Goal: Information Seeking & Learning: Learn about a topic

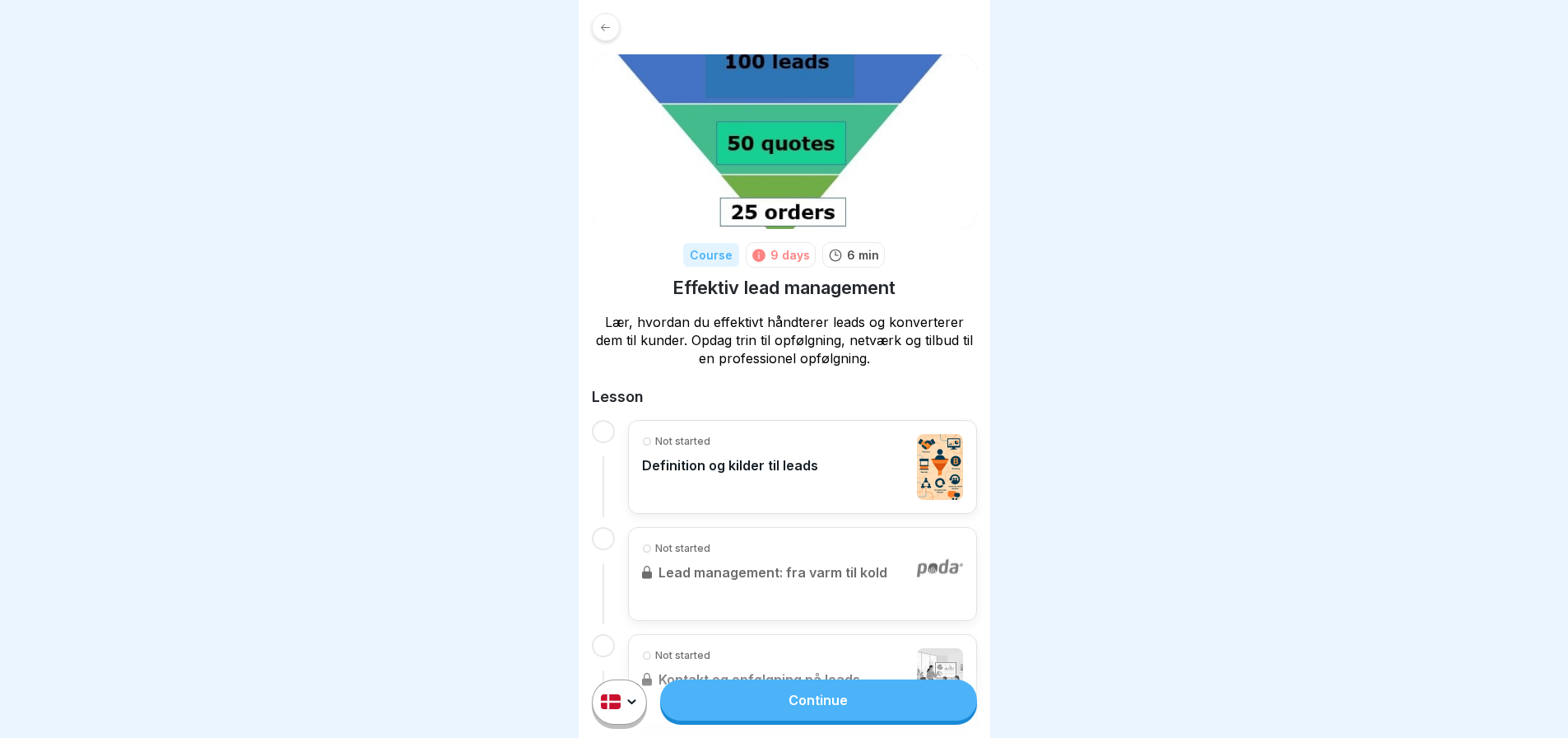
click at [856, 470] on div "Not started Definition og kilder til leads" at bounding box center [803, 467] width 321 height 66
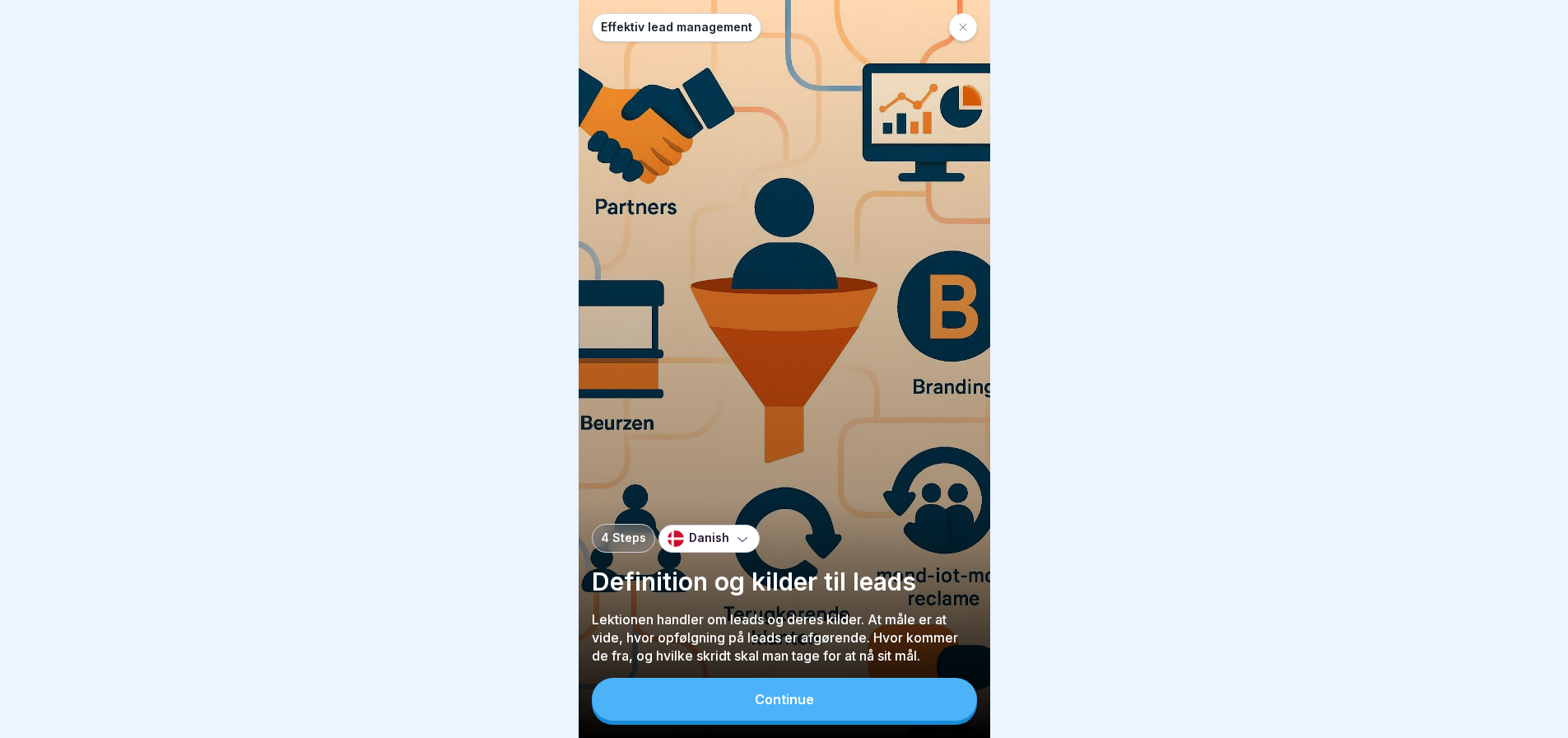
scroll to position [12, 0]
click at [823, 695] on button "Continue" at bounding box center [784, 699] width 385 height 43
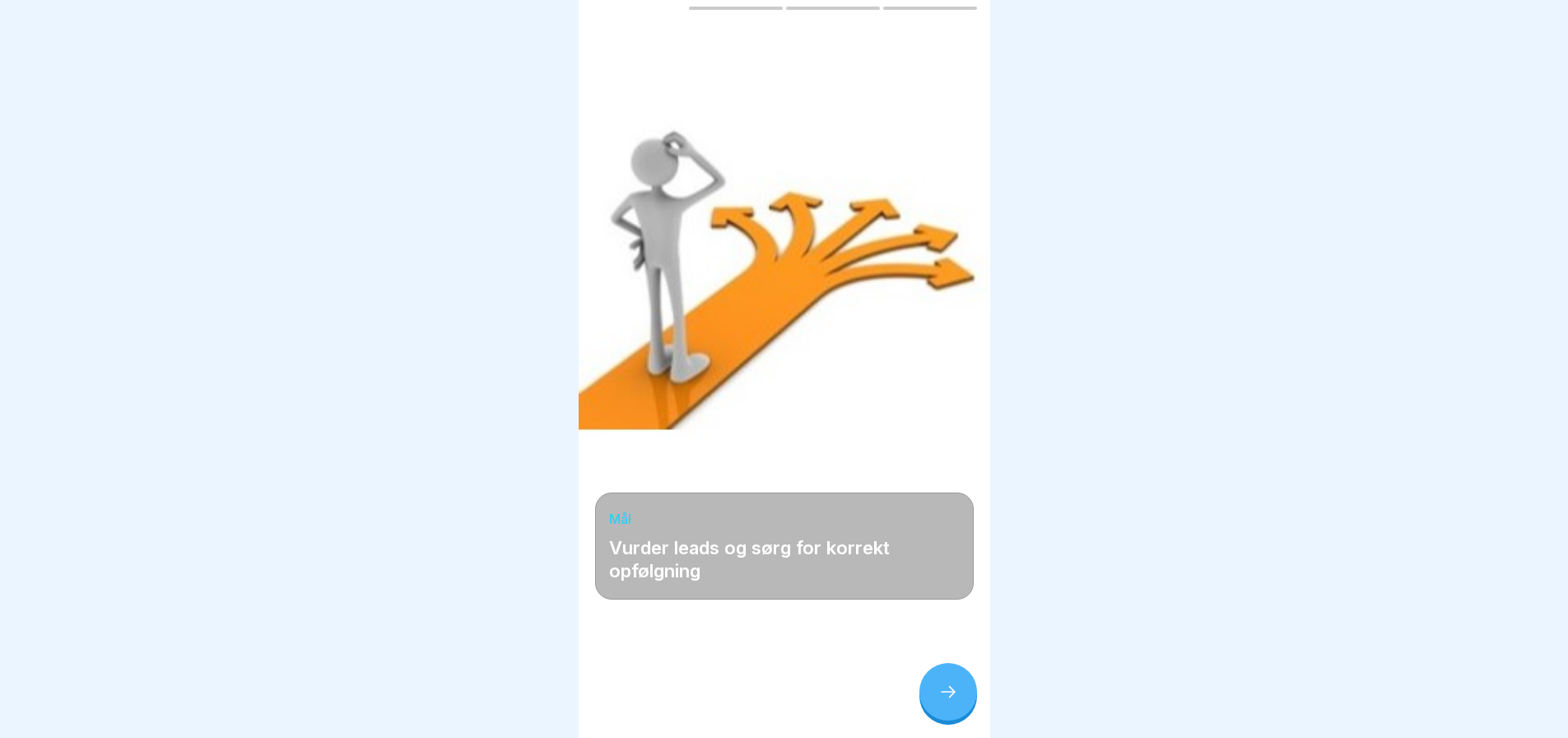
click at [943, 696] on icon at bounding box center [948, 691] width 20 height 20
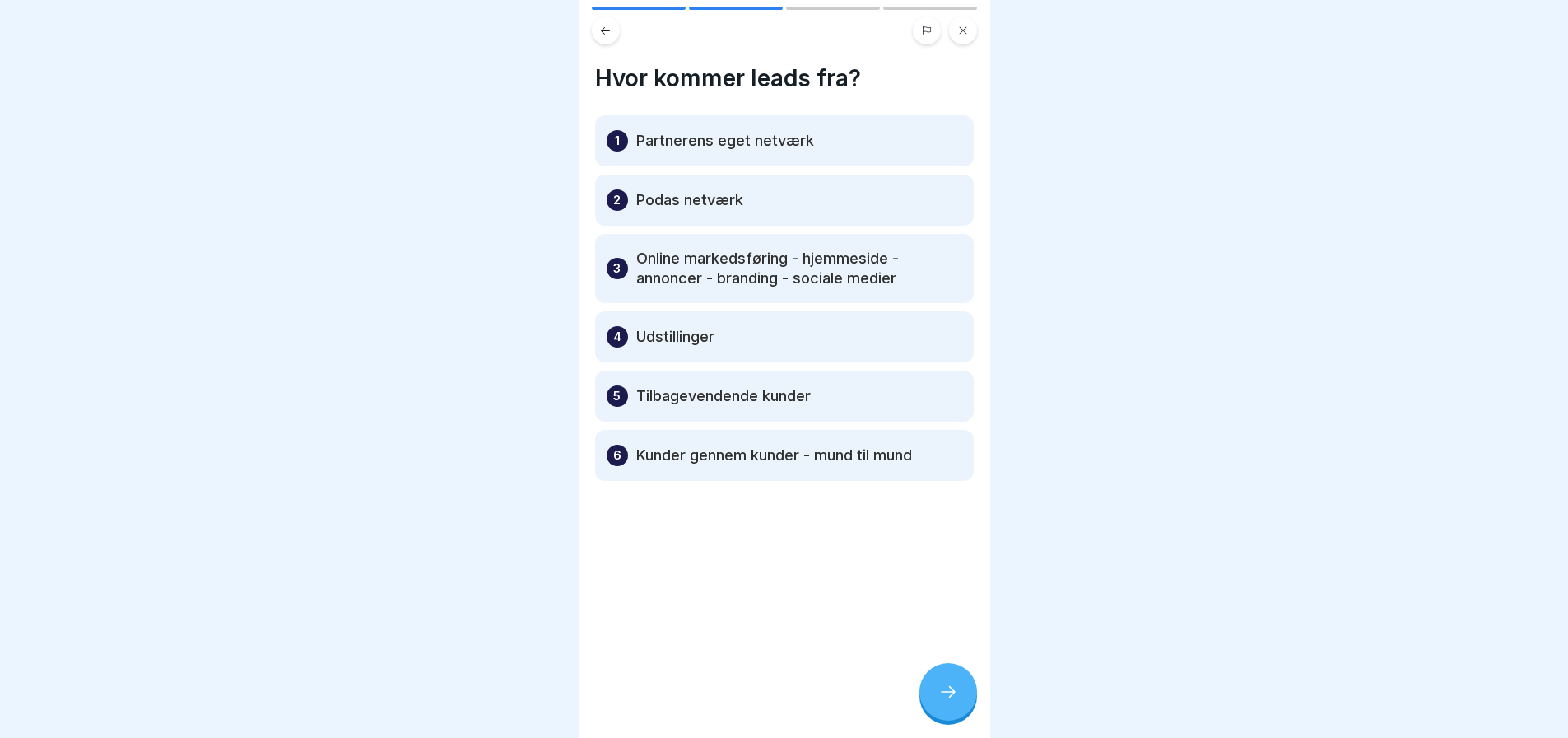
click at [950, 692] on icon at bounding box center [948, 691] width 20 height 20
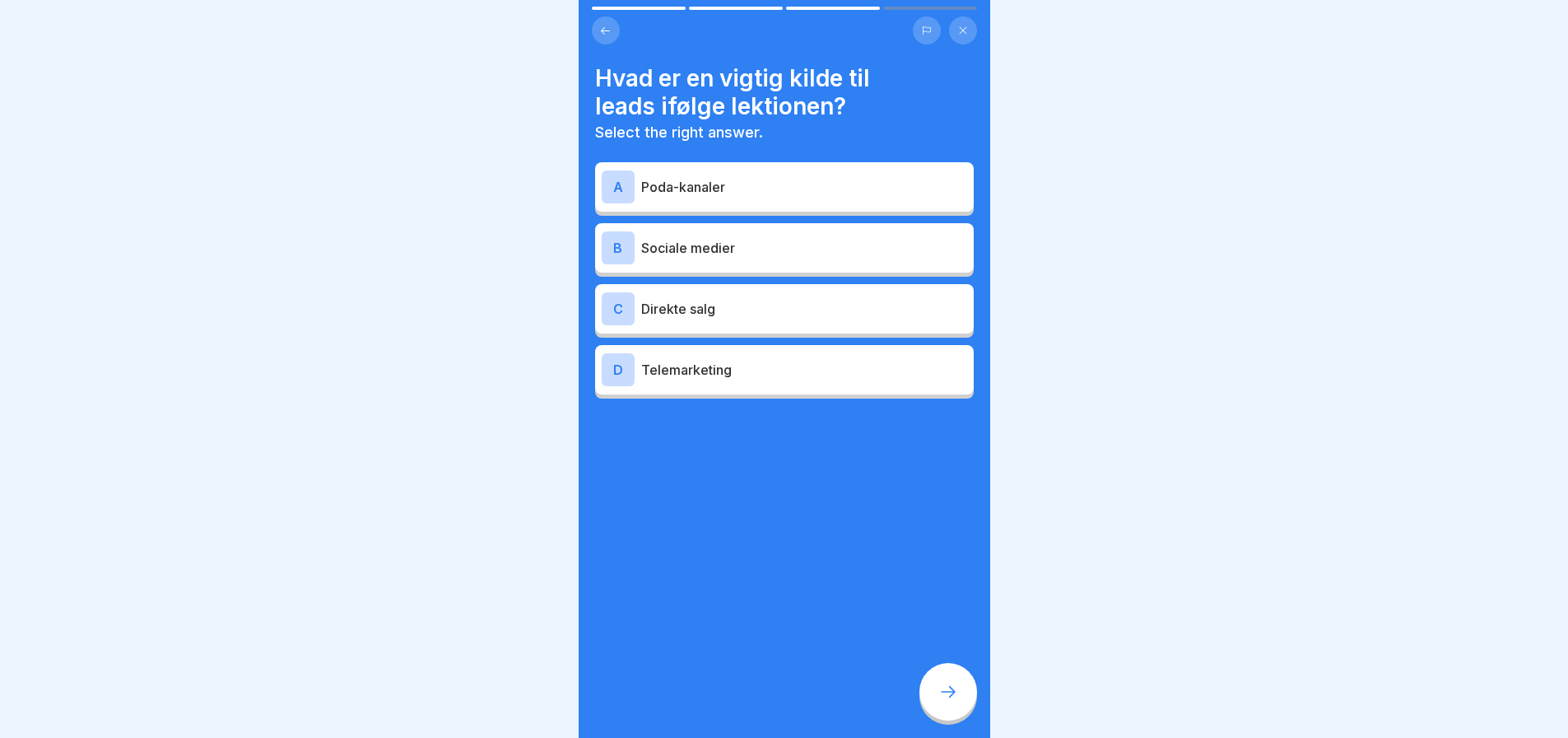
click at [679, 177] on p "Poda-kanaler" at bounding box center [804, 187] width 326 height 20
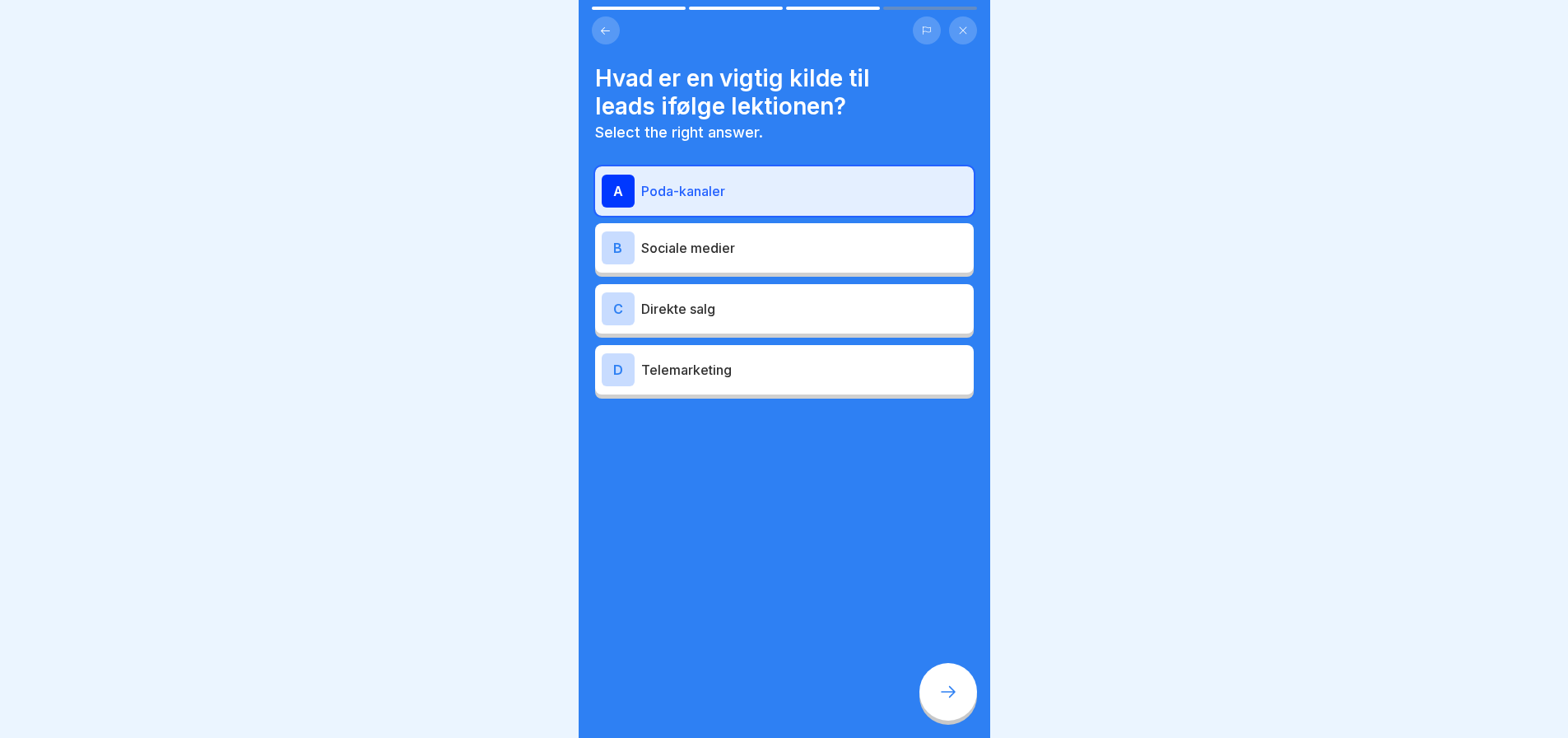
click at [951, 694] on icon at bounding box center [948, 691] width 20 height 20
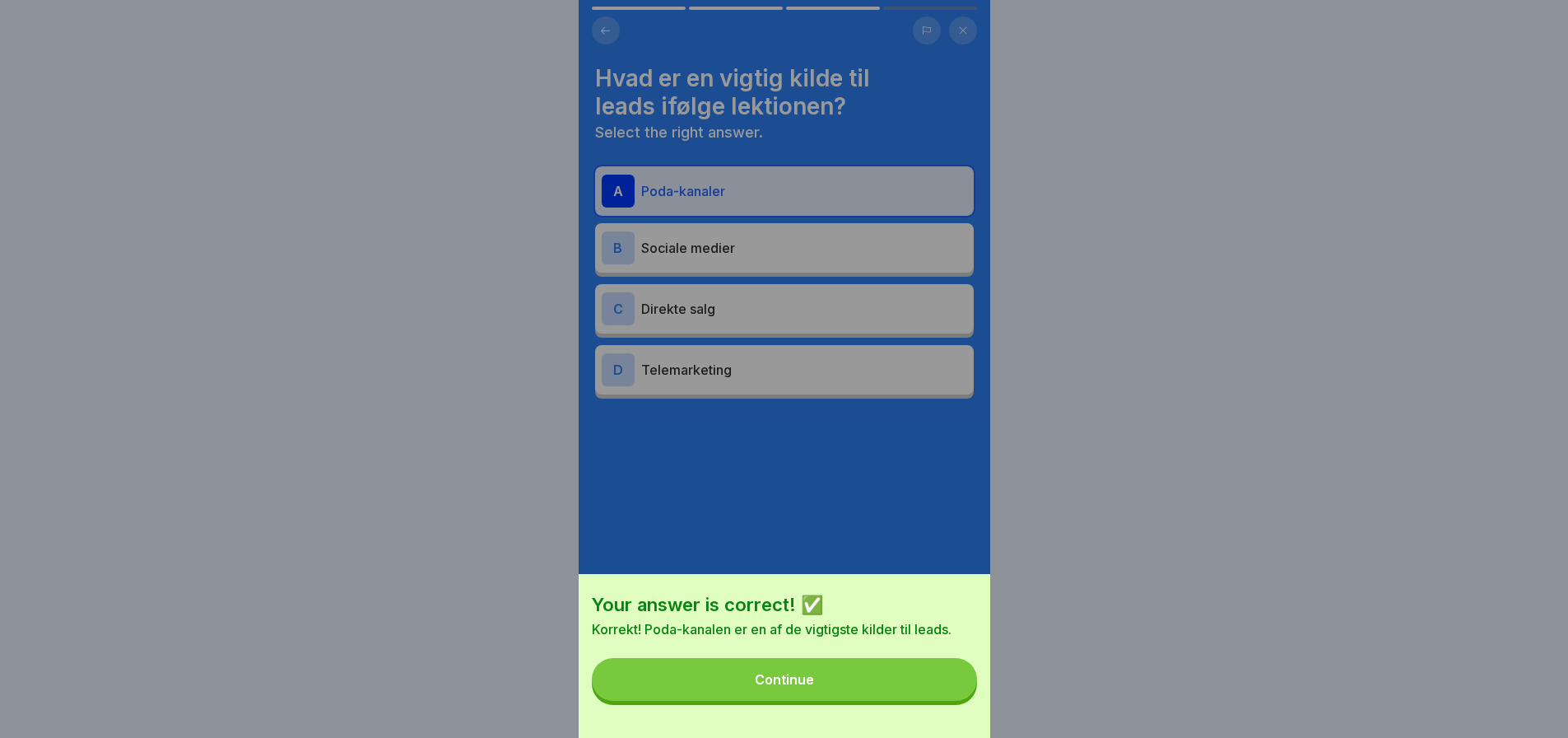
click at [814, 687] on div "Continue" at bounding box center [784, 679] width 59 height 15
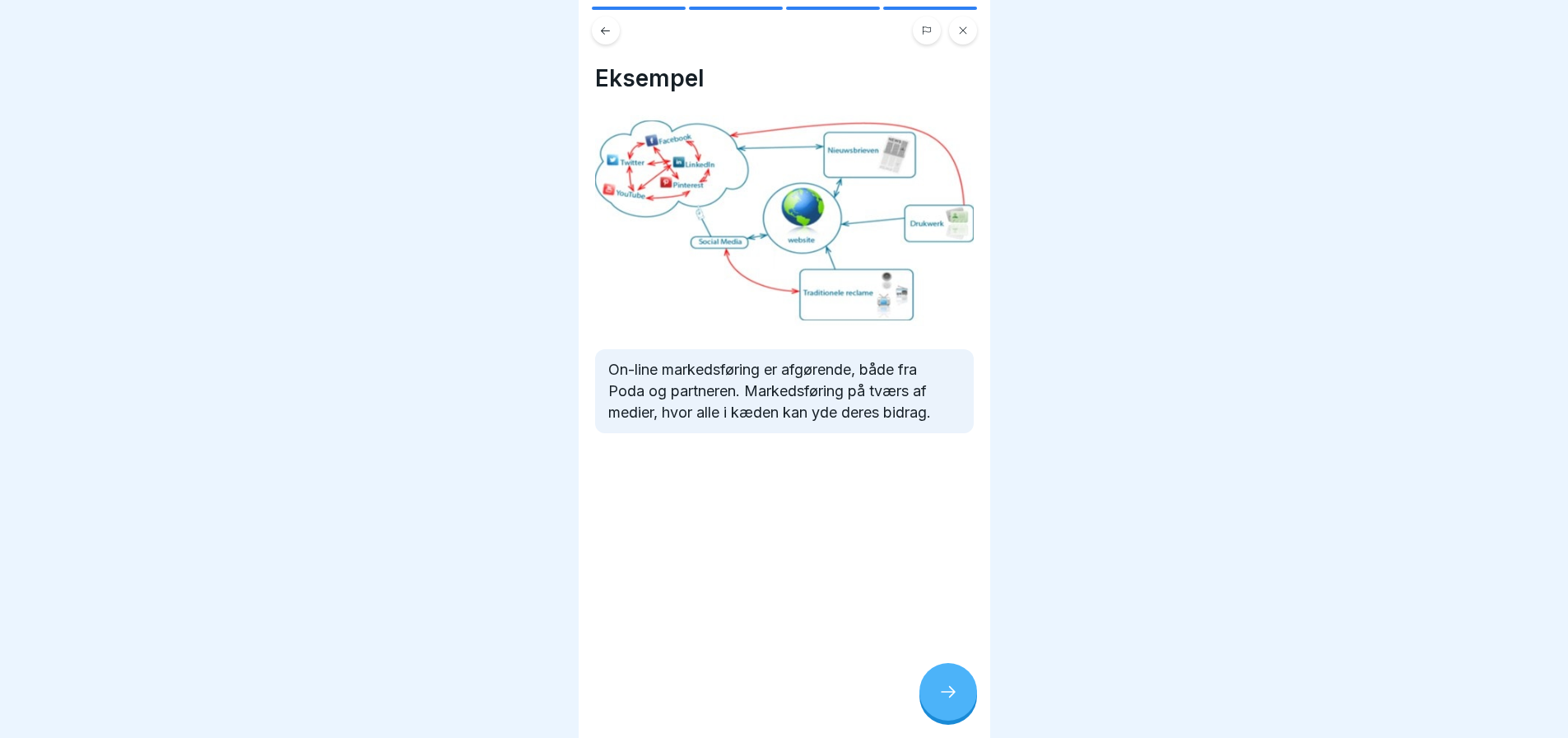
click at [950, 690] on icon at bounding box center [948, 691] width 20 height 20
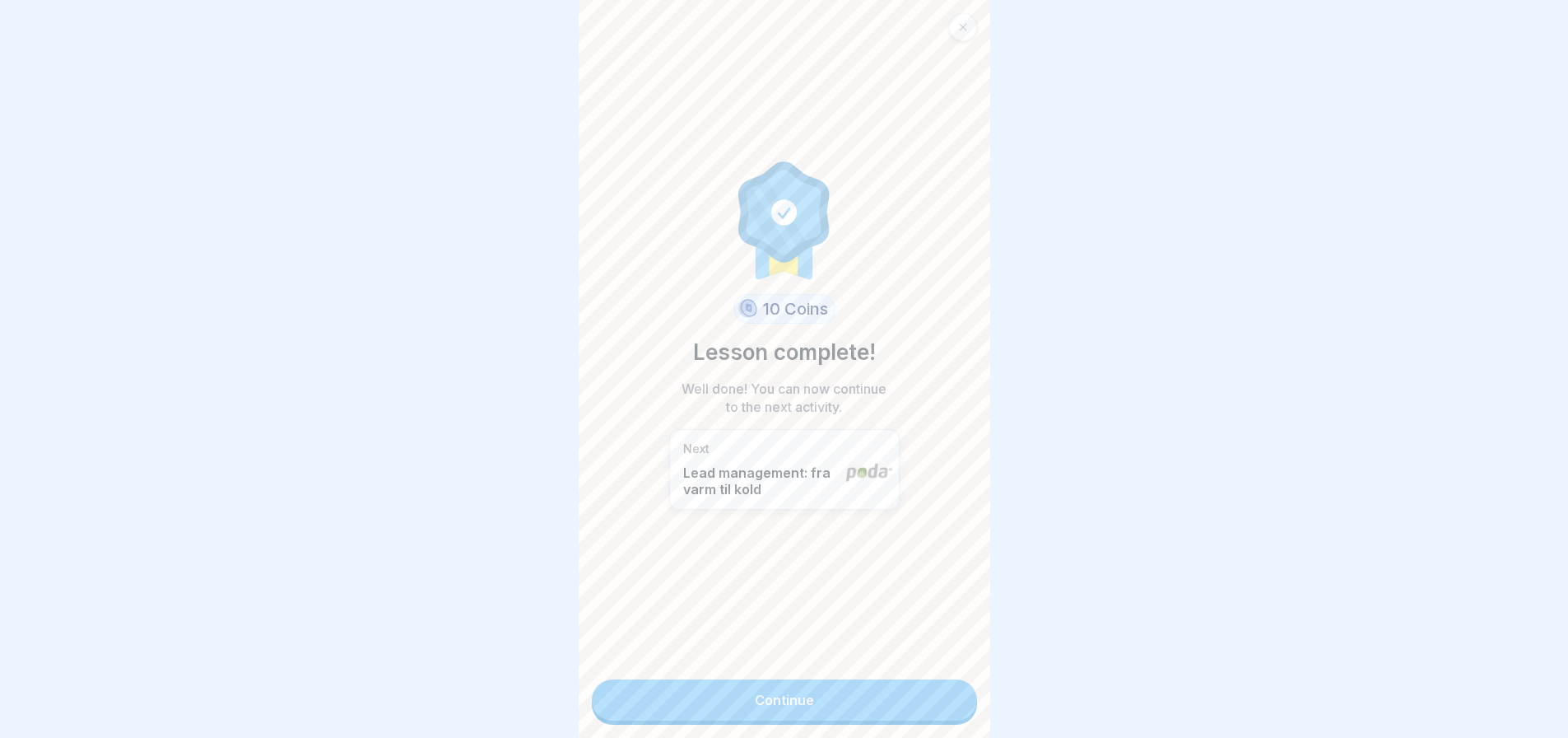
click at [842, 687] on link "Continue" at bounding box center [784, 699] width 385 height 41
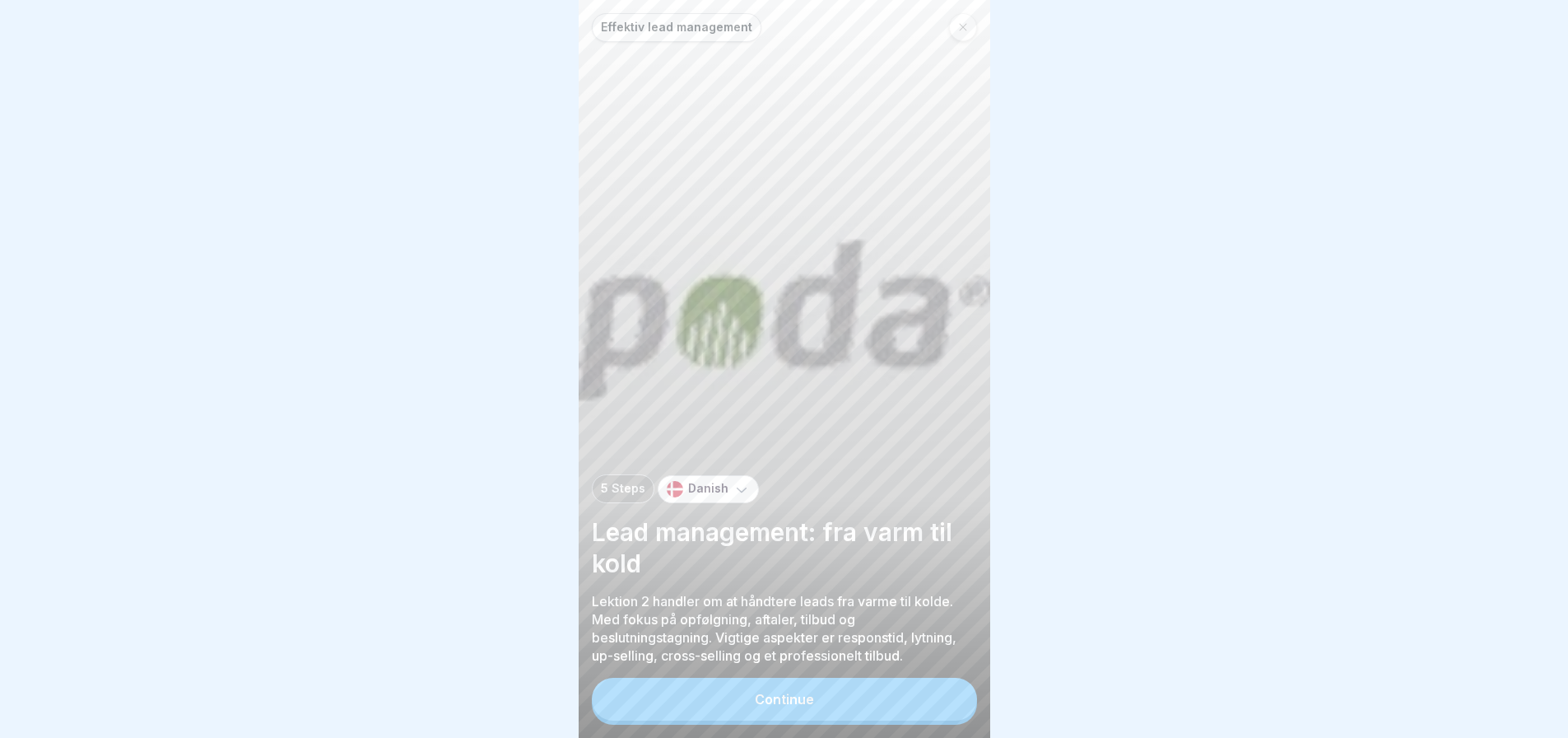
scroll to position [12, 0]
click at [799, 698] on div "Continue" at bounding box center [784, 699] width 59 height 15
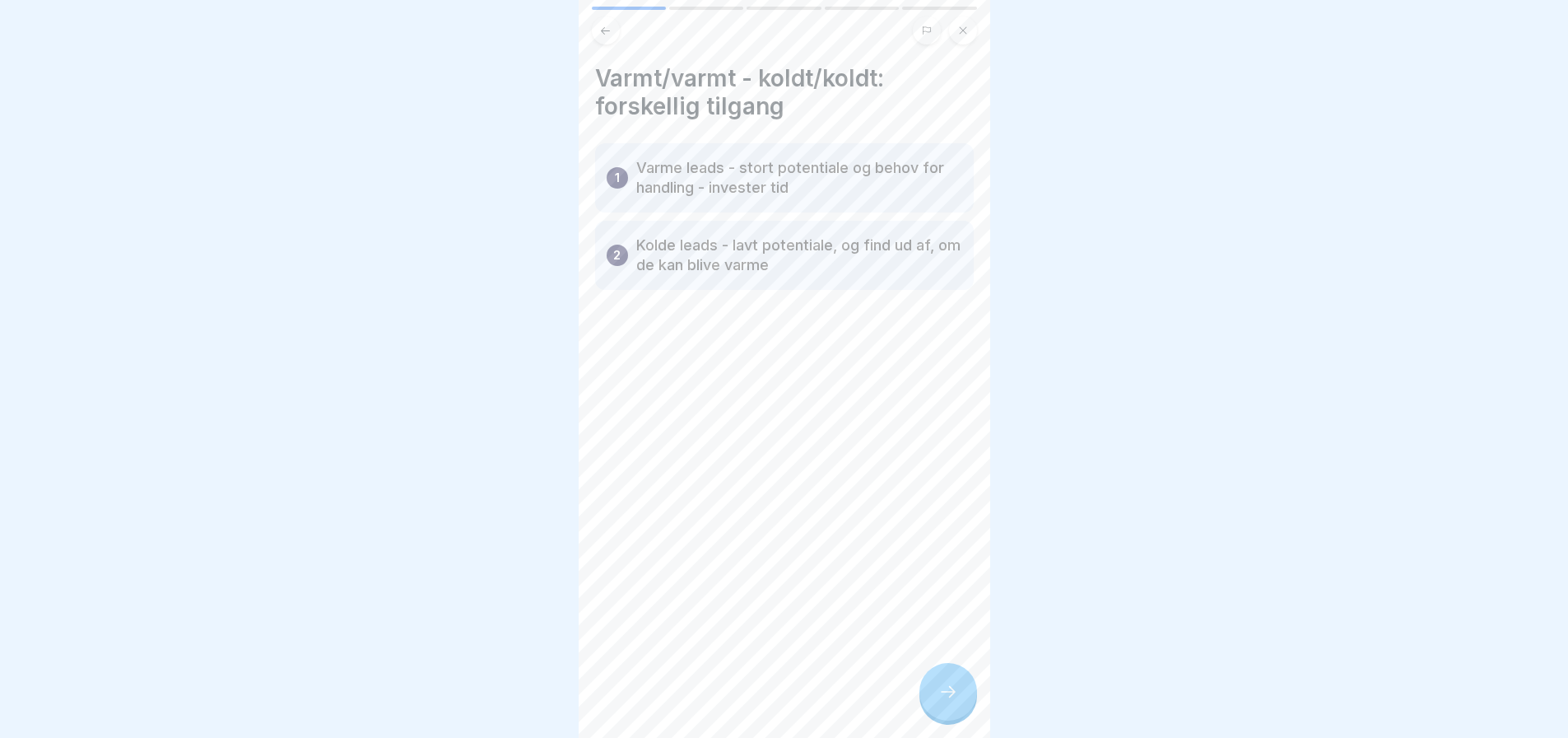
click at [944, 695] on icon at bounding box center [948, 691] width 20 height 20
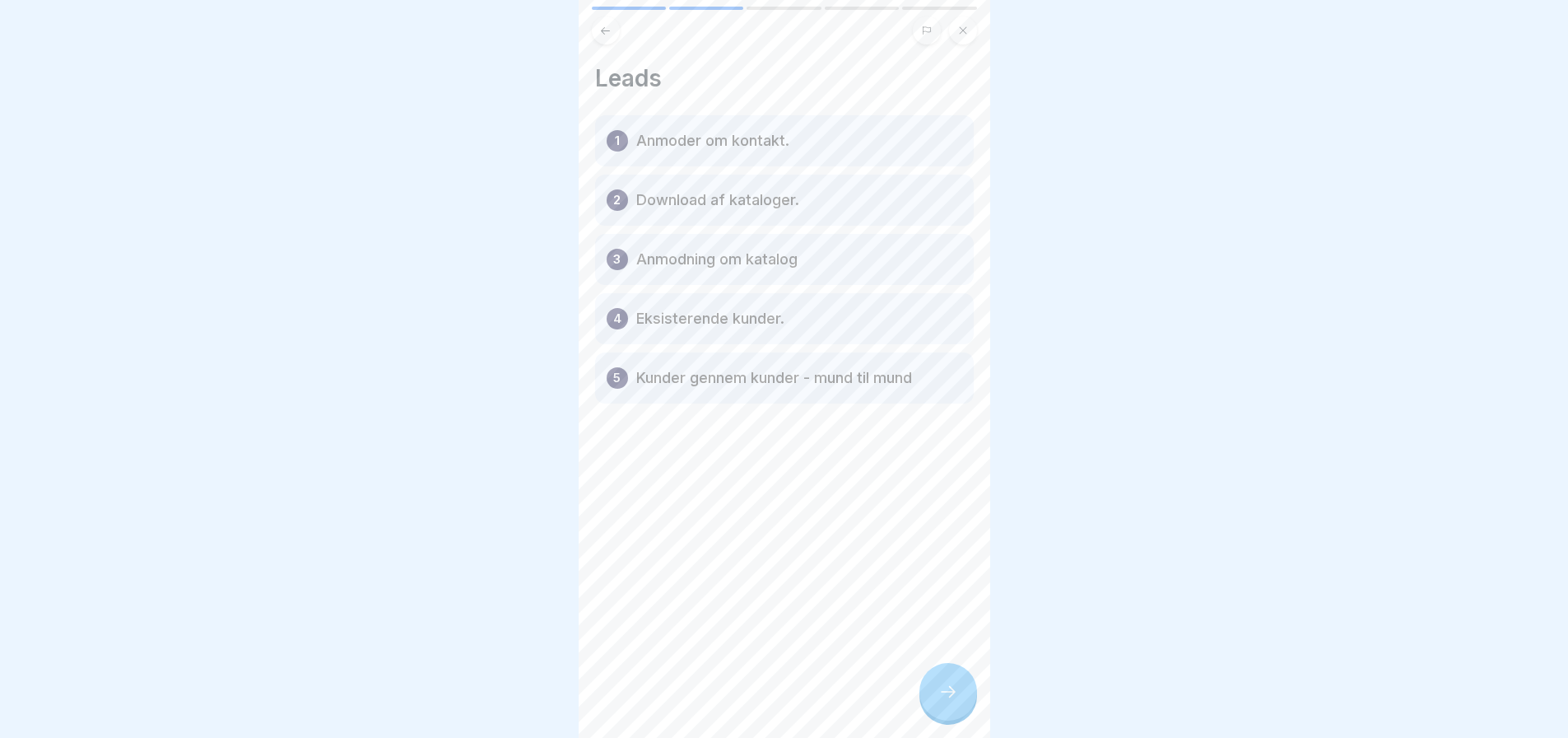
click at [953, 689] on icon at bounding box center [948, 691] width 20 height 20
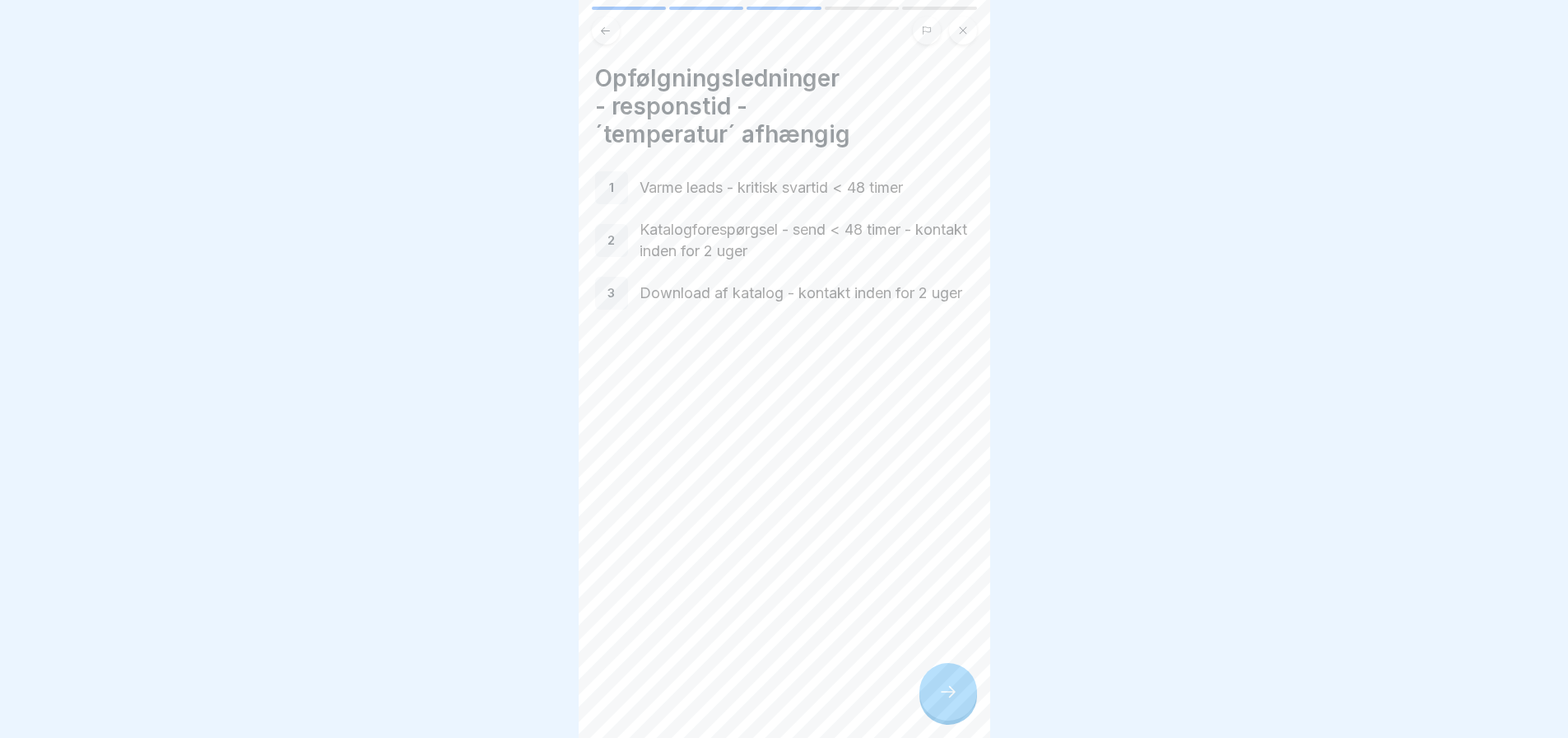
click at [948, 689] on icon at bounding box center [948, 691] width 20 height 20
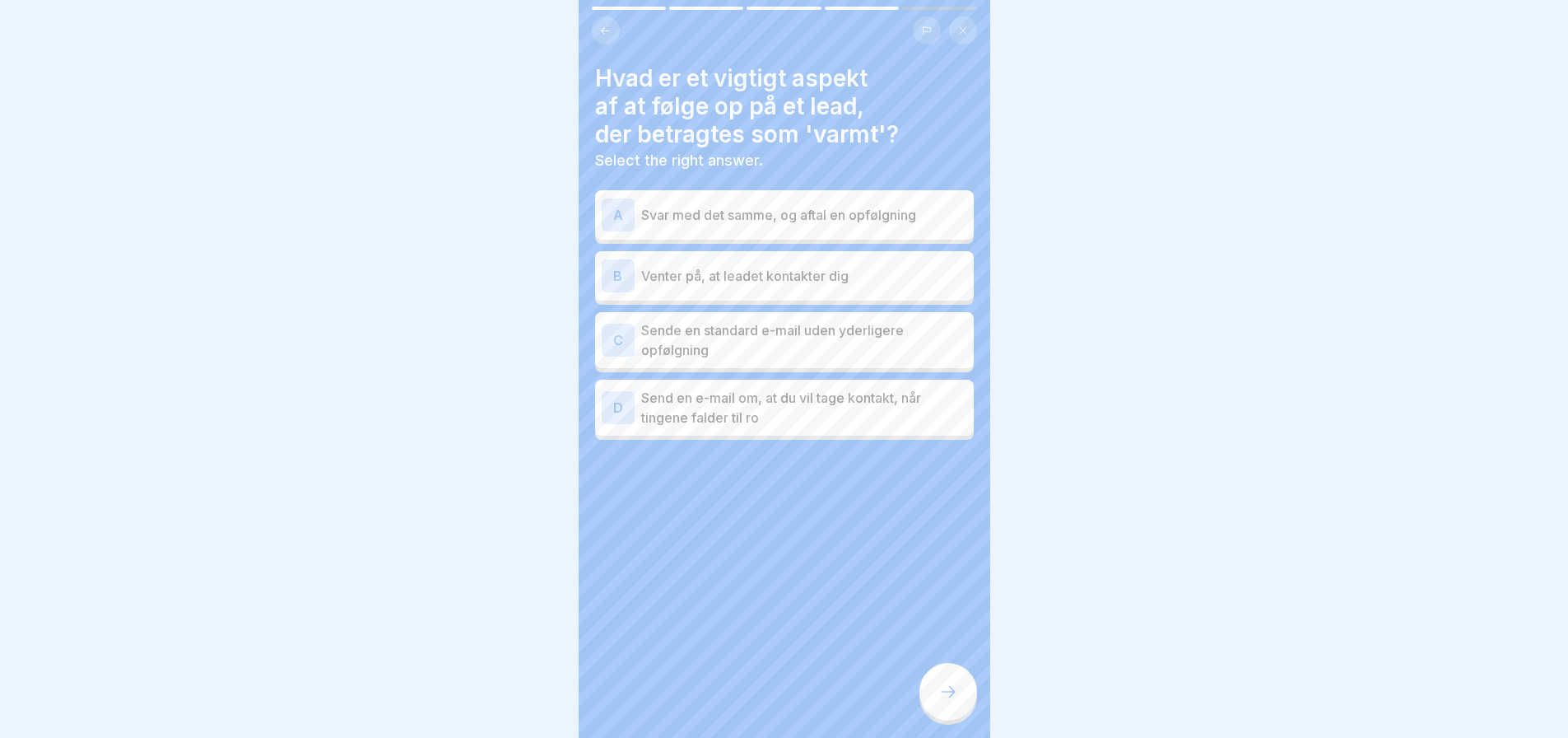
click at [708, 205] on p "Svar med det samme, og aftal en opfølgning" at bounding box center [804, 214] width 326 height 20
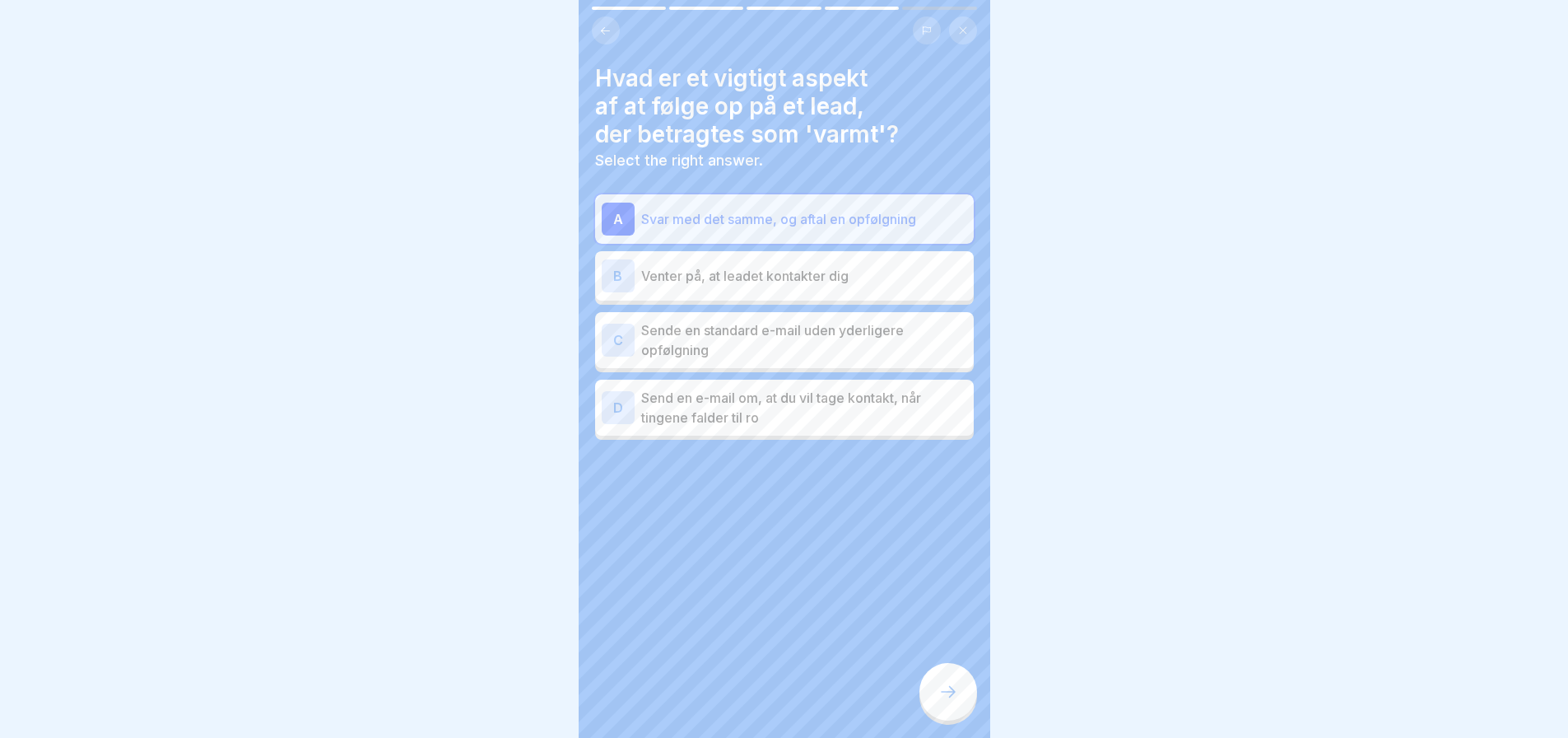
click at [944, 700] on icon at bounding box center [948, 691] width 20 height 20
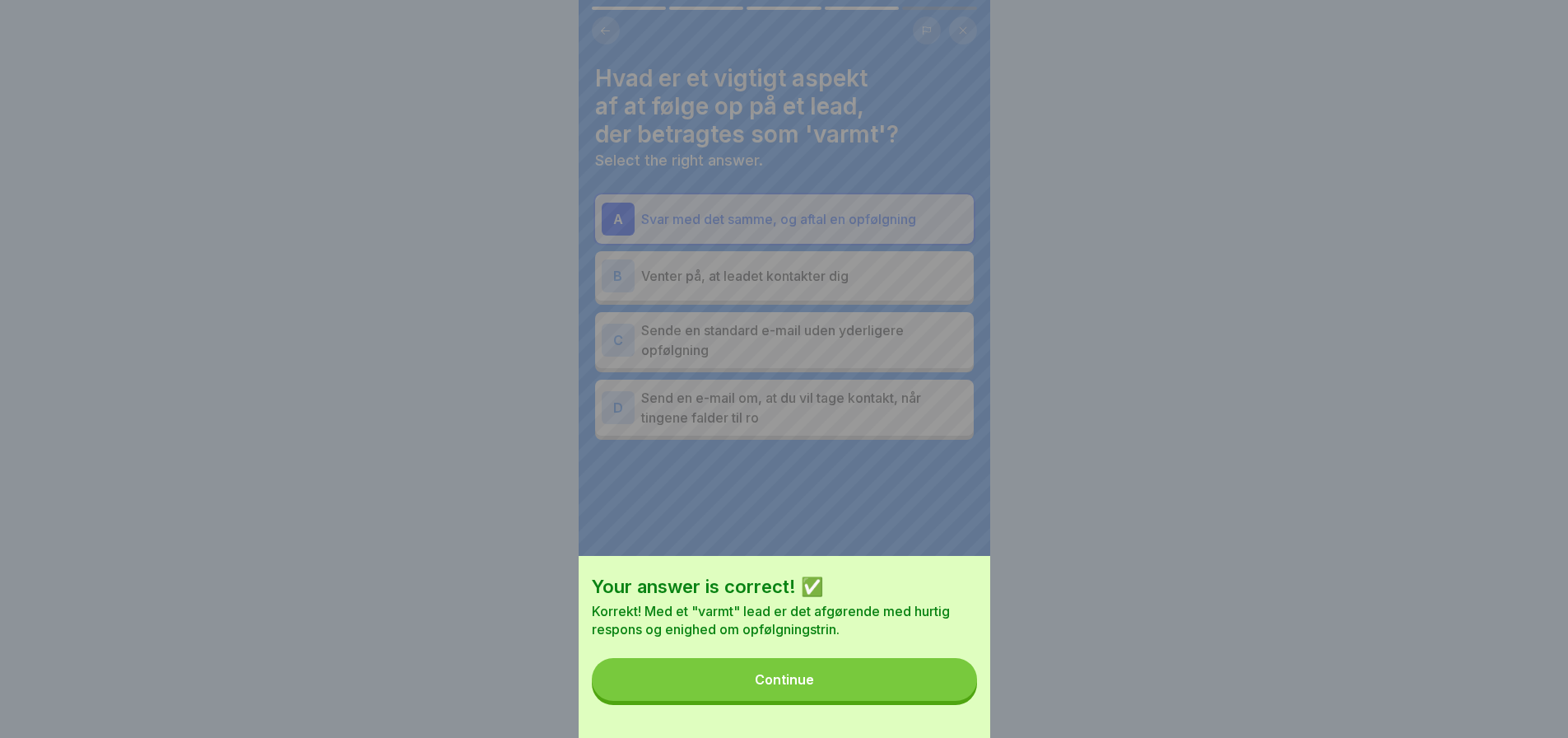
click at [794, 687] on div "Continue" at bounding box center [784, 679] width 59 height 15
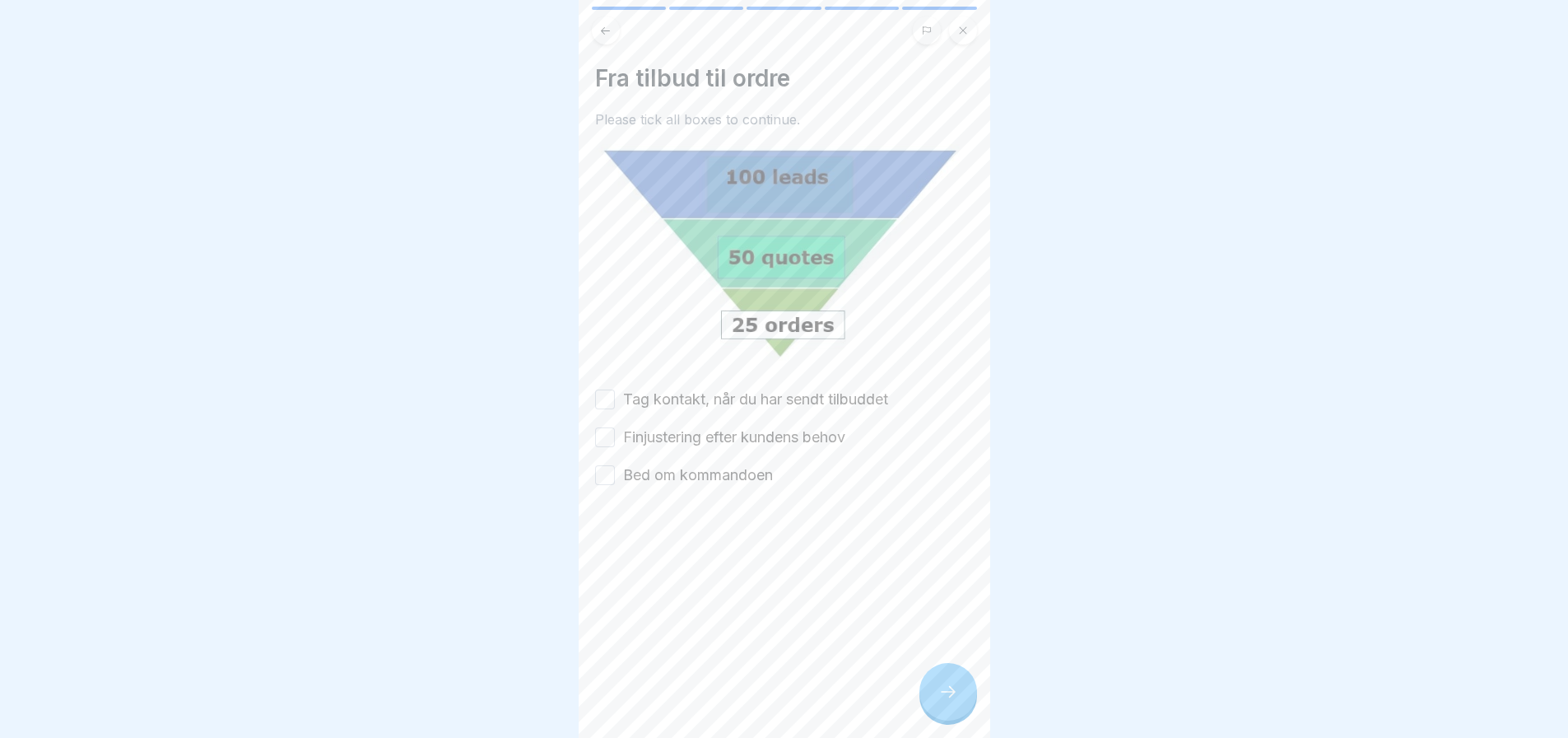
click at [607, 390] on button "Tag kontakt, når du har sendt tilbuddet" at bounding box center [605, 399] width 20 height 20
click at [609, 427] on button "Finjustering efter kundens behov" at bounding box center [605, 437] width 20 height 20
click at [606, 465] on button "Bed om kommandoen" at bounding box center [605, 475] width 20 height 20
click at [941, 691] on icon at bounding box center [948, 691] width 20 height 20
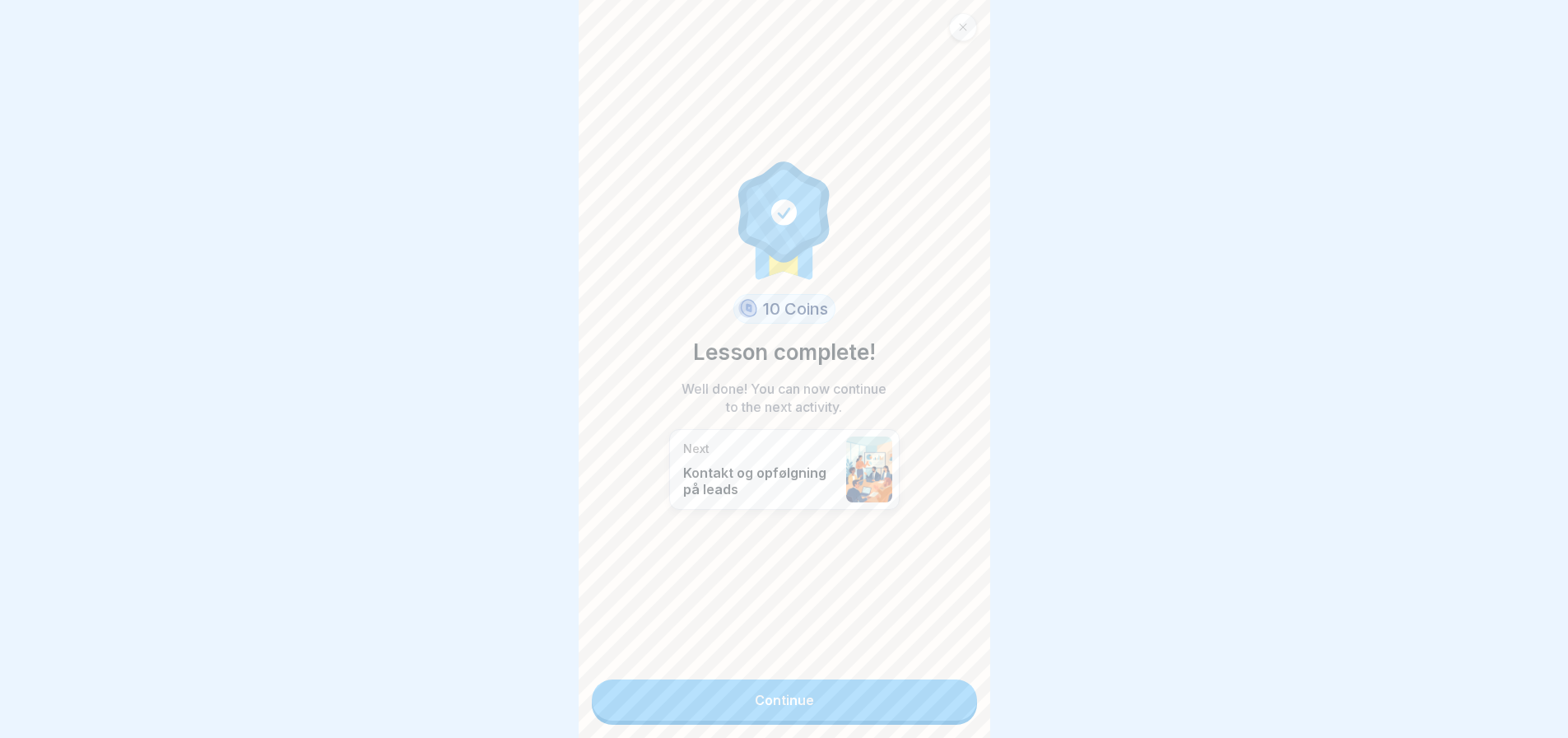
click at [790, 684] on link "Continue" at bounding box center [784, 699] width 385 height 41
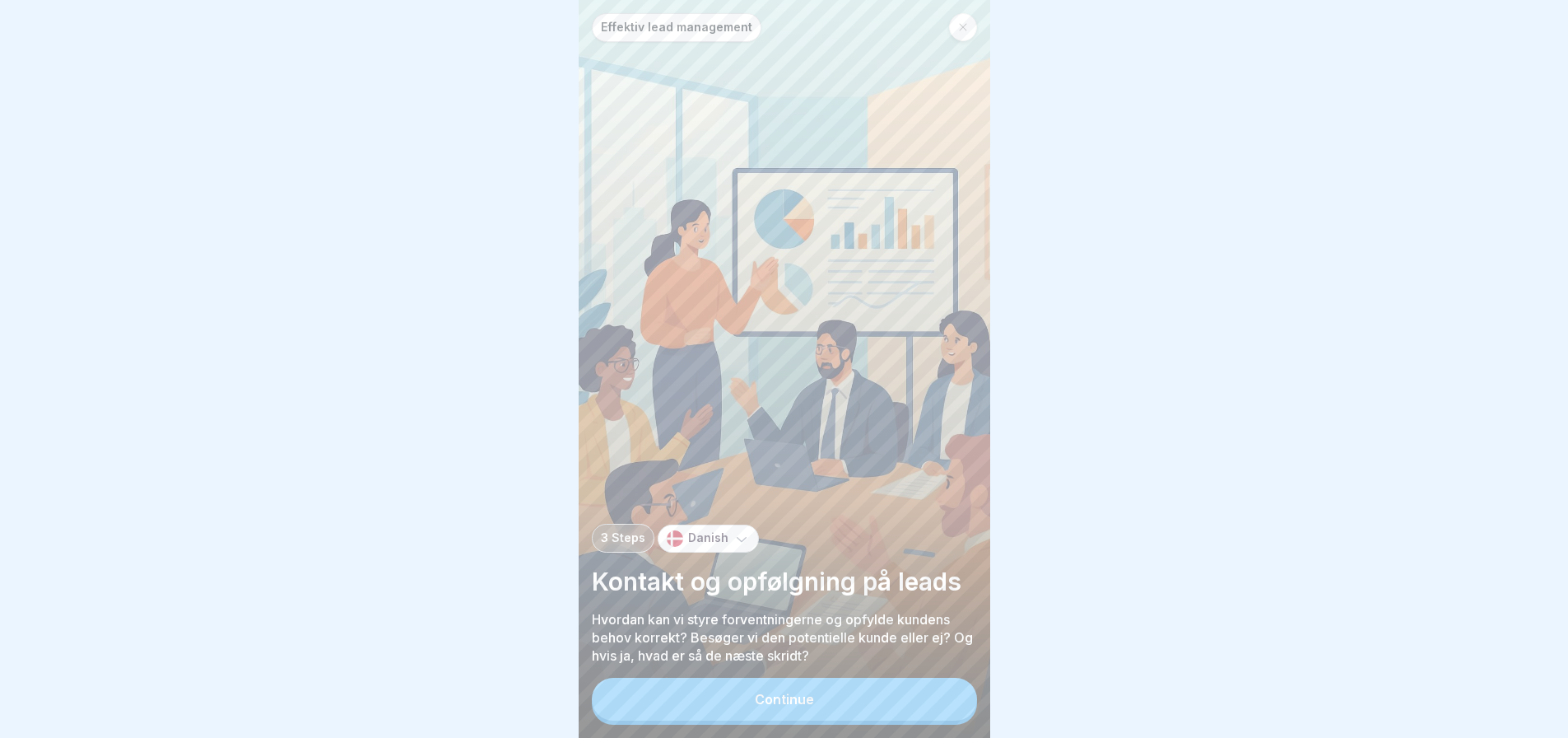
scroll to position [12, 0]
click at [797, 695] on div "Continue" at bounding box center [784, 699] width 59 height 15
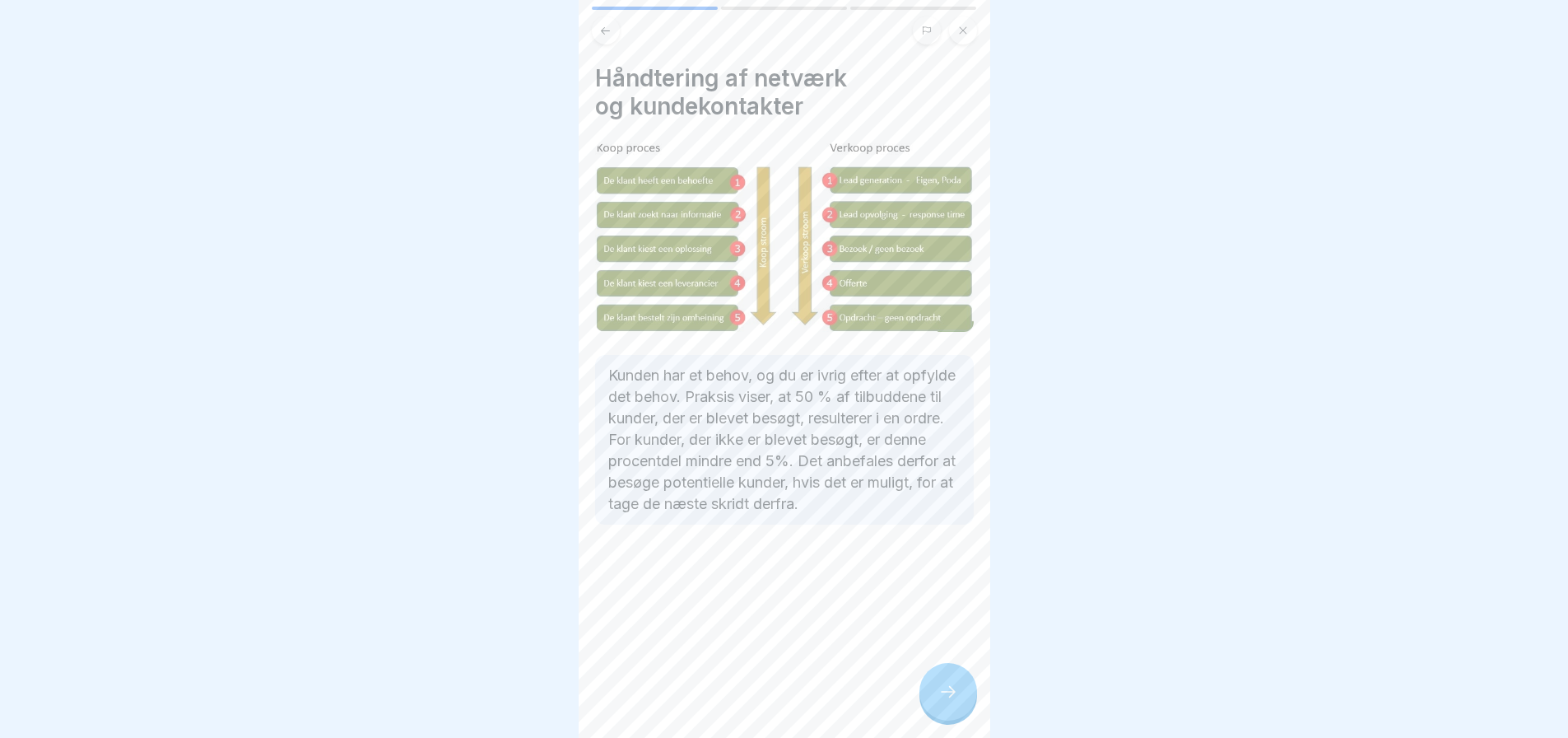
click at [947, 693] on icon at bounding box center [948, 691] width 20 height 20
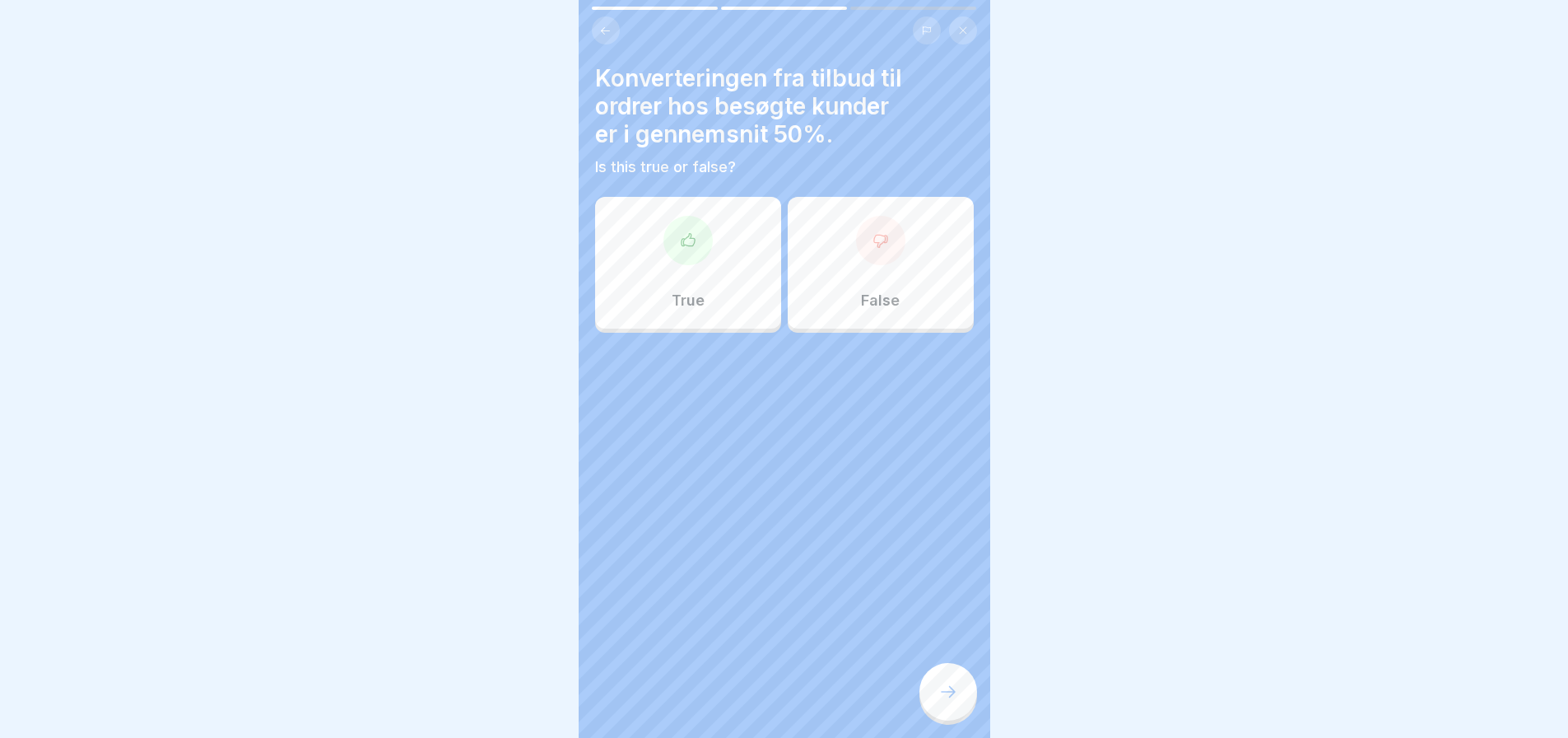
click at [688, 247] on div at bounding box center [687, 240] width 49 height 49
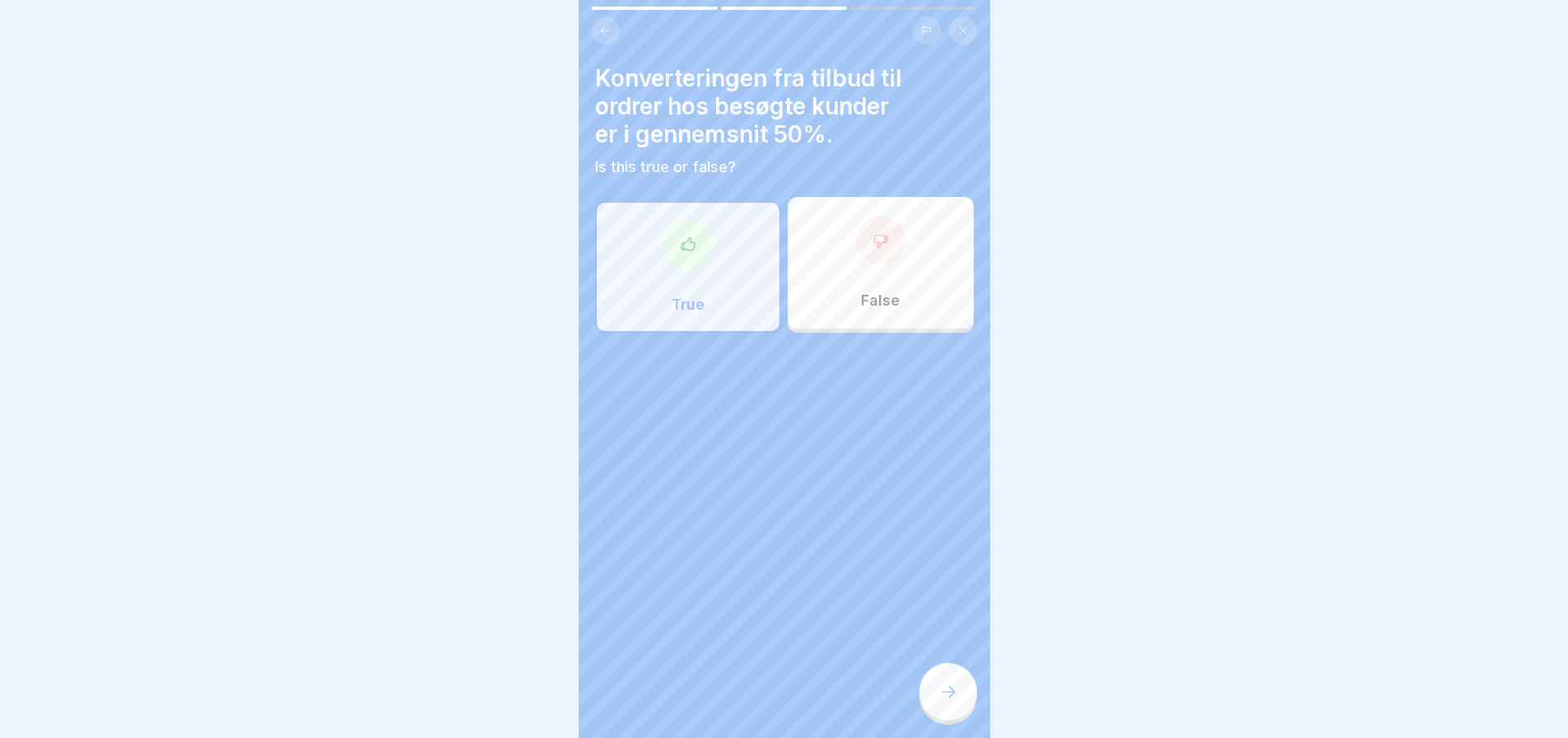
click at [686, 237] on icon at bounding box center [686, 243] width 13 height 12
click at [896, 255] on div "False" at bounding box center [881, 263] width 186 height 132
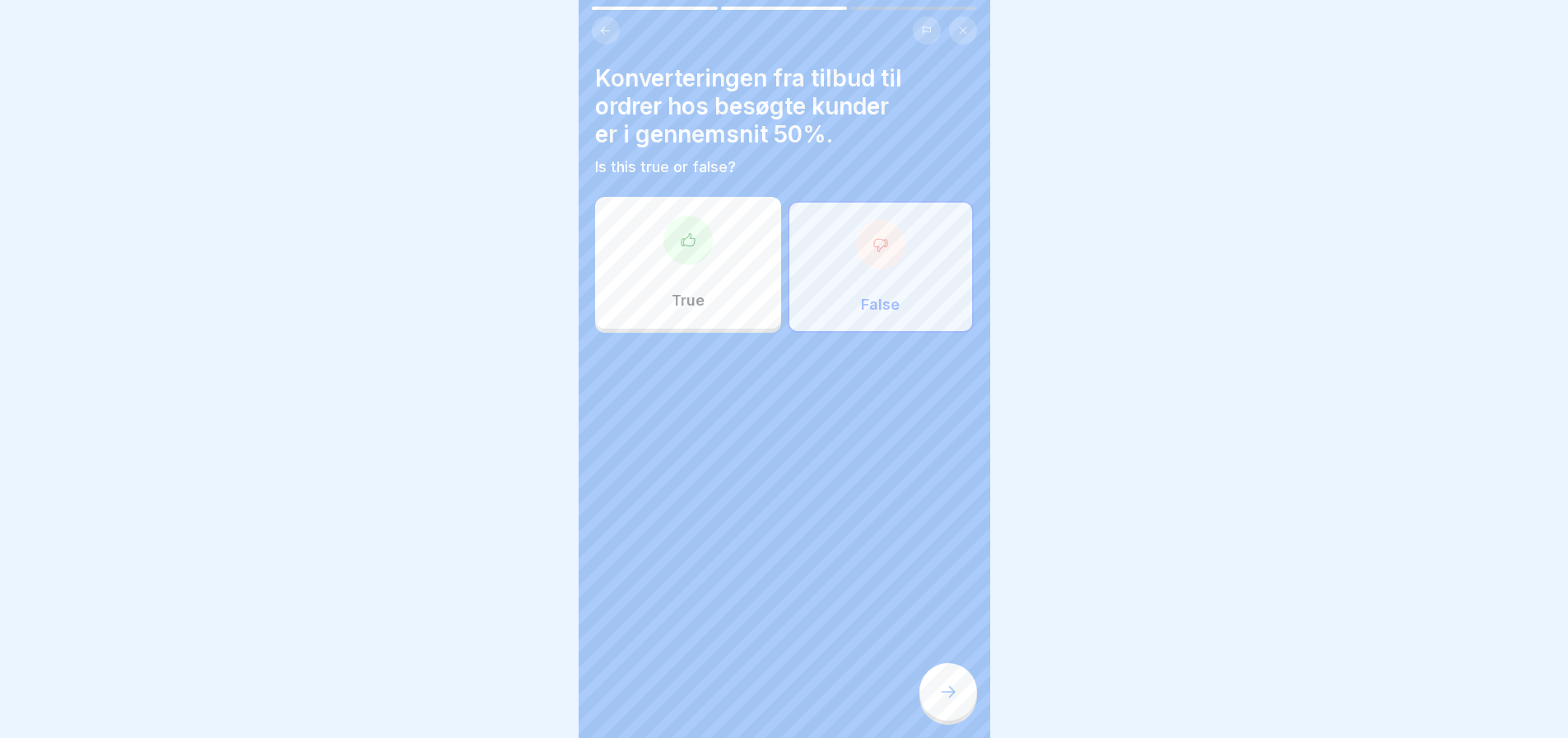
click at [695, 260] on div "True" at bounding box center [688, 263] width 186 height 132
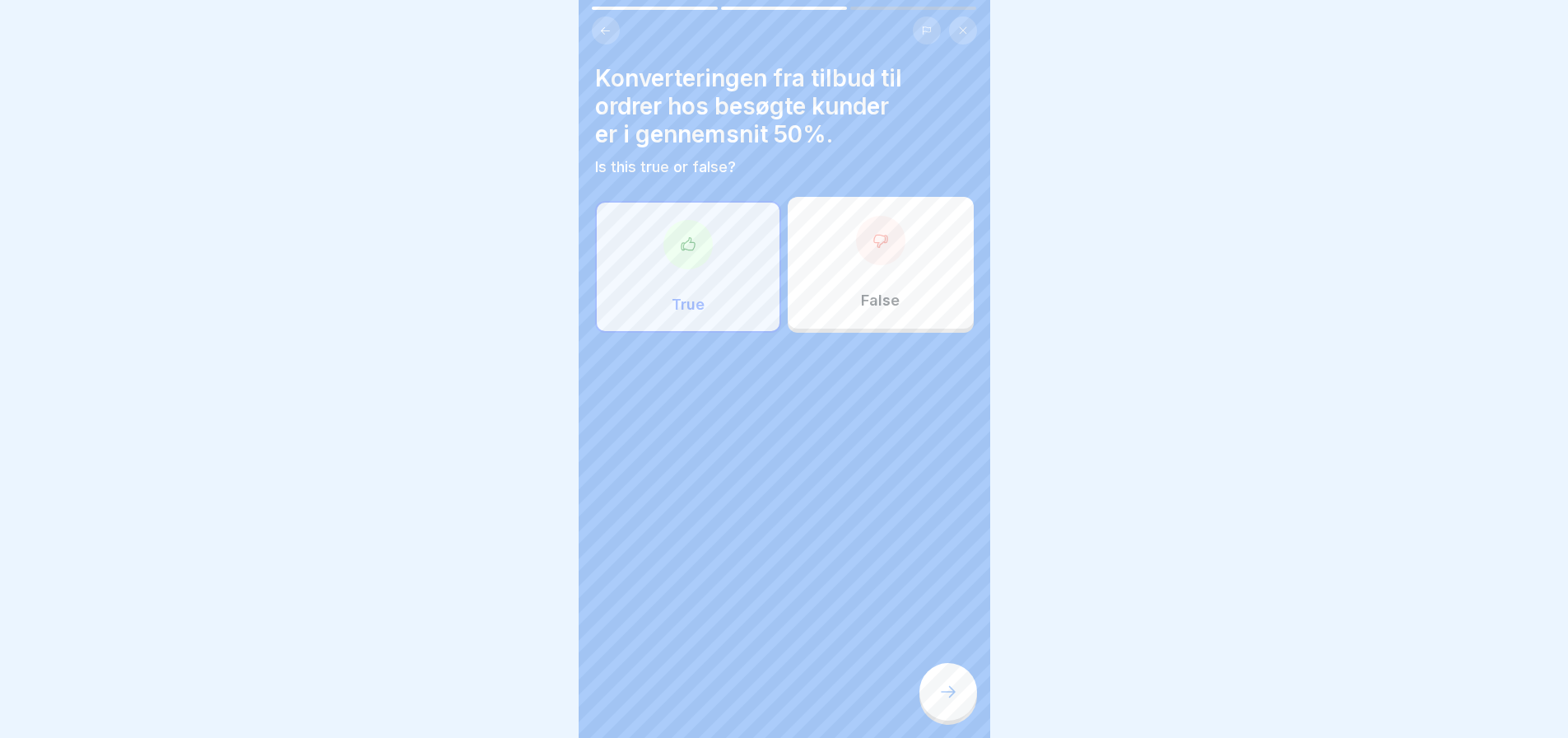
click at [604, 16] on button at bounding box center [606, 30] width 28 height 28
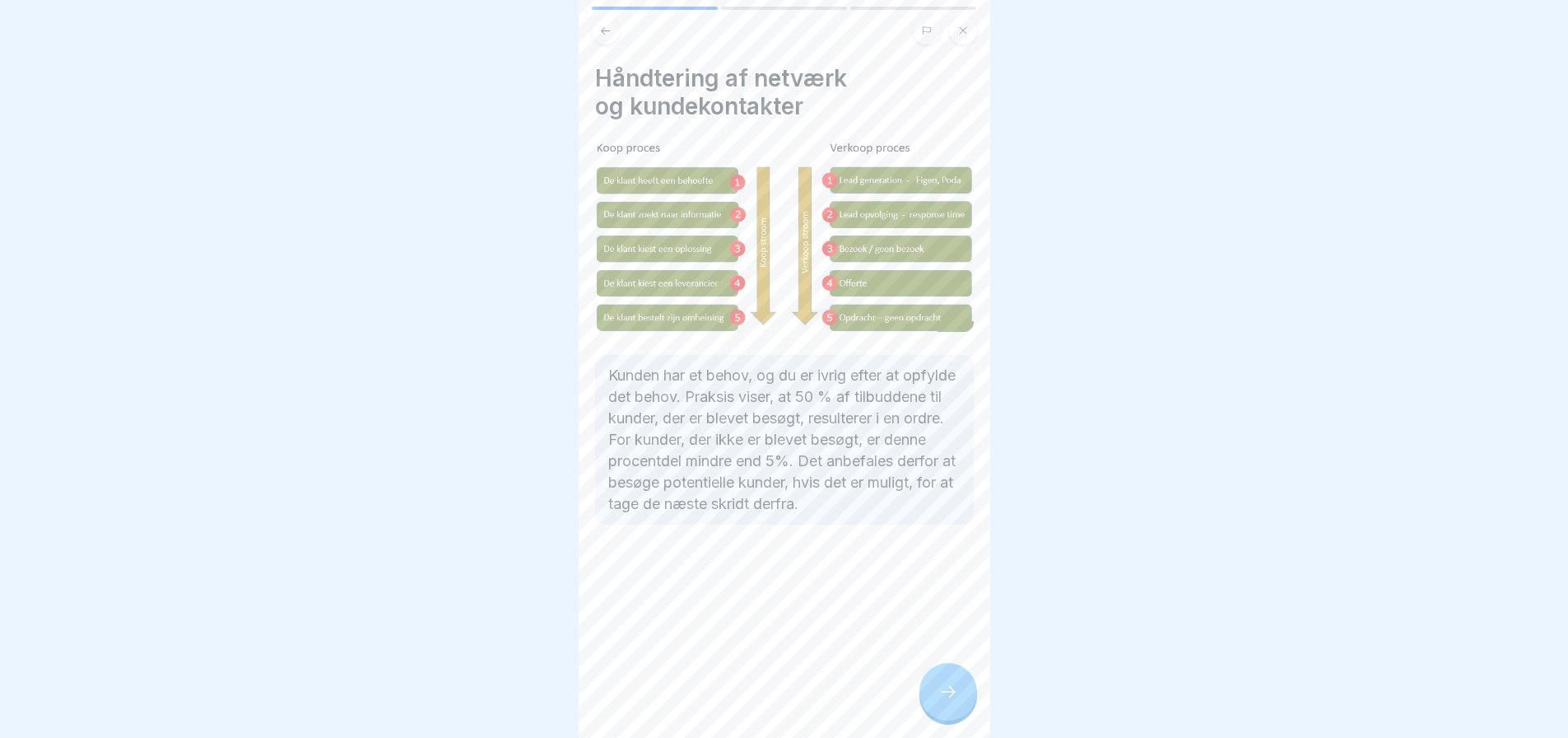
click at [945, 695] on icon at bounding box center [948, 691] width 20 height 20
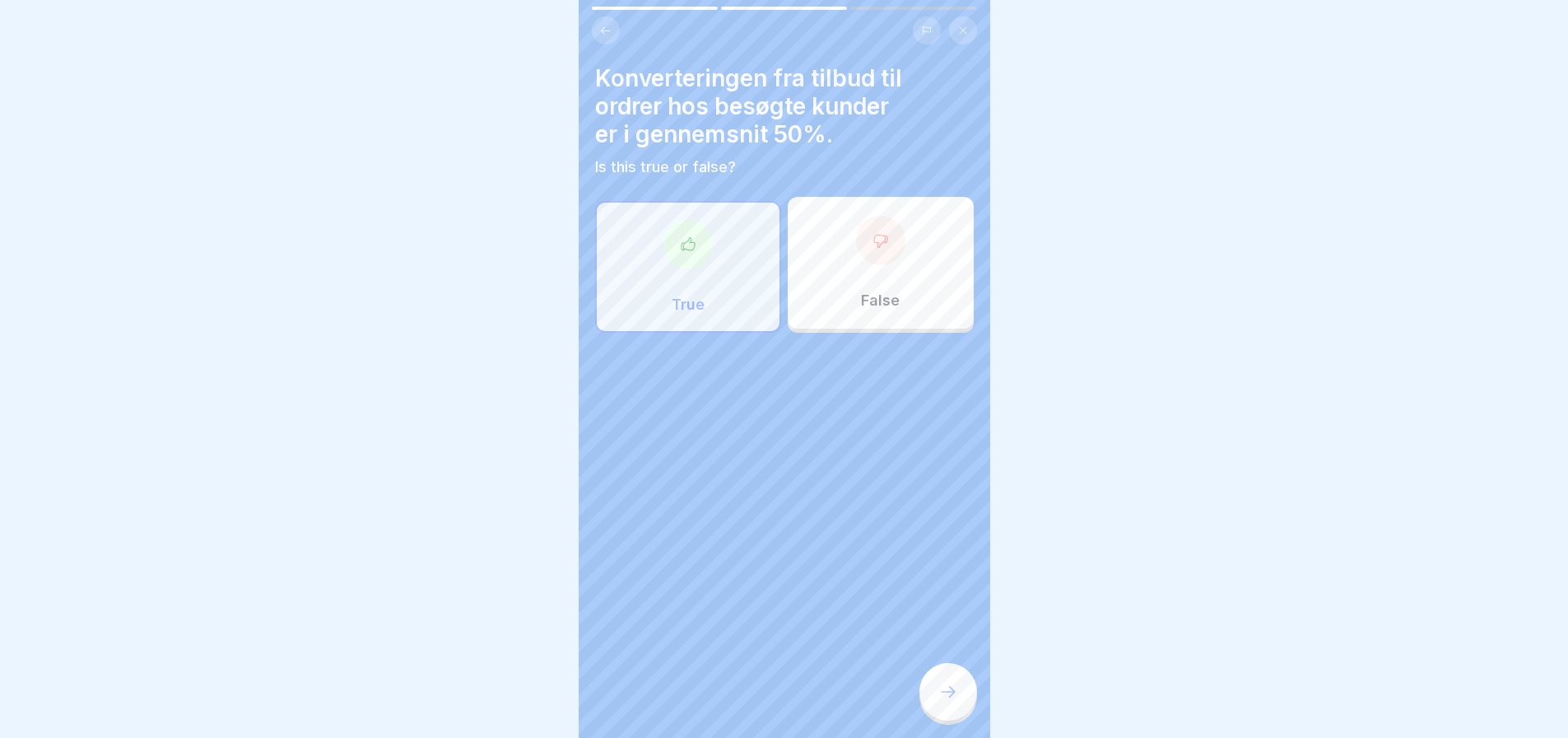
click at [685, 256] on div "True" at bounding box center [688, 267] width 186 height 132
click at [685, 255] on div at bounding box center [687, 244] width 49 height 49
click at [693, 260] on div "True" at bounding box center [688, 267] width 186 height 132
click at [952, 692] on icon at bounding box center [948, 691] width 15 height 11
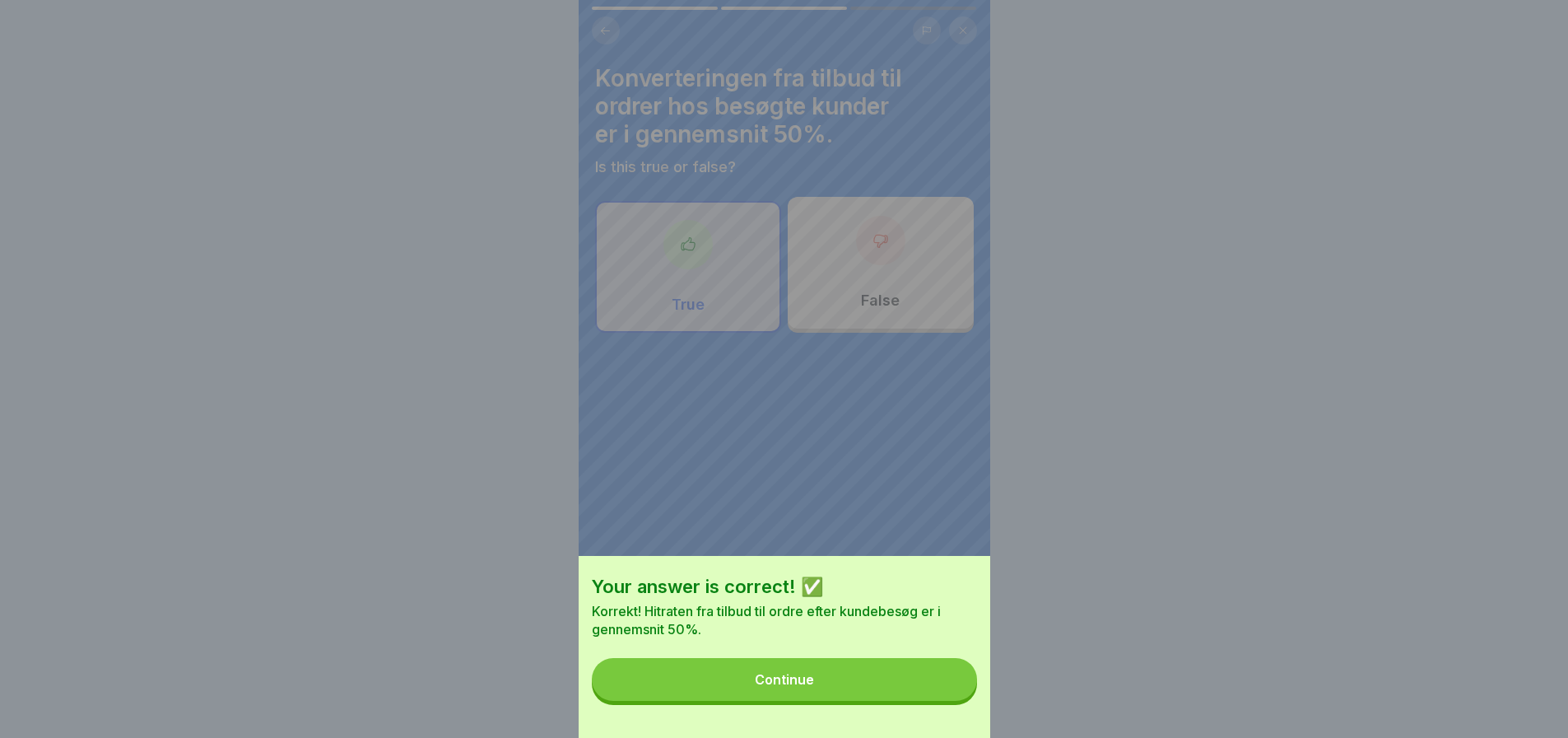
click at [814, 687] on div "Continue" at bounding box center [784, 679] width 59 height 15
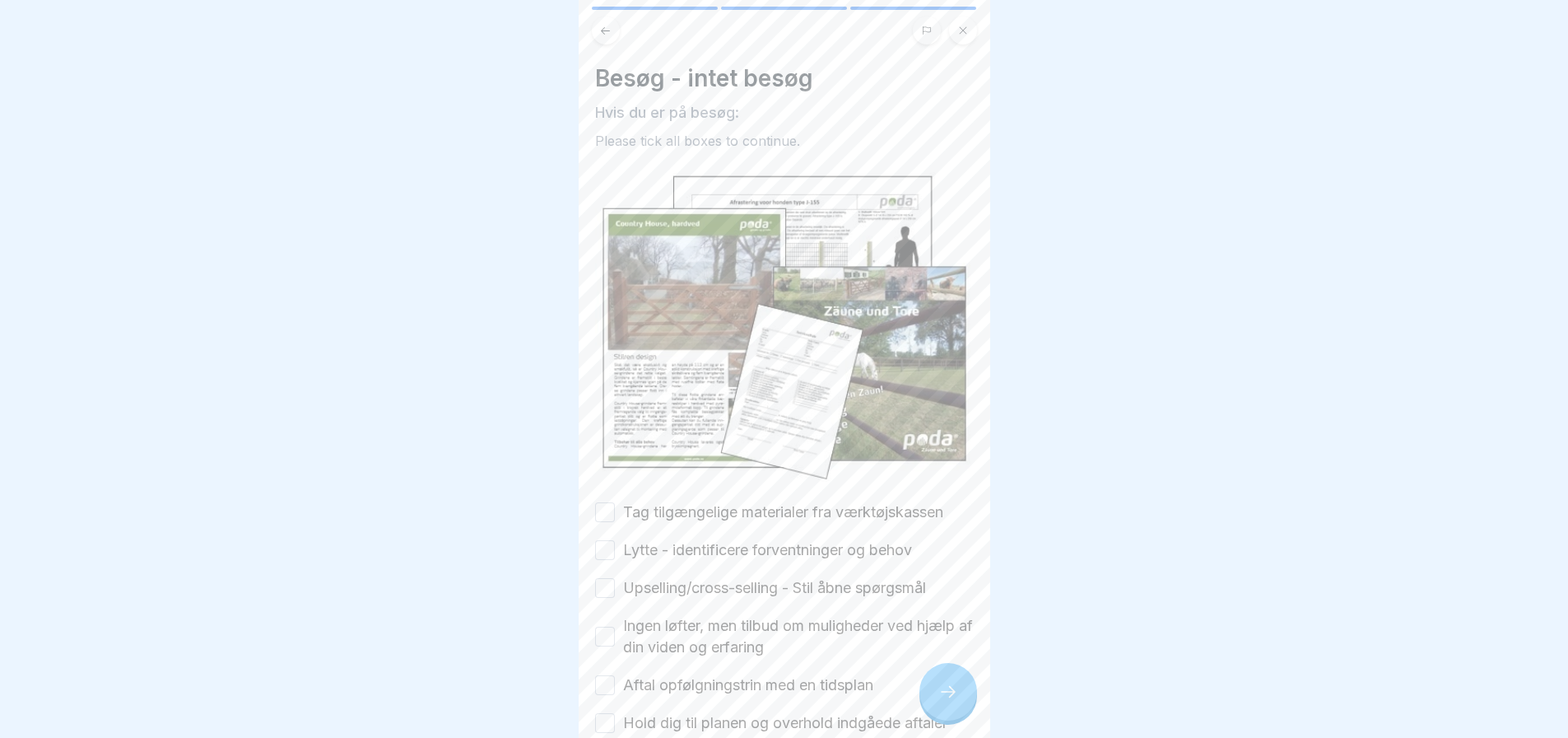
click at [609, 503] on button "Tag tilgængelige materialer fra værktøjskassen" at bounding box center [605, 512] width 20 height 20
click at [601, 540] on button "Lytte - identificere forventninger og behov" at bounding box center [605, 550] width 20 height 20
click at [608, 578] on button "Upselling/cross-selling - Stil åbne spørgsmål" at bounding box center [605, 588] width 20 height 20
click at [607, 627] on button "Ingen løfter, men tilbud om muligheder ved hjælp af din viden og erfaring" at bounding box center [605, 636] width 20 height 20
click at [605, 675] on button "Aftal opfølgningstrin med en tidsplan" at bounding box center [605, 685] width 20 height 20
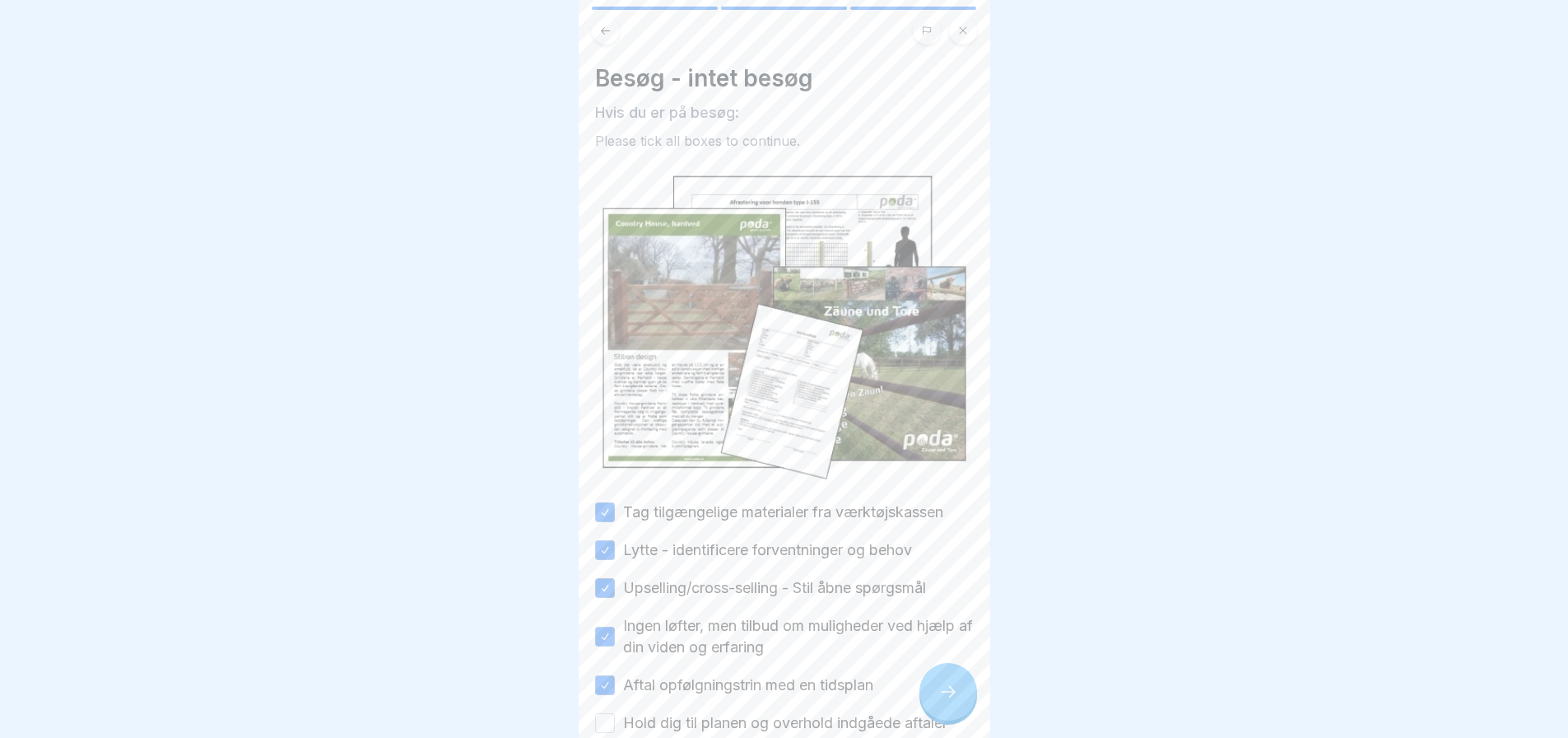
click at [604, 713] on button "Hold dig til planen og overhold indgåede aftaler" at bounding box center [605, 722] width 20 height 20
click at [944, 689] on icon at bounding box center [948, 691] width 20 height 20
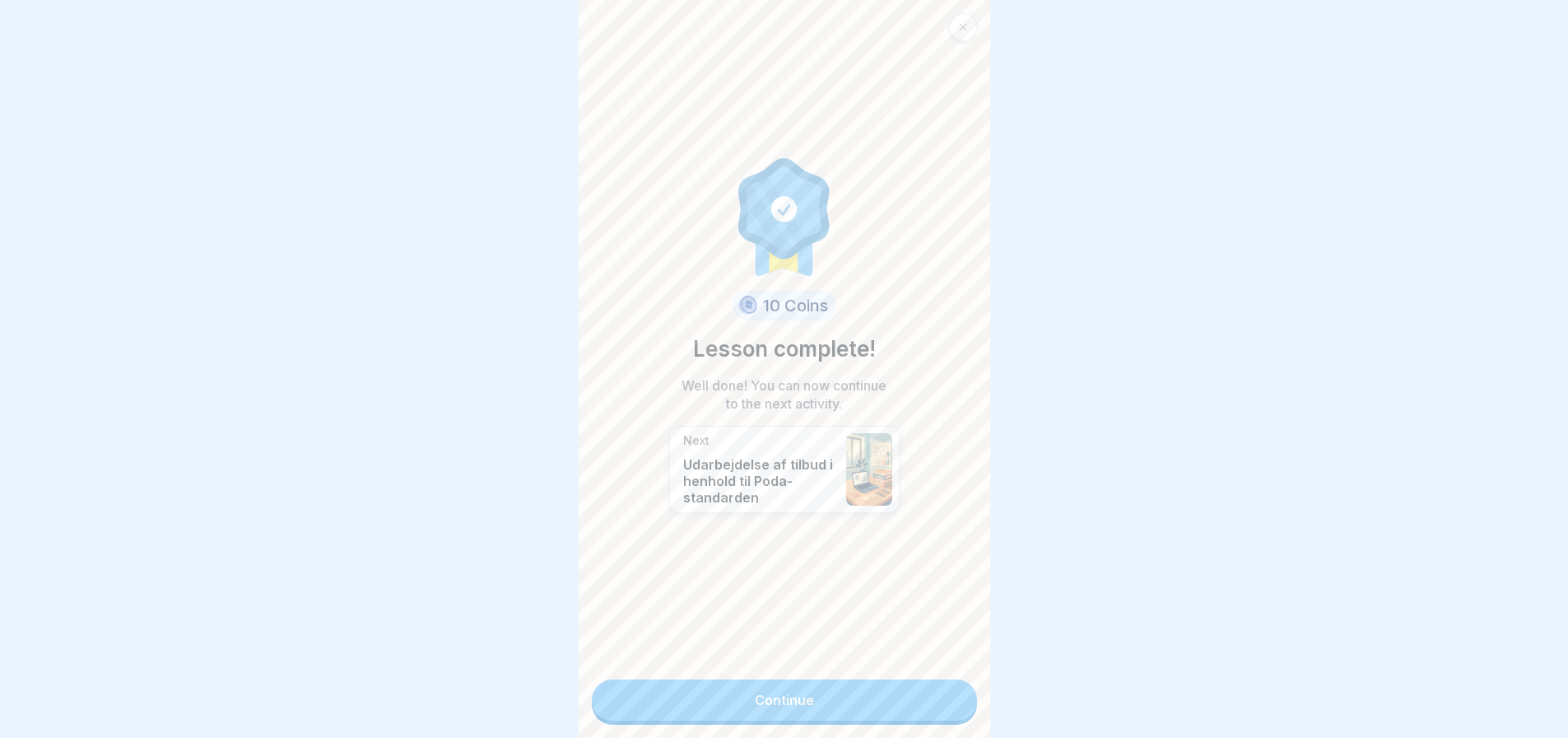
click at [787, 689] on link "Continue" at bounding box center [784, 699] width 385 height 41
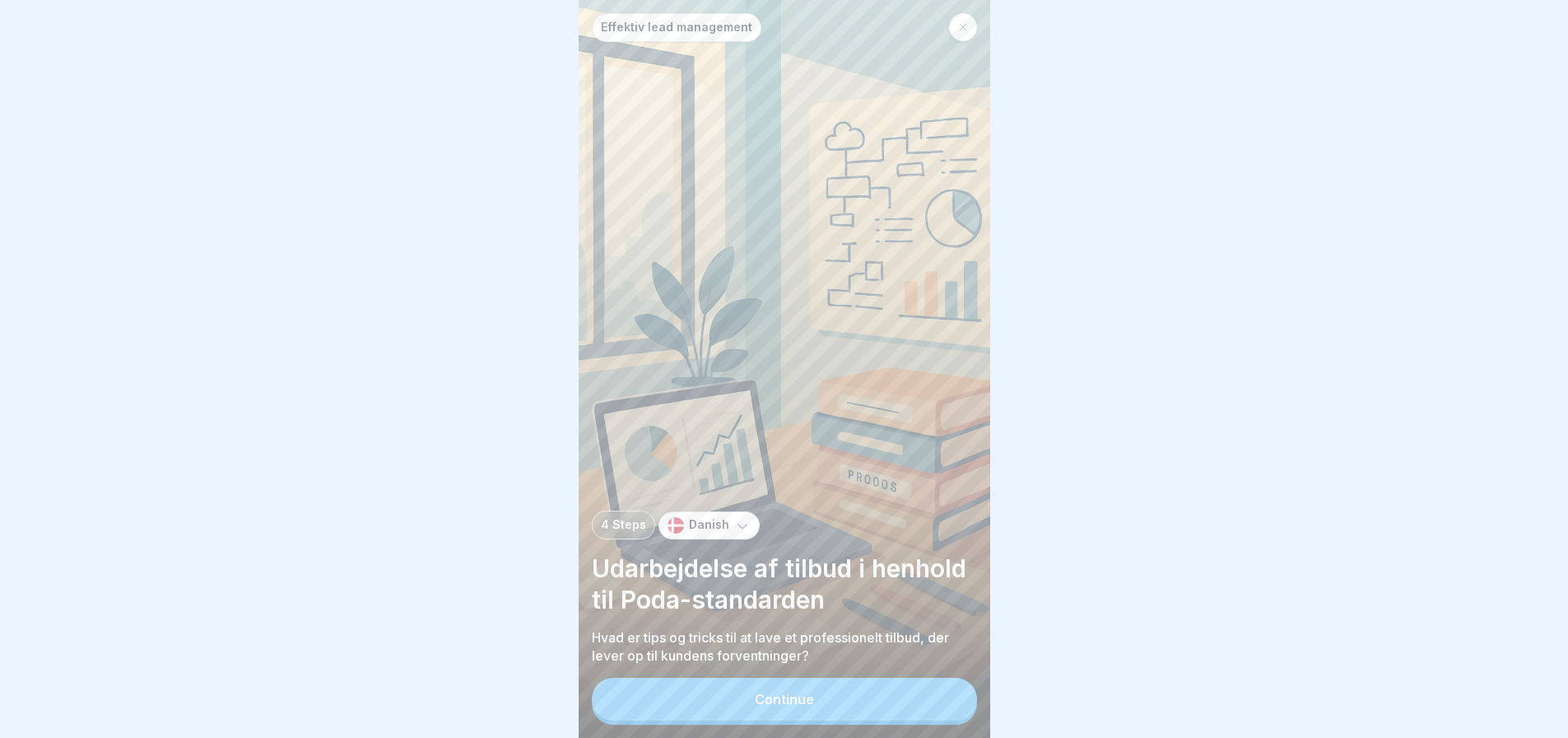
scroll to position [12, 0]
click at [780, 695] on div "Continue" at bounding box center [784, 699] width 59 height 15
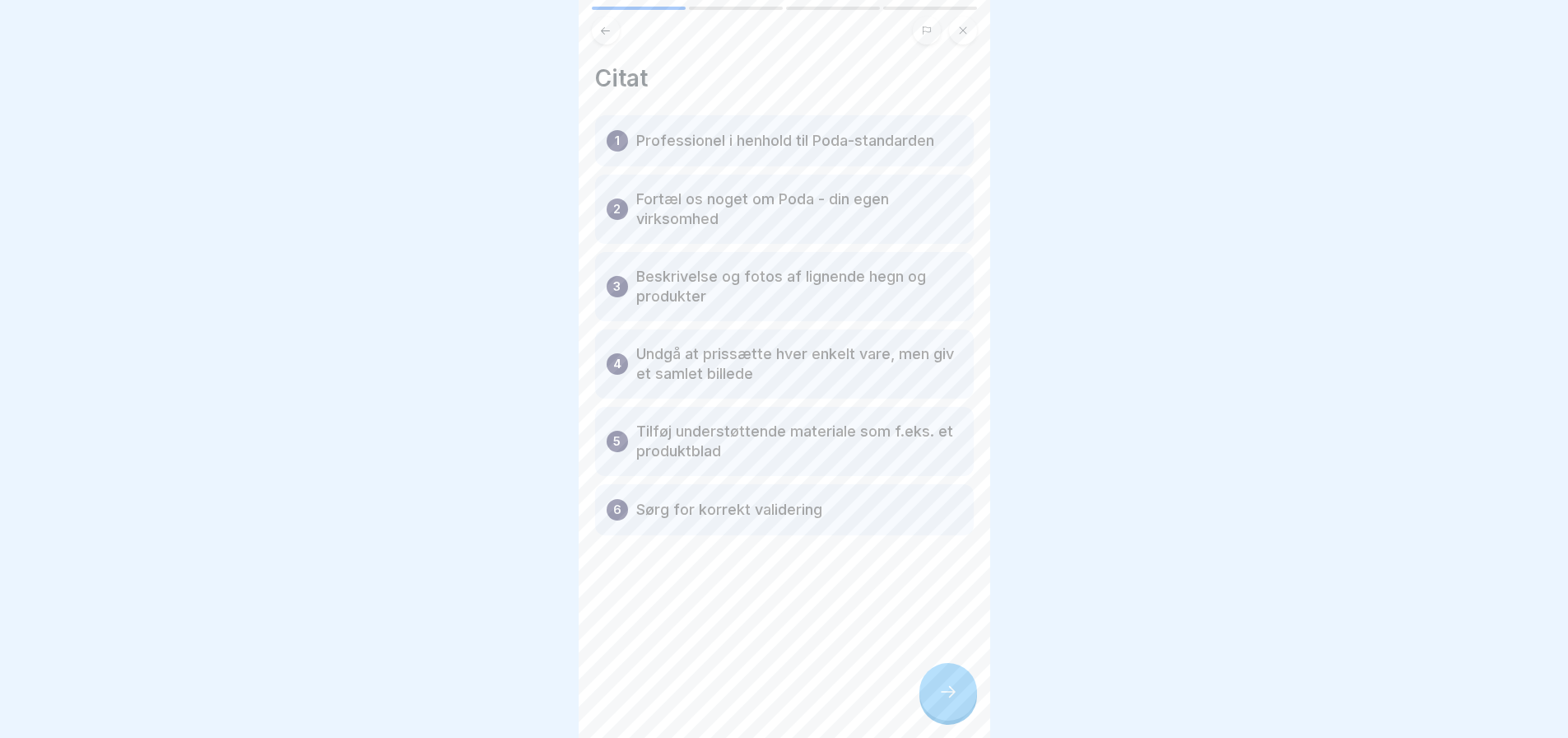
click at [950, 689] on icon at bounding box center [948, 691] width 20 height 20
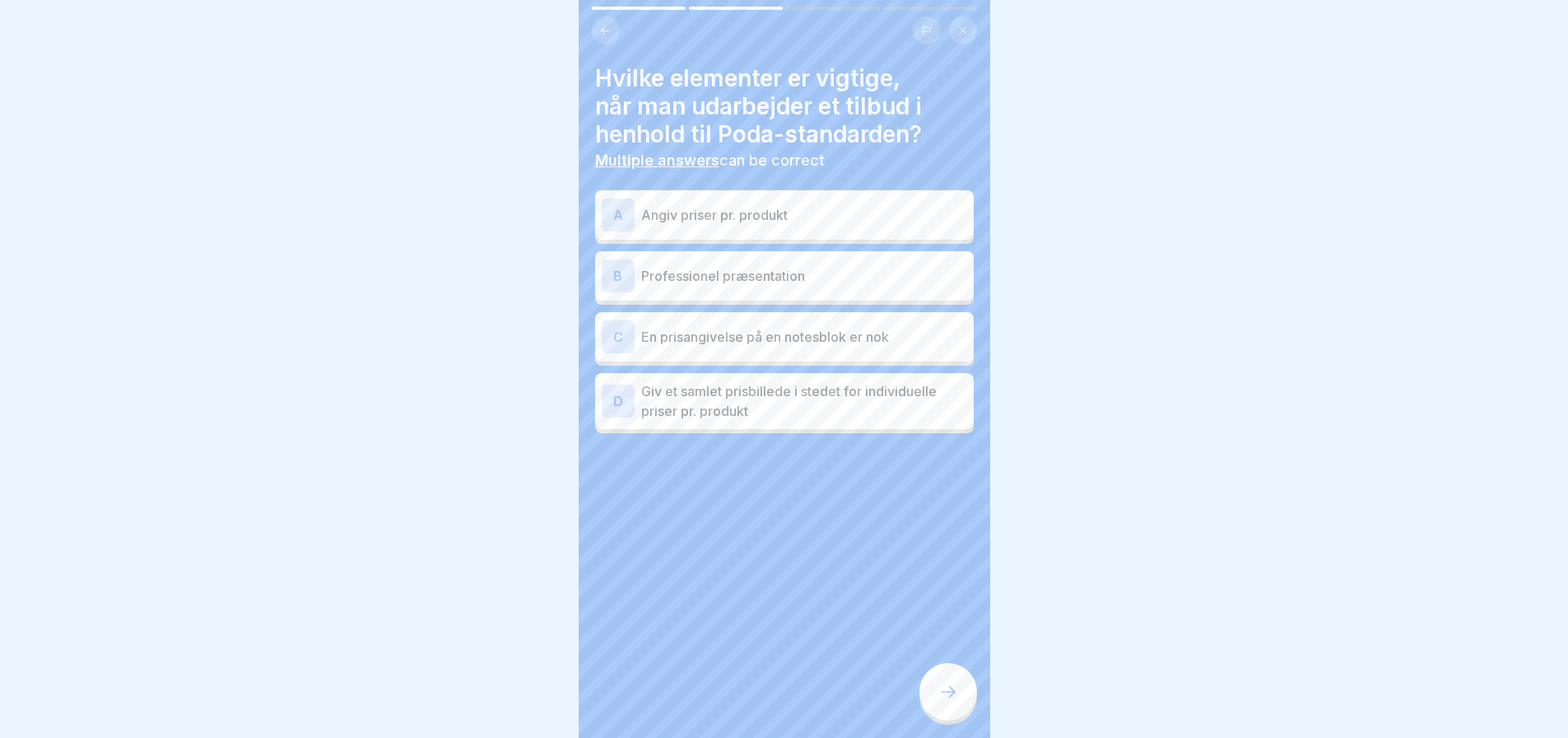
click at [626, 393] on div "D" at bounding box center [618, 401] width 33 height 33
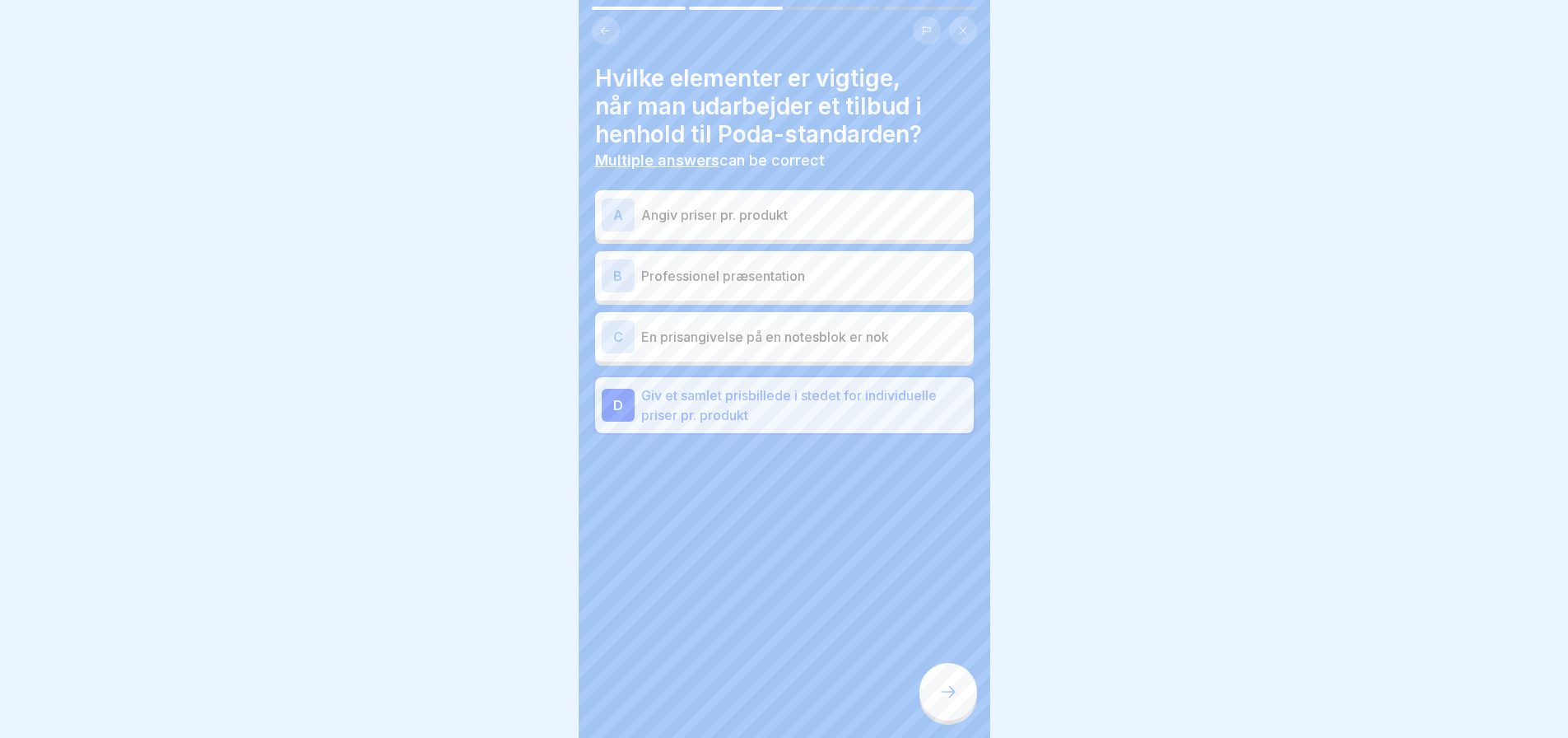
click at [775, 269] on p "Professionel præsentation" at bounding box center [804, 275] width 326 height 20
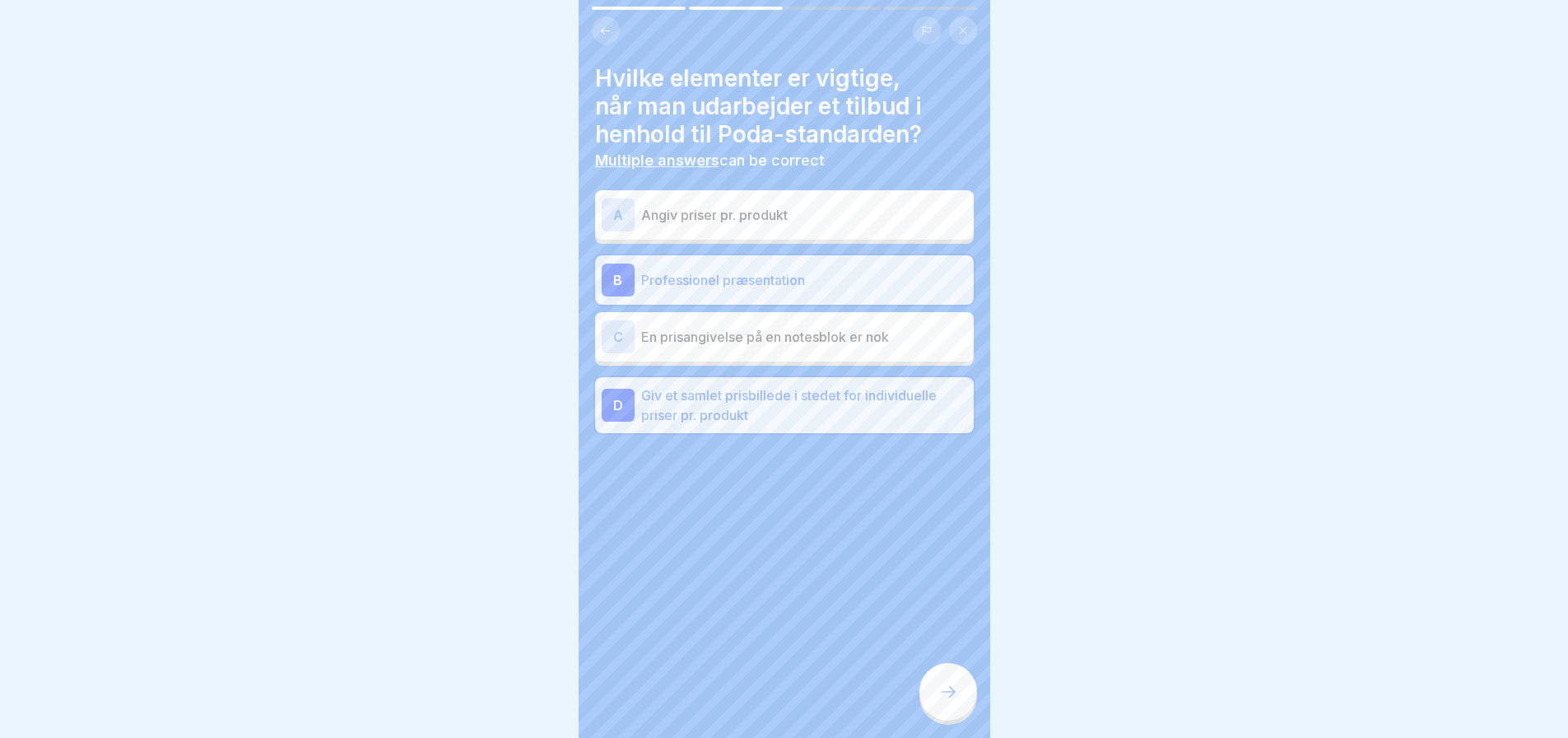
click at [948, 685] on icon at bounding box center [948, 691] width 20 height 20
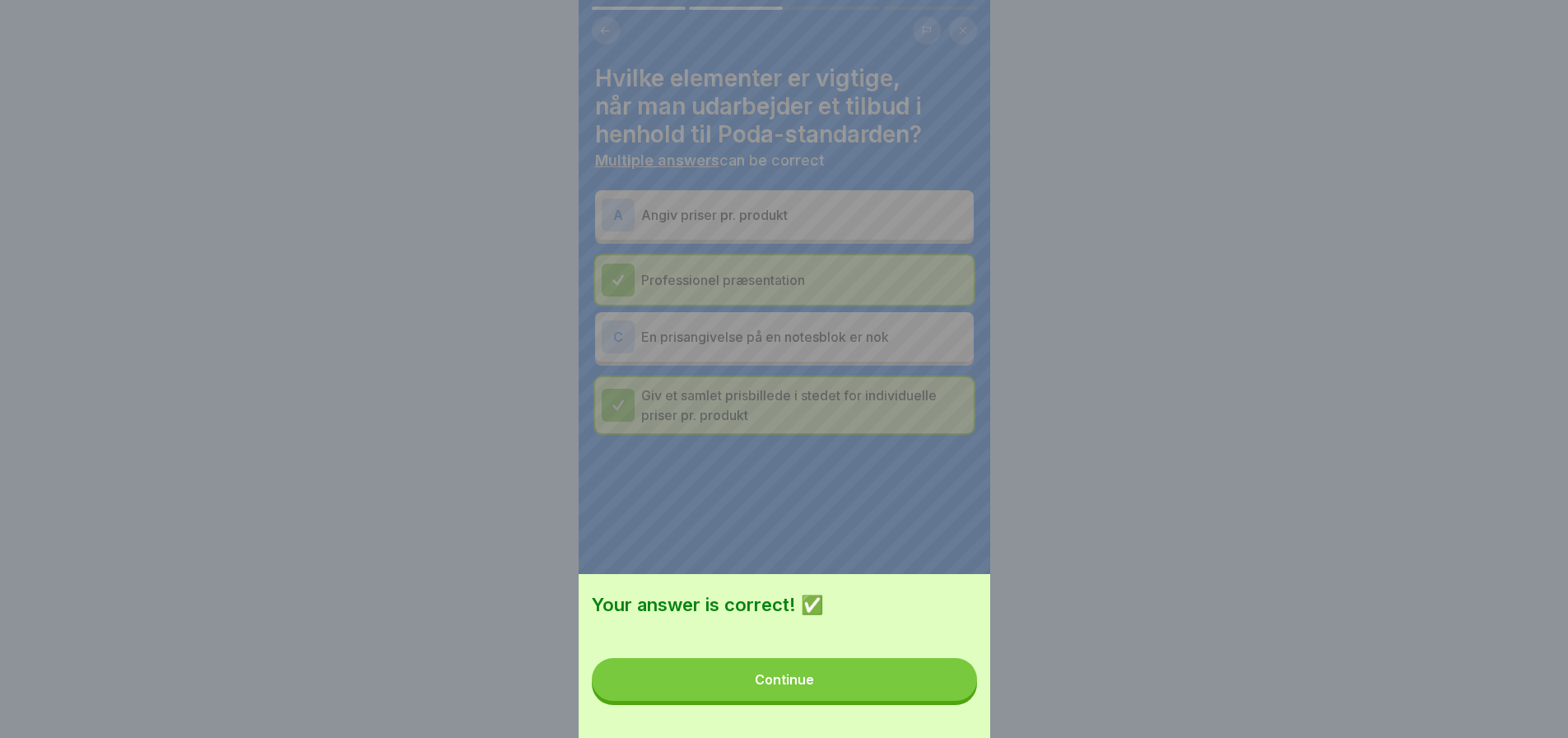
click at [821, 692] on button "Continue" at bounding box center [784, 679] width 385 height 43
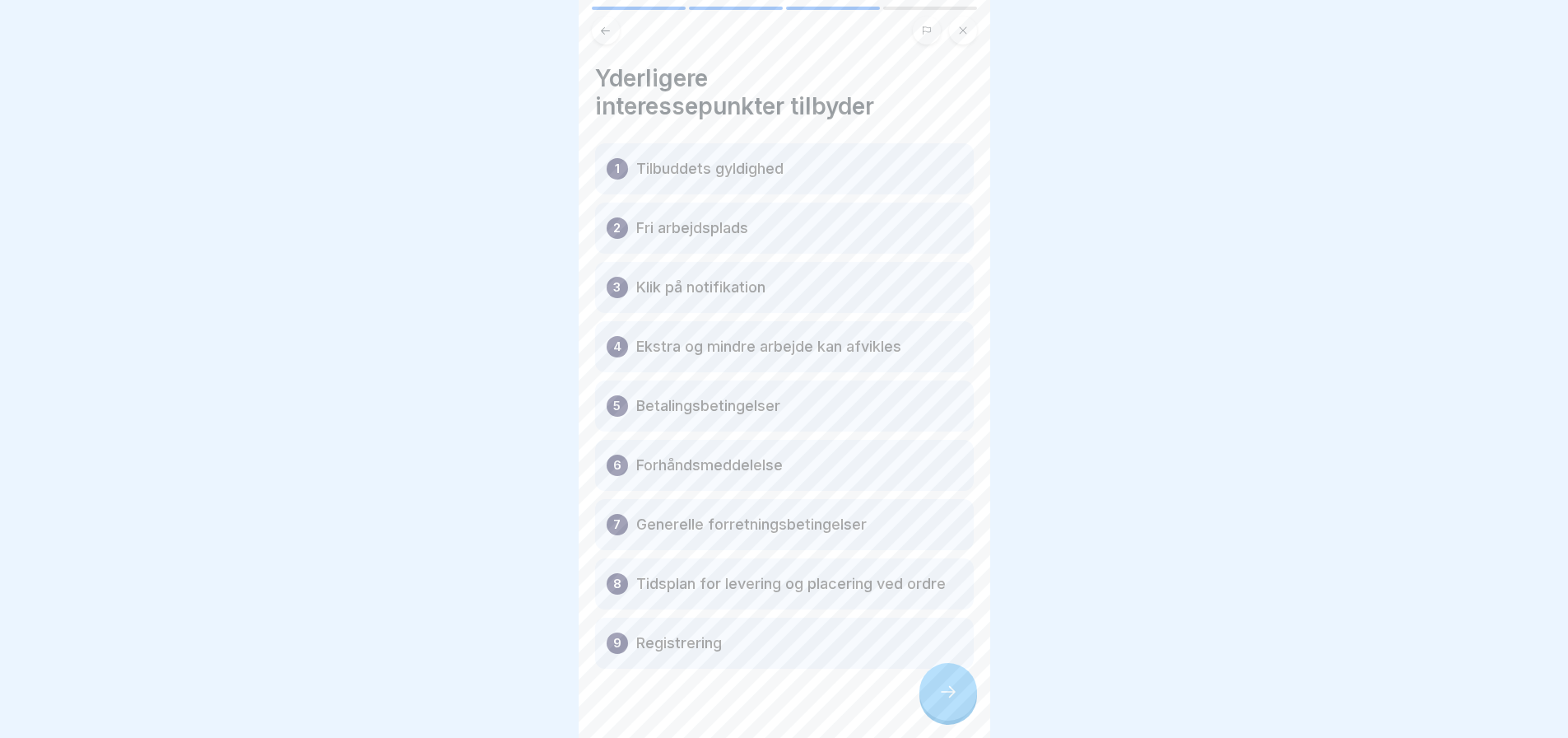
scroll to position [30, 0]
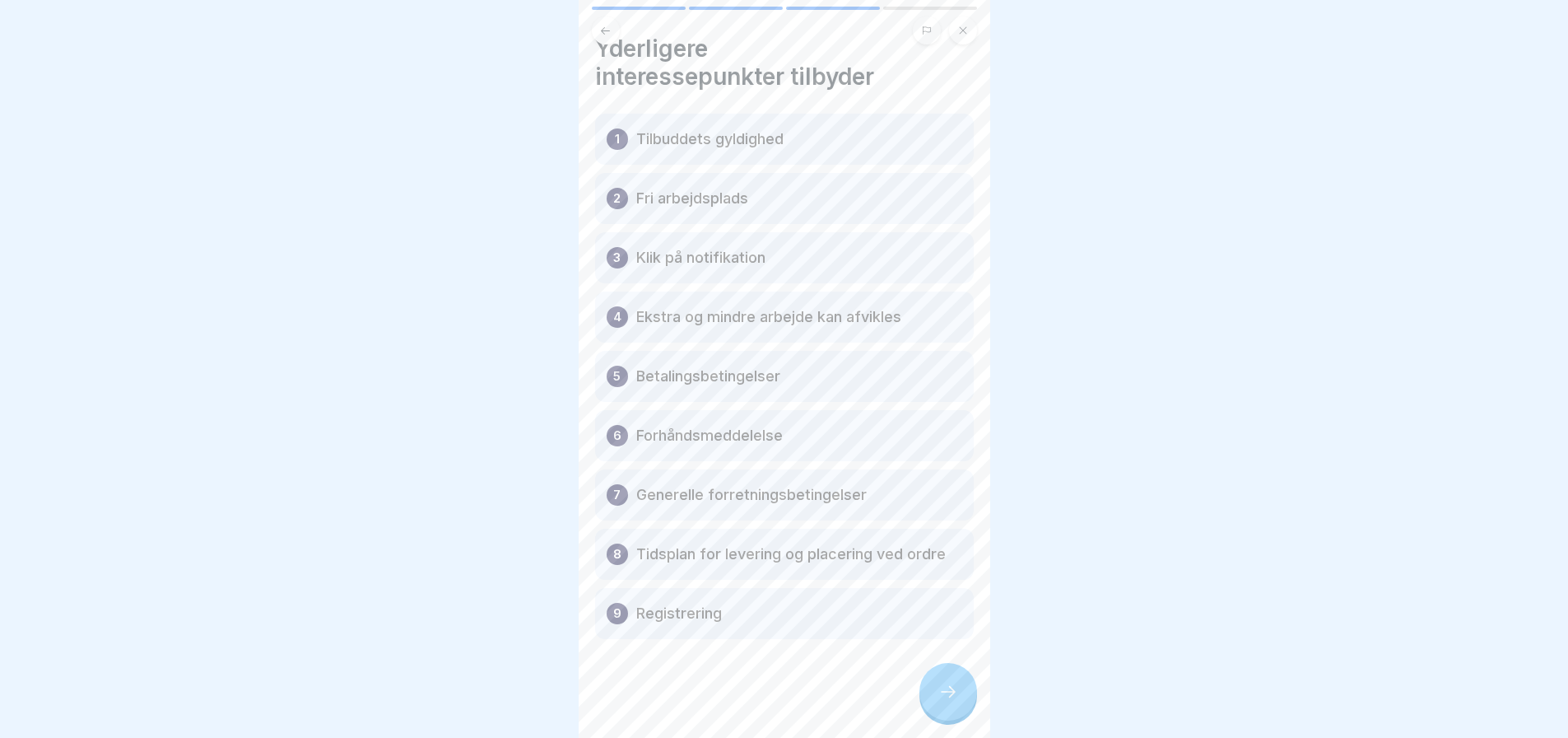
click at [942, 701] on icon at bounding box center [948, 691] width 20 height 20
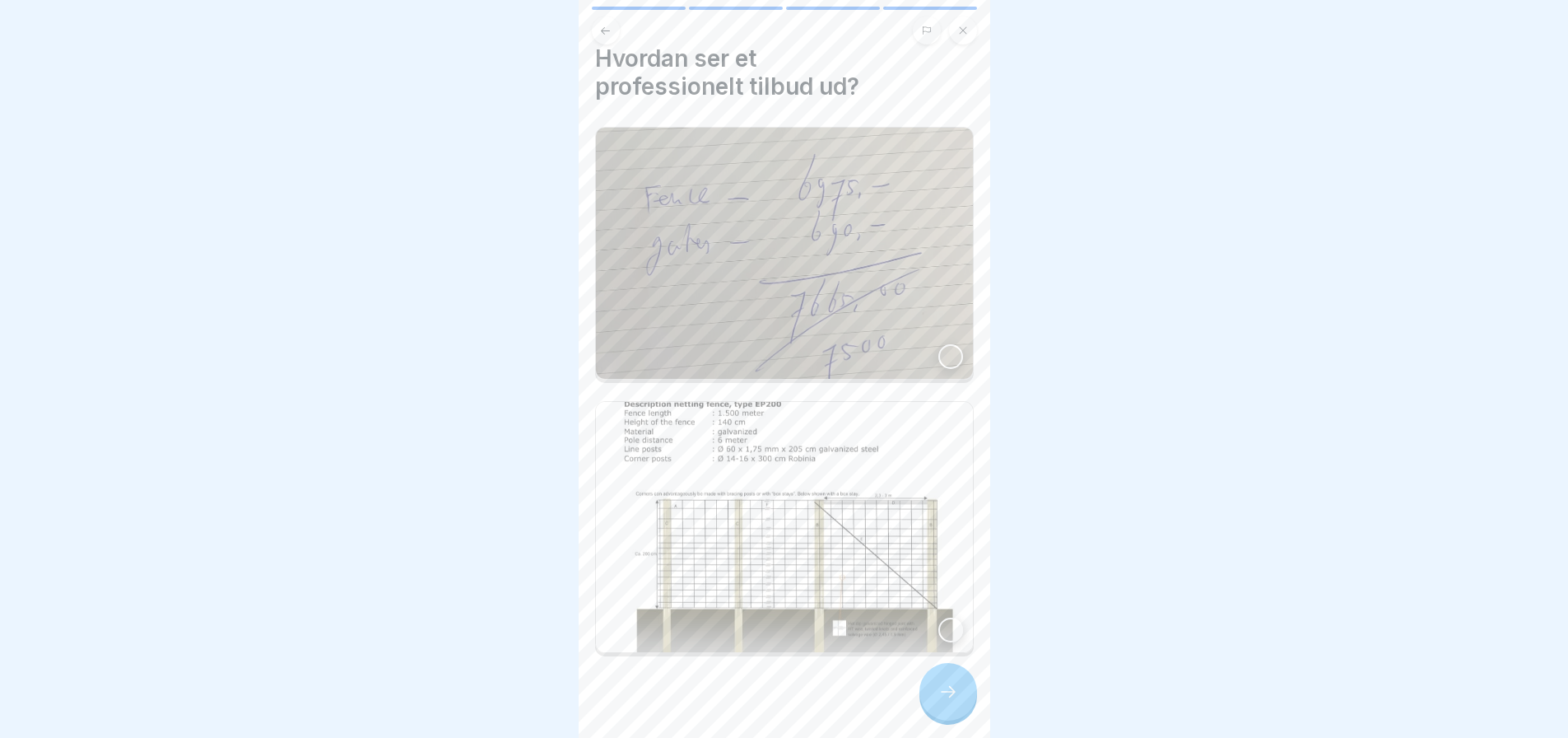
scroll to position [25, 0]
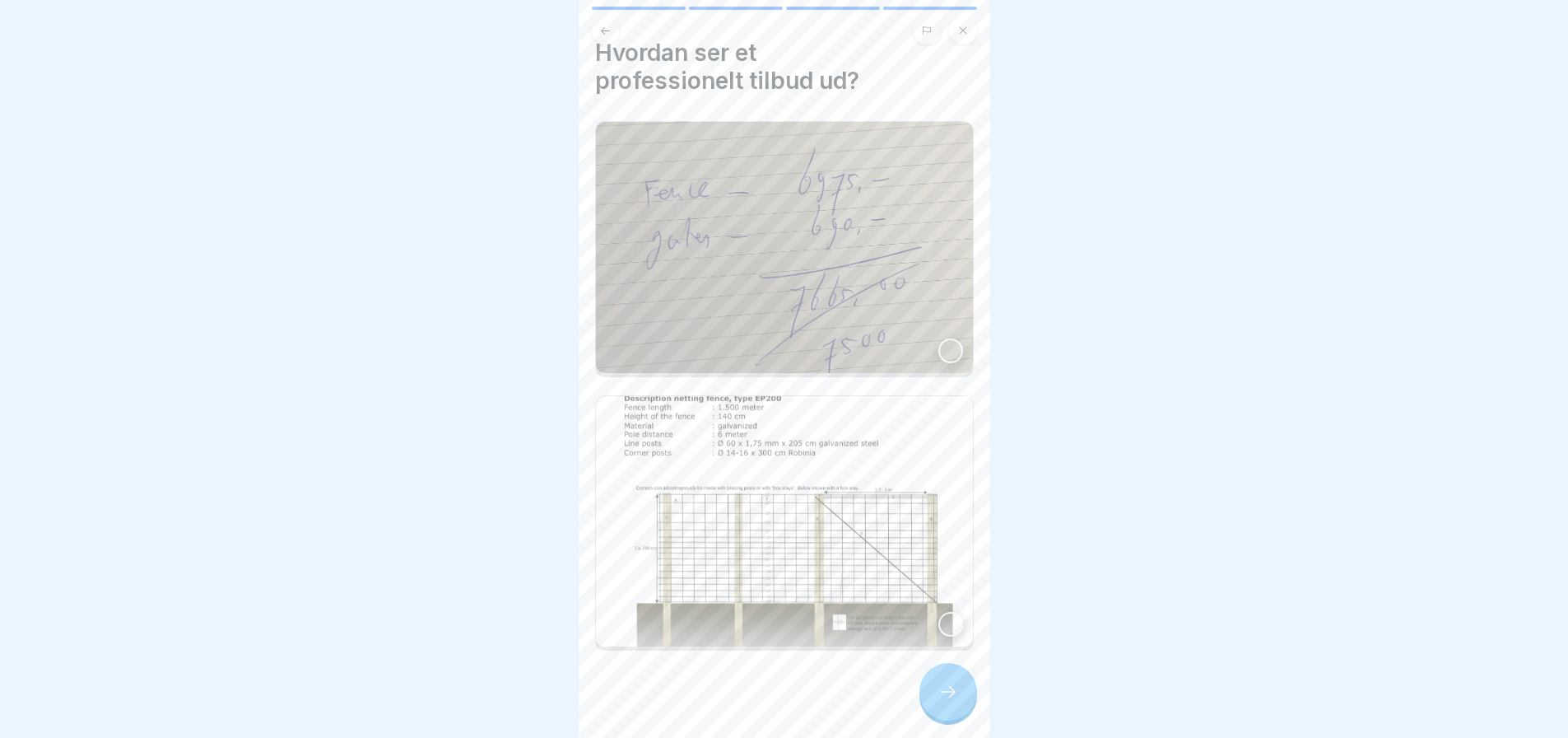
click at [940, 693] on icon at bounding box center [948, 691] width 20 height 20
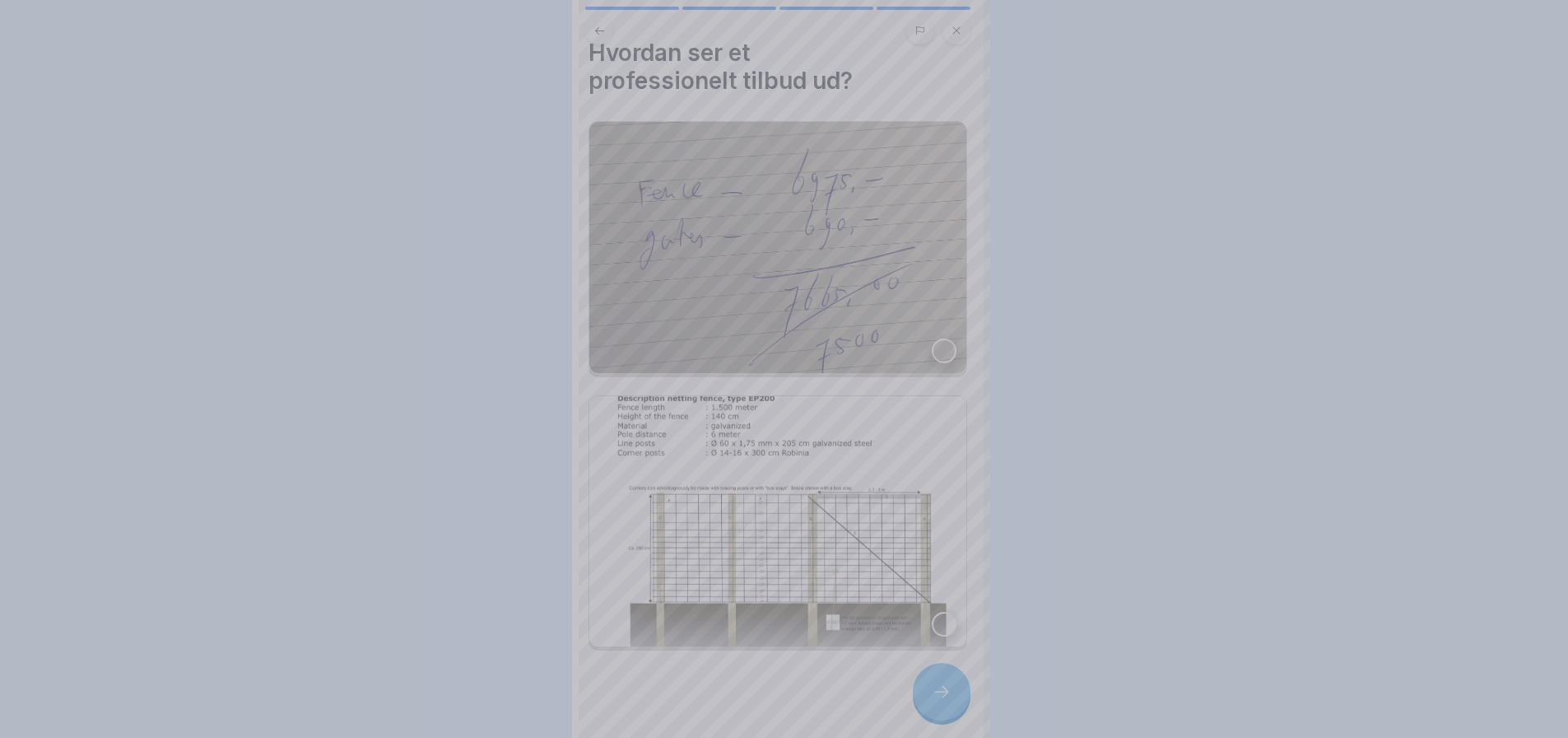
scroll to position [0, 0]
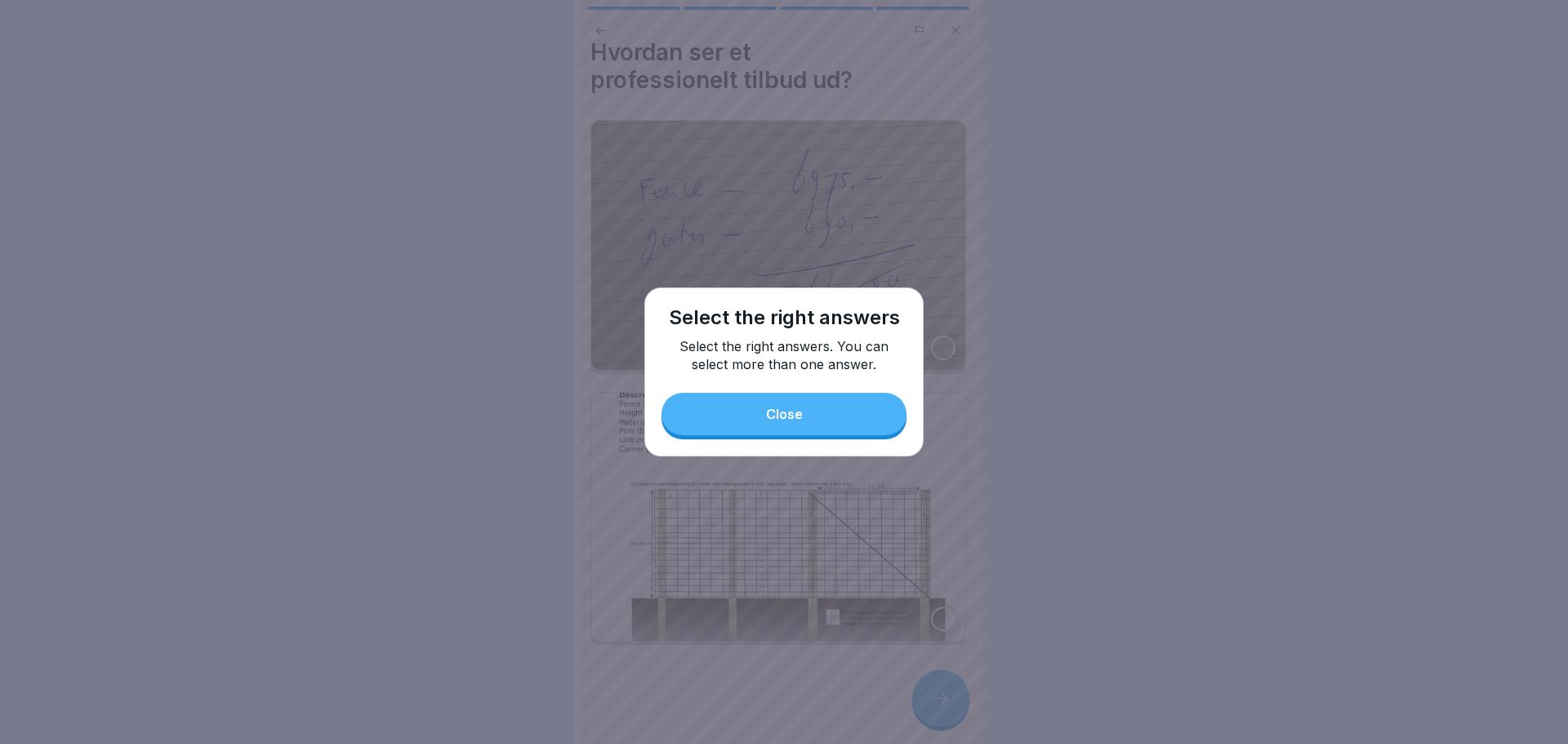
click at [838, 409] on button "Close" at bounding box center [784, 413] width 245 height 42
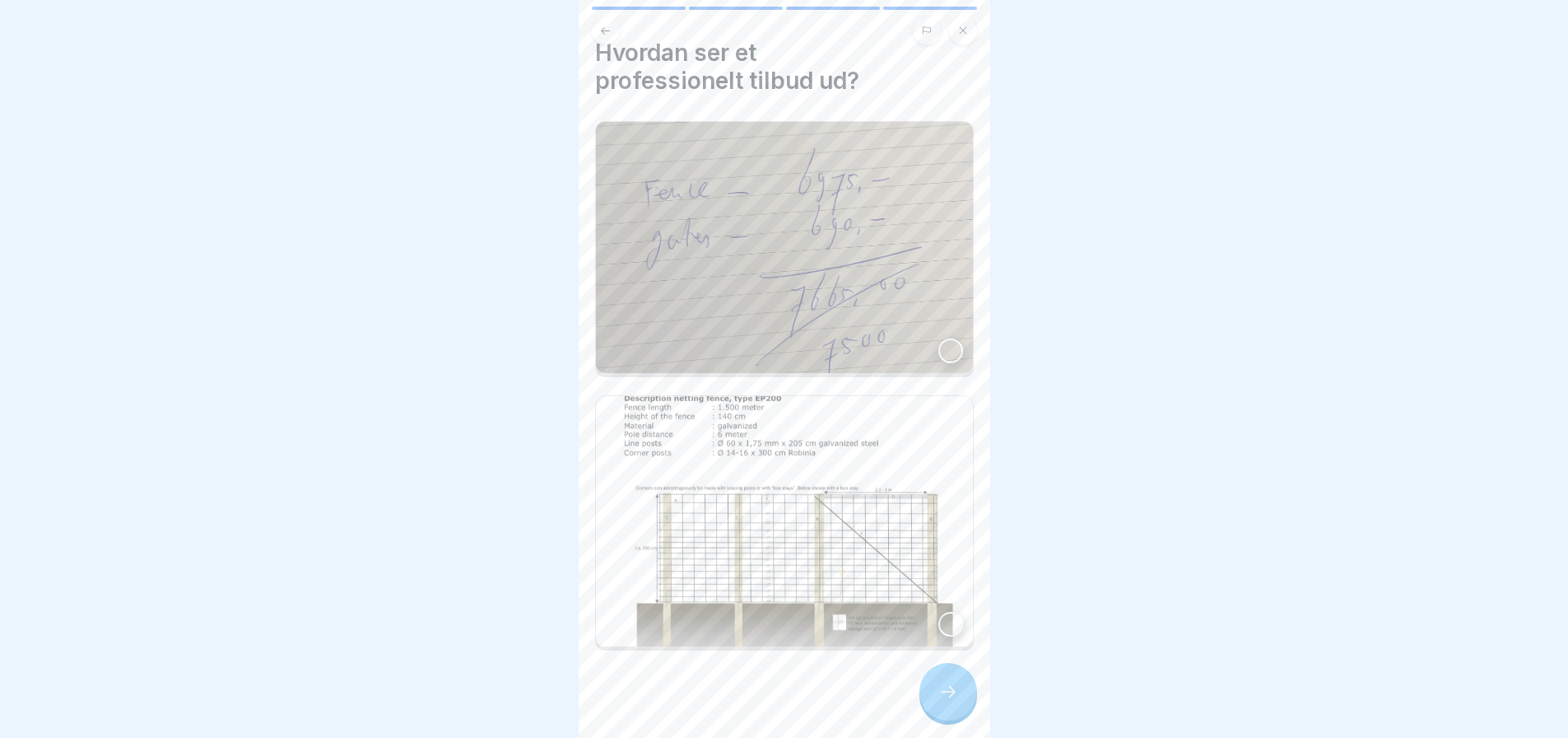
click at [797, 552] on img at bounding box center [784, 521] width 377 height 251
click at [941, 702] on icon at bounding box center [948, 691] width 20 height 20
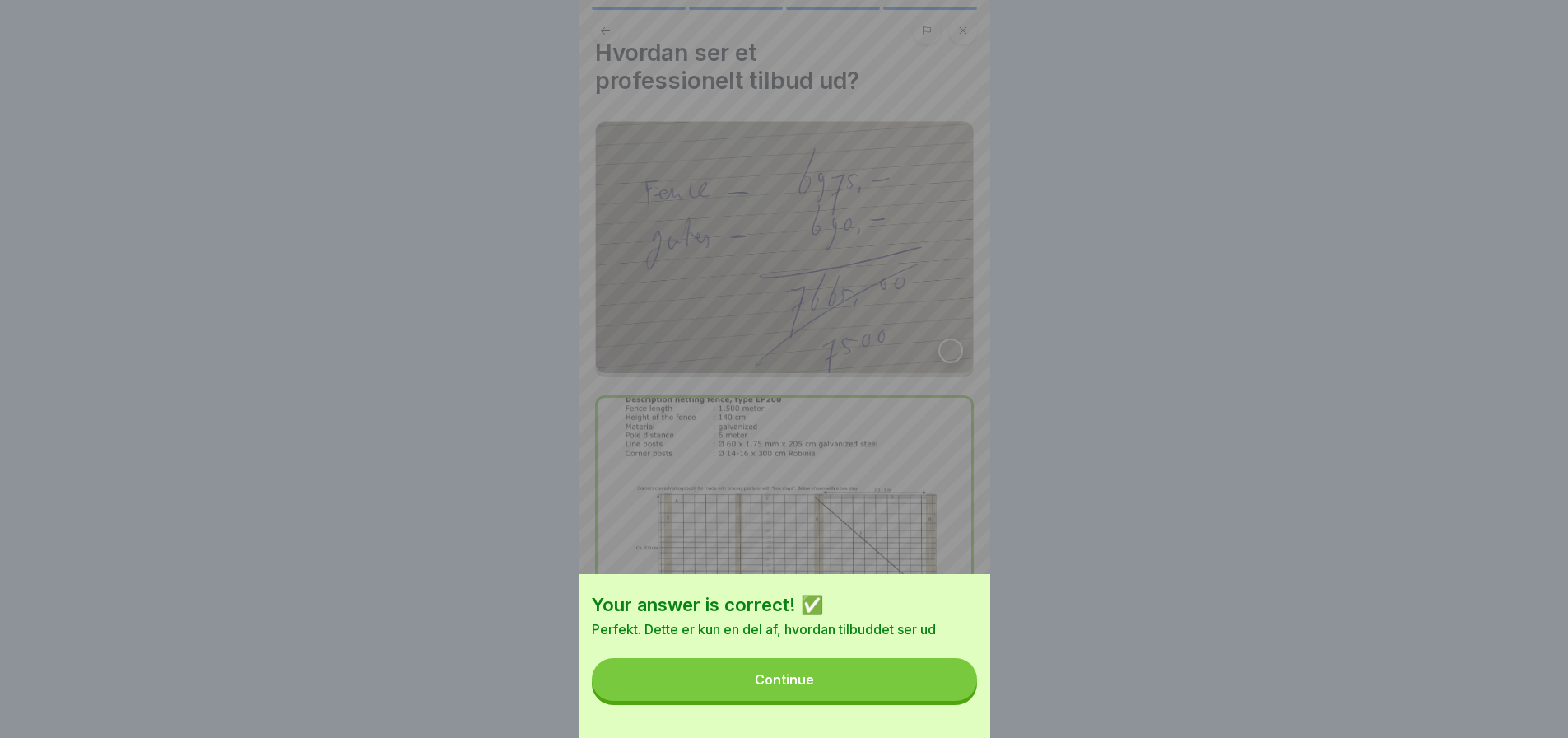
click at [799, 687] on div "Continue" at bounding box center [784, 679] width 59 height 15
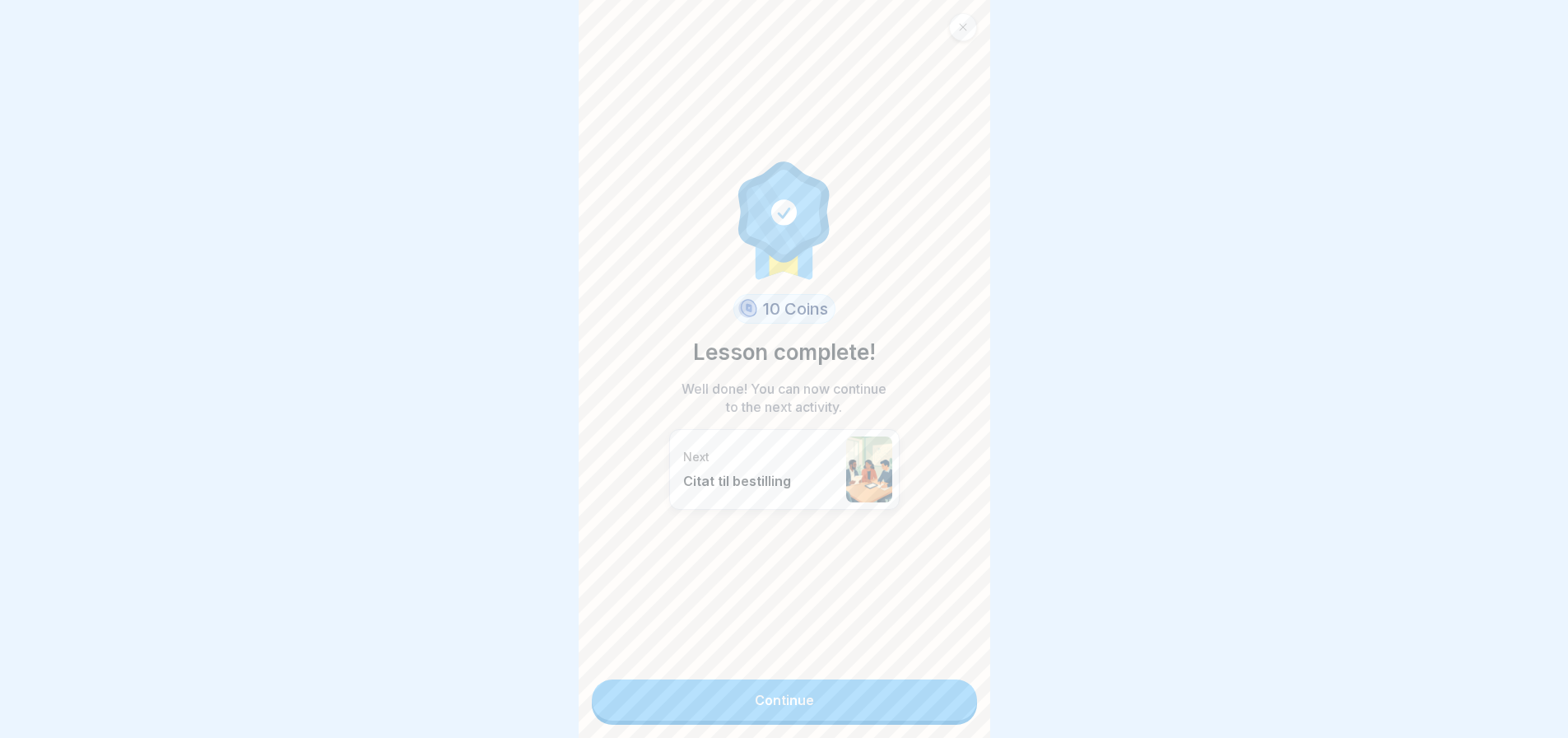
click at [801, 692] on link "Continue" at bounding box center [784, 699] width 385 height 41
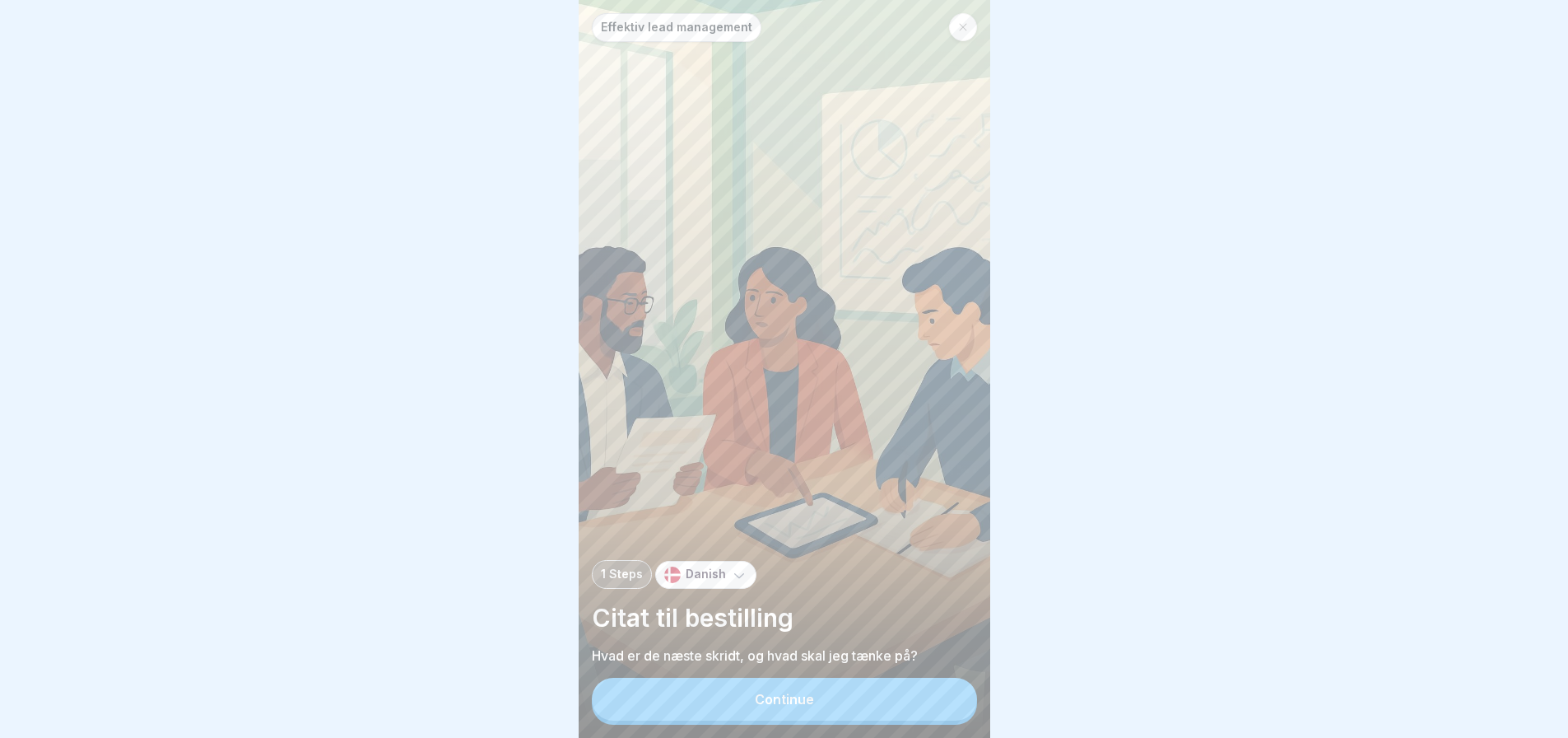
scroll to position [12, 0]
click at [799, 699] on div "Continue" at bounding box center [784, 699] width 59 height 15
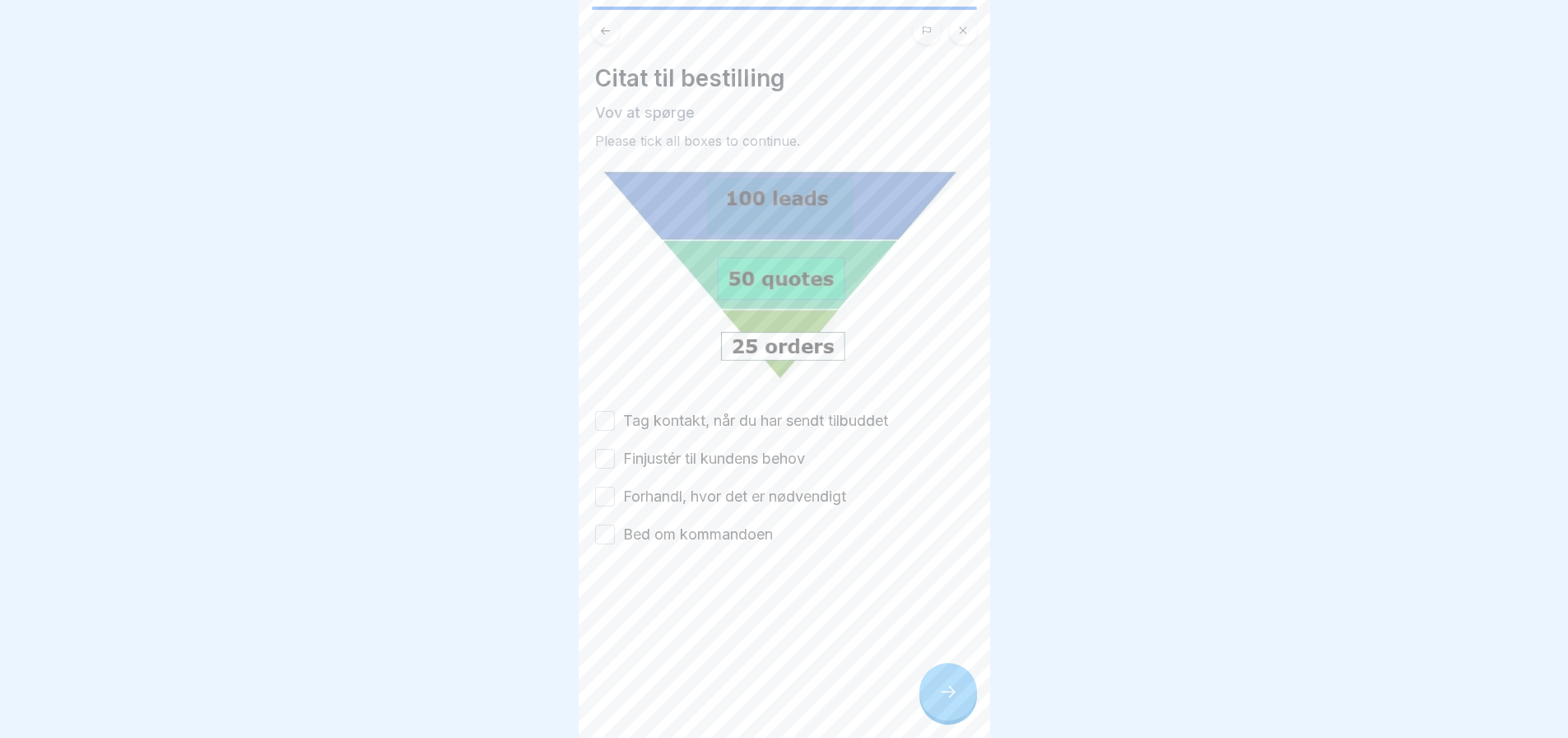
click at [603, 411] on button "Tag kontakt, når du har sendt tilbuddet" at bounding box center [605, 420] width 20 height 20
click at [613, 449] on button "Finjustér til kundens behov" at bounding box center [605, 458] width 20 height 20
click at [607, 487] on button "Forhandl, hvor det er nødvendigt" at bounding box center [605, 497] width 20 height 20
click at [604, 524] on button "Bed om kommandoen" at bounding box center [605, 534] width 20 height 20
click at [945, 693] on icon at bounding box center [948, 691] width 20 height 20
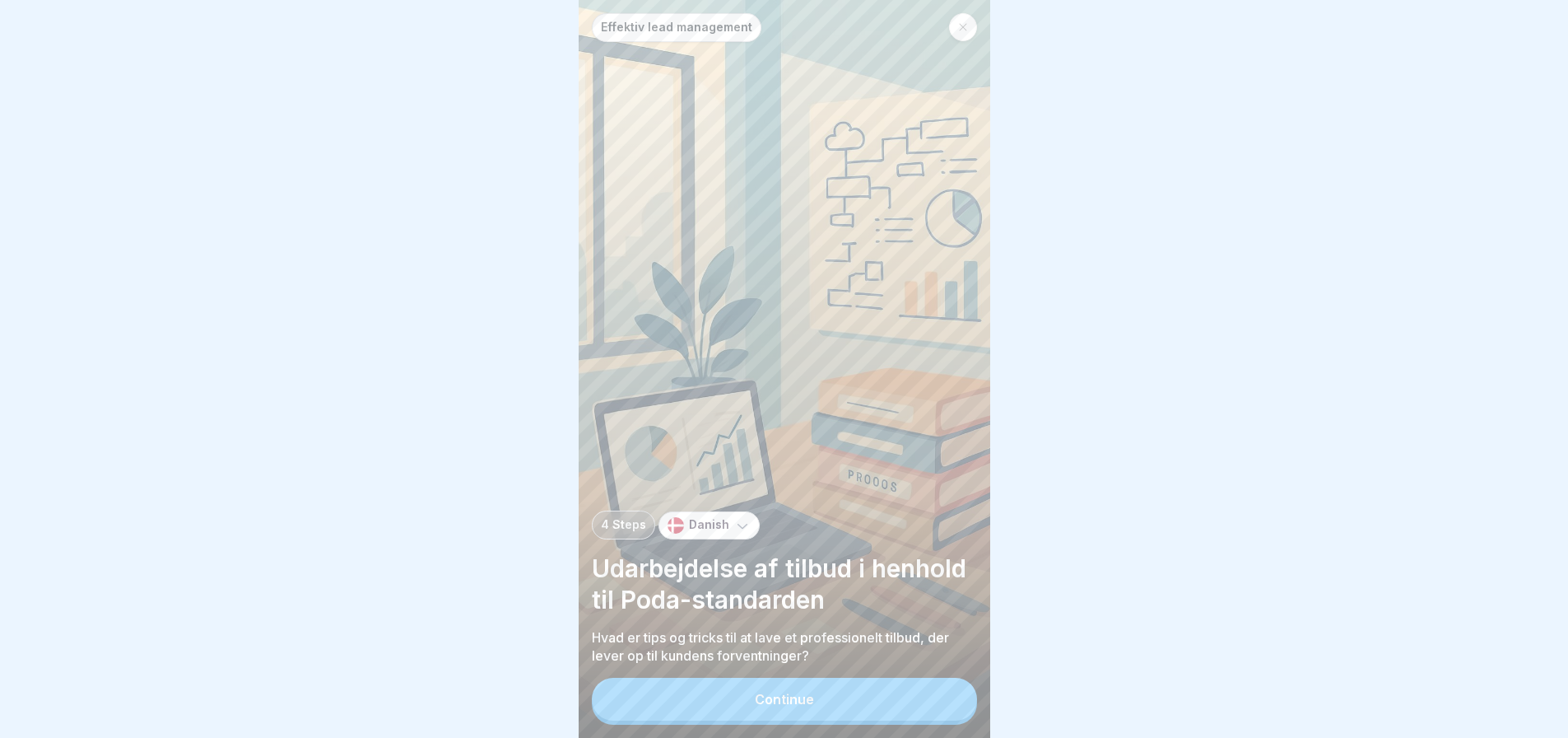
scroll to position [12, 0]
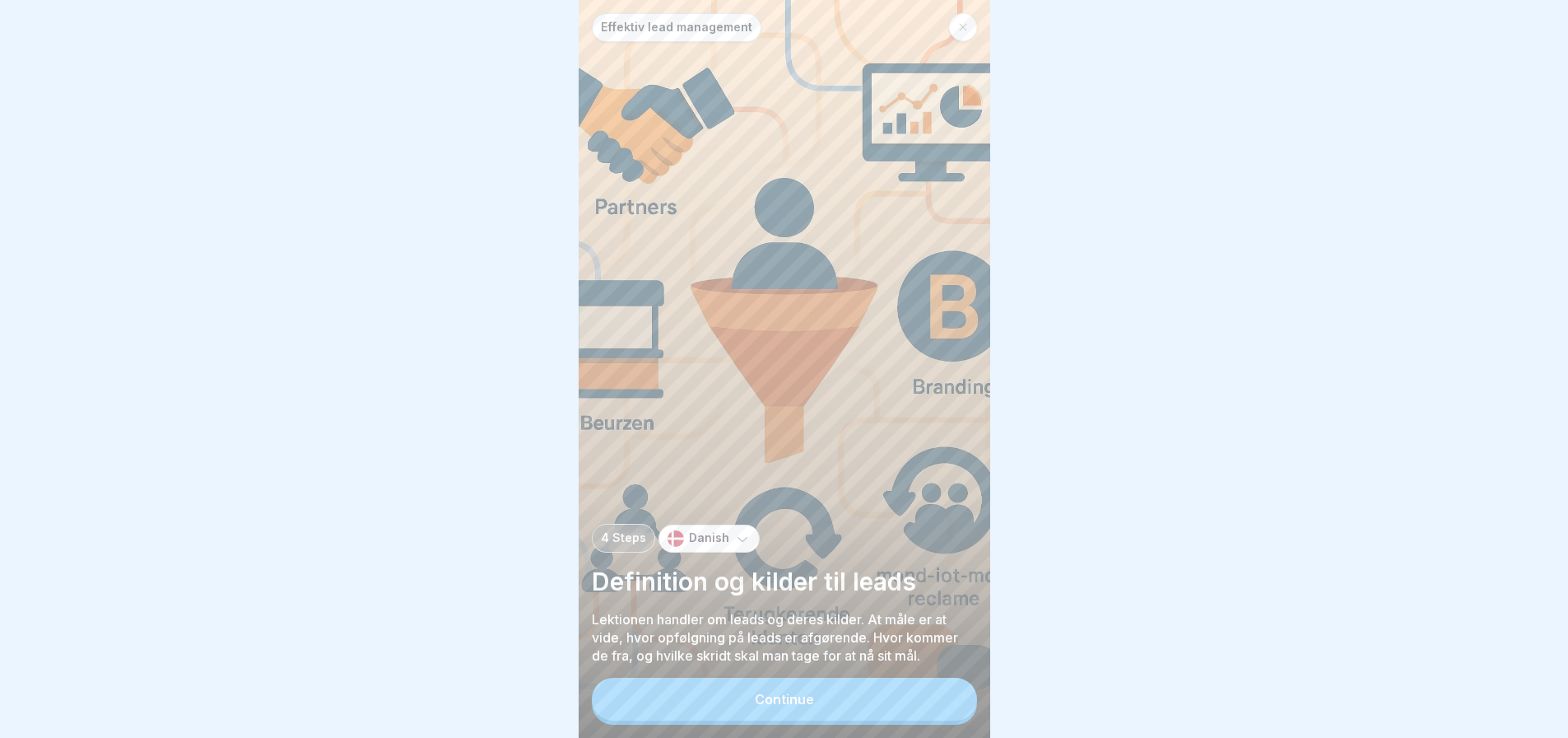
scroll to position [12, 0]
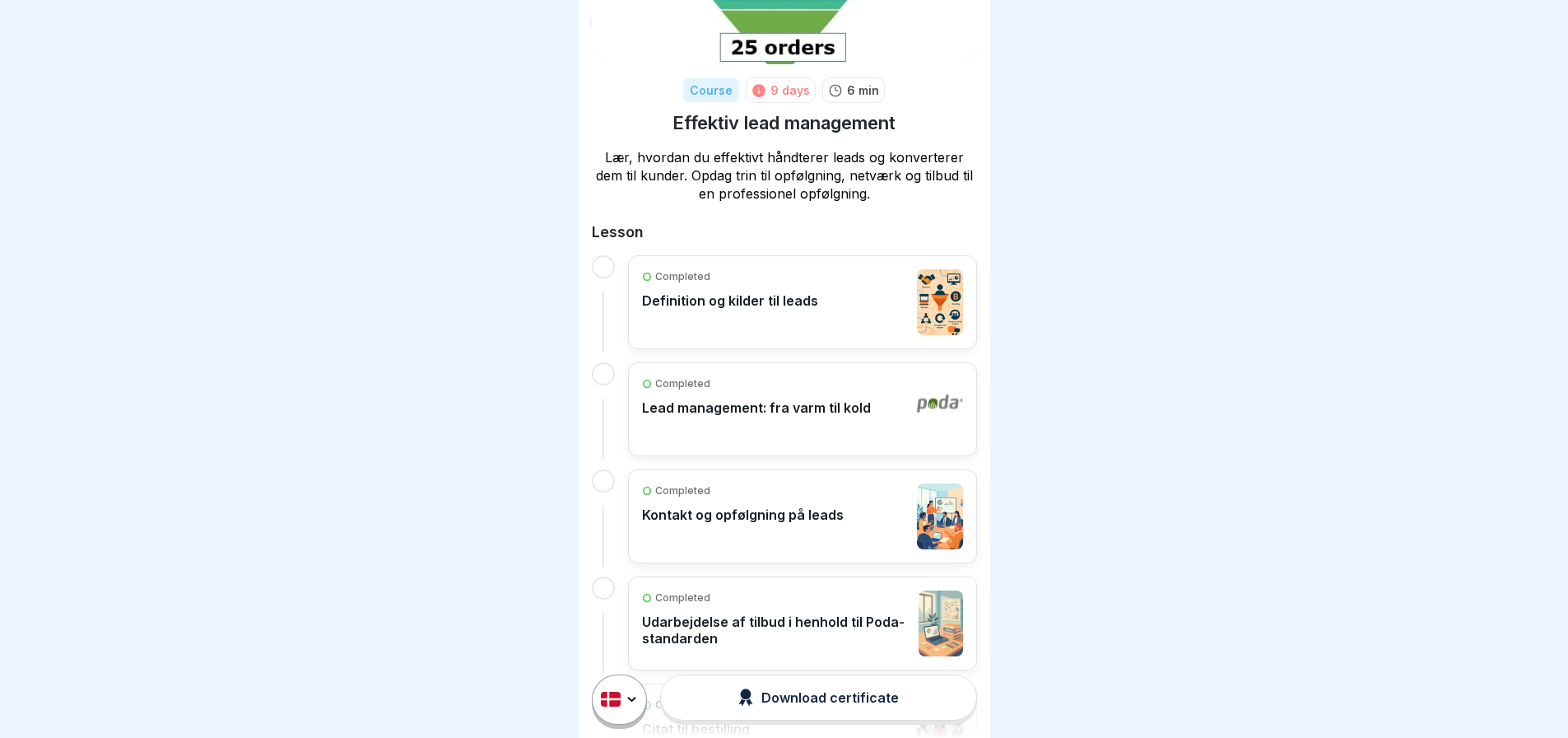
scroll to position [247, 0]
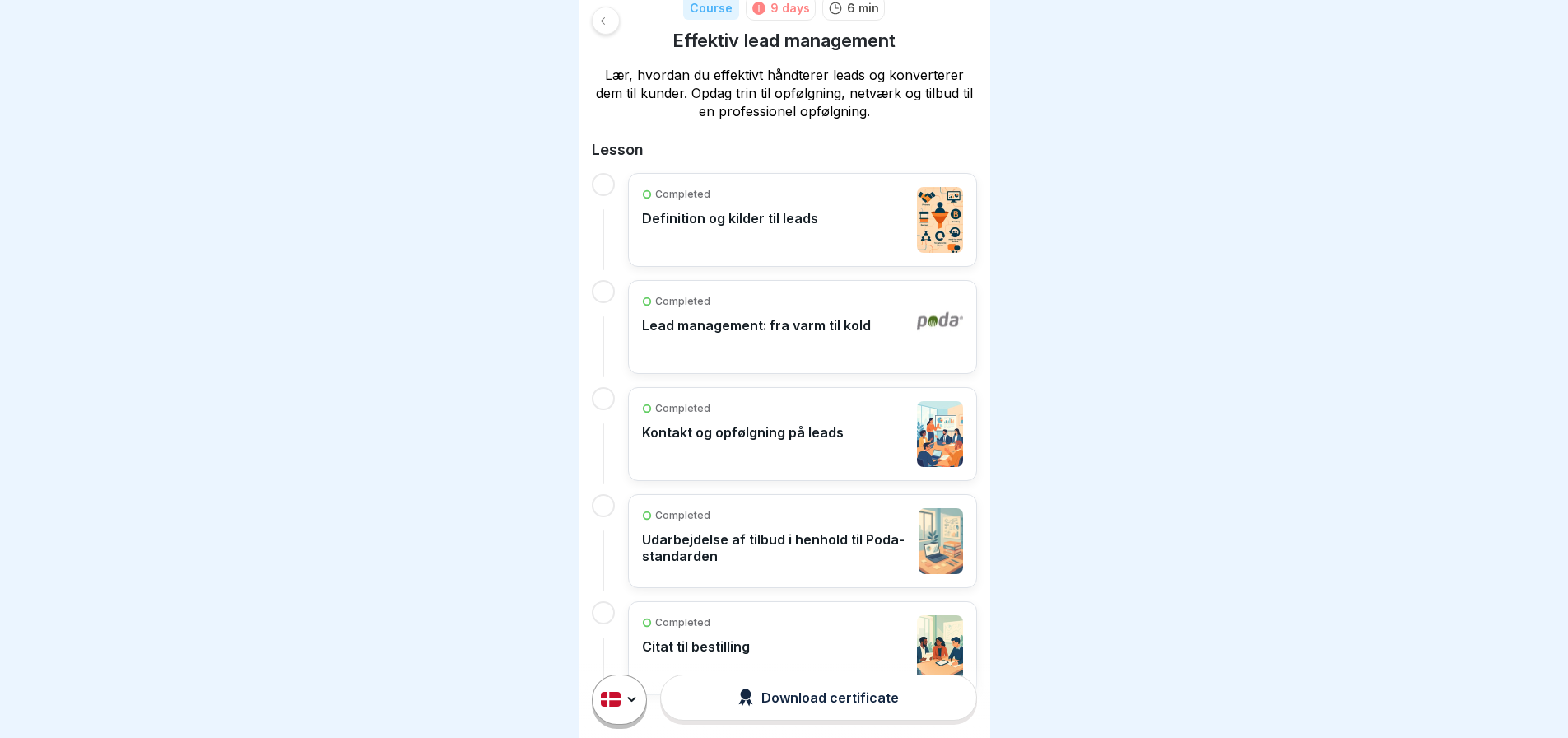
click at [605, 173] on div at bounding box center [603, 184] width 23 height 23
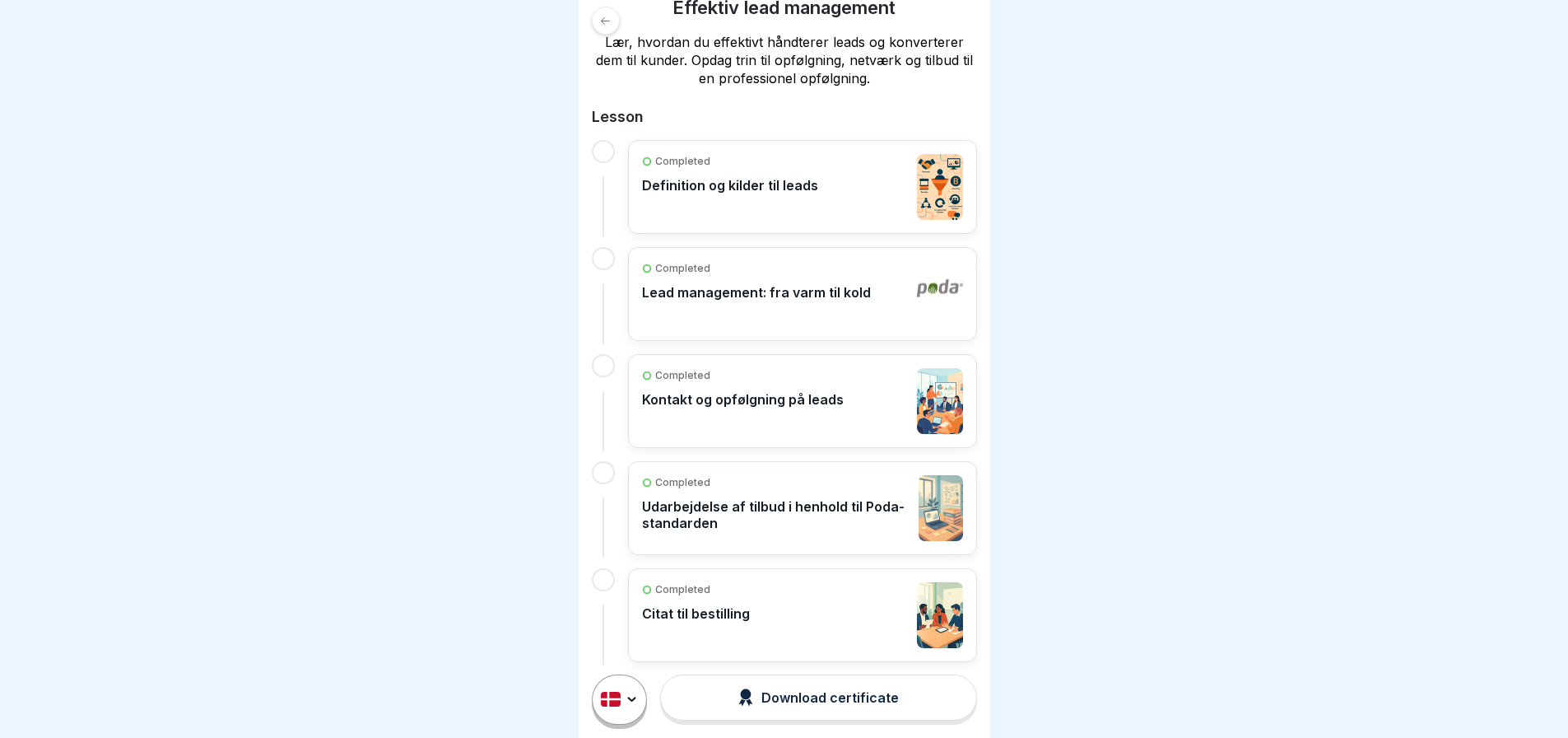
scroll to position [295, 0]
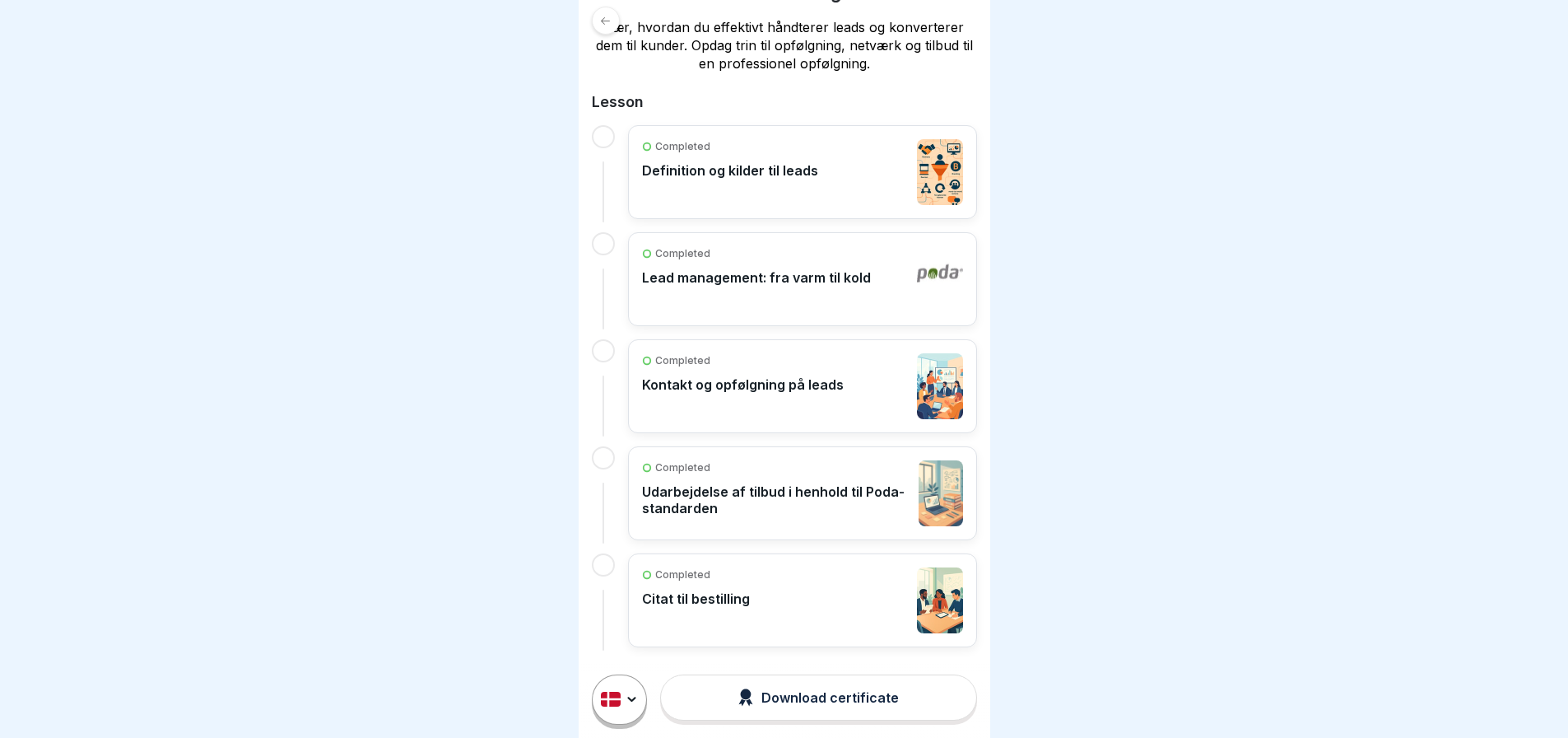
click at [815, 168] on div "Completed Definition og kilder til leads" at bounding box center [803, 172] width 321 height 66
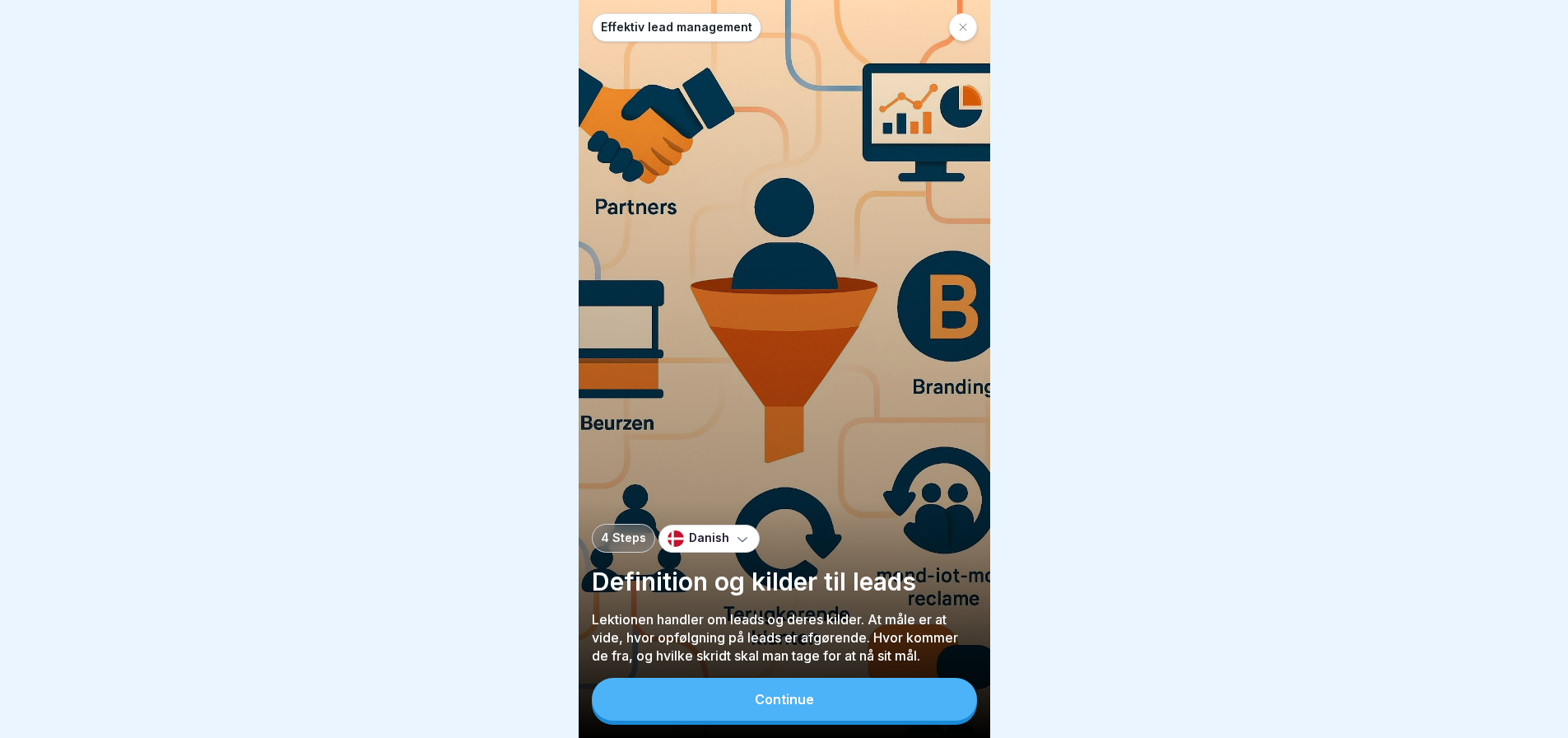
scroll to position [12, 0]
click at [788, 703] on div "Continue" at bounding box center [784, 699] width 59 height 15
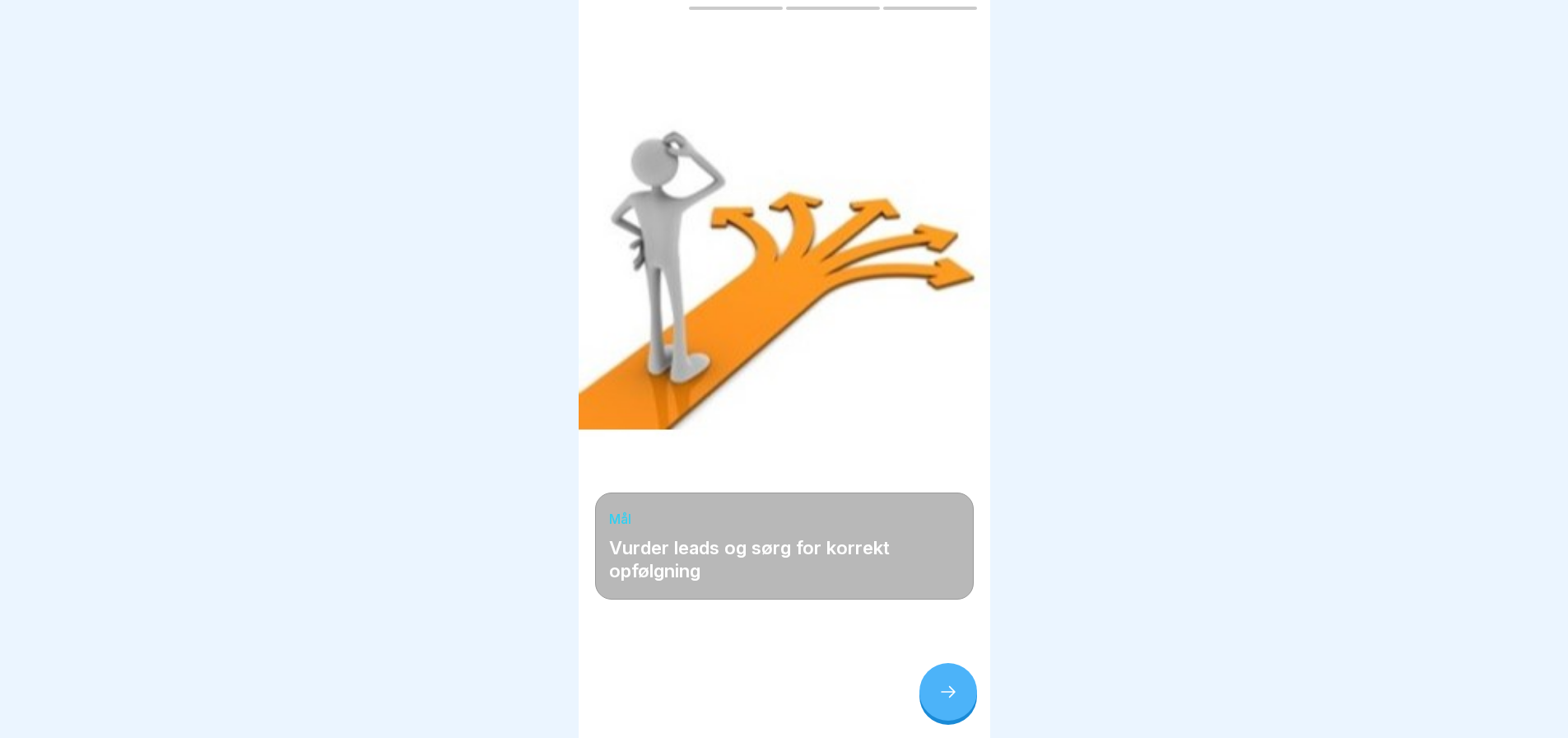
click at [948, 688] on icon at bounding box center [948, 691] width 20 height 20
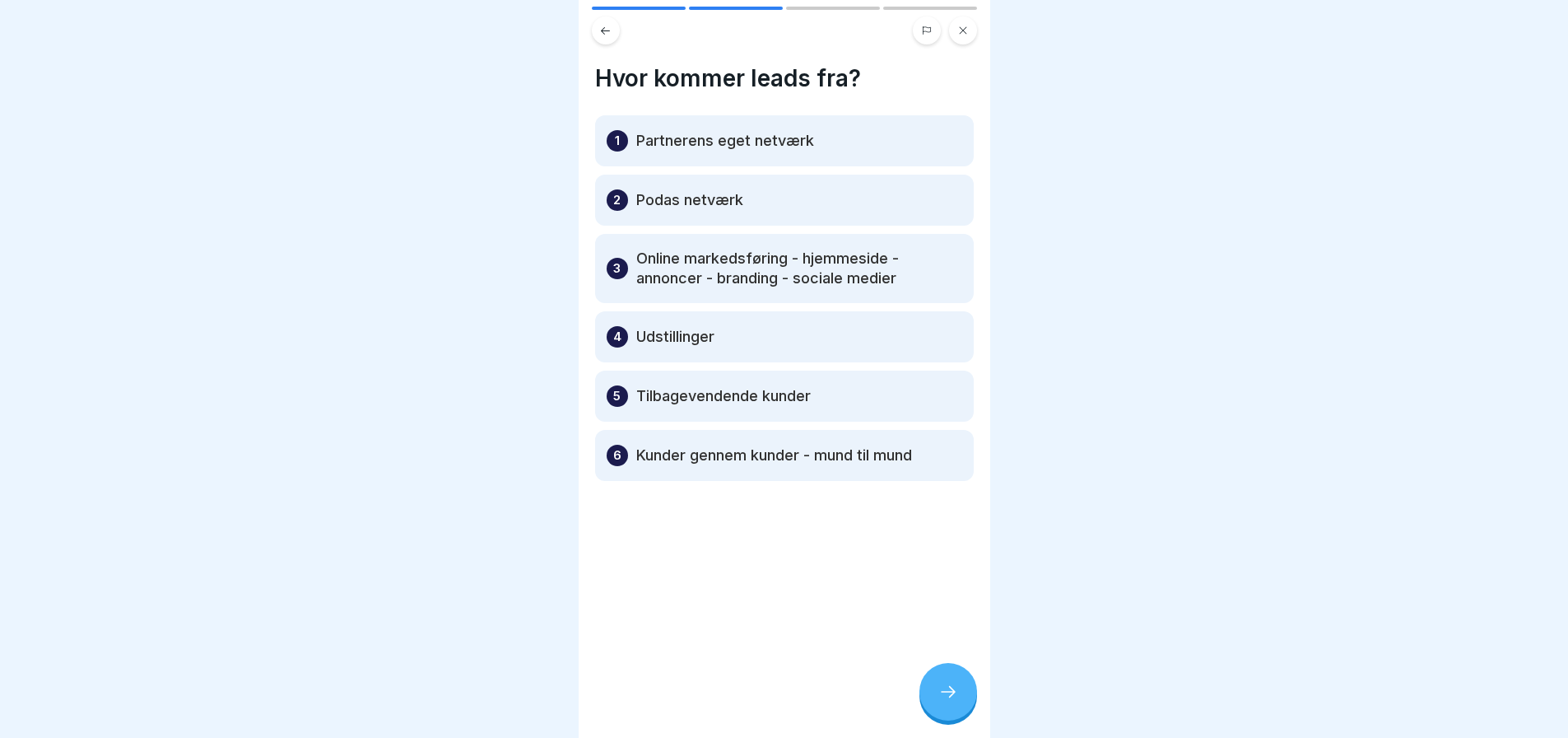
click at [948, 688] on icon at bounding box center [948, 691] width 20 height 20
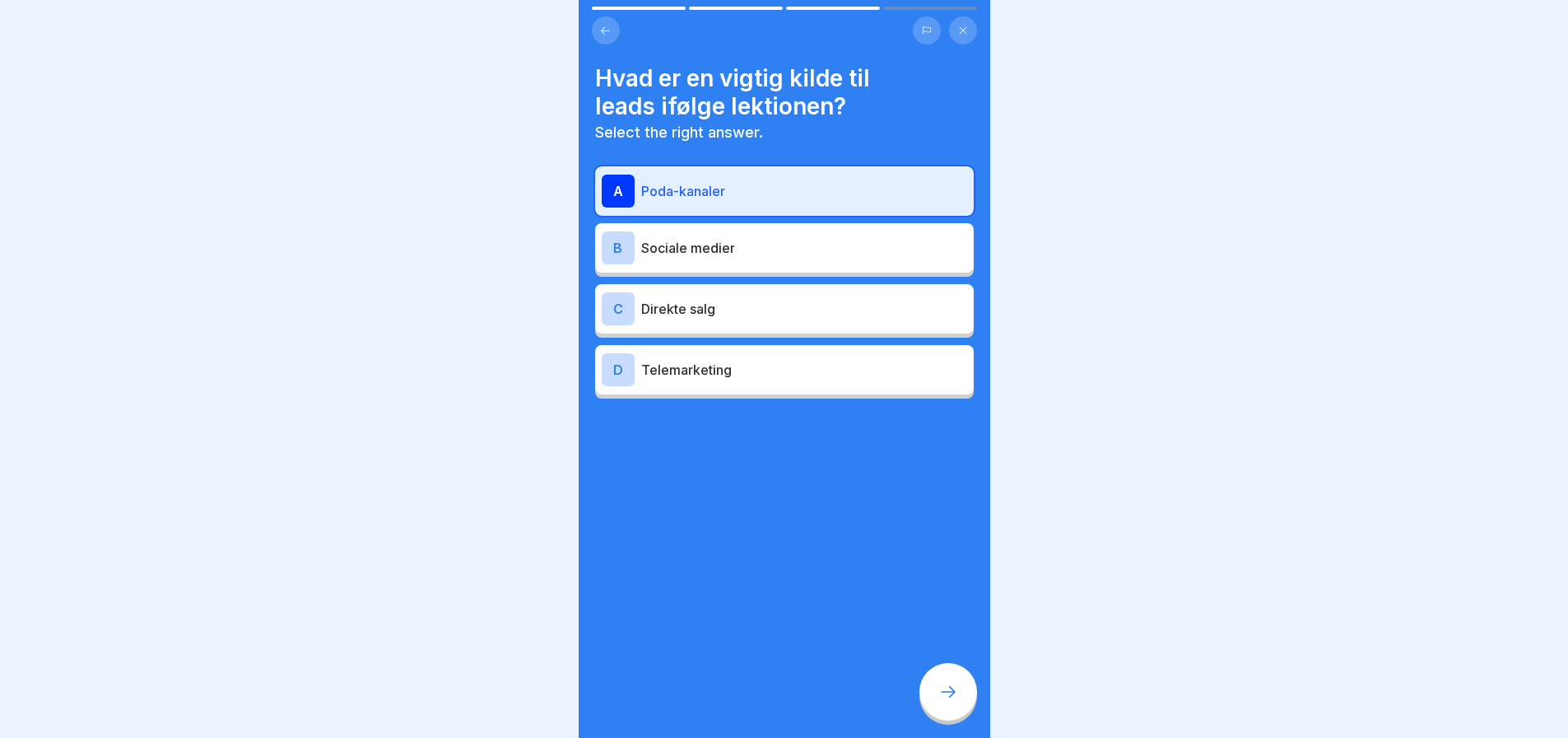
click at [948, 688] on icon at bounding box center [948, 691] width 20 height 20
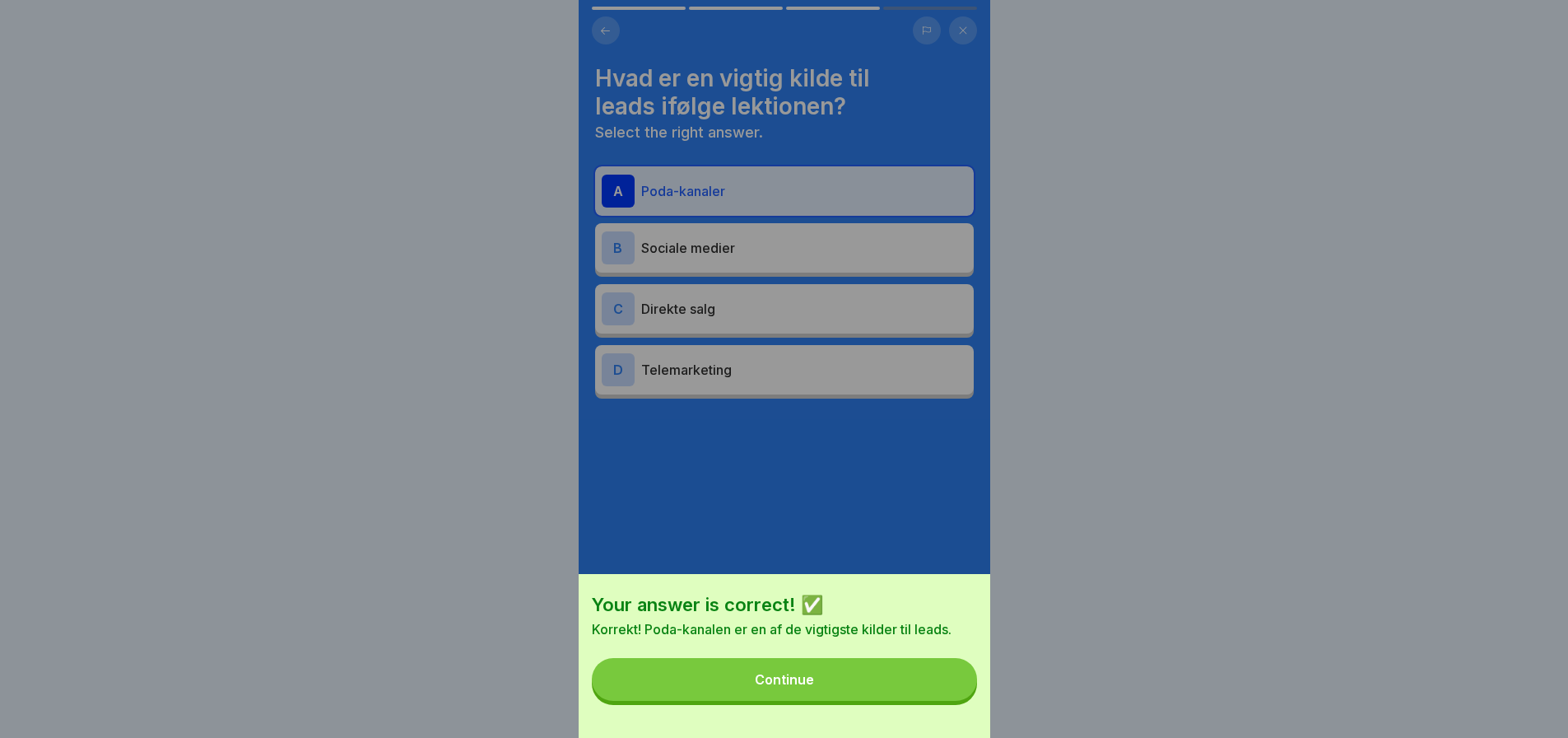
click at [874, 687] on button "Continue" at bounding box center [784, 679] width 385 height 43
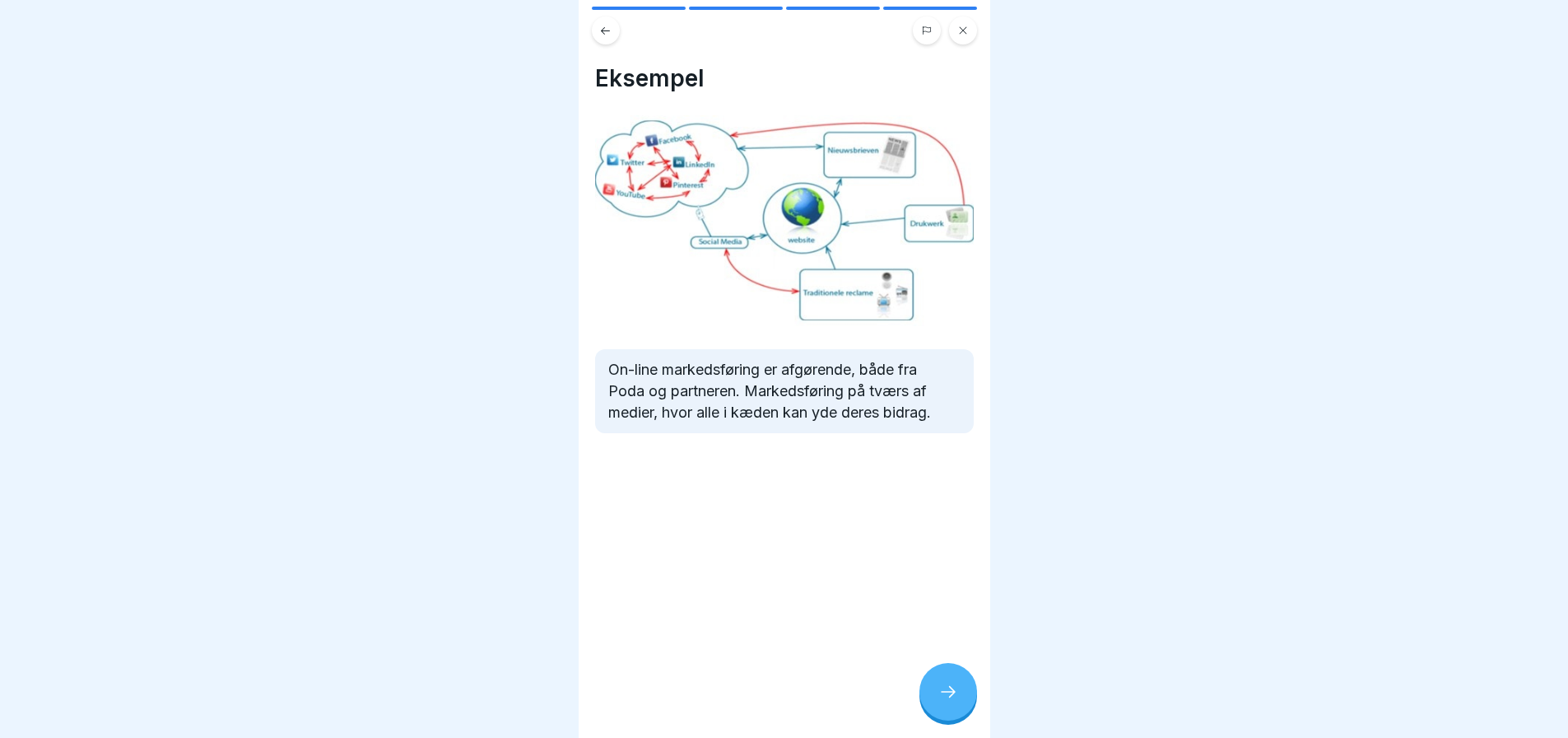
click at [941, 691] on icon at bounding box center [948, 691] width 20 height 20
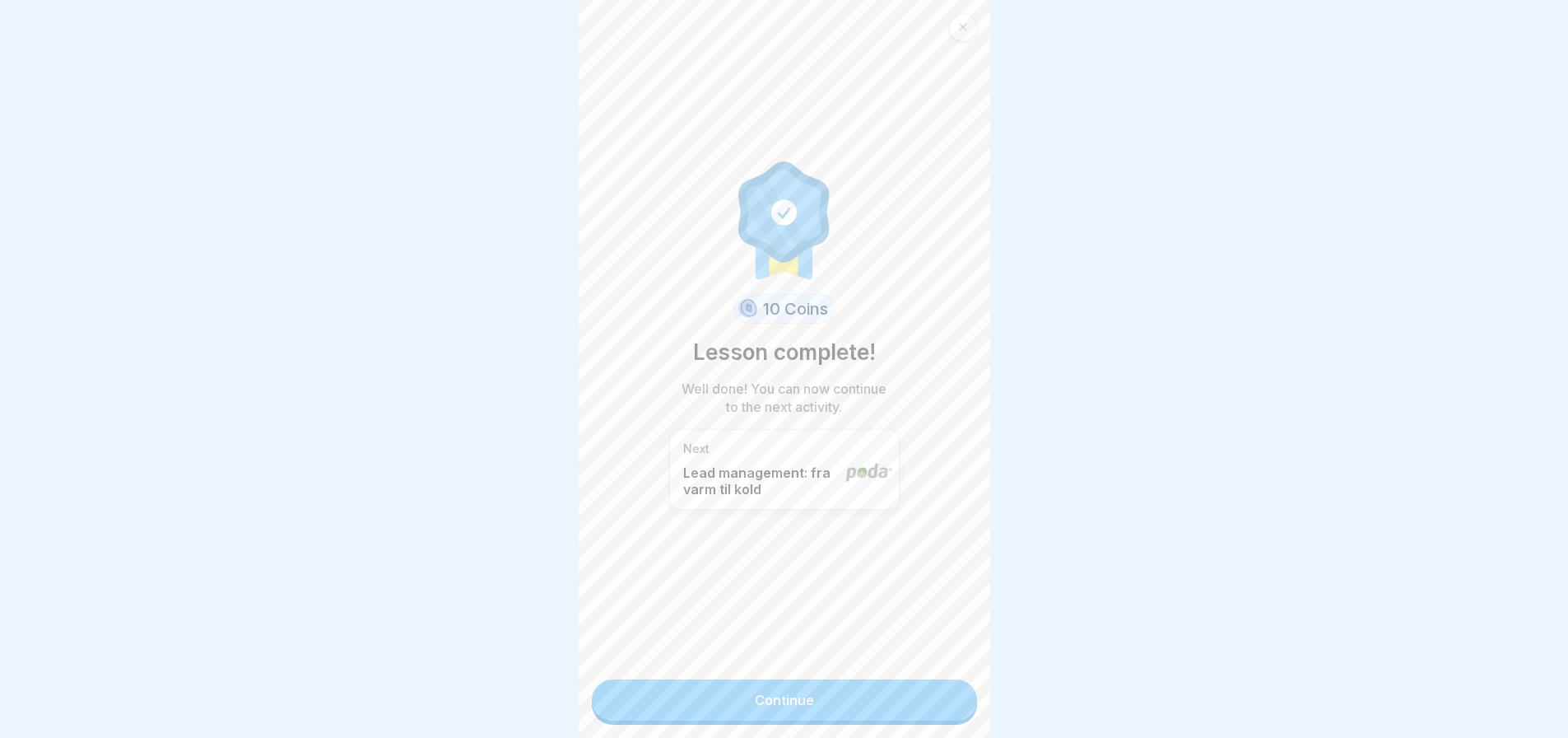
click at [869, 691] on link "Continue" at bounding box center [784, 699] width 385 height 41
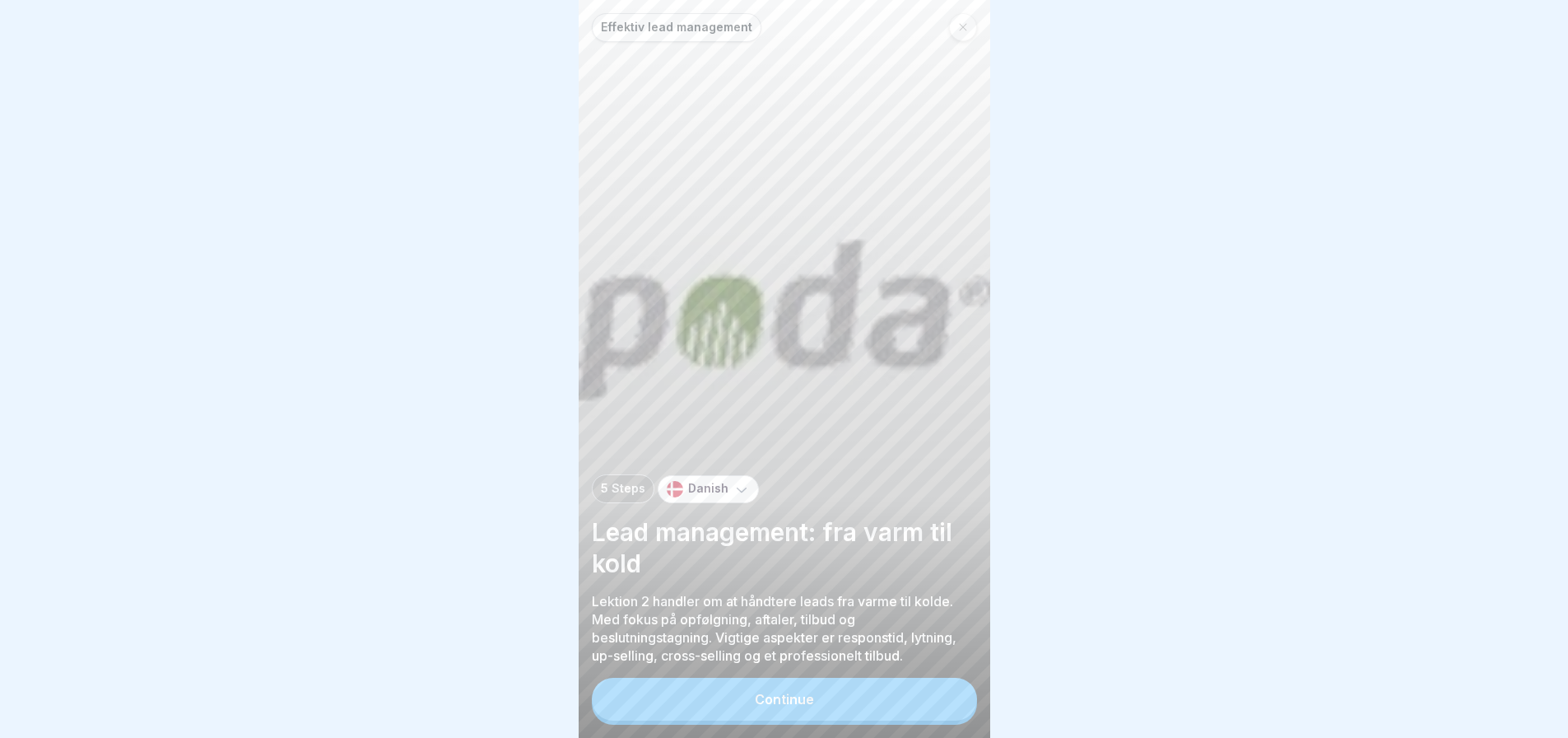
click at [836, 715] on button "Continue" at bounding box center [784, 699] width 385 height 43
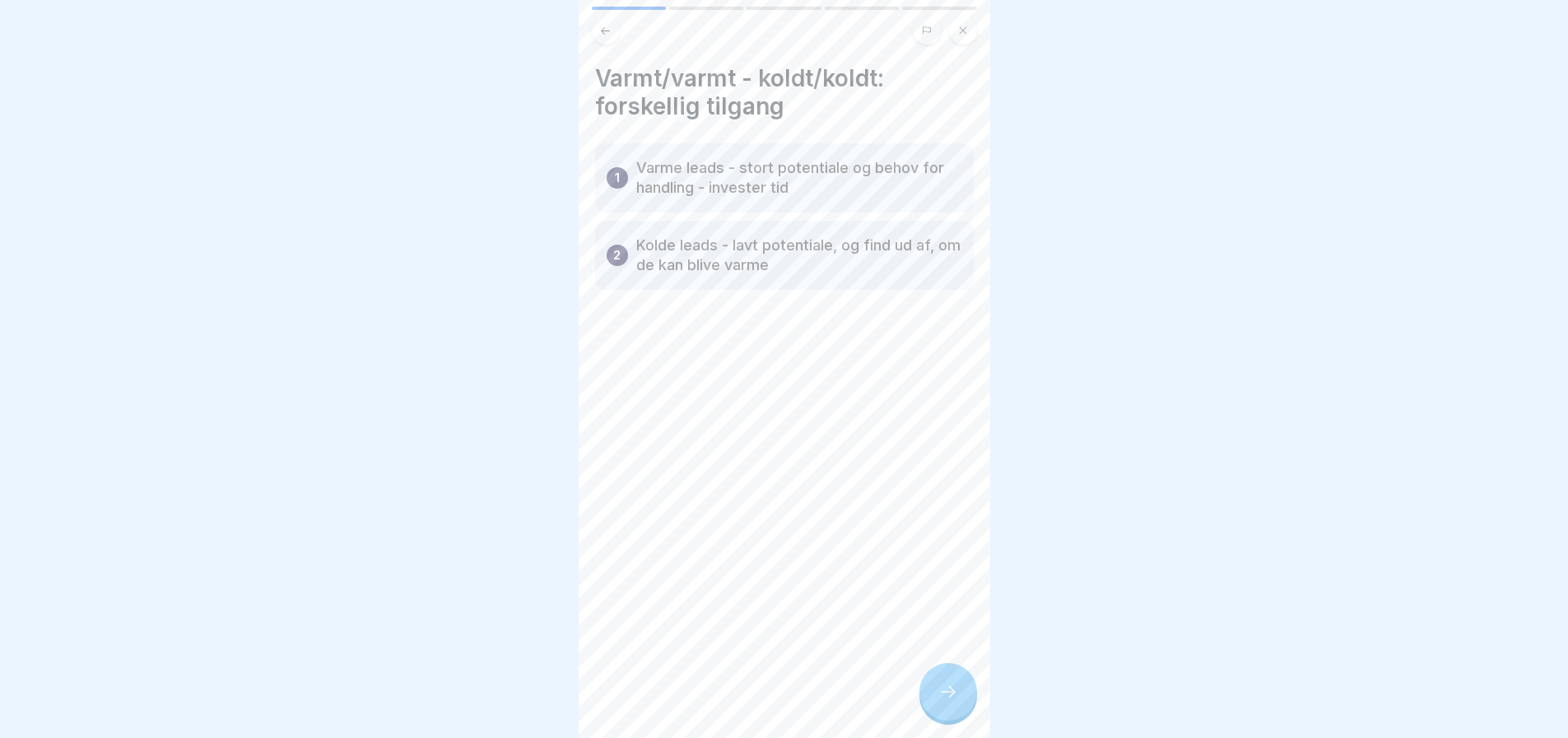
click at [976, 708] on div at bounding box center [948, 692] width 57 height 57
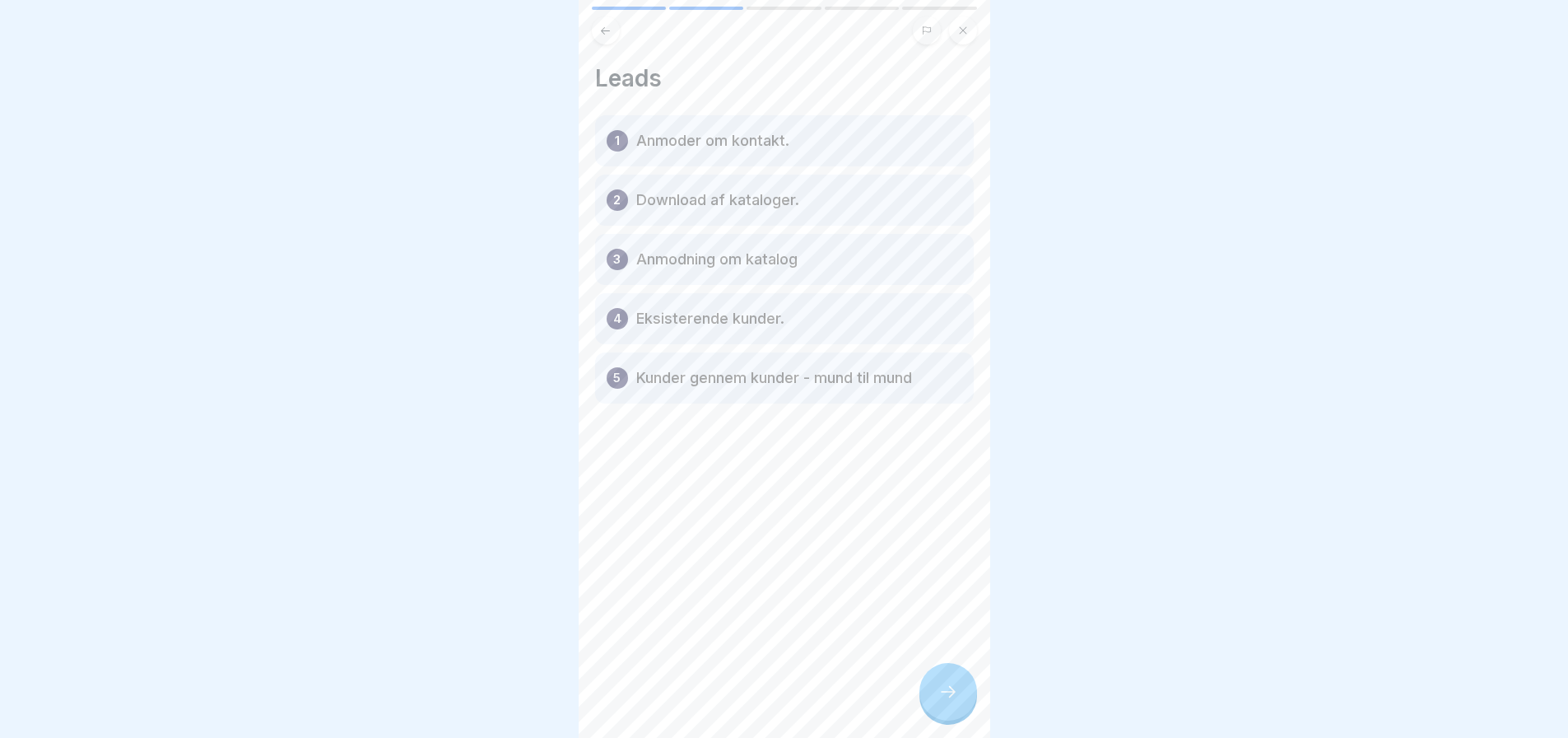
click at [976, 708] on div at bounding box center [948, 692] width 57 height 57
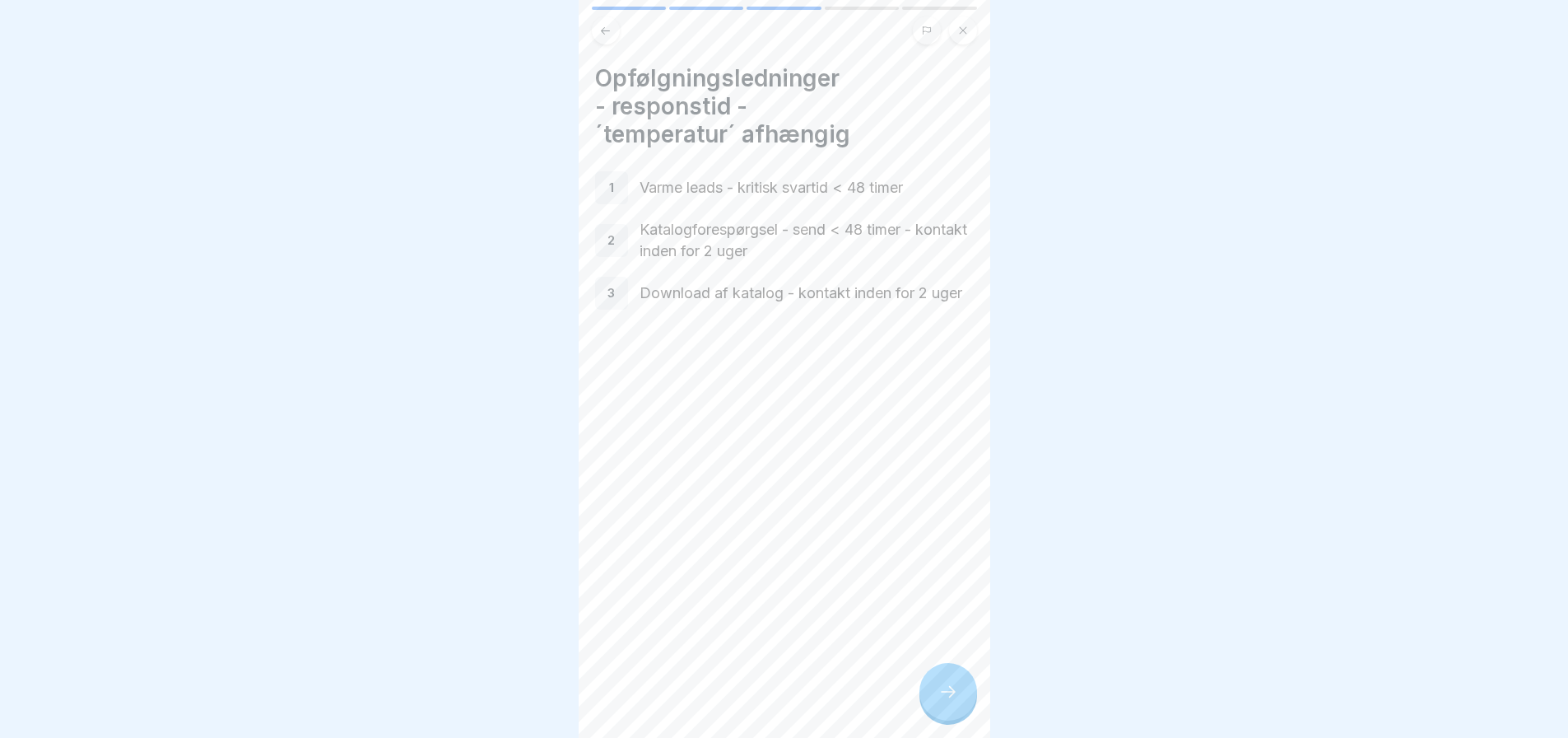
click at [976, 708] on div at bounding box center [948, 692] width 57 height 57
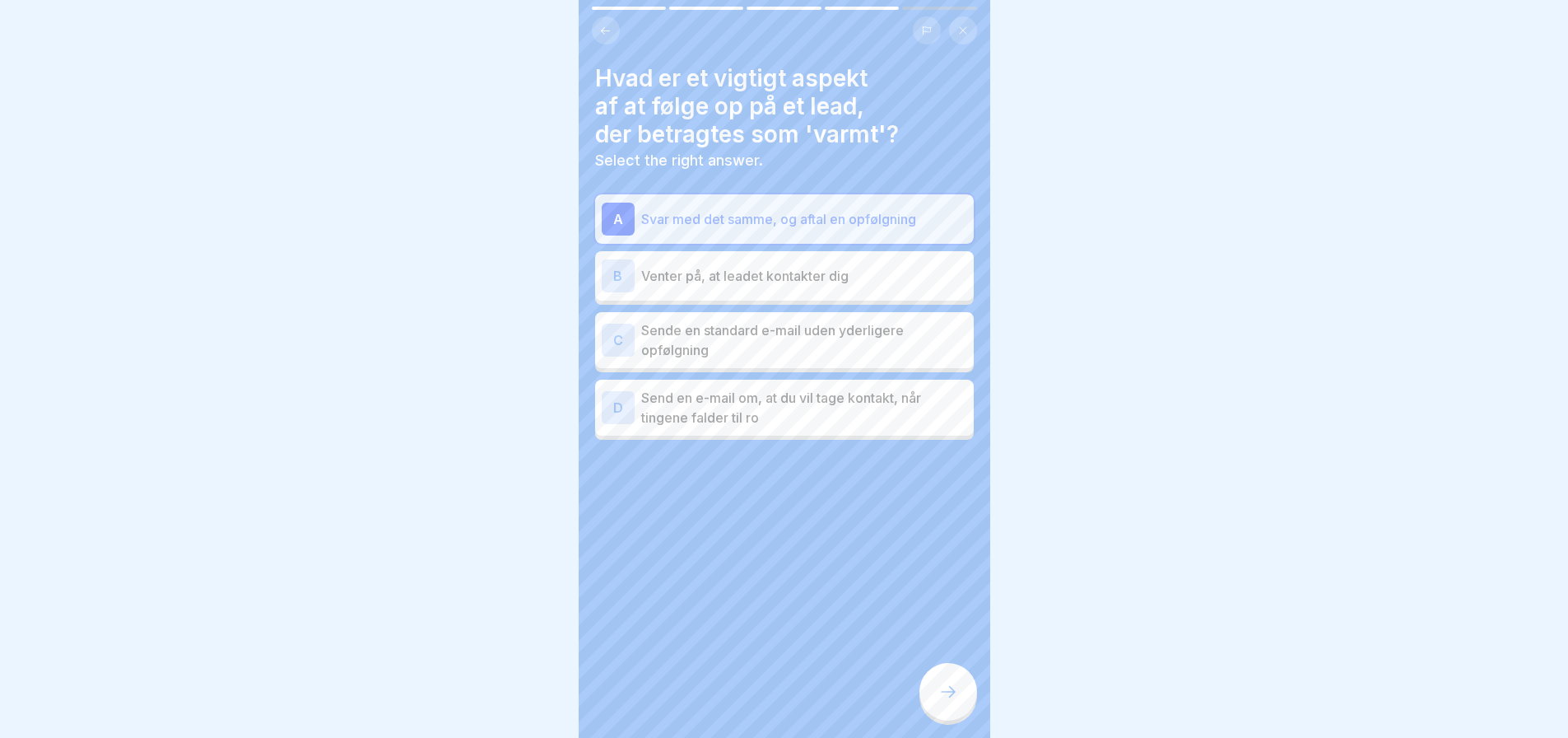
click at [976, 708] on div at bounding box center [948, 692] width 57 height 57
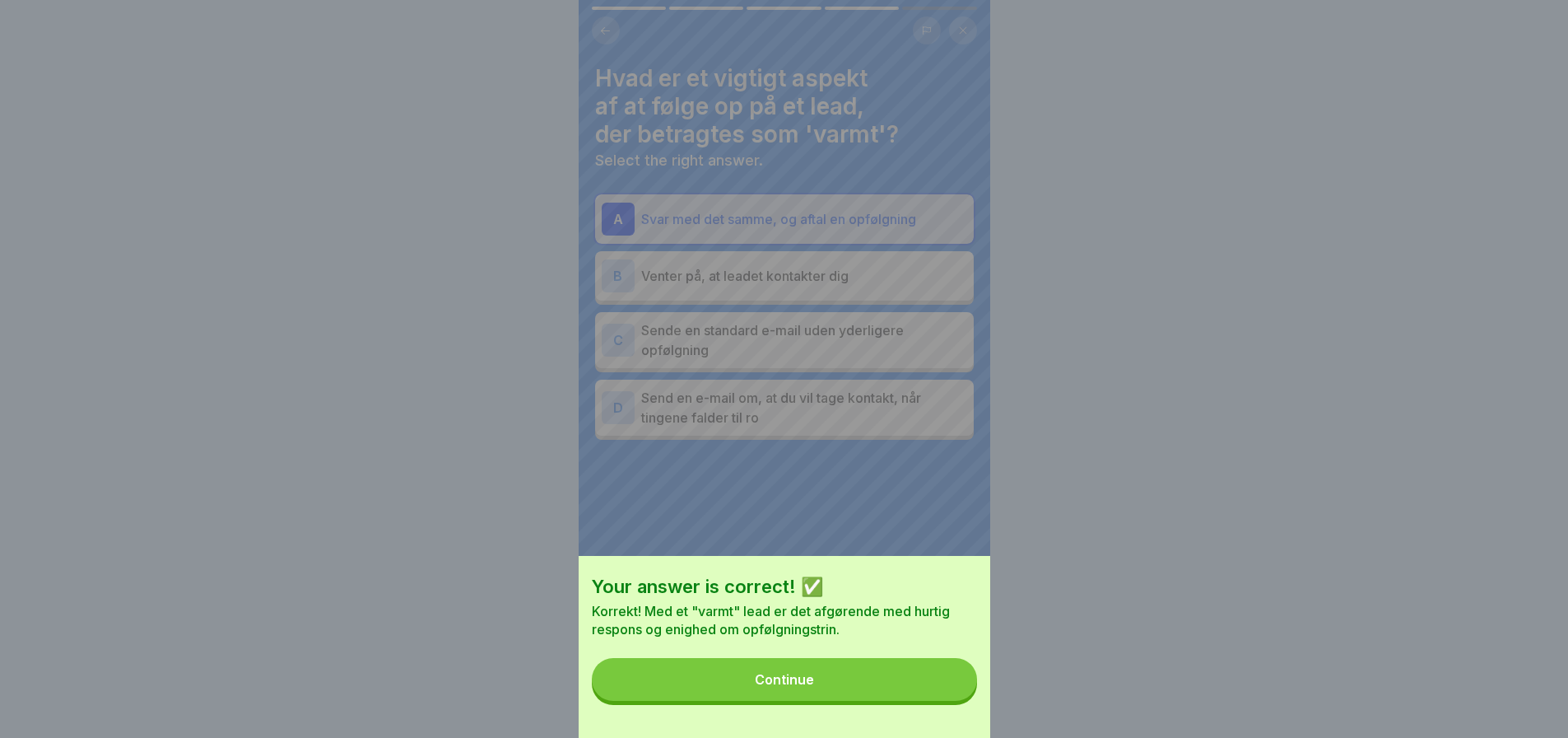
click at [907, 700] on button "Continue" at bounding box center [784, 679] width 385 height 43
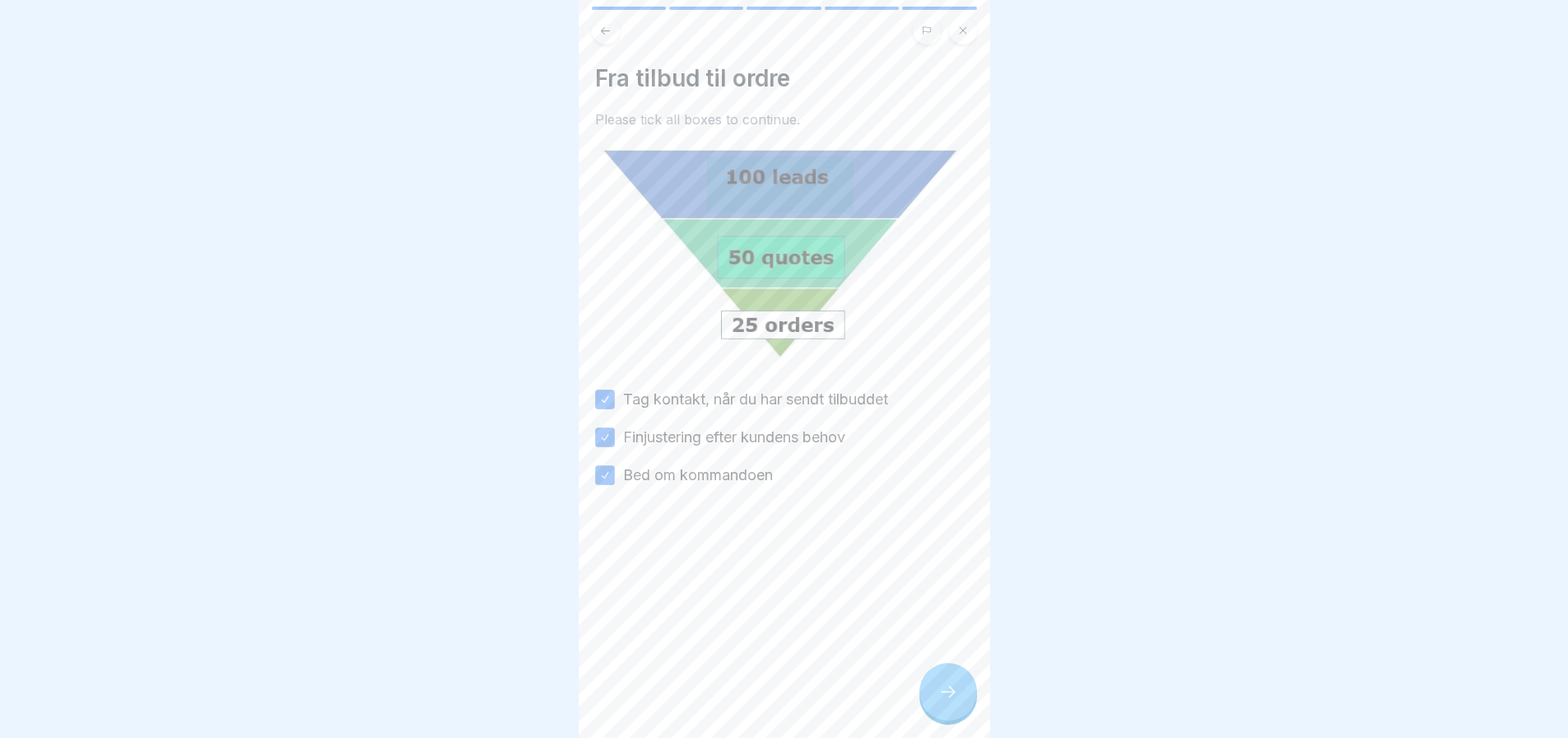
click at [966, 705] on div at bounding box center [948, 692] width 57 height 57
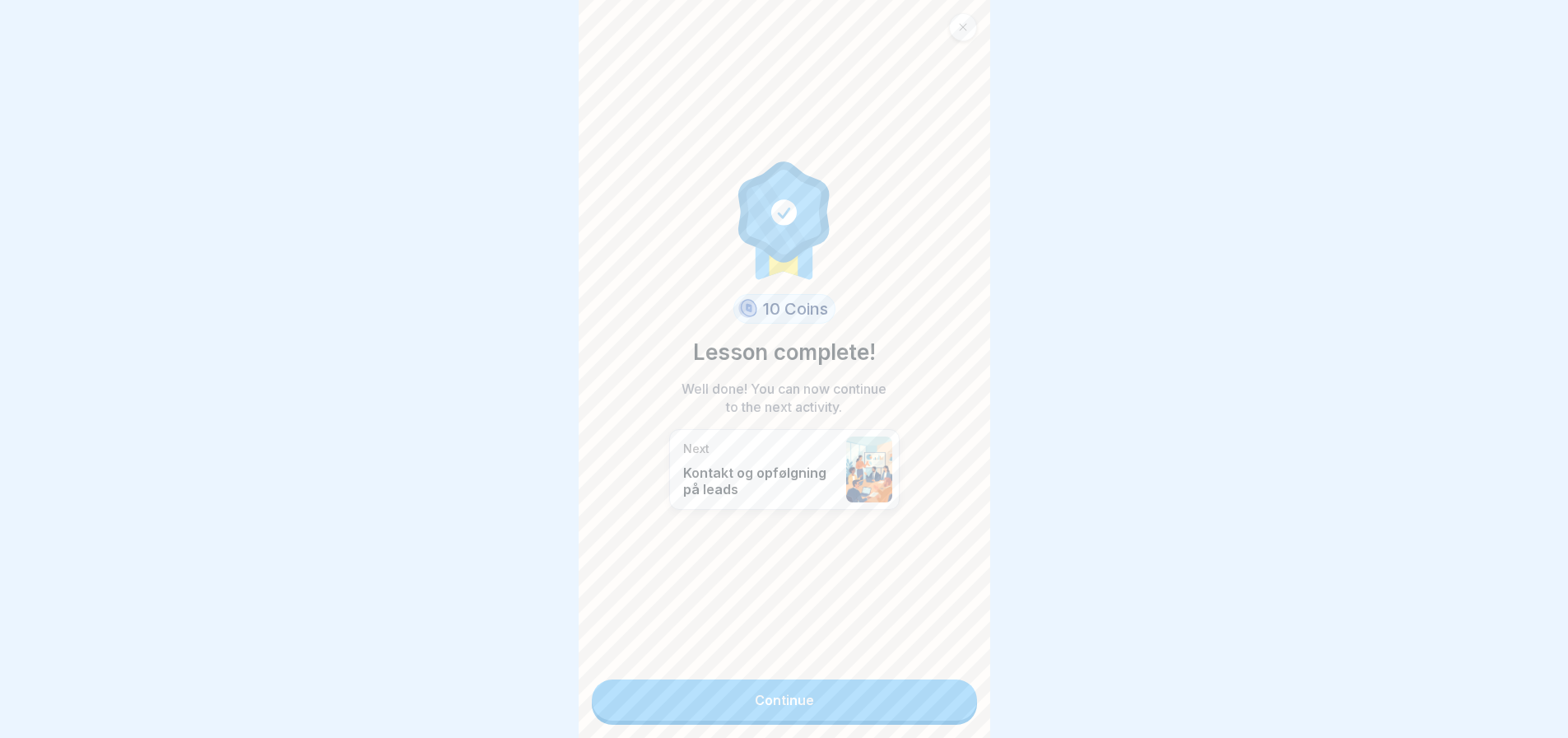
click at [863, 692] on link "Continue" at bounding box center [784, 699] width 385 height 41
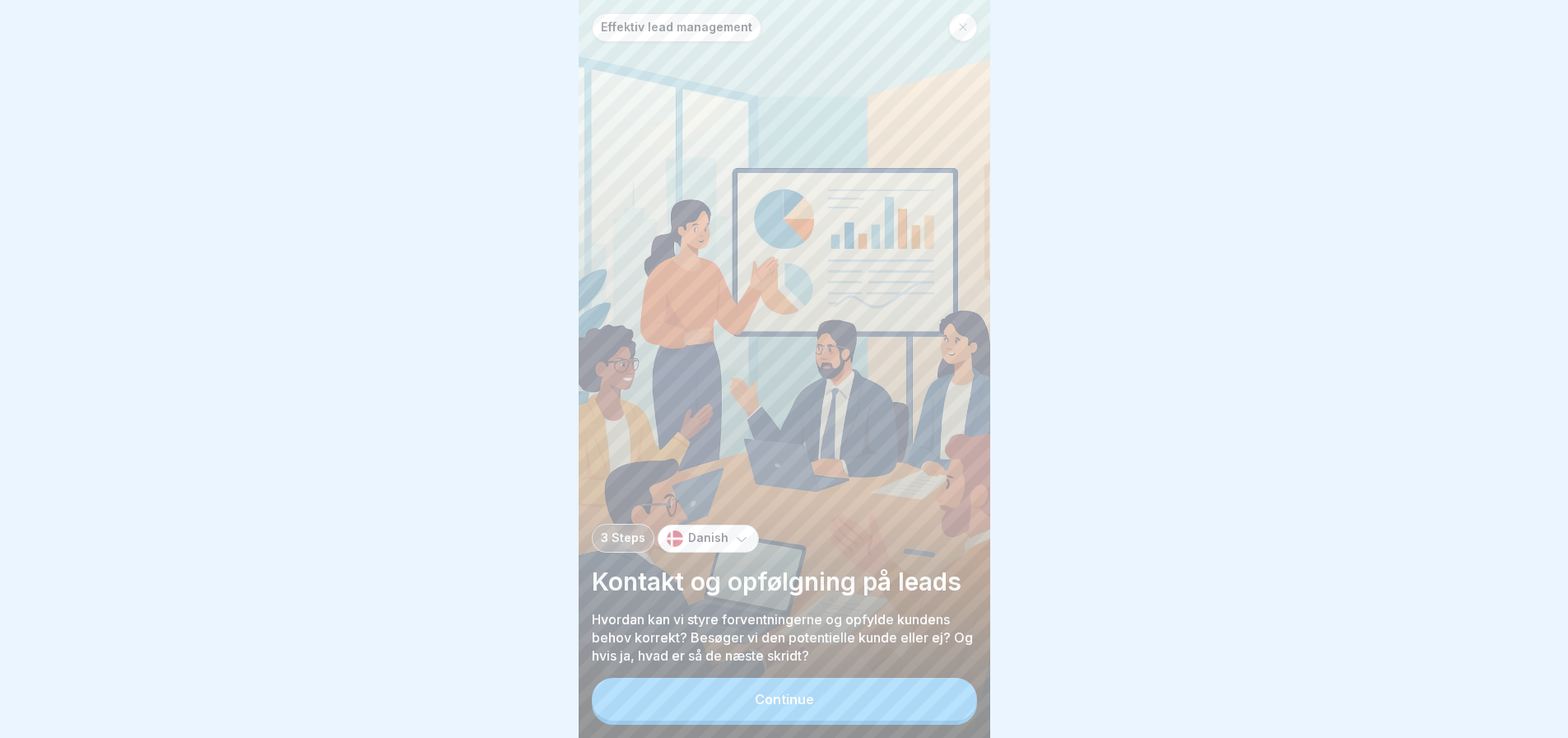
click at [945, 709] on button "Continue" at bounding box center [784, 699] width 385 height 43
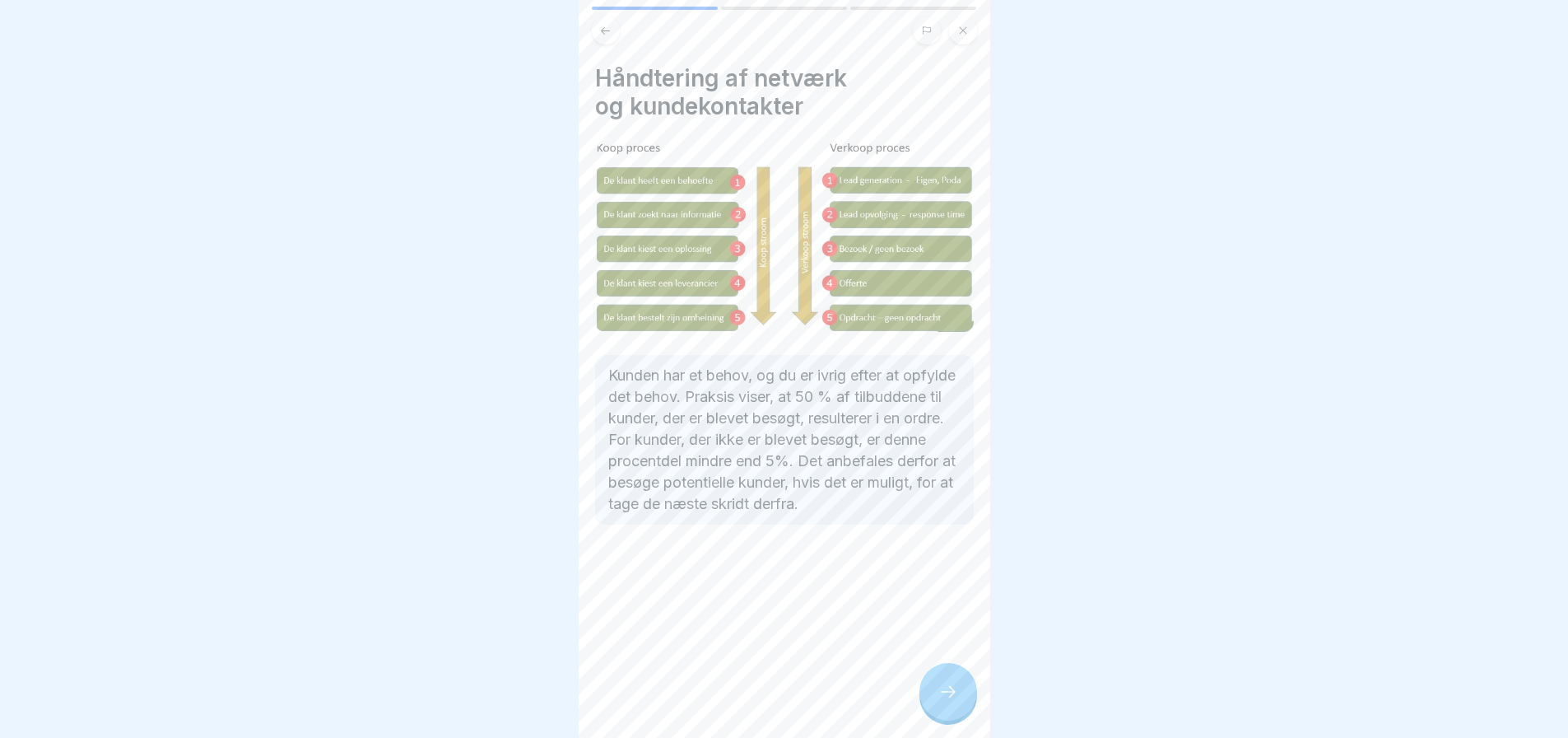
click at [948, 702] on icon at bounding box center [948, 691] width 20 height 20
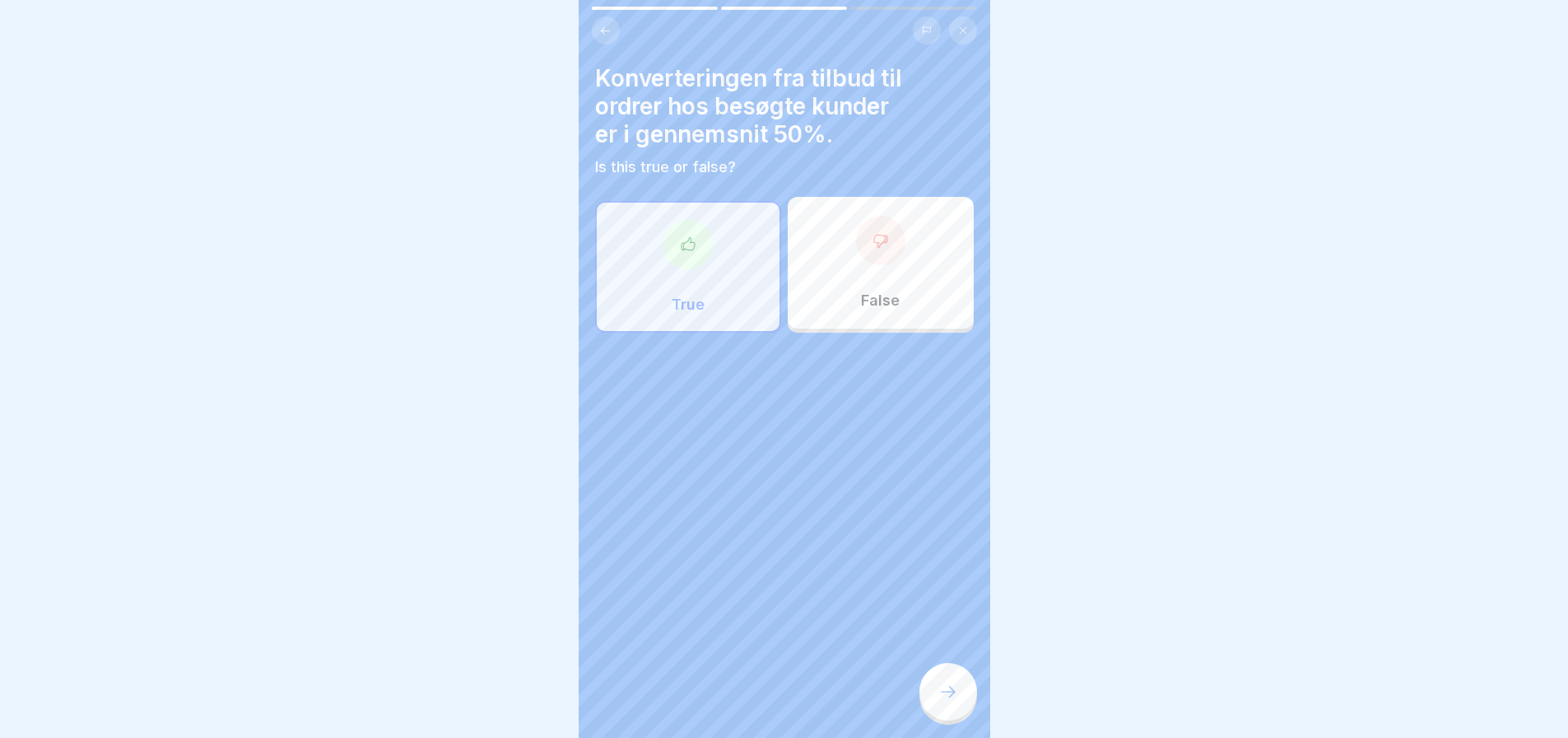
click at [745, 300] on div "True" at bounding box center [688, 267] width 186 height 132
click at [823, 306] on div "False" at bounding box center [881, 263] width 186 height 132
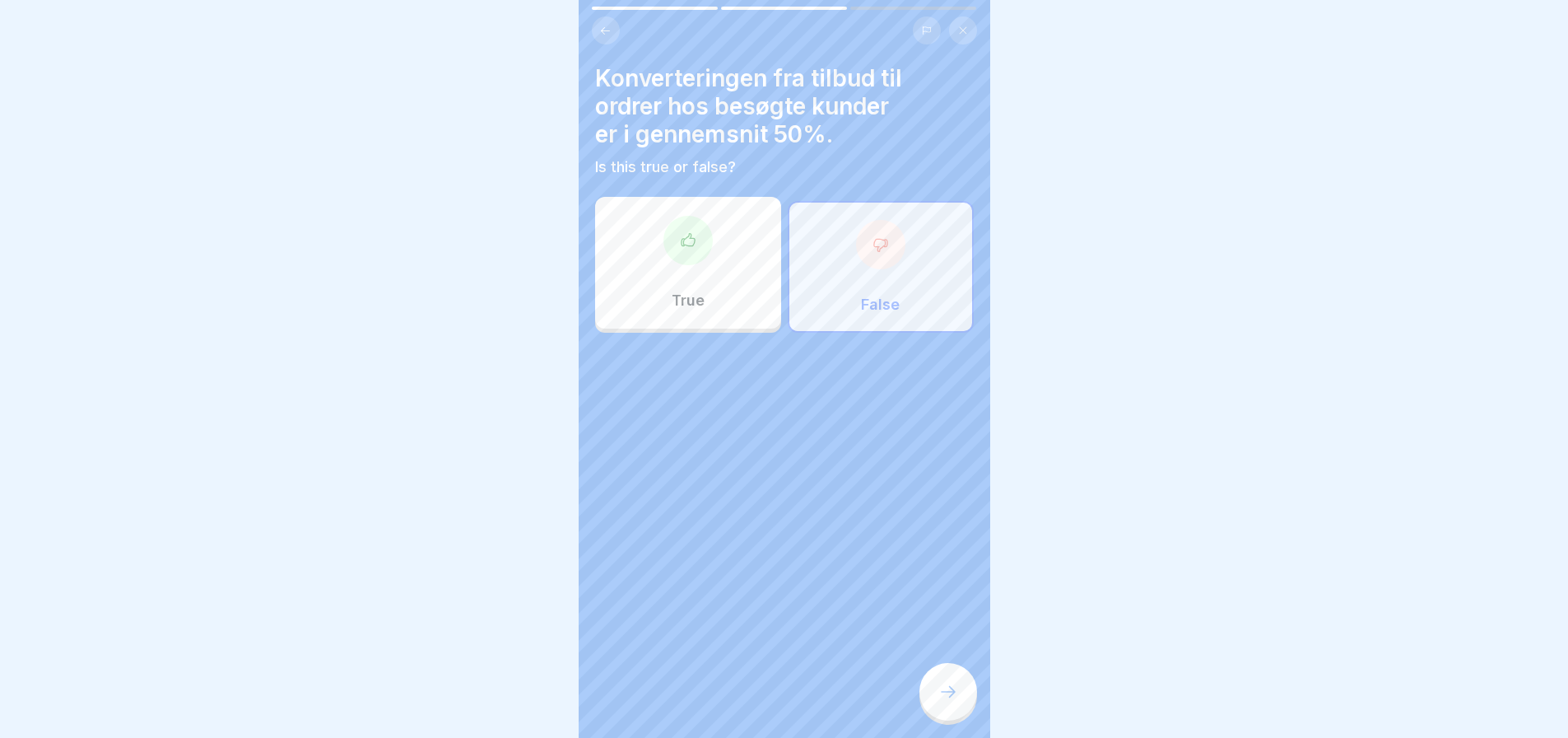
click at [739, 307] on div "True" at bounding box center [688, 263] width 186 height 132
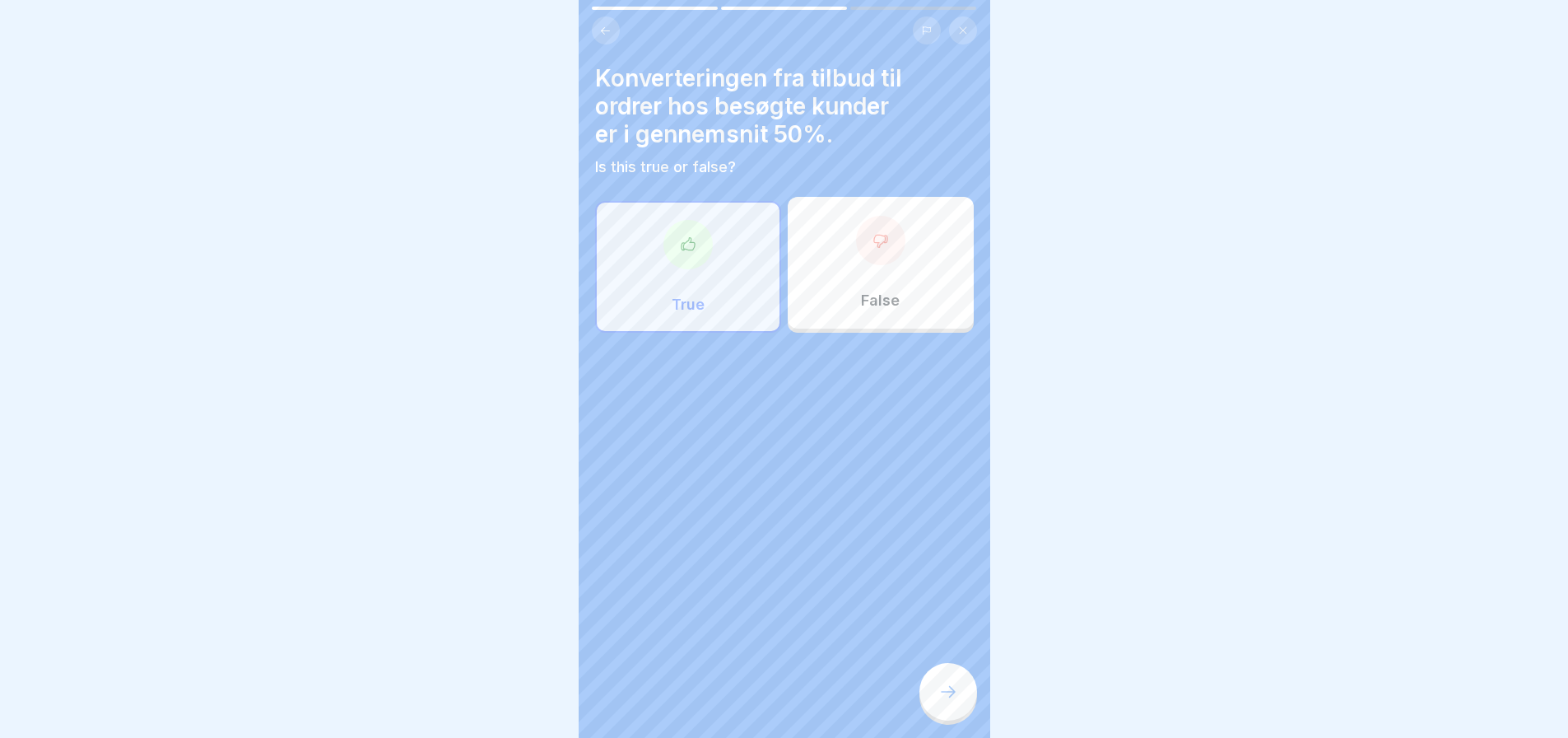
click at [808, 309] on div "False" at bounding box center [881, 263] width 186 height 132
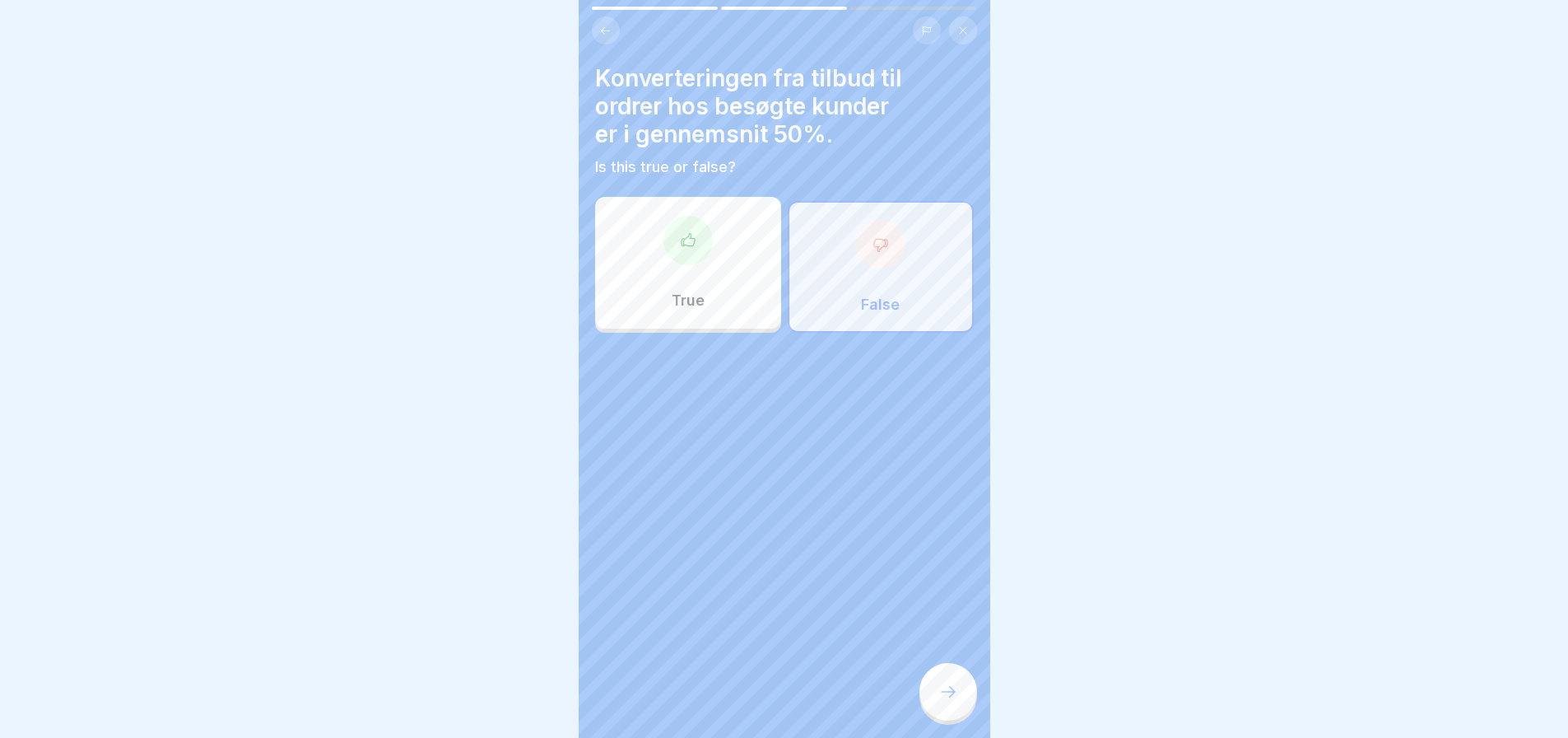
click at [948, 700] on icon at bounding box center [948, 691] width 20 height 20
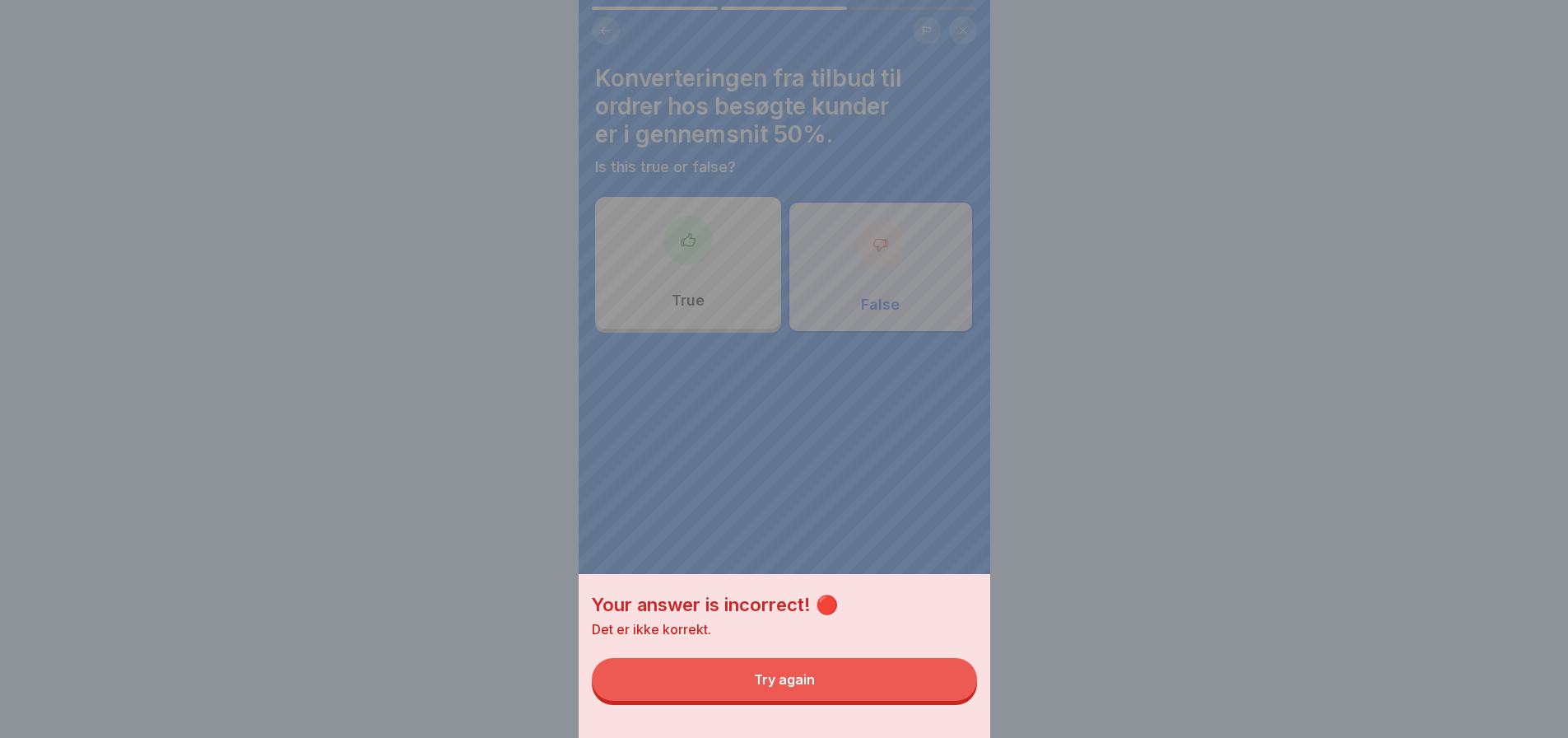
click at [862, 478] on div "Your answer is incorrect! 🔴 Det er ikke korrekt. Try again" at bounding box center [784, 369] width 411 height 738
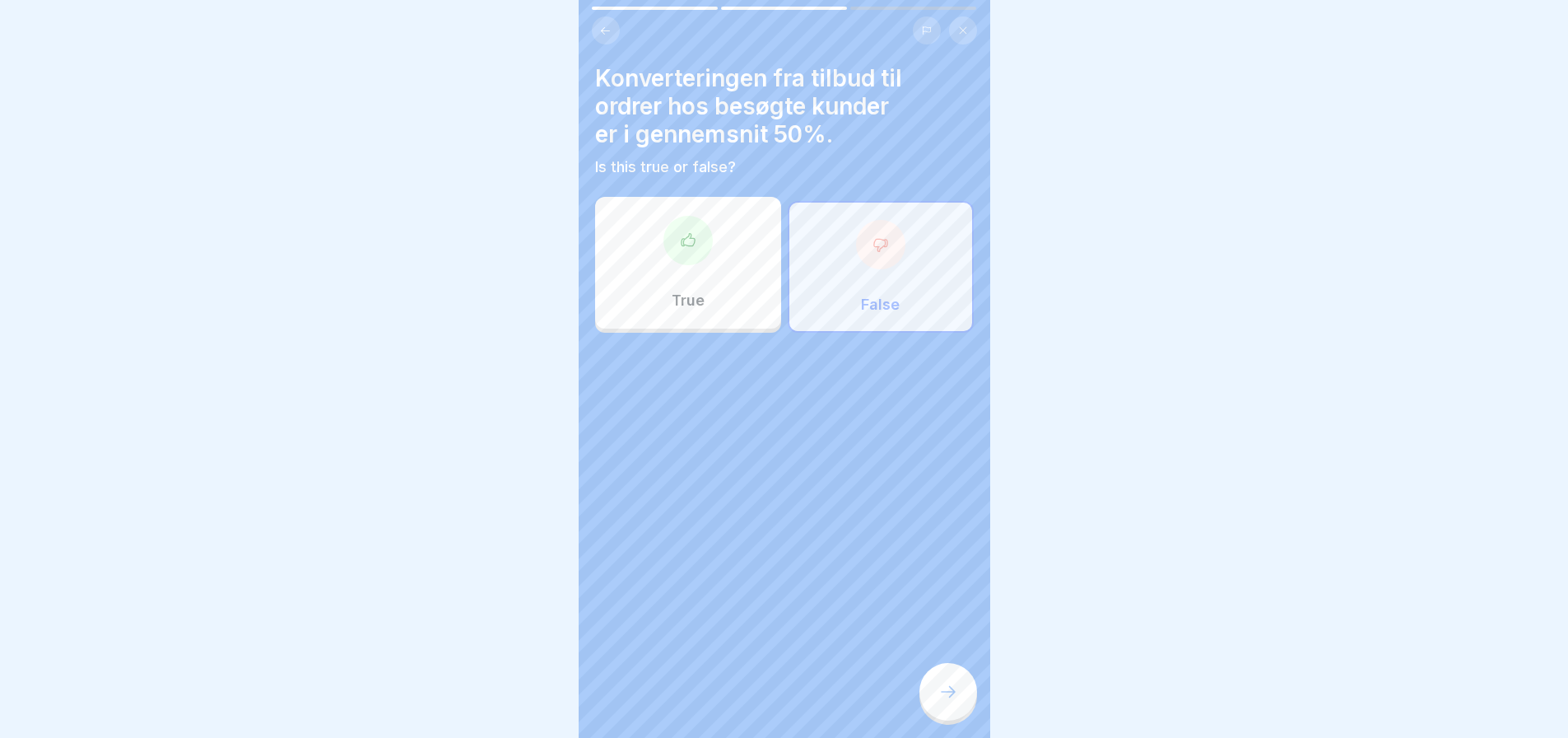
click at [730, 280] on div "True" at bounding box center [688, 263] width 186 height 132
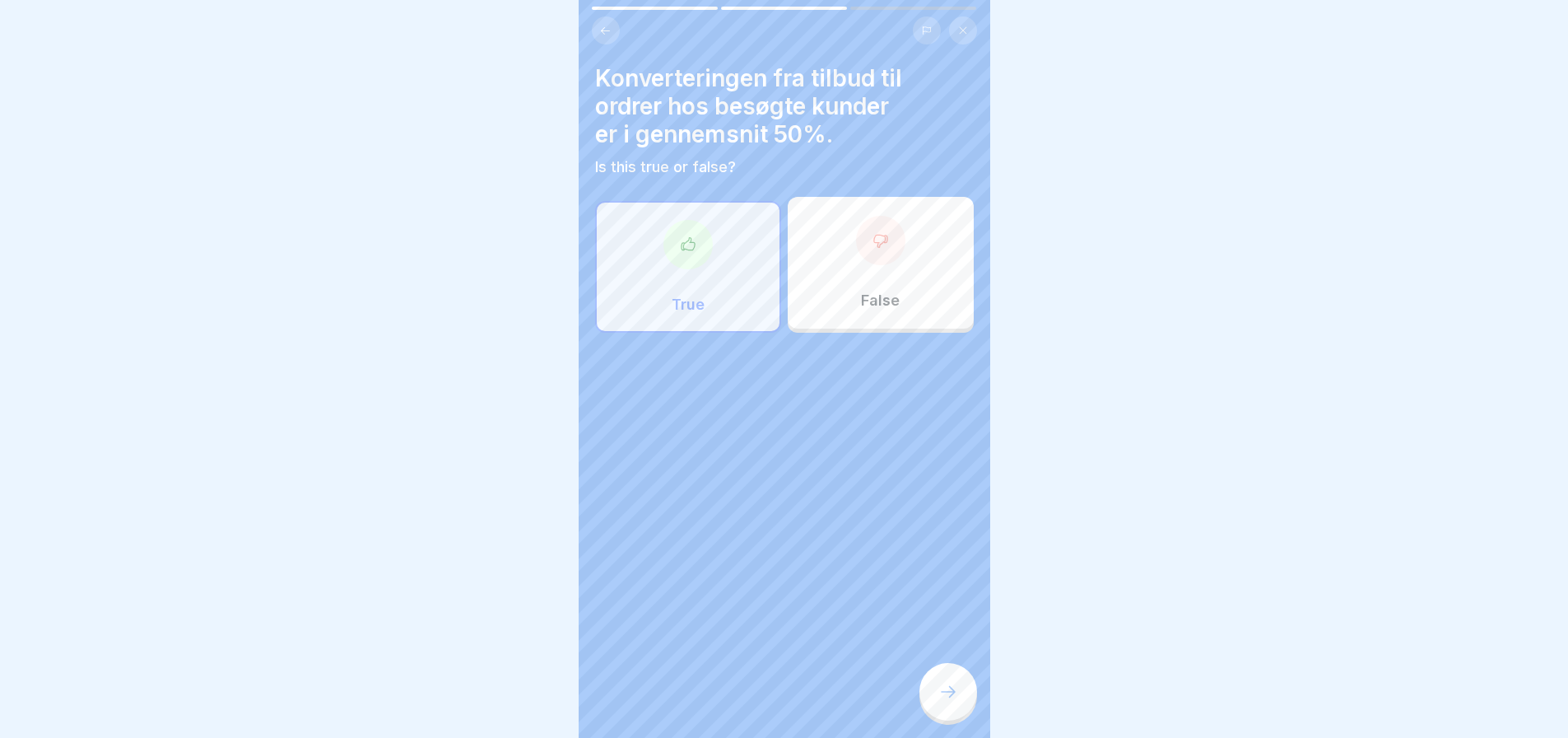
click at [952, 695] on div at bounding box center [948, 692] width 57 height 57
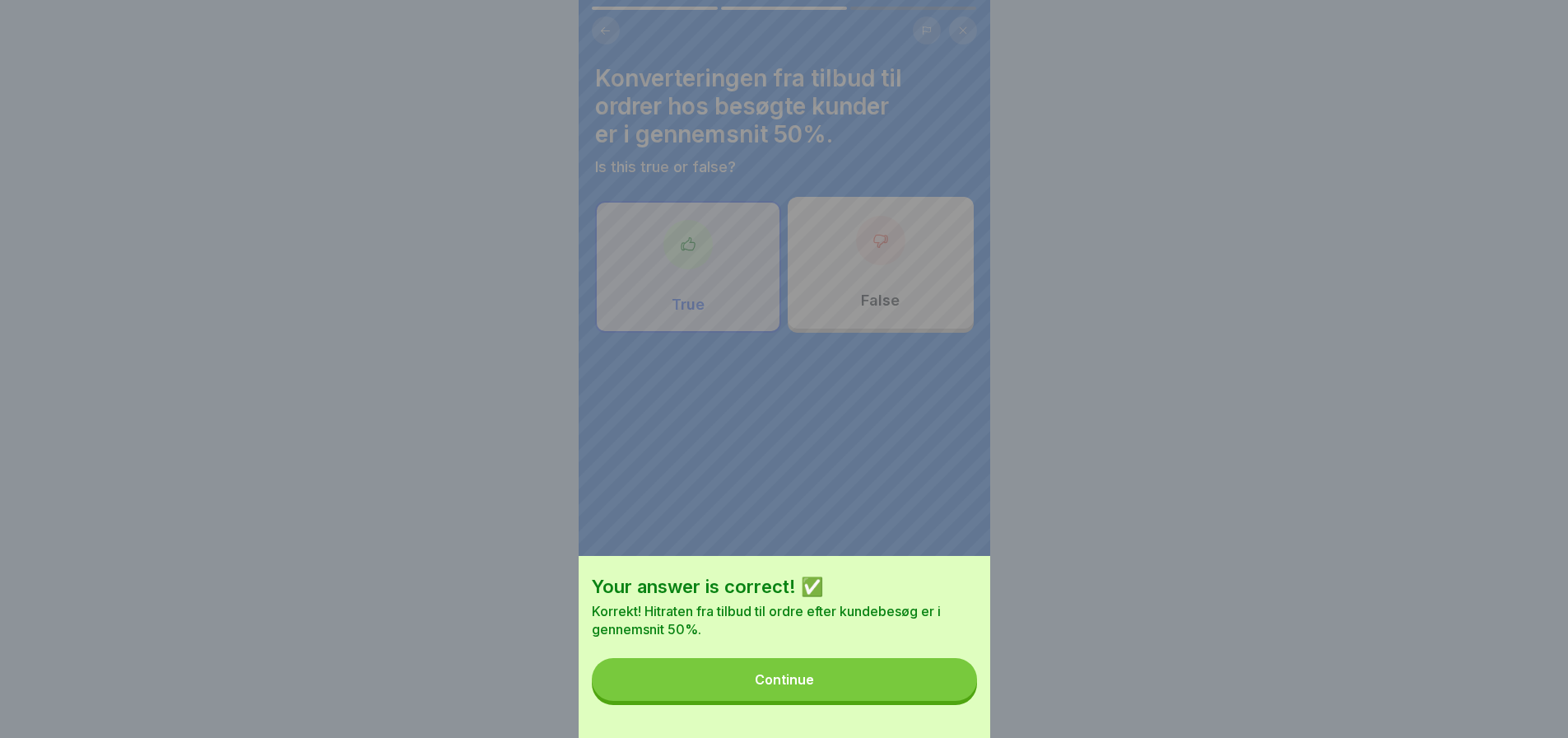
click at [790, 687] on div "Continue" at bounding box center [784, 679] width 59 height 15
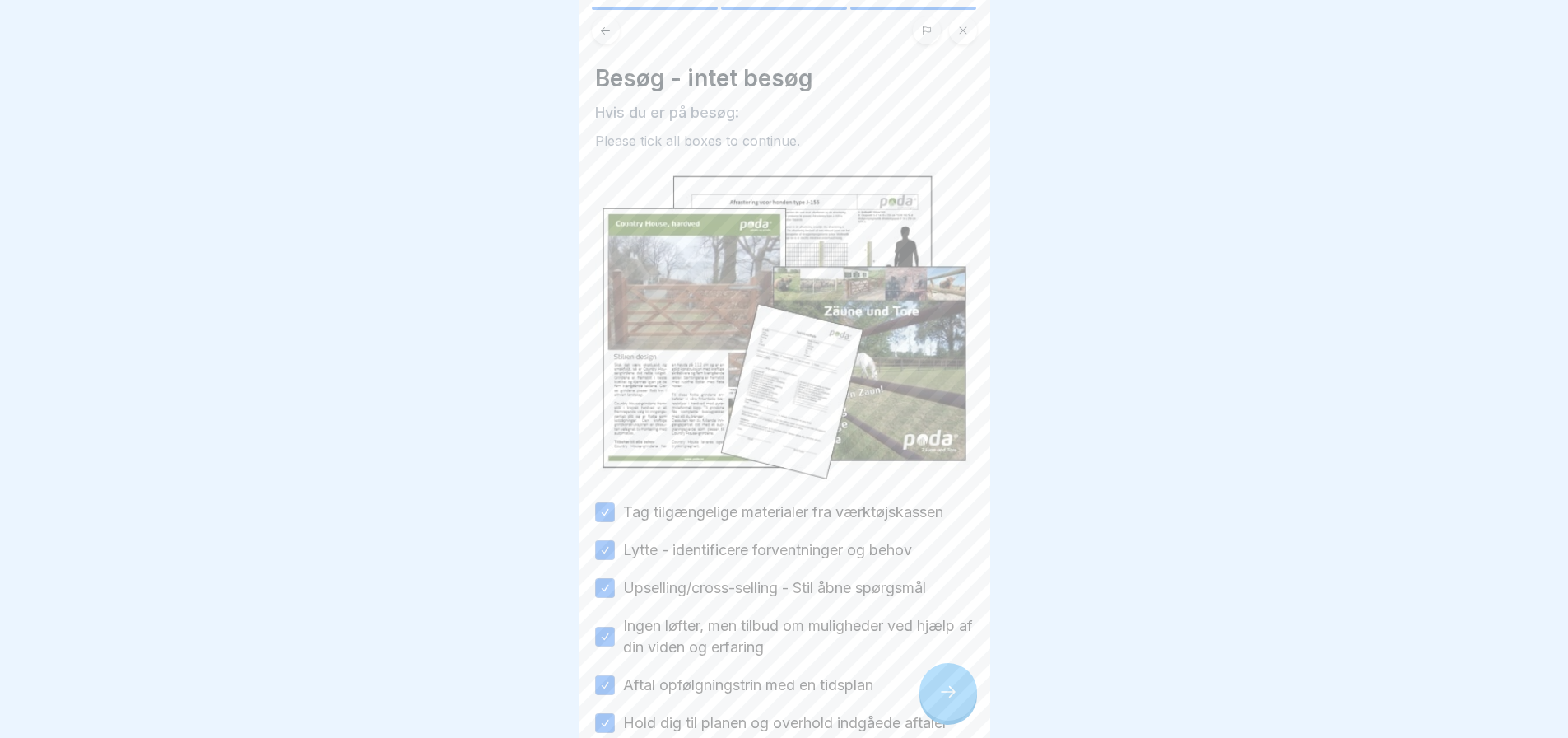
click at [942, 701] on icon at bounding box center [948, 691] width 20 height 20
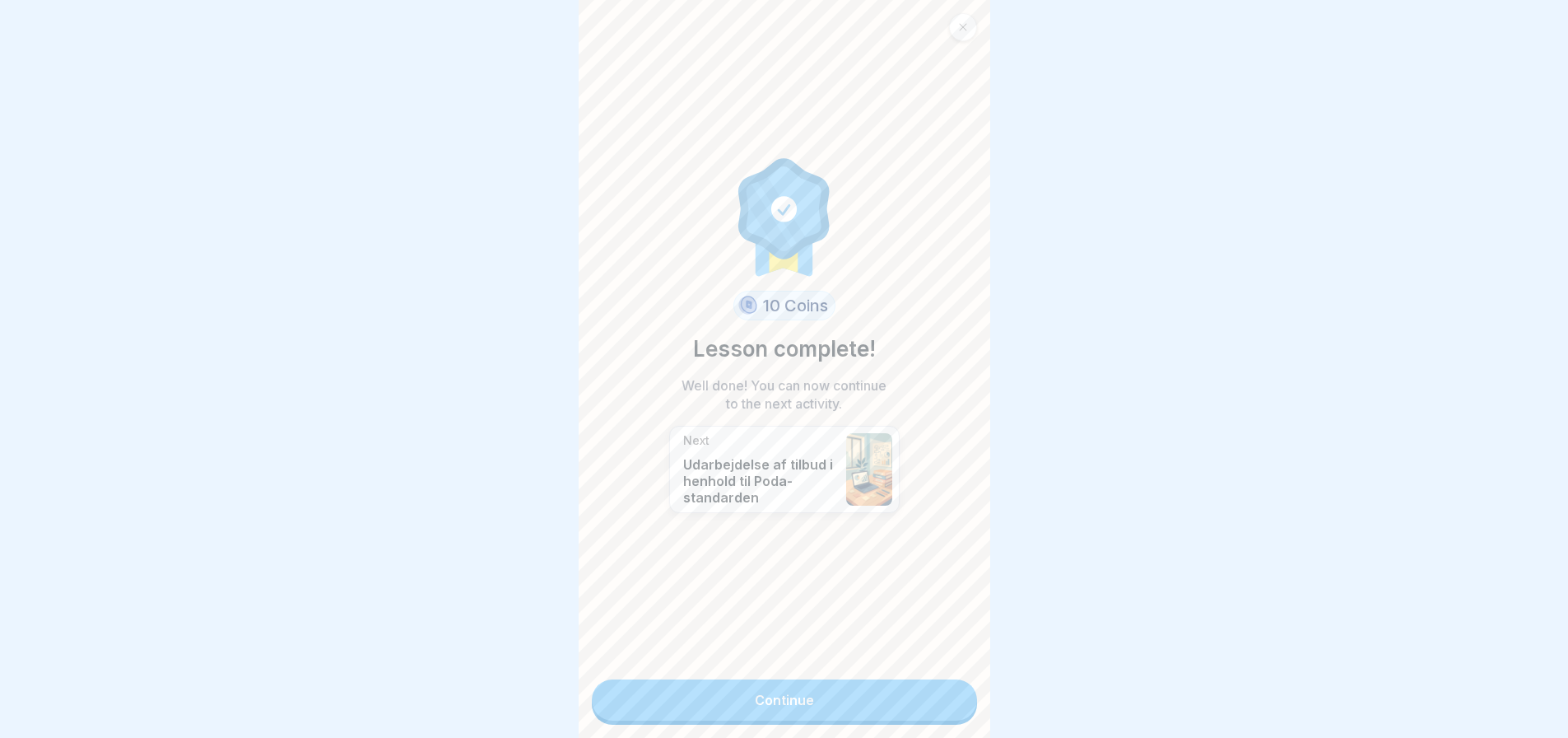
click at [896, 703] on link "Continue" at bounding box center [784, 699] width 385 height 41
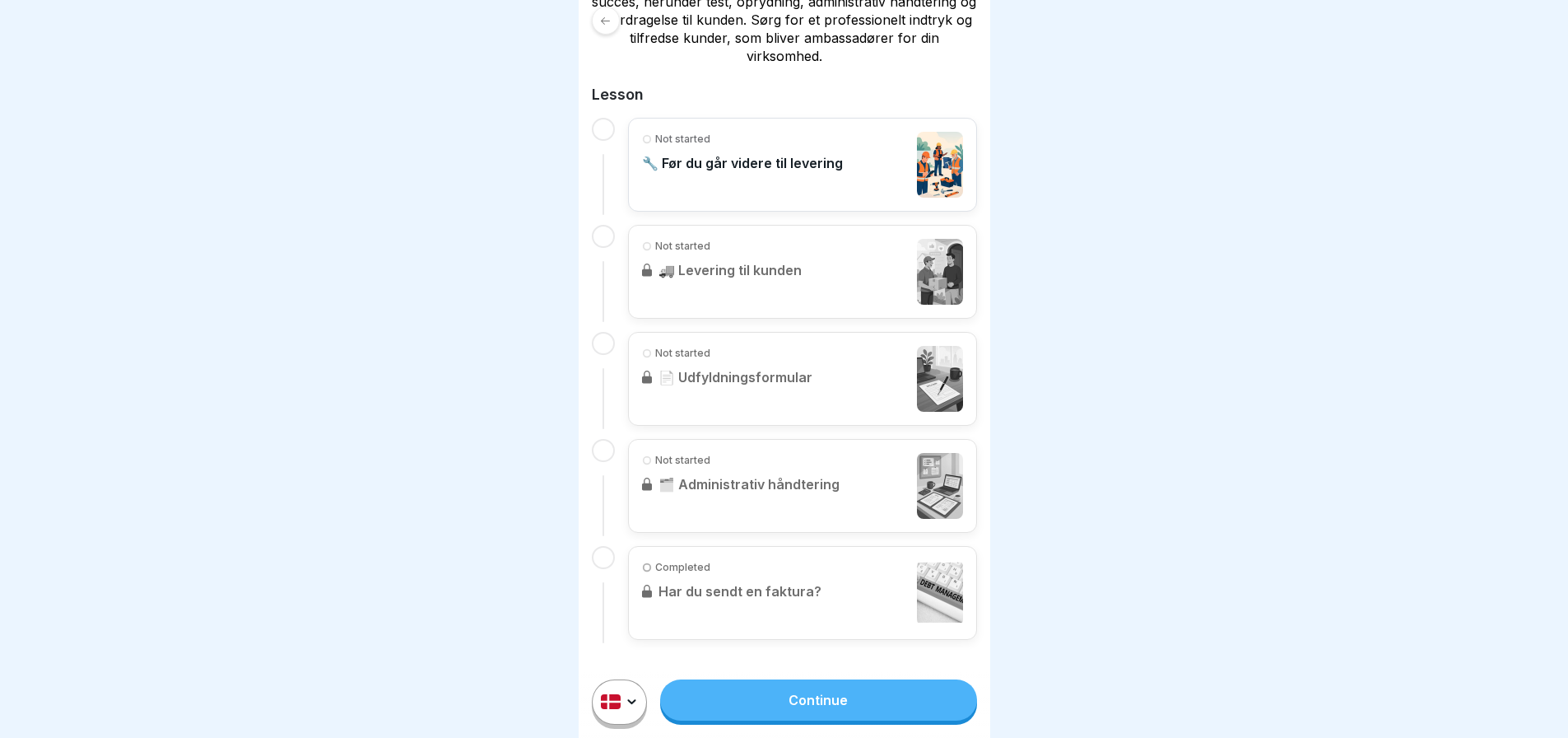
scroll to position [12, 0]
click at [830, 702] on link "Continue" at bounding box center [818, 699] width 316 height 41
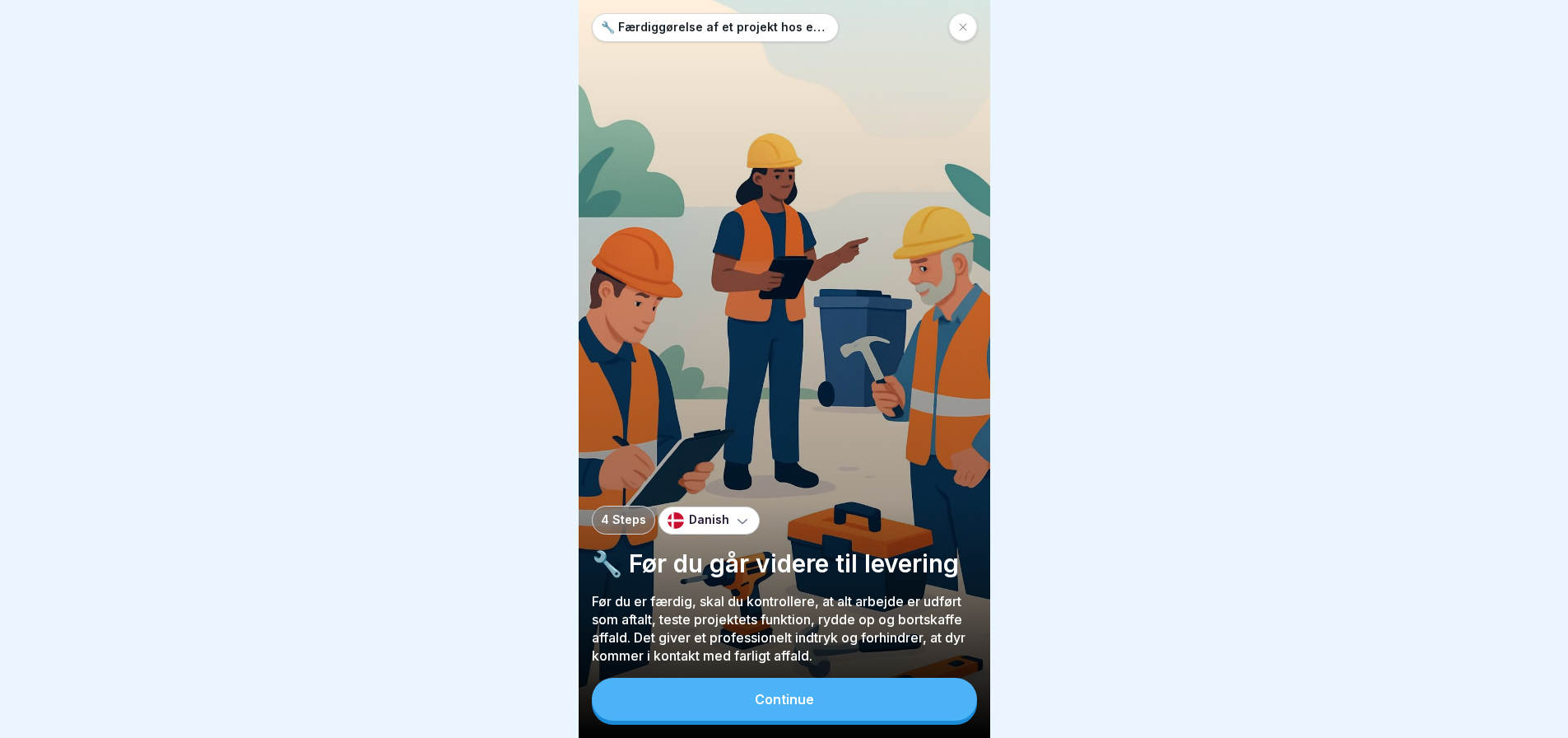
scroll to position [12, 0]
click at [797, 698] on div "Continue" at bounding box center [784, 699] width 59 height 15
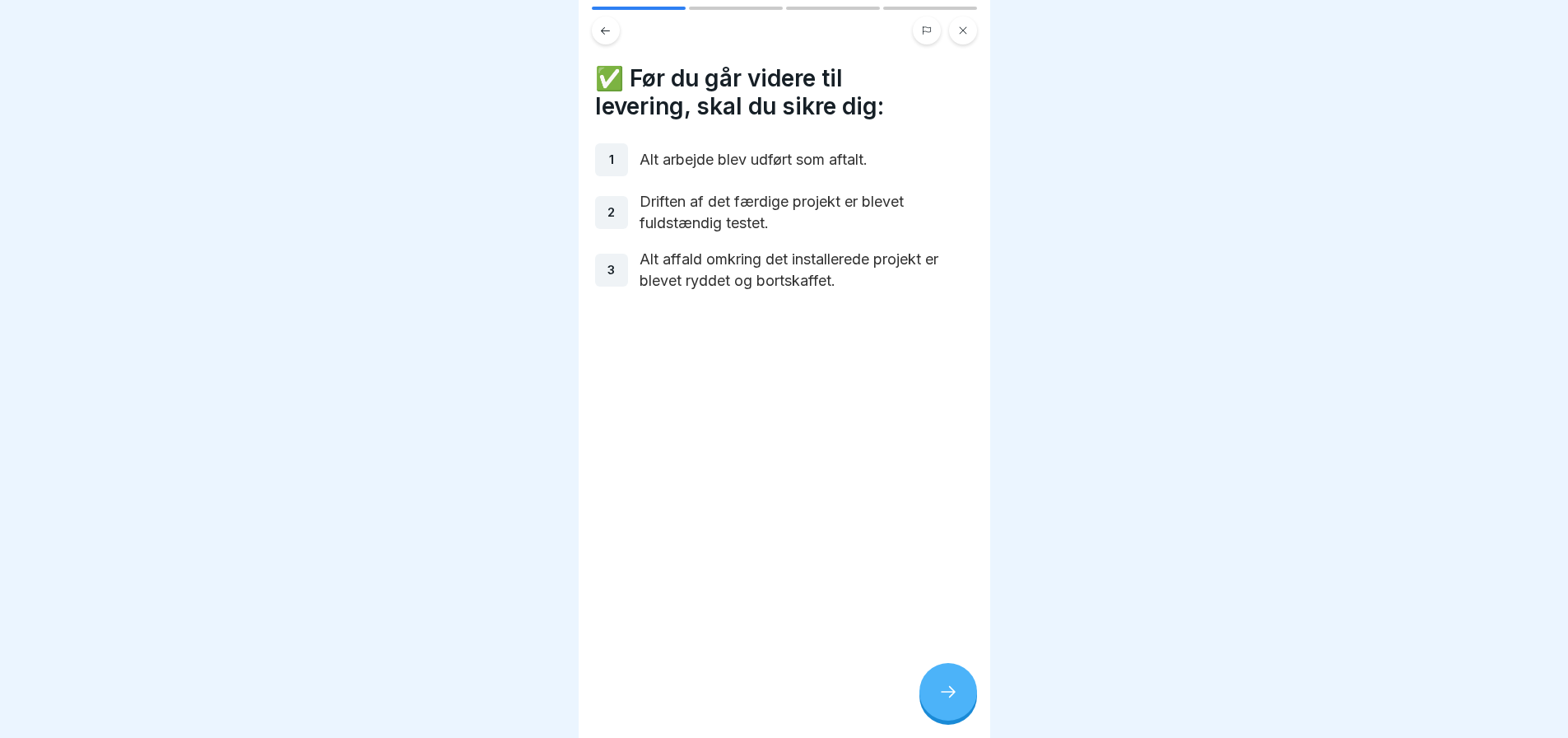
click at [695, 149] on p "Alt arbejde blev udført som aftalt." at bounding box center [806, 160] width 334 height 22
click at [717, 227] on div "1 Alt arbejde blev udført som aftalt. 2 Driften af det færdige projekt er bleve…" at bounding box center [784, 217] width 378 height 148
click at [744, 276] on p "Alt affald omkring det installerede projekt er blevet ryddet og bortskaffet." at bounding box center [806, 269] width 334 height 43
click at [945, 695] on icon at bounding box center [948, 691] width 20 height 20
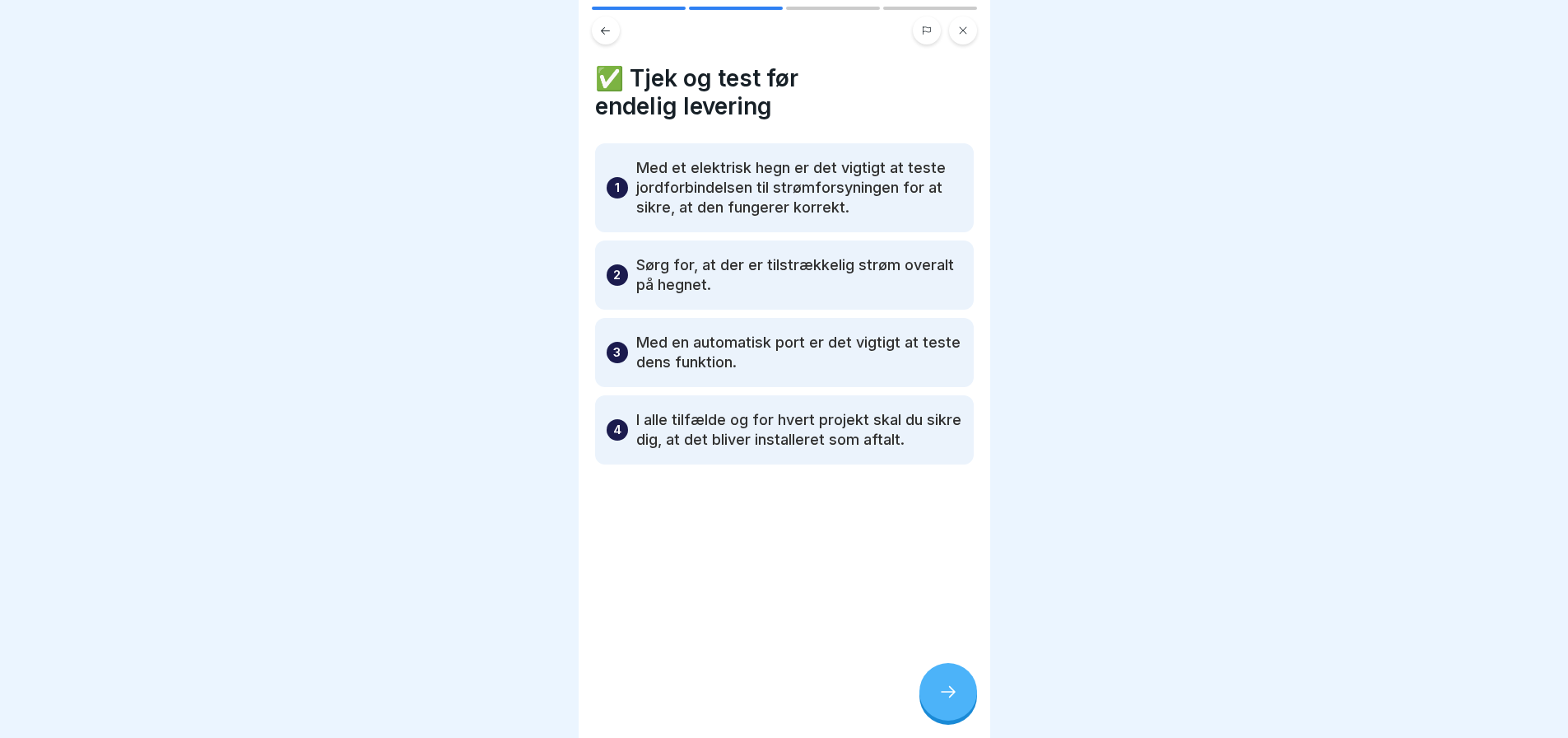
click at [945, 689] on icon at bounding box center [948, 691] width 20 height 20
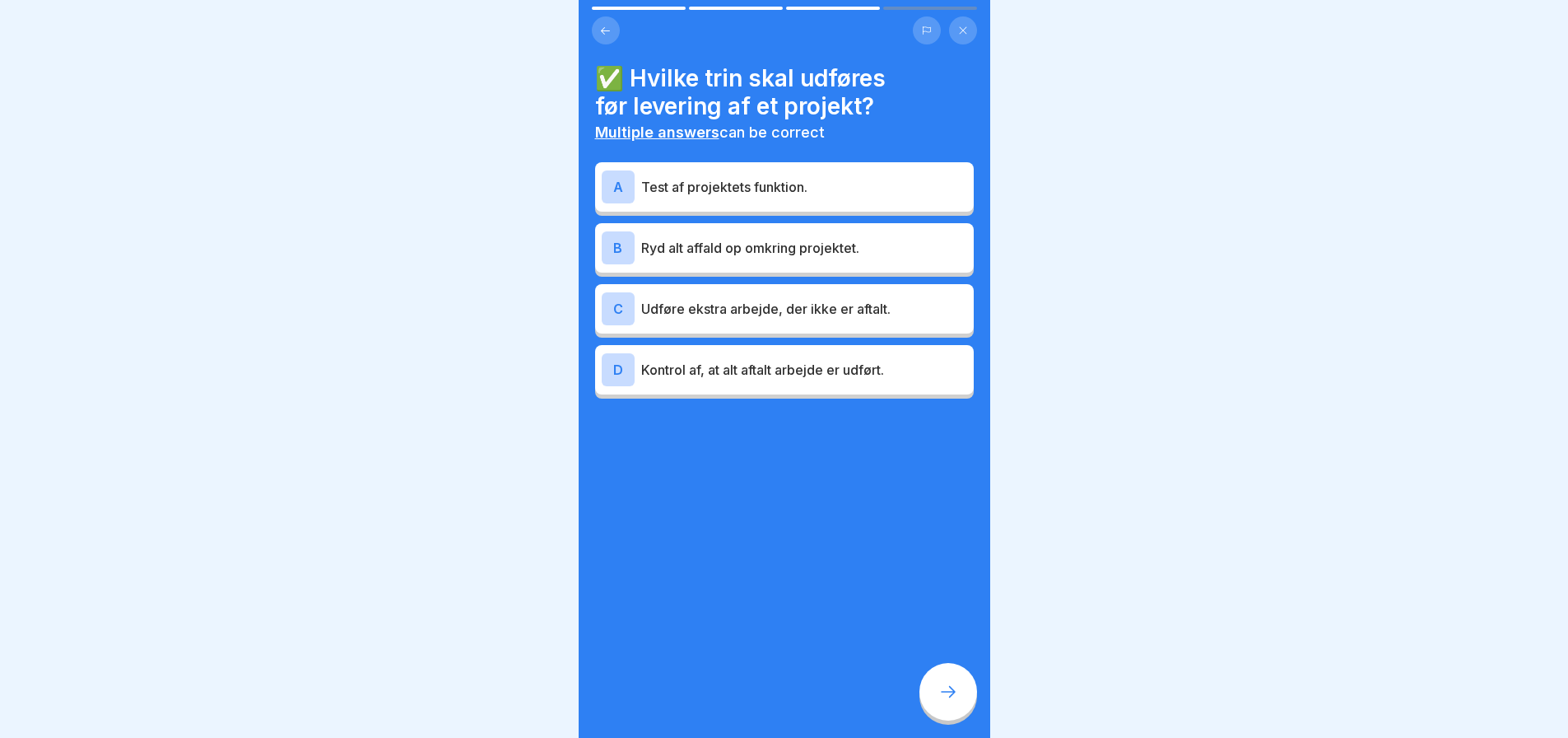
click at [775, 177] on p "Test af projektets funktion." at bounding box center [804, 187] width 326 height 20
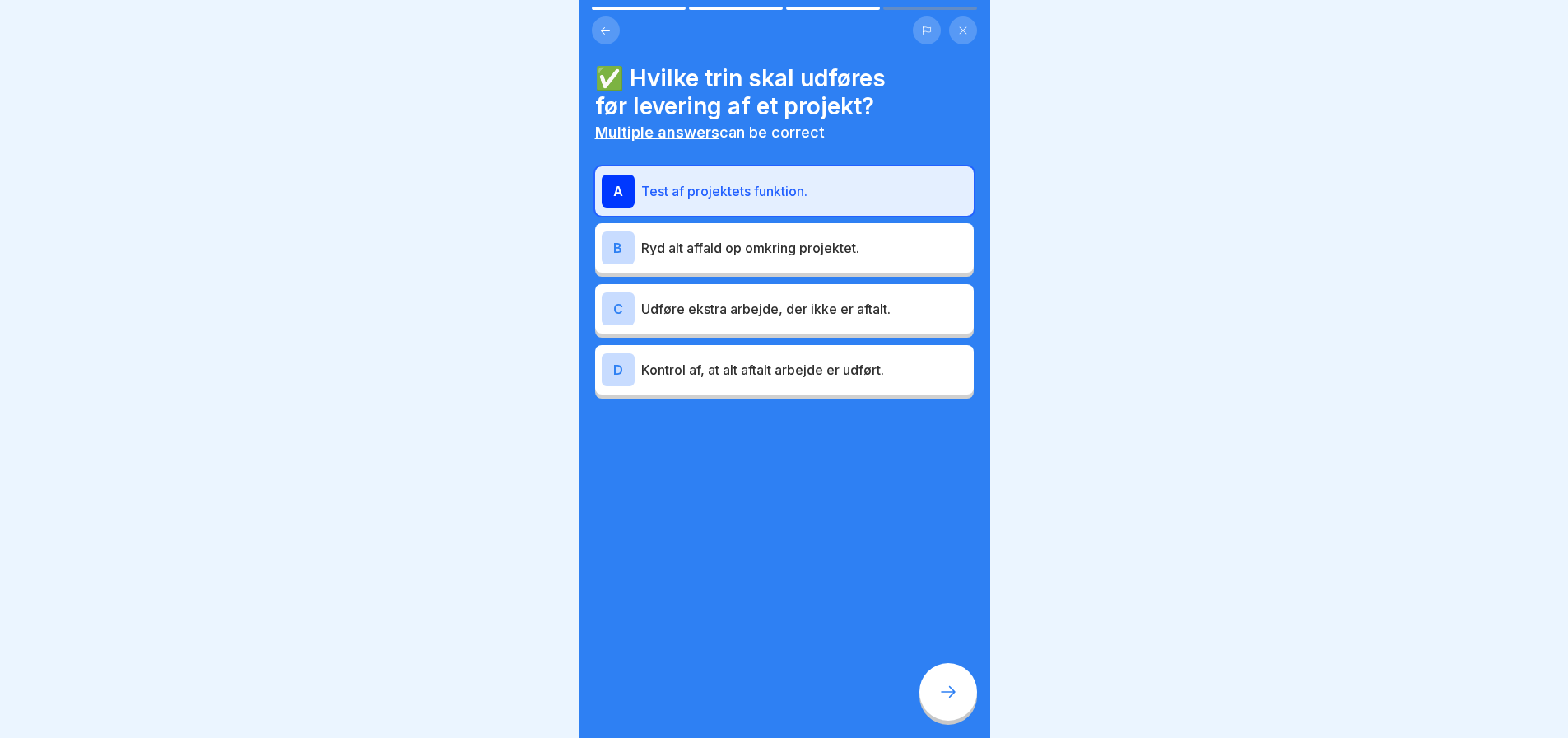
click at [791, 238] on p "Ryd alt affald op omkring projektet." at bounding box center [804, 247] width 326 height 20
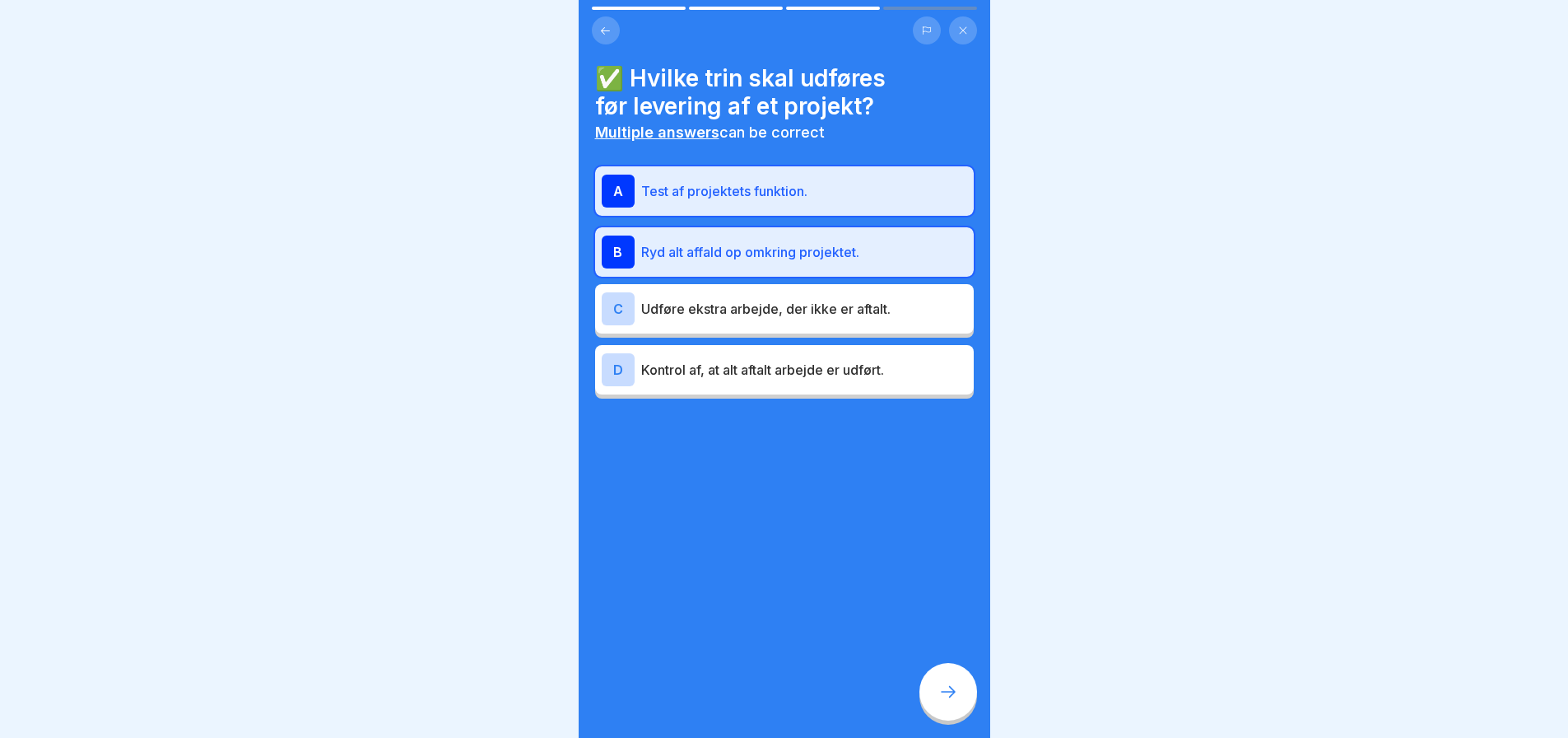
click at [784, 360] on p "Kontrol af, at alt aftalt arbejde er udført." at bounding box center [804, 369] width 326 height 20
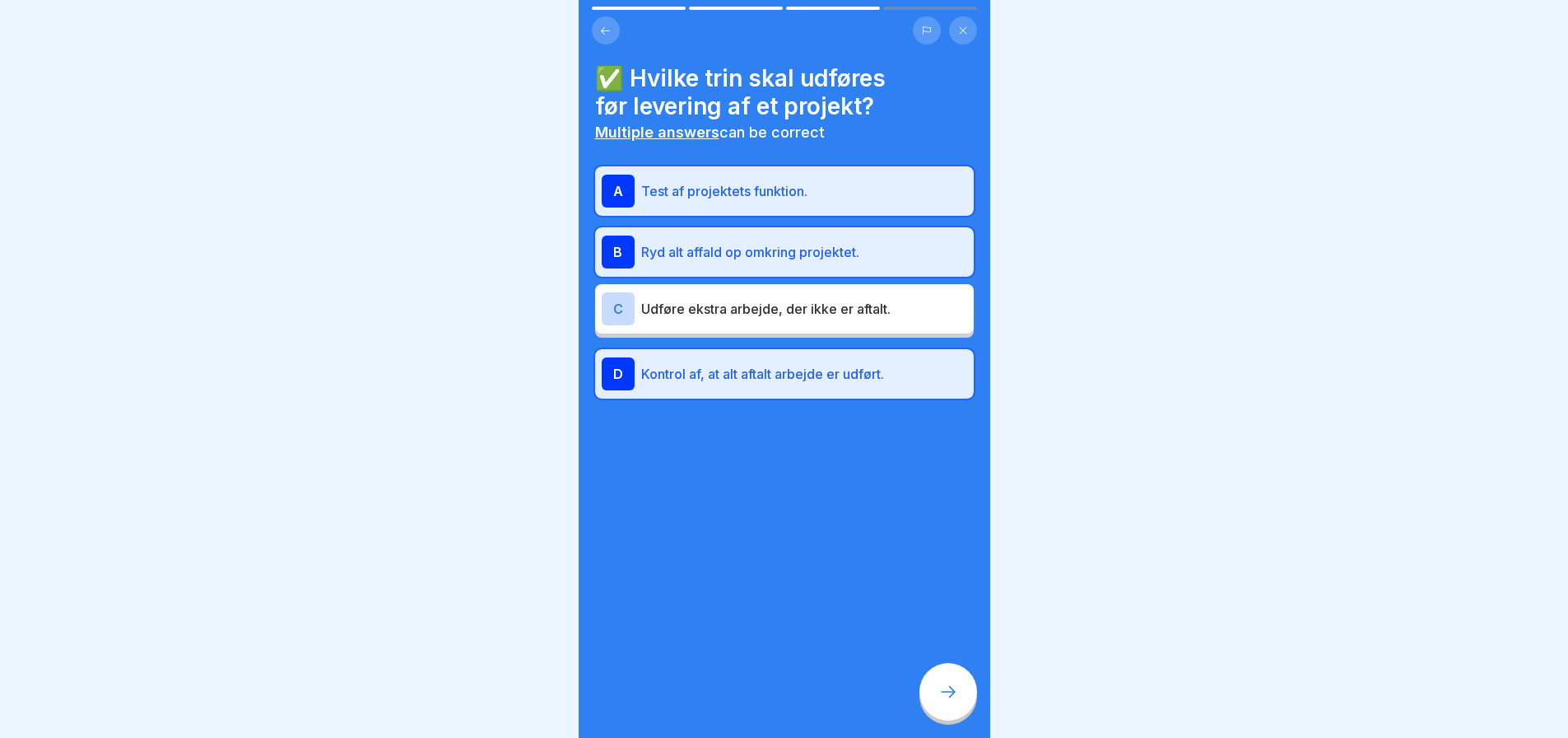
click at [950, 690] on icon at bounding box center [948, 691] width 20 height 20
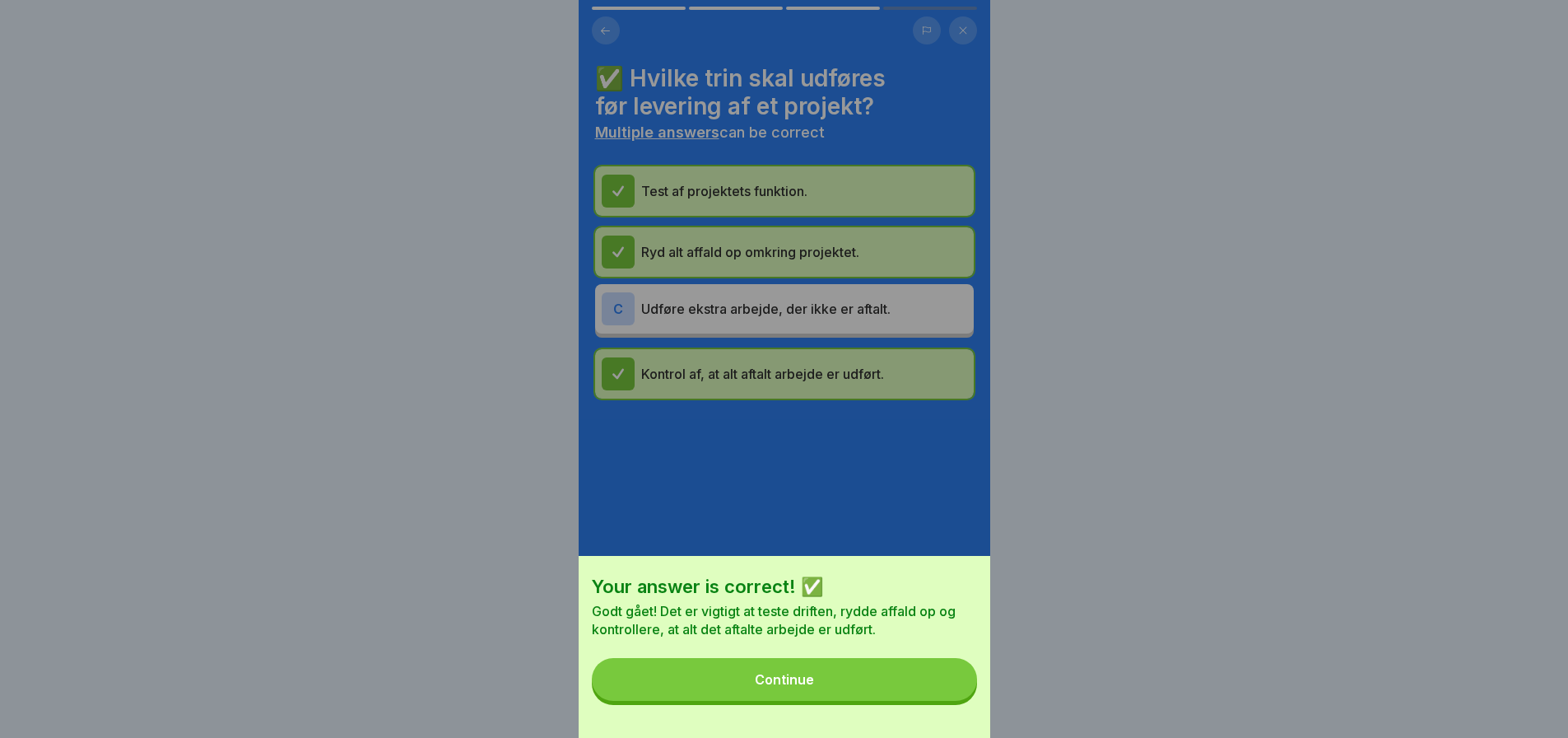
click at [835, 689] on button "Continue" at bounding box center [784, 679] width 385 height 43
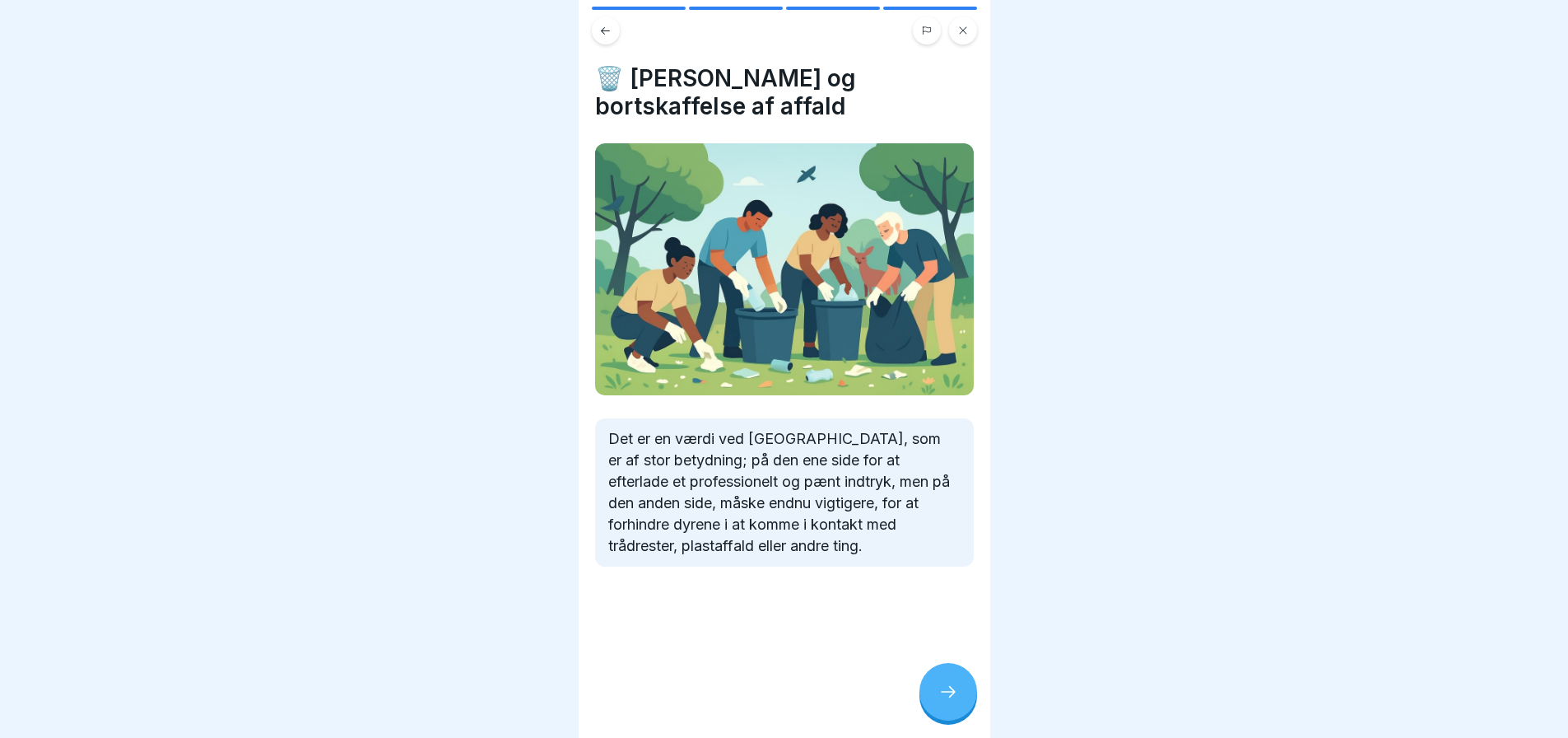
click at [950, 690] on icon at bounding box center [948, 691] width 20 height 20
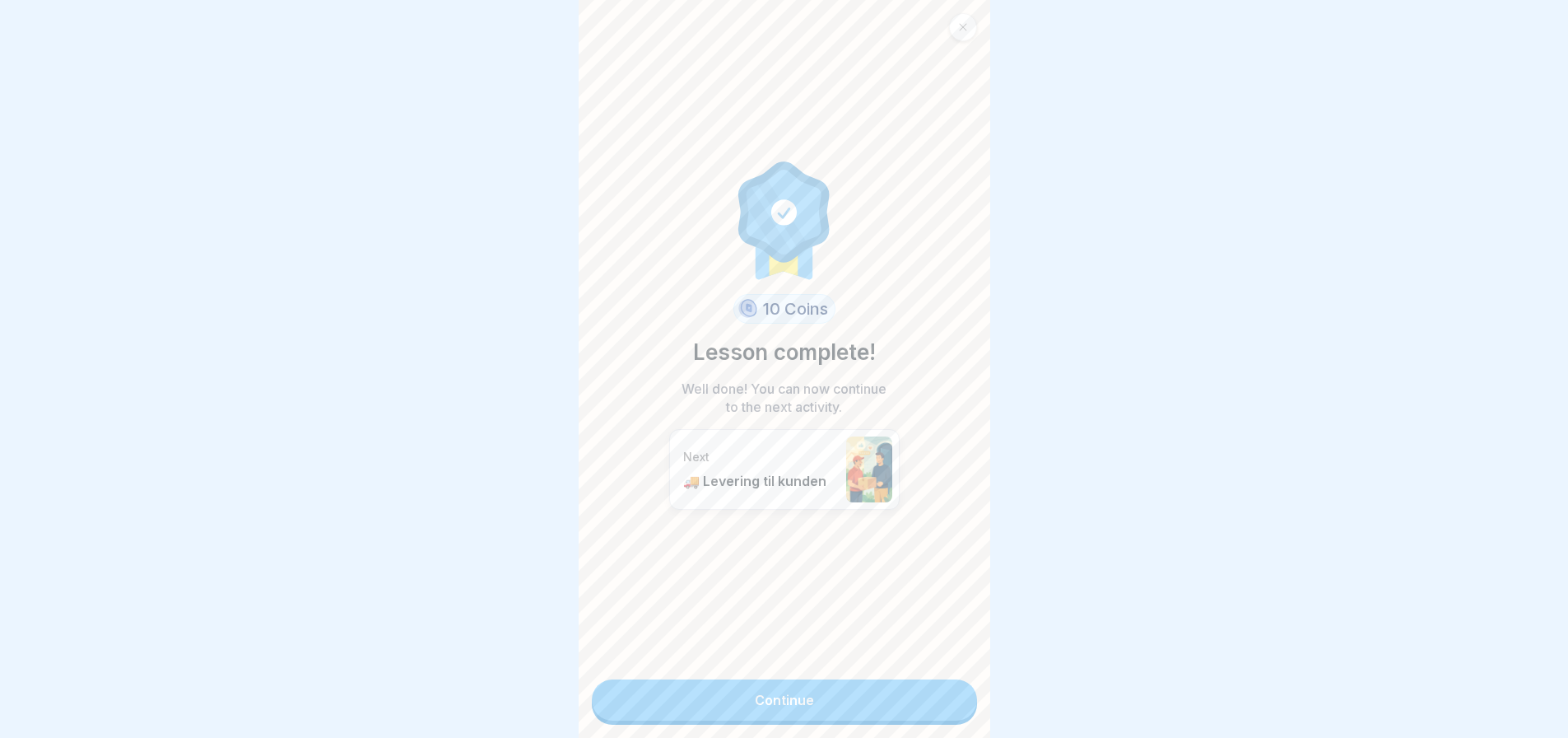
click at [798, 685] on link "Continue" at bounding box center [784, 699] width 385 height 41
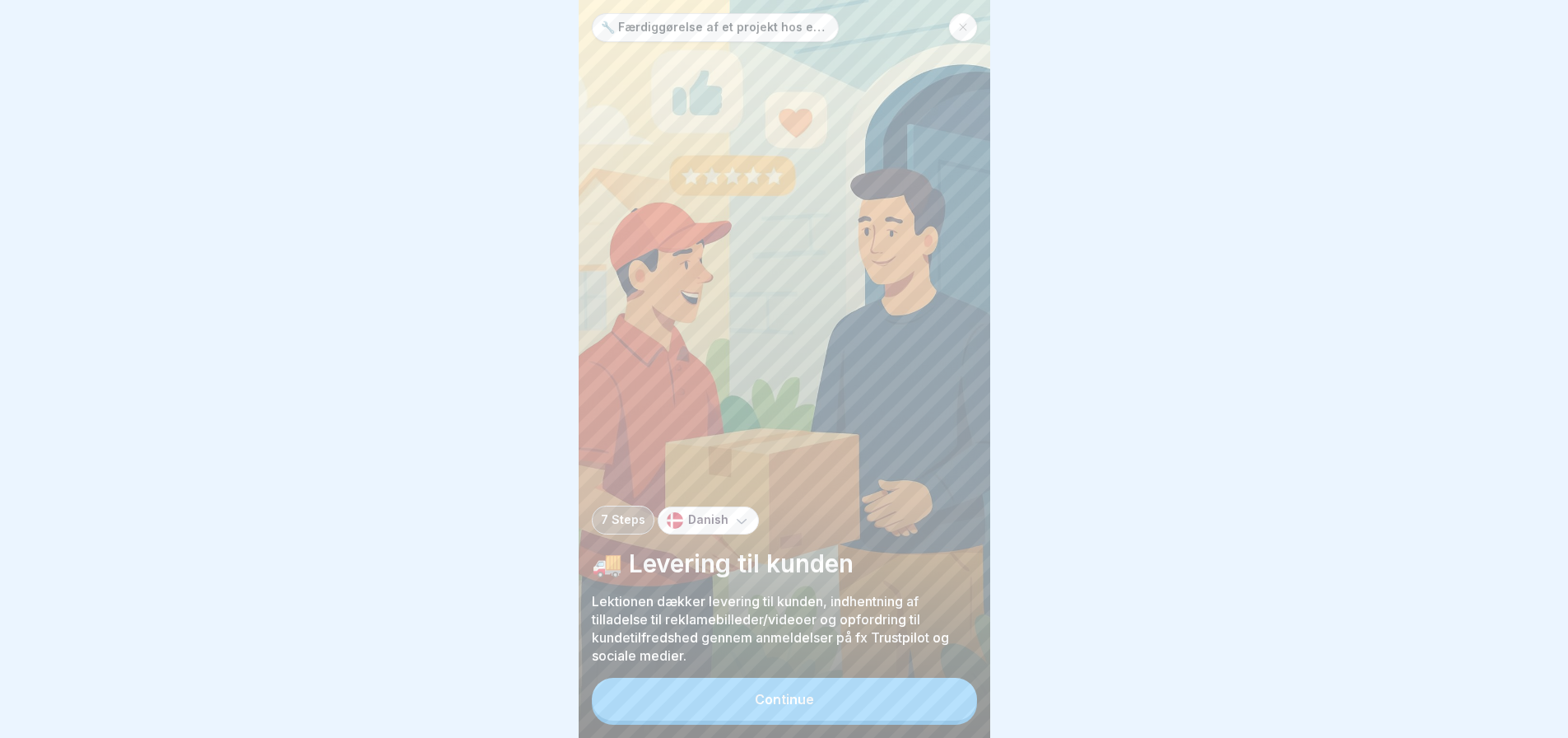
scroll to position [12, 0]
click at [801, 696] on div "Continue" at bounding box center [784, 699] width 59 height 15
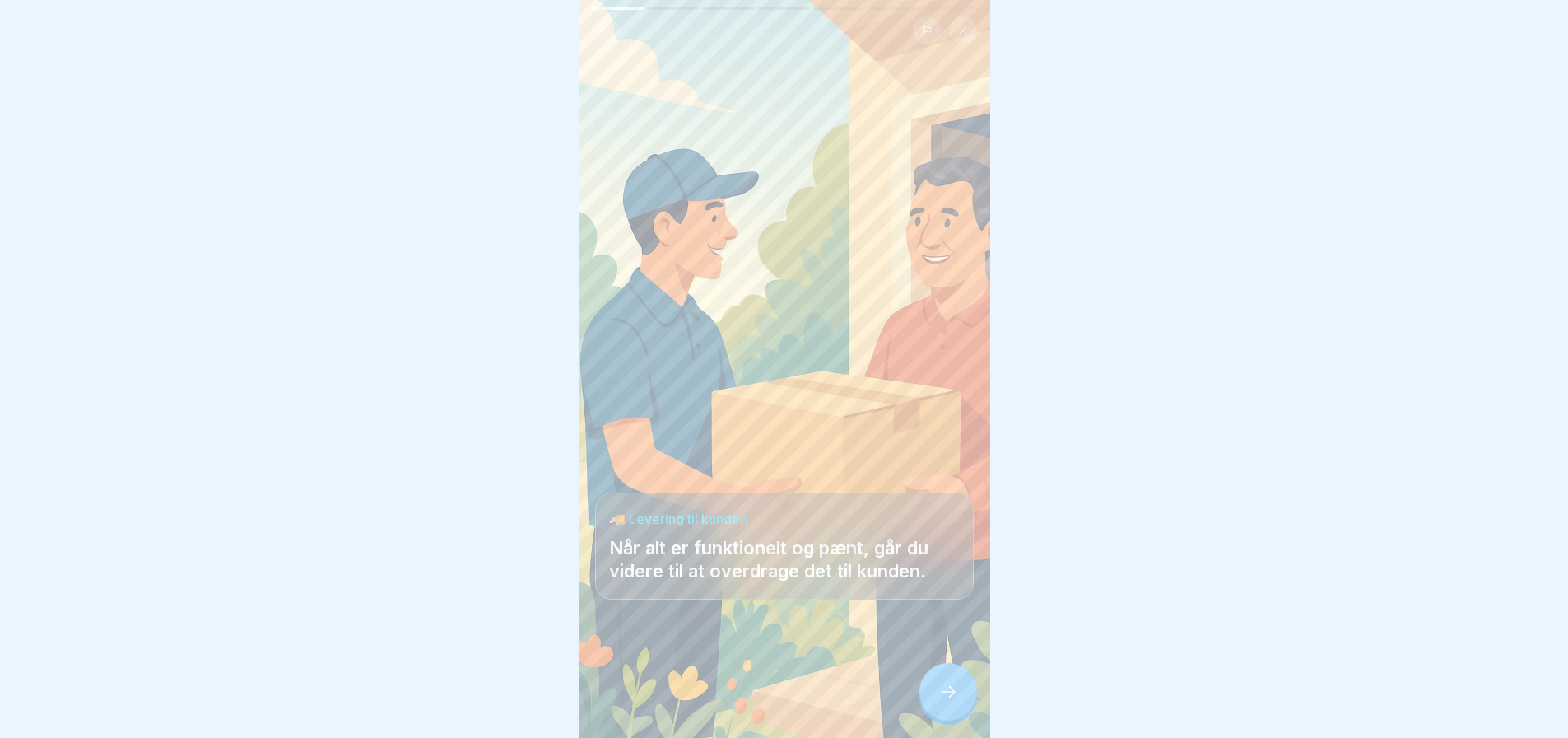
click at [943, 697] on icon at bounding box center [948, 691] width 20 height 20
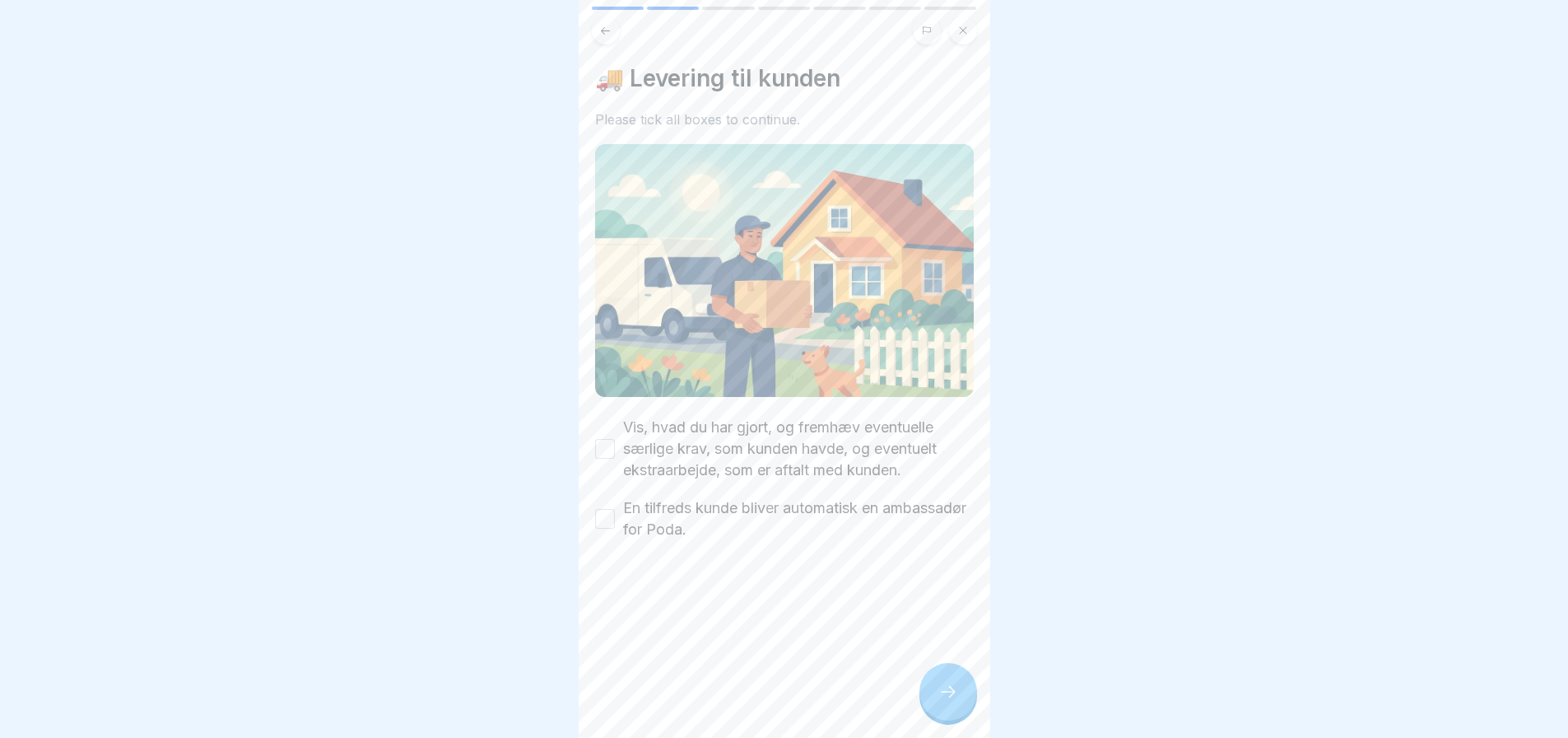
click at [607, 439] on button "Vis, hvad du har gjort, og fremhæv eventuelle særlige krav, som kunden havde, o…" at bounding box center [605, 449] width 20 height 20
click at [605, 509] on button "En tilfreds kunde bliver automatisk en ambassadør for Poda." at bounding box center [605, 518] width 20 height 20
click at [955, 695] on icon at bounding box center [948, 691] width 20 height 20
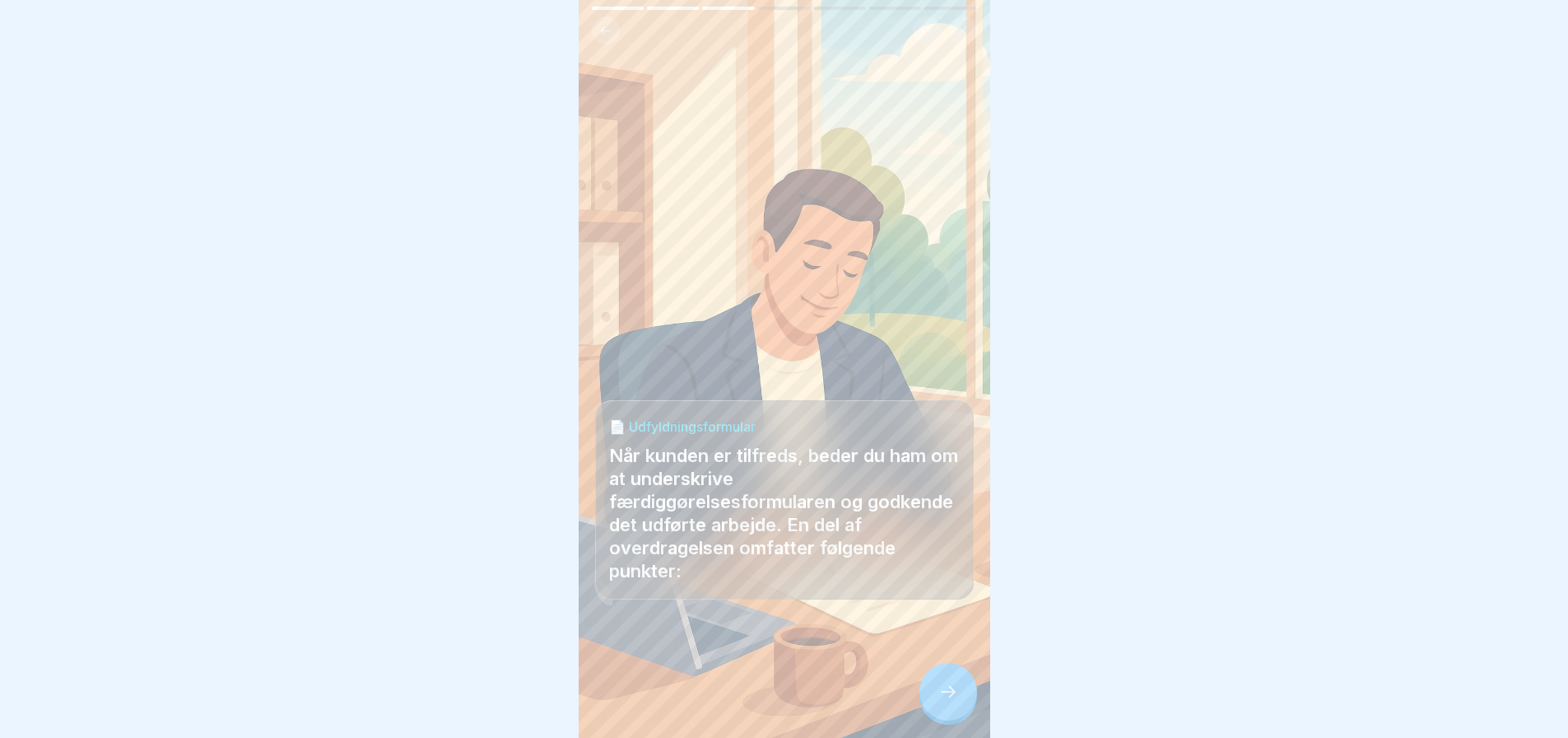
click at [943, 693] on icon at bounding box center [948, 691] width 20 height 20
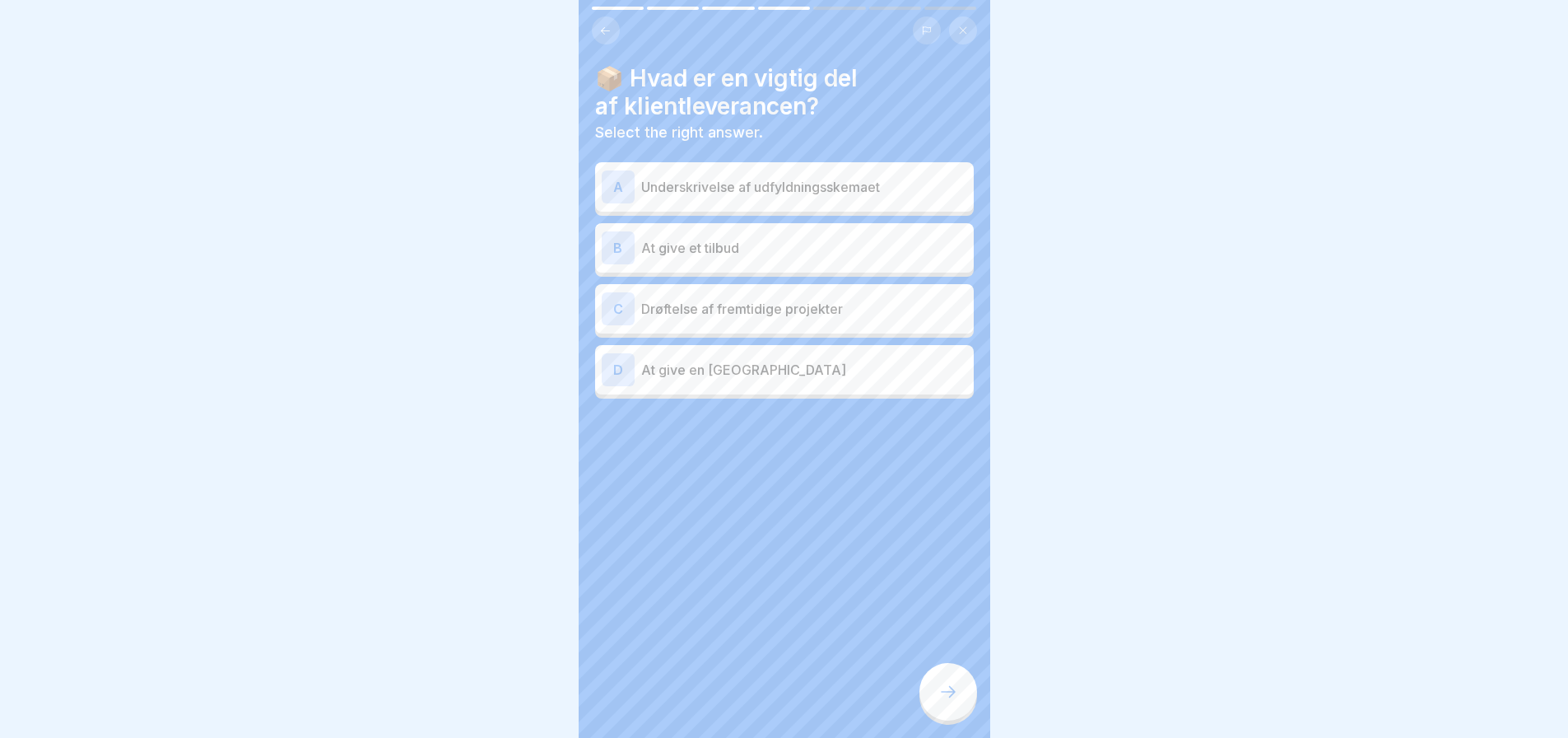
click at [607, 24] on icon at bounding box center [605, 30] width 12 height 12
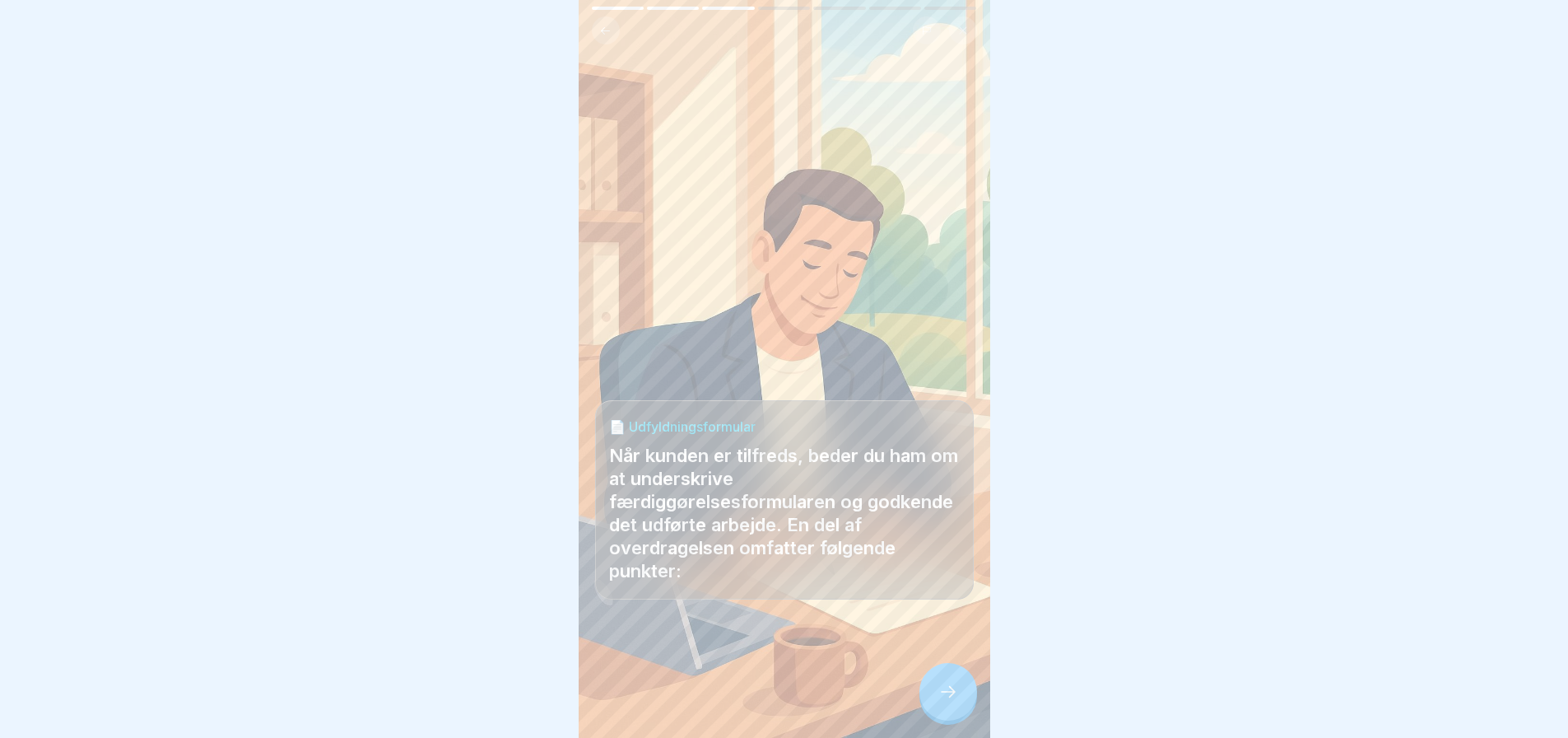
click at [945, 689] on icon at bounding box center [948, 691] width 20 height 20
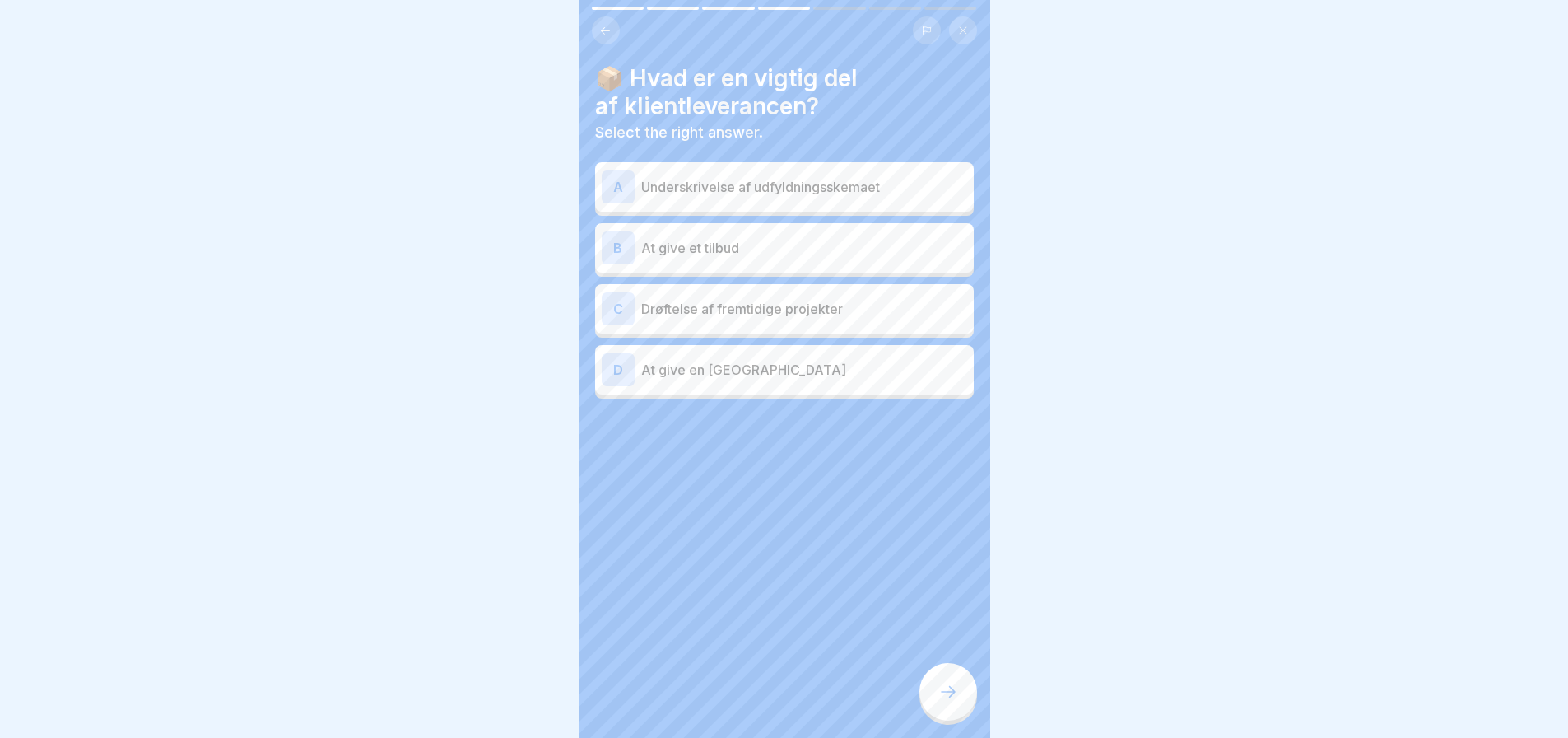
click at [791, 177] on p "Underskrivelse af udfyldningsskemaet" at bounding box center [804, 187] width 326 height 20
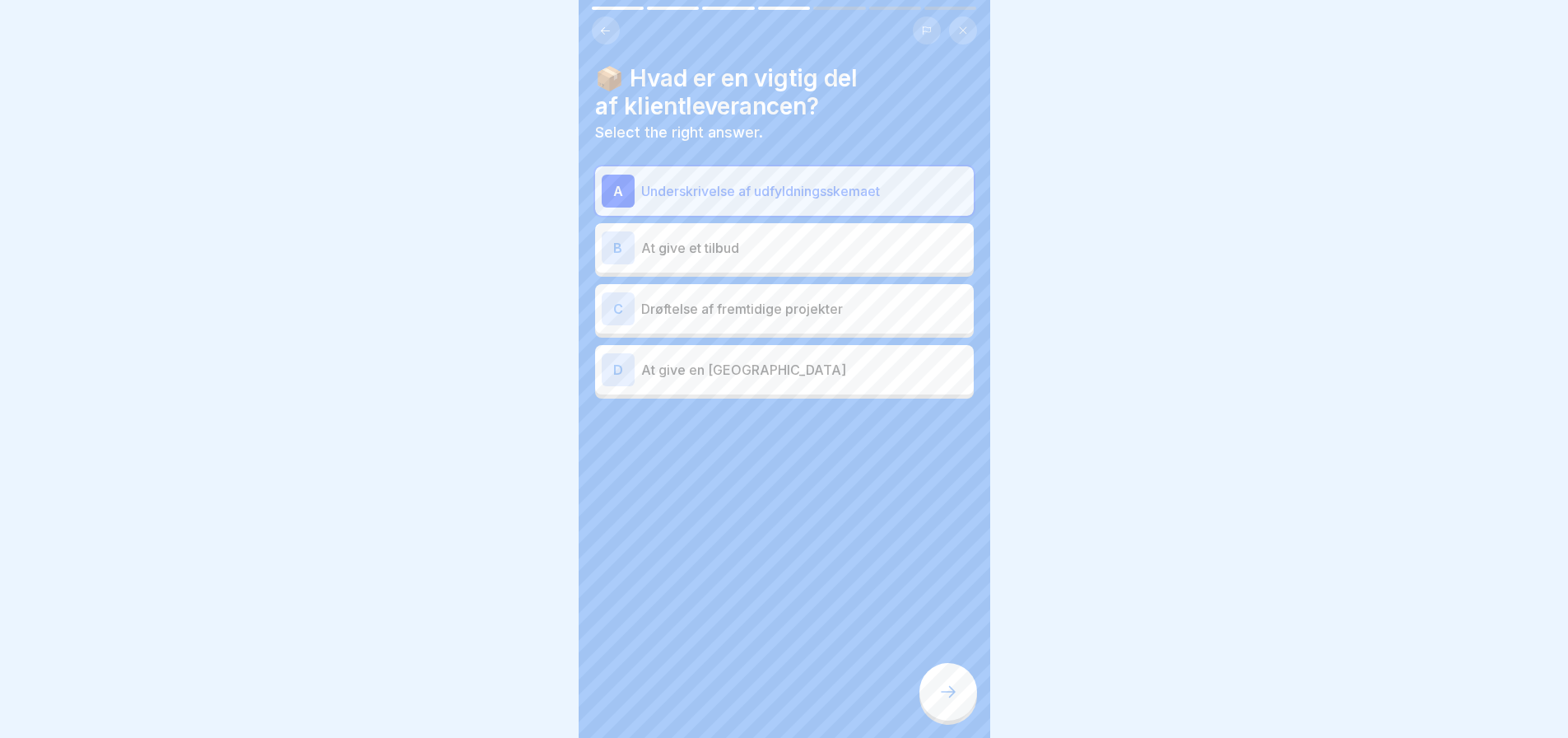
click at [607, 16] on button at bounding box center [606, 30] width 28 height 28
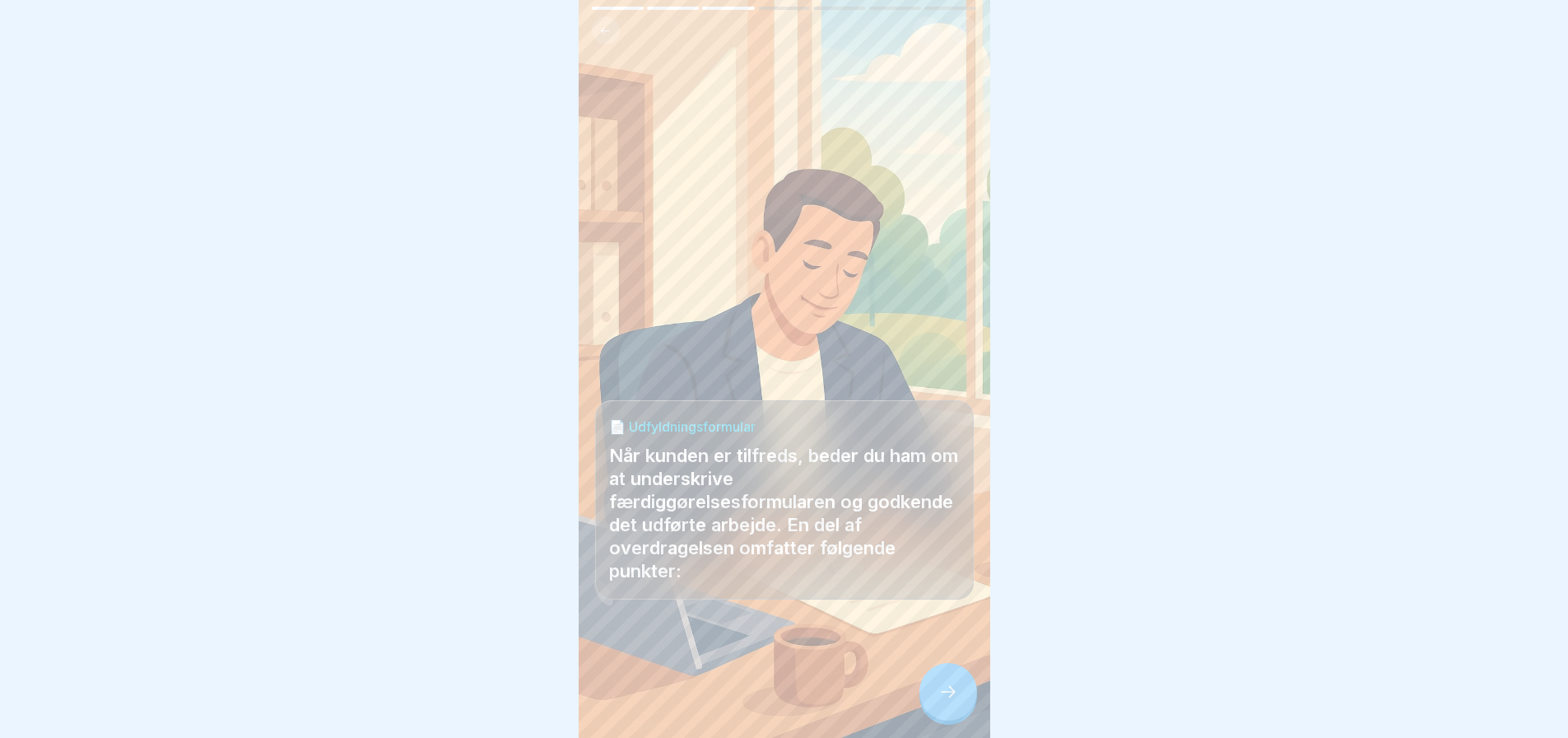
click at [955, 691] on icon at bounding box center [948, 691] width 20 height 20
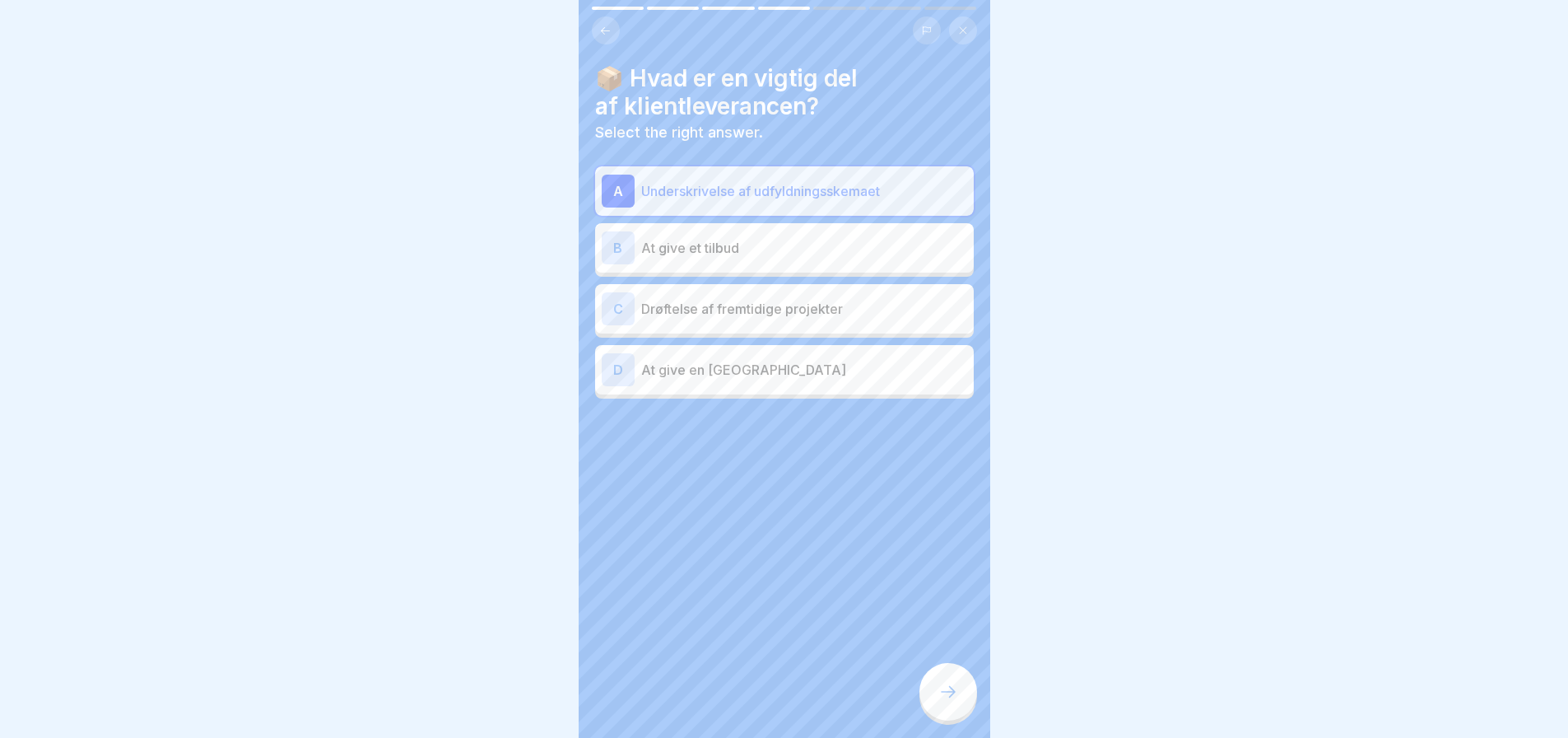
click at [948, 695] on icon at bounding box center [948, 691] width 20 height 20
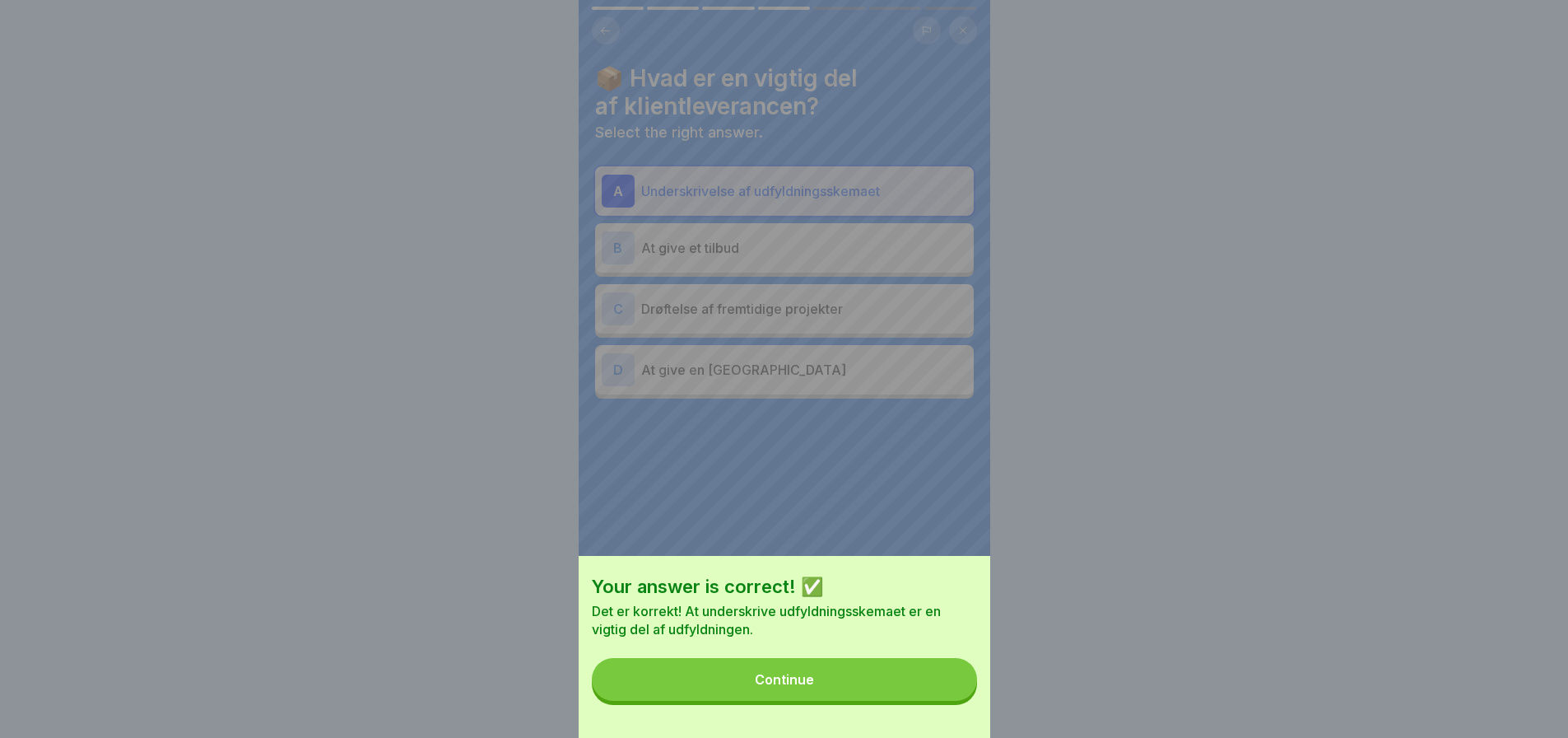
click at [805, 687] on div "Continue" at bounding box center [784, 679] width 59 height 15
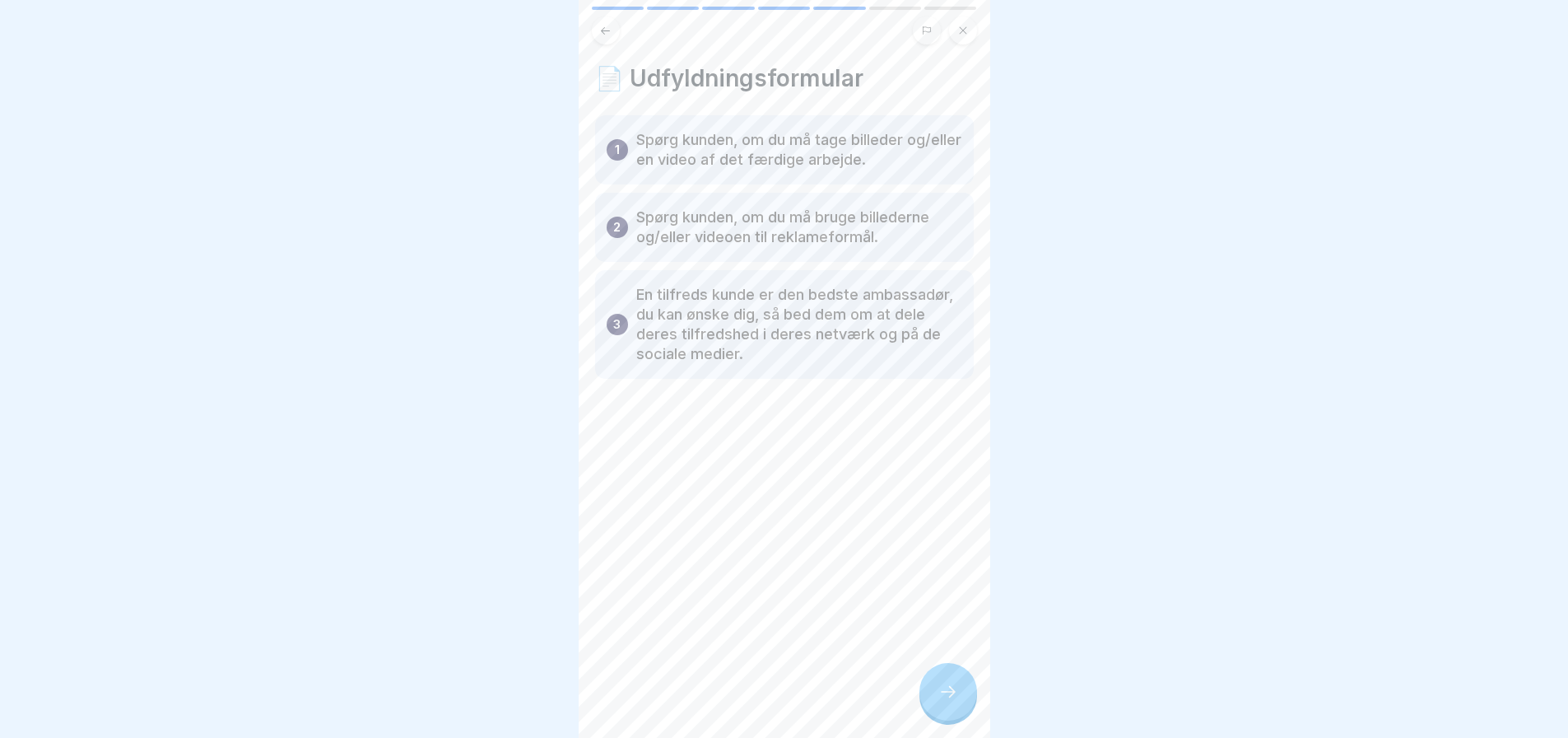
click at [946, 693] on icon at bounding box center [948, 691] width 20 height 20
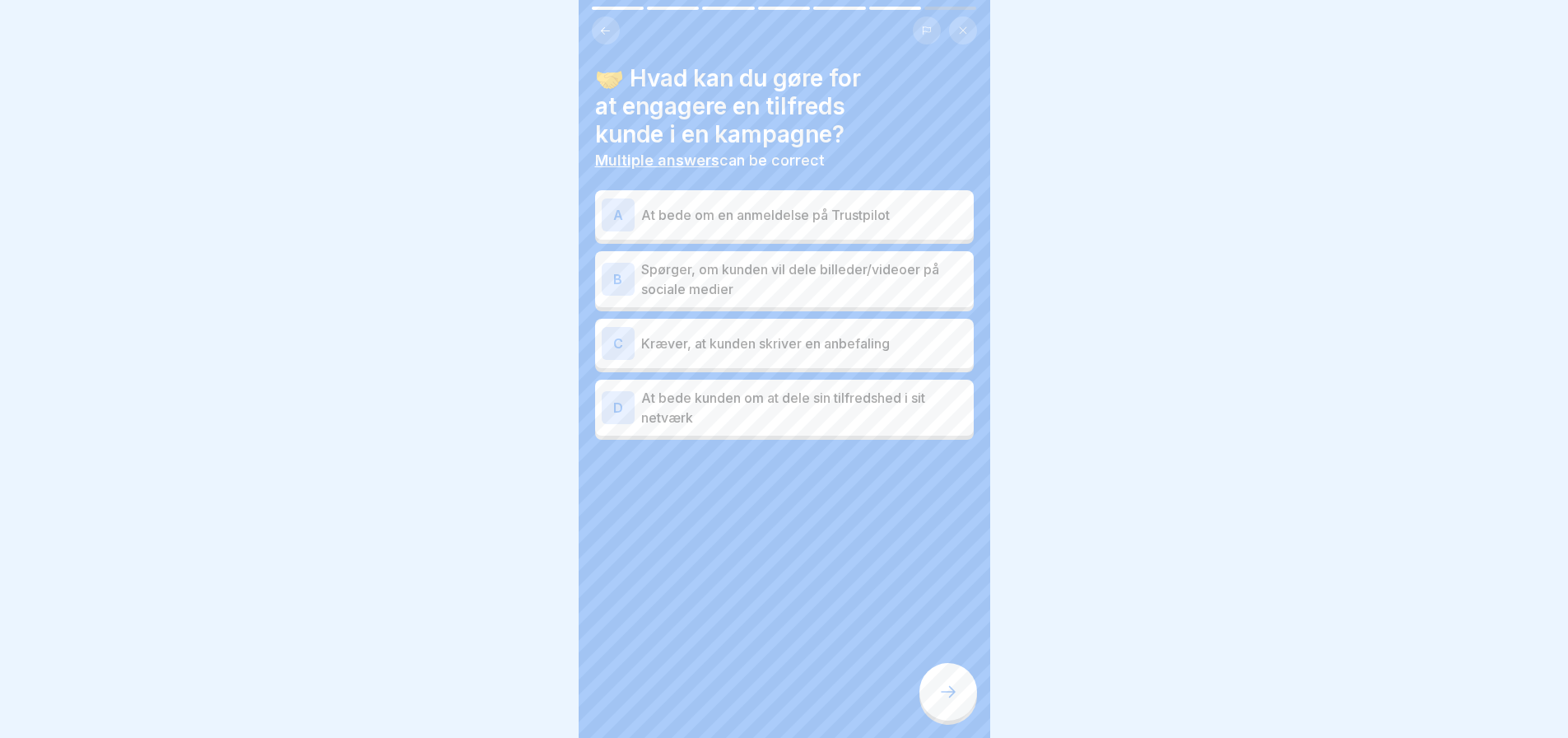
click at [771, 273] on p "Spørger, om kunden vil dele billeder/videoer på sociale medier" at bounding box center [804, 280] width 326 height 40
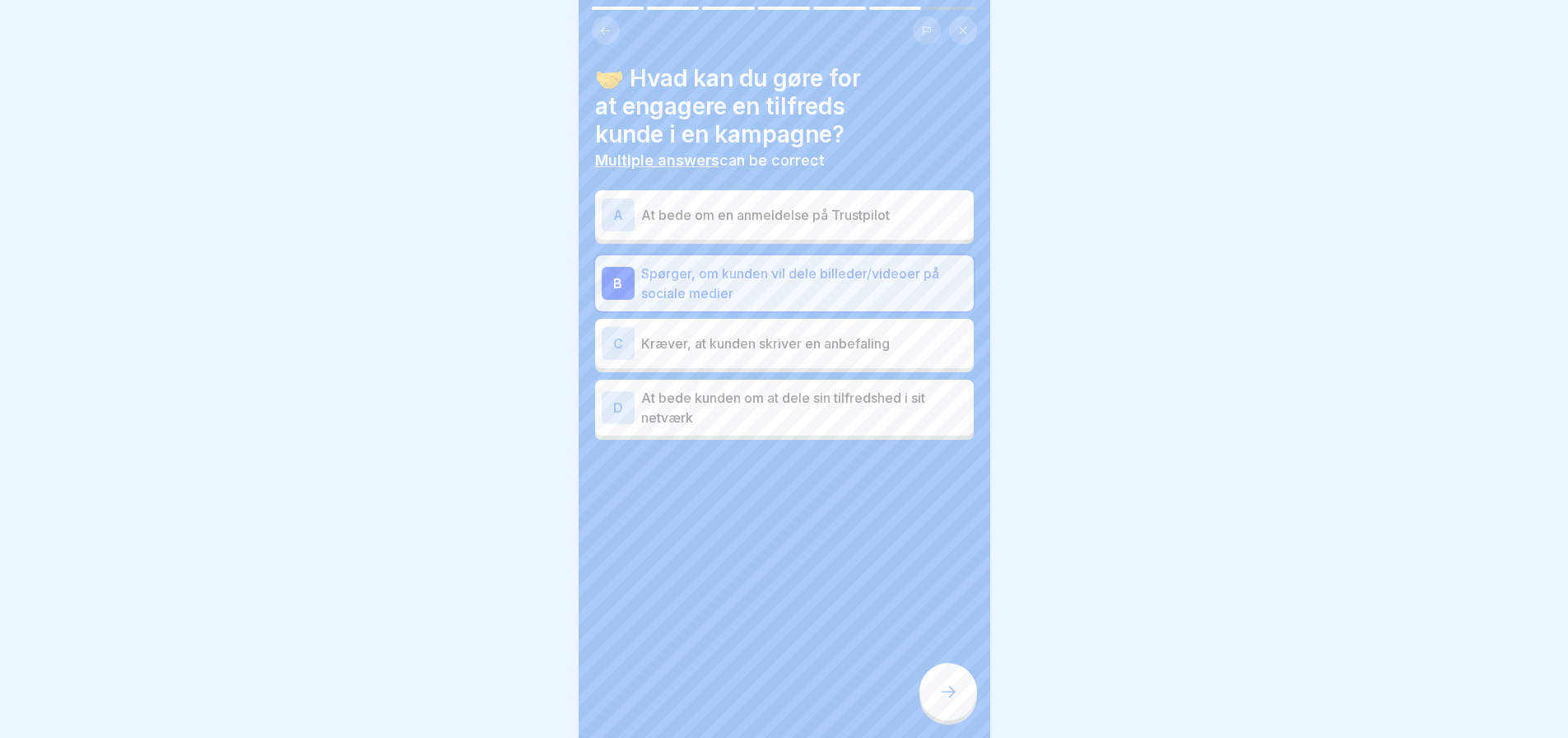
click at [804, 213] on div "A At bede om en anmeldelse på Trustpilot" at bounding box center [784, 215] width 365 height 33
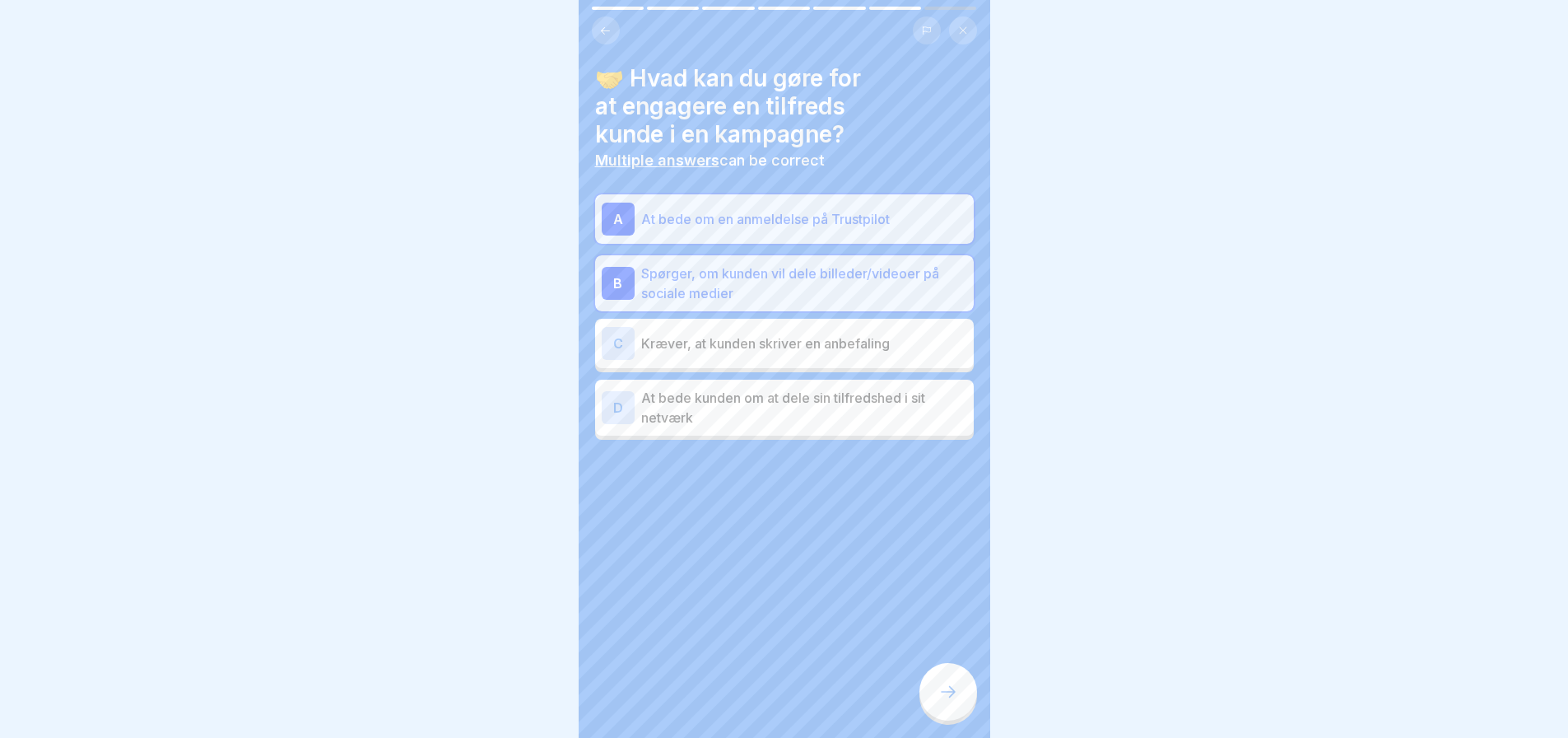
click at [771, 399] on p "At bede kunden om at dele sin tilfredshed i sit netværk" at bounding box center [804, 408] width 326 height 40
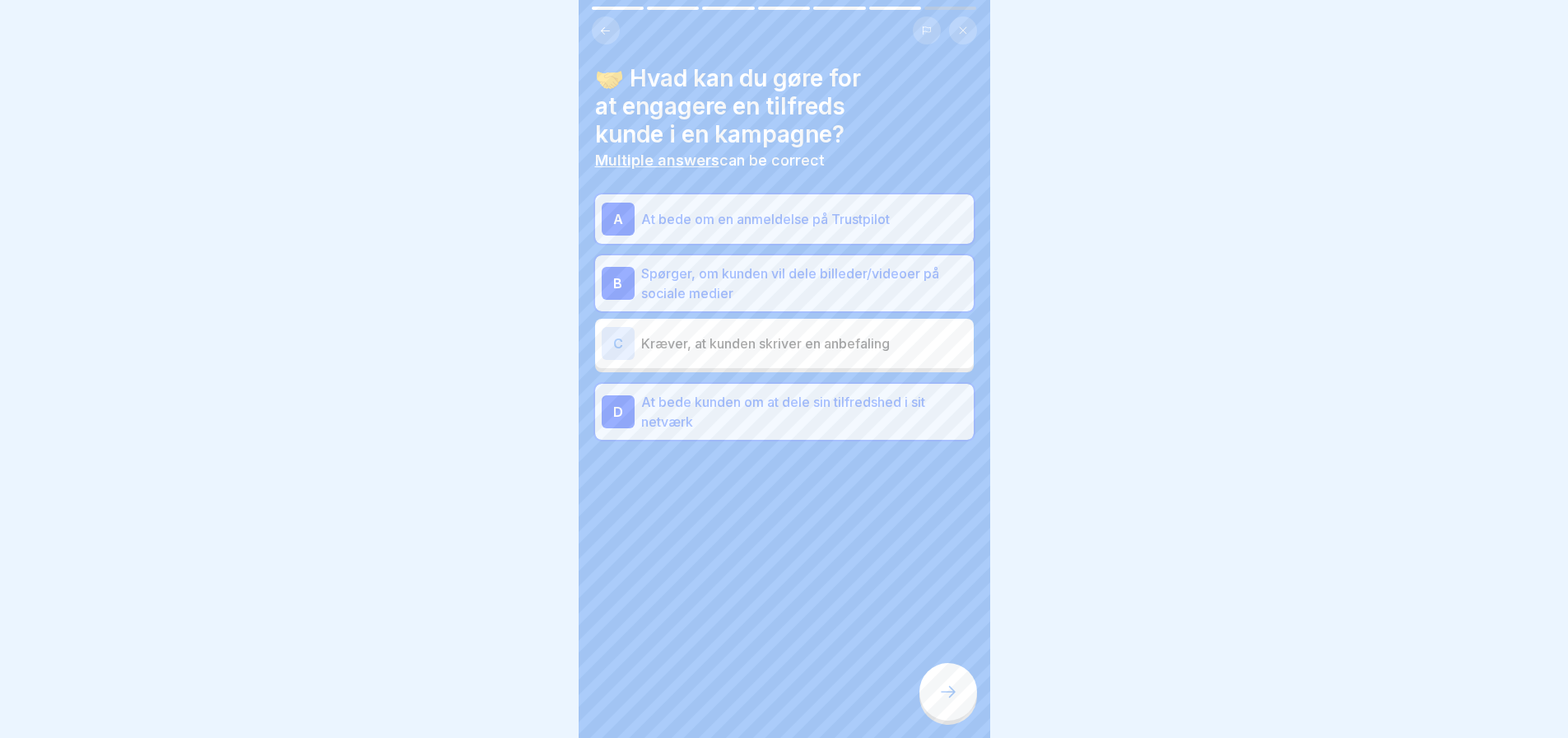
click at [946, 694] on icon at bounding box center [948, 691] width 20 height 20
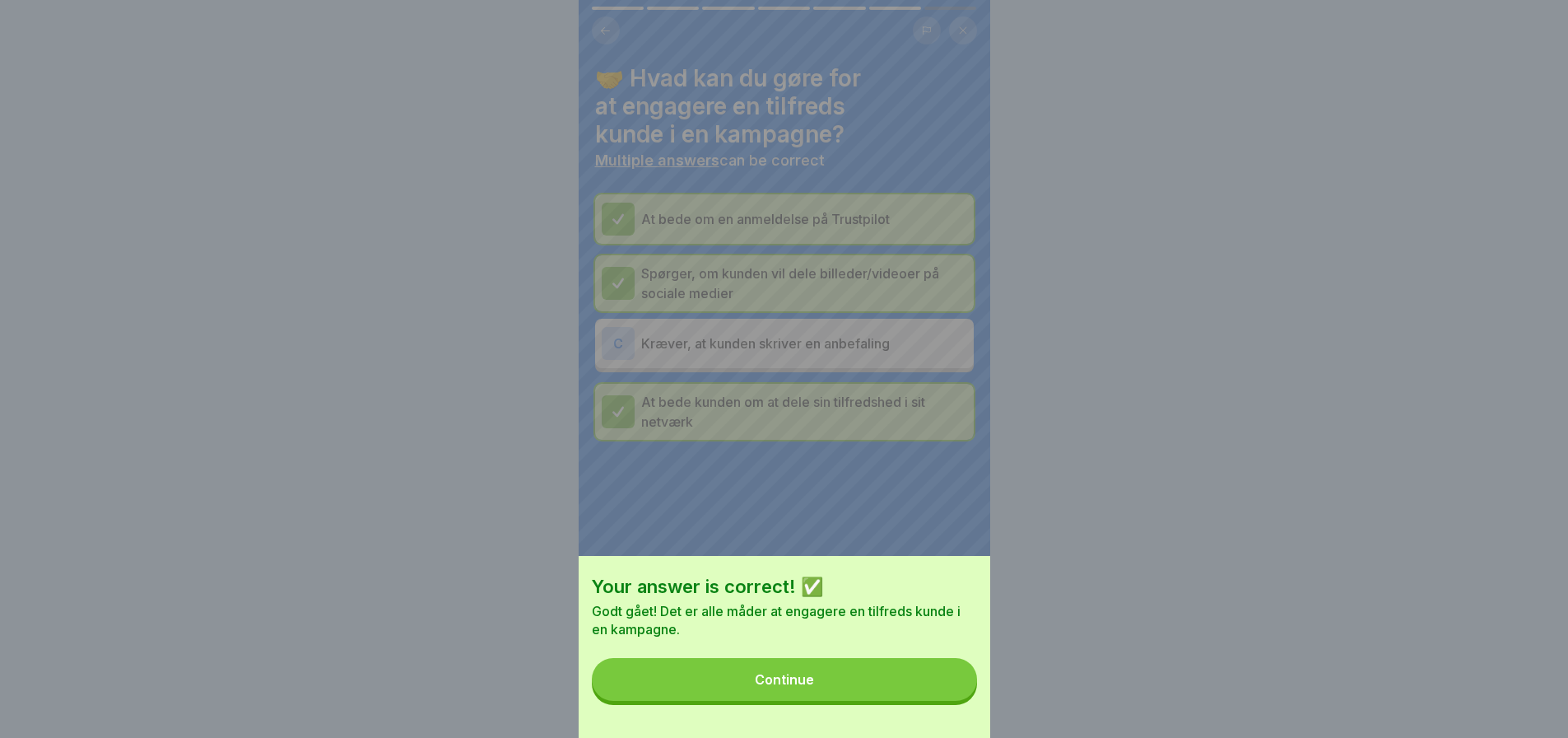
click at [610, 15] on div "Your answer is correct! ✅ Godt gået! Det er alle måder at engagere en tilfreds …" at bounding box center [784, 369] width 411 height 738
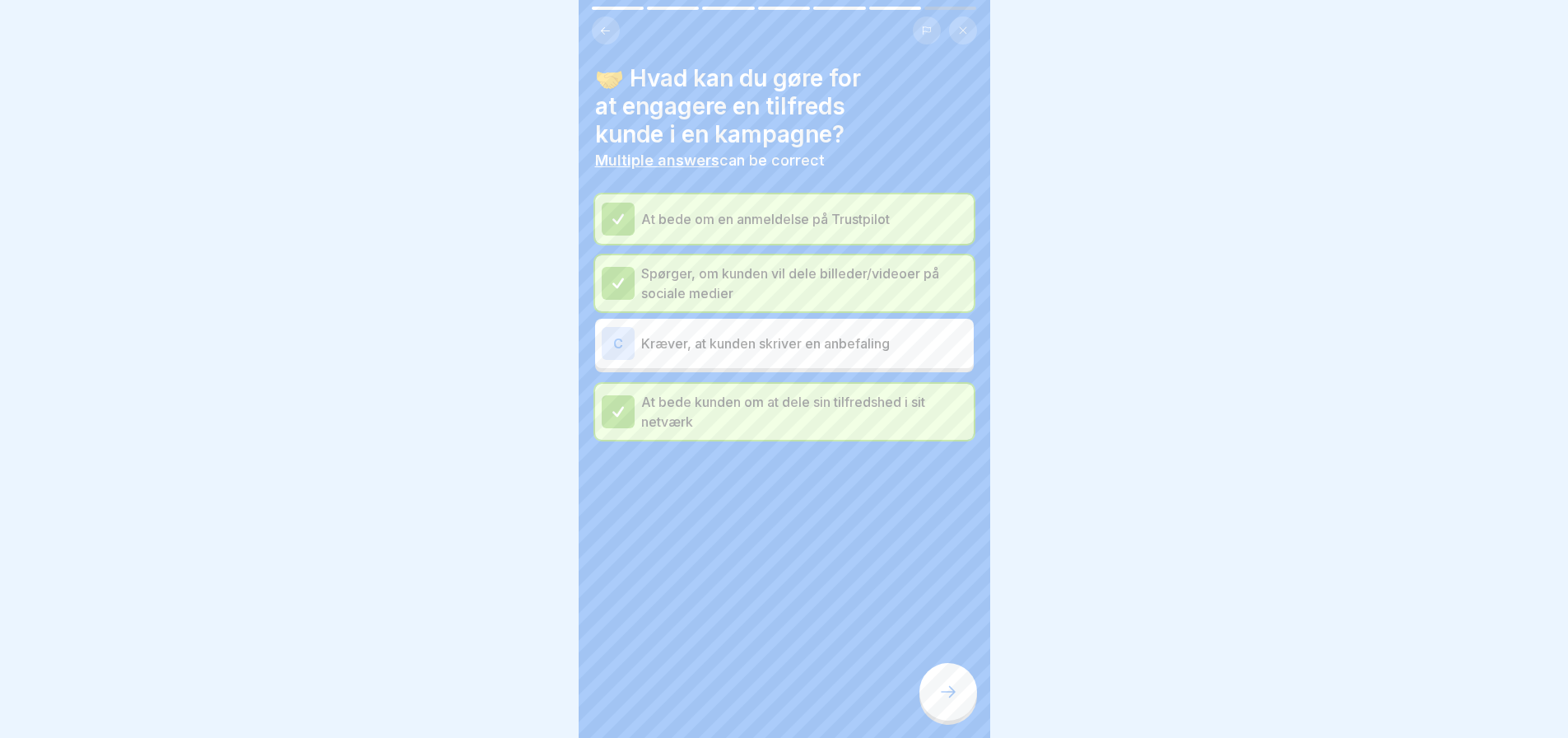
click at [738, 333] on p "Kræver, at kunden skriver en anbefaling" at bounding box center [804, 343] width 326 height 20
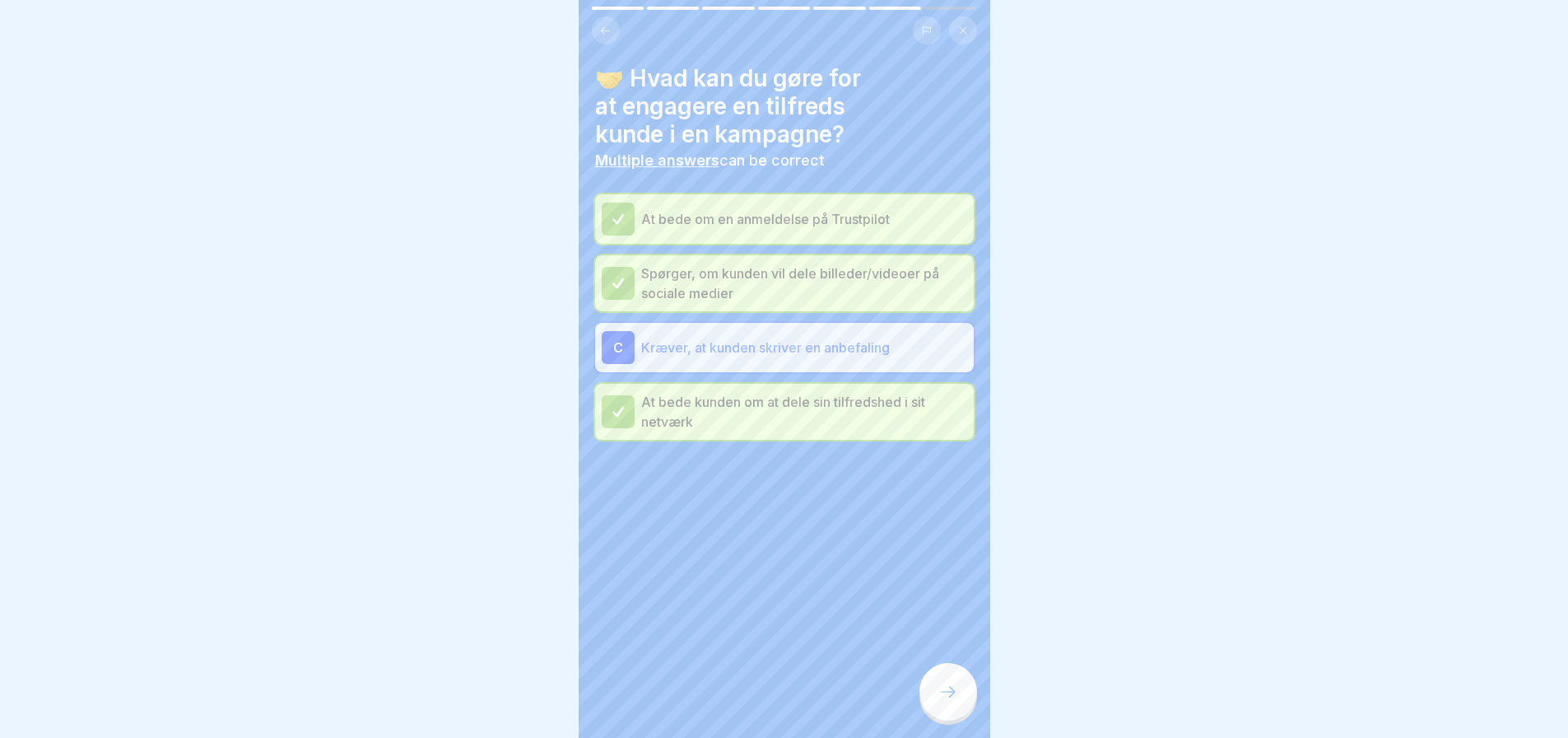
click at [809, 538] on div "🤝 Hvad kan du gøre for at engagere en tilfreds kunde i en kampagne? Multiple an…" at bounding box center [784, 369] width 411 height 738
click at [793, 338] on p "Kræver, at kunden skriver en anbefaling" at bounding box center [804, 347] width 326 height 20
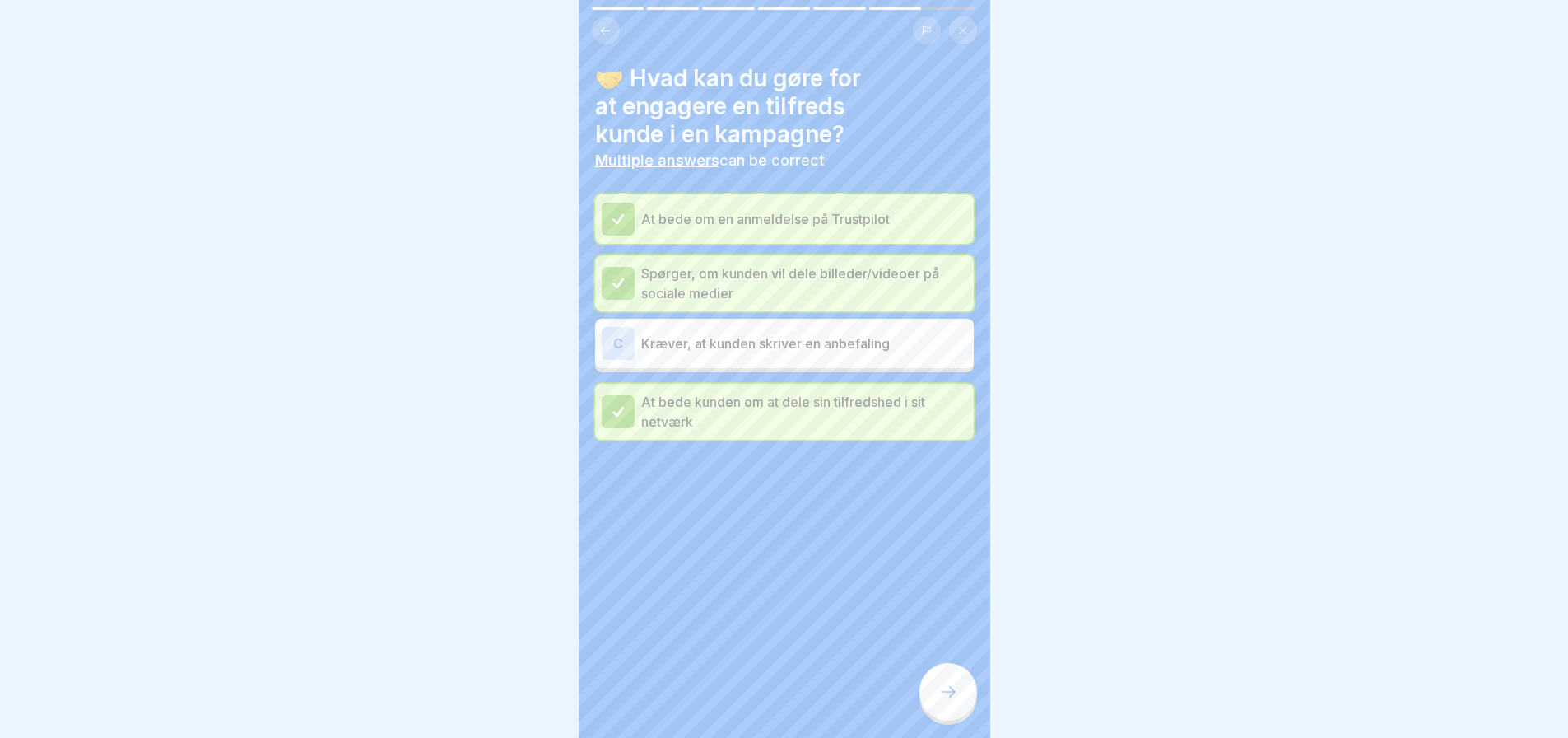
click at [818, 409] on p "At bede kunden om at dele sin tilfredshed i sit netværk" at bounding box center [804, 412] width 326 height 40
click at [782, 327] on div "C Kræver, at kunden skriver en anbefaling" at bounding box center [784, 344] width 365 height 33
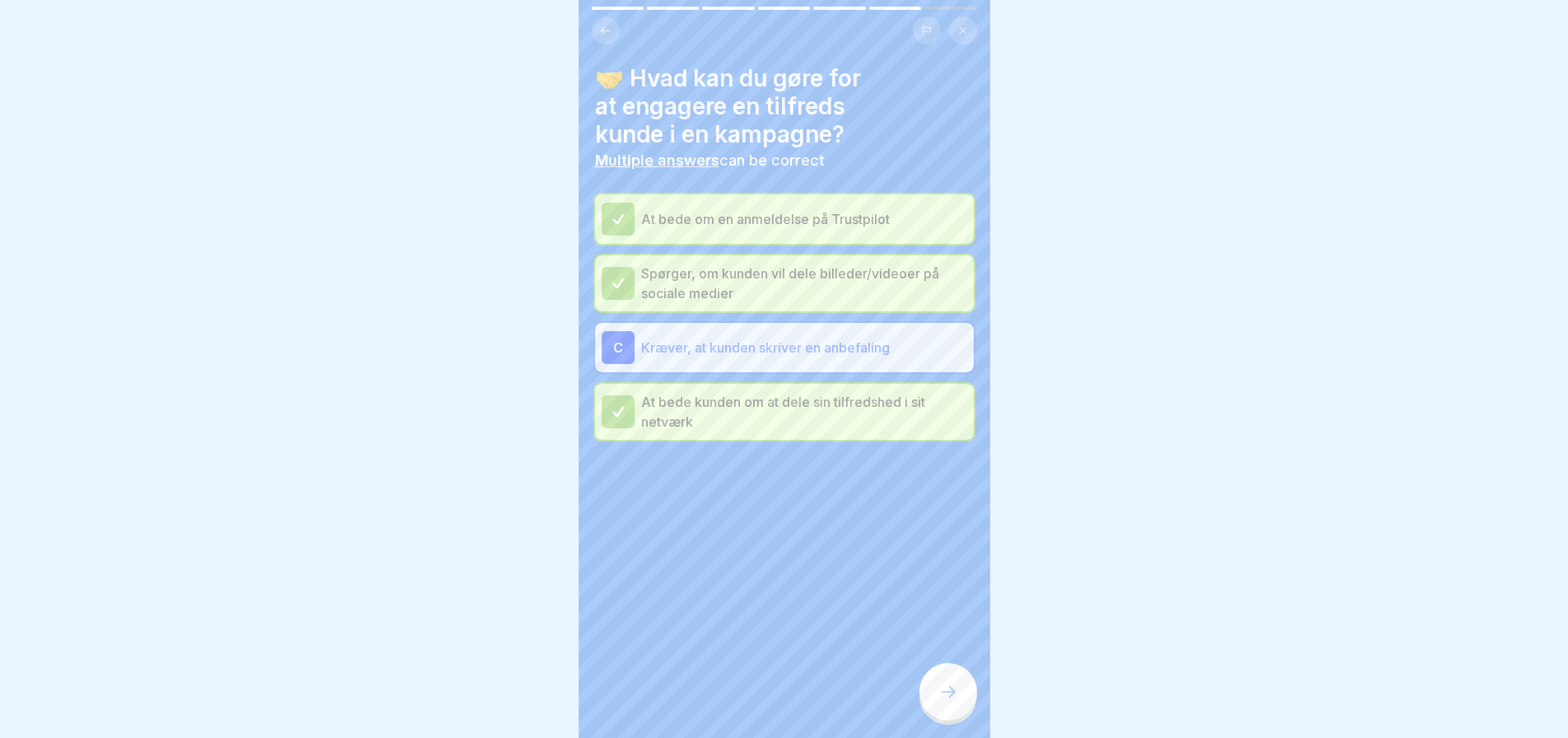
click at [788, 338] on p "Kræver, at kunden skriver en anbefaling" at bounding box center [804, 347] width 326 height 20
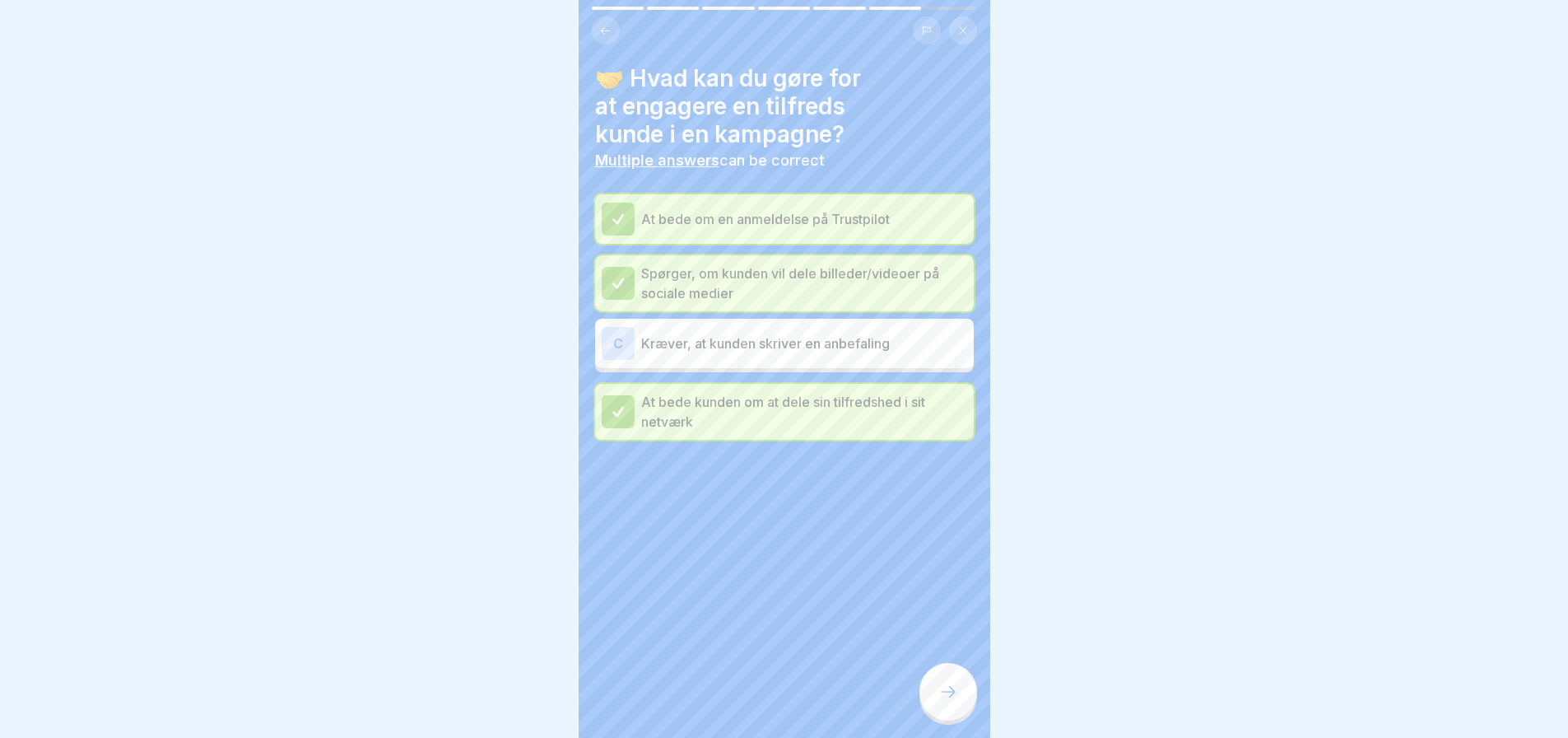
click at [944, 687] on icon at bounding box center [948, 691] width 20 height 20
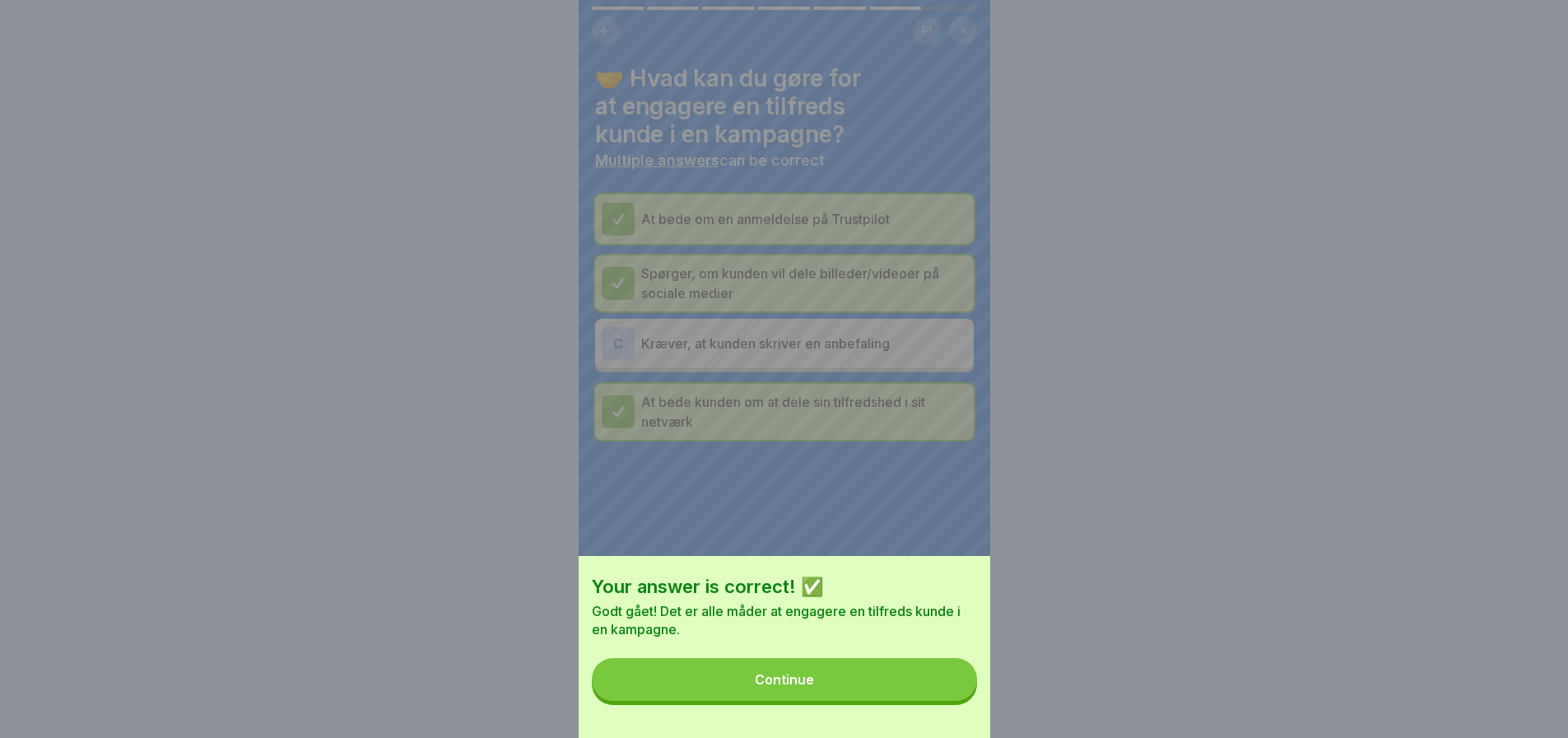
drag, startPoint x: 843, startPoint y: 697, endPoint x: 806, endPoint y: 553, distance: 148.7
click at [843, 682] on button "Continue" at bounding box center [784, 679] width 385 height 43
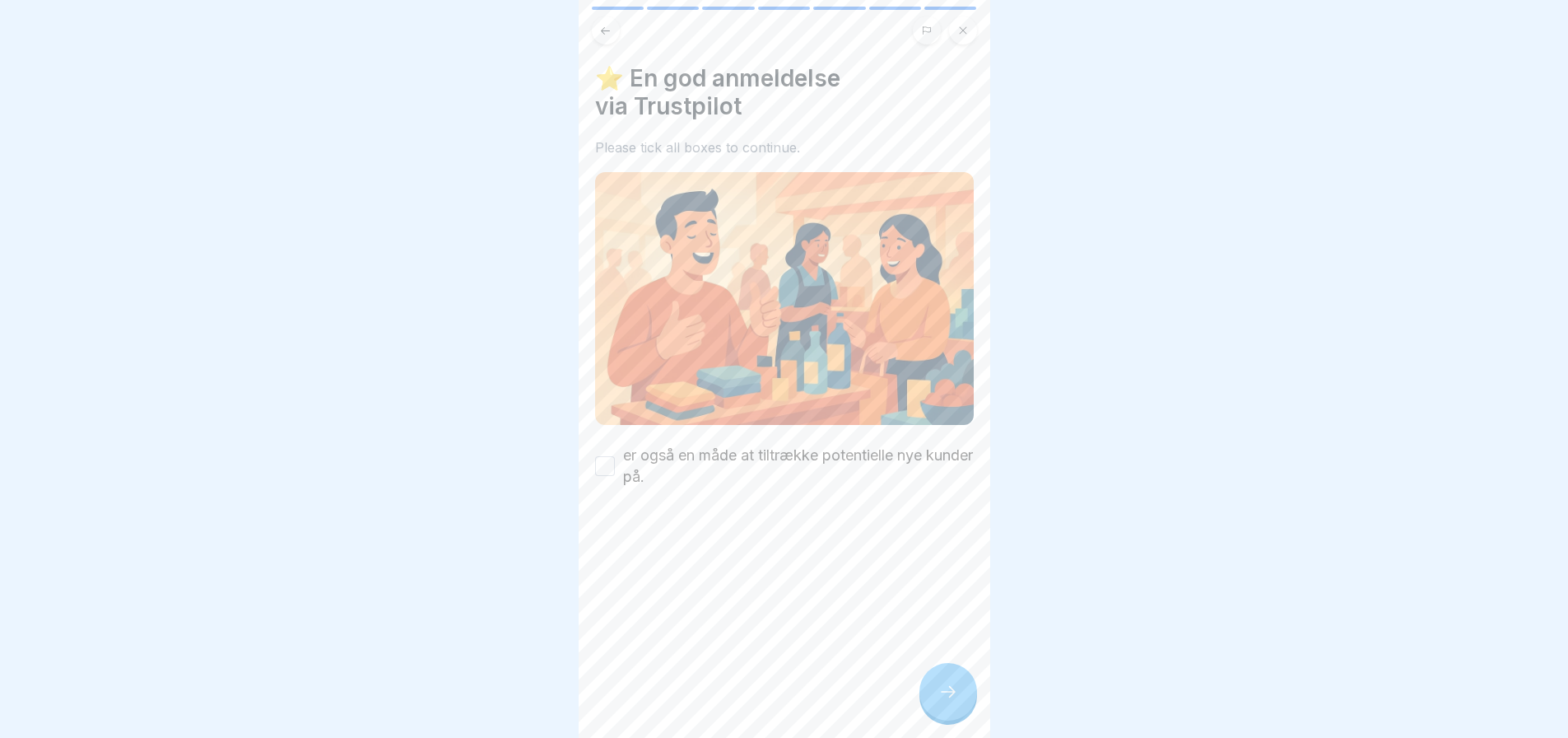
click at [607, 456] on button "er også en måde at tiltrække potentielle nye kunder på." at bounding box center [605, 465] width 20 height 20
click at [950, 689] on icon at bounding box center [948, 691] width 20 height 20
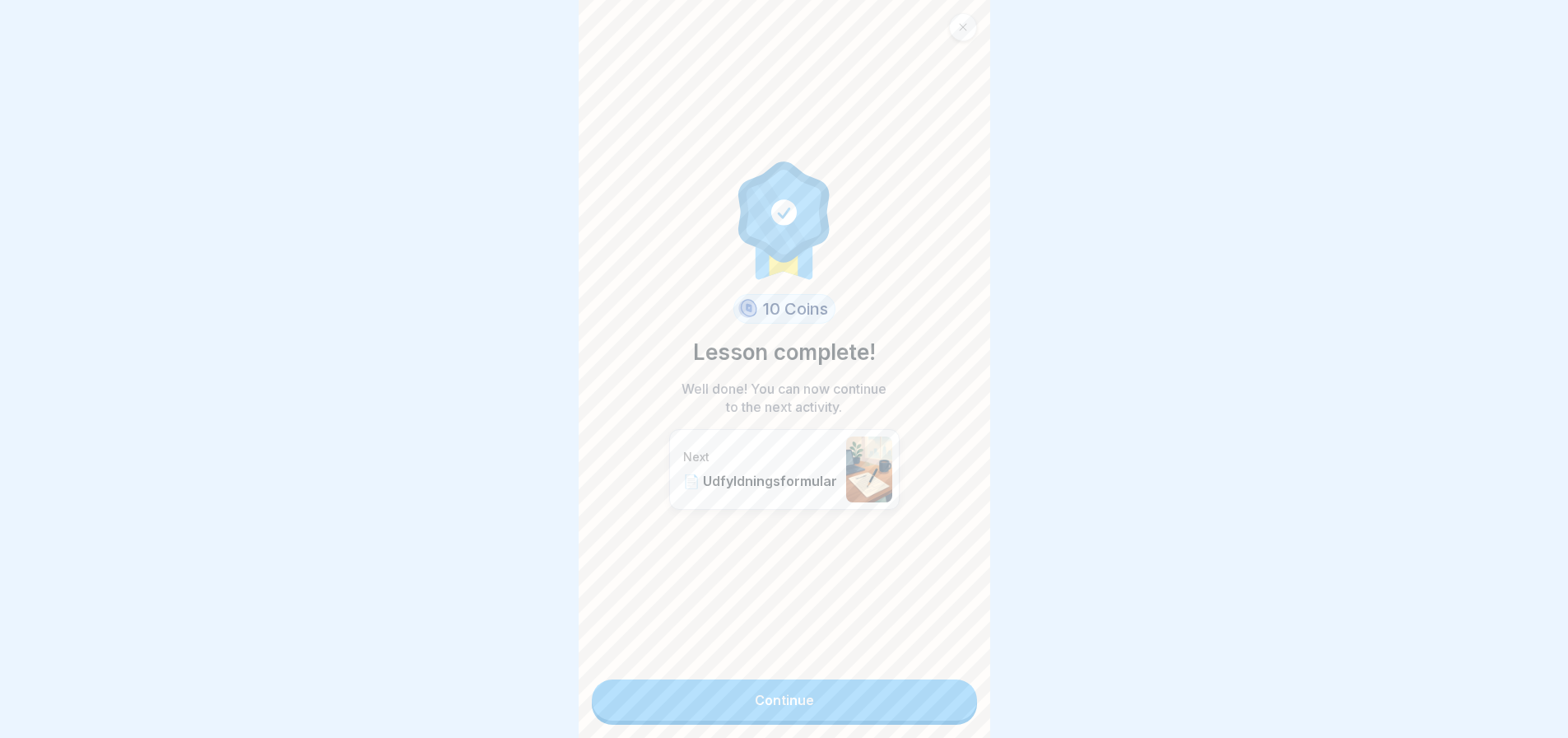
click at [803, 687] on link "Continue" at bounding box center [784, 699] width 385 height 41
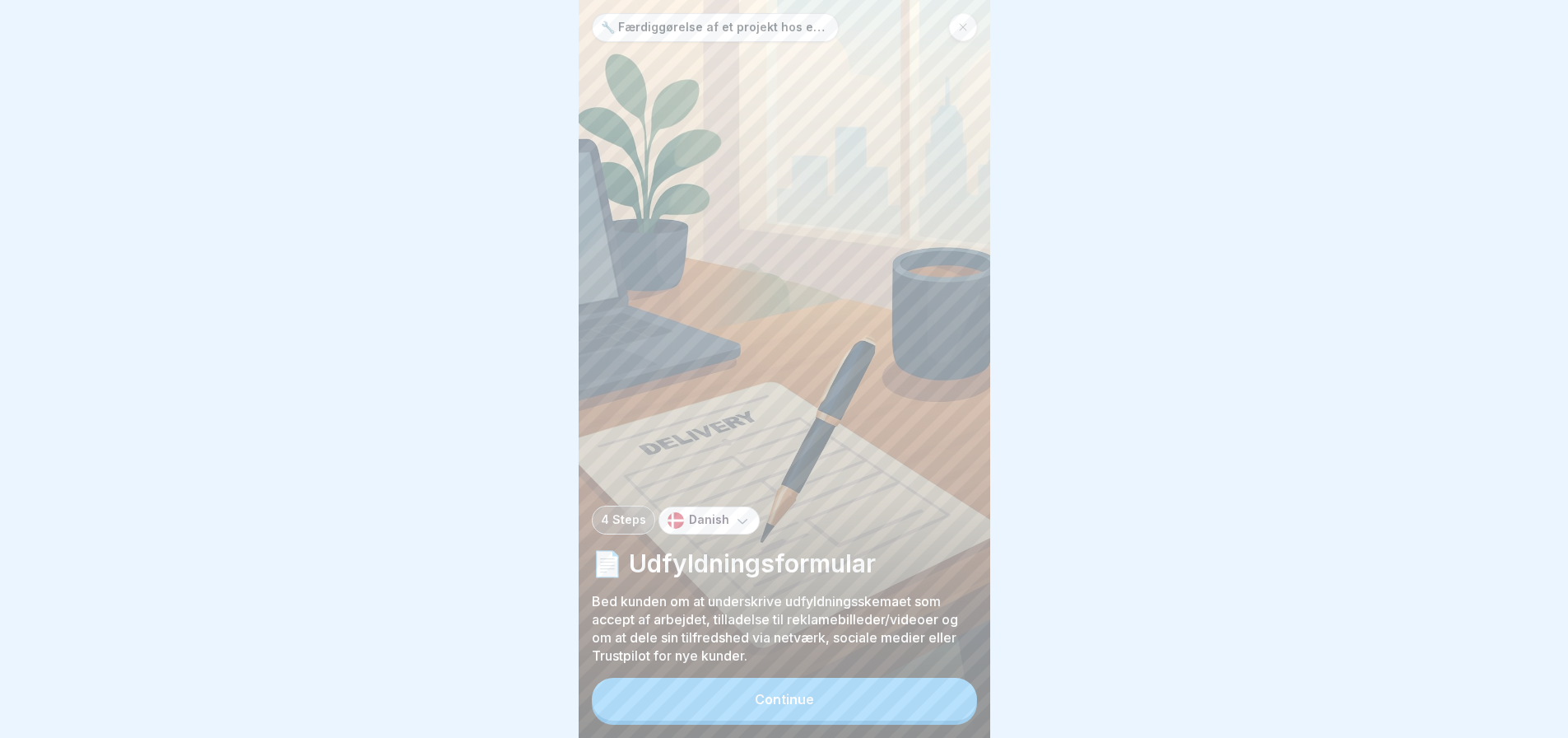
click at [787, 707] on div "Continue" at bounding box center [784, 699] width 59 height 15
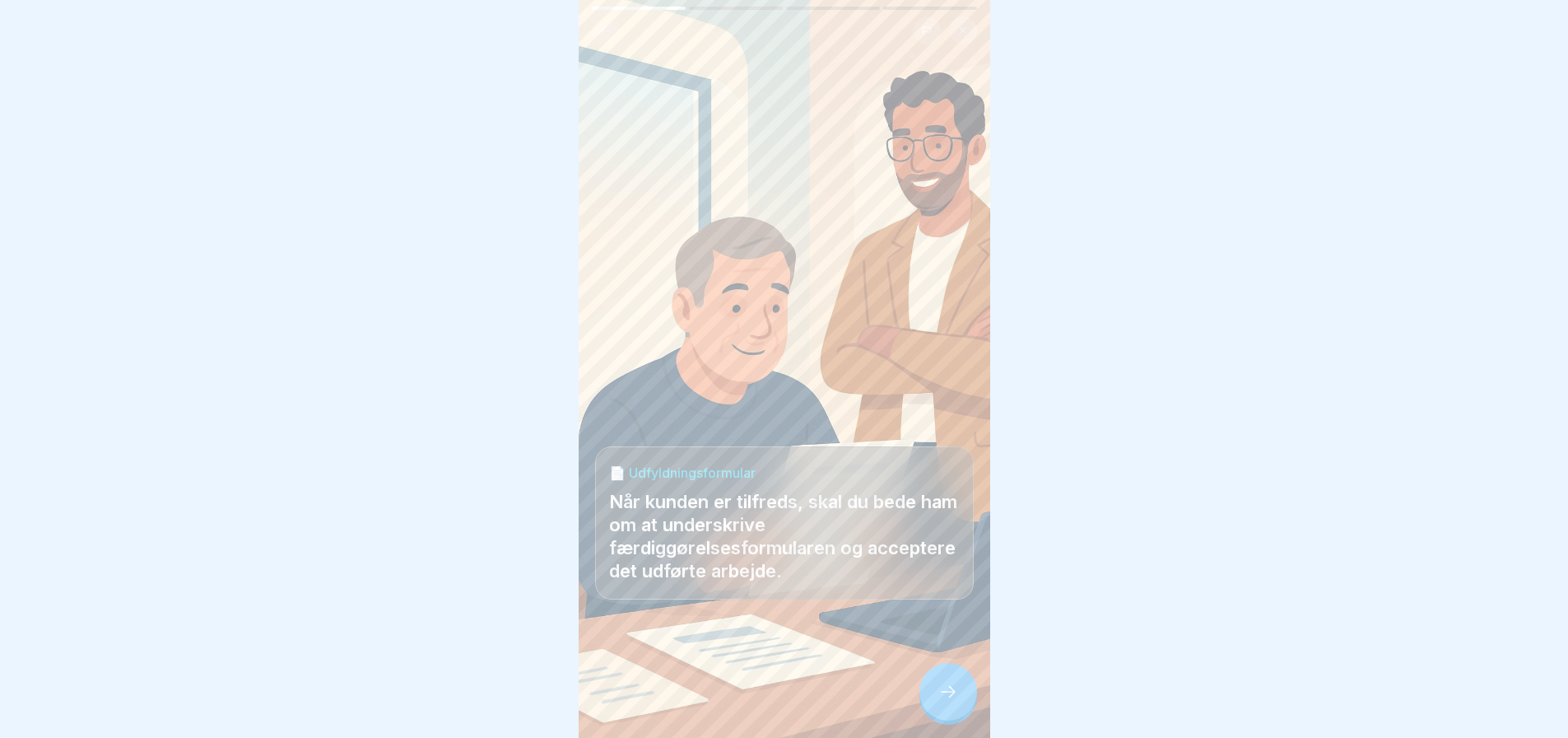
scroll to position [12, 0]
click at [947, 689] on icon at bounding box center [948, 691] width 20 height 20
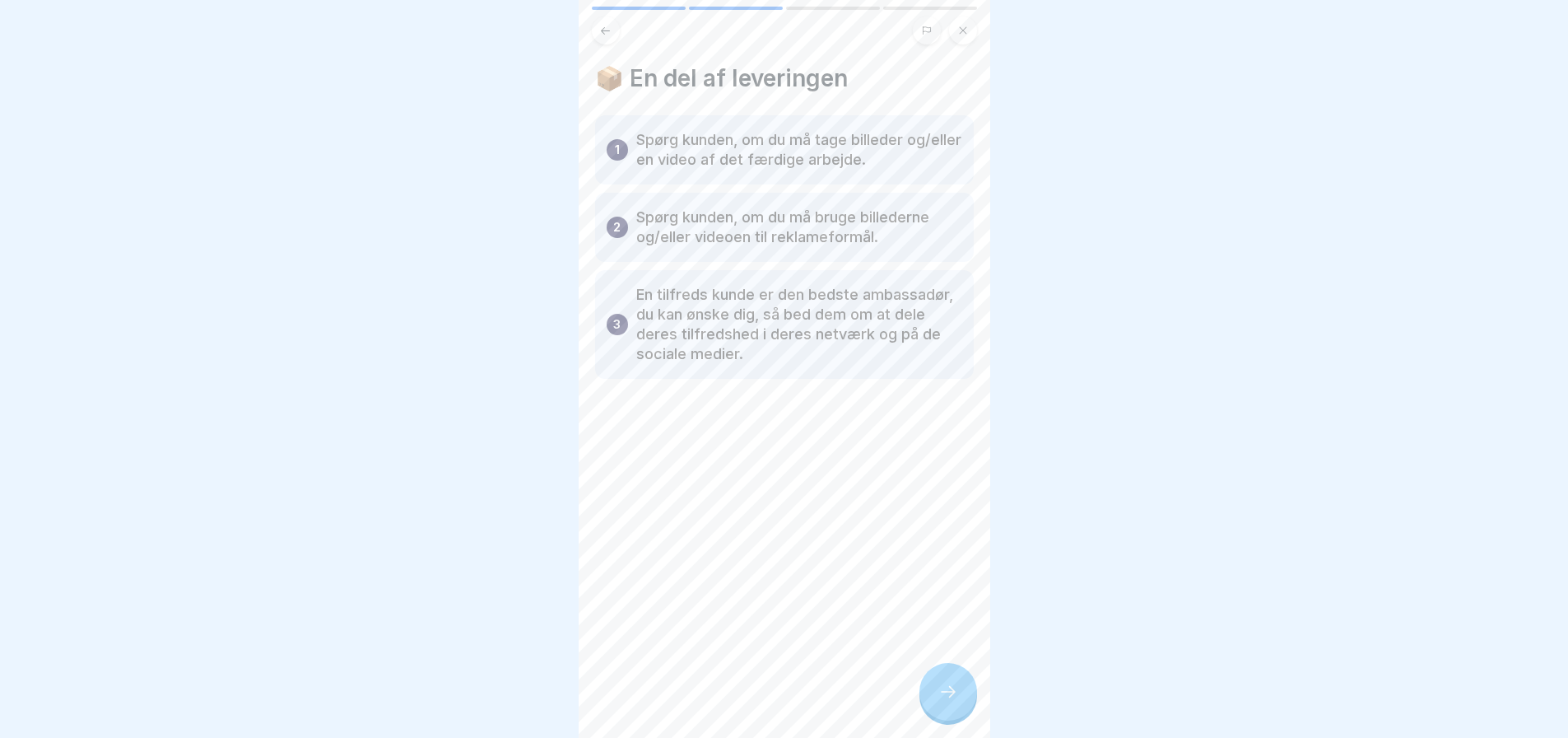
click at [947, 689] on icon at bounding box center [948, 691] width 20 height 20
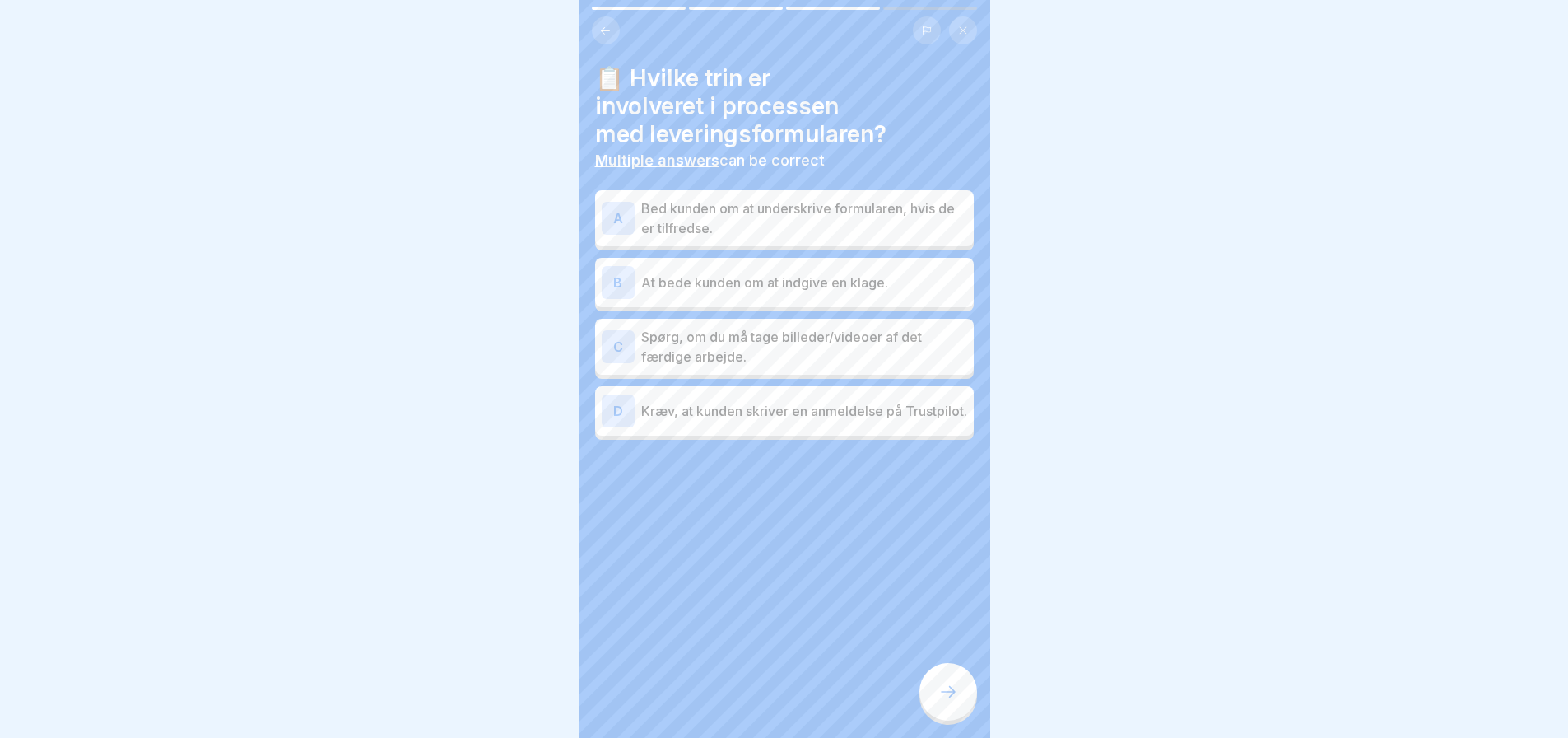
click at [832, 209] on p "Bed kunden om at underskrive formularen, hvis de er tilfredse." at bounding box center [804, 219] width 326 height 40
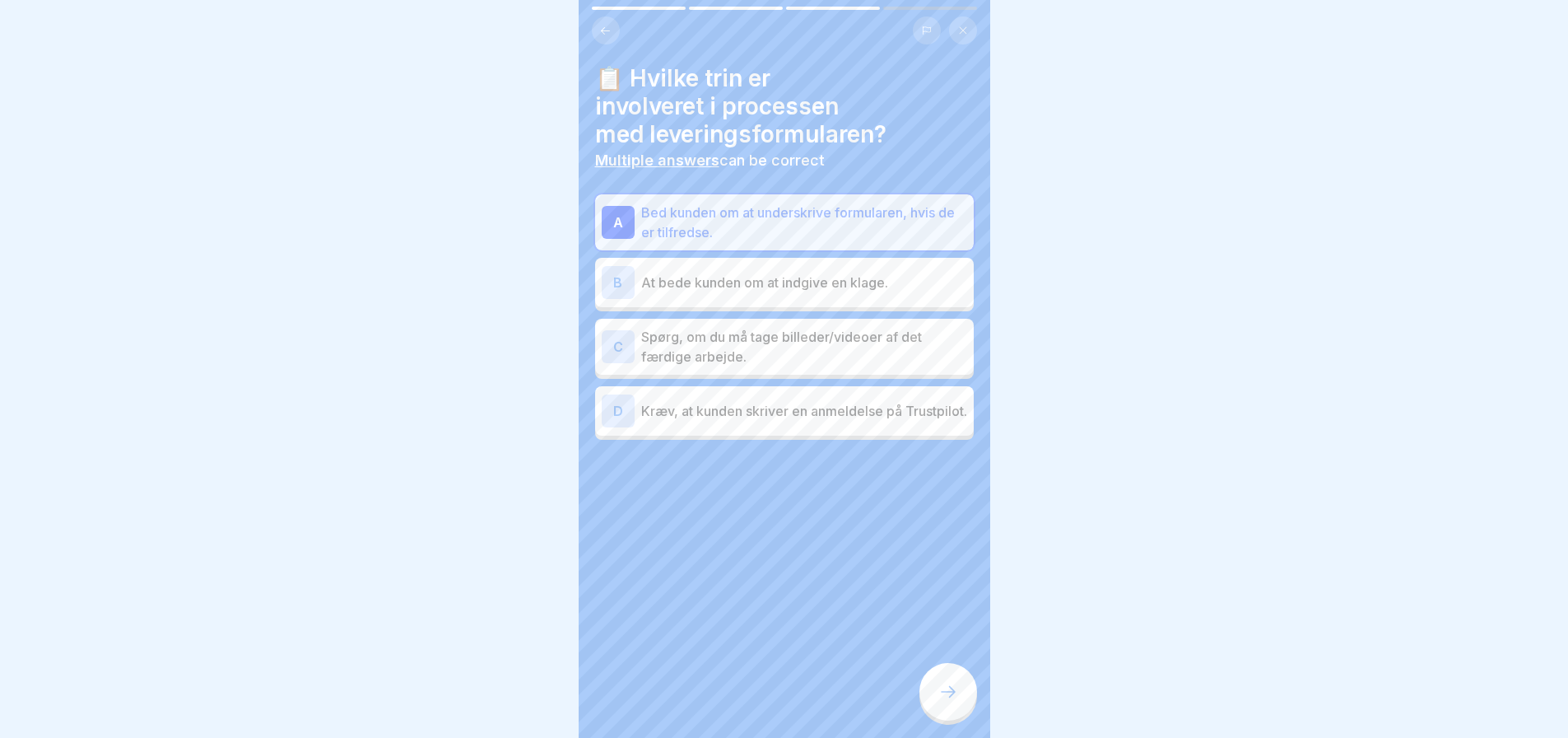
click at [793, 343] on p "Spørg, om du må tage billeder/videoer af det færdige arbejde." at bounding box center [804, 347] width 326 height 40
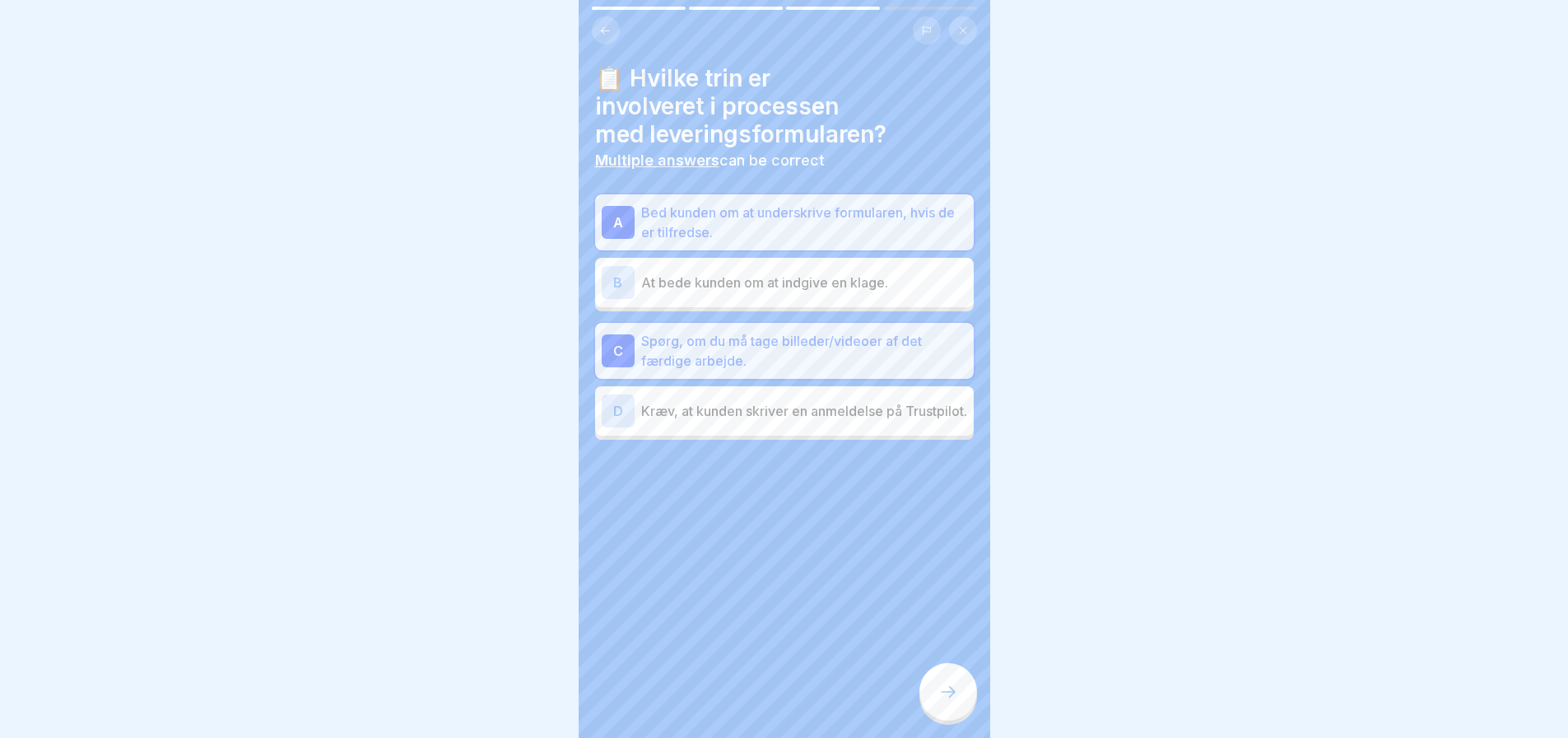
click at [940, 689] on icon at bounding box center [948, 691] width 20 height 20
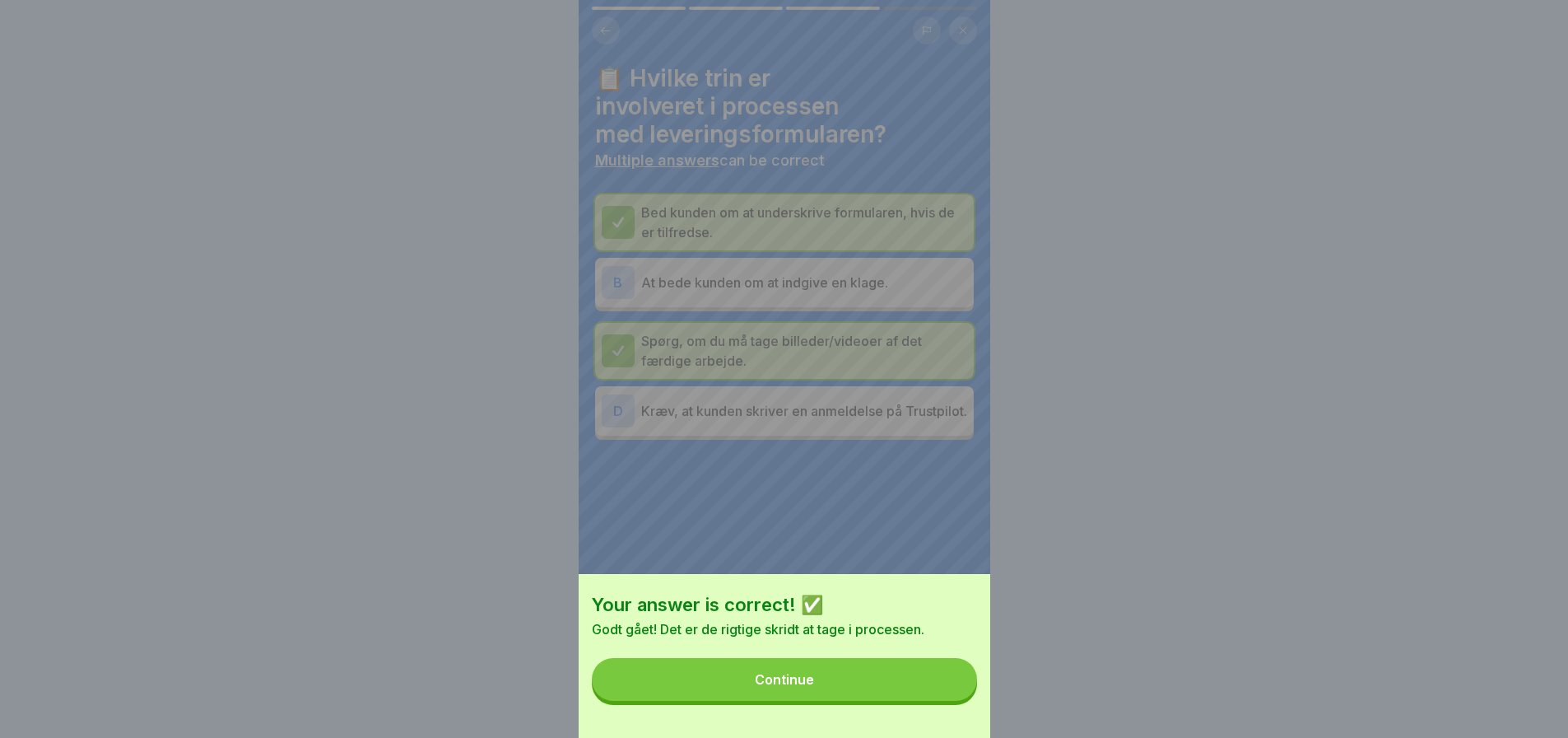
click at [800, 687] on div "Continue" at bounding box center [784, 679] width 59 height 15
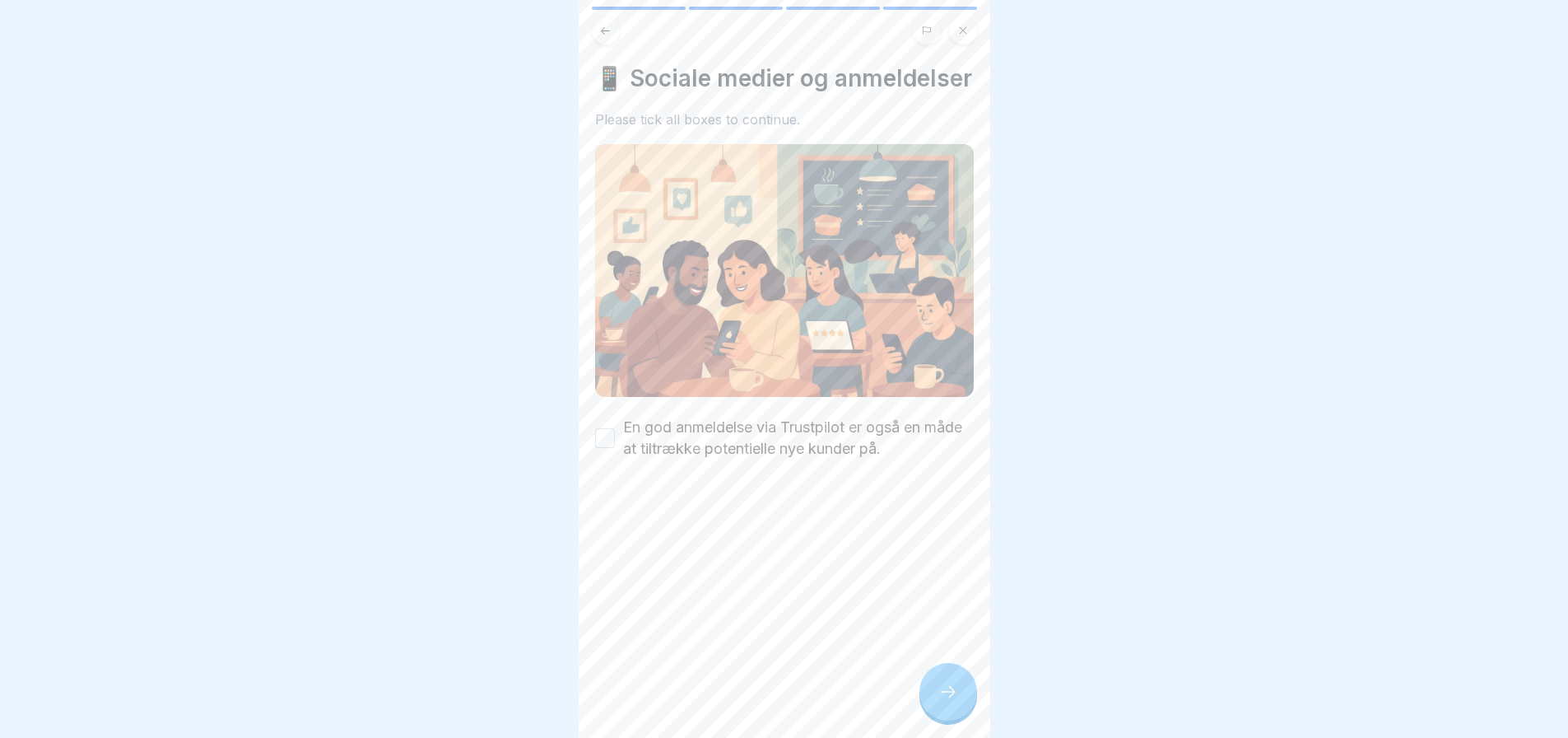
click at [607, 445] on button "En god anmeldelse via Trustpilot er også en måde at tiltrække potentielle nye k…" at bounding box center [605, 438] width 20 height 20
click at [949, 689] on icon at bounding box center [948, 691] width 20 height 20
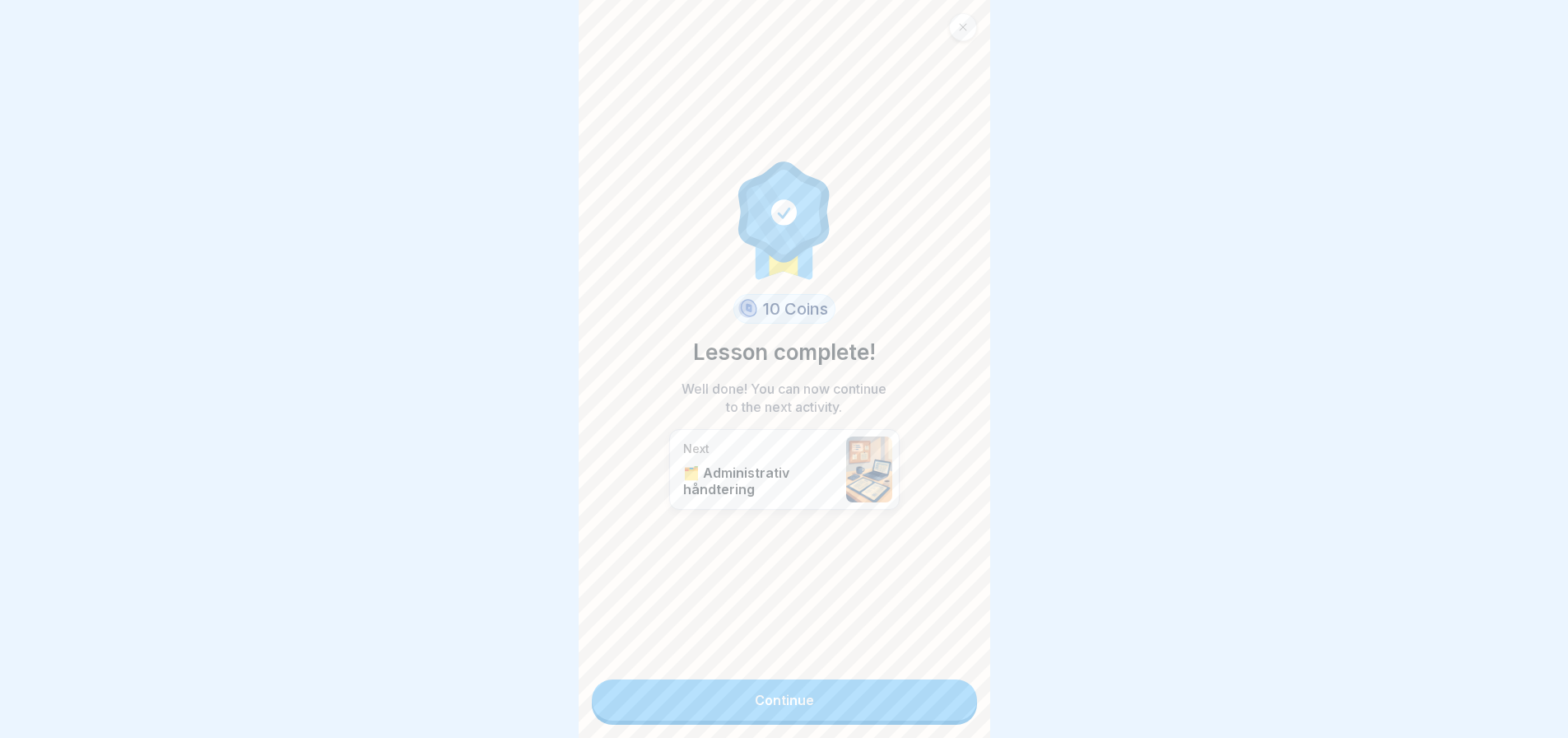
click at [803, 683] on link "Continue" at bounding box center [784, 699] width 385 height 41
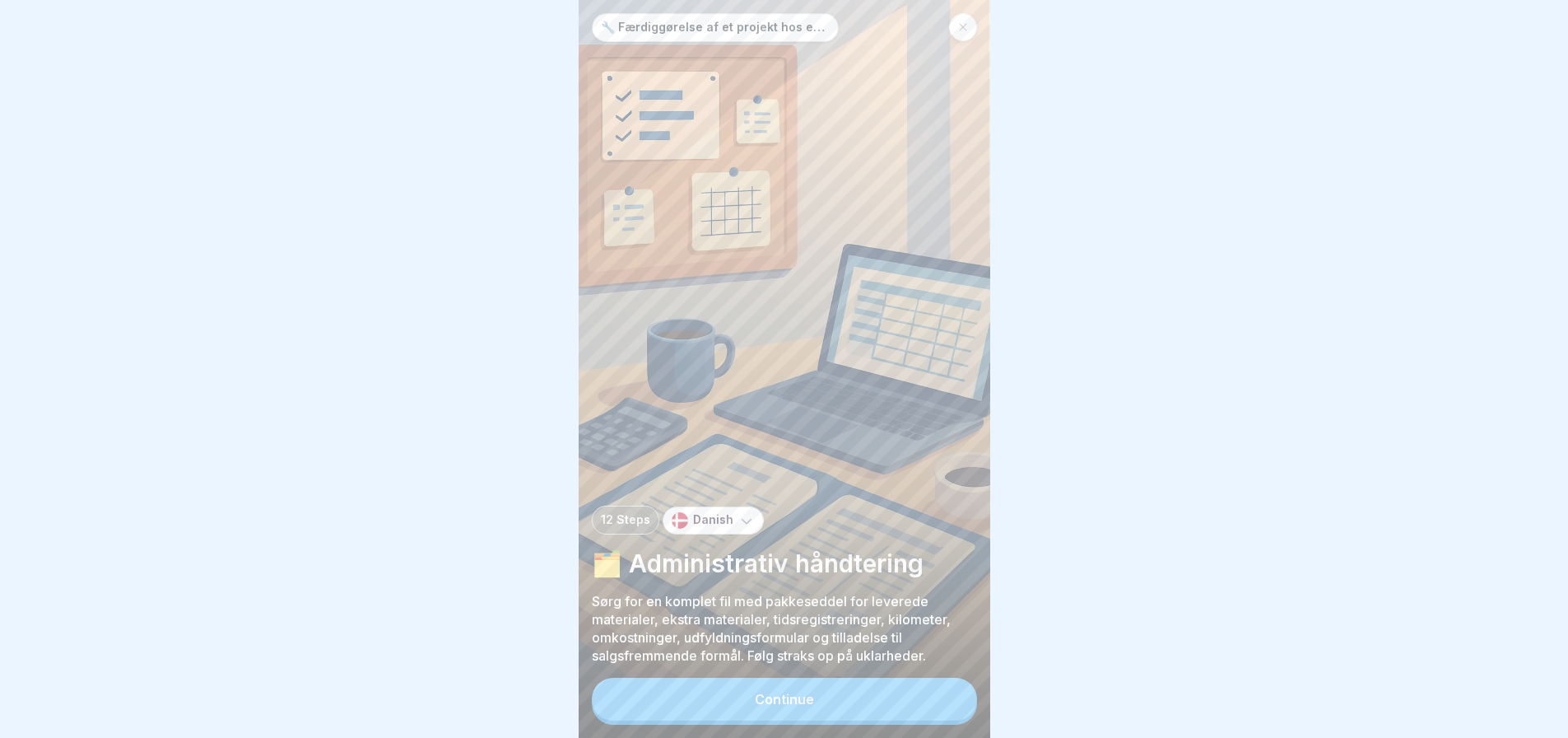
scroll to position [12, 0]
click at [797, 697] on div "Continue" at bounding box center [784, 699] width 59 height 15
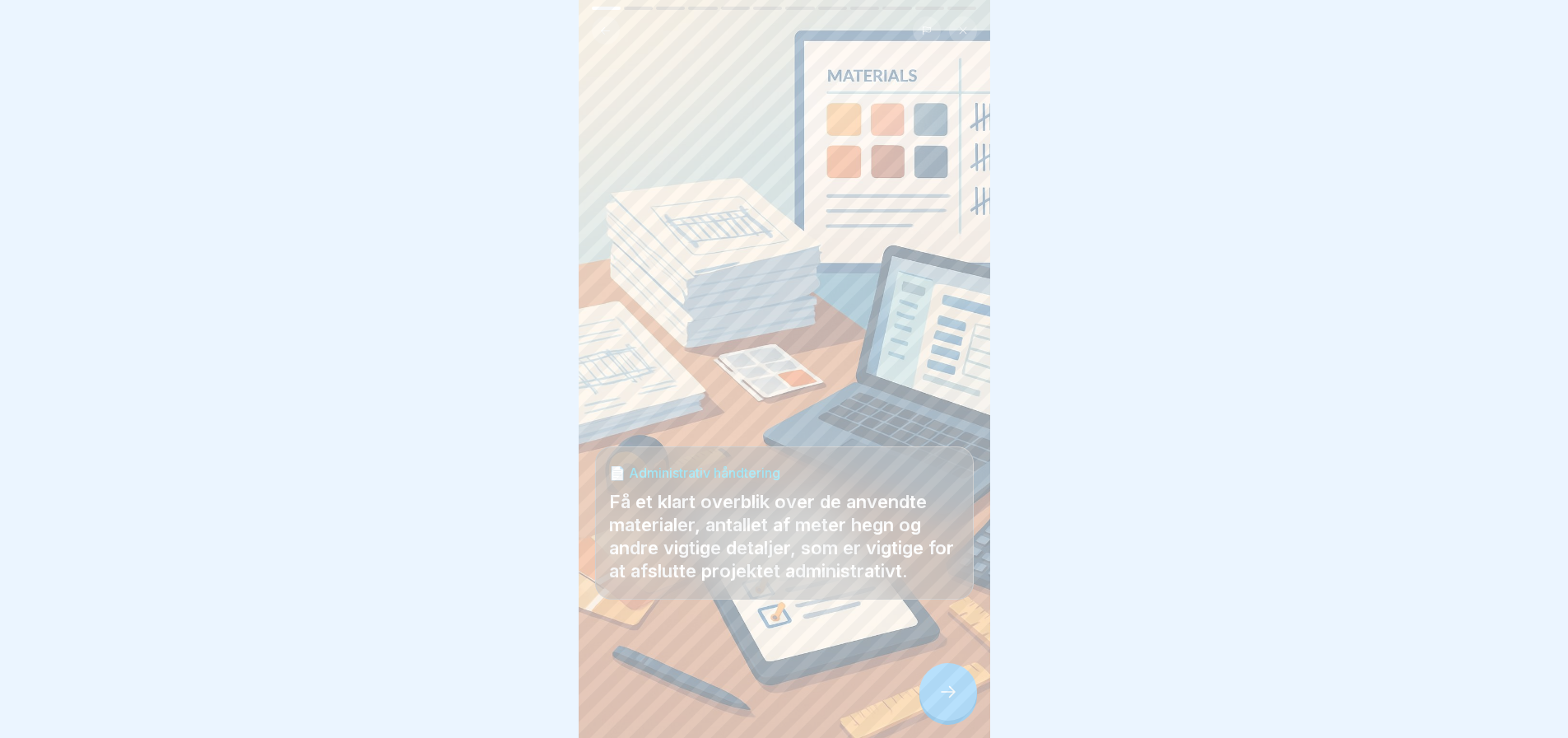
click at [941, 696] on icon at bounding box center [948, 691] width 20 height 20
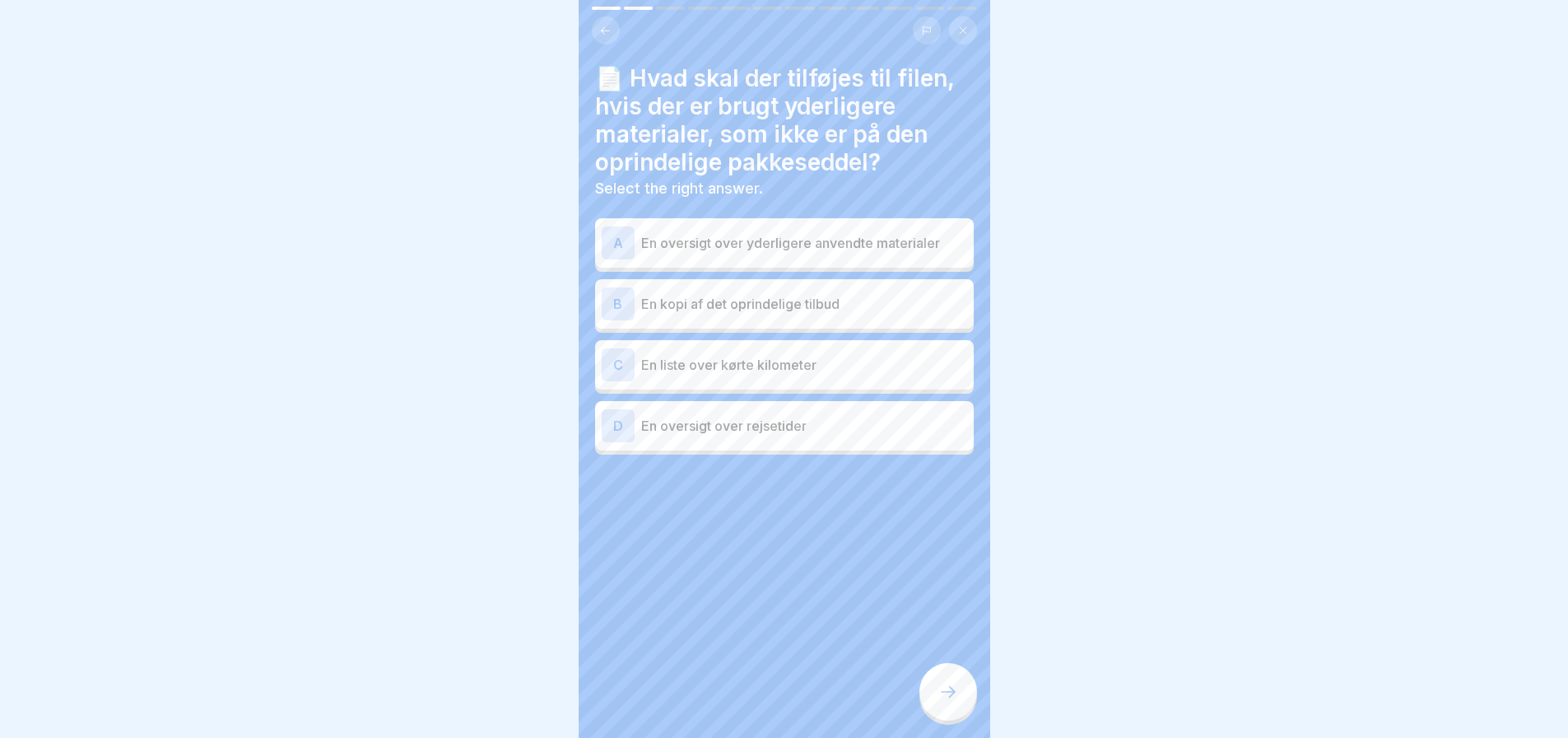
click at [705, 233] on p "En oversigt over yderligere anvendte materialer" at bounding box center [804, 242] width 326 height 20
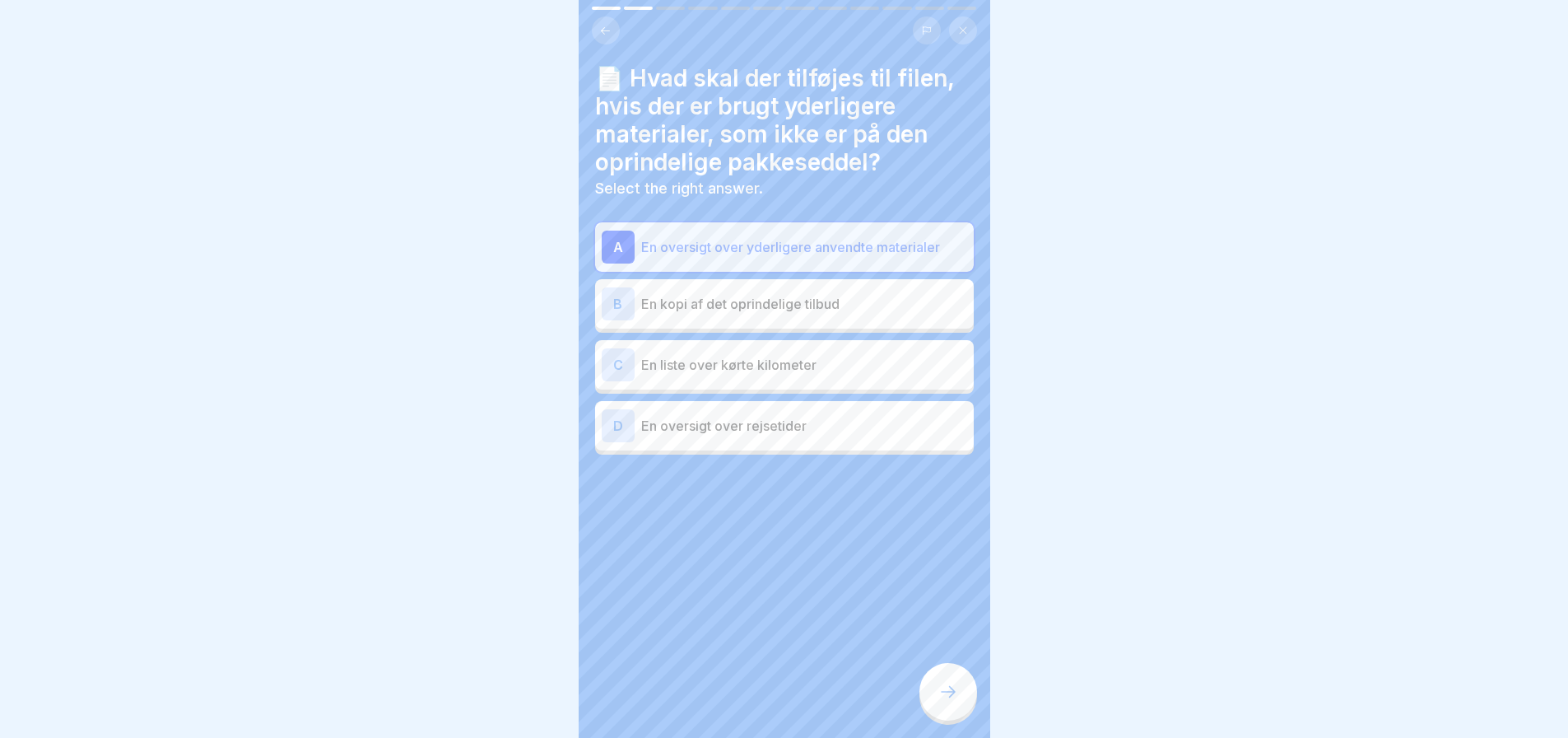
click at [947, 683] on div at bounding box center [948, 692] width 57 height 57
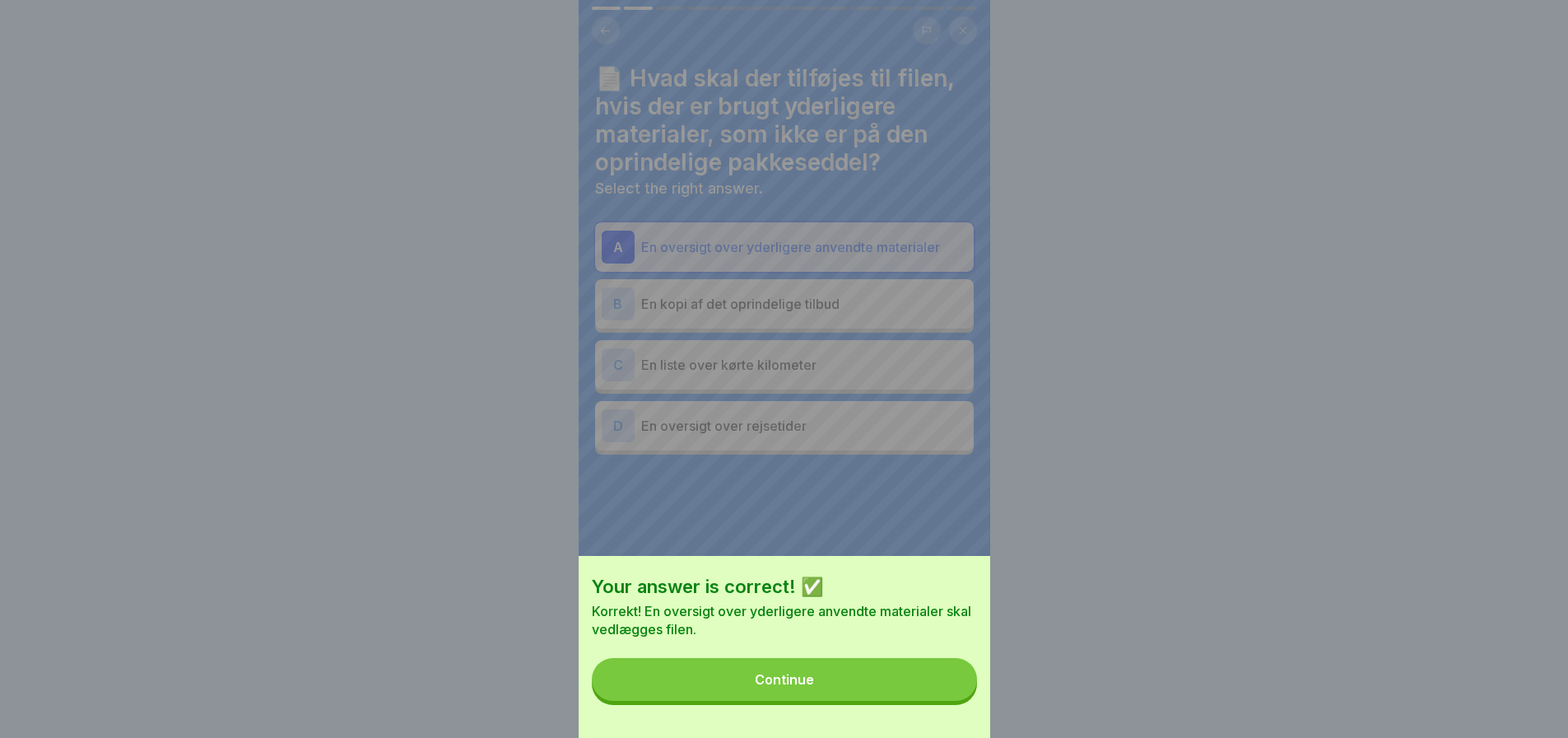
click at [784, 687] on div "Continue" at bounding box center [784, 679] width 59 height 15
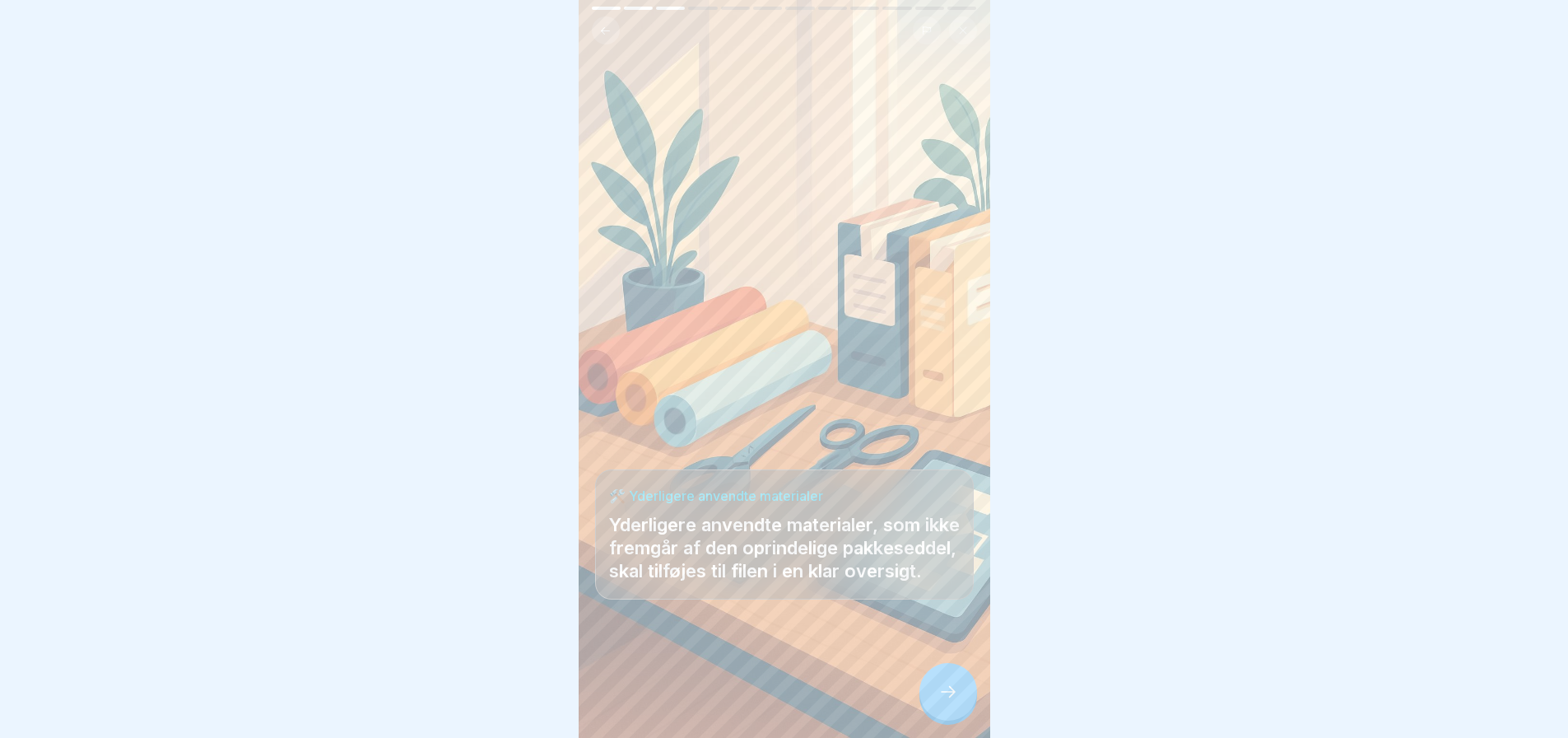
click at [943, 689] on icon at bounding box center [948, 691] width 20 height 20
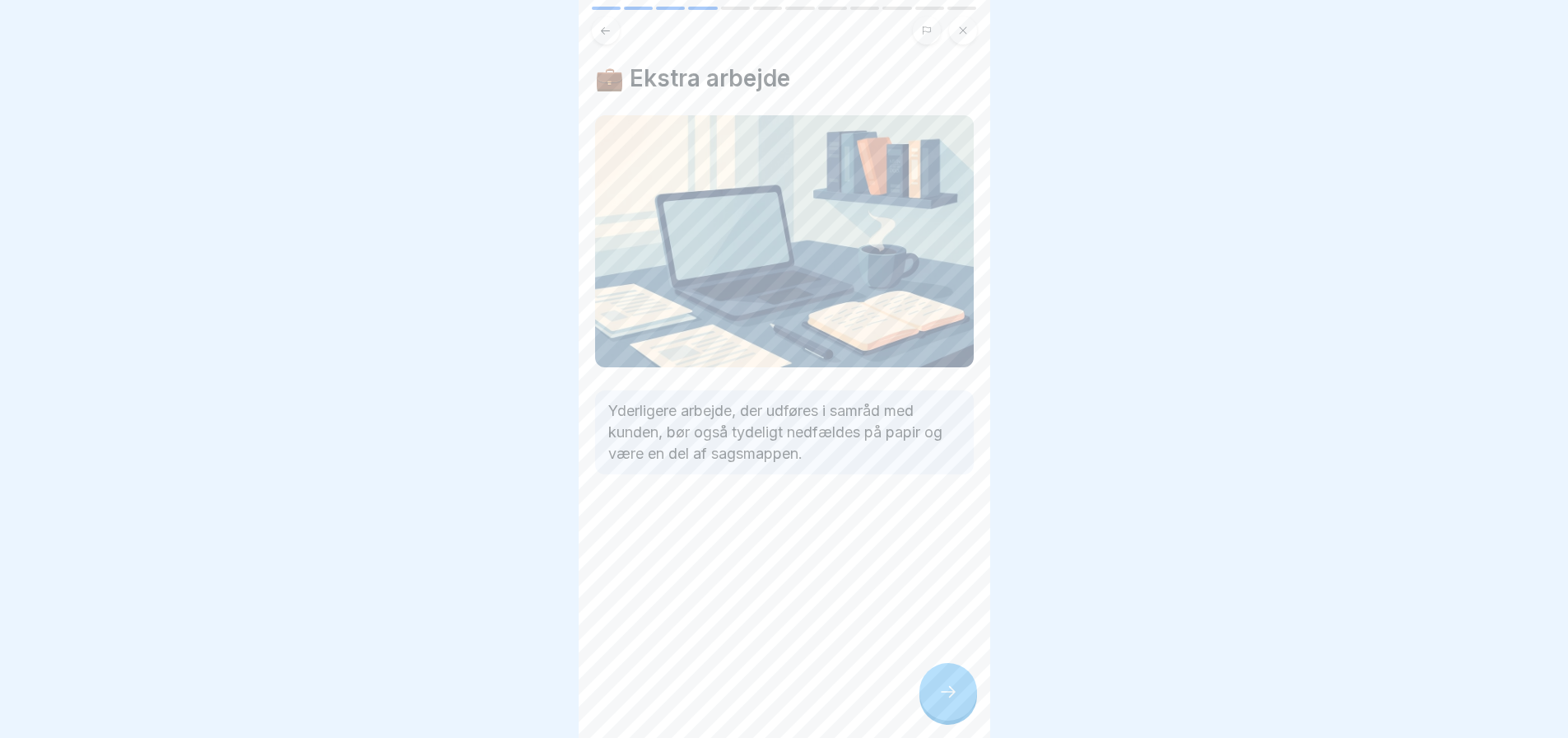
click at [945, 695] on icon at bounding box center [948, 691] width 20 height 20
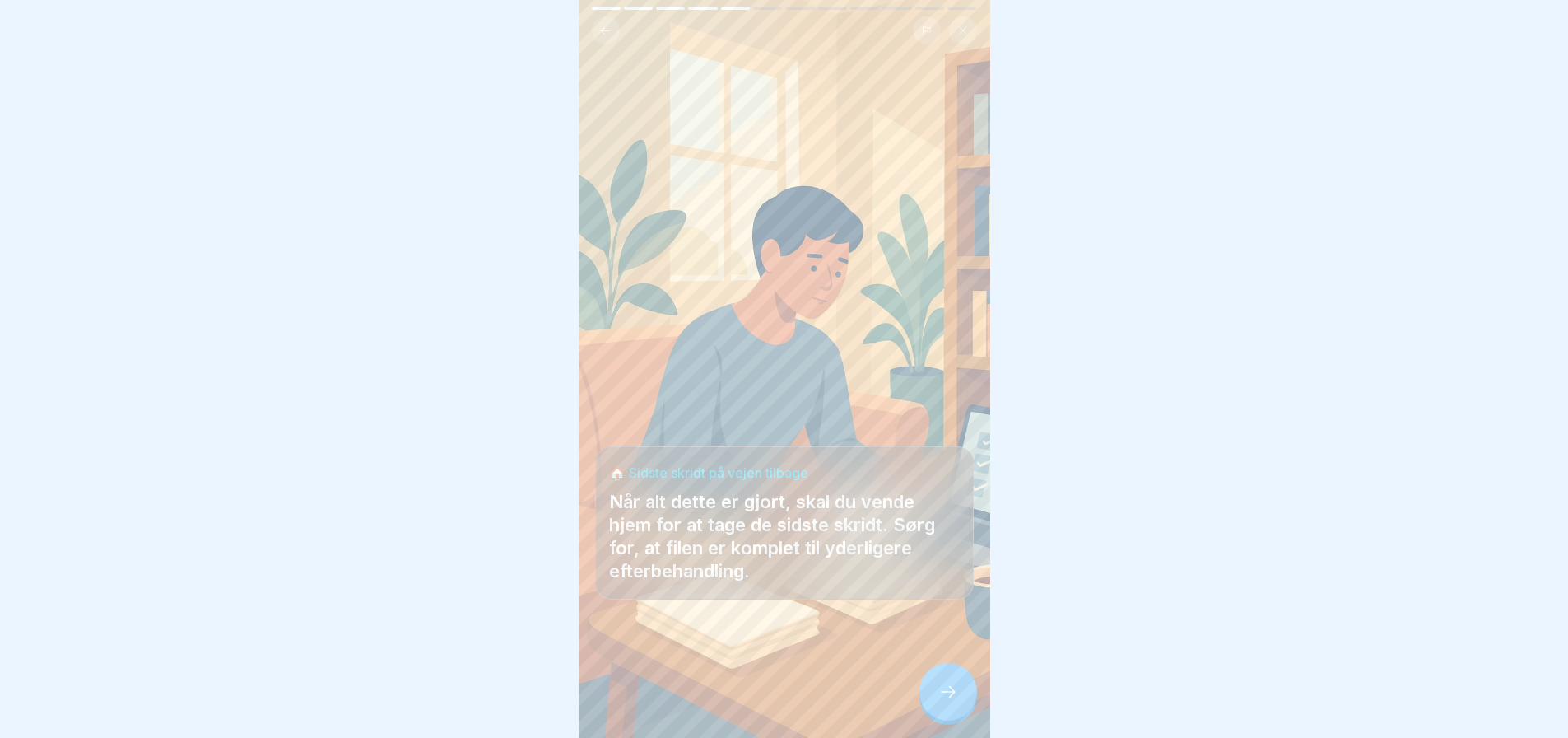
click at [945, 694] on icon at bounding box center [948, 691] width 20 height 20
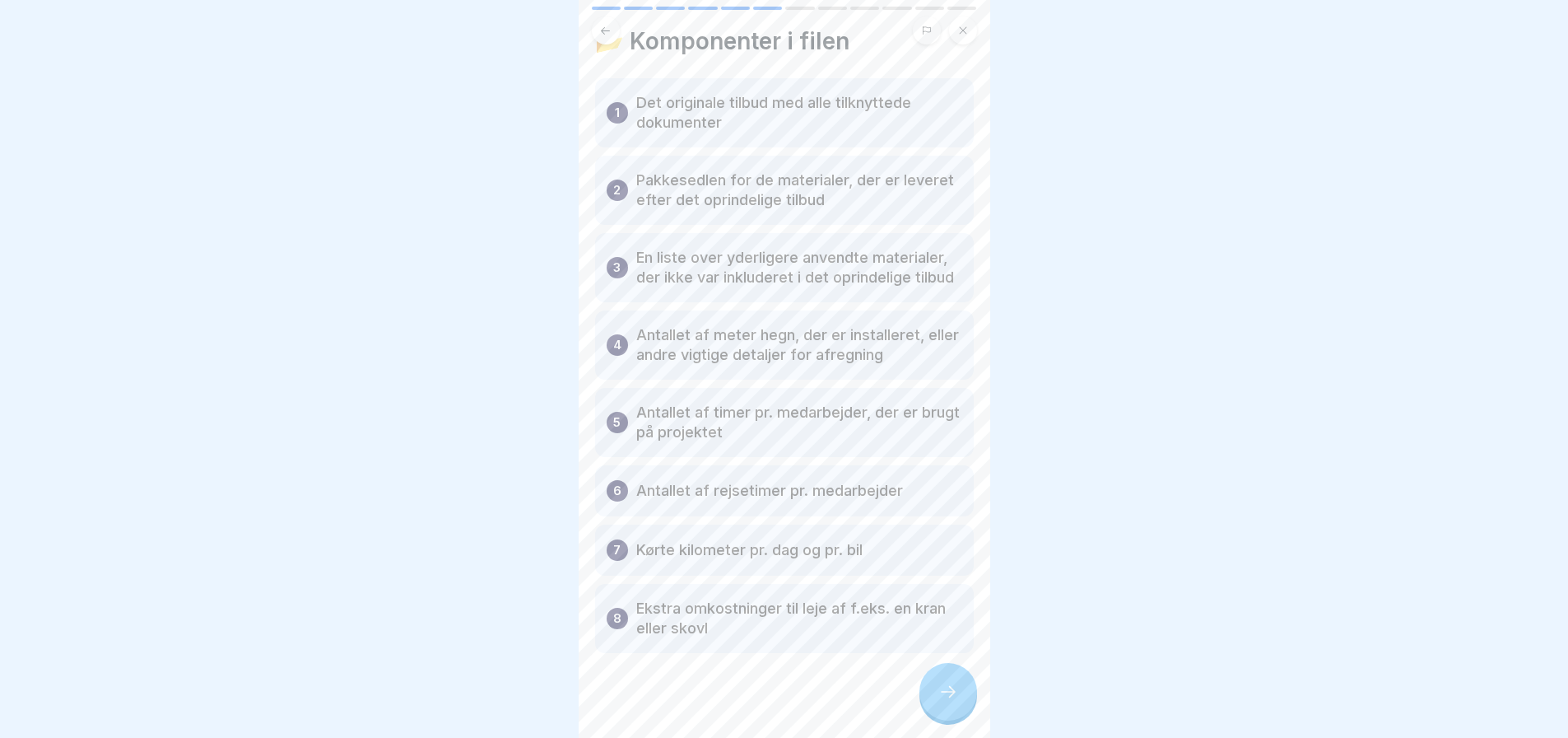
scroll to position [71, 0]
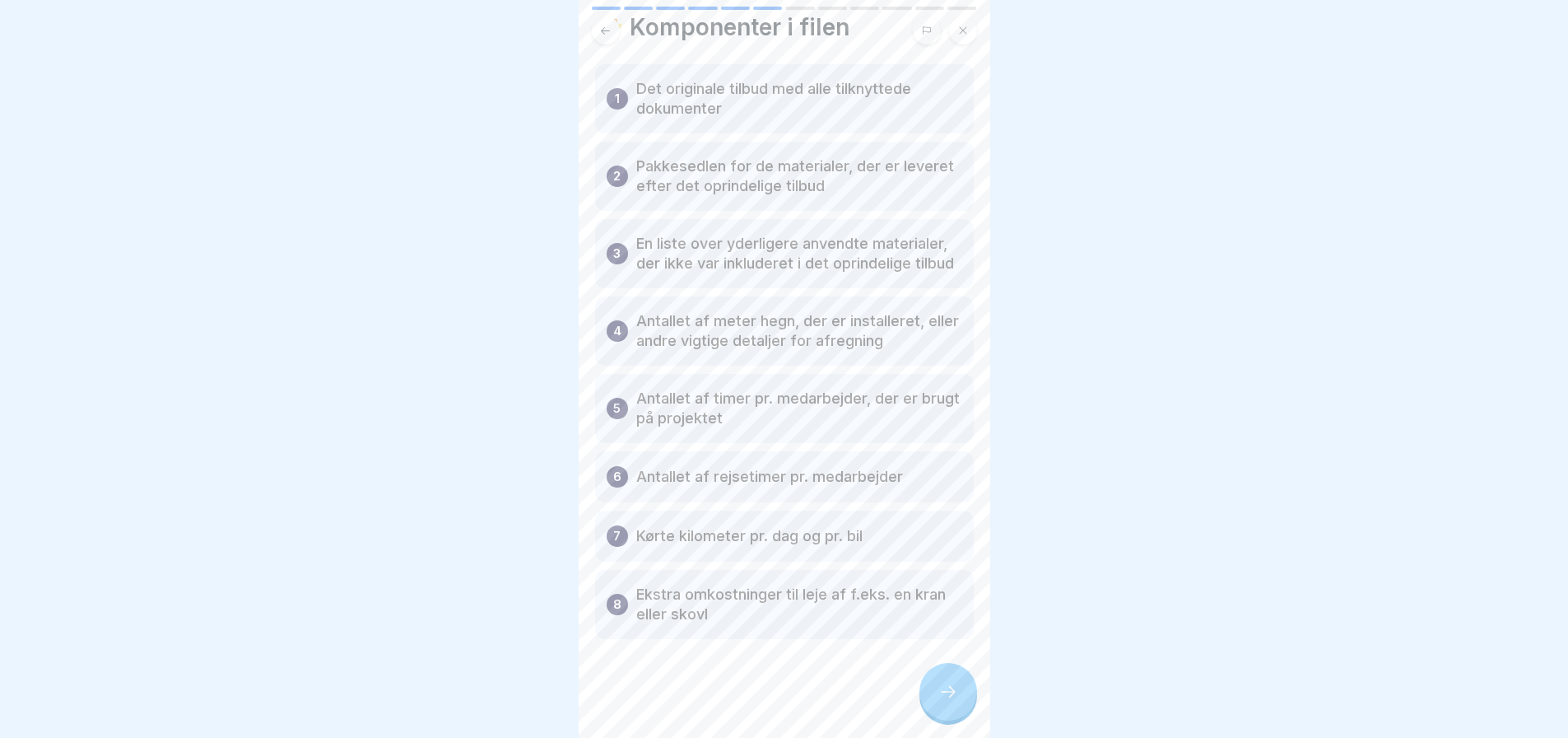
click at [947, 694] on icon at bounding box center [948, 691] width 20 height 20
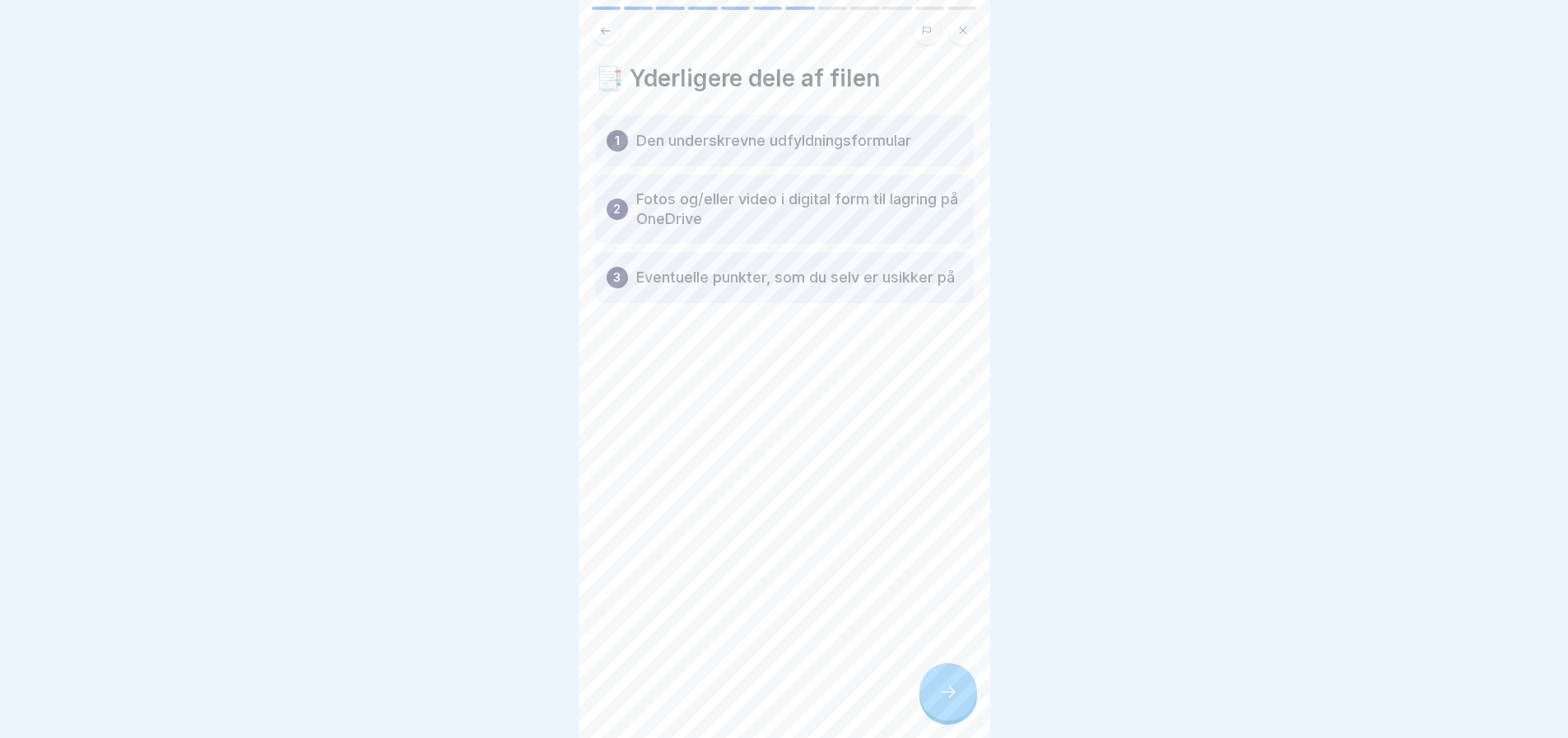
click at [949, 689] on icon at bounding box center [948, 691] width 20 height 20
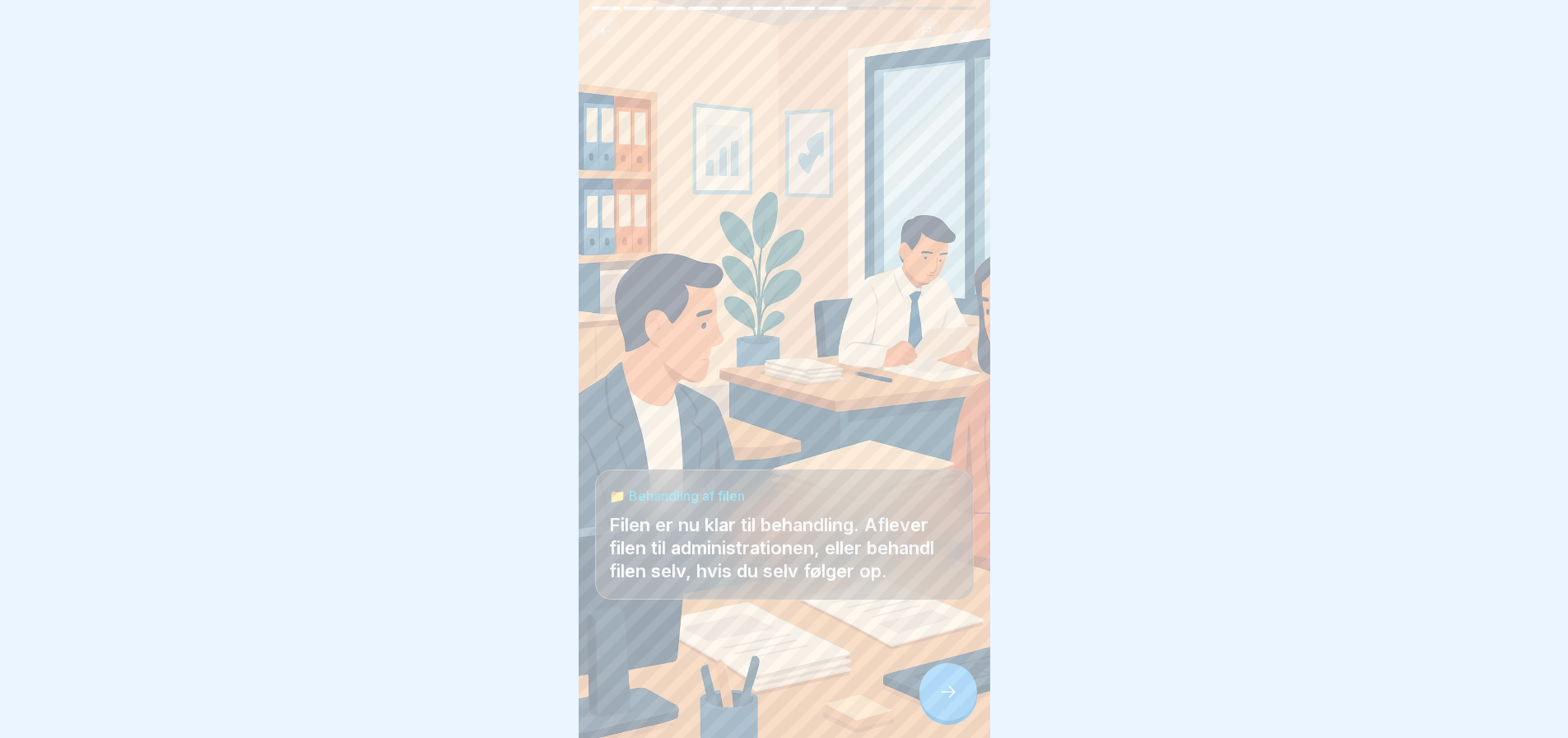
click at [940, 689] on icon at bounding box center [948, 691] width 20 height 20
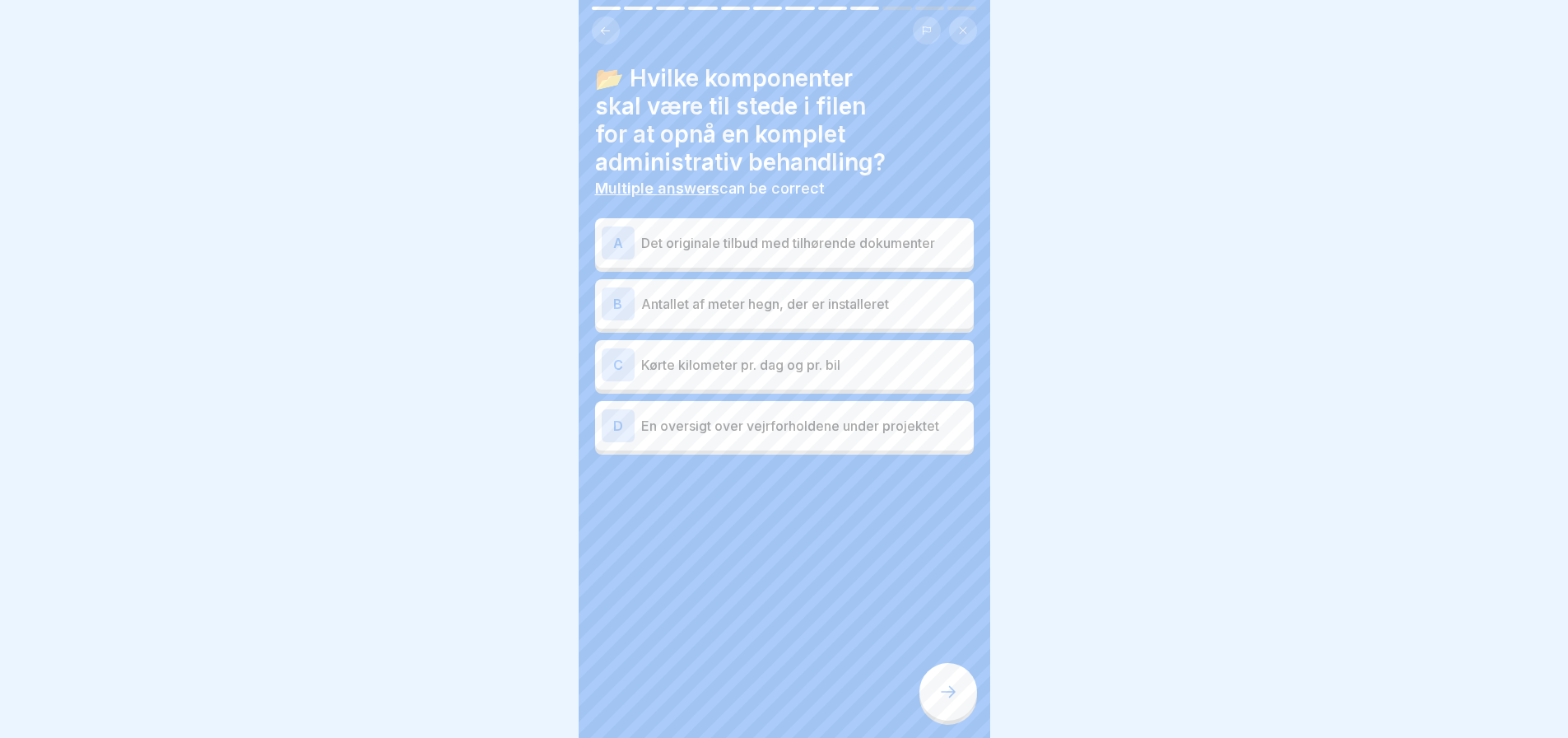
click at [742, 233] on p "Det originale tilbud med tilhørende dokumenter" at bounding box center [804, 242] width 326 height 20
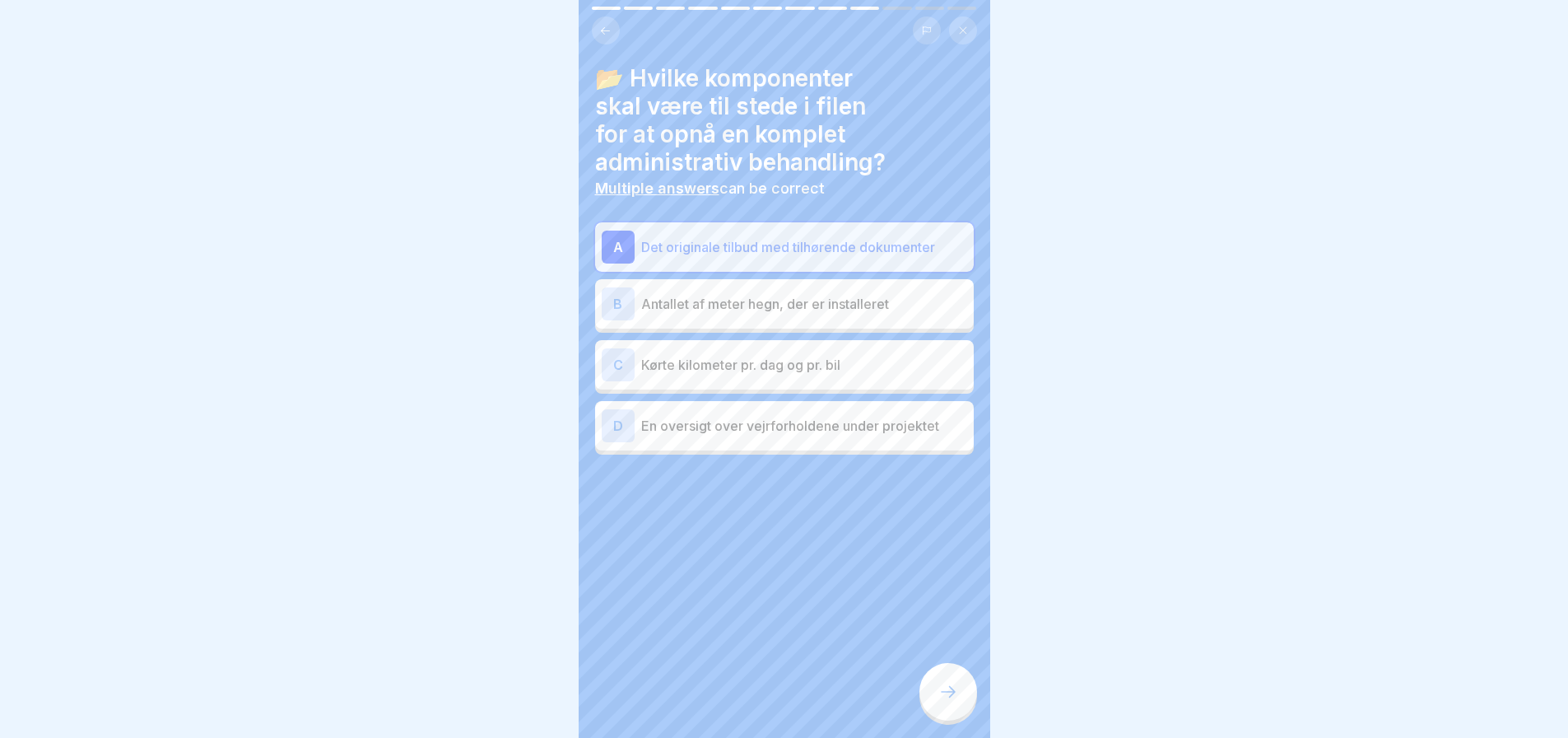
click at [747, 295] on p "Antallet af meter hegn, der er installeret" at bounding box center [804, 304] width 326 height 20
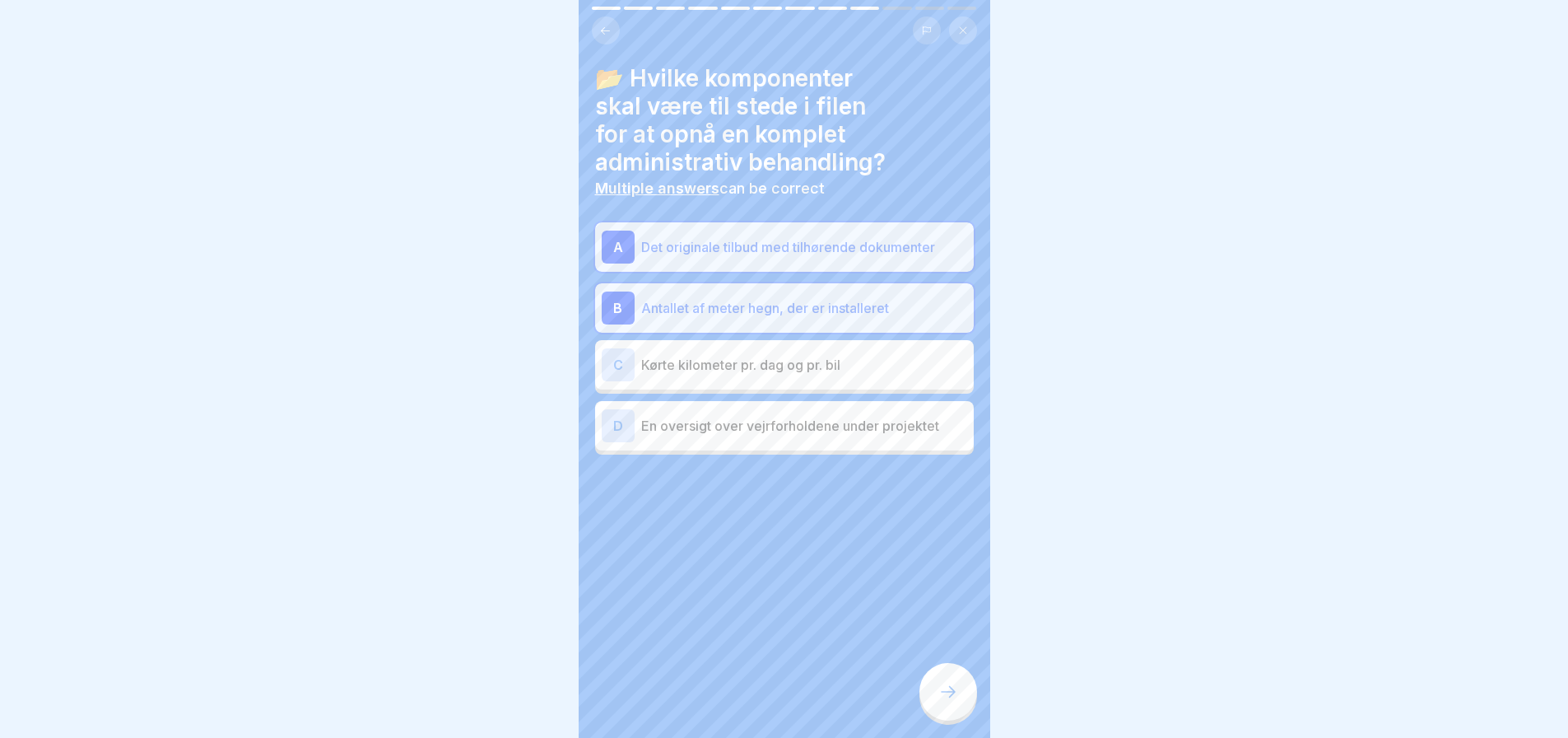
click at [752, 355] on p "Kørte kilometer pr. dag og pr. bil" at bounding box center [804, 365] width 326 height 20
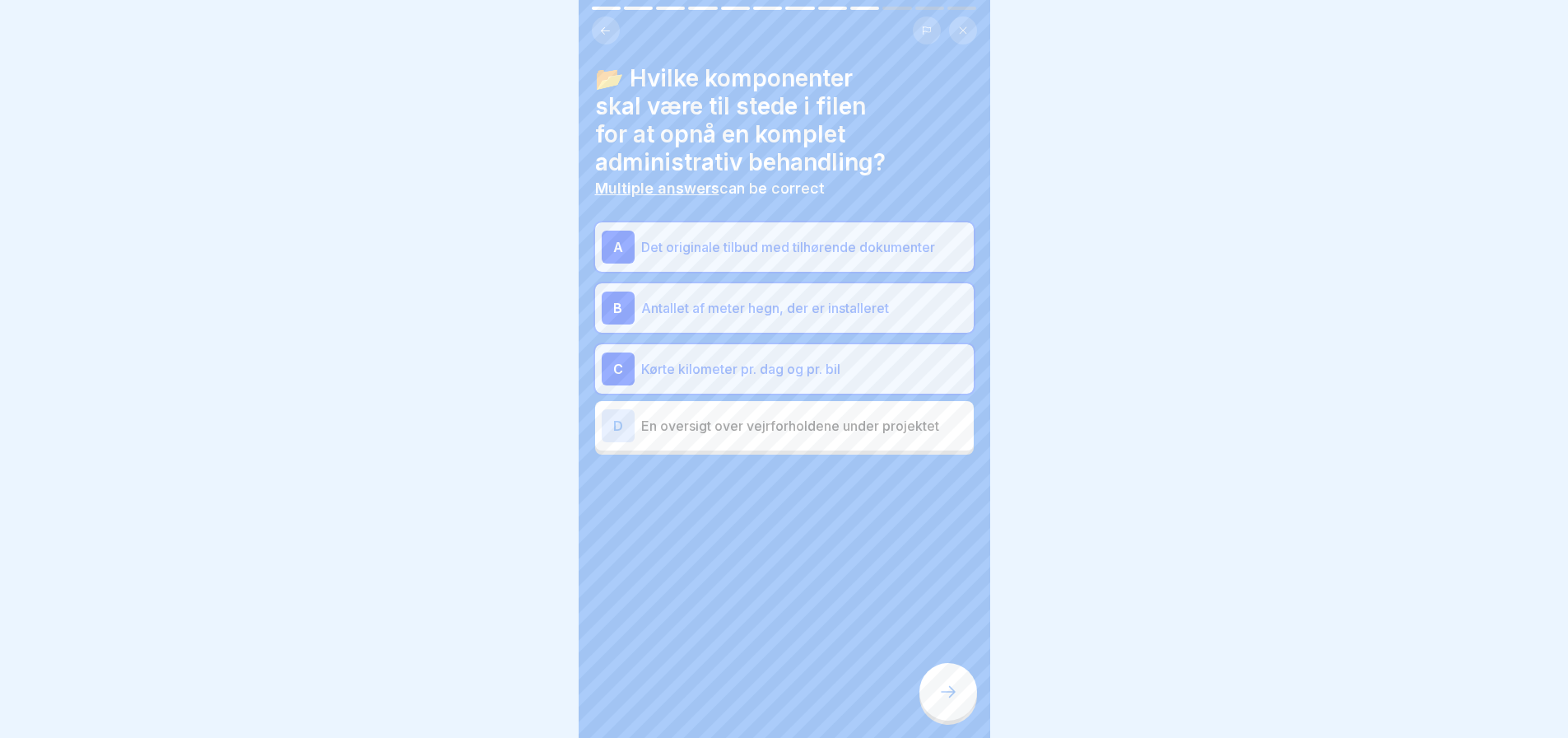
click at [947, 694] on icon at bounding box center [948, 691] width 20 height 20
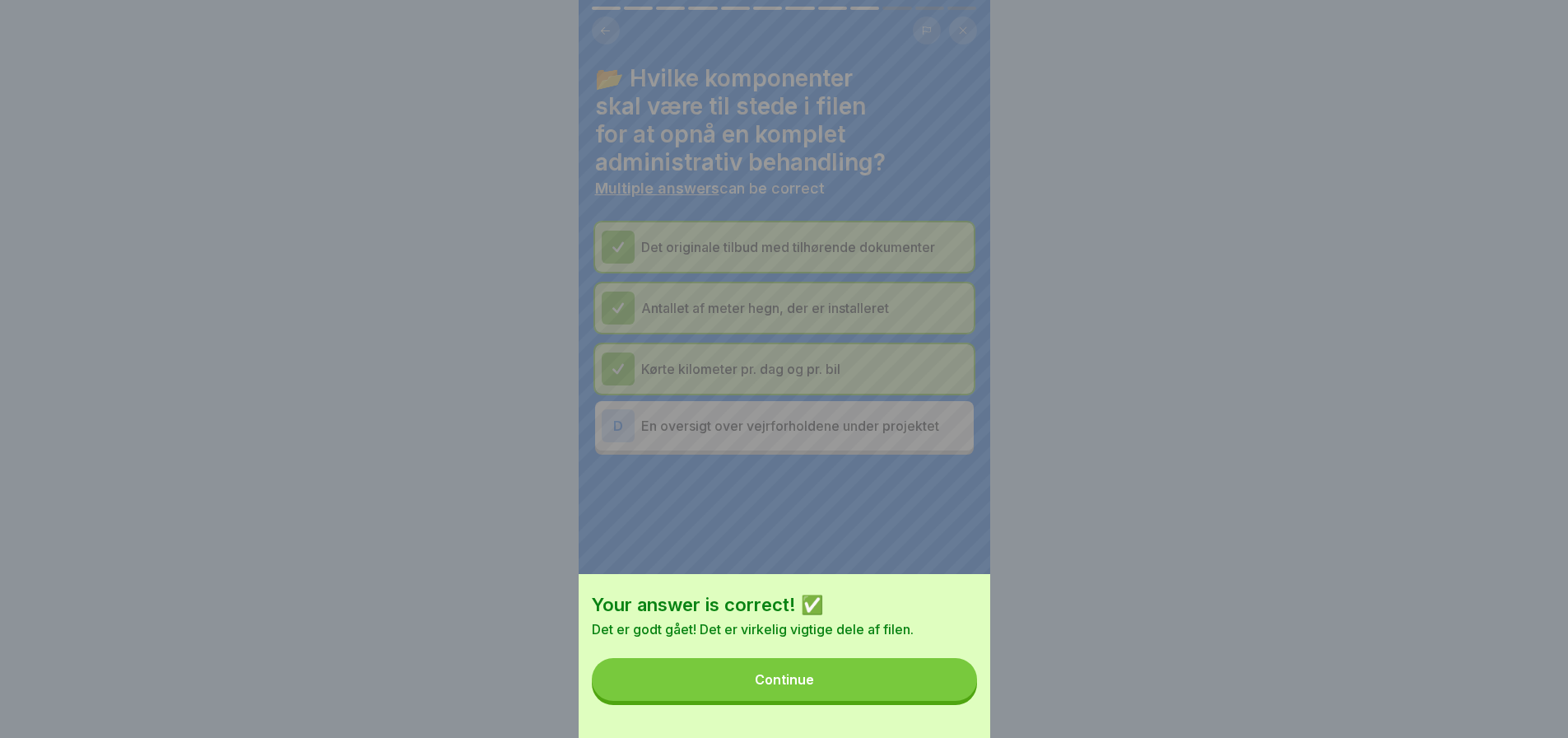
click at [827, 684] on button "Continue" at bounding box center [784, 679] width 385 height 43
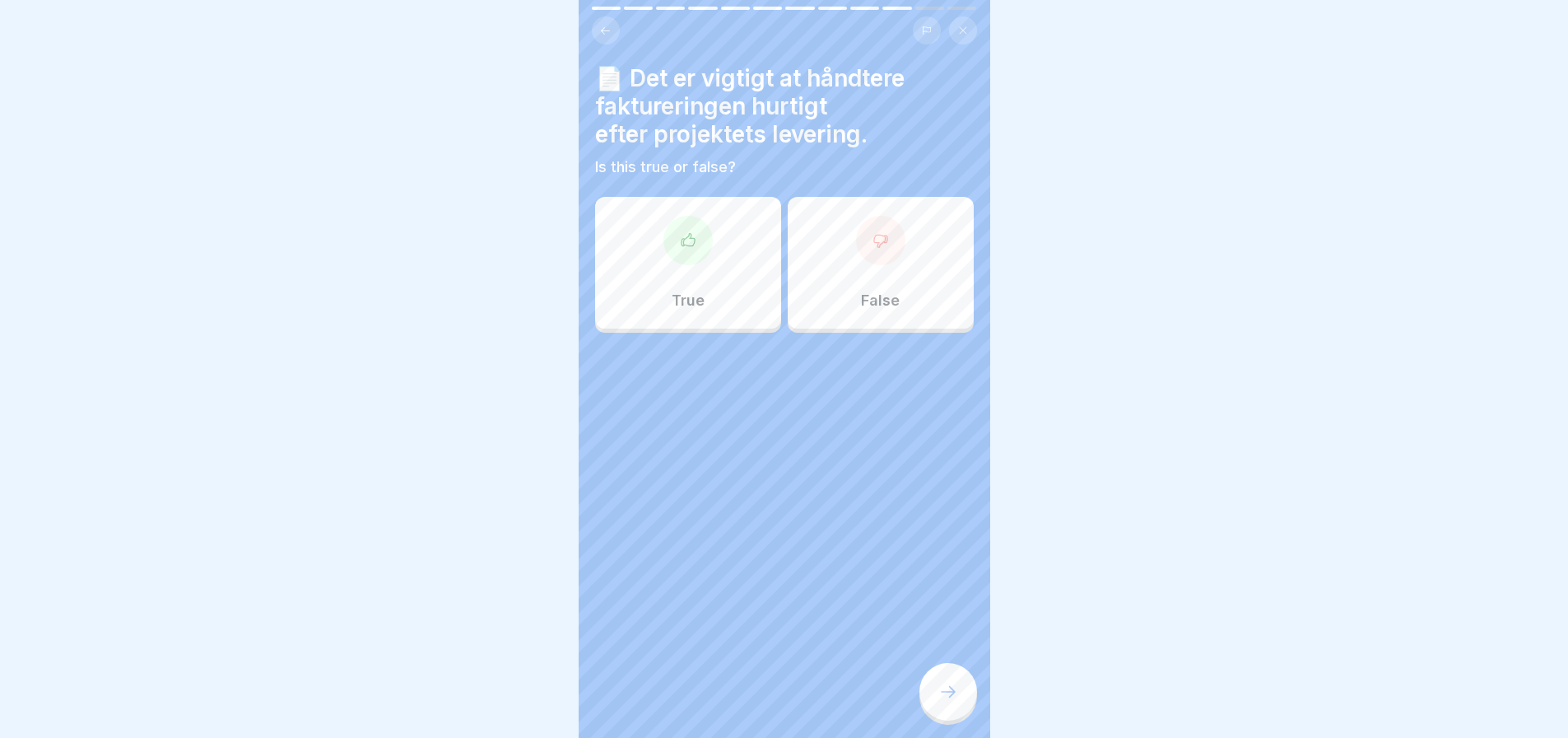
click at [713, 252] on div "True" at bounding box center [688, 263] width 186 height 132
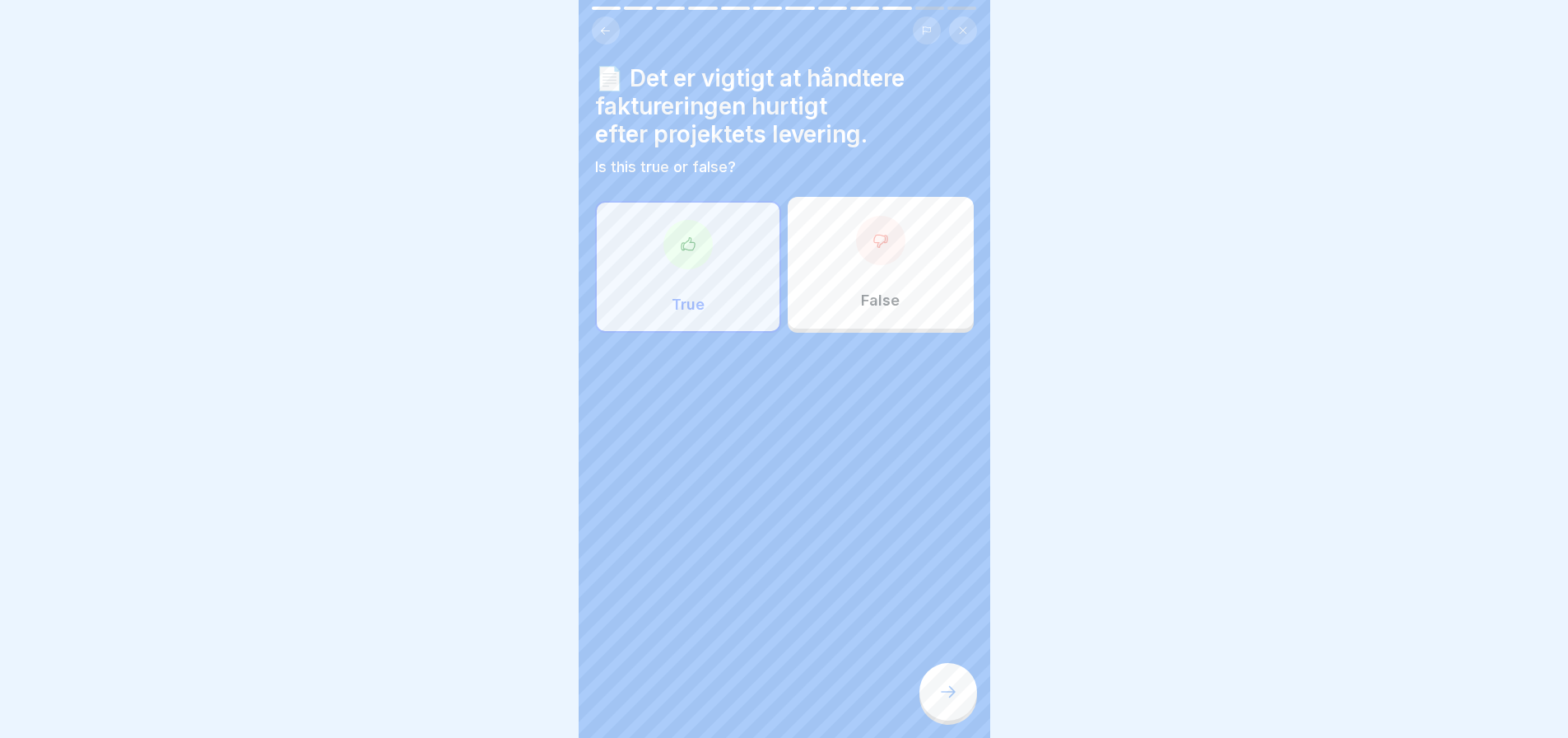
click at [948, 687] on icon at bounding box center [948, 691] width 20 height 20
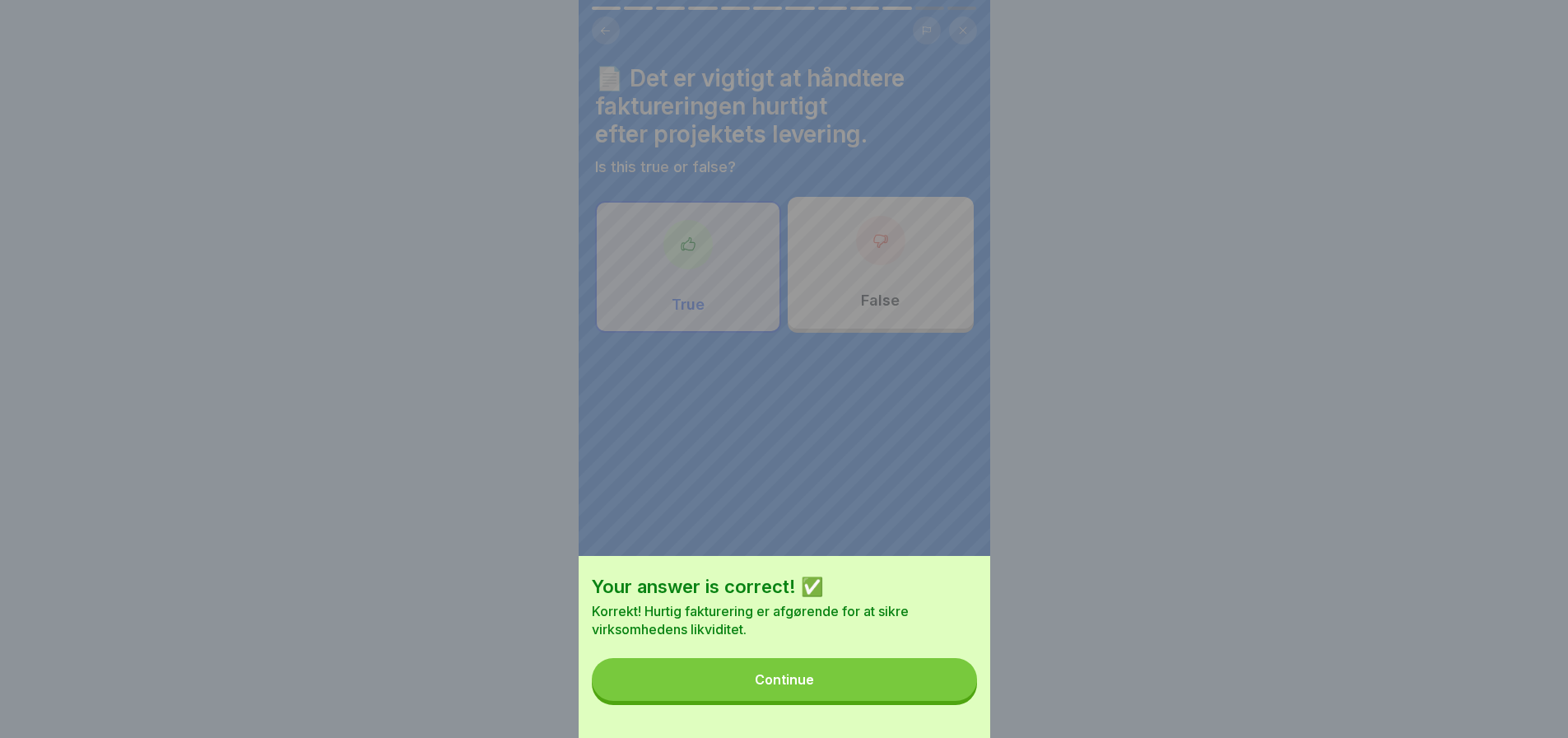
click at [882, 688] on button "Continue" at bounding box center [784, 679] width 385 height 43
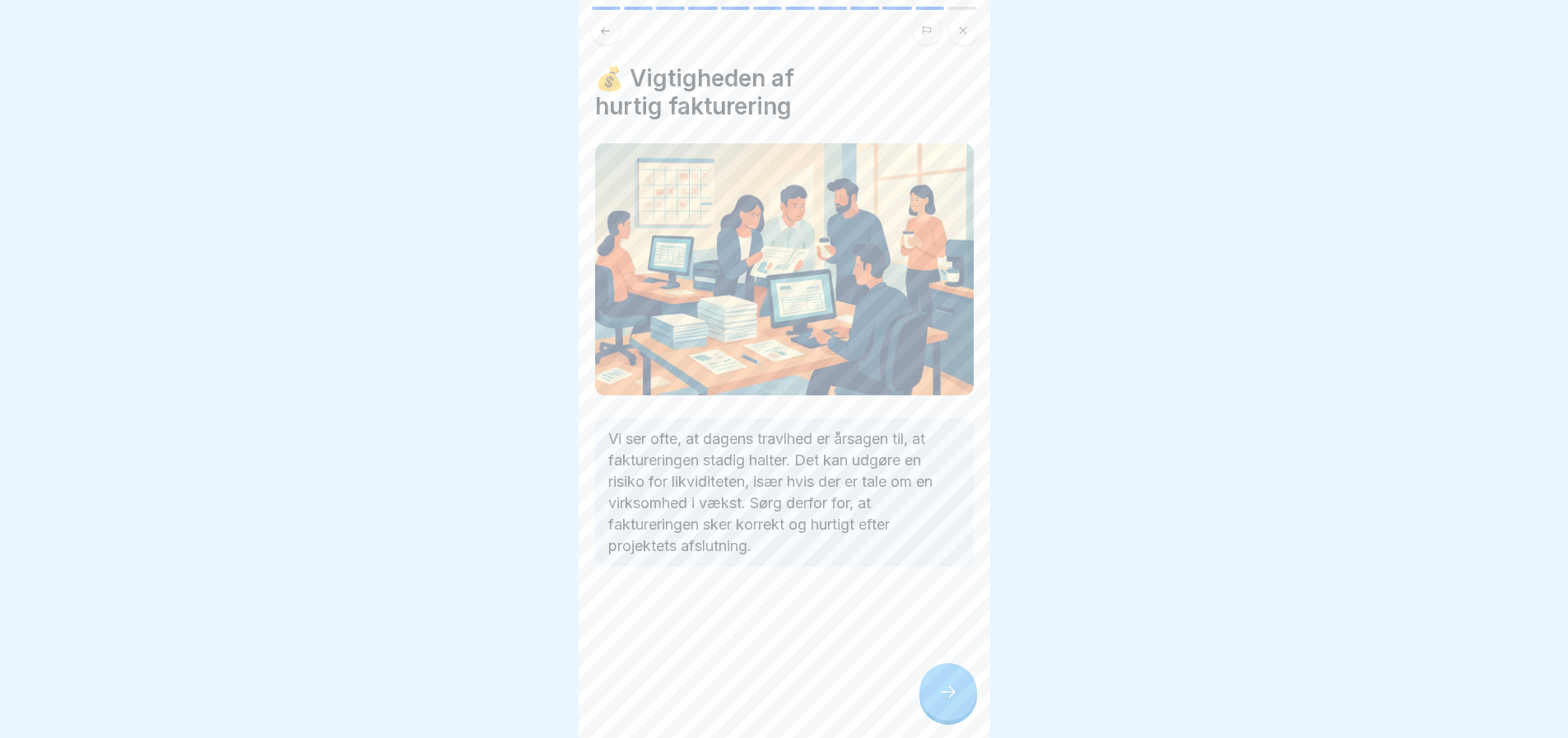
click at [945, 694] on icon at bounding box center [948, 691] width 20 height 20
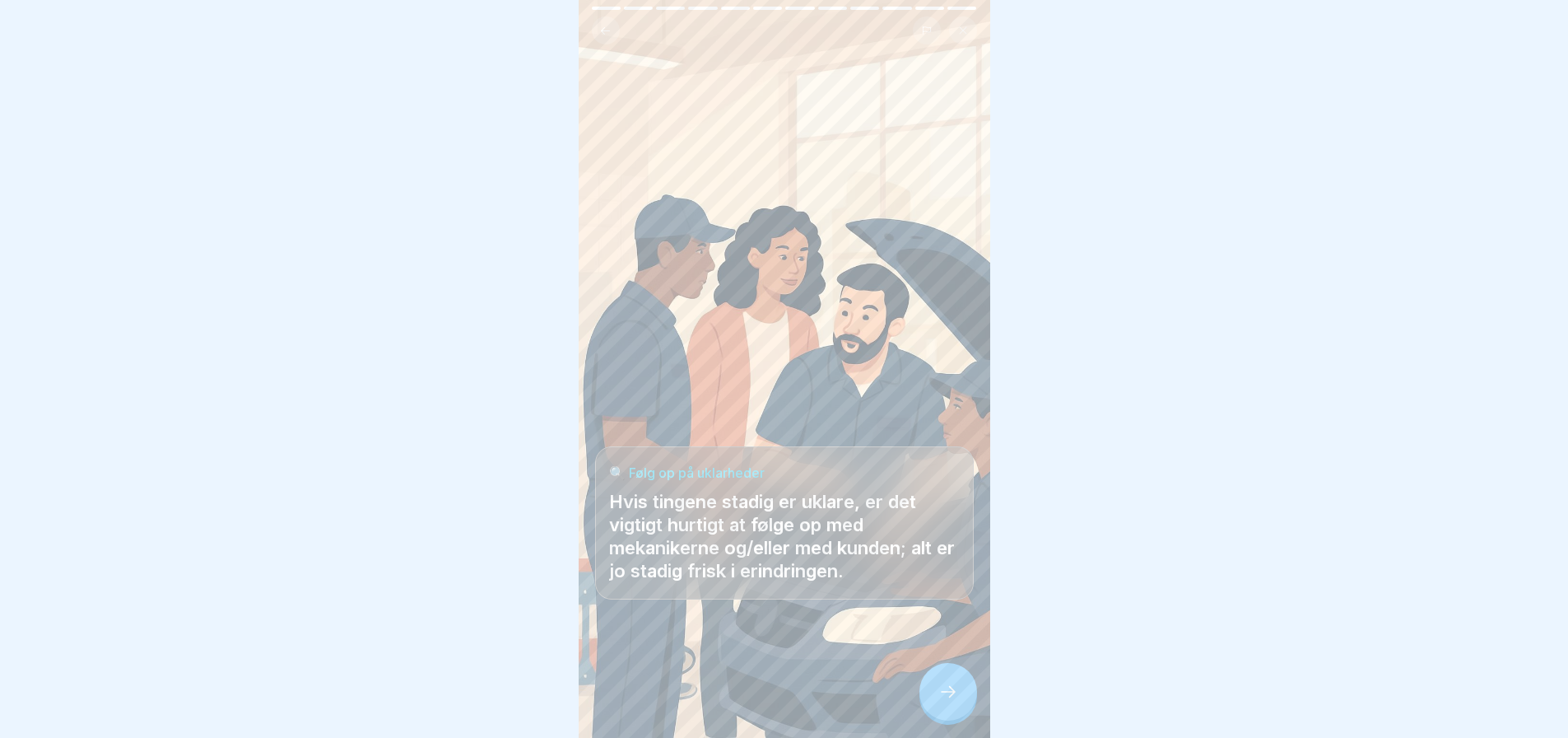
click at [945, 695] on icon at bounding box center [948, 691] width 20 height 20
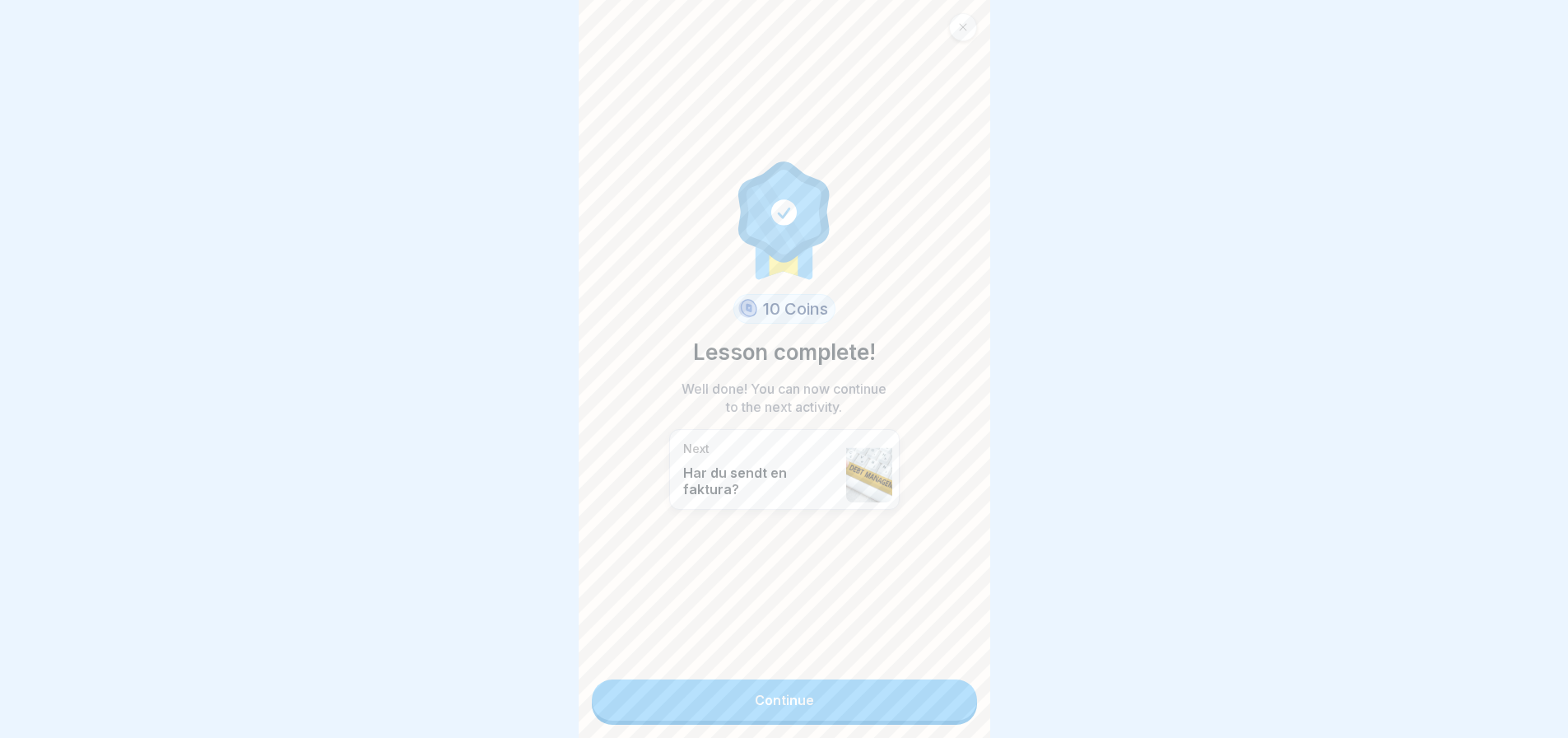
click at [843, 690] on link "Continue" at bounding box center [784, 699] width 385 height 41
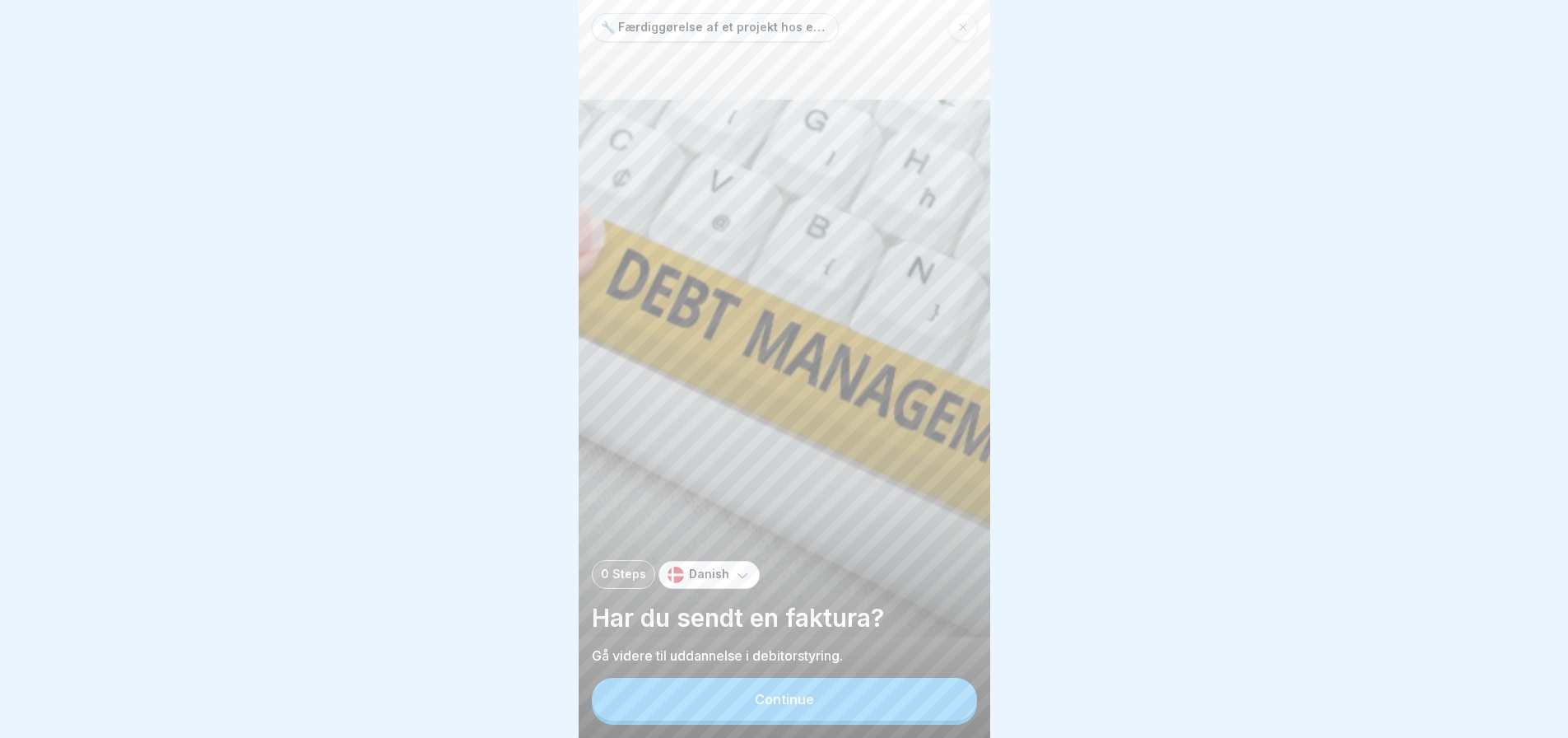
click at [823, 711] on button "Continue" at bounding box center [784, 699] width 385 height 43
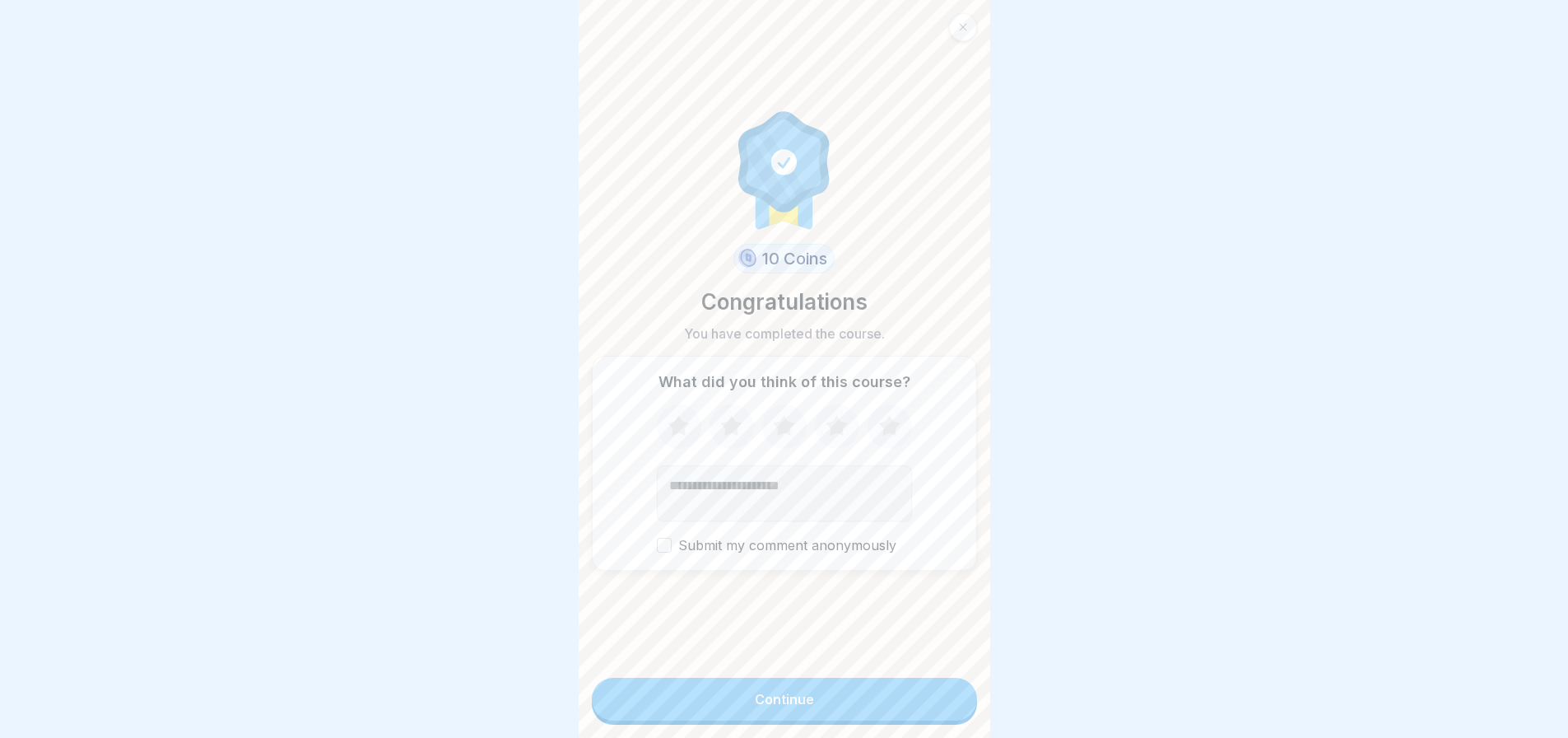
click at [823, 709] on button "Continue" at bounding box center [784, 699] width 385 height 43
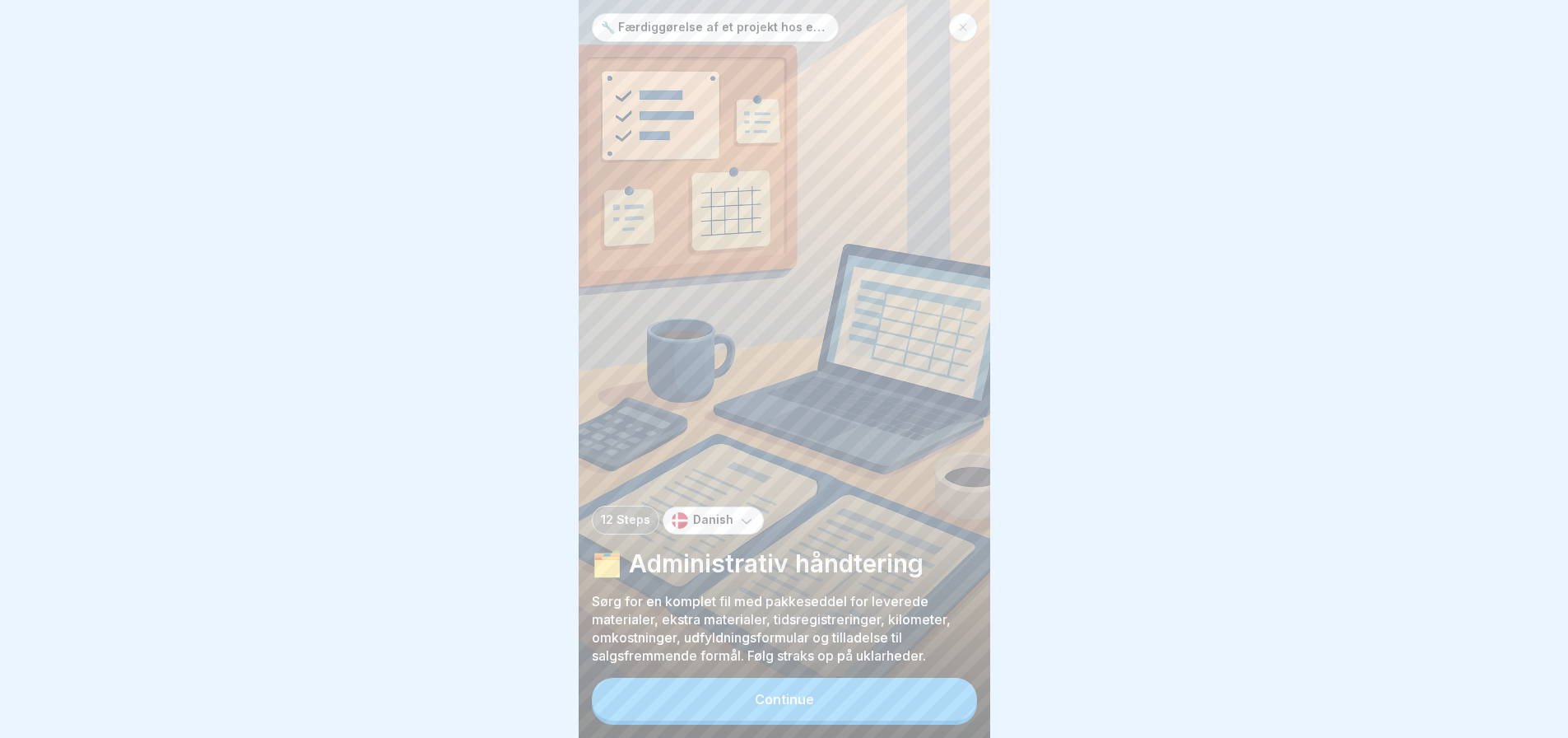
scroll to position [12, 0]
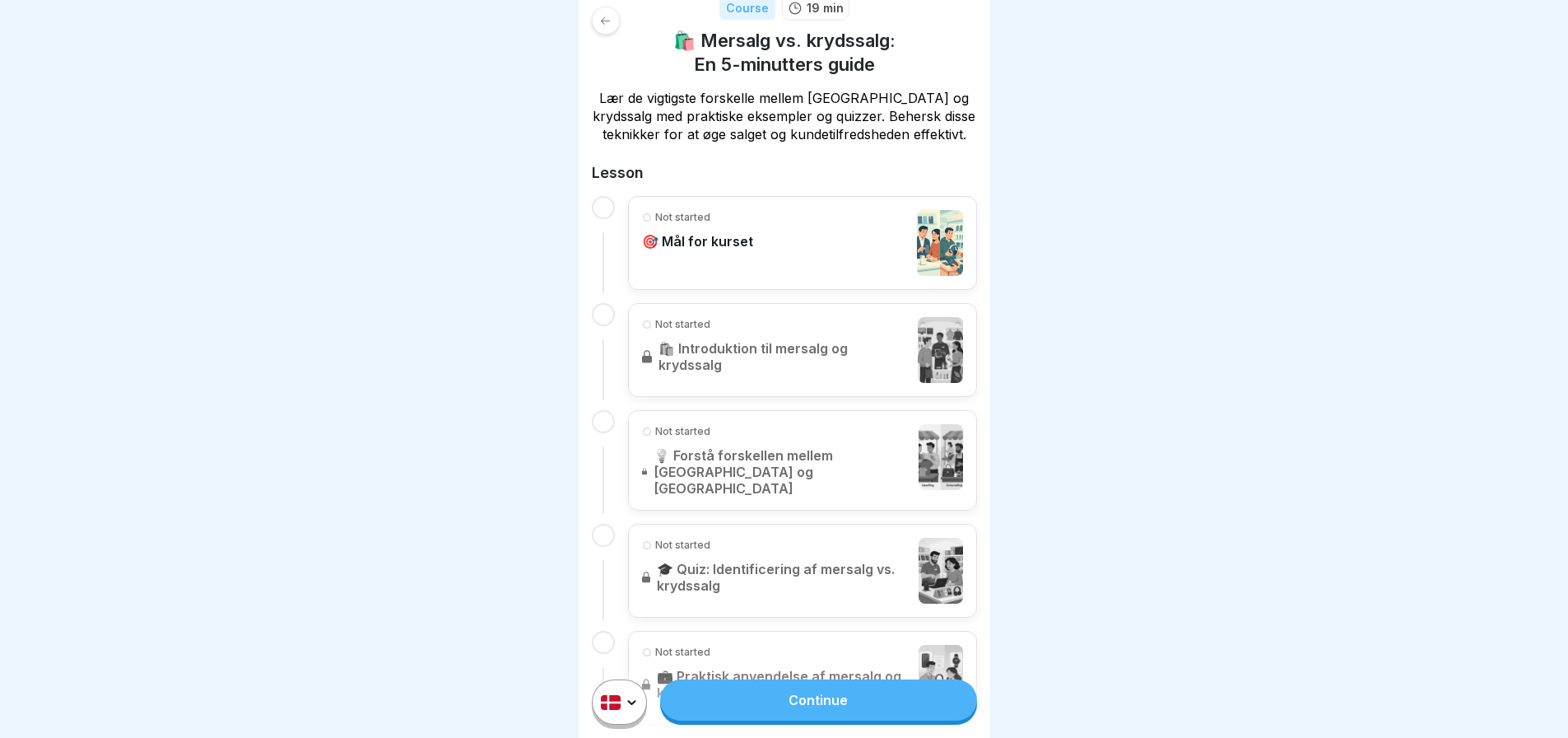
scroll to position [329, 0]
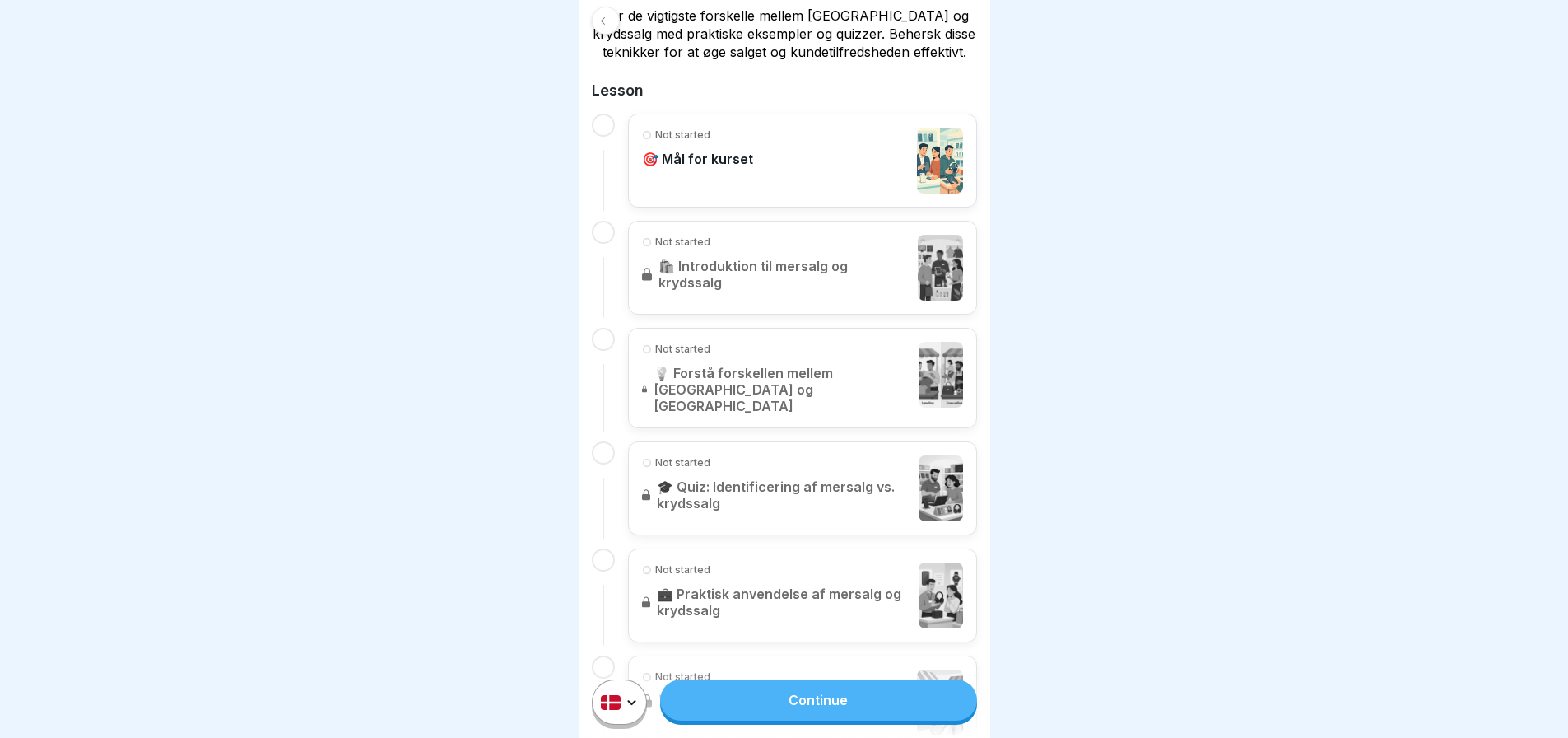
click at [816, 711] on link "Continue" at bounding box center [818, 699] width 316 height 41
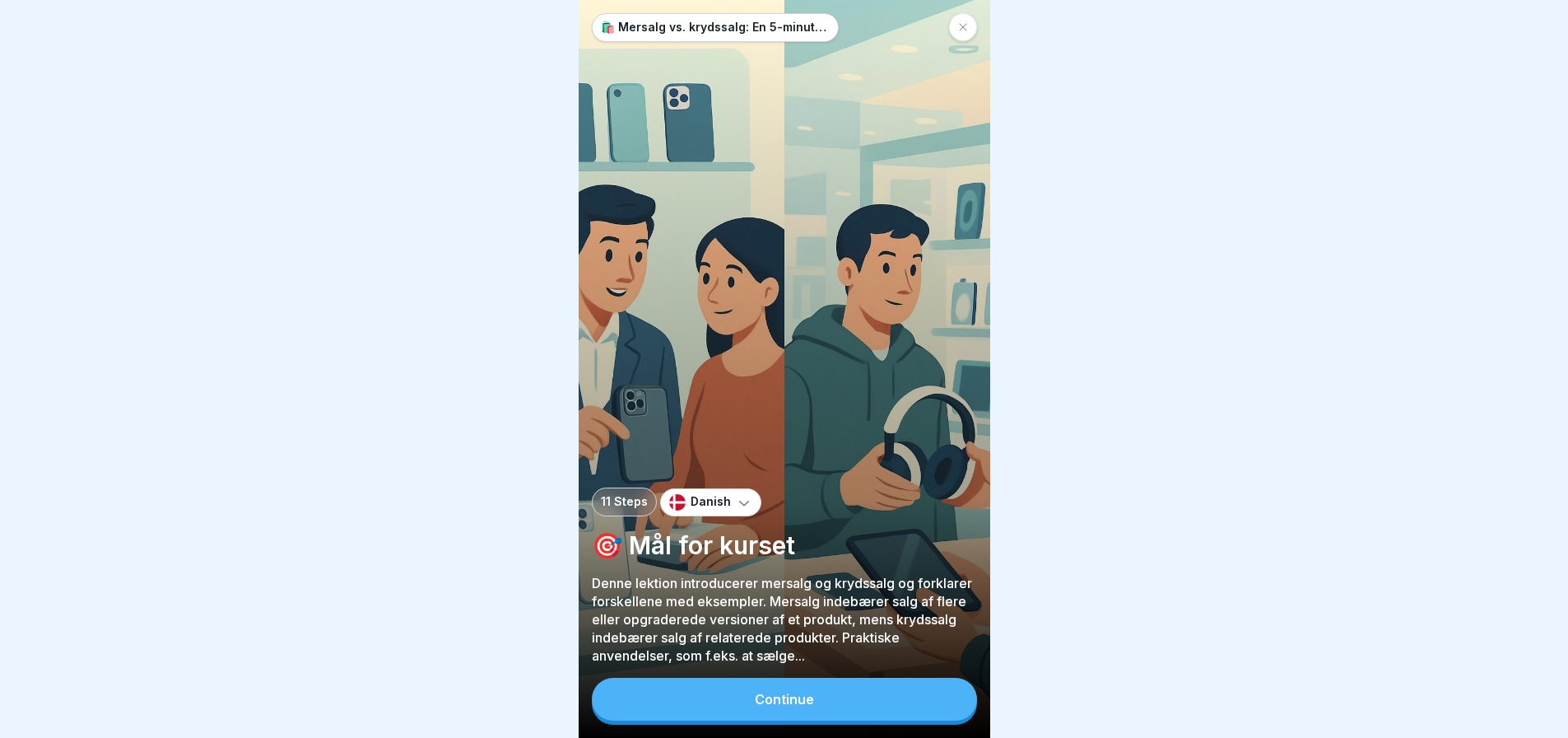
click at [787, 707] on div "Continue" at bounding box center [784, 699] width 59 height 15
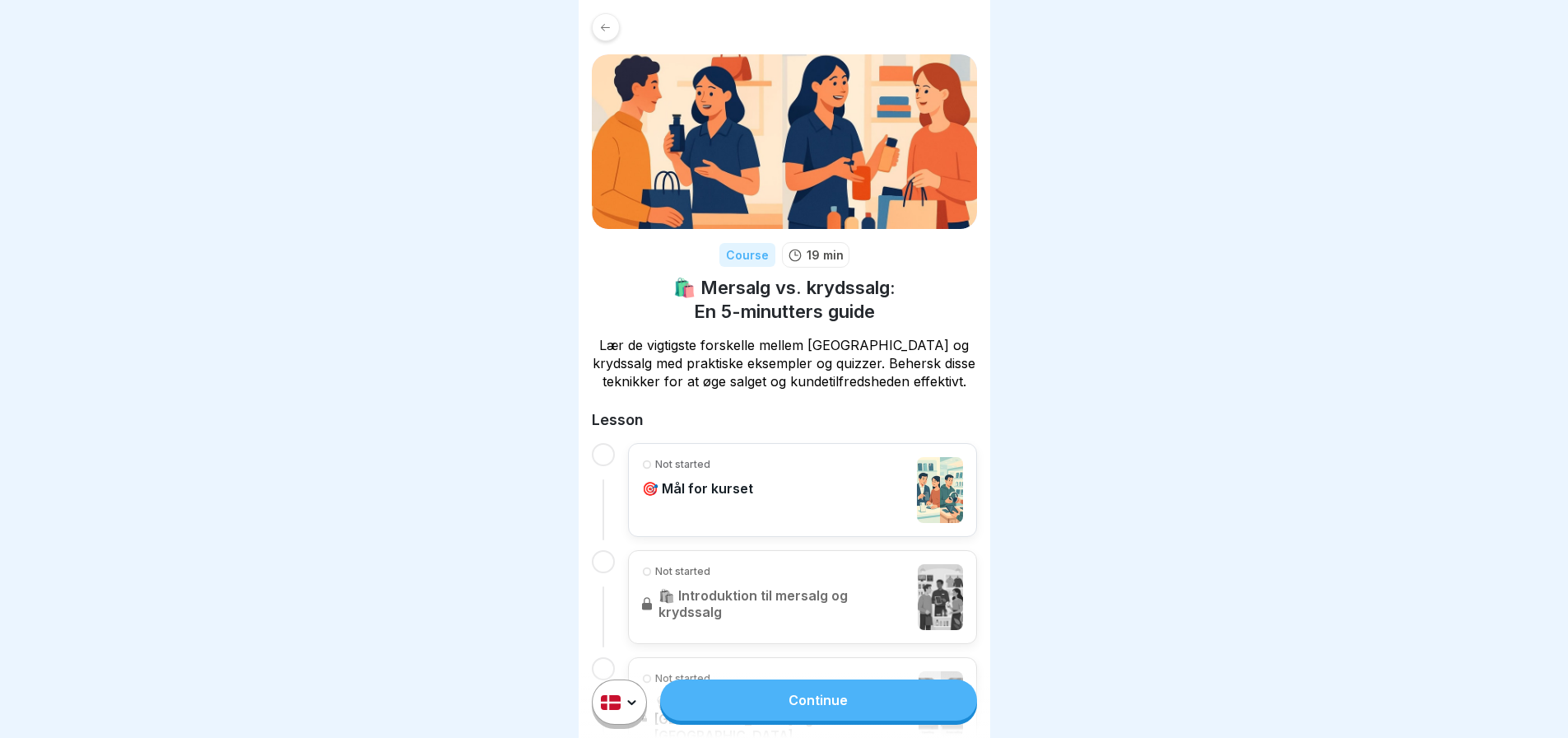
click at [845, 713] on link "Continue" at bounding box center [818, 699] width 316 height 41
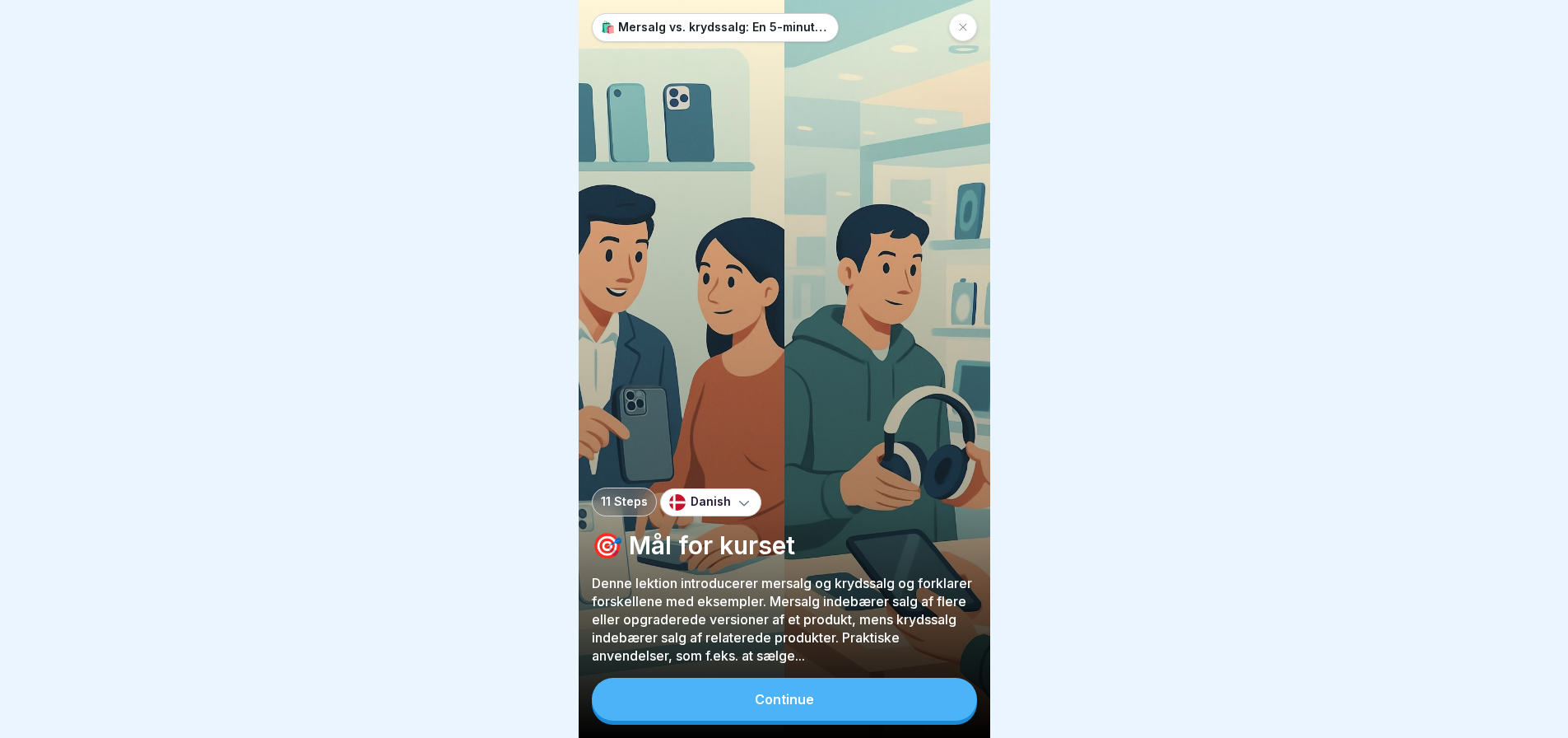
click at [797, 707] on div "Continue" at bounding box center [784, 699] width 59 height 15
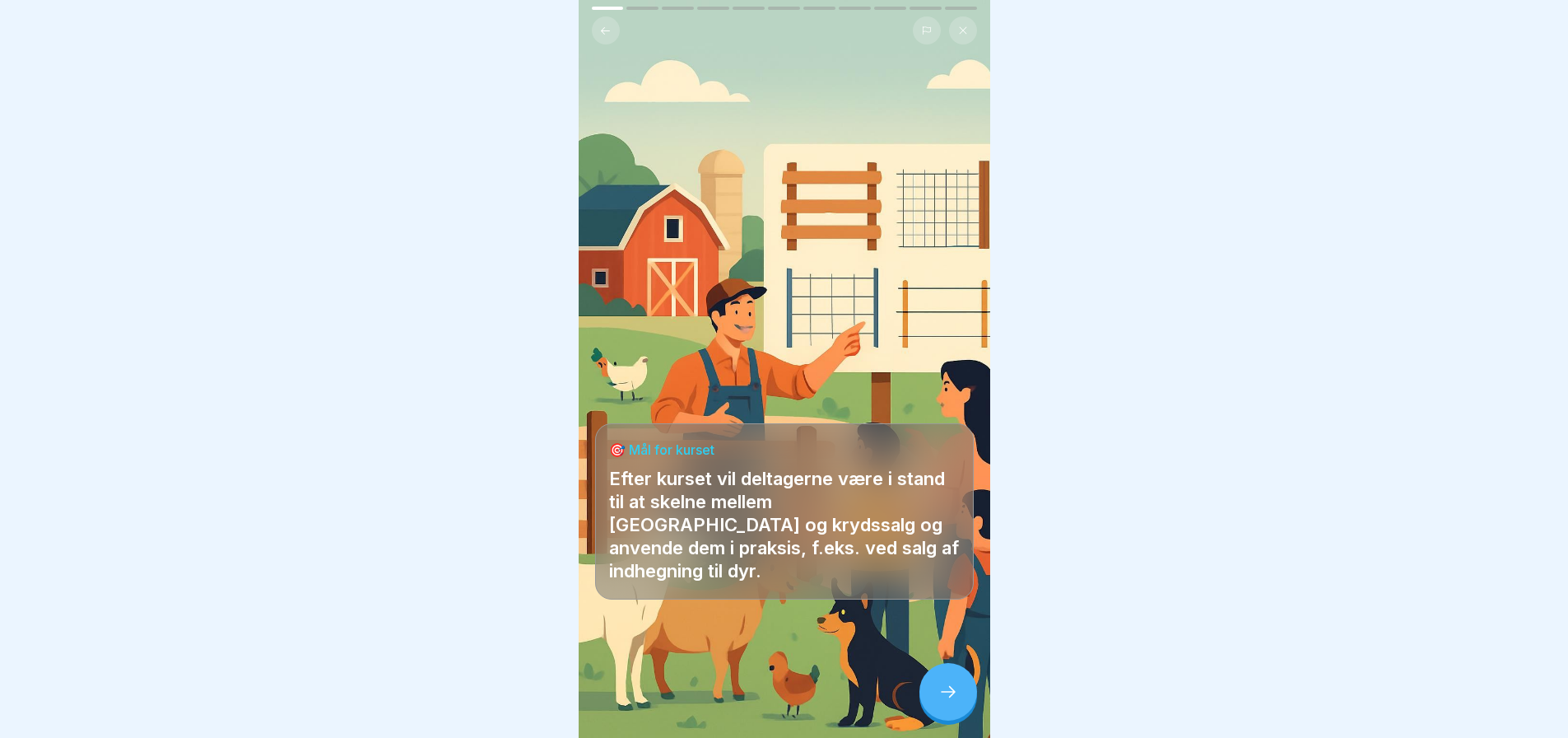
scroll to position [12, 0]
click at [947, 688] on icon at bounding box center [948, 691] width 20 height 20
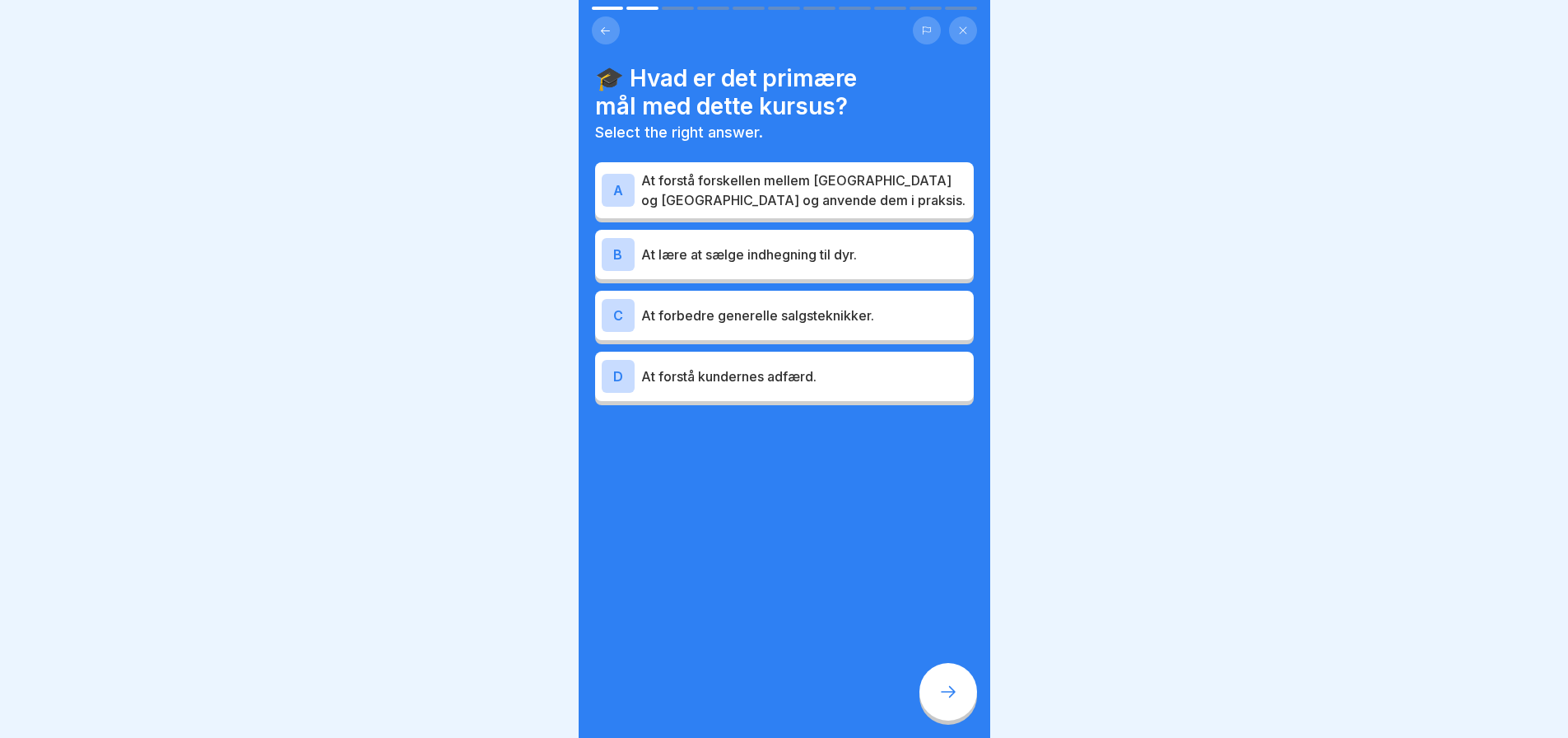
click at [950, 690] on icon at bounding box center [948, 691] width 20 height 20
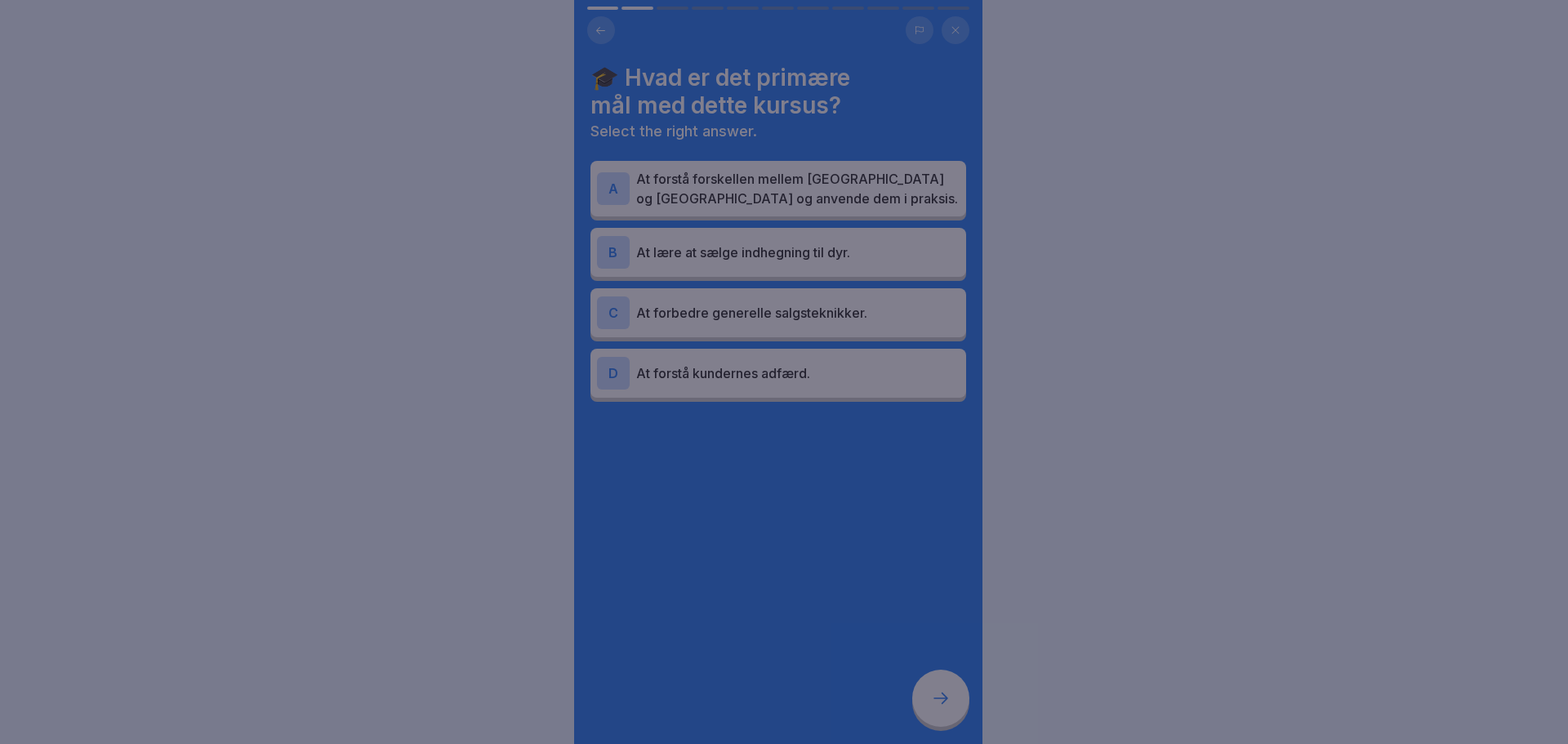
click at [865, 499] on div at bounding box center [784, 372] width 1568 height 744
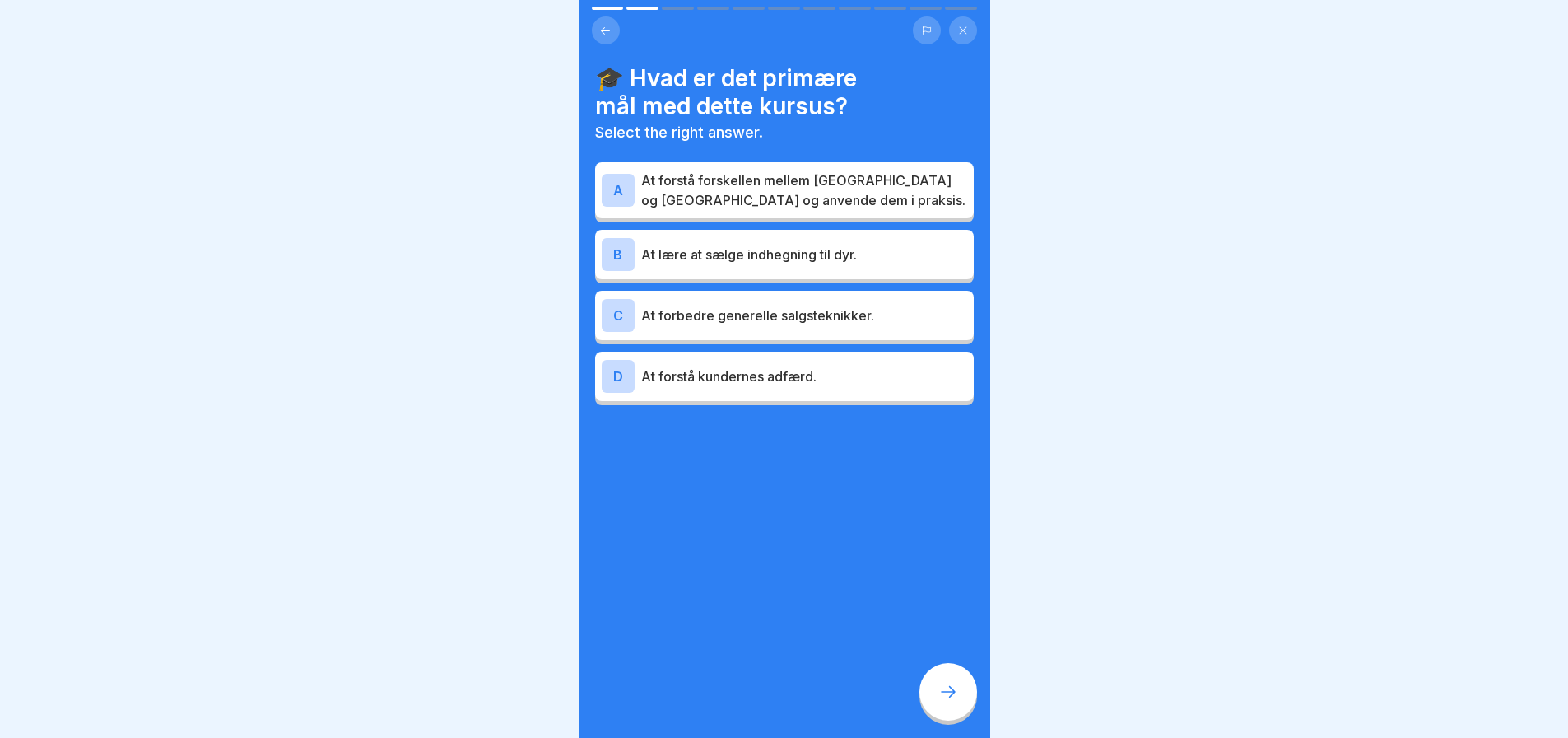
click at [736, 193] on p "At forstå forskellen mellem mersalg og krydssalg og anvende dem i praksis." at bounding box center [804, 190] width 326 height 40
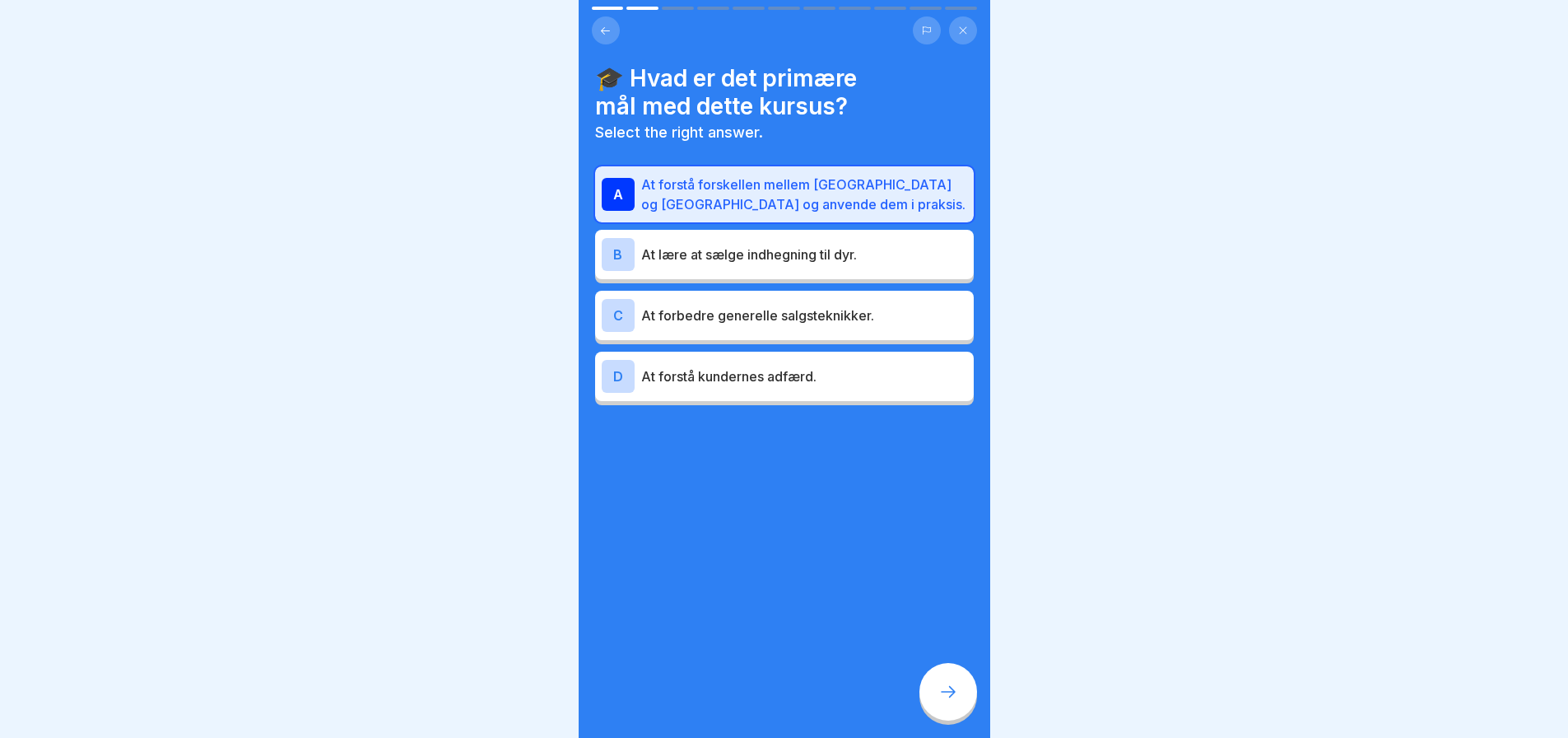
click at [813, 316] on p "At forbedre generelle salgsteknikker." at bounding box center [804, 315] width 326 height 20
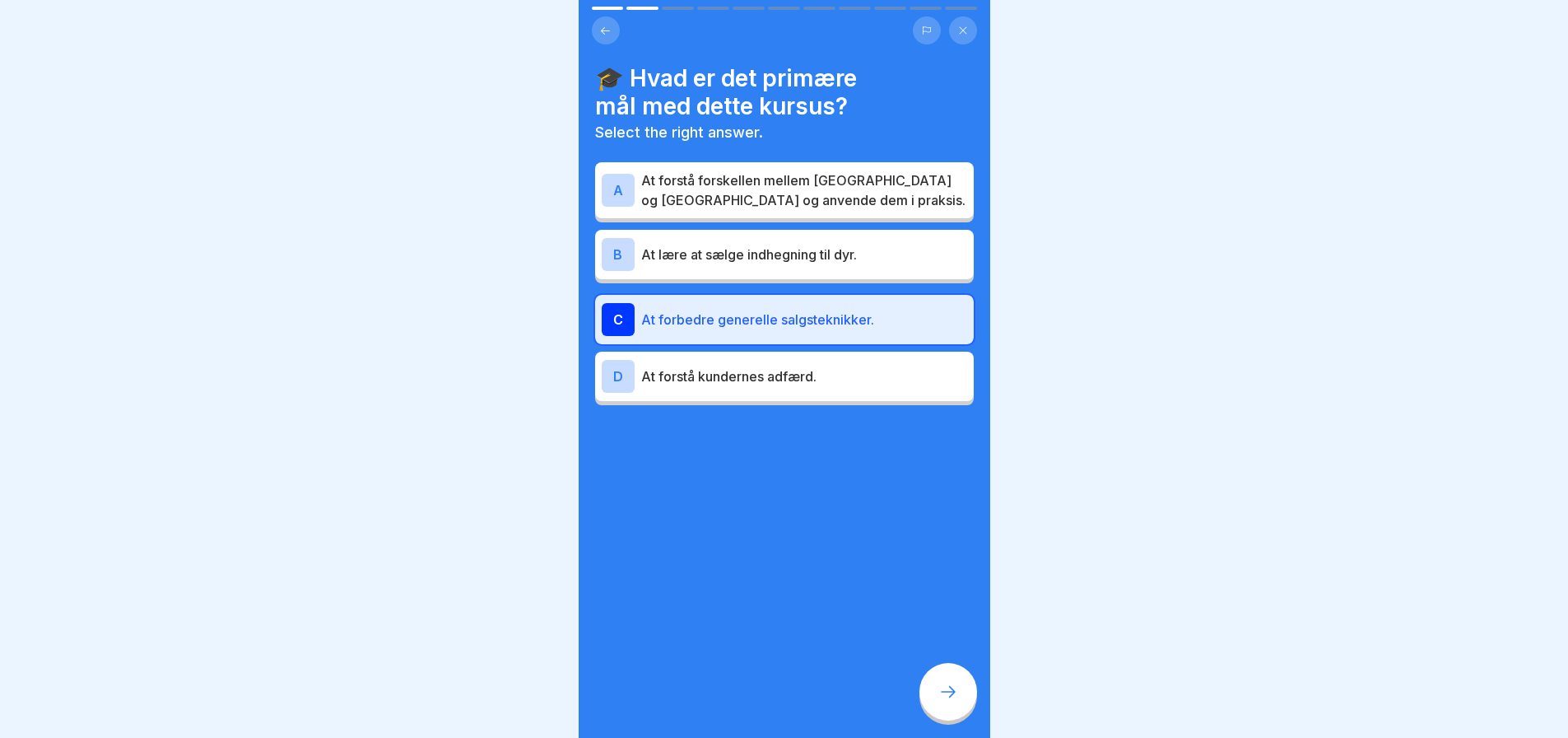
click at [742, 189] on p "At forstå forskellen mellem mersalg og krydssalg og anvende dem i praksis." at bounding box center [804, 190] width 326 height 40
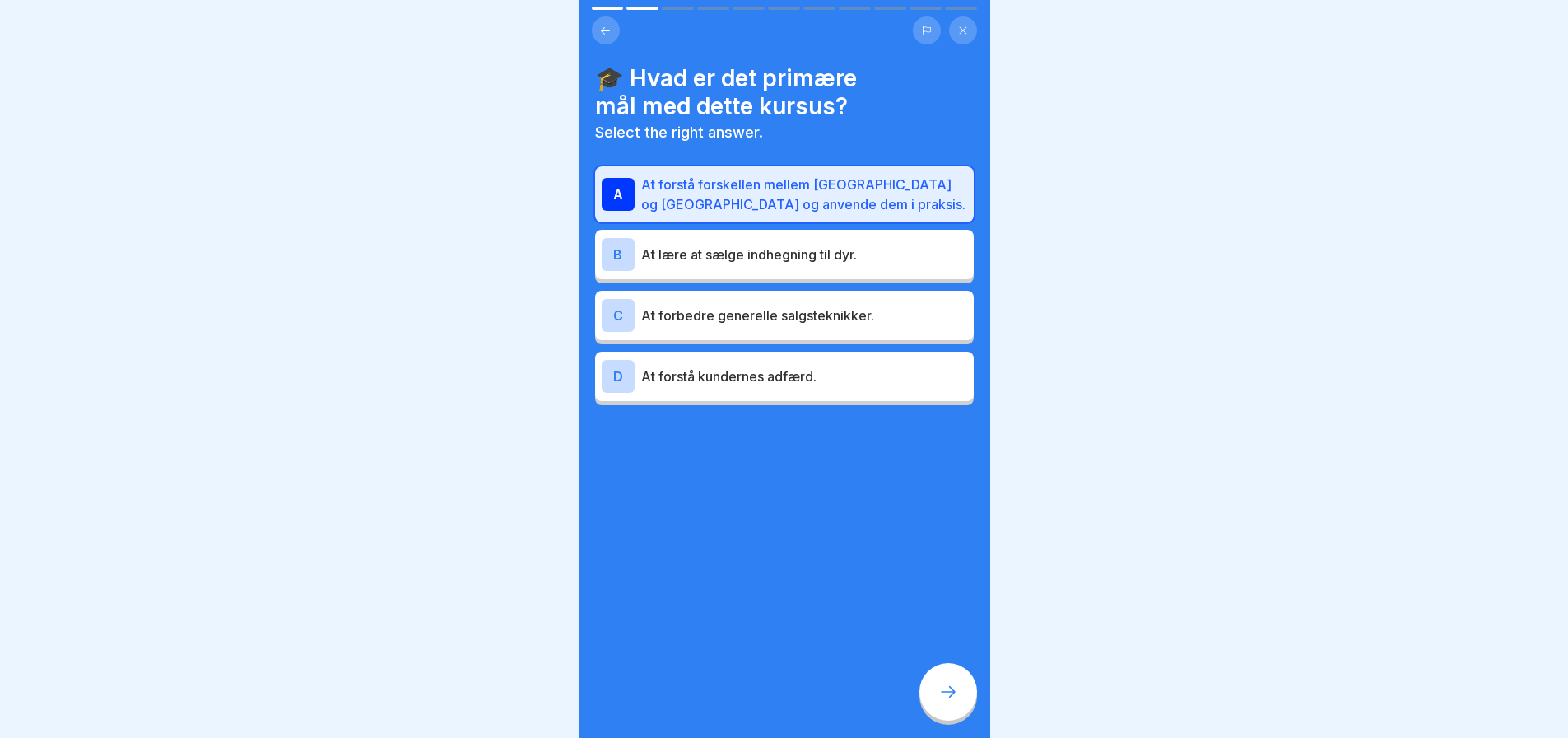
click at [948, 702] on icon at bounding box center [948, 691] width 20 height 20
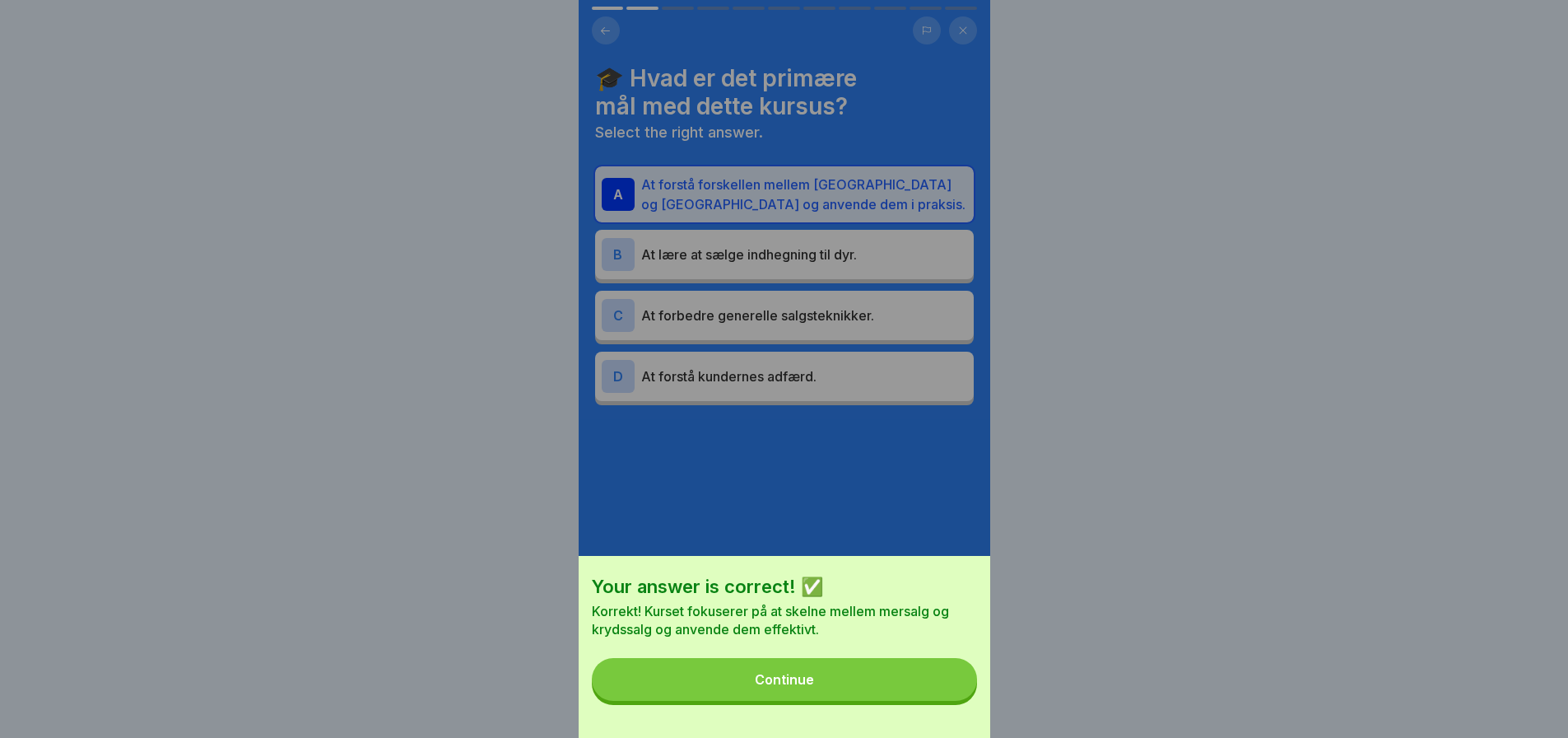
click at [783, 701] on button "Continue" at bounding box center [784, 679] width 385 height 43
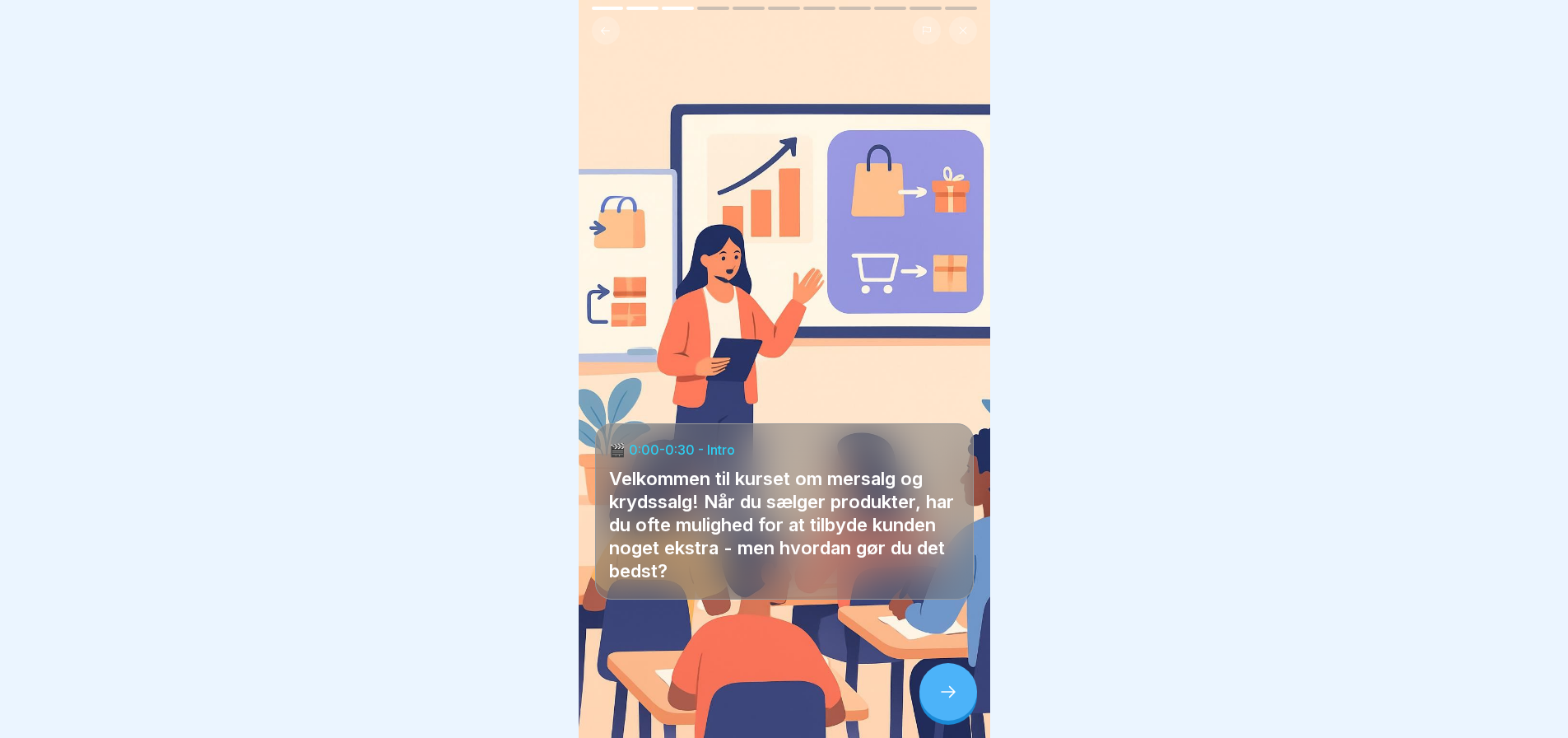
click at [948, 702] on icon at bounding box center [948, 691] width 20 height 20
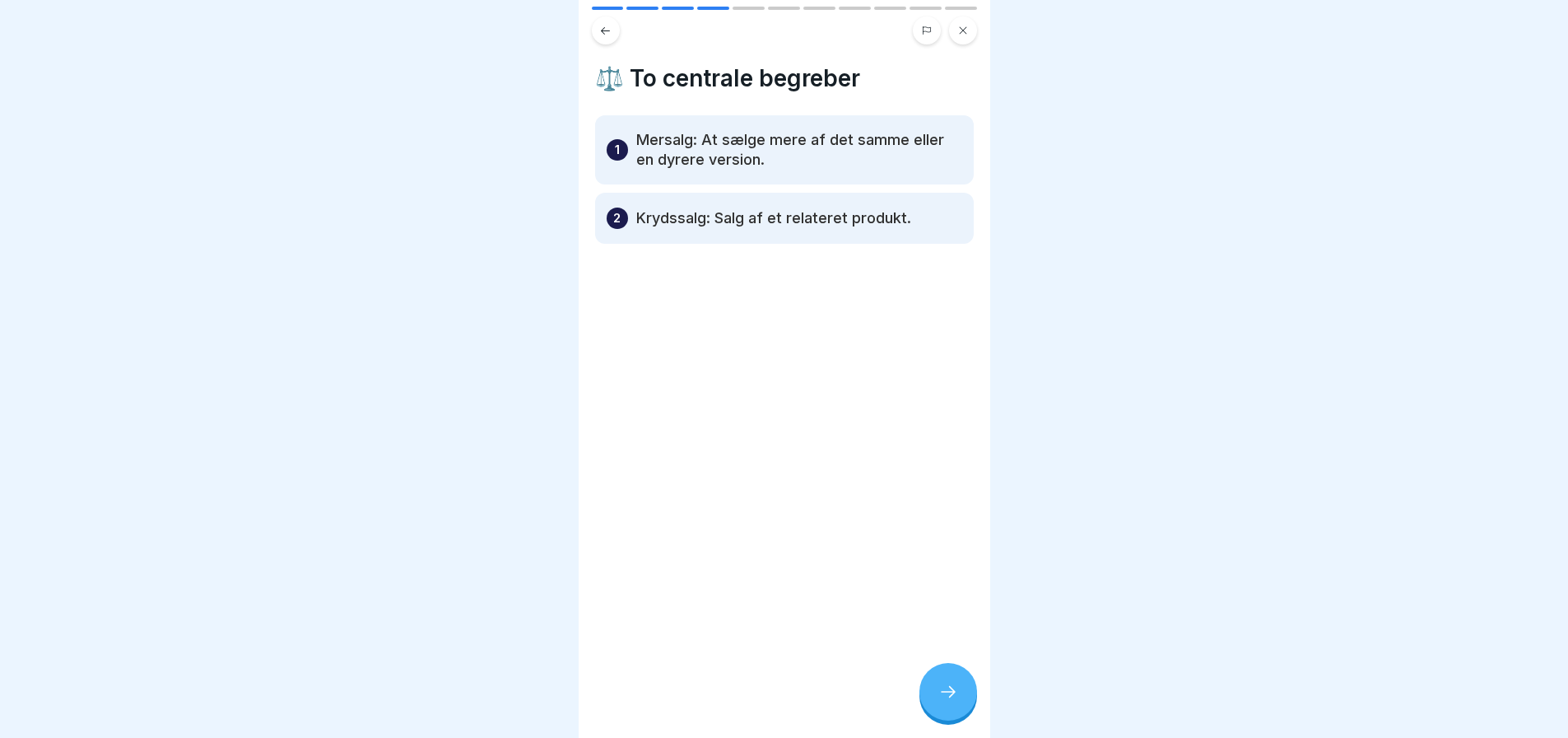
click at [948, 699] on icon at bounding box center [948, 691] width 20 height 20
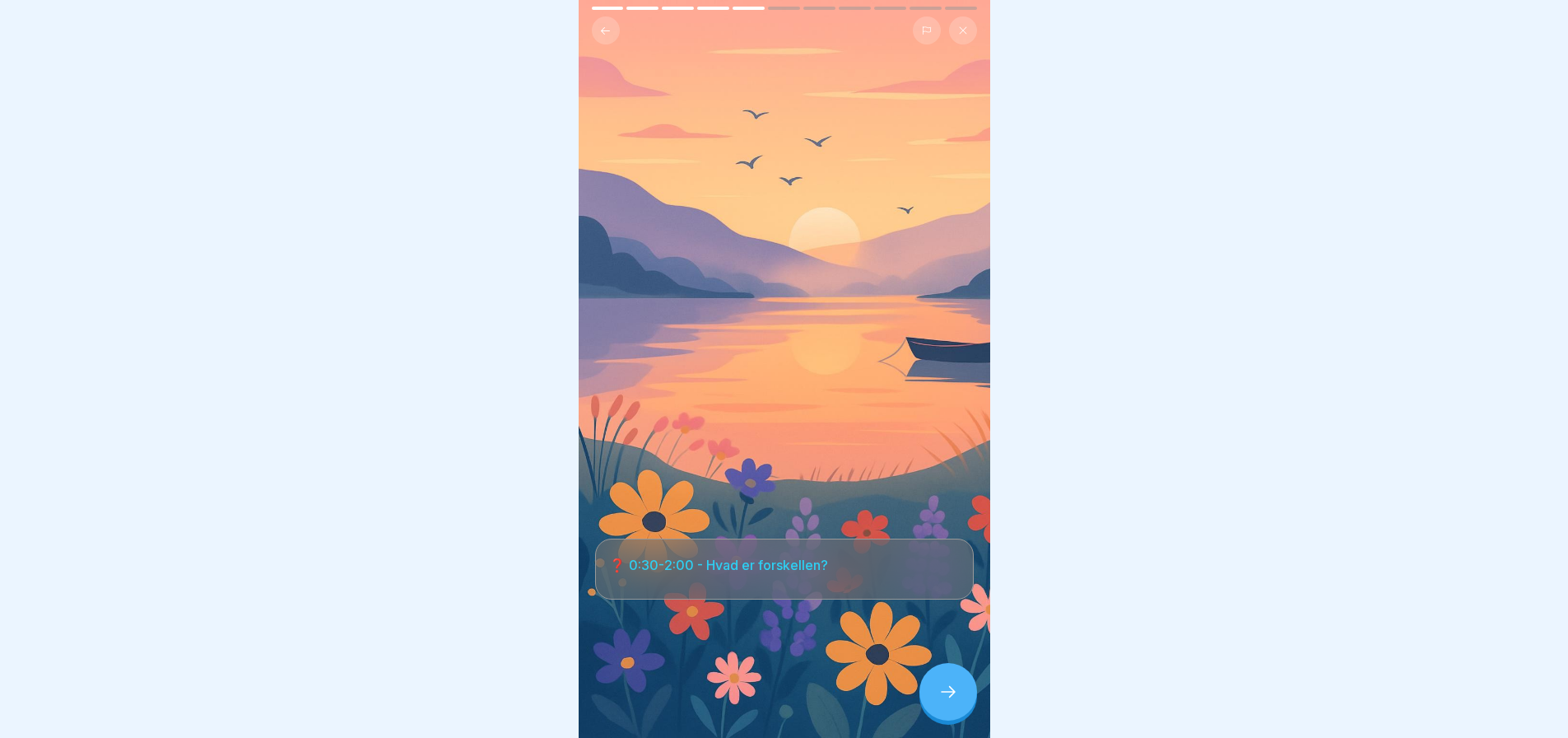
scroll to position [12, 0]
click at [947, 693] on icon at bounding box center [948, 691] width 20 height 20
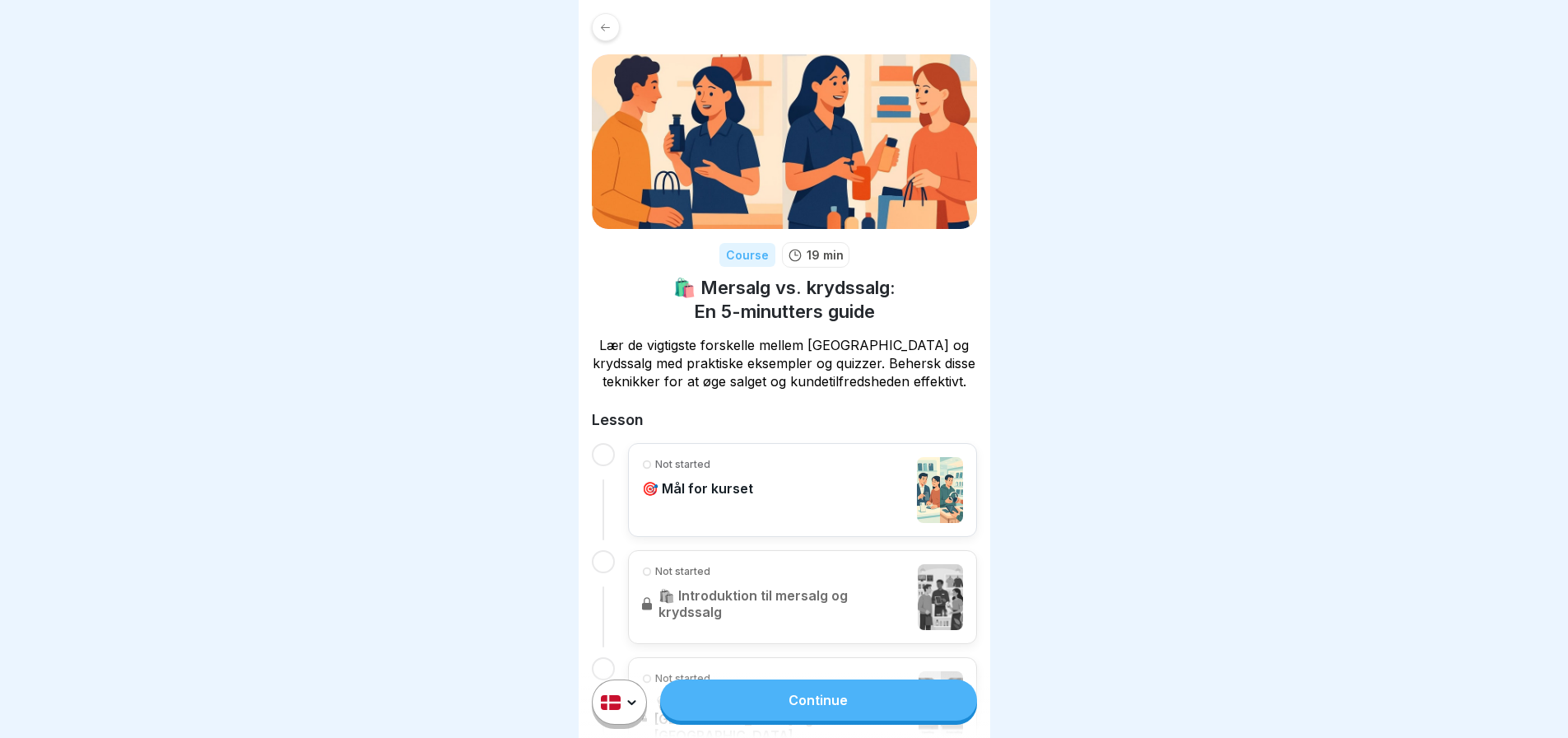
click at [854, 715] on link "Continue" at bounding box center [818, 699] width 316 height 41
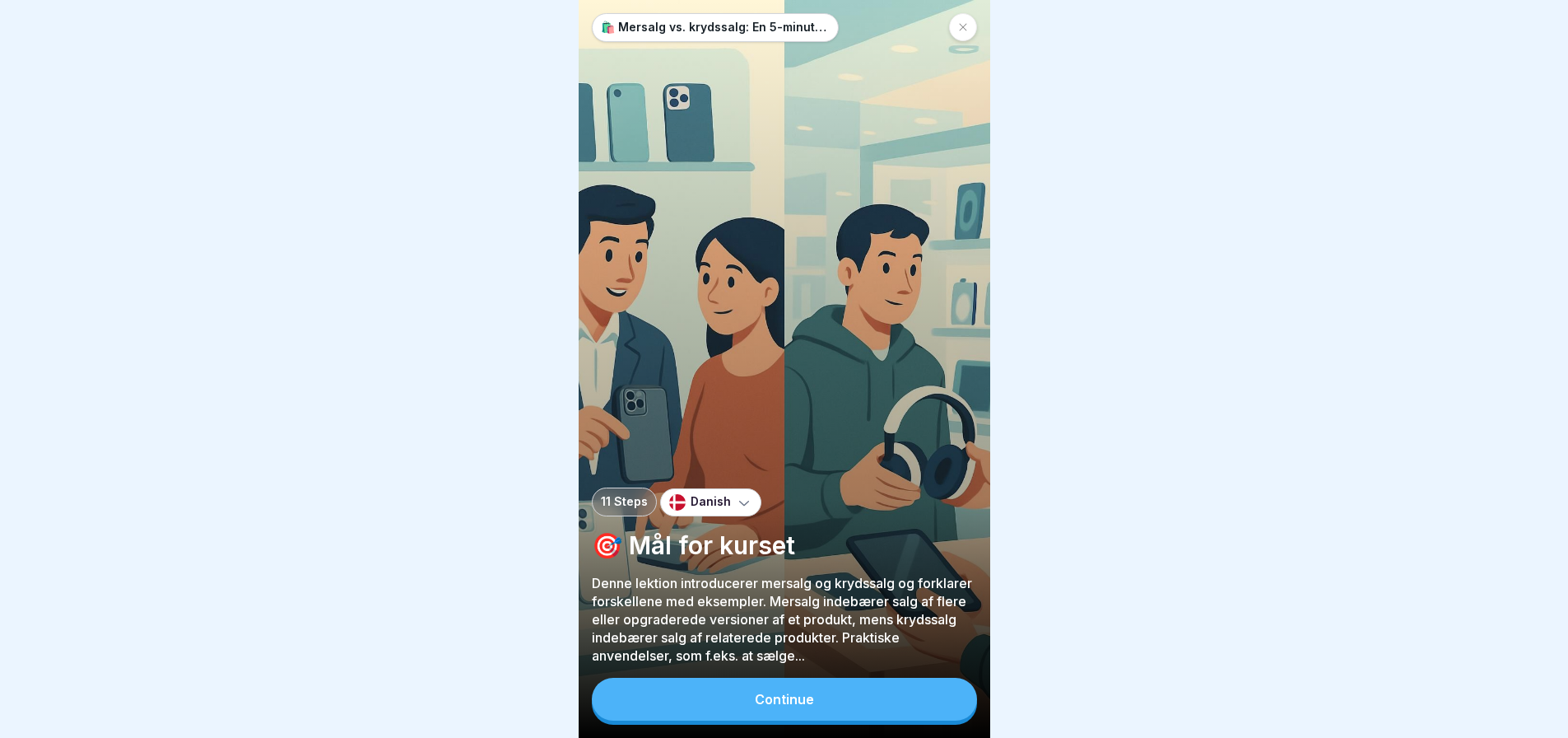
click at [854, 715] on button "Continue" at bounding box center [784, 699] width 385 height 43
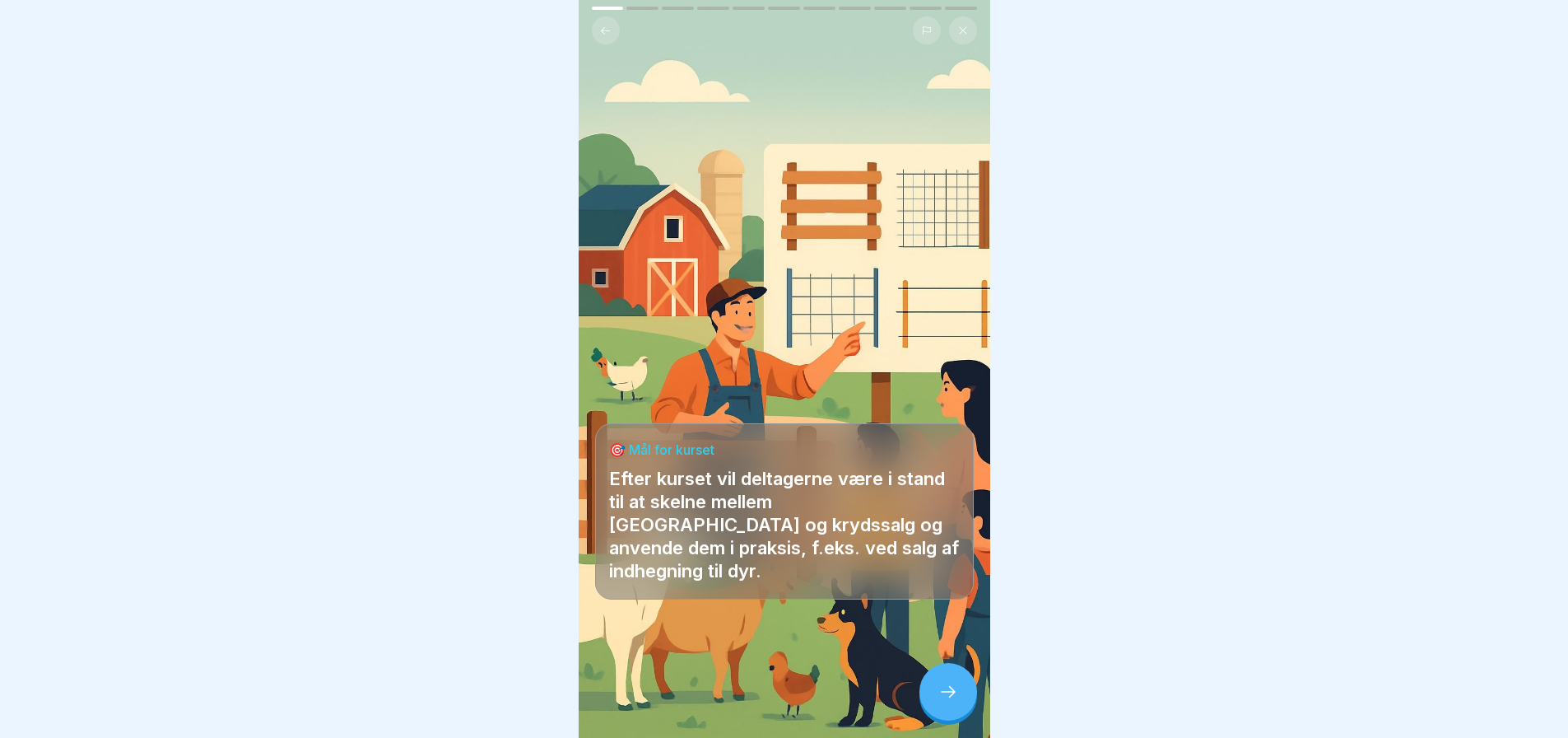
click at [854, 715] on div at bounding box center [784, 689] width 378 height 99
click at [942, 701] on icon at bounding box center [948, 691] width 20 height 20
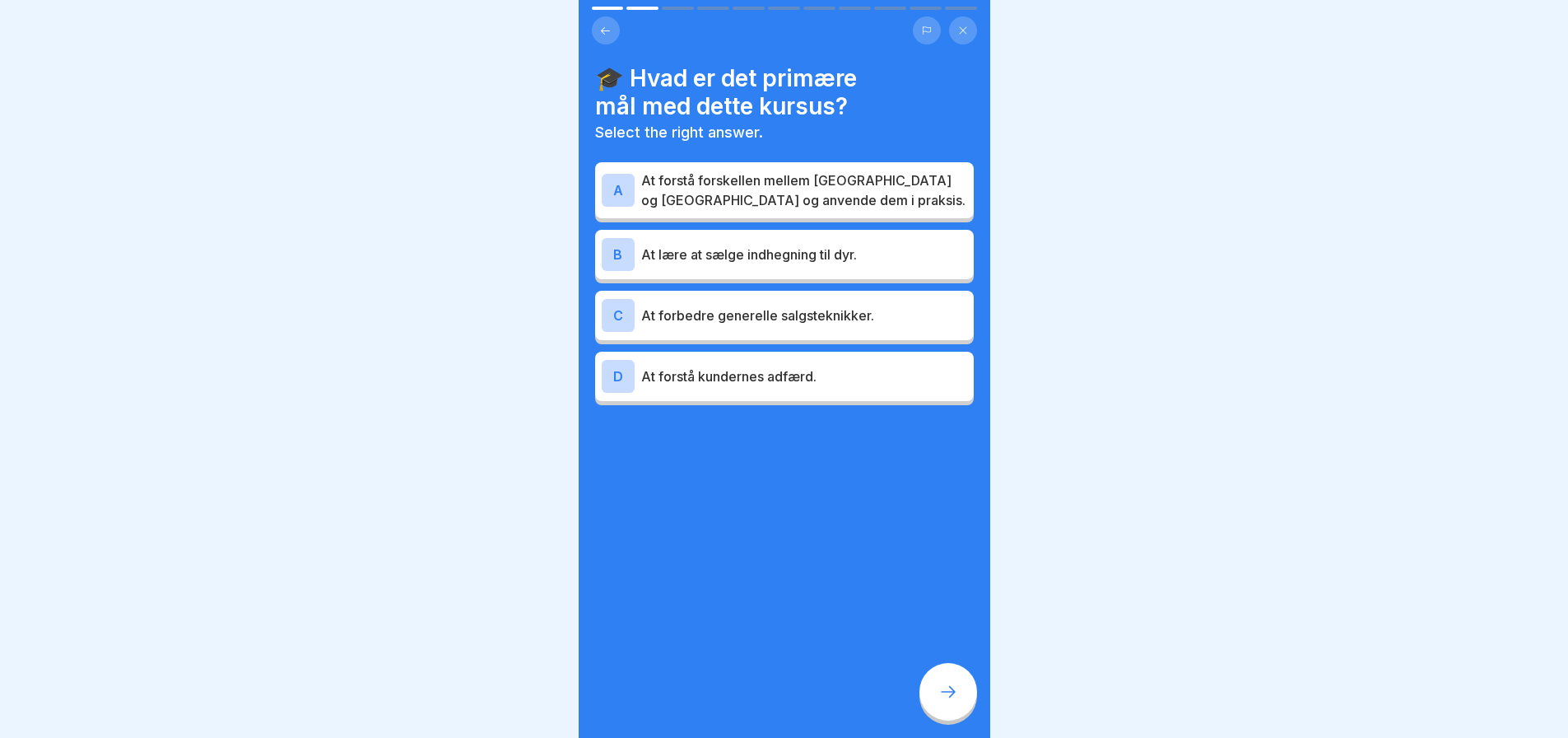
click at [942, 701] on icon at bounding box center [948, 691] width 20 height 20
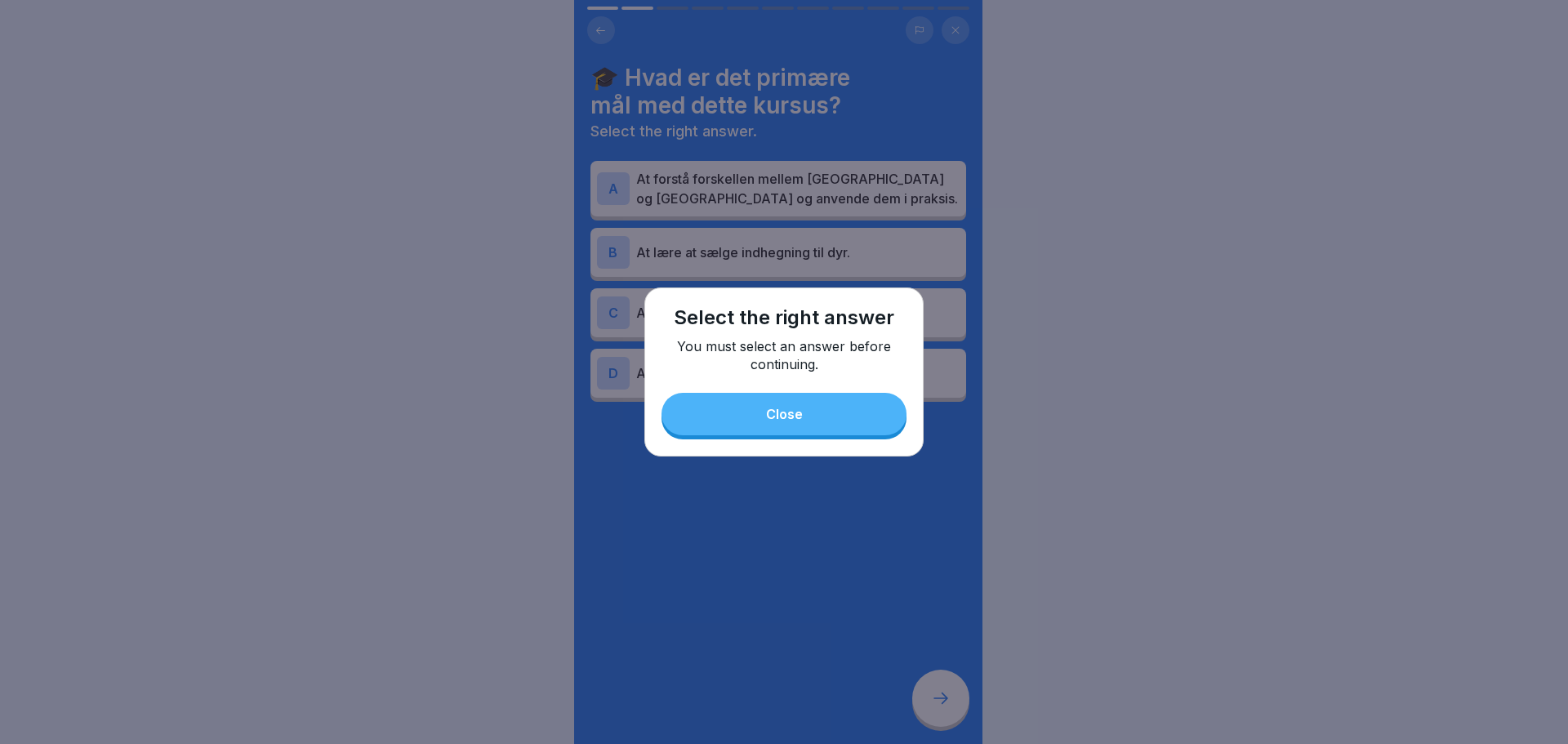
click at [839, 417] on button "Close" at bounding box center [784, 413] width 245 height 42
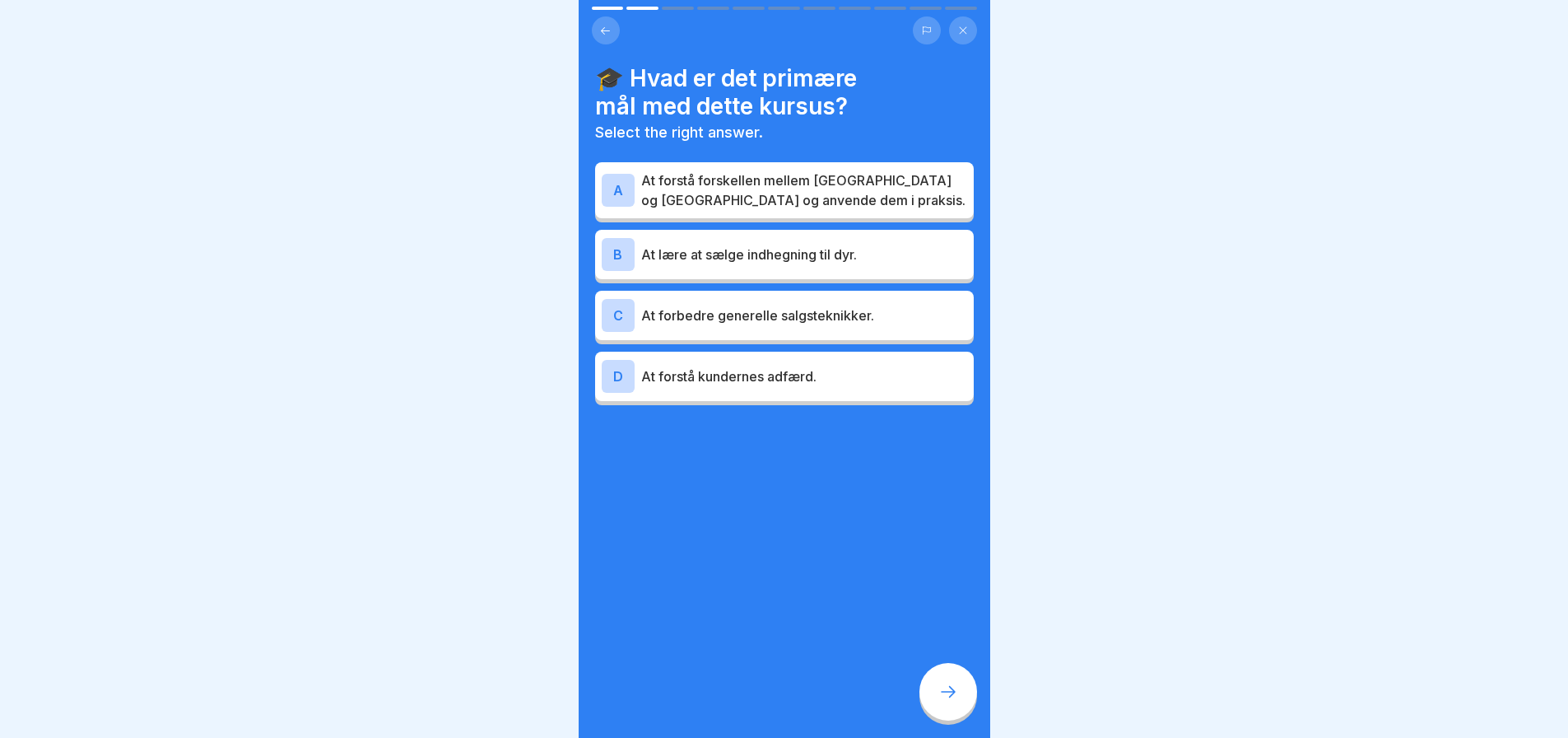
click at [758, 180] on p "At forstå forskellen mellem mersalg og krydssalg og anvende dem i praksis." at bounding box center [804, 190] width 326 height 40
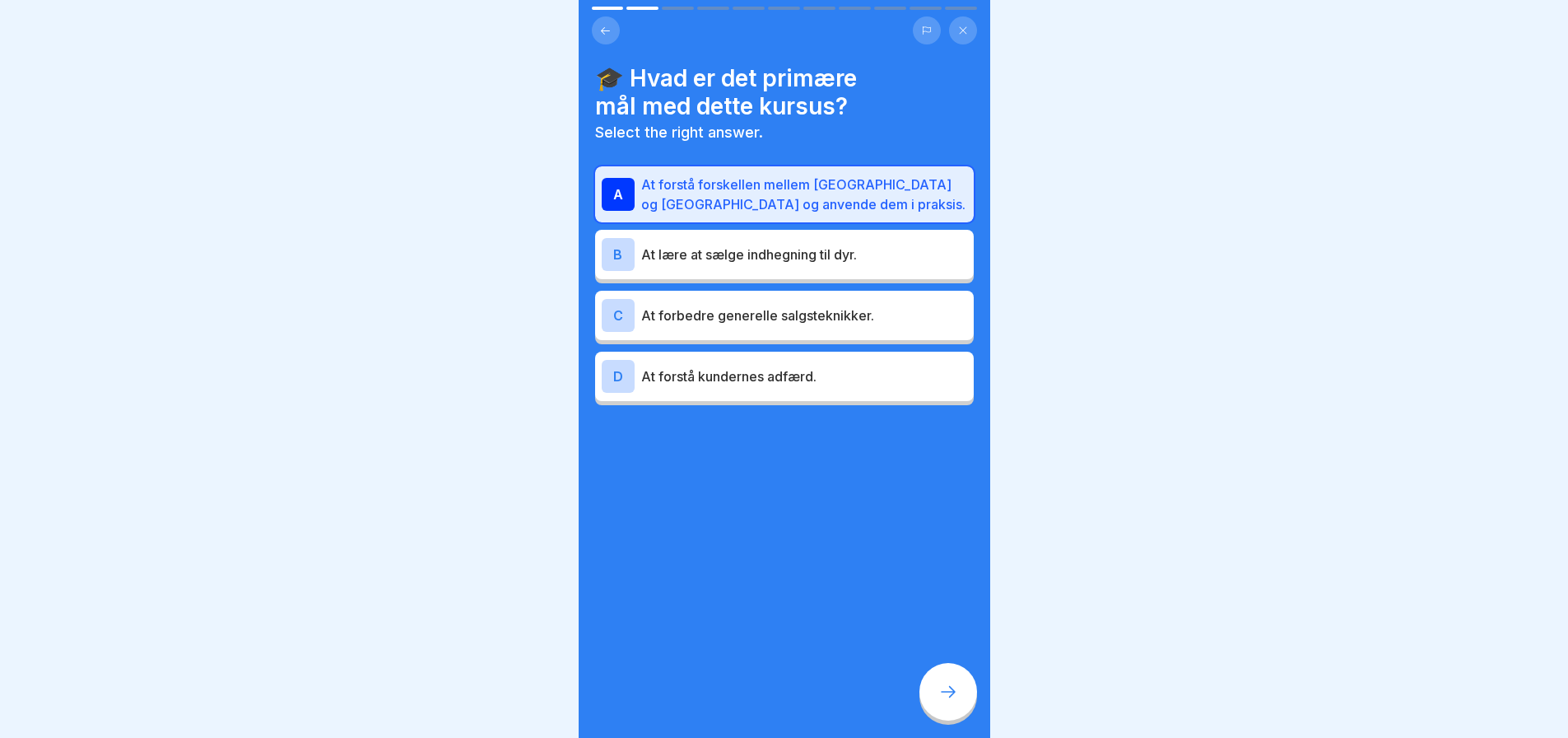
click at [938, 695] on div at bounding box center [948, 692] width 57 height 57
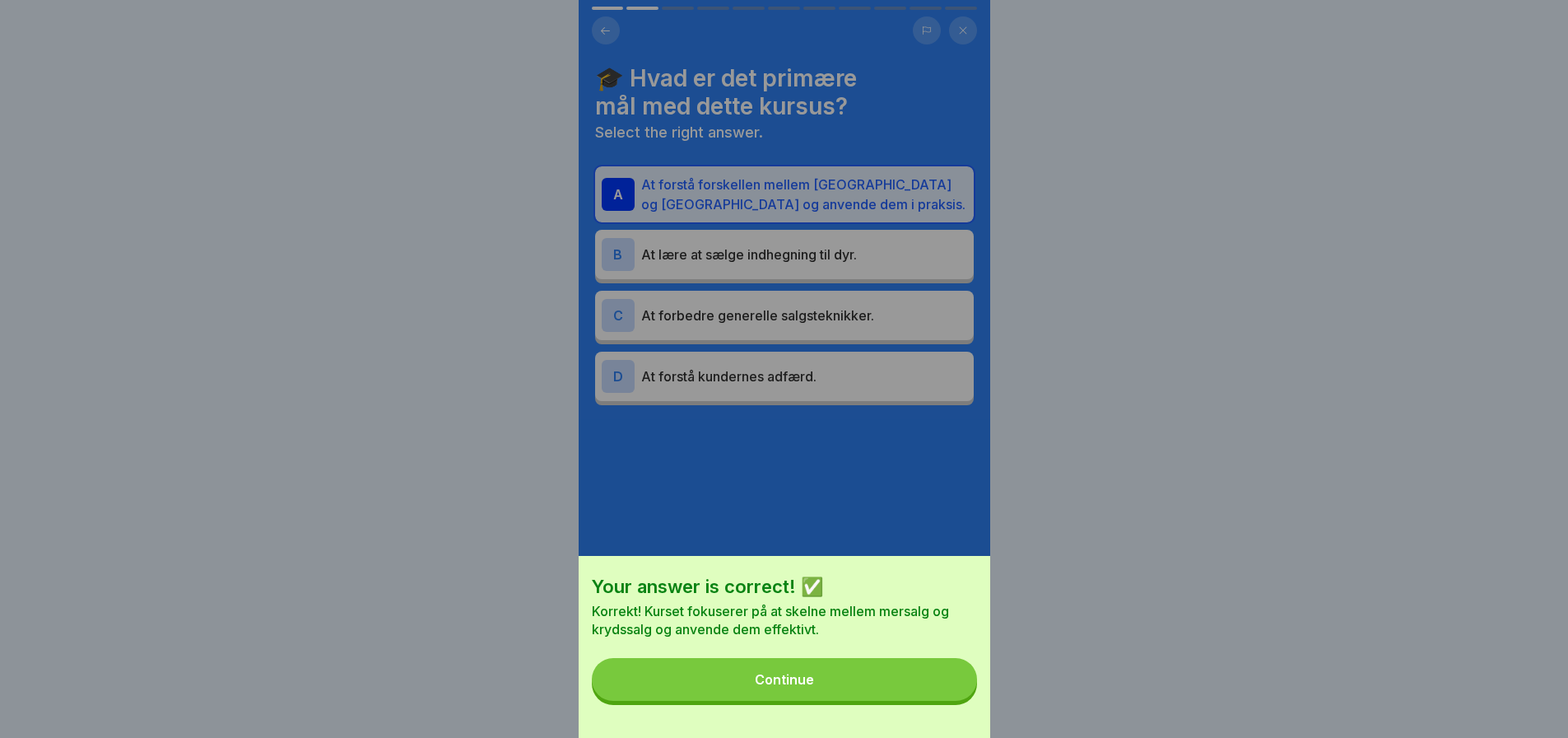
click at [873, 701] on button "Continue" at bounding box center [784, 679] width 385 height 43
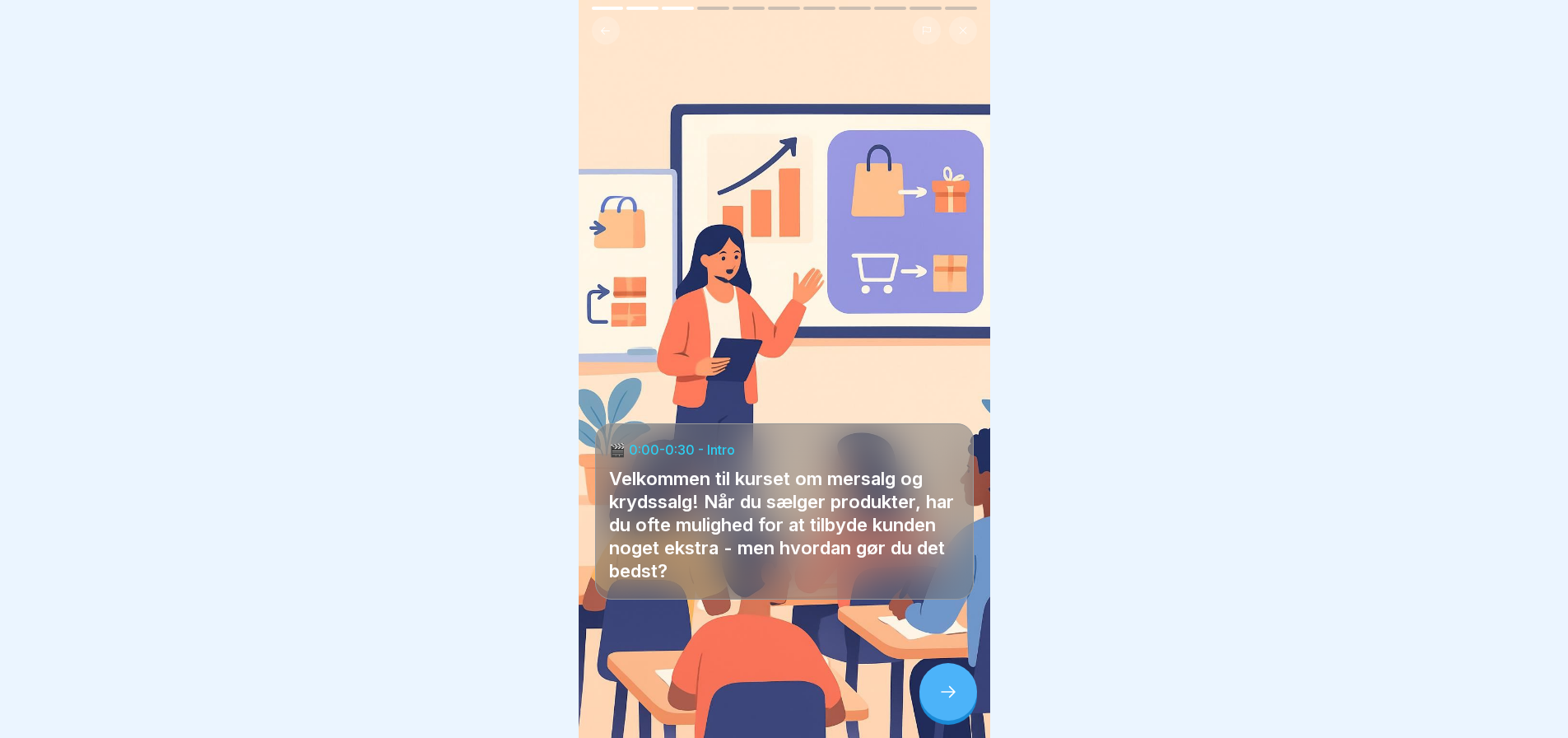
click at [944, 702] on icon at bounding box center [948, 691] width 20 height 20
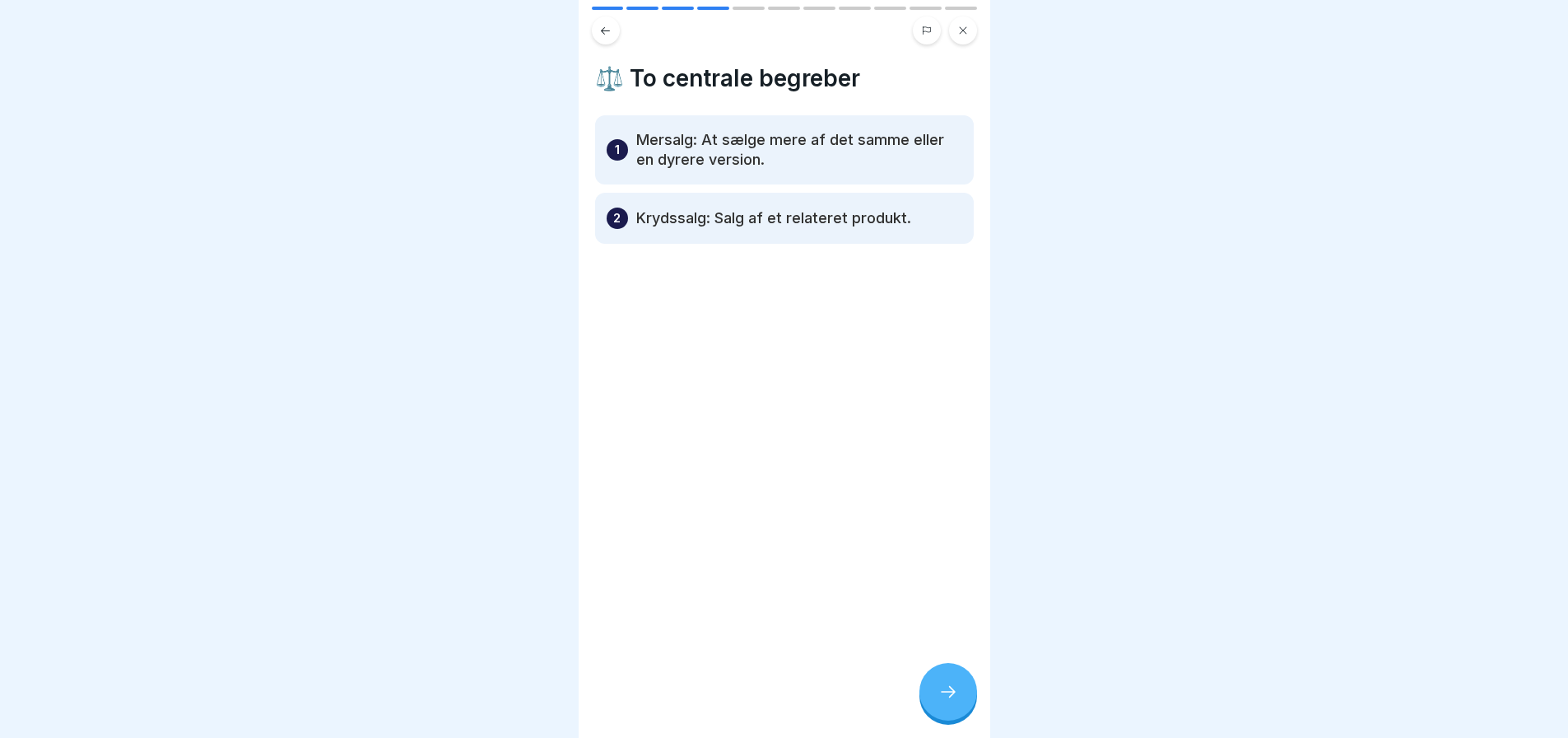
click at [600, 34] on icon at bounding box center [605, 30] width 12 height 12
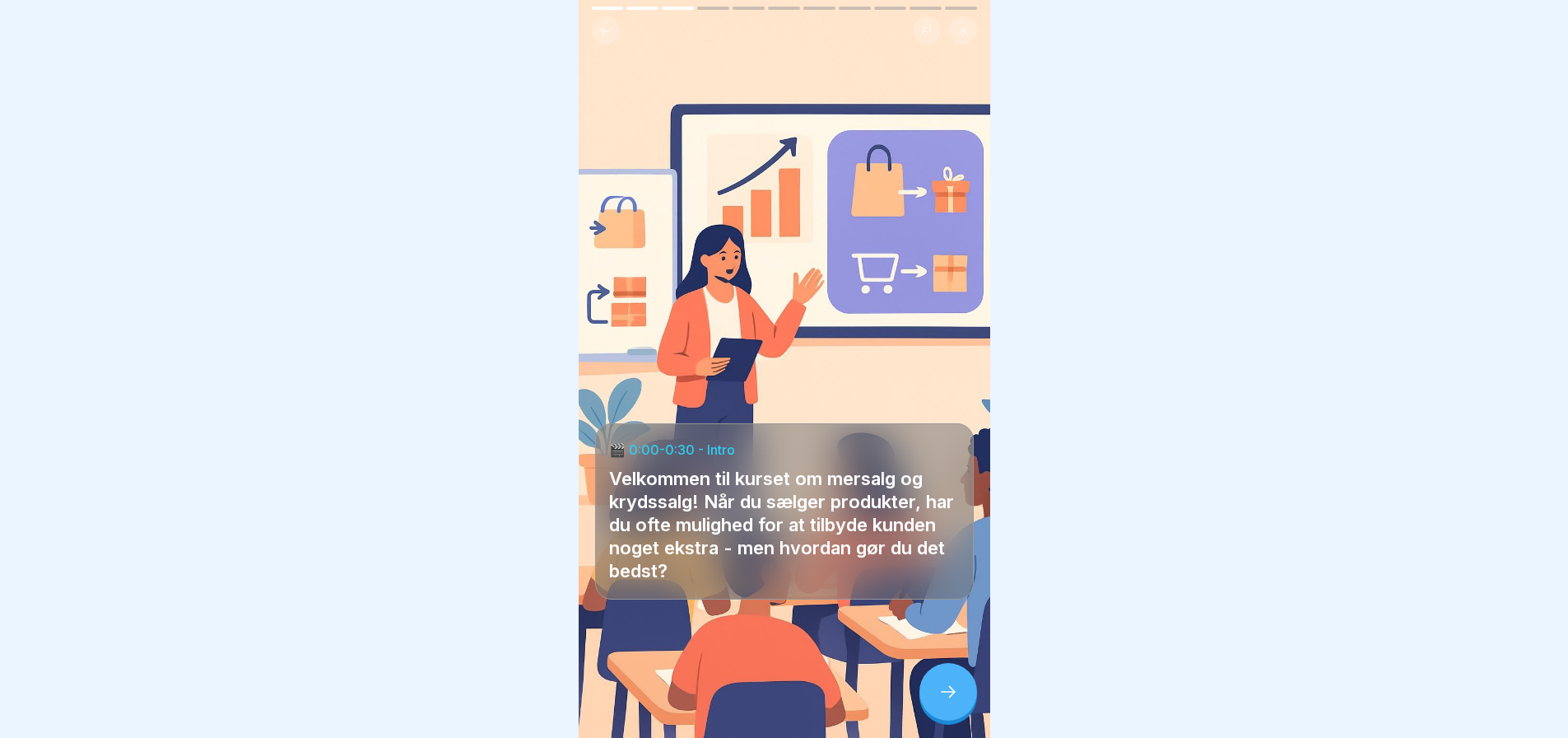
click at [694, 446] on h4 "🎬 0:00-0:30 - Intro" at bounding box center [784, 449] width 351 height 18
click at [940, 695] on icon at bounding box center [948, 691] width 20 height 20
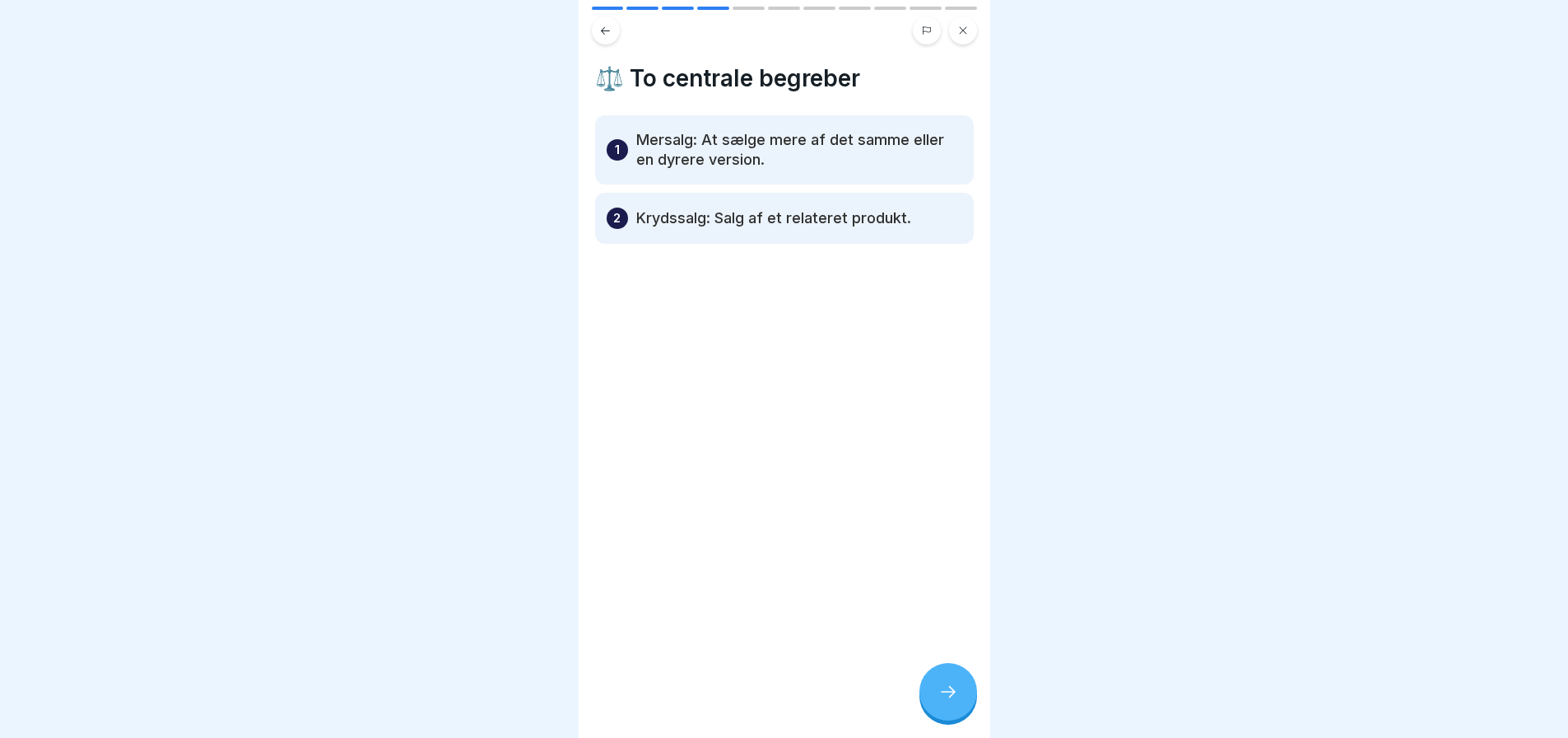
click at [938, 697] on icon at bounding box center [948, 691] width 20 height 20
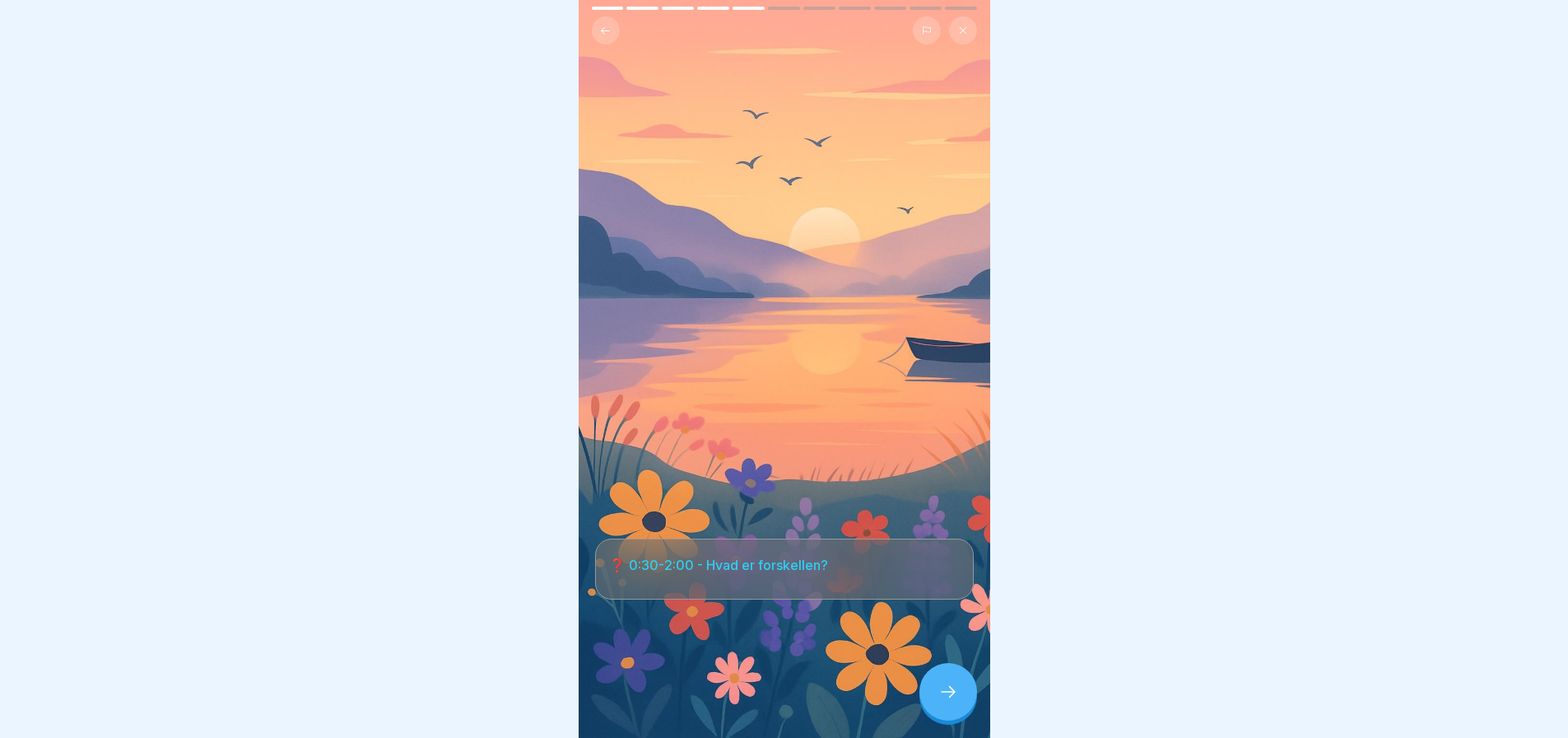
click at [814, 558] on h4 "❓ 0:30-2:00 - Hvad er forskellen?" at bounding box center [784, 564] width 351 height 18
click at [952, 689] on icon at bounding box center [948, 691] width 20 height 20
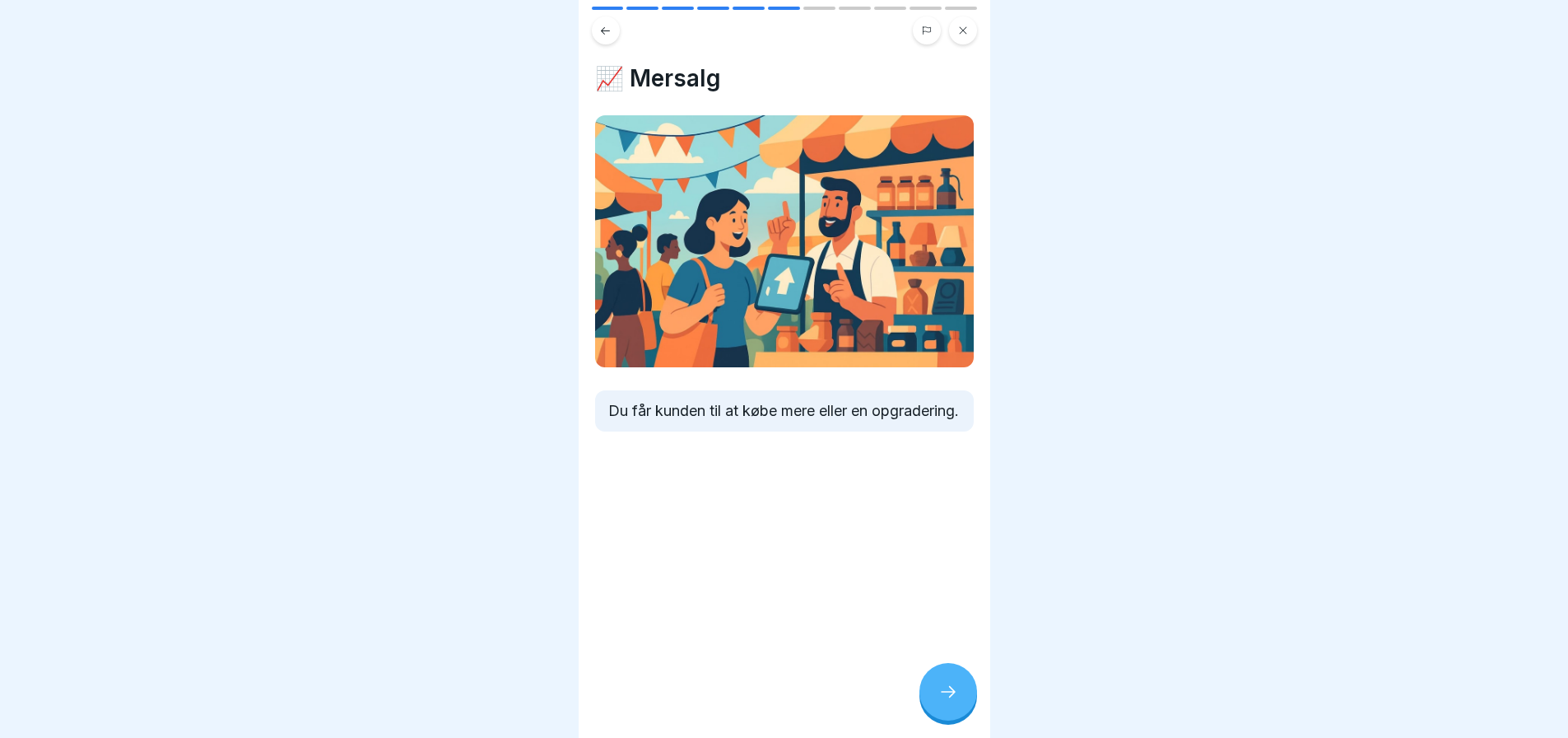
click at [949, 695] on icon at bounding box center [948, 691] width 20 height 20
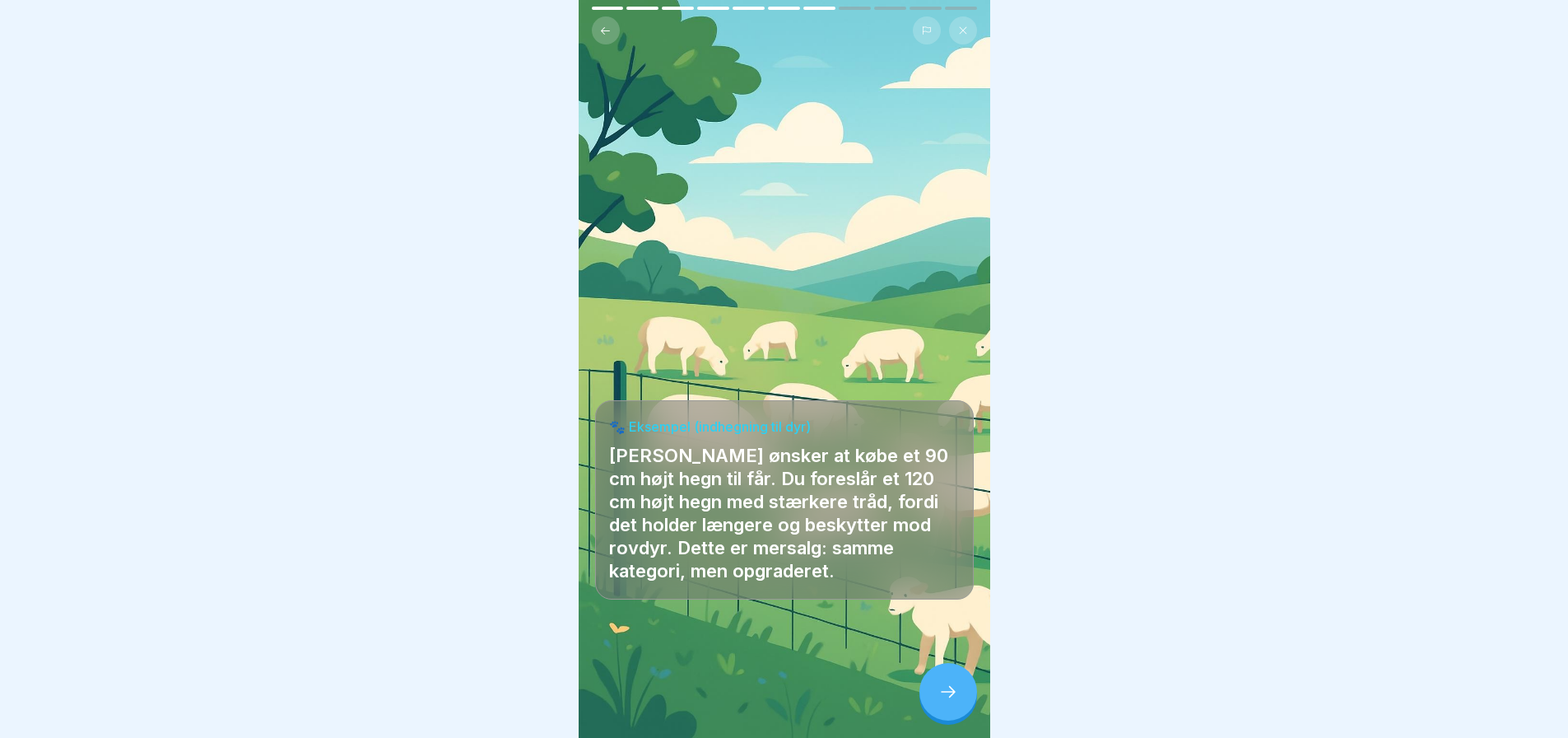
click at [950, 689] on icon at bounding box center [948, 691] width 20 height 20
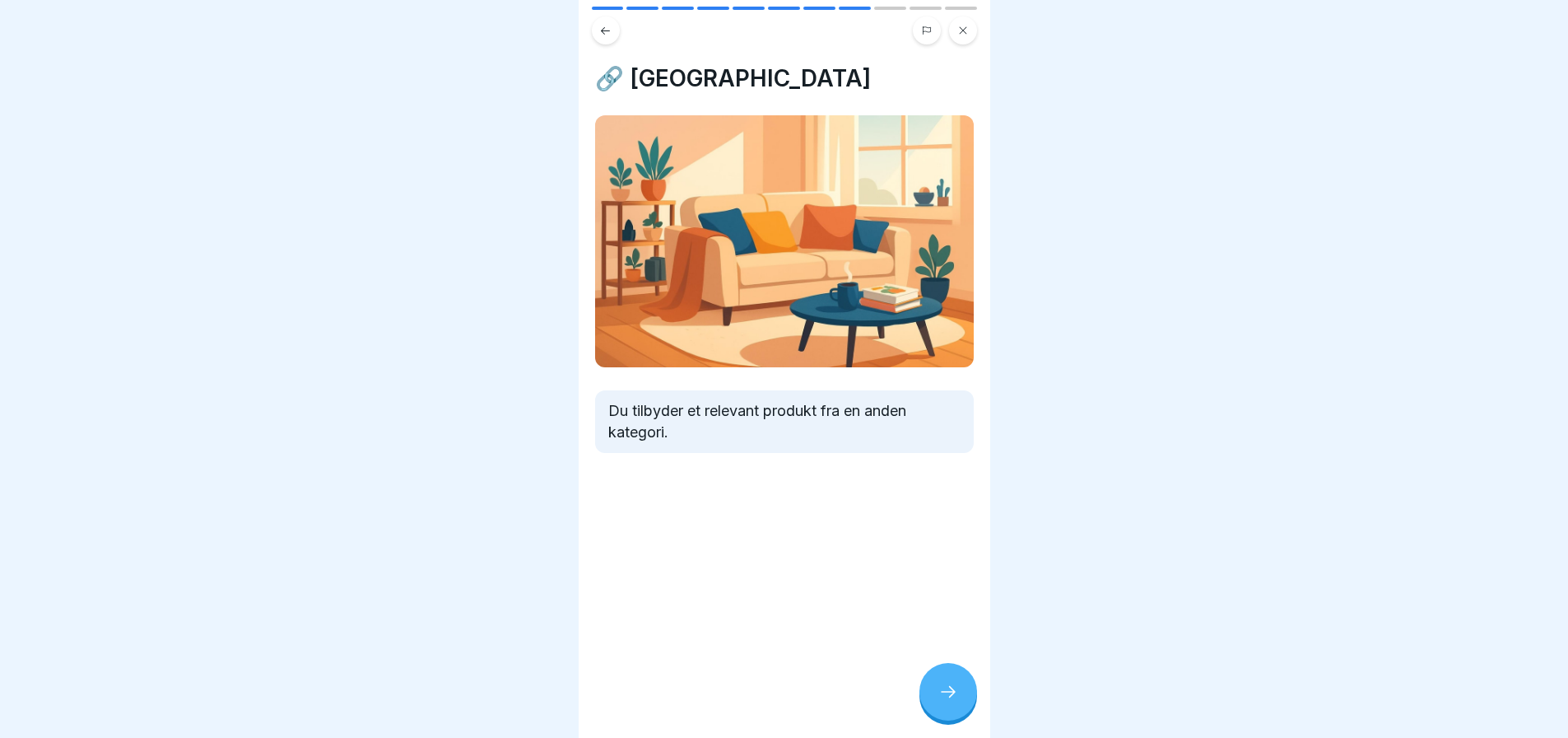
click at [942, 688] on icon at bounding box center [948, 691] width 20 height 20
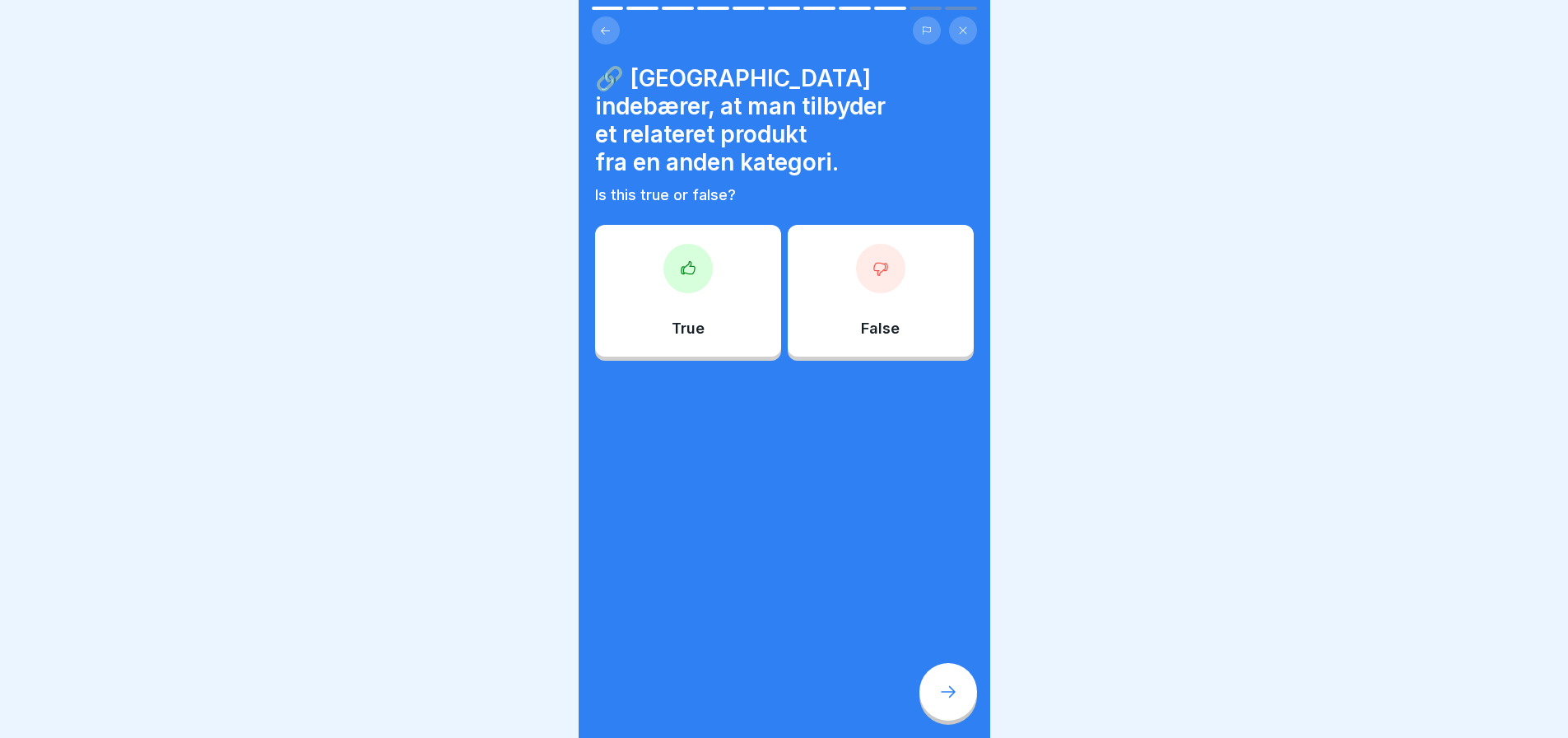
click at [714, 257] on div "True" at bounding box center [688, 291] width 186 height 132
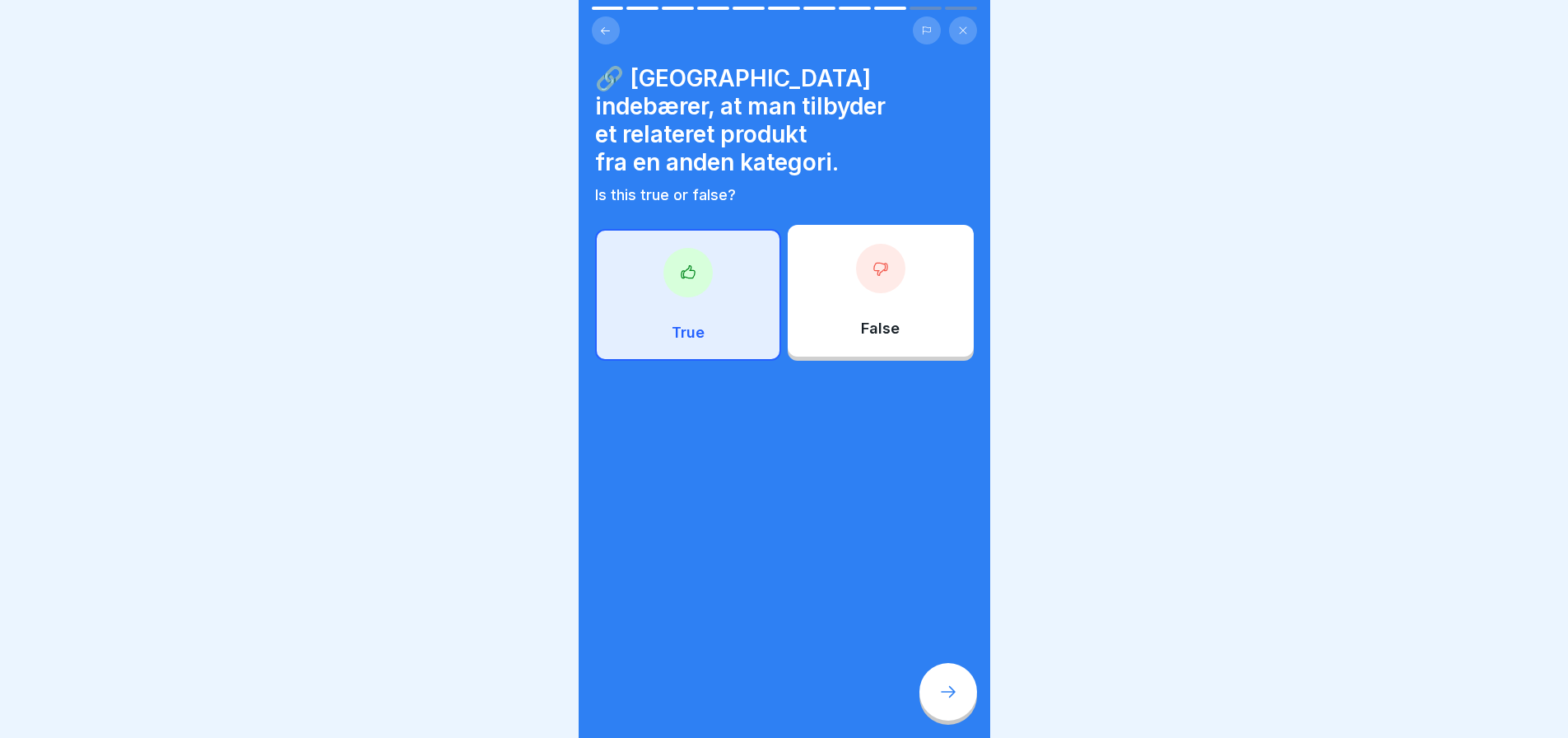
click at [948, 695] on icon at bounding box center [948, 691] width 20 height 20
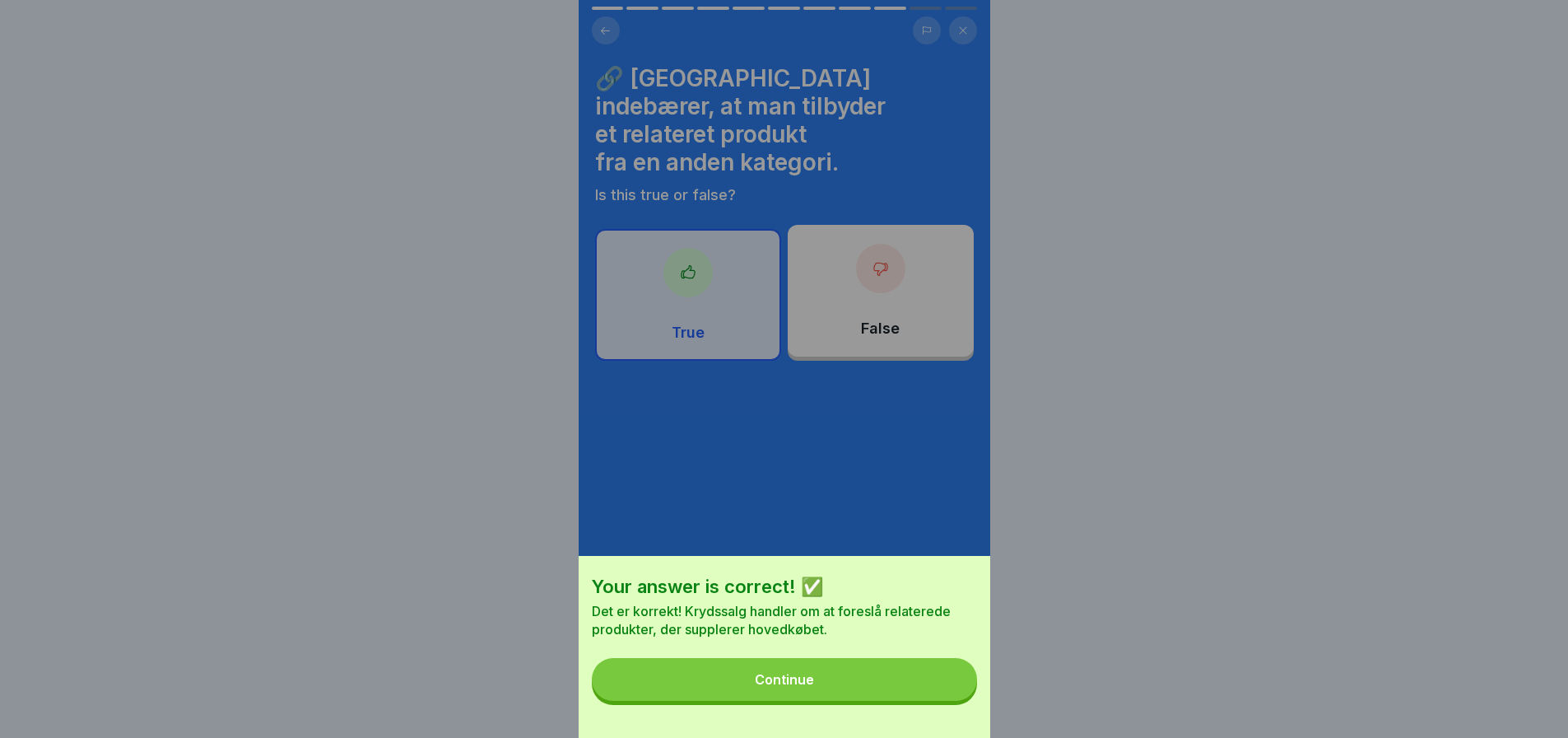
click at [798, 687] on div "Continue" at bounding box center [784, 679] width 59 height 15
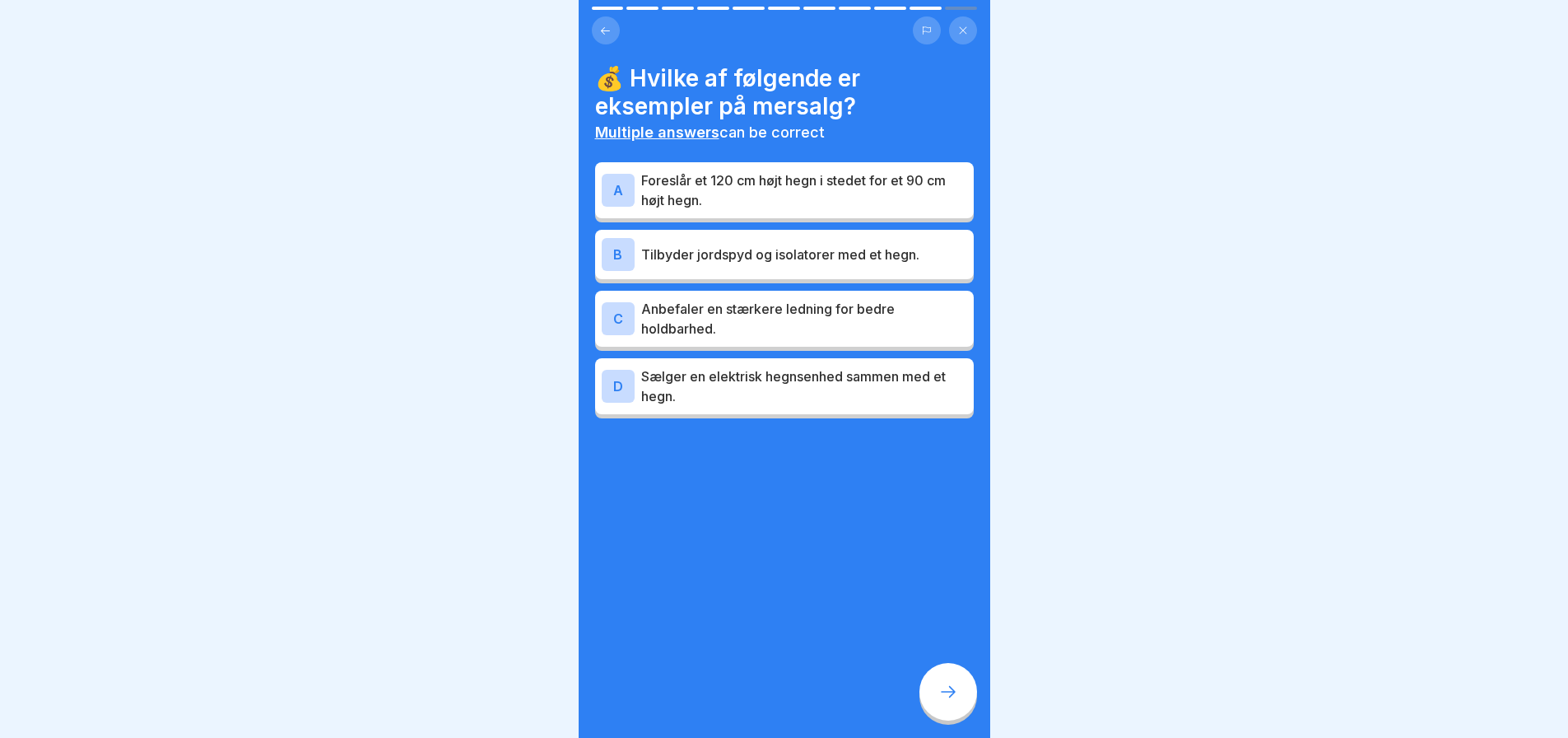
click at [767, 183] on p "Foreslår et 120 cm højt hegn i stedet for et 90 cm højt hegn." at bounding box center [804, 190] width 326 height 40
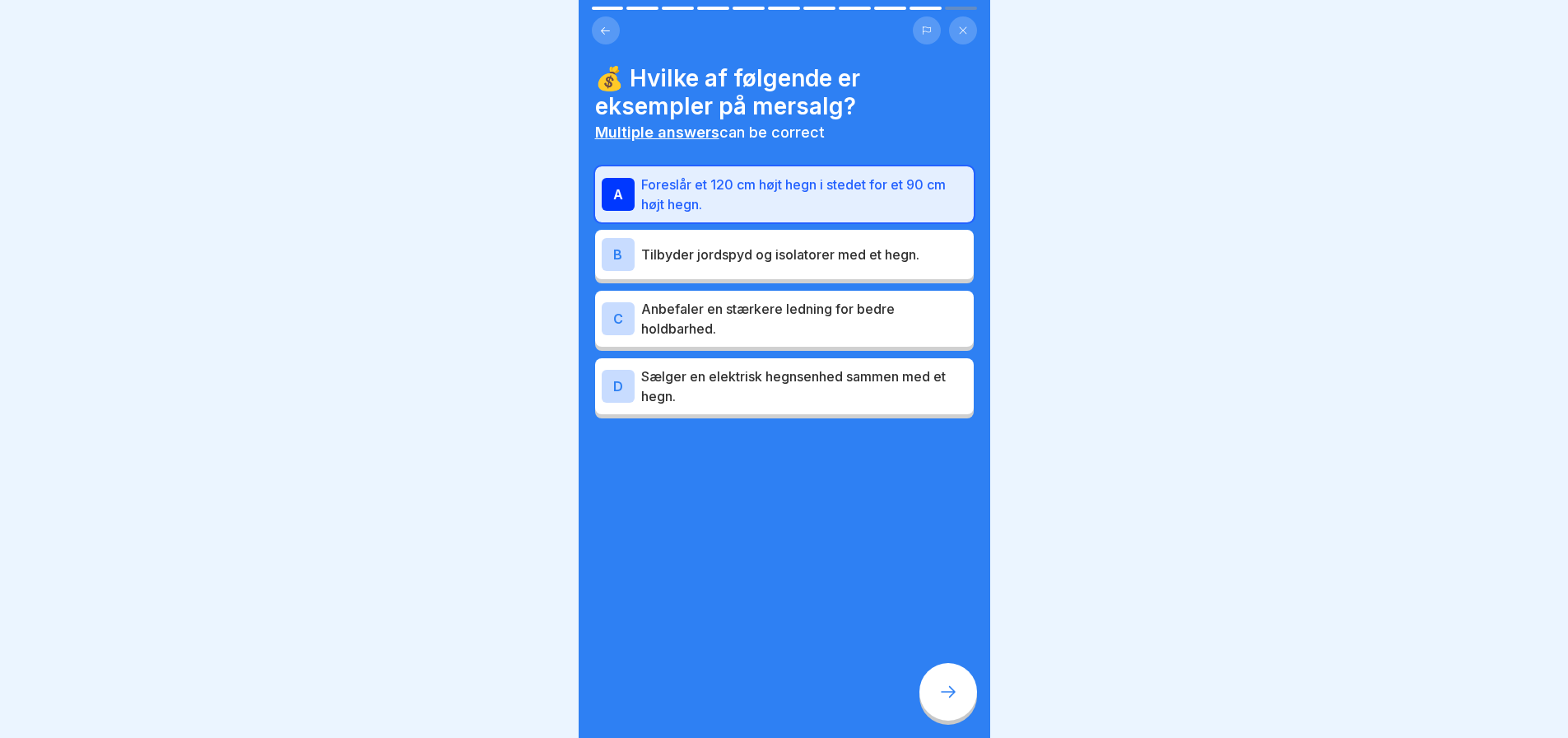
click at [762, 312] on p "Anbefaler en stærkere ledning for bedre holdbarhed." at bounding box center [804, 319] width 326 height 40
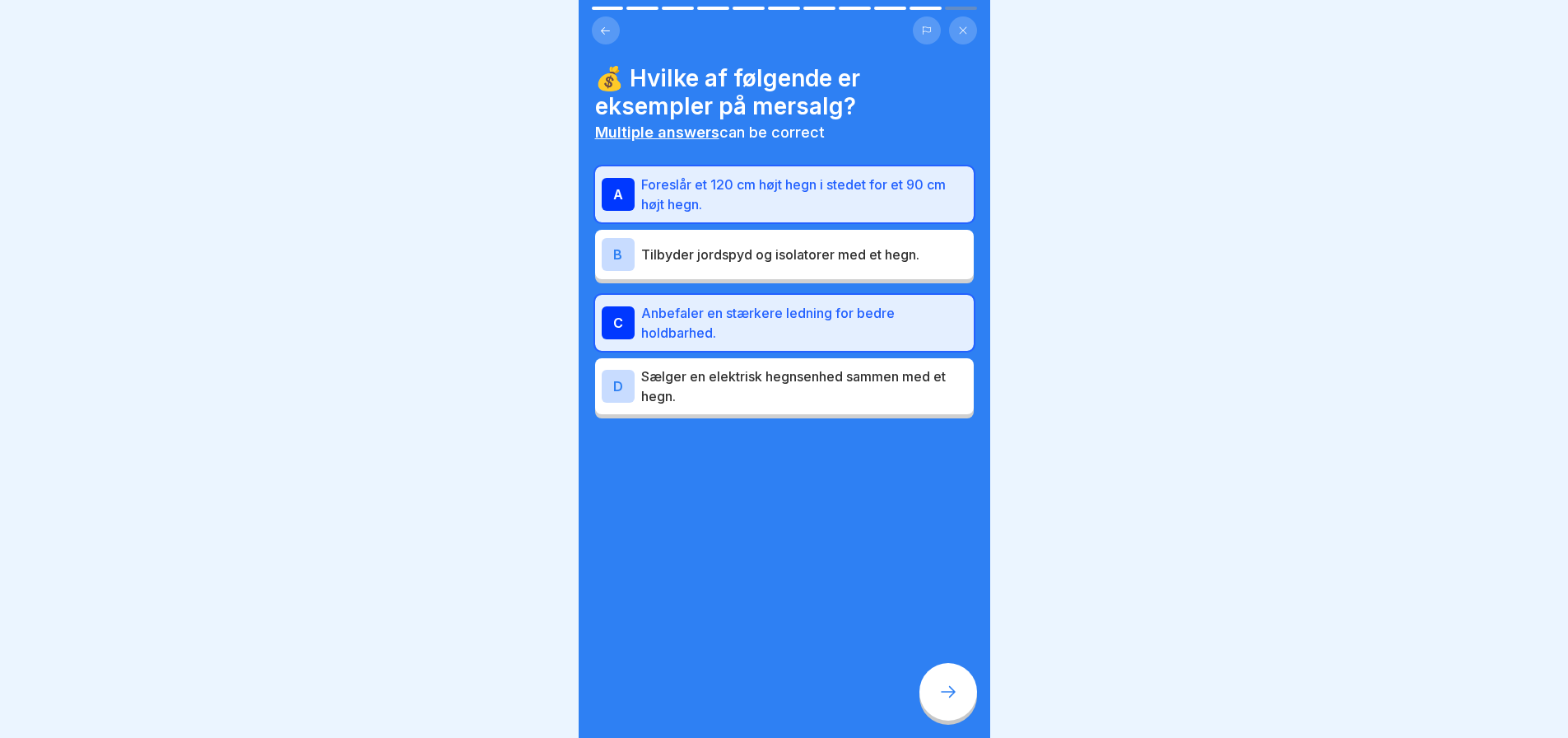
click at [952, 688] on icon at bounding box center [948, 691] width 20 height 20
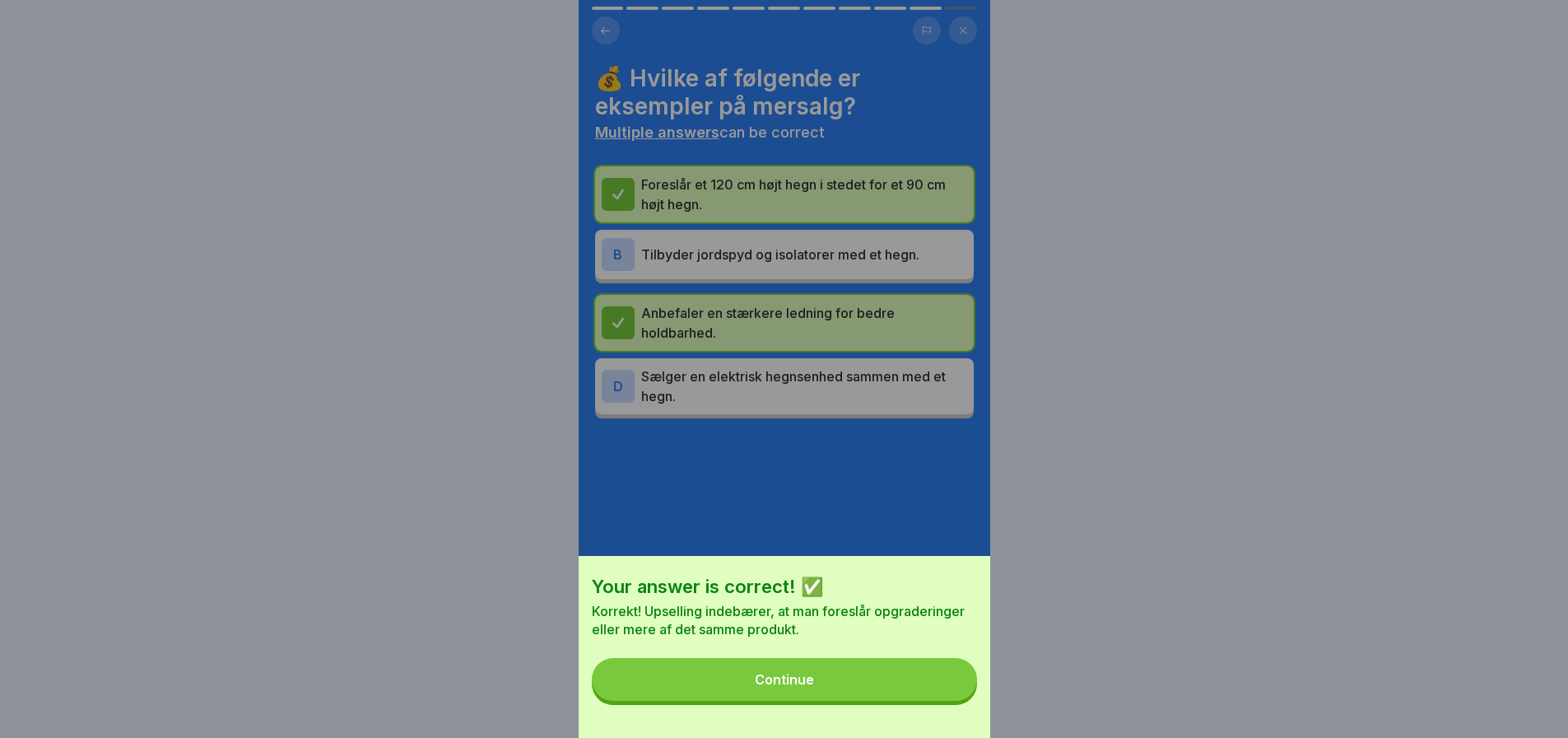
click at [810, 687] on div "Continue" at bounding box center [784, 679] width 59 height 15
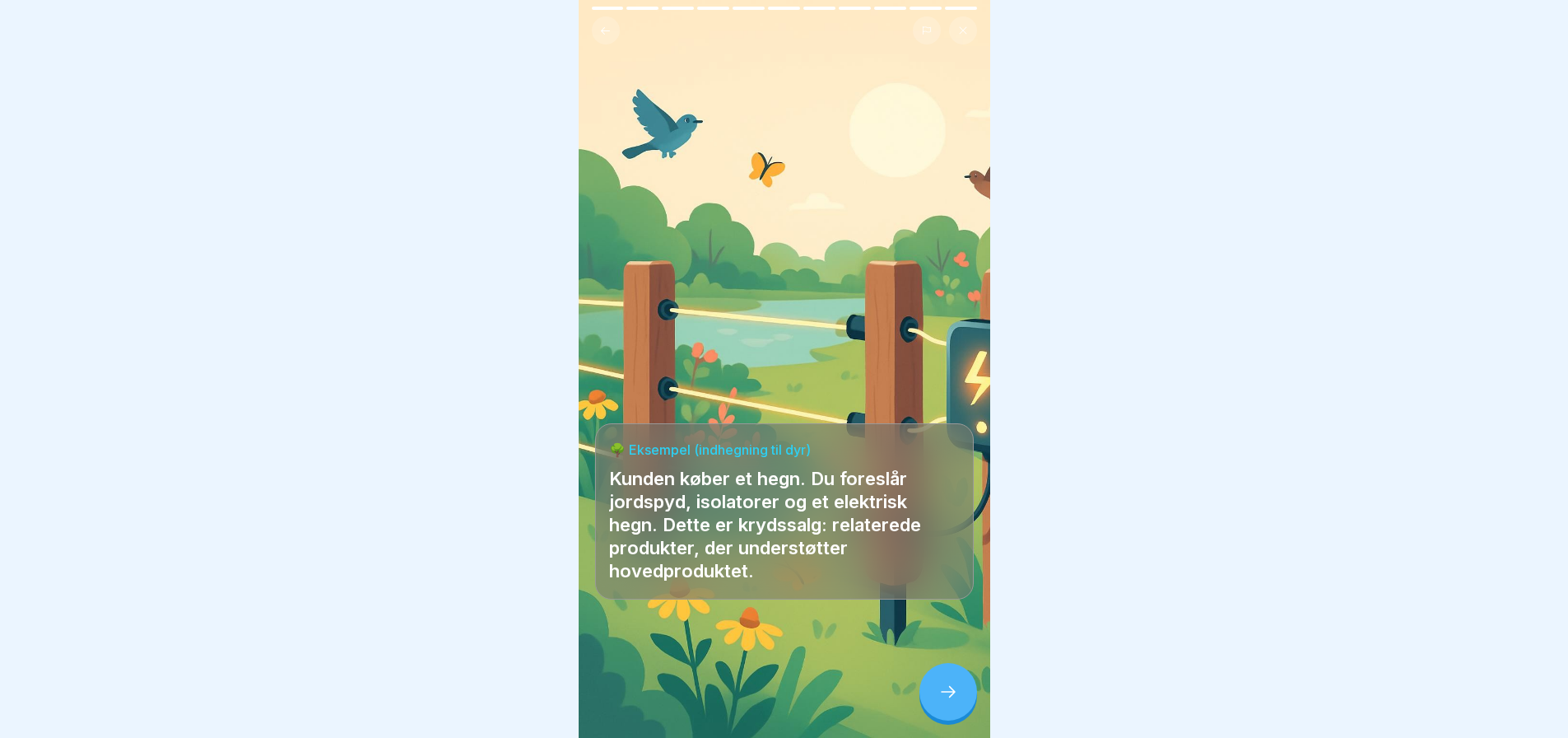
click at [941, 690] on icon at bounding box center [948, 691] width 20 height 20
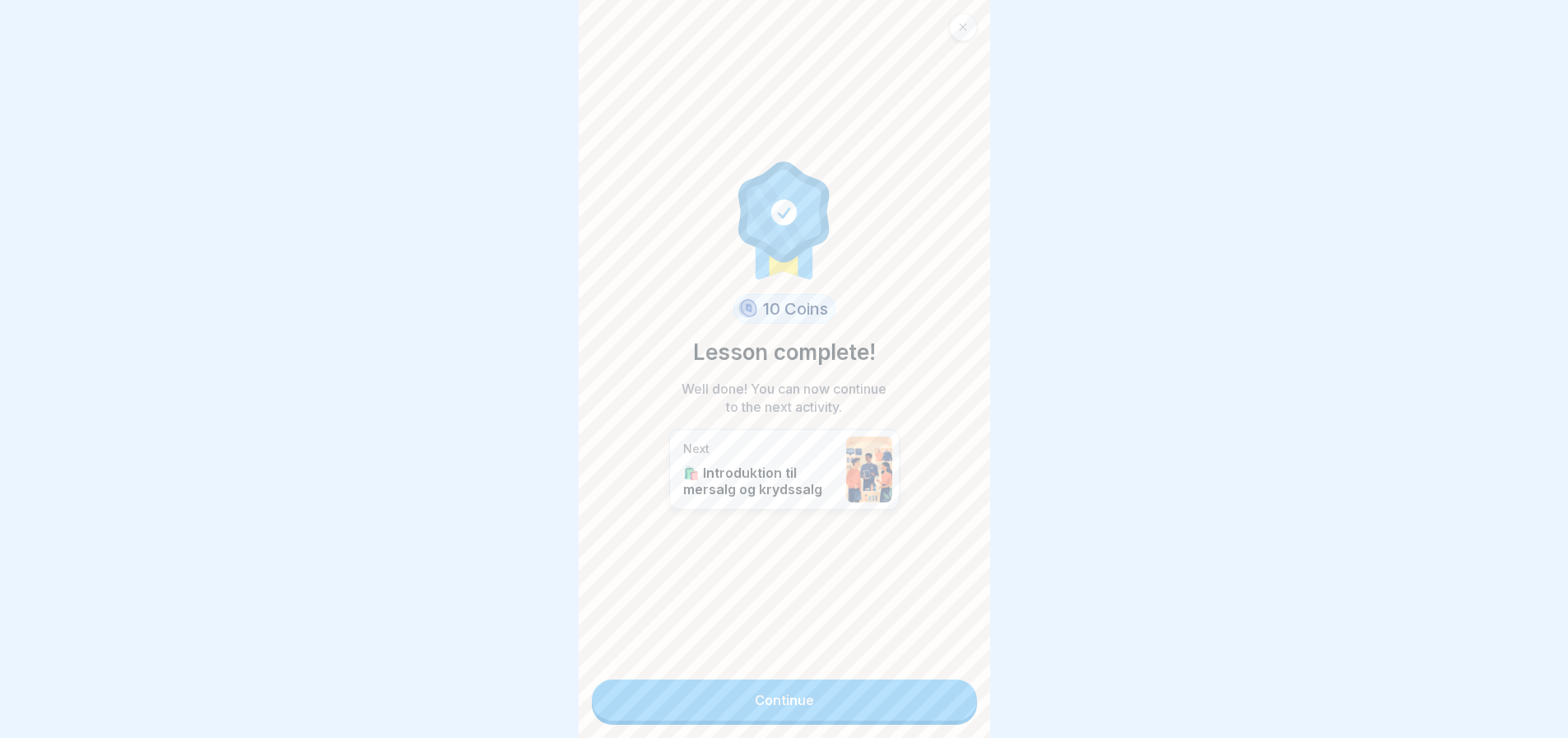
click at [840, 684] on link "Continue" at bounding box center [784, 699] width 385 height 41
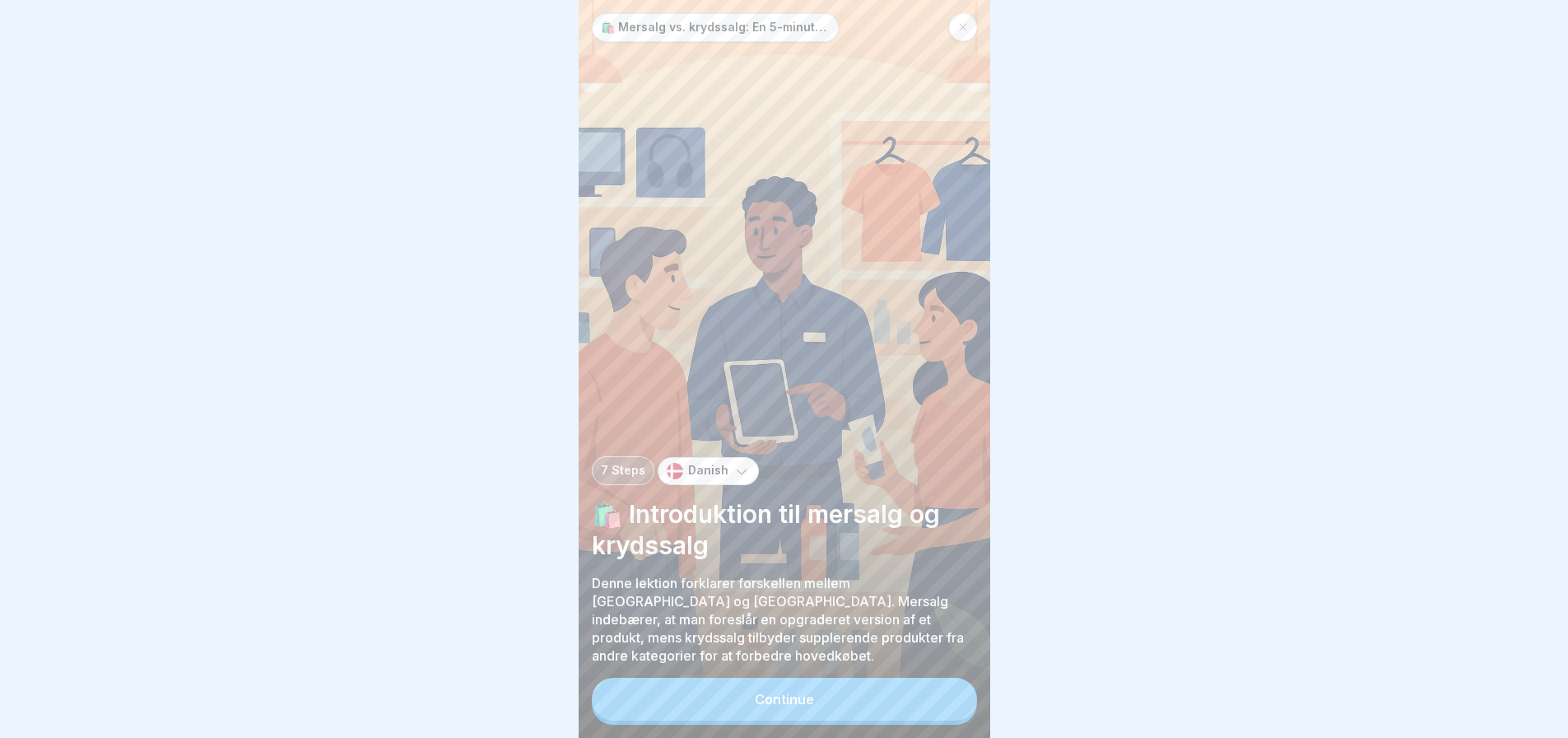
click at [835, 710] on button "Continue" at bounding box center [784, 699] width 385 height 43
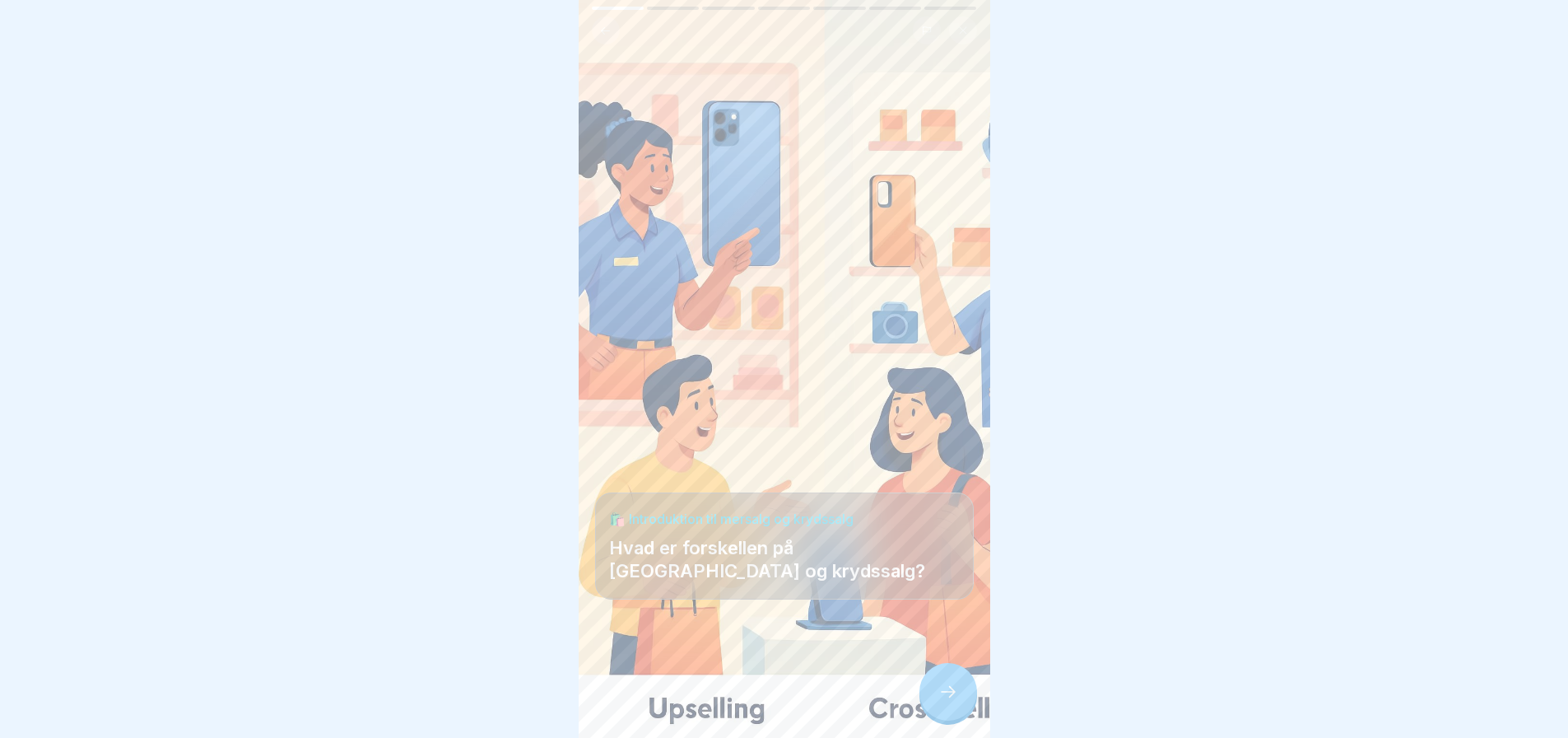
scroll to position [12, 0]
click at [948, 696] on icon at bounding box center [948, 691] width 20 height 20
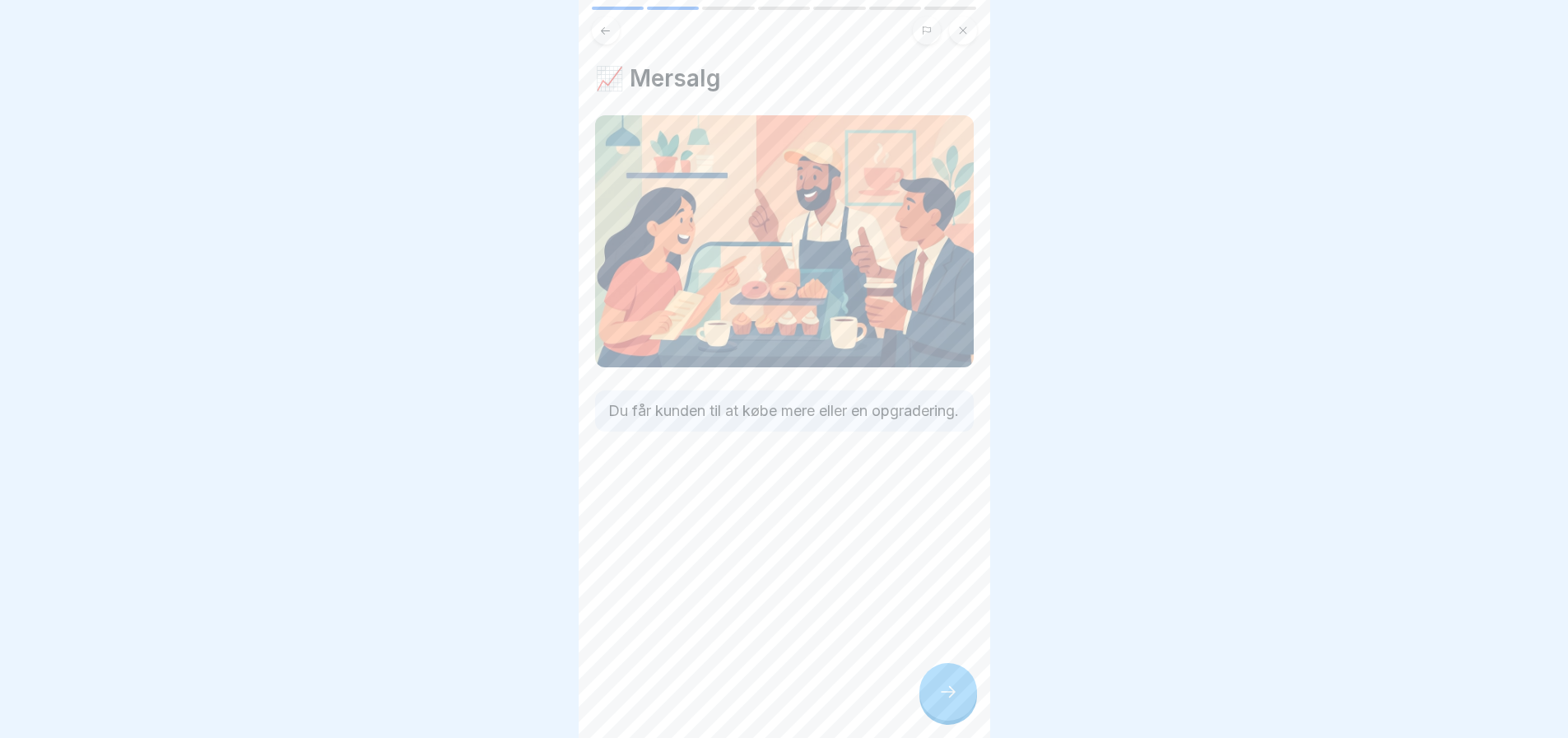
click at [952, 695] on icon at bounding box center [948, 691] width 15 height 11
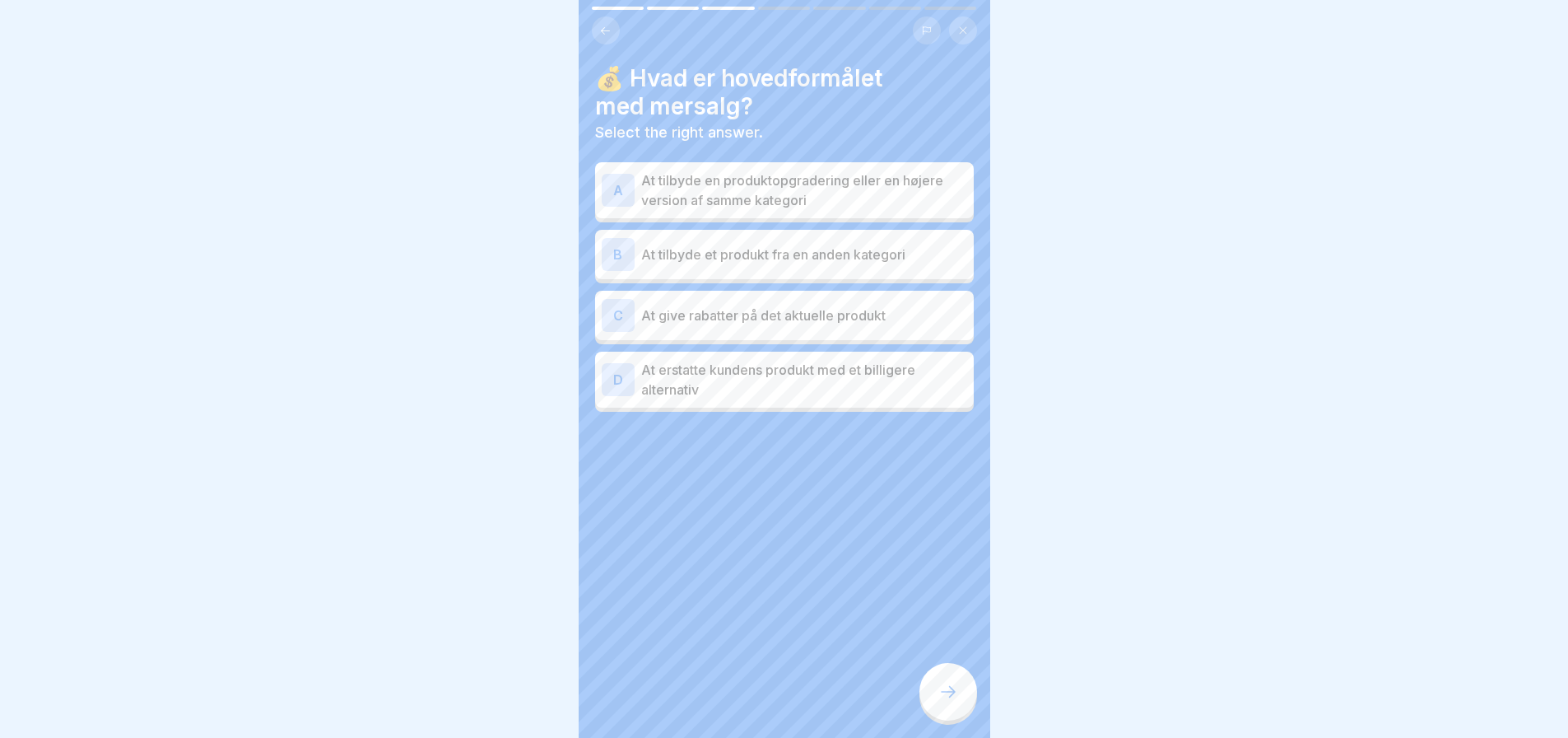
click at [952, 695] on icon at bounding box center [948, 691] width 15 height 11
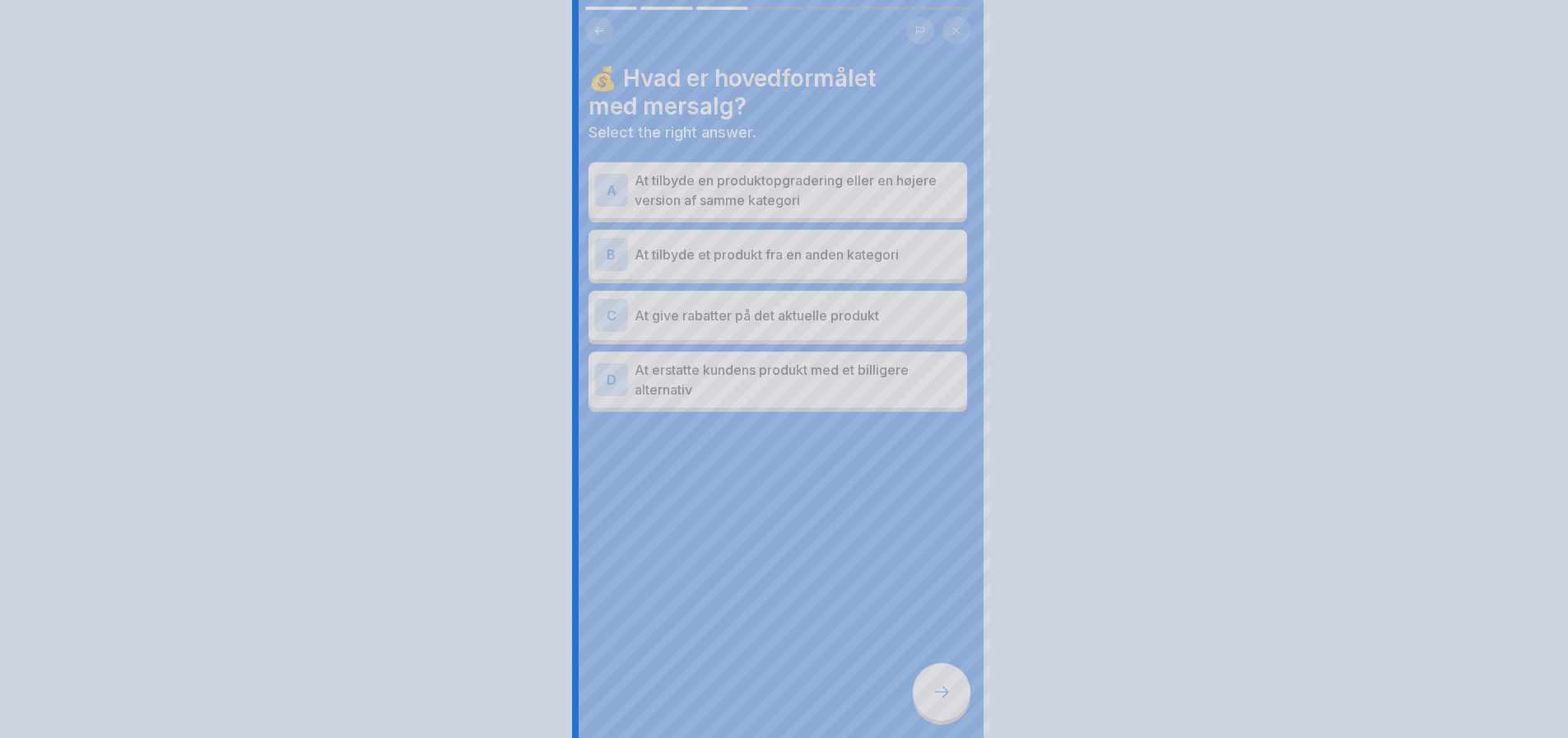
scroll to position [0, 0]
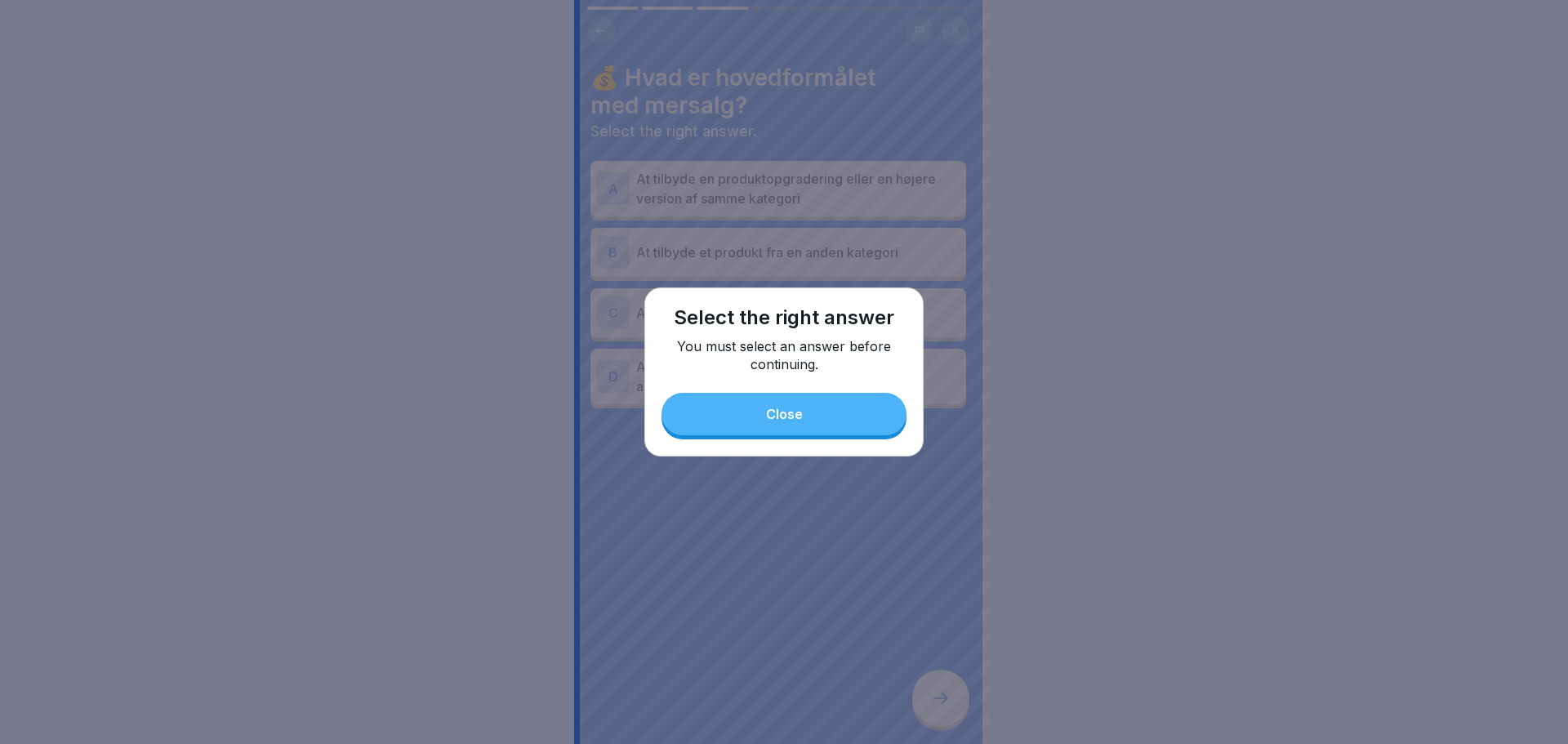
click at [844, 416] on button "Close" at bounding box center [784, 413] width 245 height 42
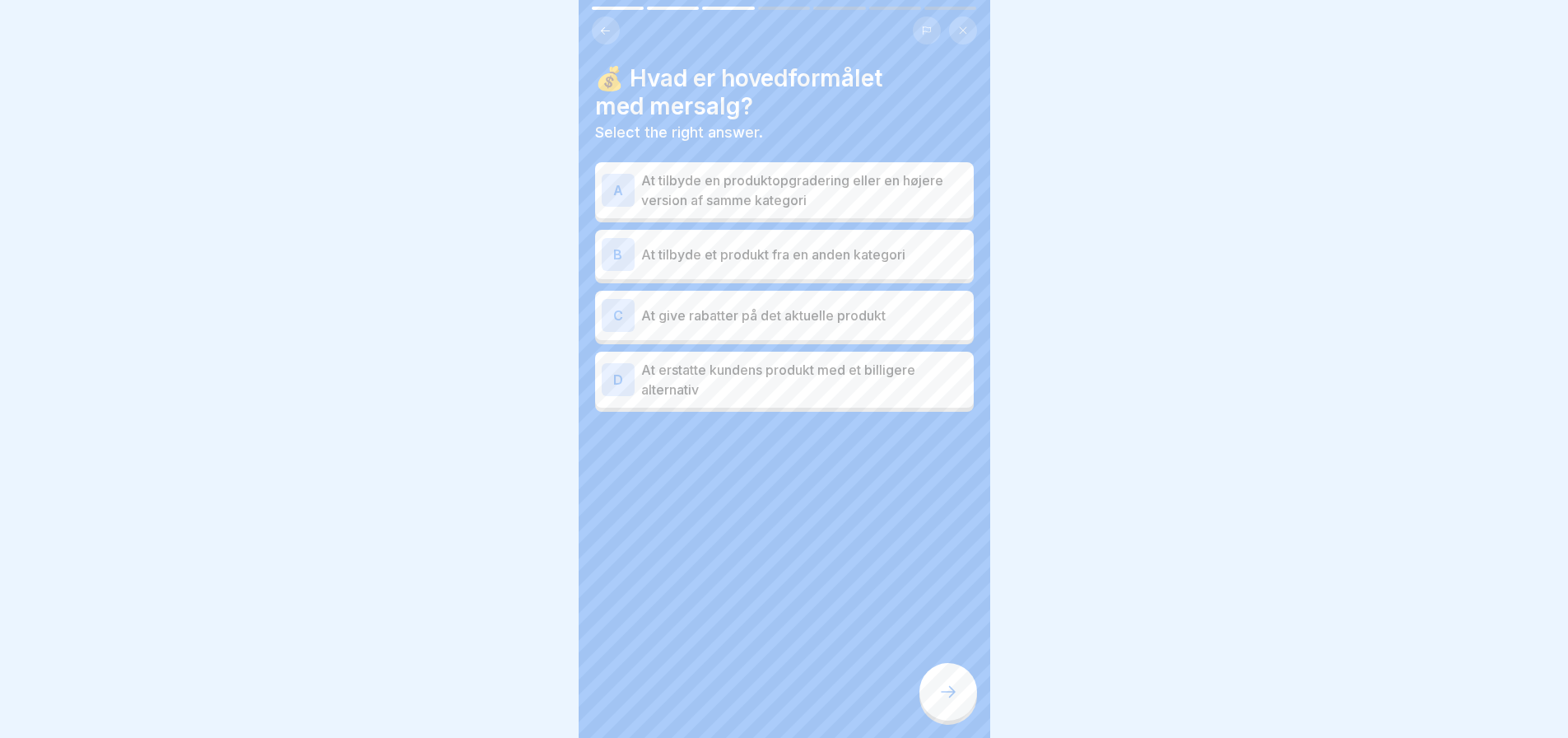
click at [750, 189] on p "At tilbyde en produktopgradering eller en højere version af samme kategori" at bounding box center [804, 190] width 326 height 40
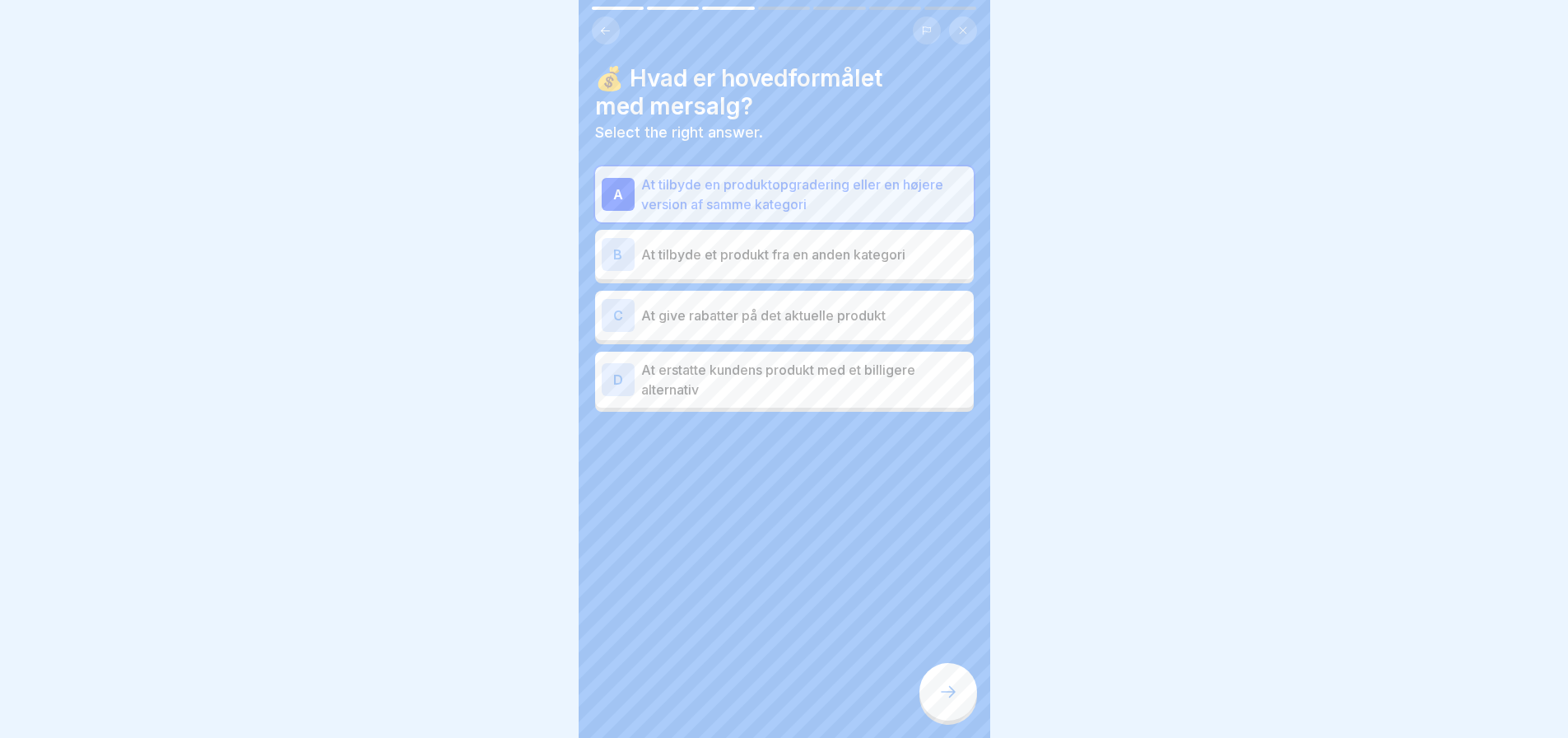
click at [946, 702] on icon at bounding box center [948, 691] width 20 height 20
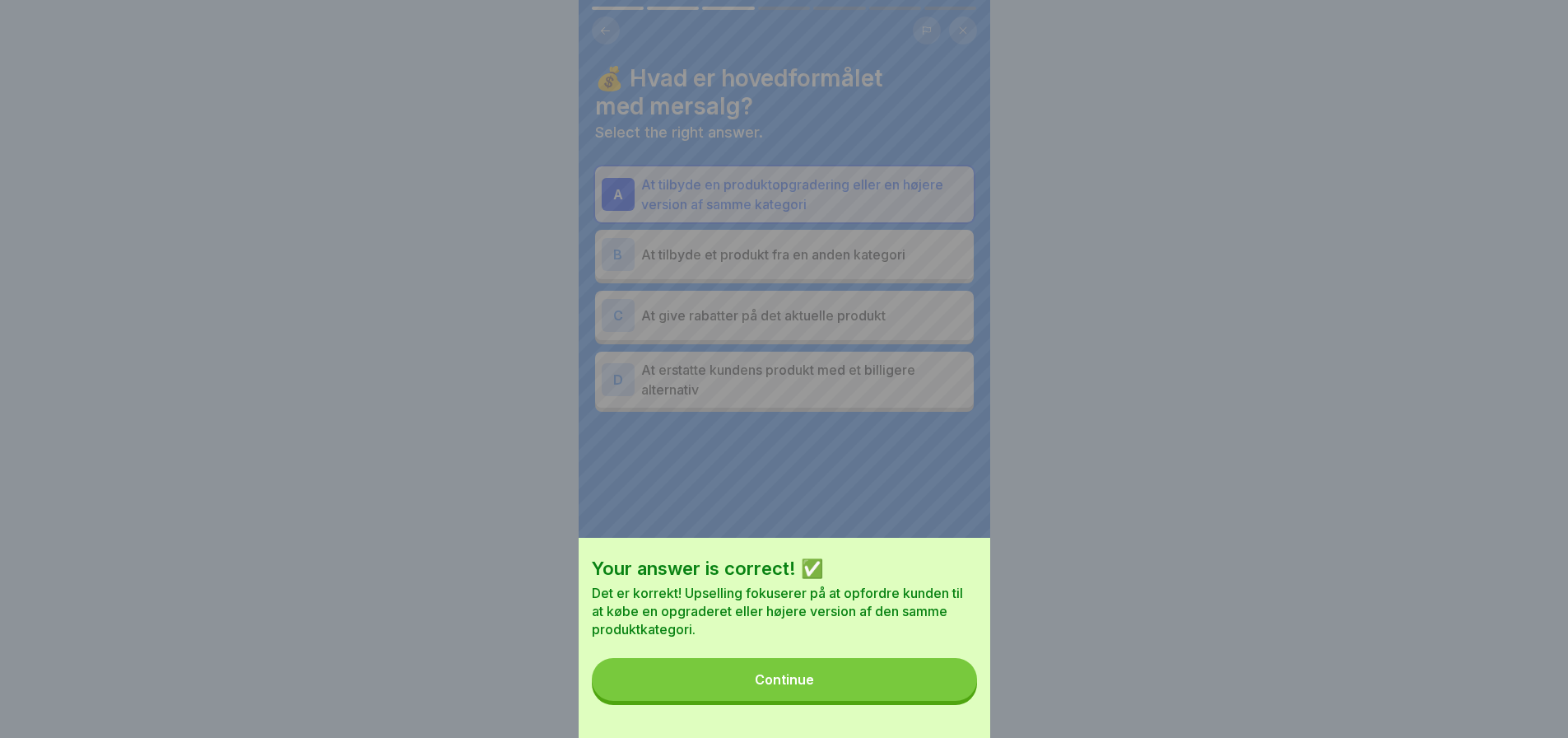
click at [804, 687] on div "Continue" at bounding box center [784, 679] width 59 height 15
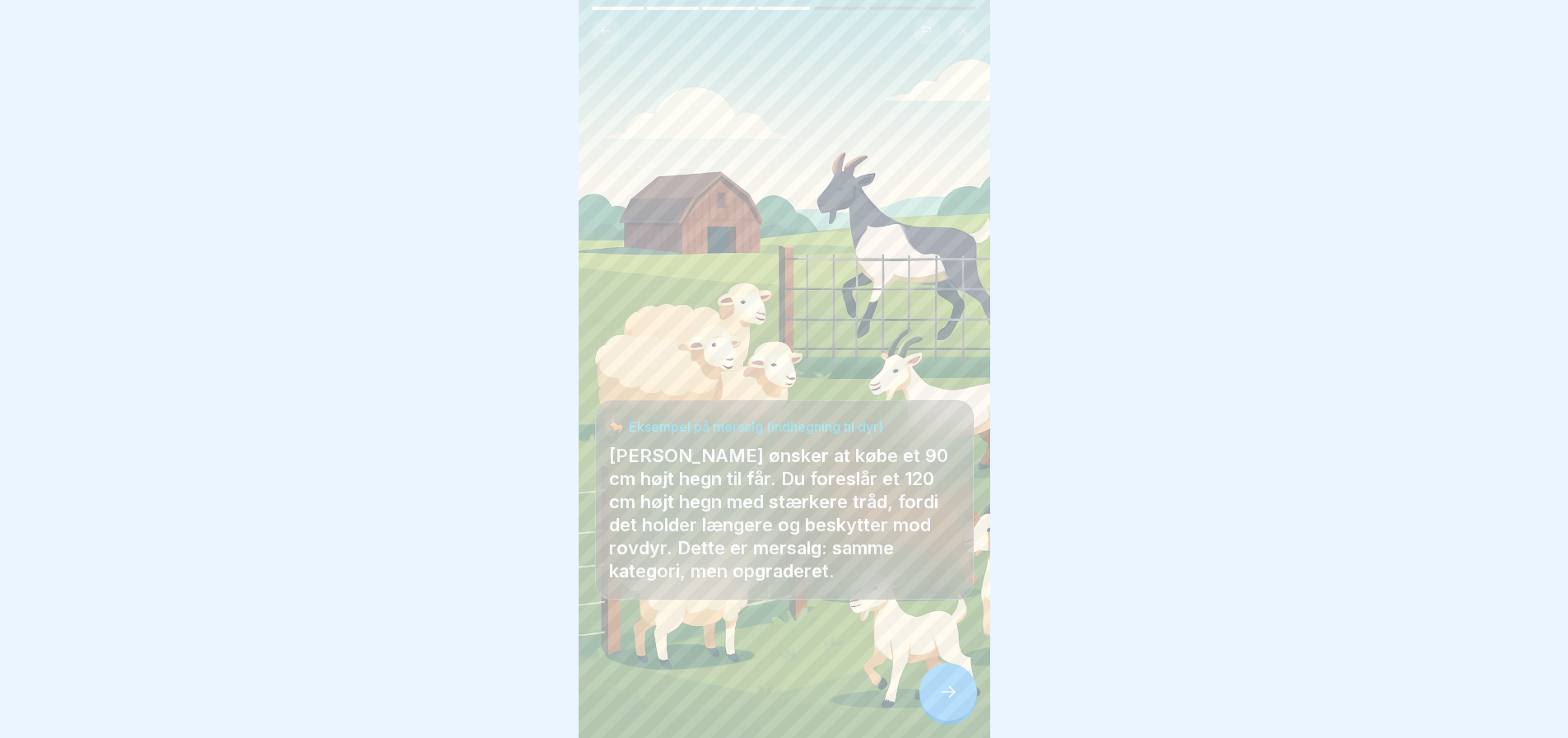
click at [950, 702] on icon at bounding box center [948, 691] width 20 height 20
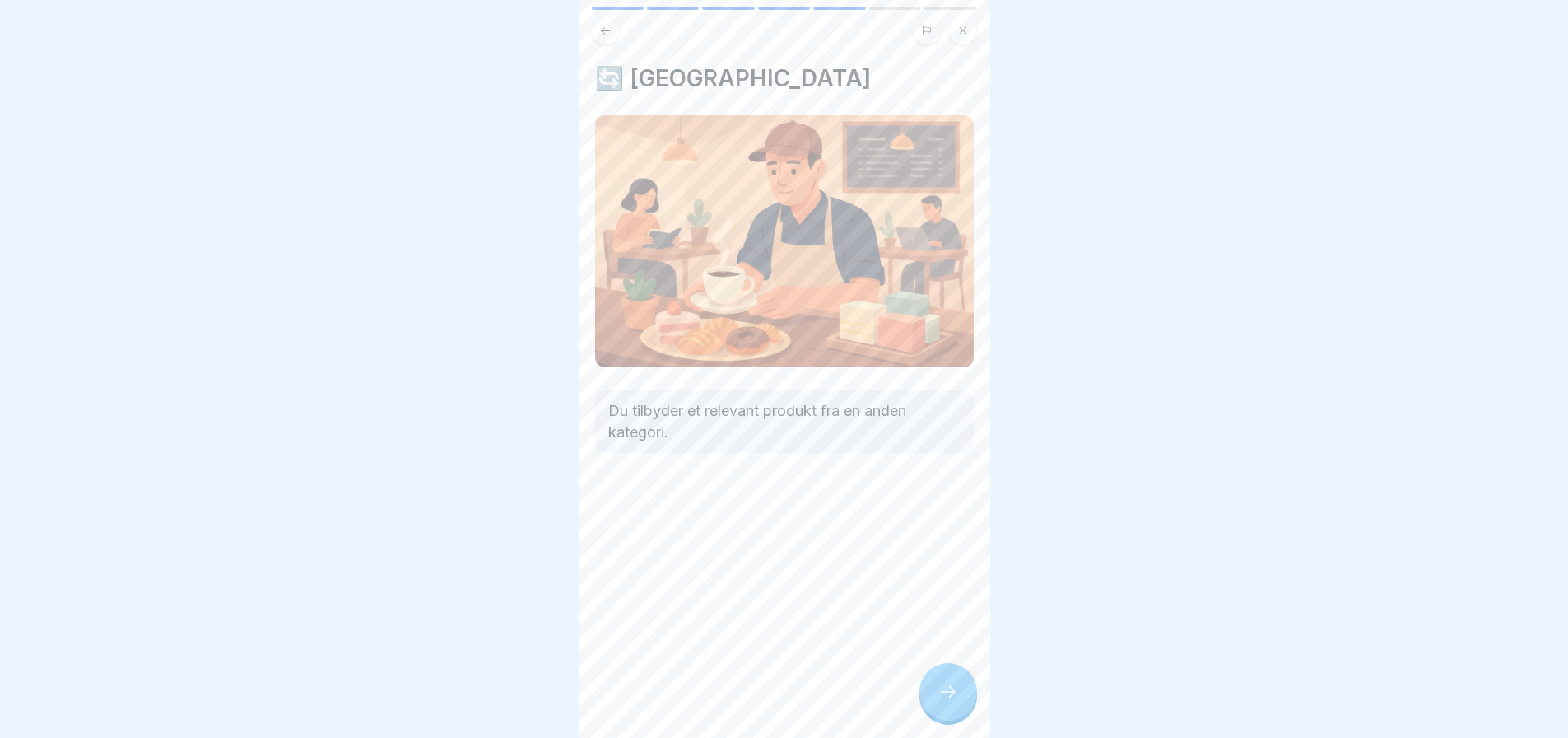
click at [935, 695] on div at bounding box center [948, 692] width 57 height 57
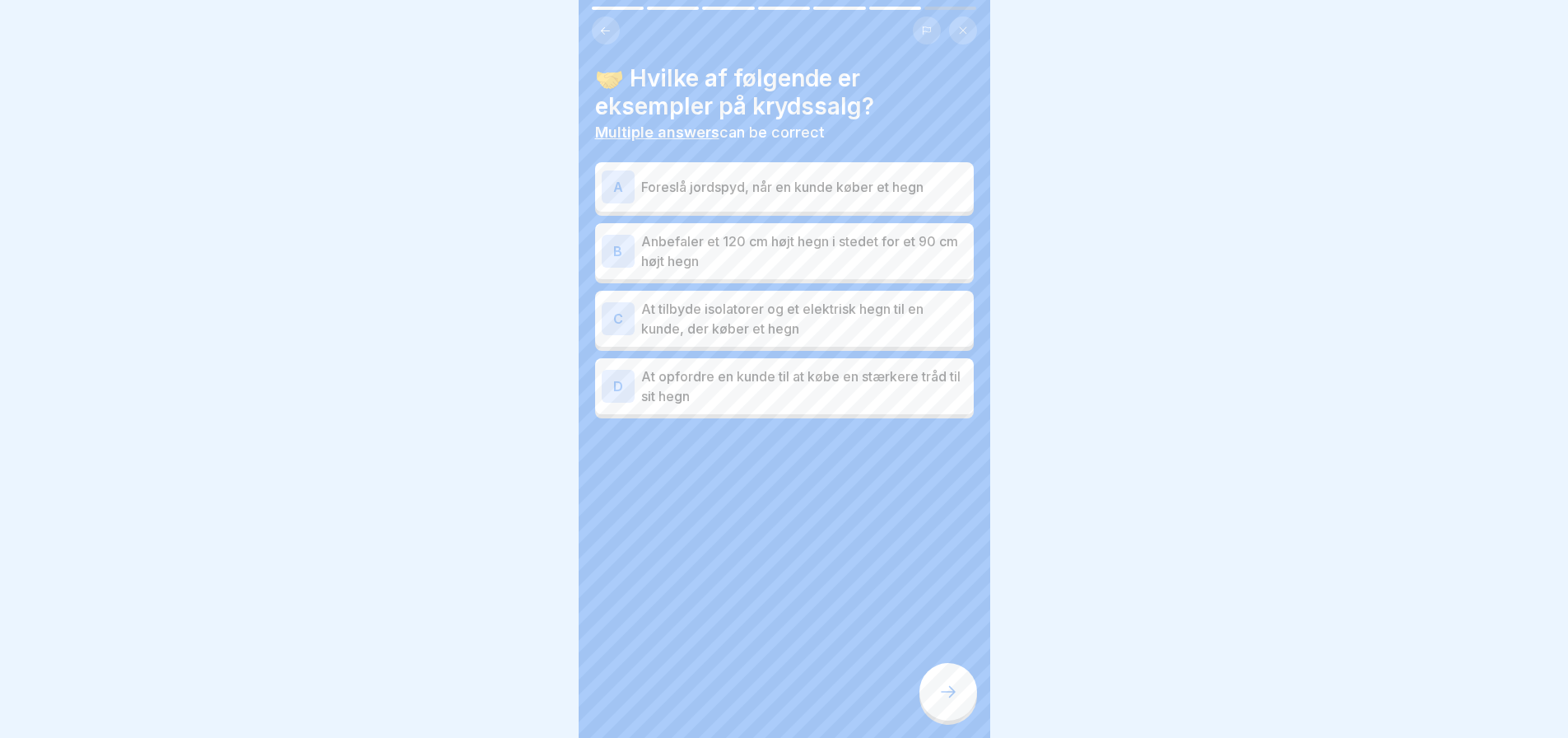
click at [776, 315] on p "At tilbyde isolatorer og et elektrisk hegn til en kunde, der køber et hegn" at bounding box center [804, 319] width 326 height 40
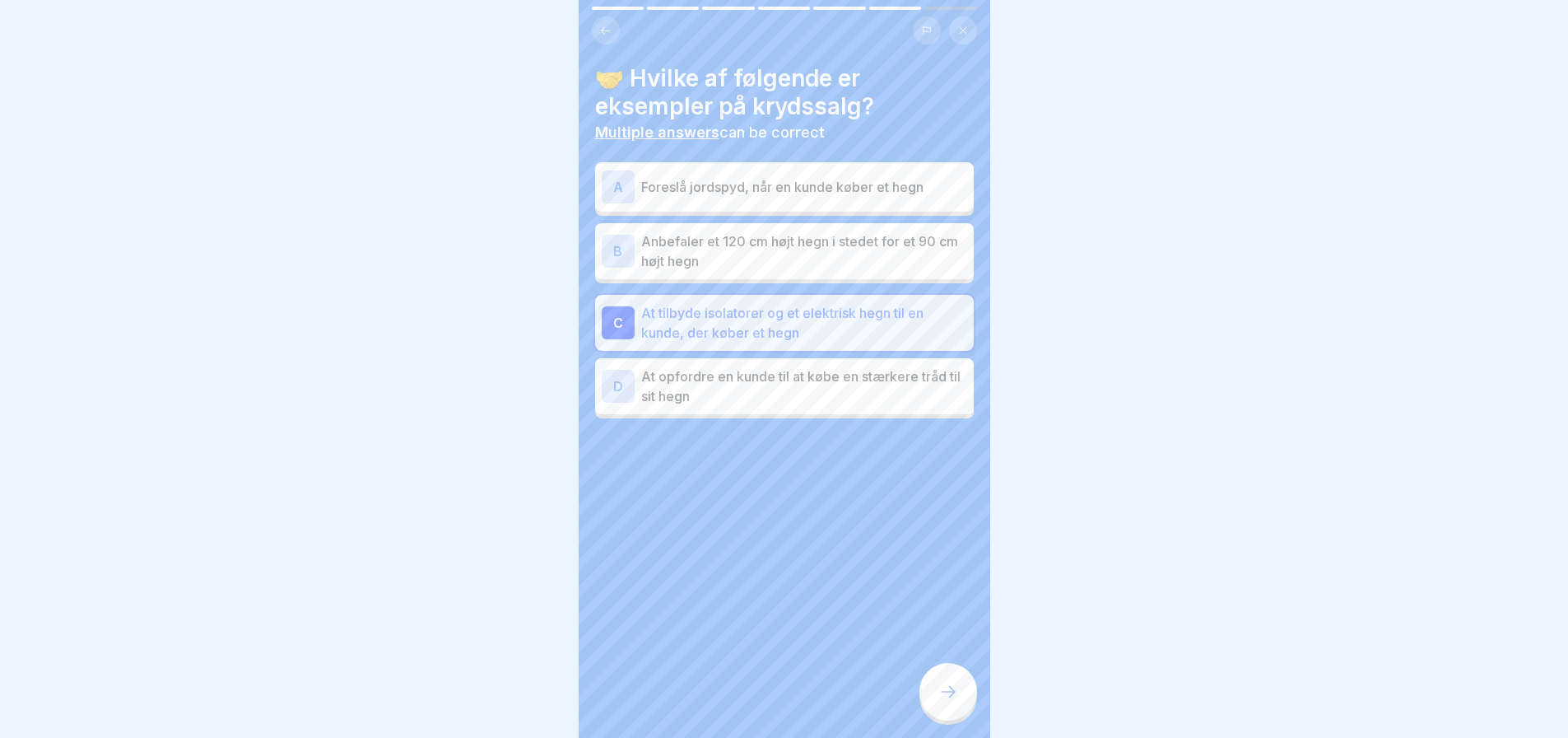
click at [941, 702] on icon at bounding box center [948, 691] width 20 height 20
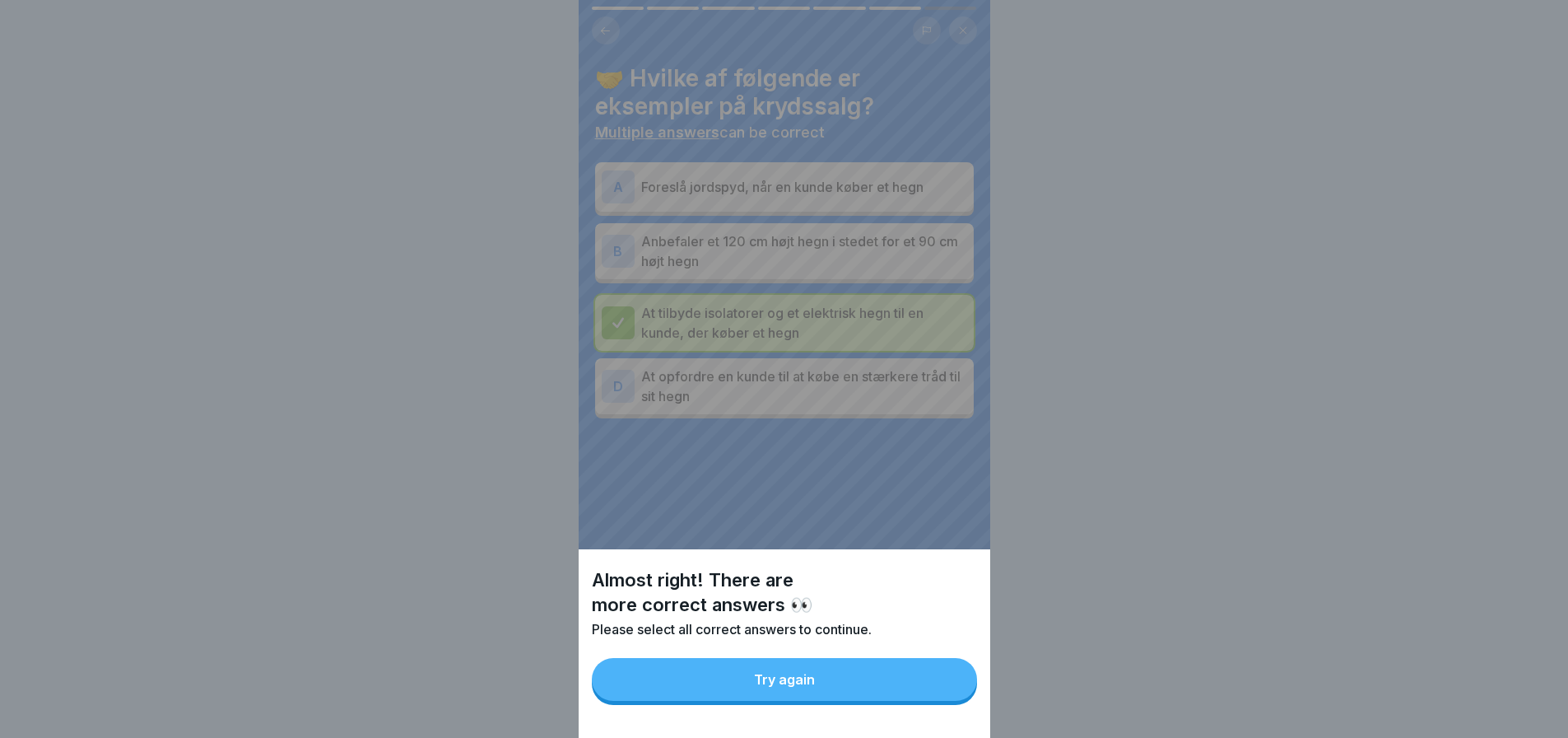
click at [620, 183] on div "Almost right! There are more correct answers 👀 Please select all correct answer…" at bounding box center [784, 369] width 411 height 738
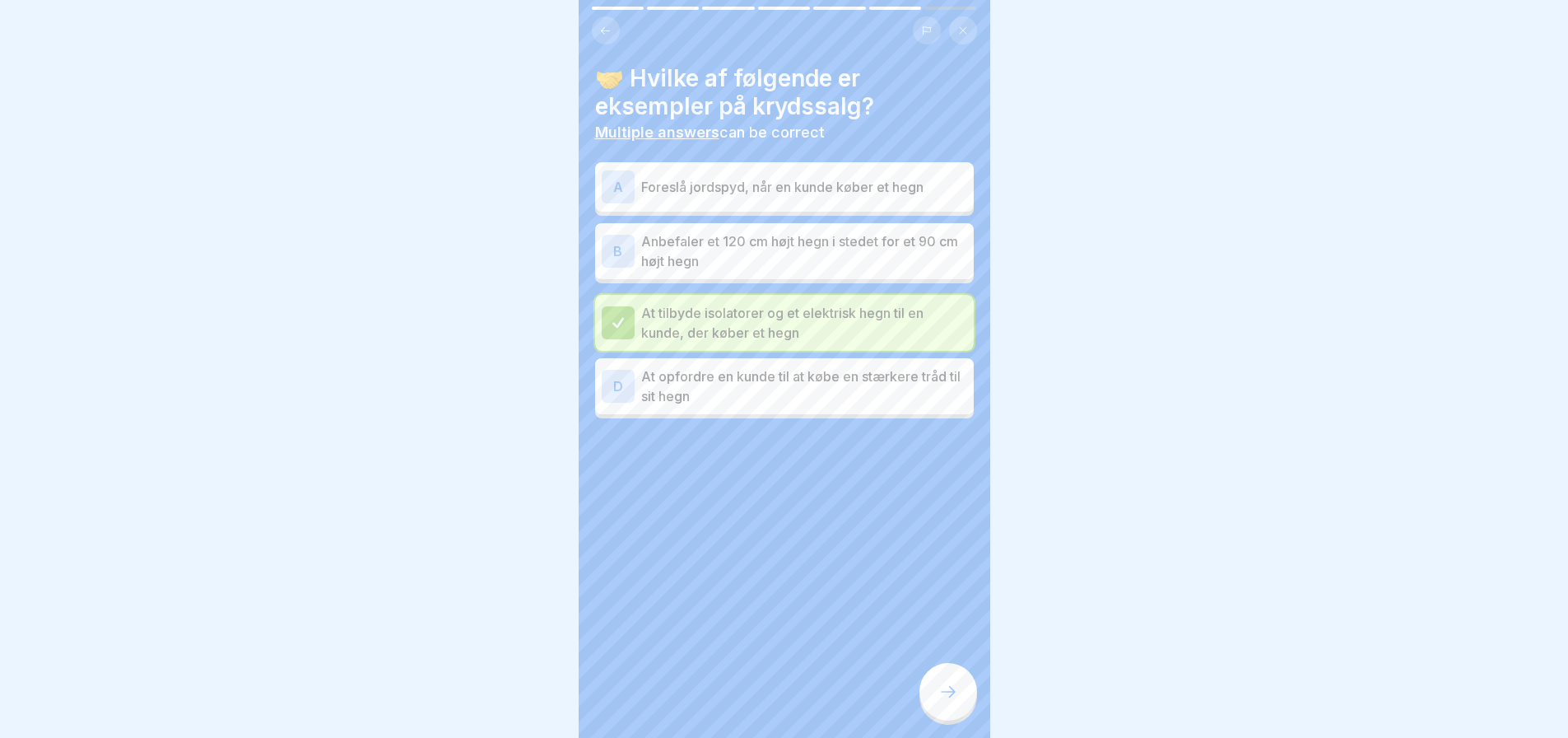
click at [620, 183] on div "A" at bounding box center [618, 187] width 33 height 33
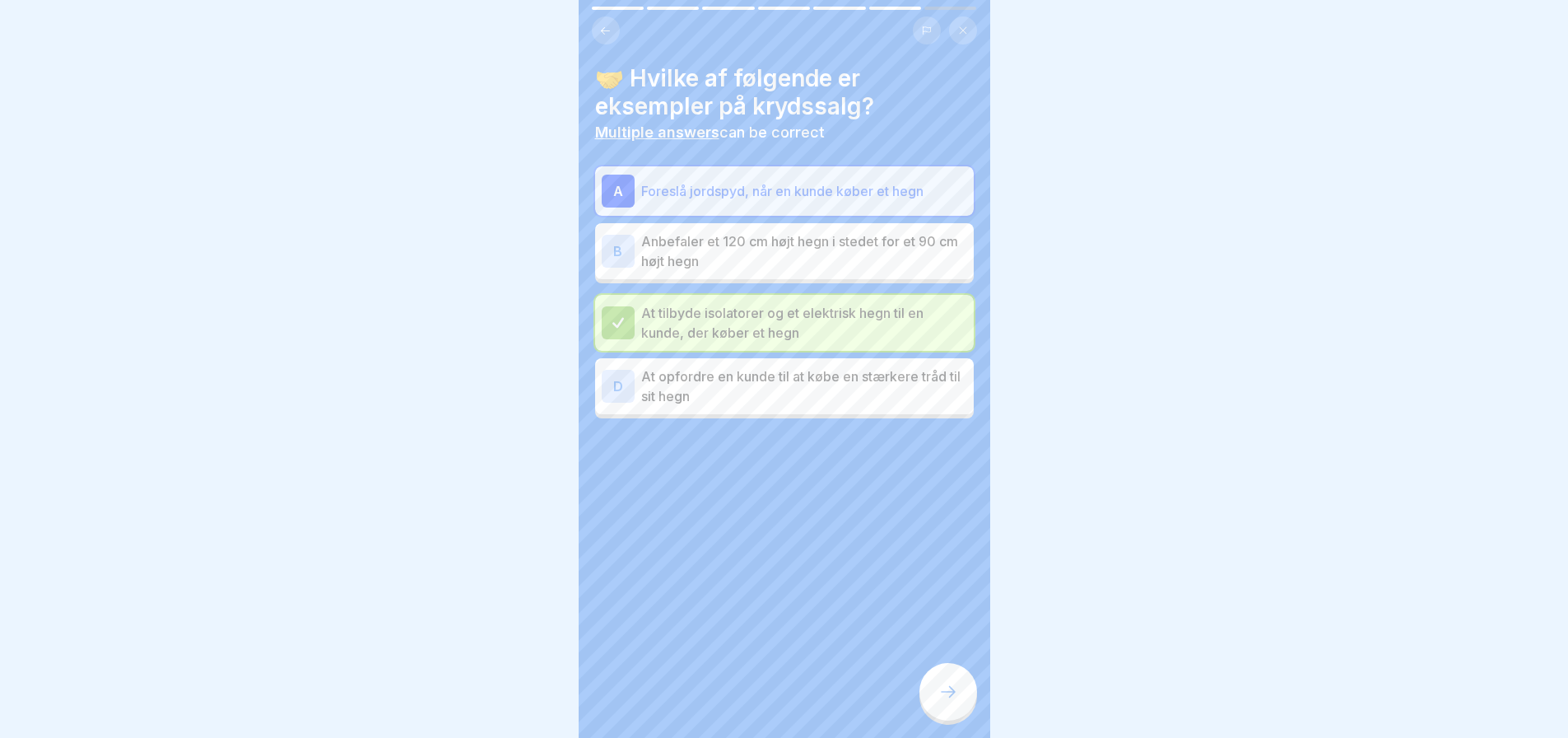
click at [951, 702] on icon at bounding box center [948, 691] width 20 height 20
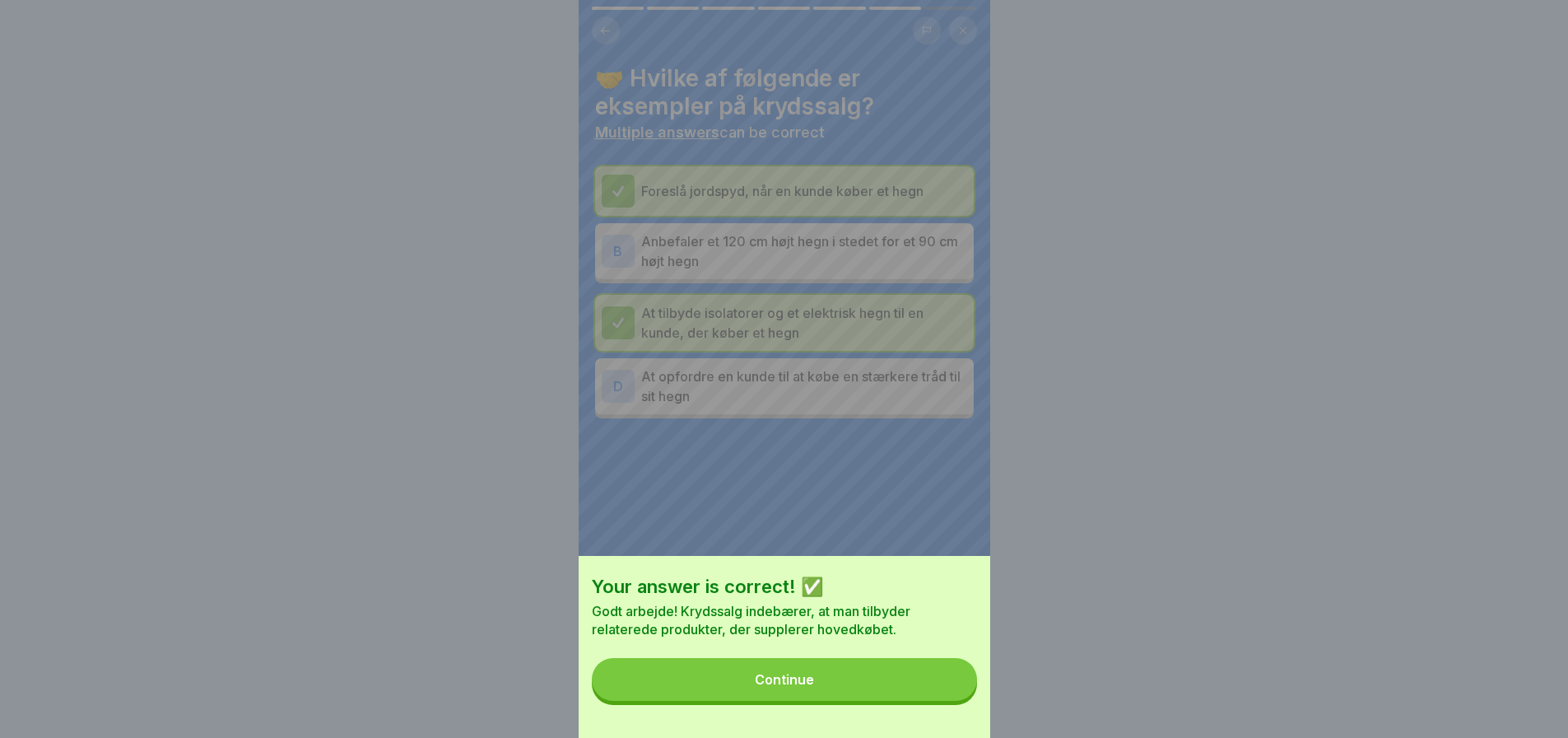
click at [835, 481] on div "Your answer is correct! ✅ Godt arbejde! Krydssalg indebærer, at man tilbyder re…" at bounding box center [784, 369] width 411 height 738
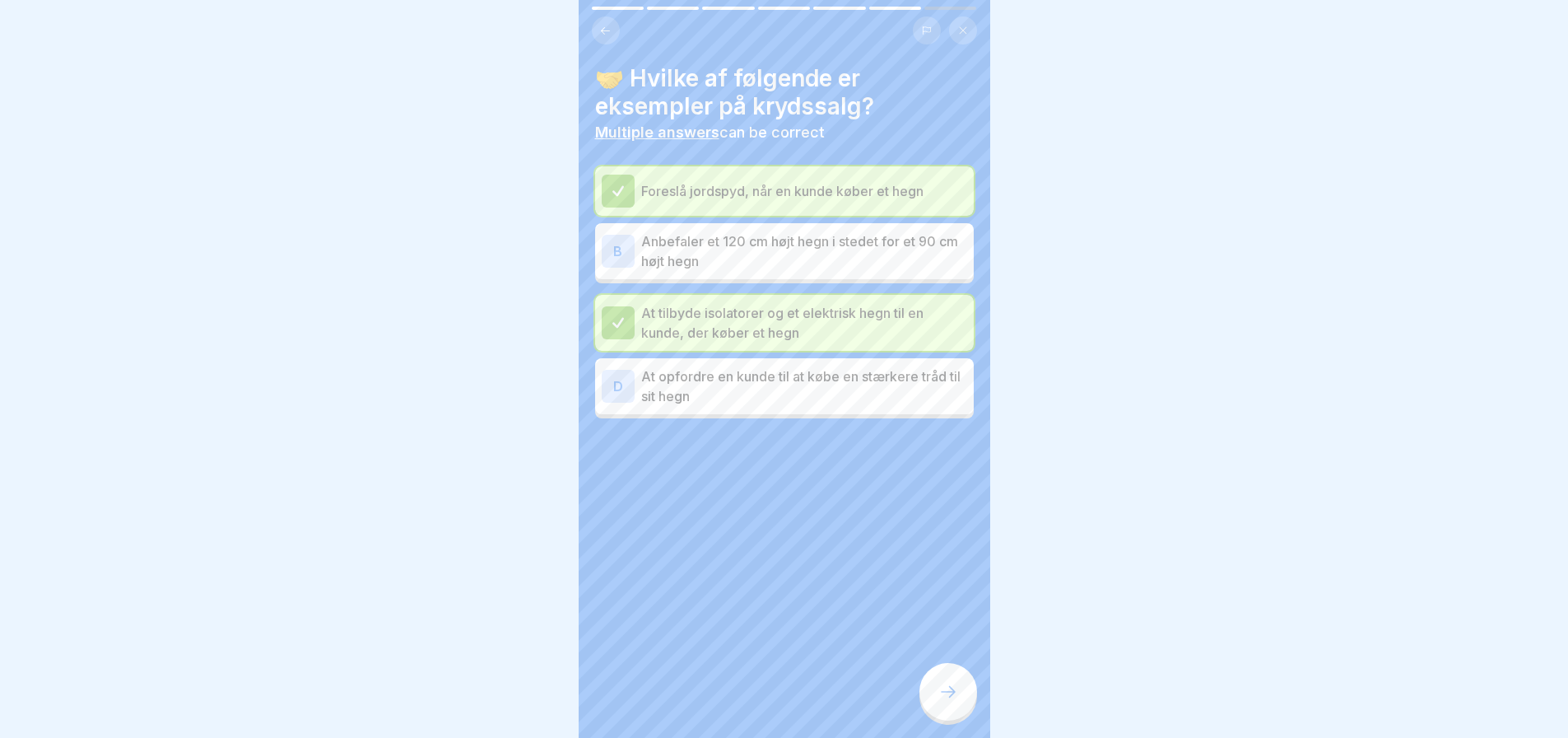
click at [953, 702] on icon at bounding box center [948, 691] width 20 height 20
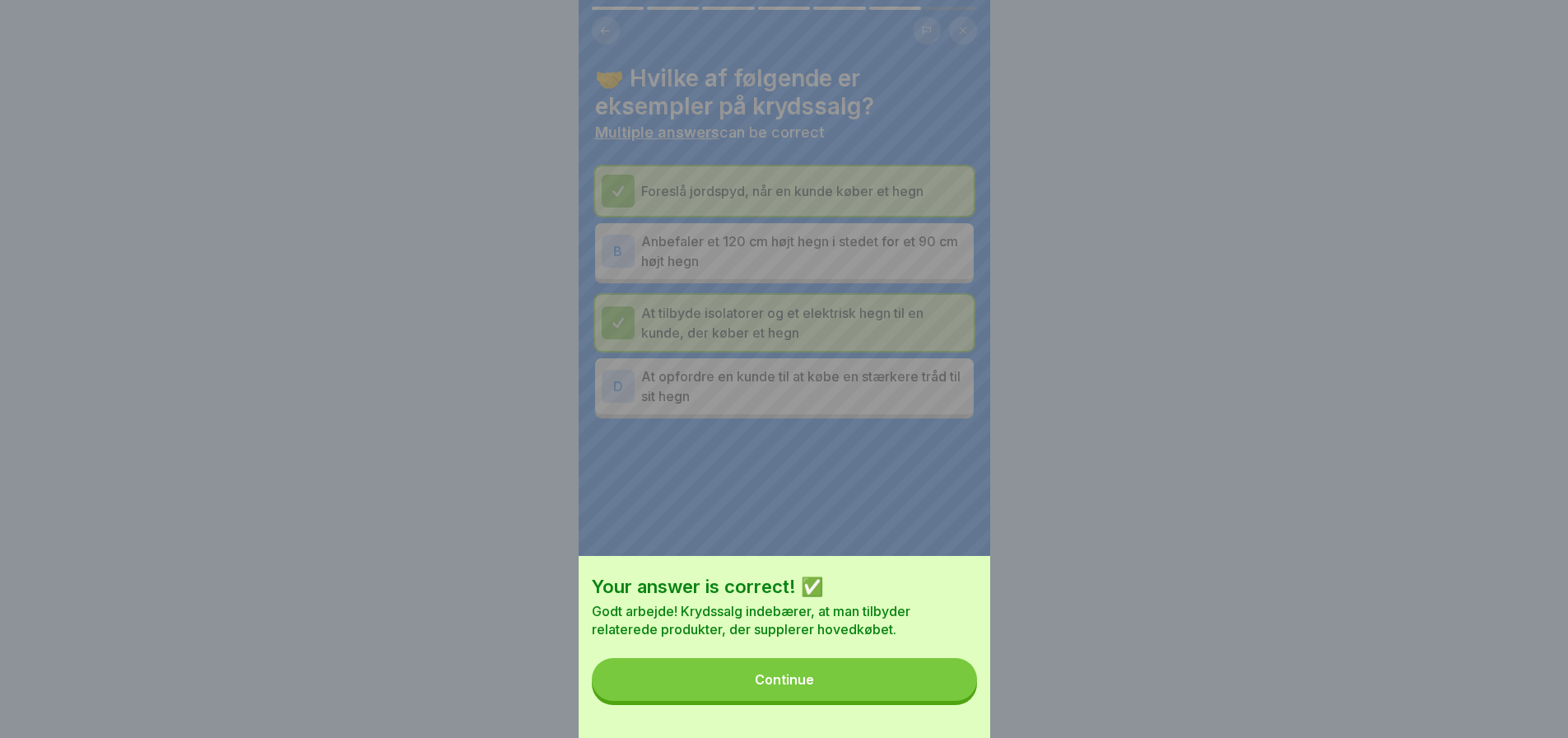
click at [802, 687] on div "Continue" at bounding box center [784, 679] width 59 height 15
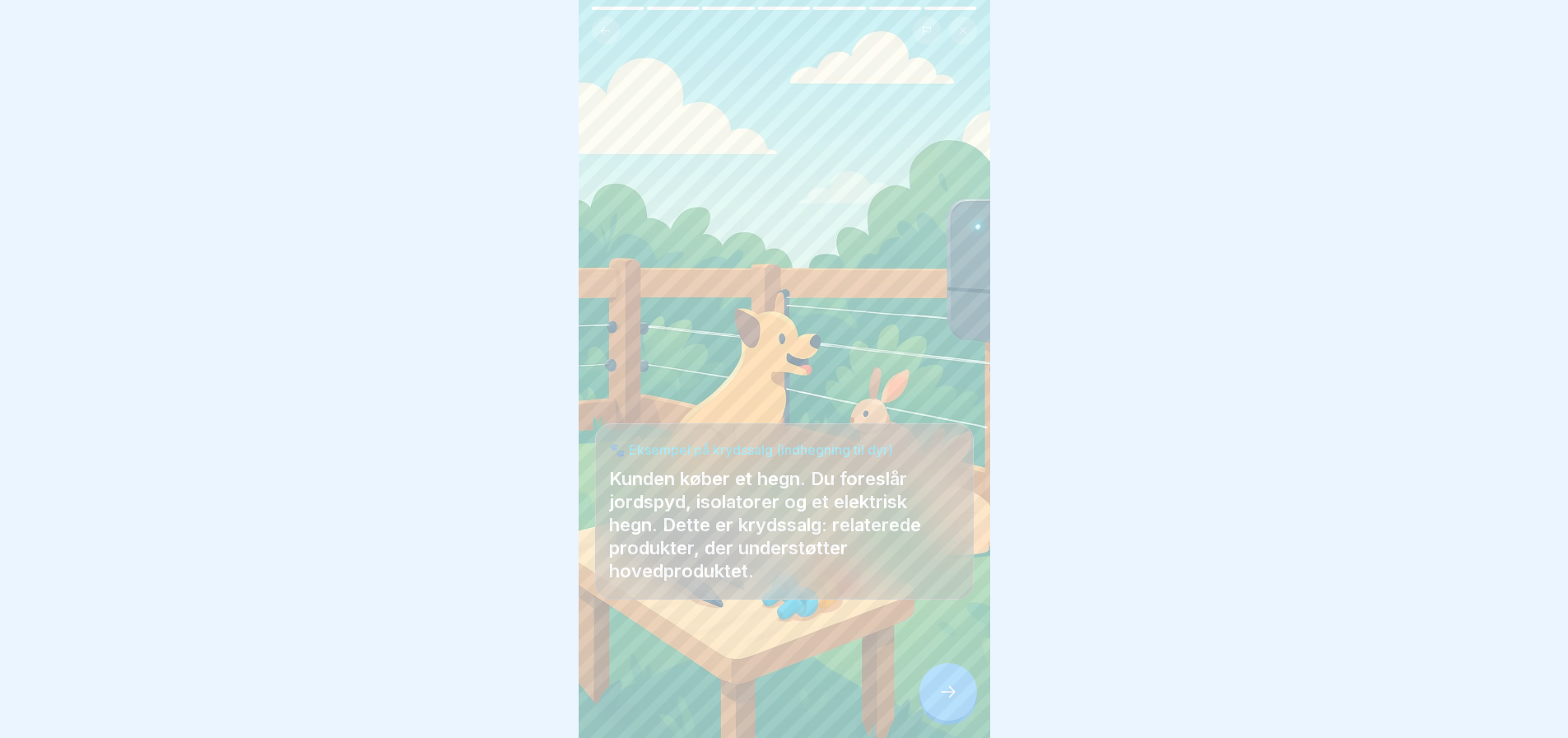
click at [943, 700] on icon at bounding box center [948, 691] width 20 height 20
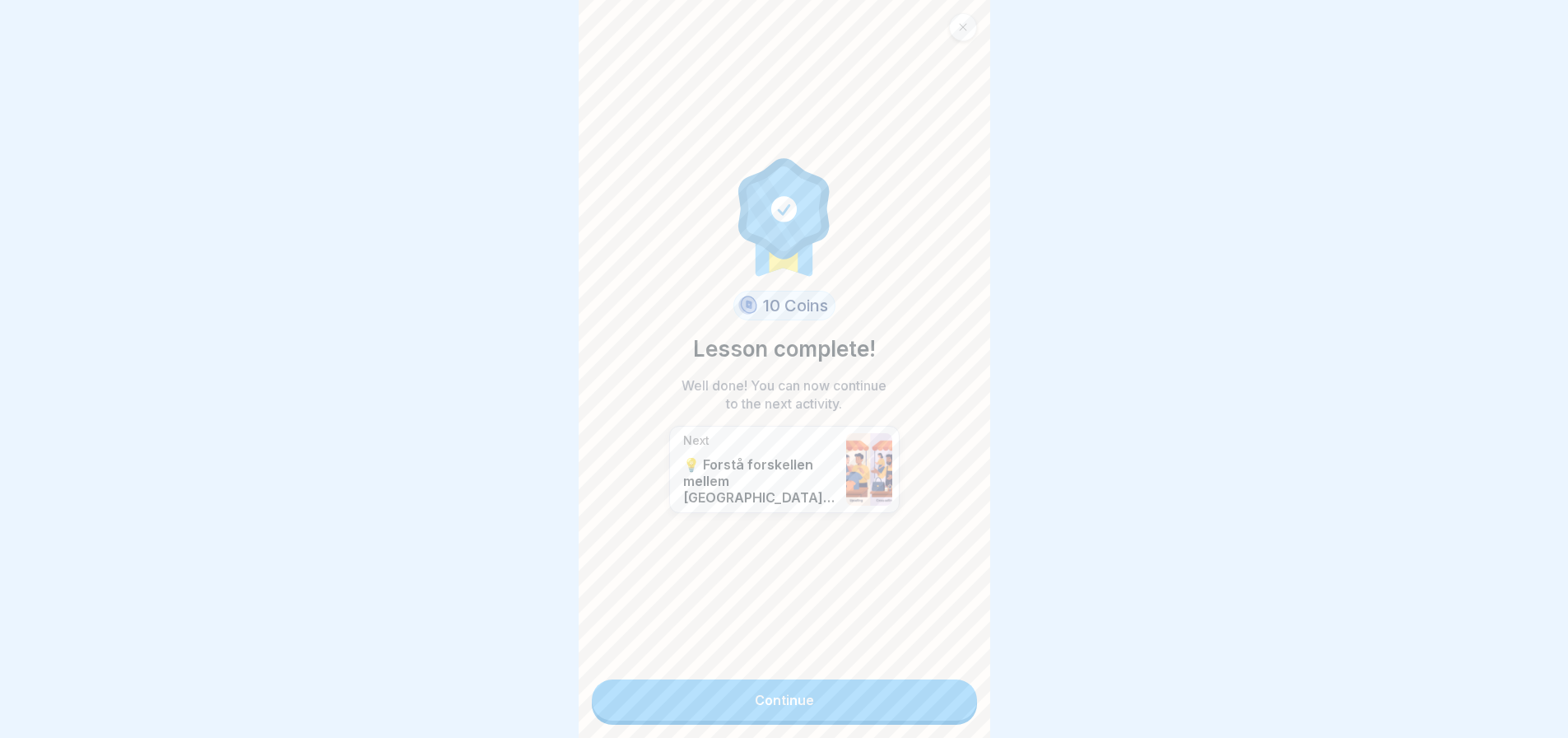
click at [827, 695] on link "Continue" at bounding box center [784, 699] width 385 height 41
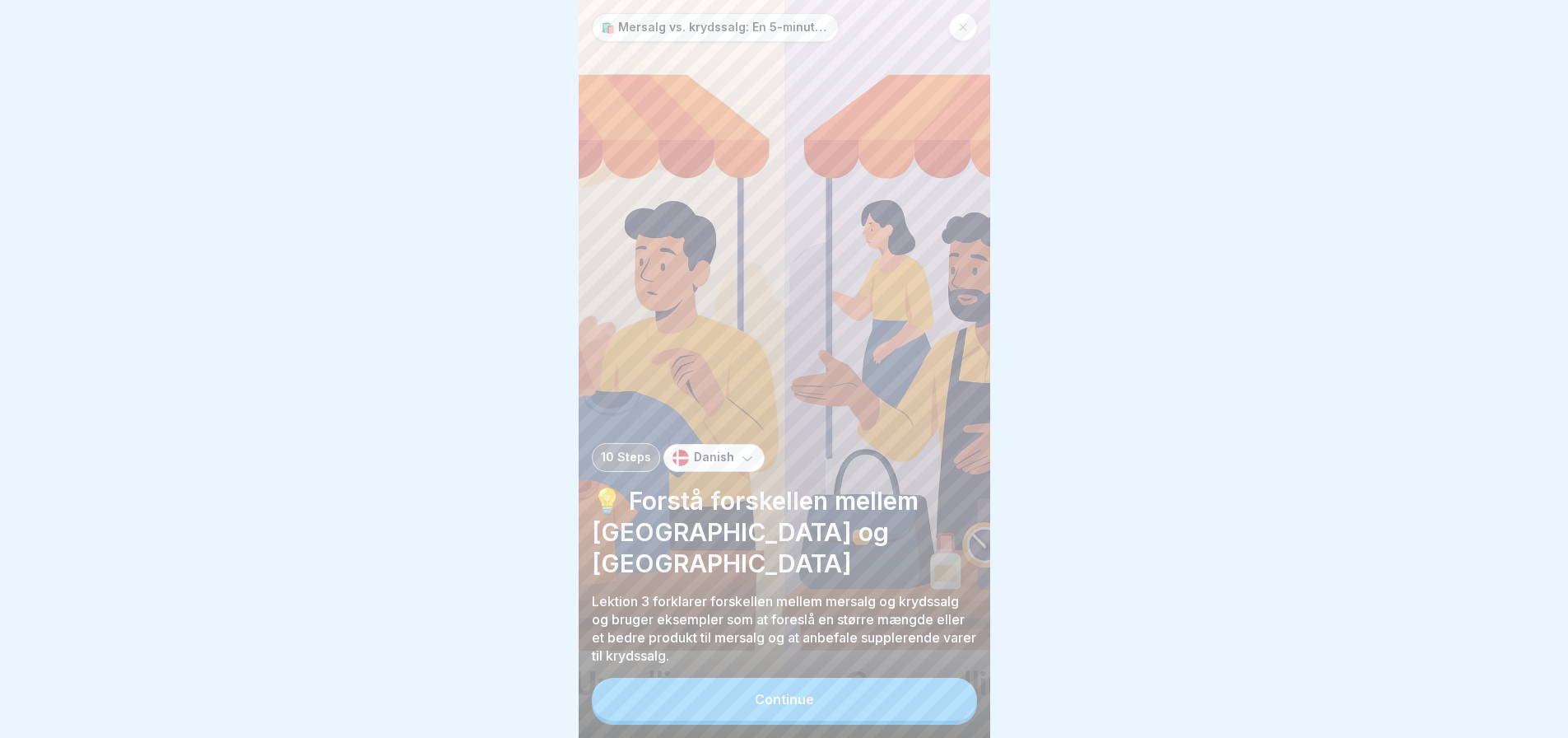
click at [824, 711] on button "Continue" at bounding box center [784, 699] width 385 height 43
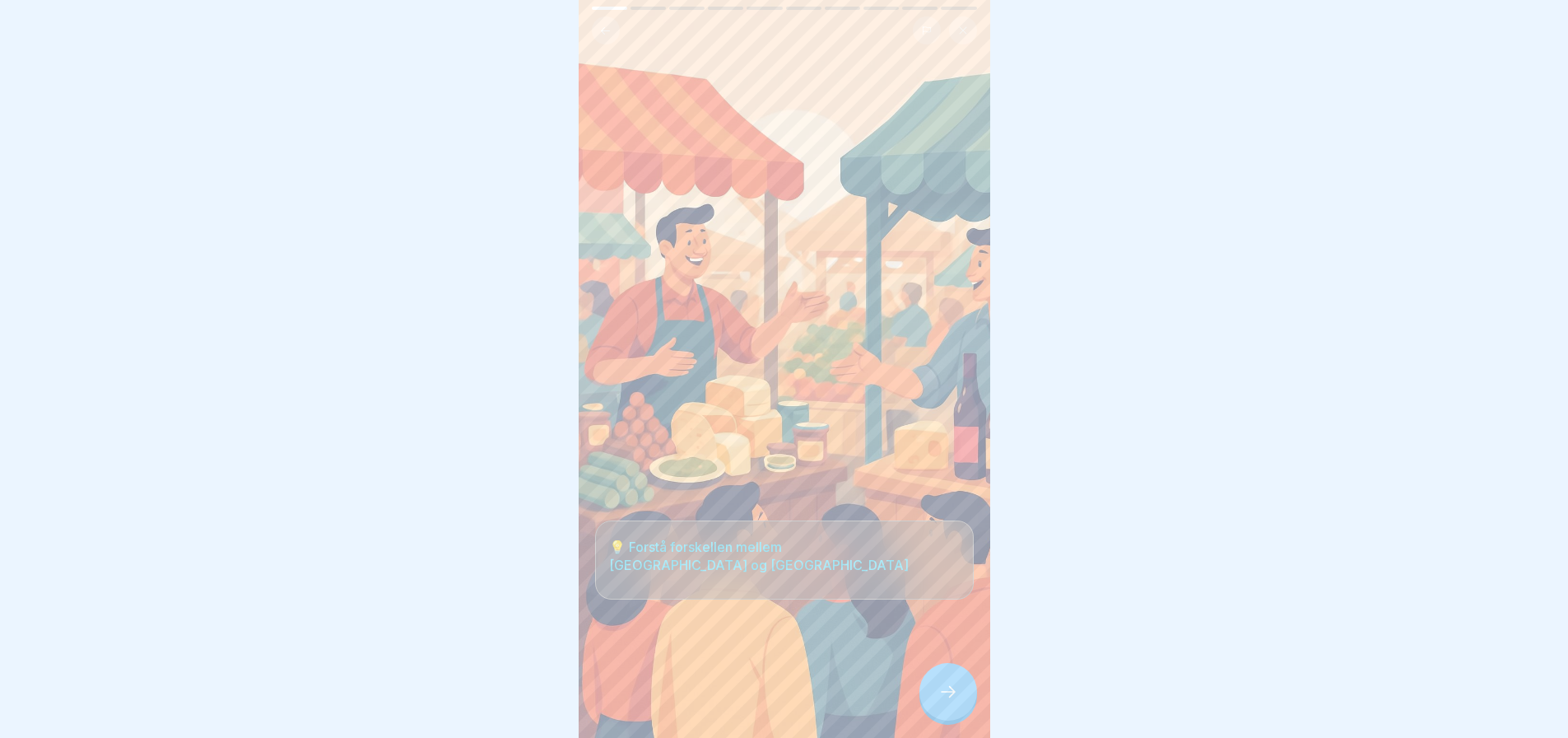
click at [951, 701] on icon at bounding box center [948, 691] width 20 height 20
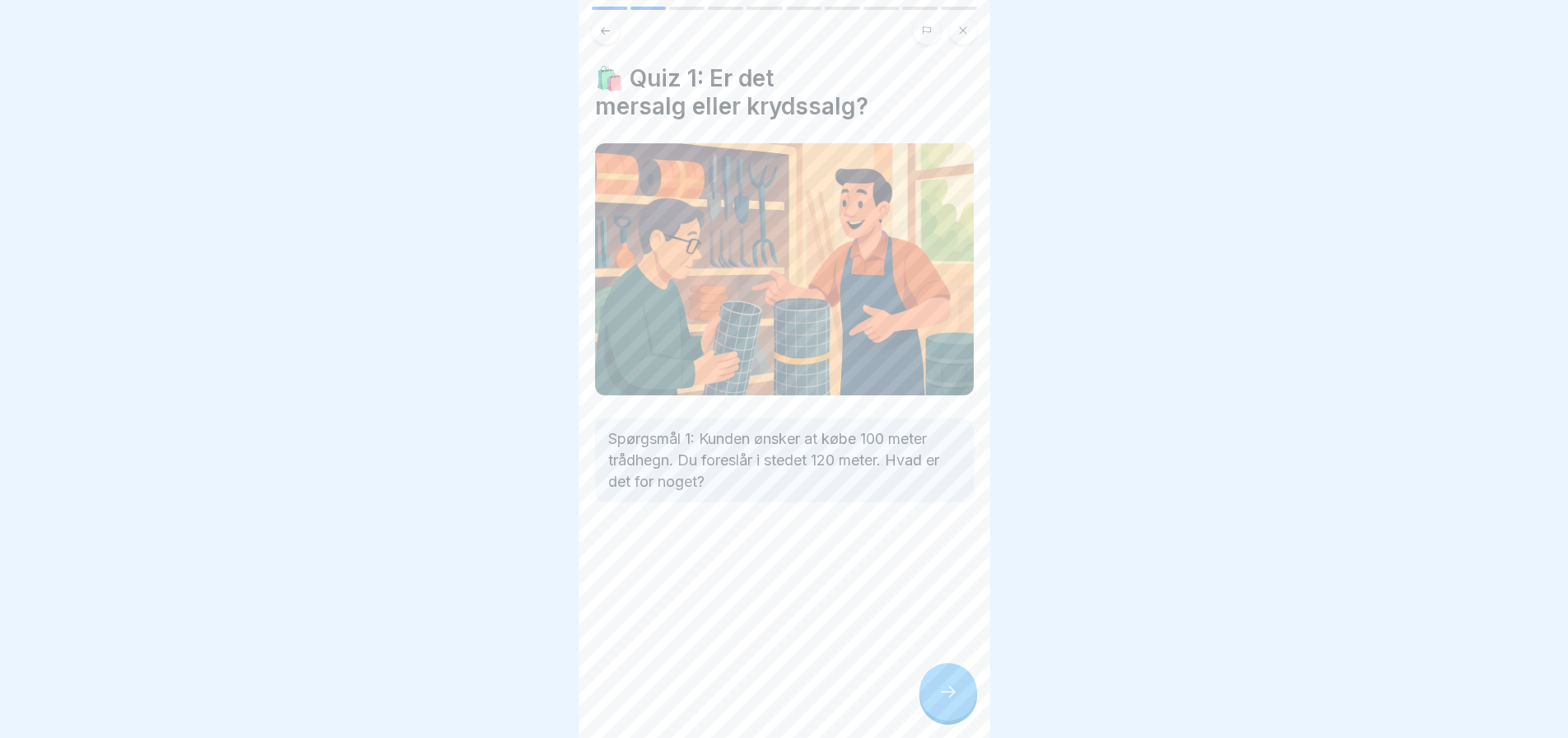
click at [951, 701] on icon at bounding box center [948, 691] width 20 height 20
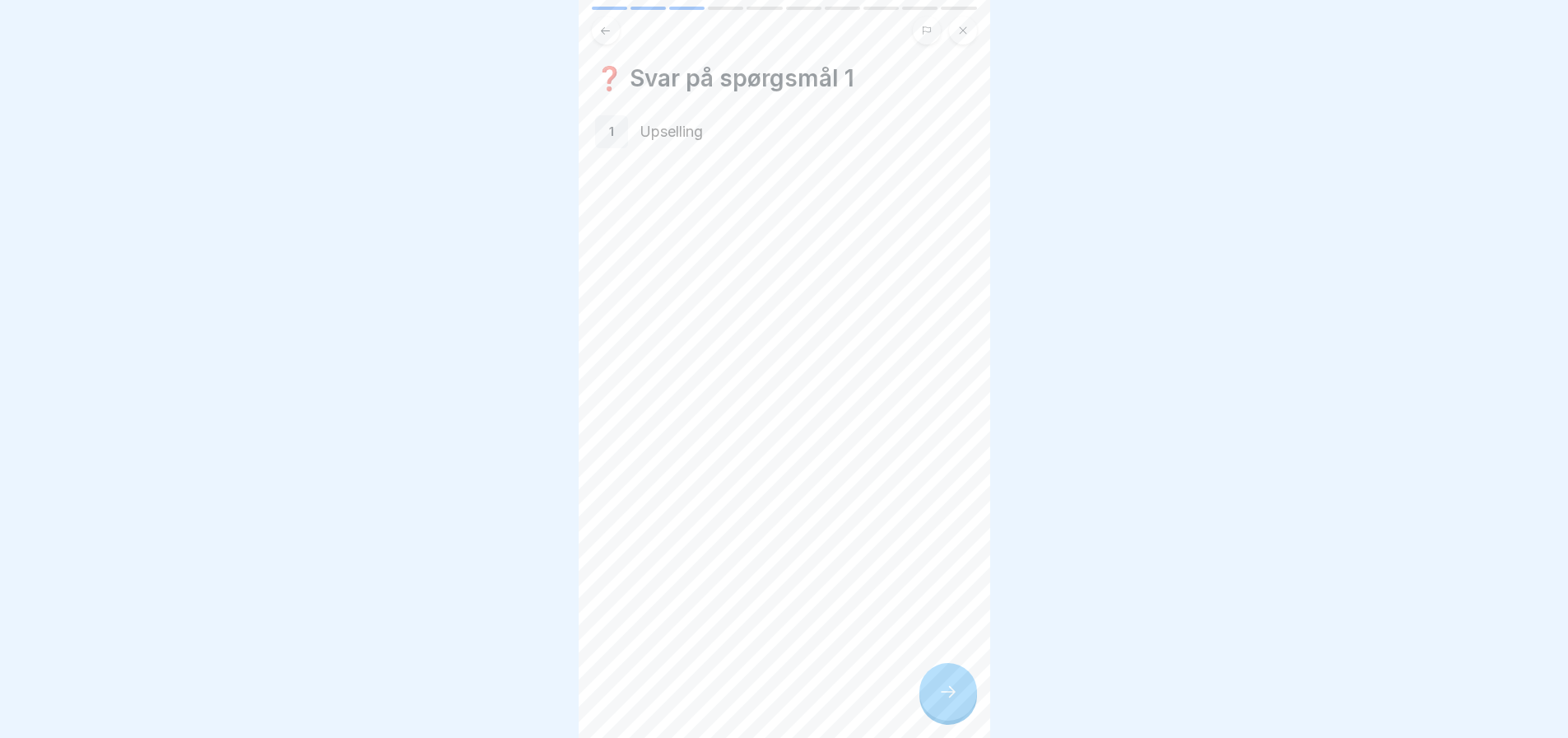
click at [667, 129] on p "Upselling" at bounding box center [806, 131] width 334 height 22
click at [607, 25] on icon at bounding box center [605, 30] width 12 height 12
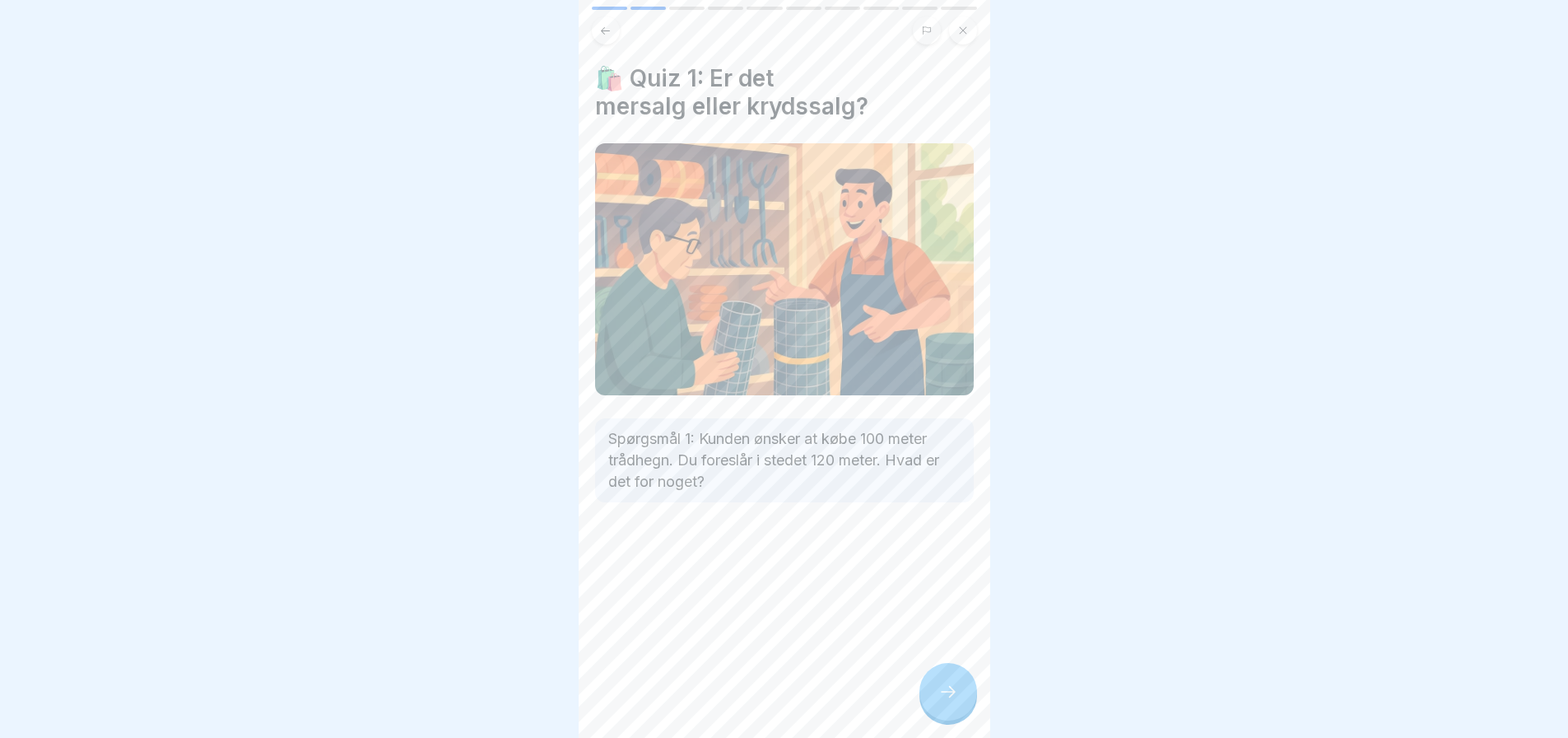
click at [943, 702] on icon at bounding box center [948, 691] width 20 height 20
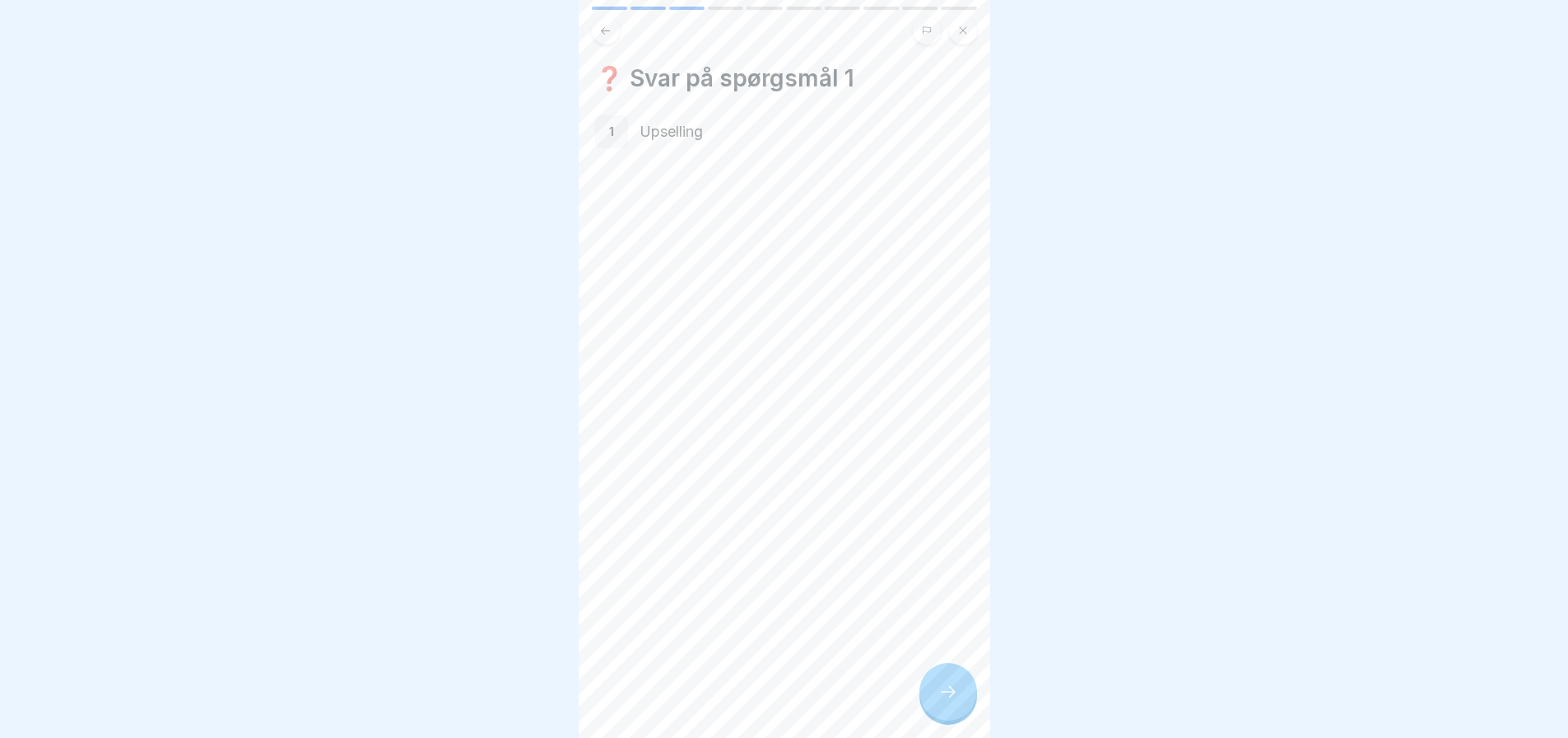
click at [949, 702] on icon at bounding box center [948, 691] width 20 height 20
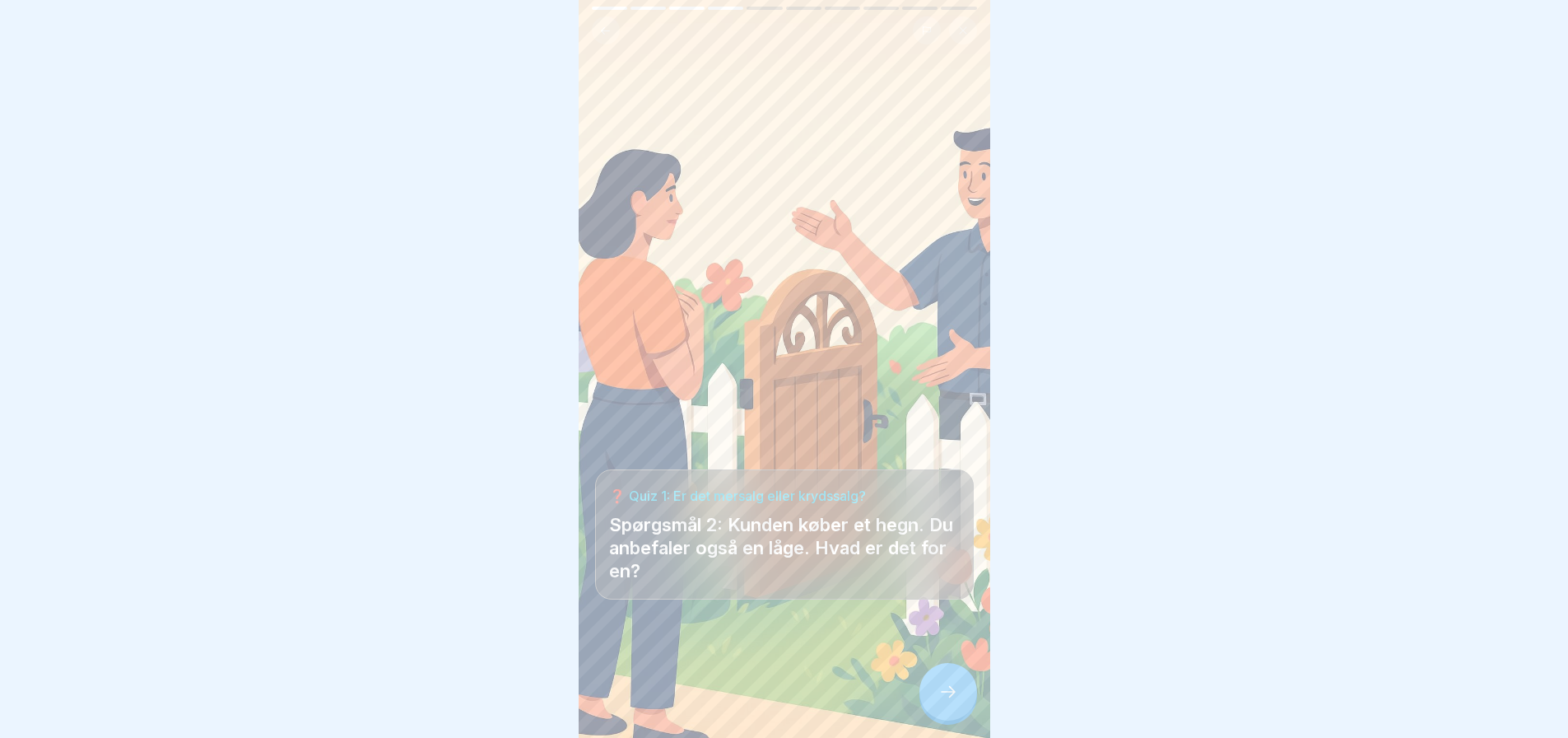
click at [795, 563] on p "Spørgsmål 2: Kunden køber et hegn. Du anbefaler også en låge. Hvad er det for e…" at bounding box center [784, 548] width 351 height 69
click at [935, 704] on div at bounding box center [948, 692] width 57 height 57
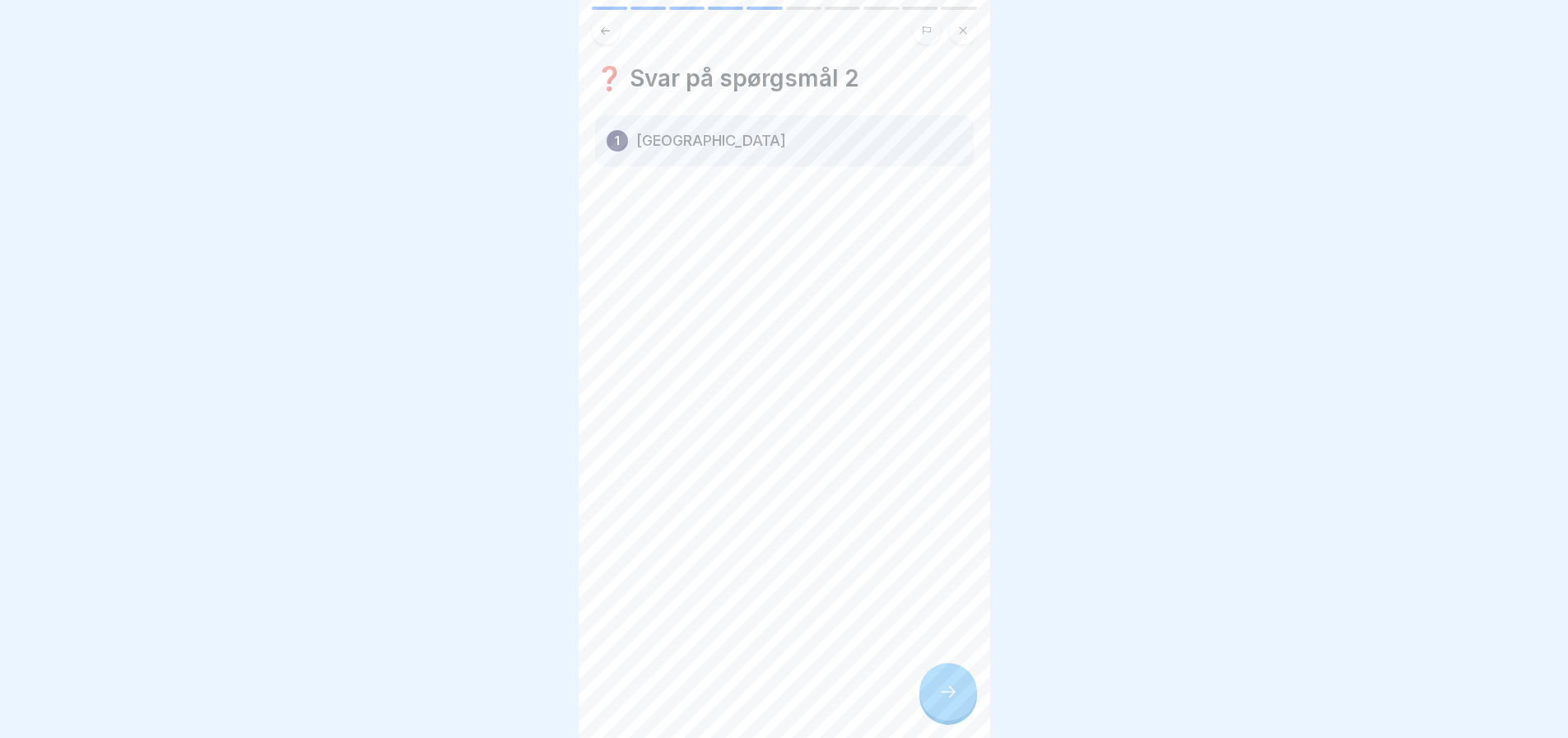
click at [950, 702] on icon at bounding box center [948, 691] width 20 height 20
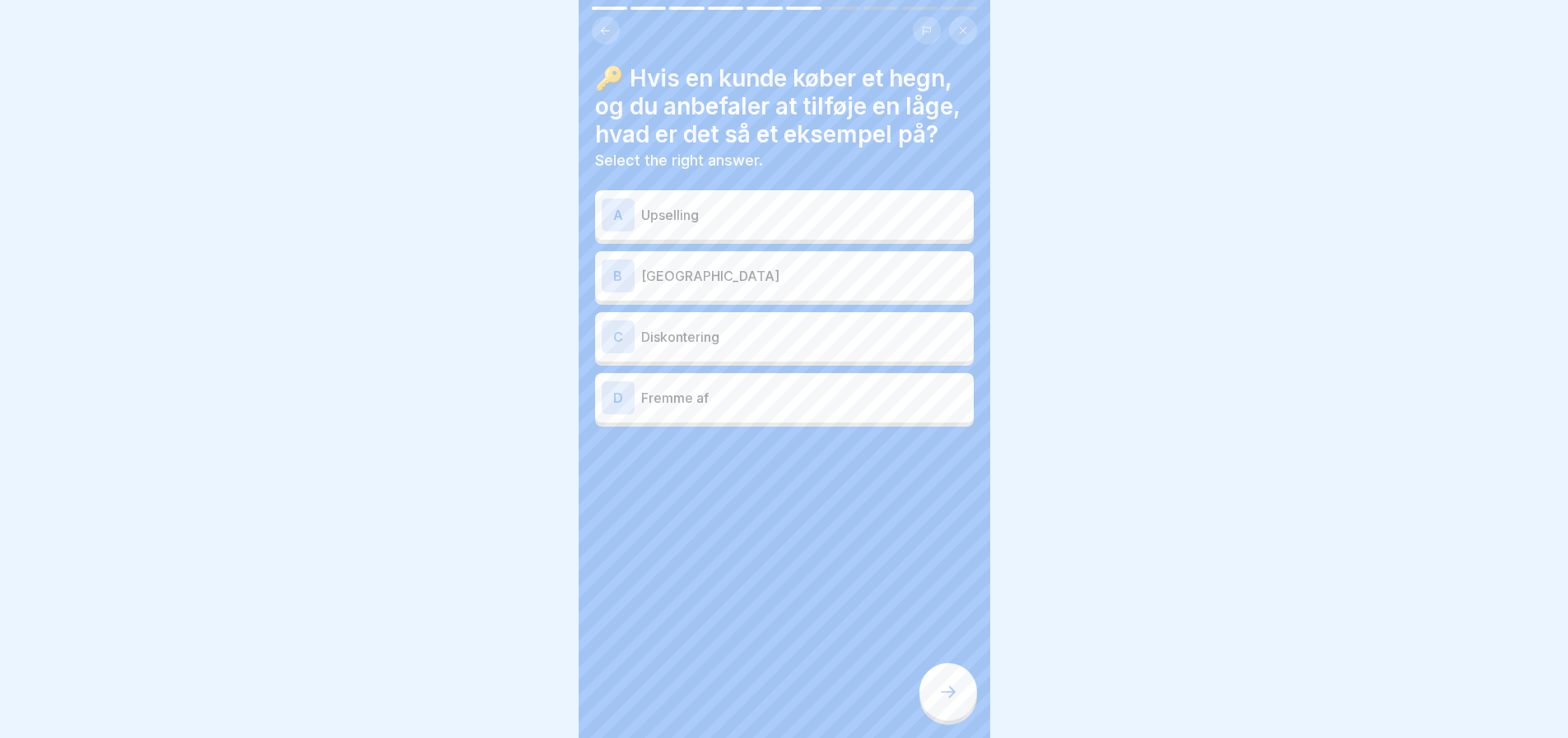
click at [700, 280] on p "Krydssalg" at bounding box center [804, 275] width 326 height 20
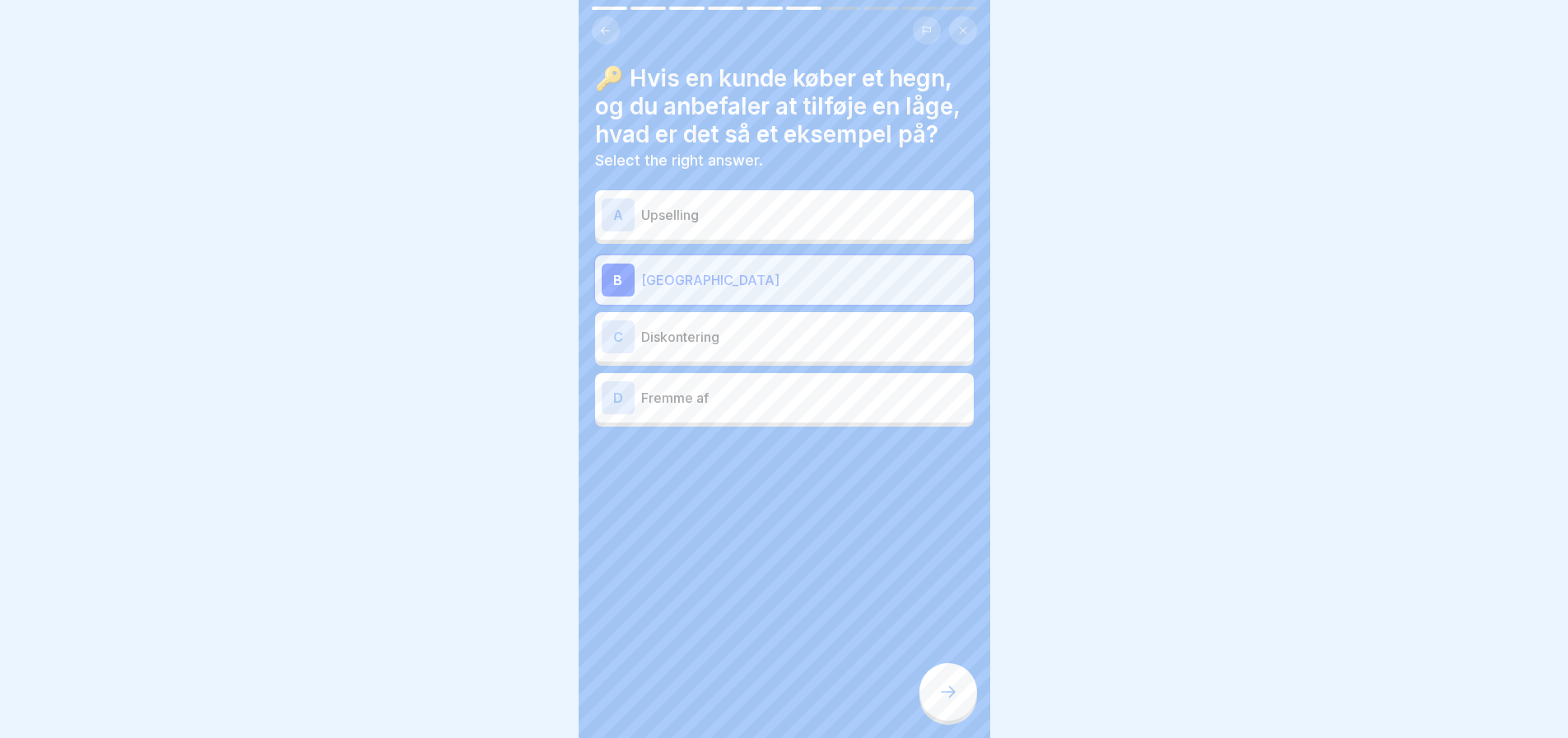
click at [963, 707] on div at bounding box center [948, 692] width 57 height 57
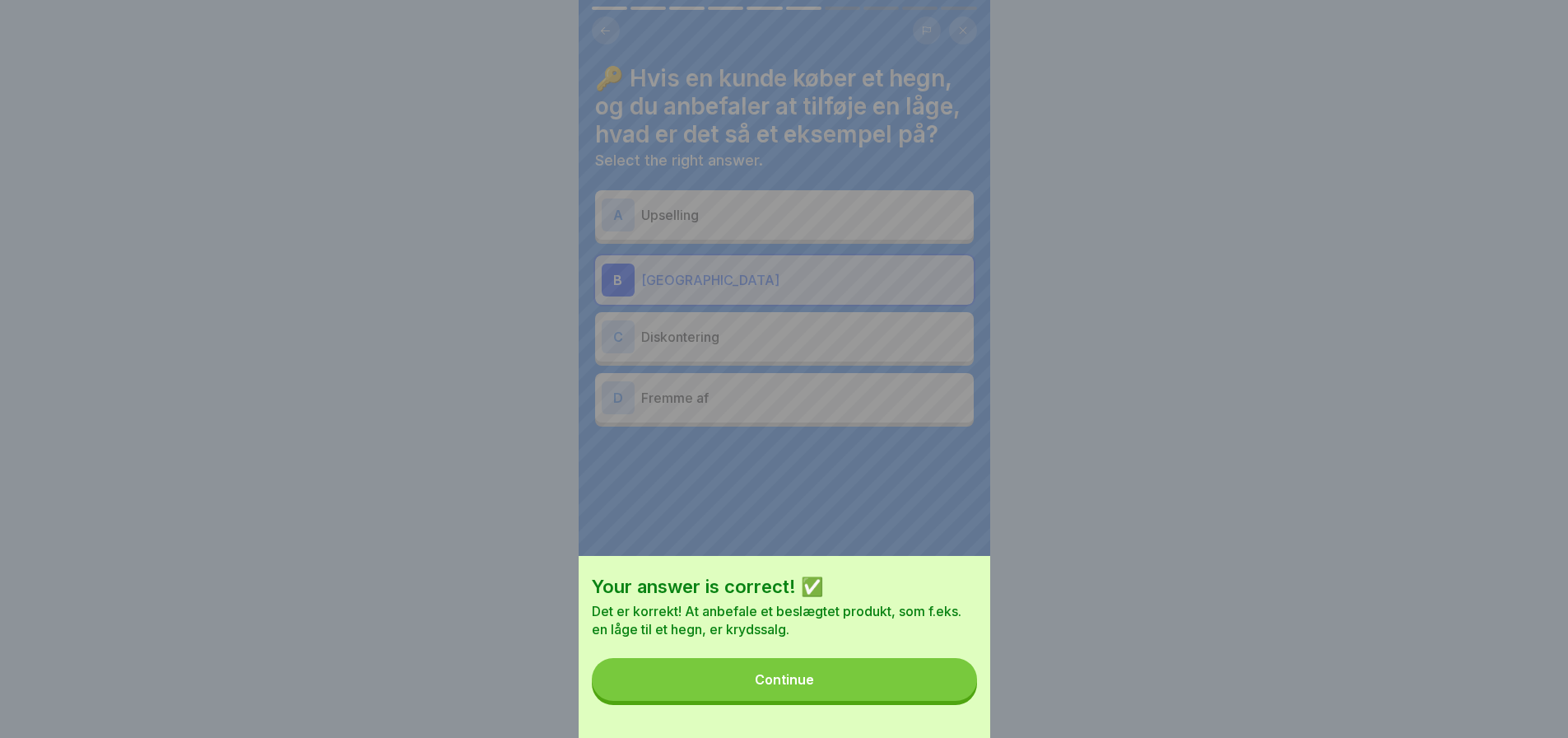
click at [814, 687] on div "Continue" at bounding box center [784, 679] width 59 height 15
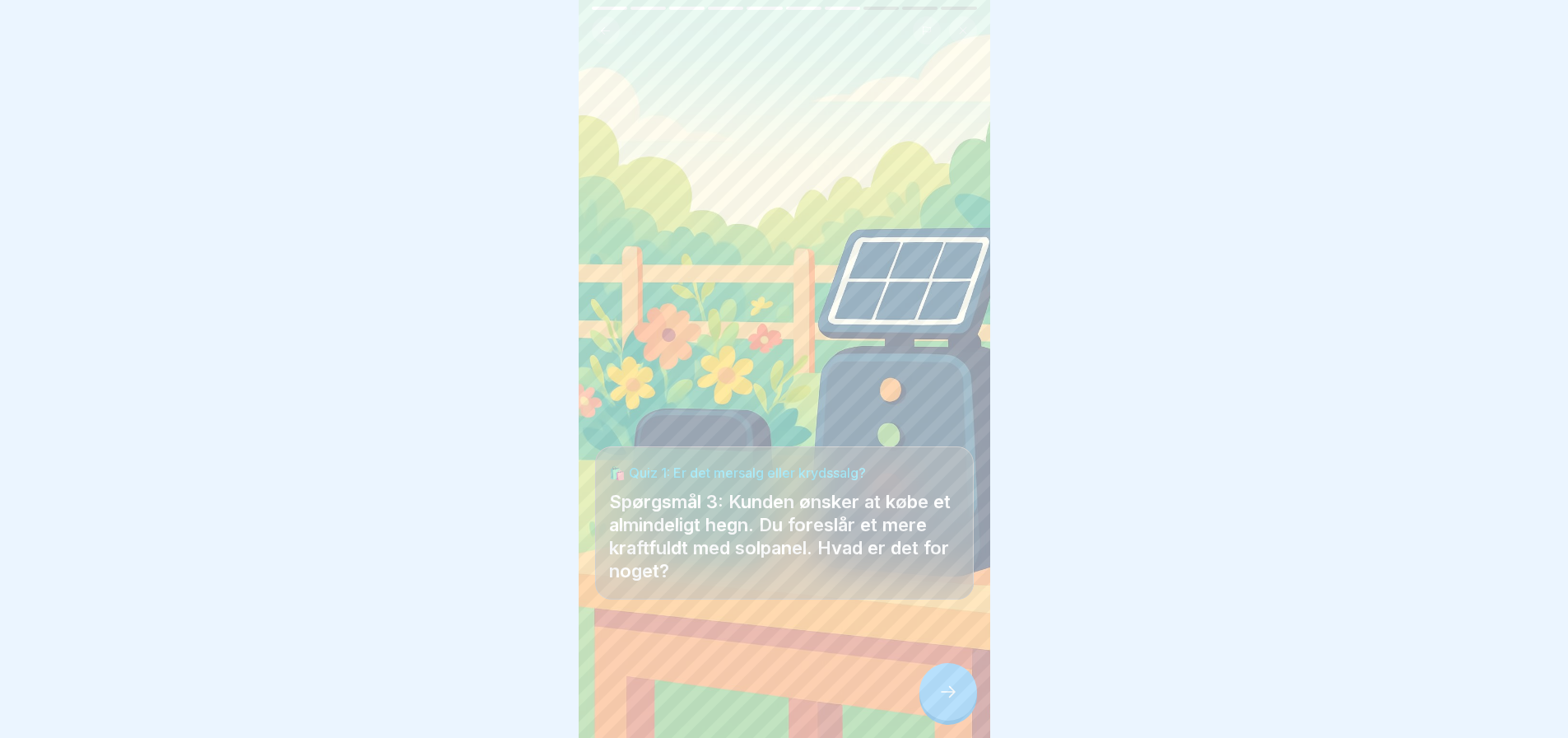
click at [940, 702] on icon at bounding box center [948, 691] width 20 height 20
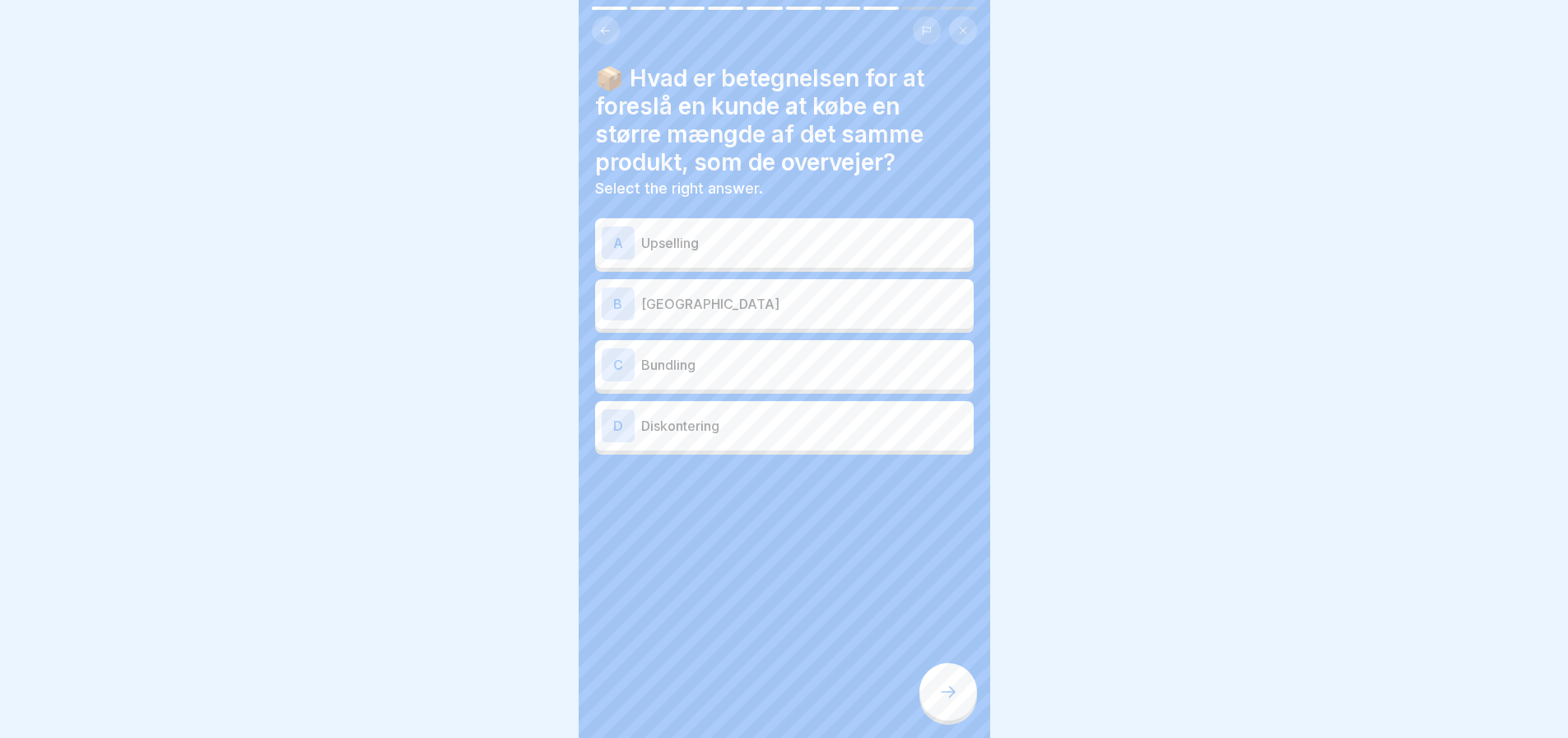
click at [753, 247] on p "Upselling" at bounding box center [804, 242] width 326 height 20
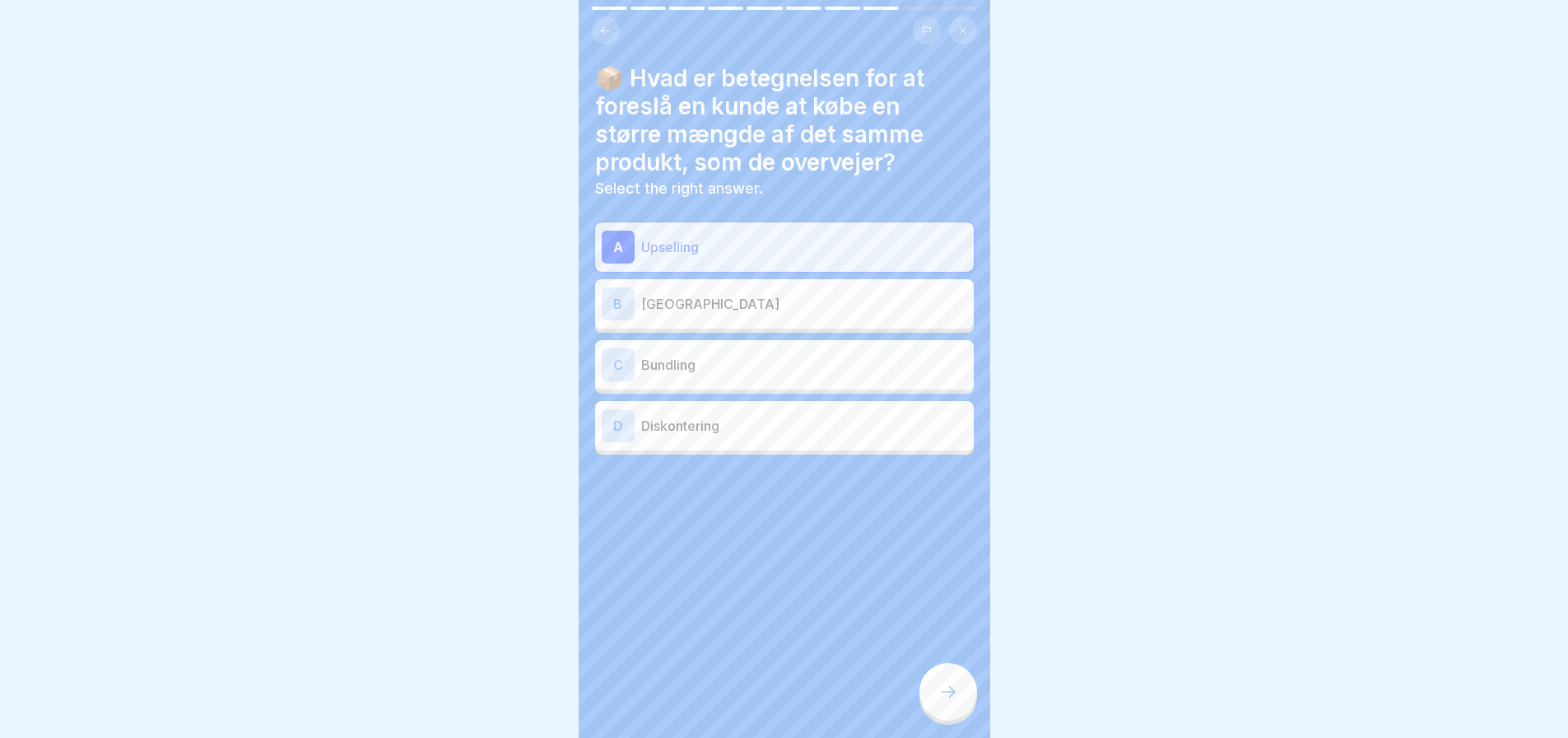
click at [949, 702] on icon at bounding box center [948, 691] width 20 height 20
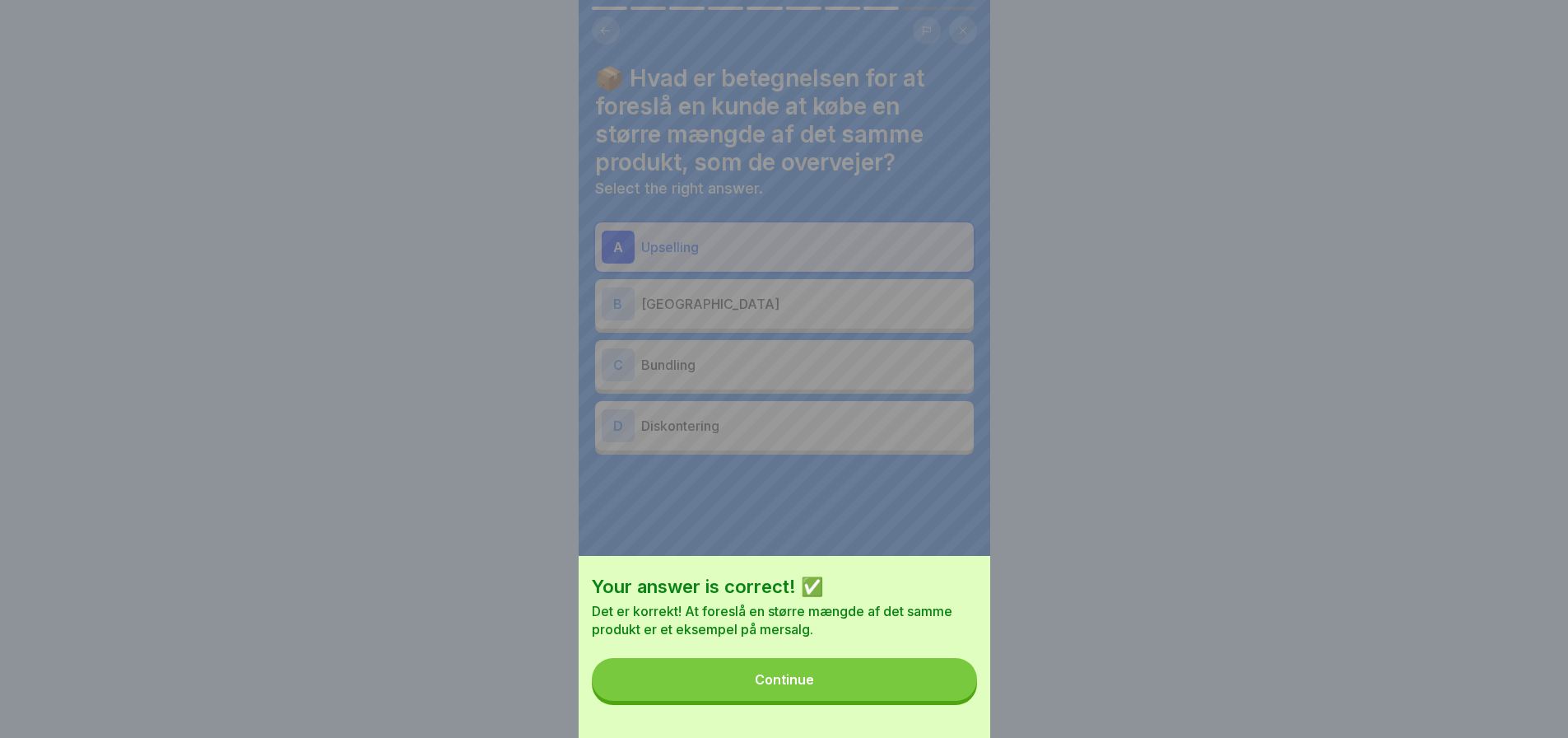
click at [854, 694] on button "Continue" at bounding box center [784, 679] width 385 height 43
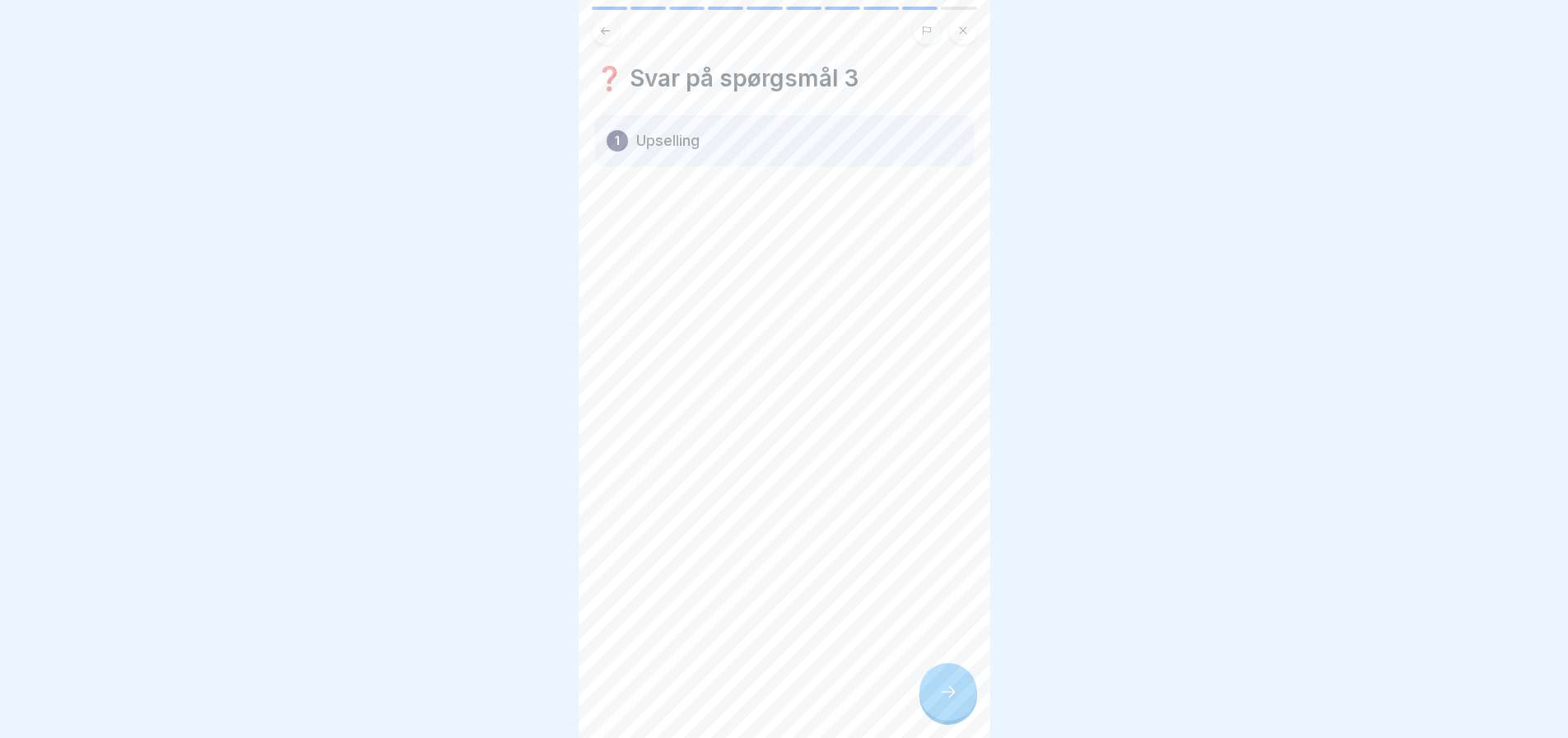
click at [950, 702] on icon at bounding box center [948, 691] width 20 height 20
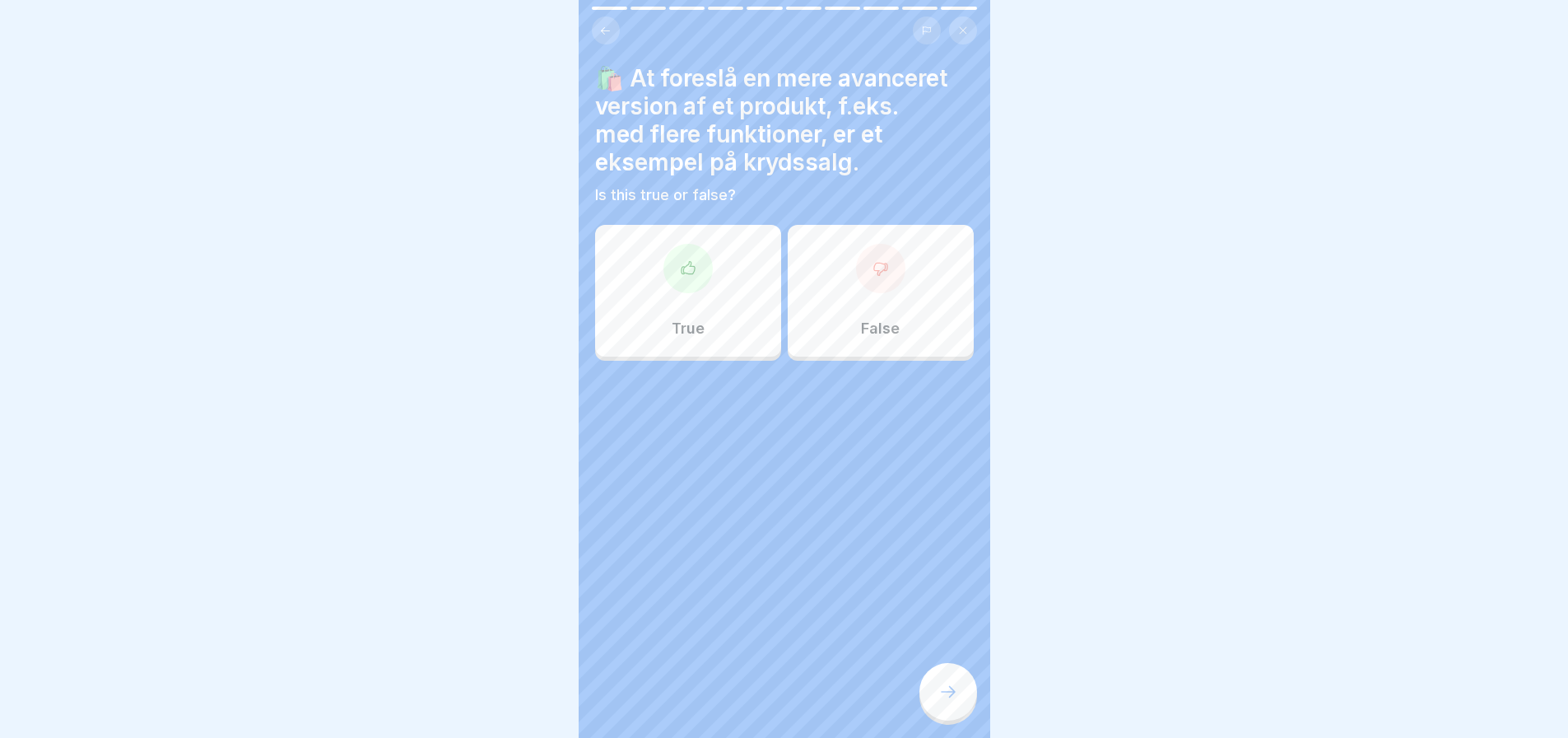
click at [864, 299] on div "False" at bounding box center [881, 291] width 186 height 132
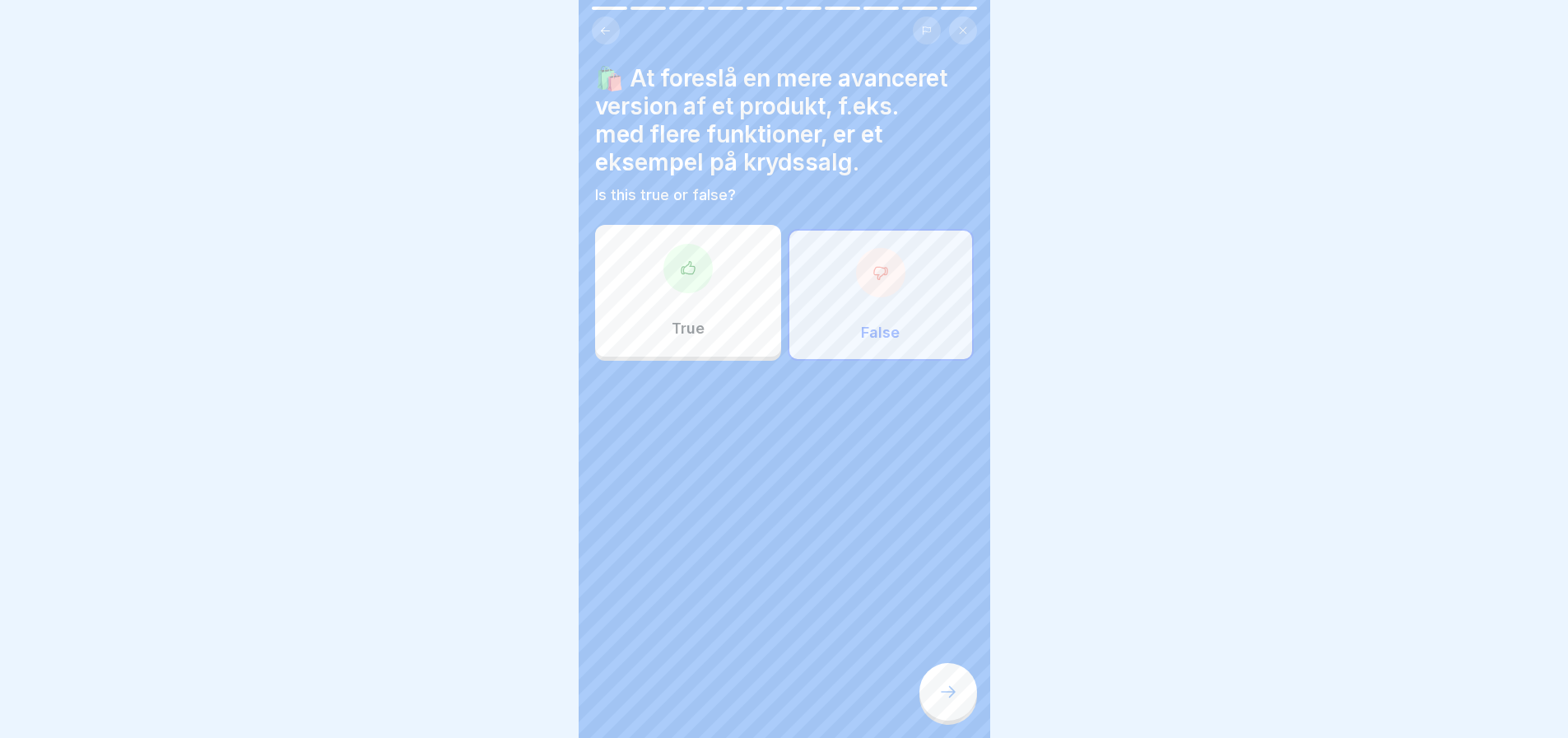
click at [956, 702] on icon at bounding box center [948, 691] width 20 height 20
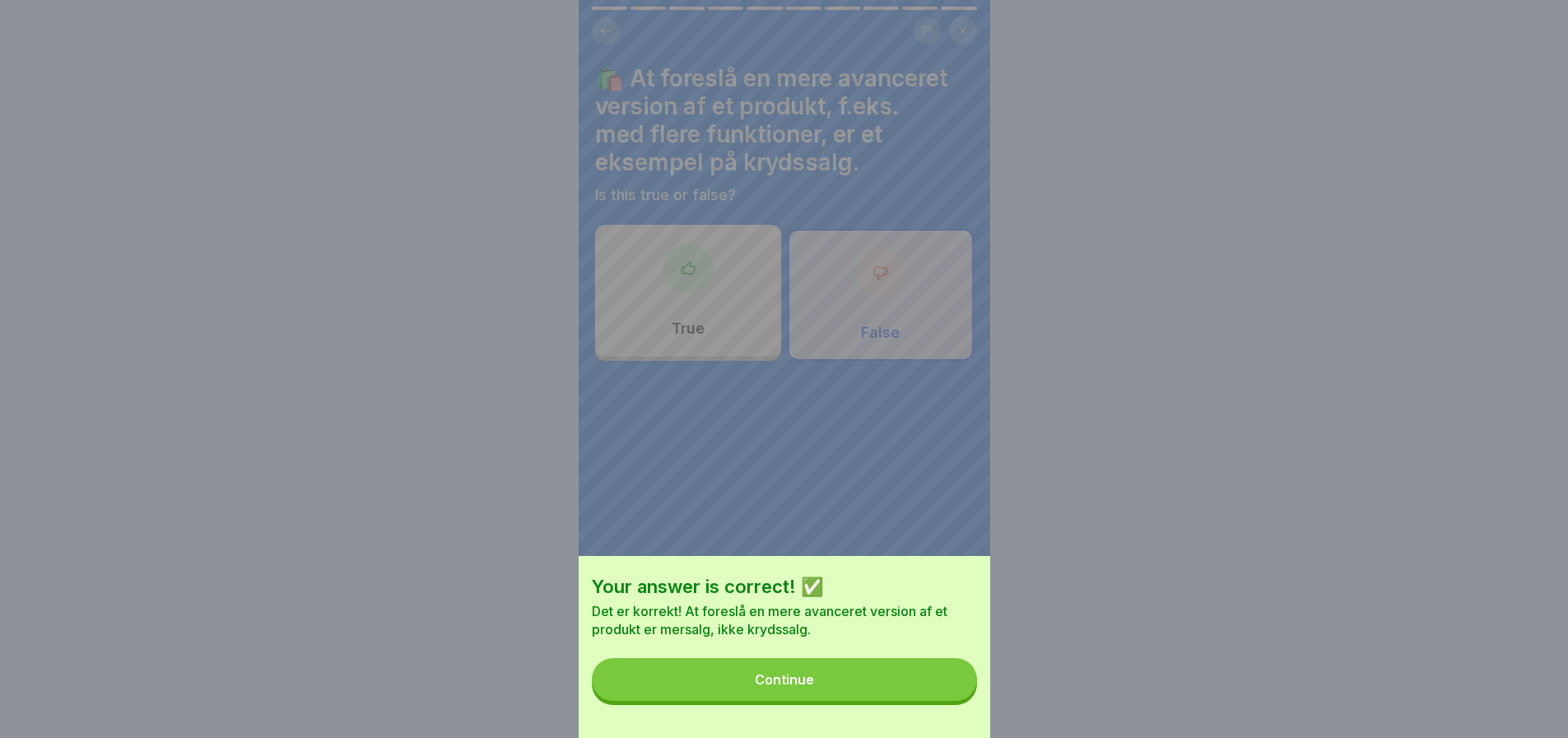
click at [879, 690] on button "Continue" at bounding box center [784, 679] width 385 height 43
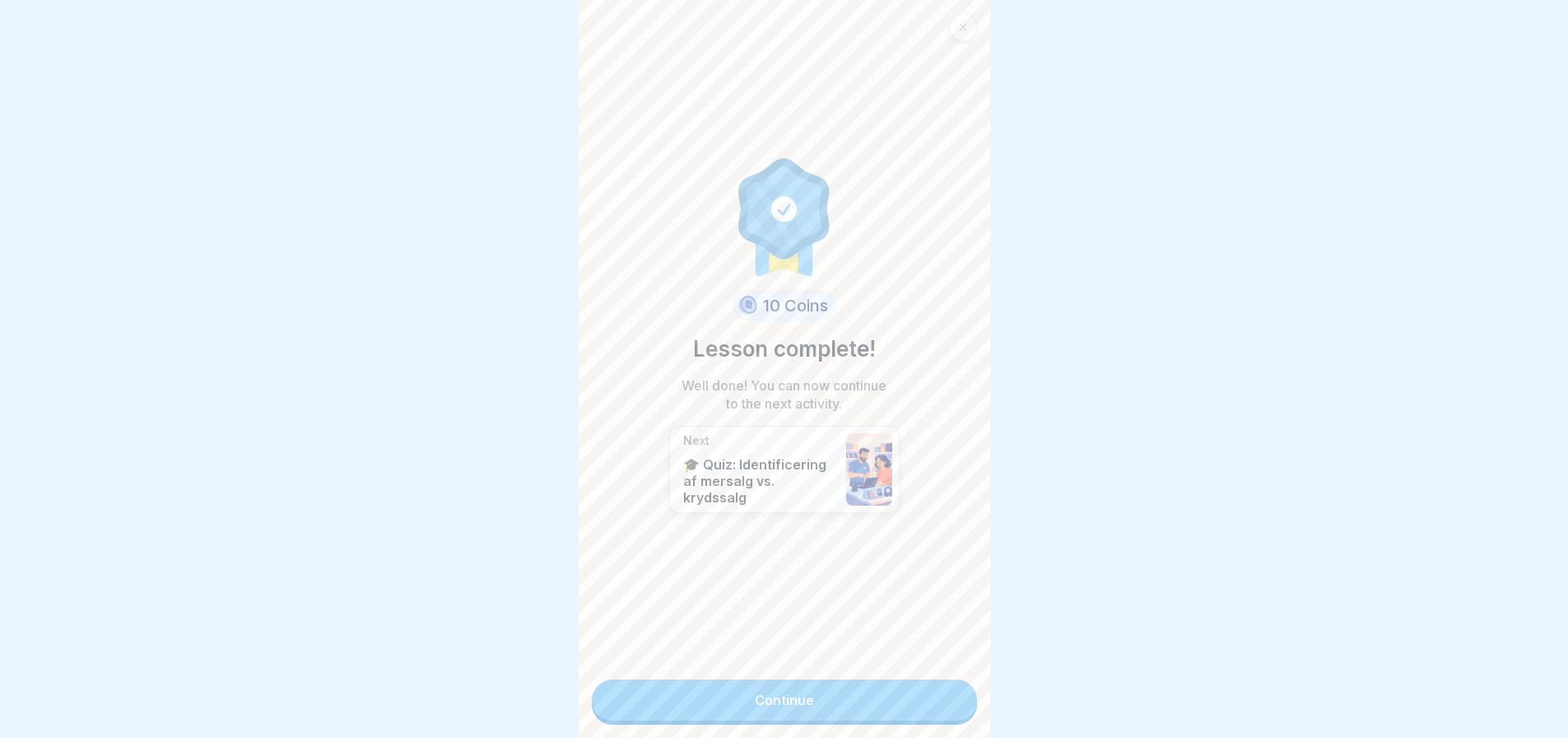
click at [791, 695] on link "Continue" at bounding box center [784, 699] width 385 height 41
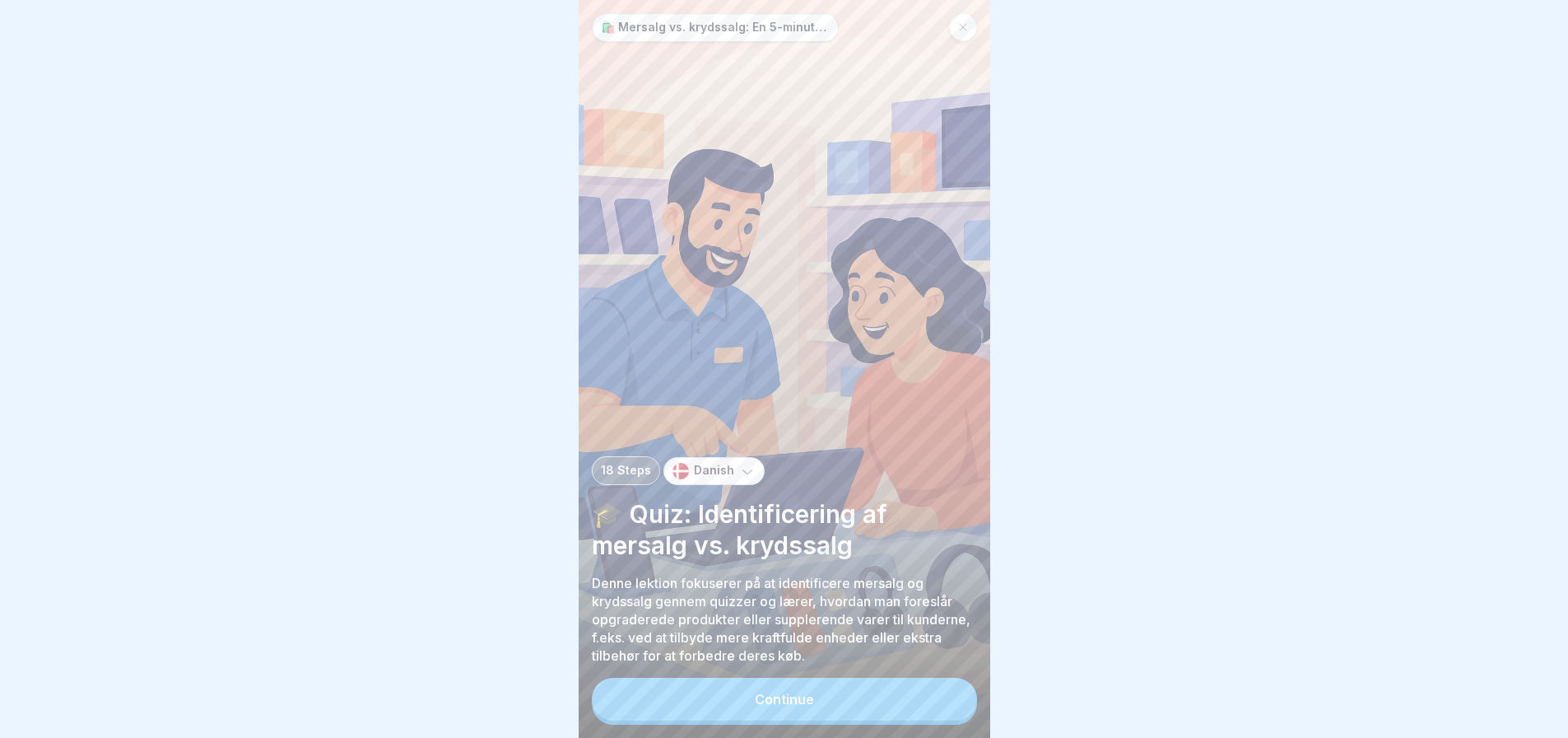
click at [785, 704] on button "Continue" at bounding box center [784, 699] width 385 height 43
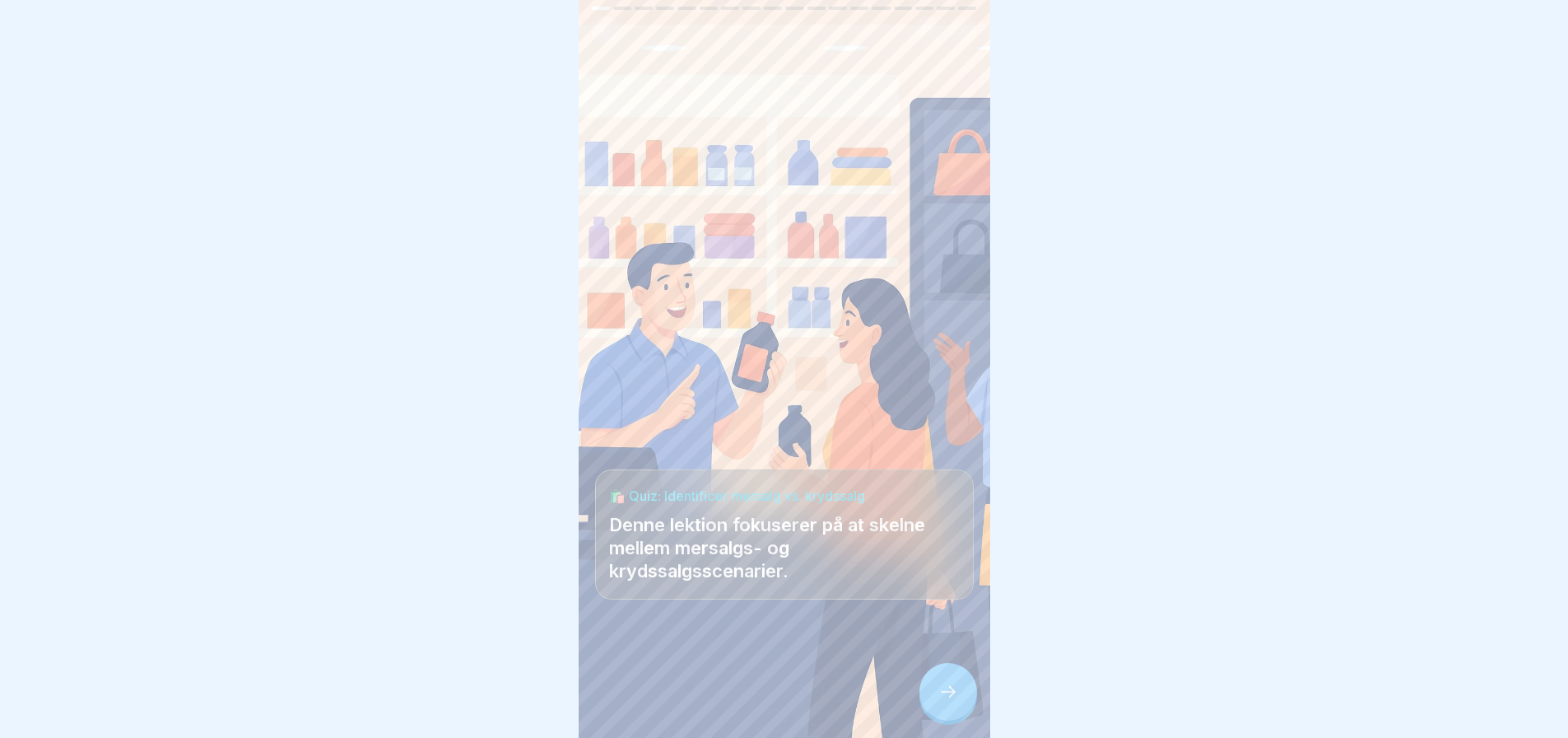
click at [947, 700] on icon at bounding box center [948, 691] width 20 height 20
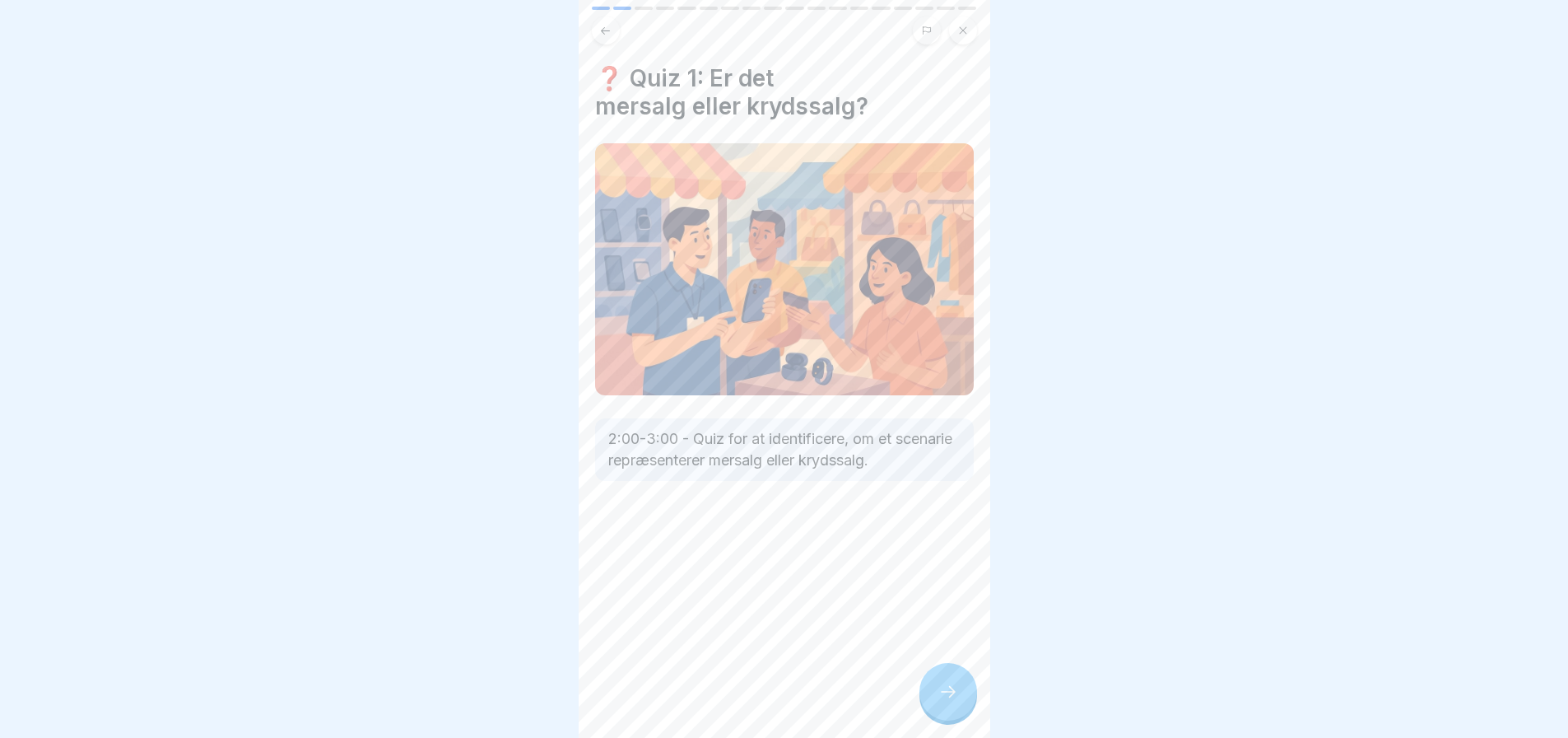
click at [955, 697] on icon at bounding box center [948, 691] width 20 height 20
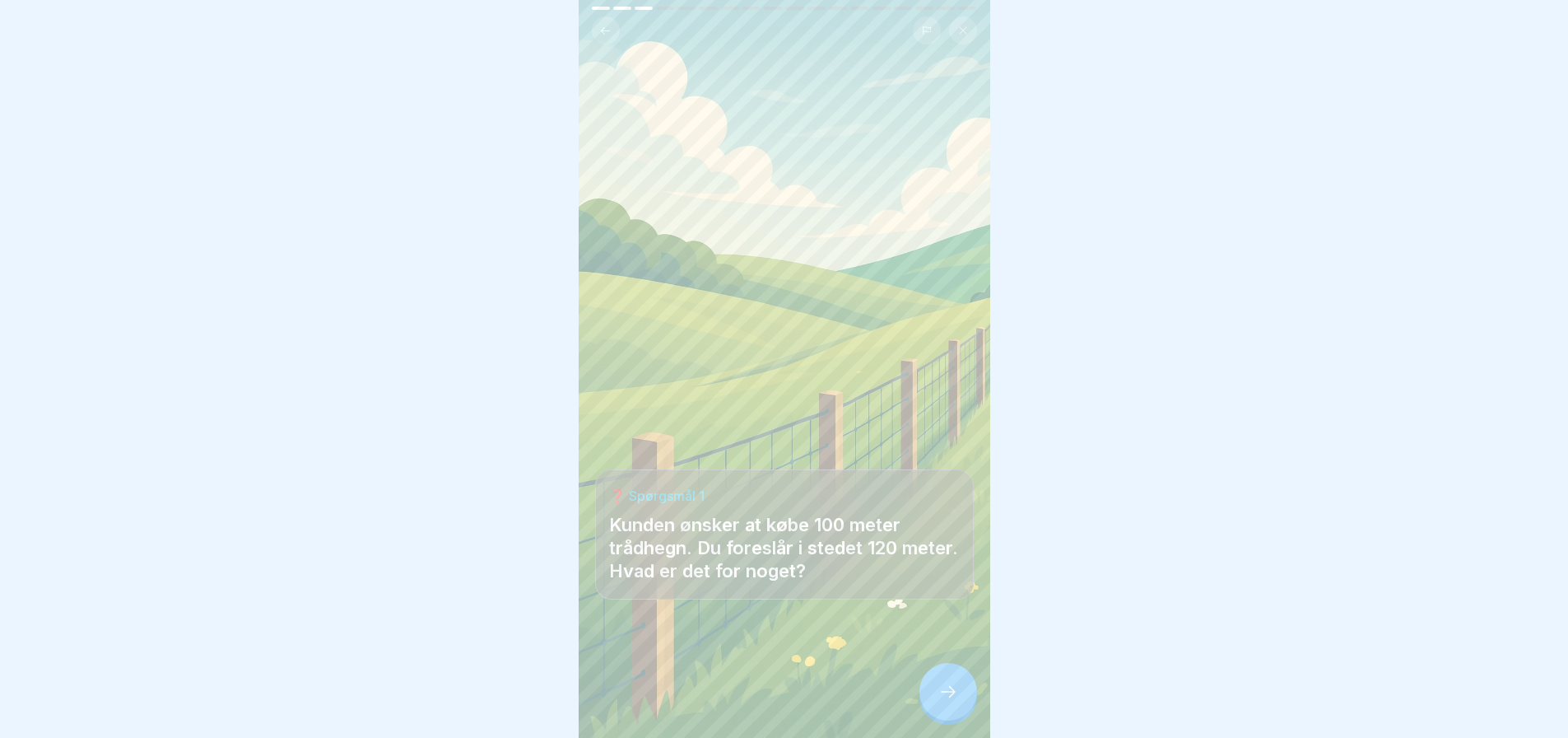
click at [954, 697] on icon at bounding box center [948, 691] width 20 height 20
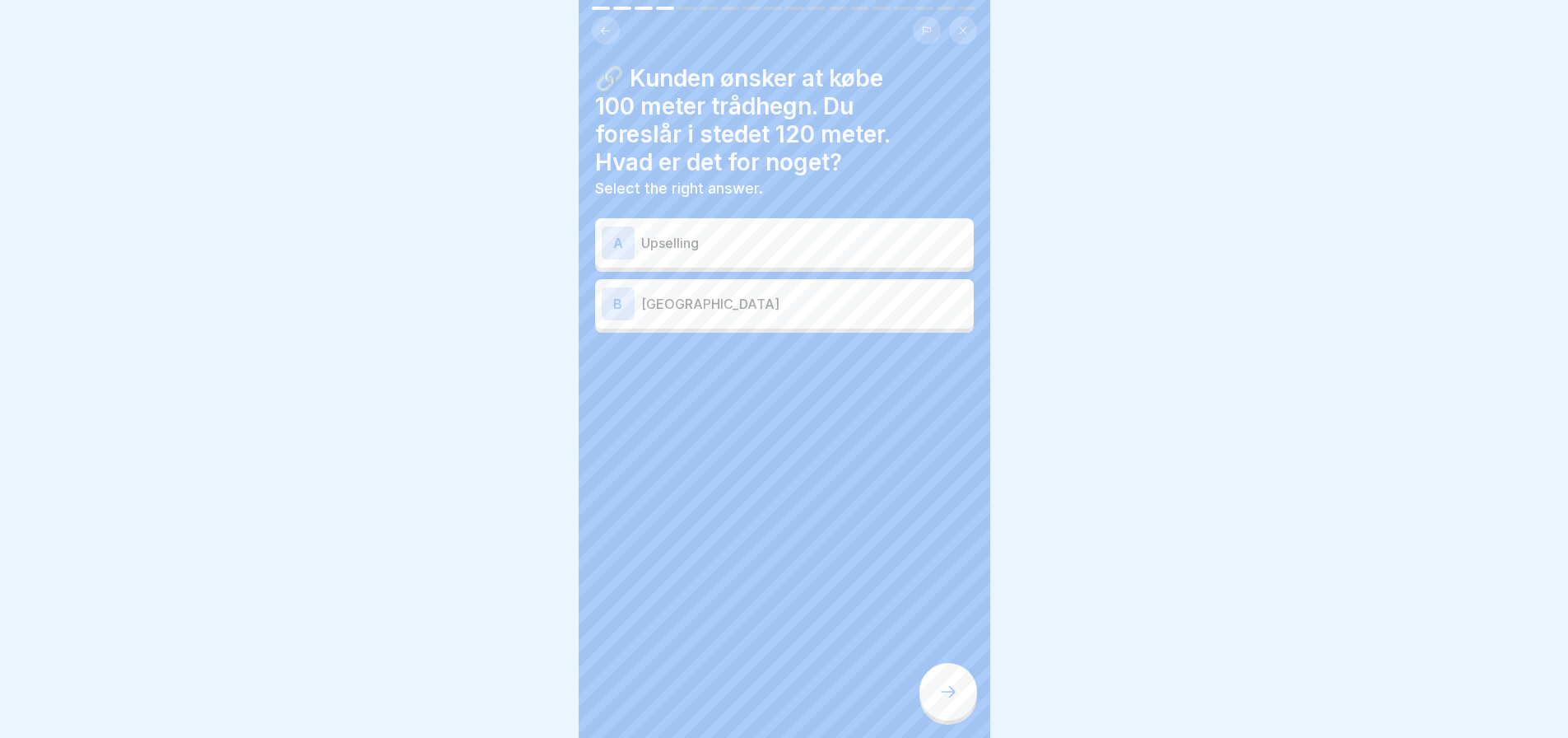
click at [704, 250] on p "Upselling" at bounding box center [804, 242] width 326 height 20
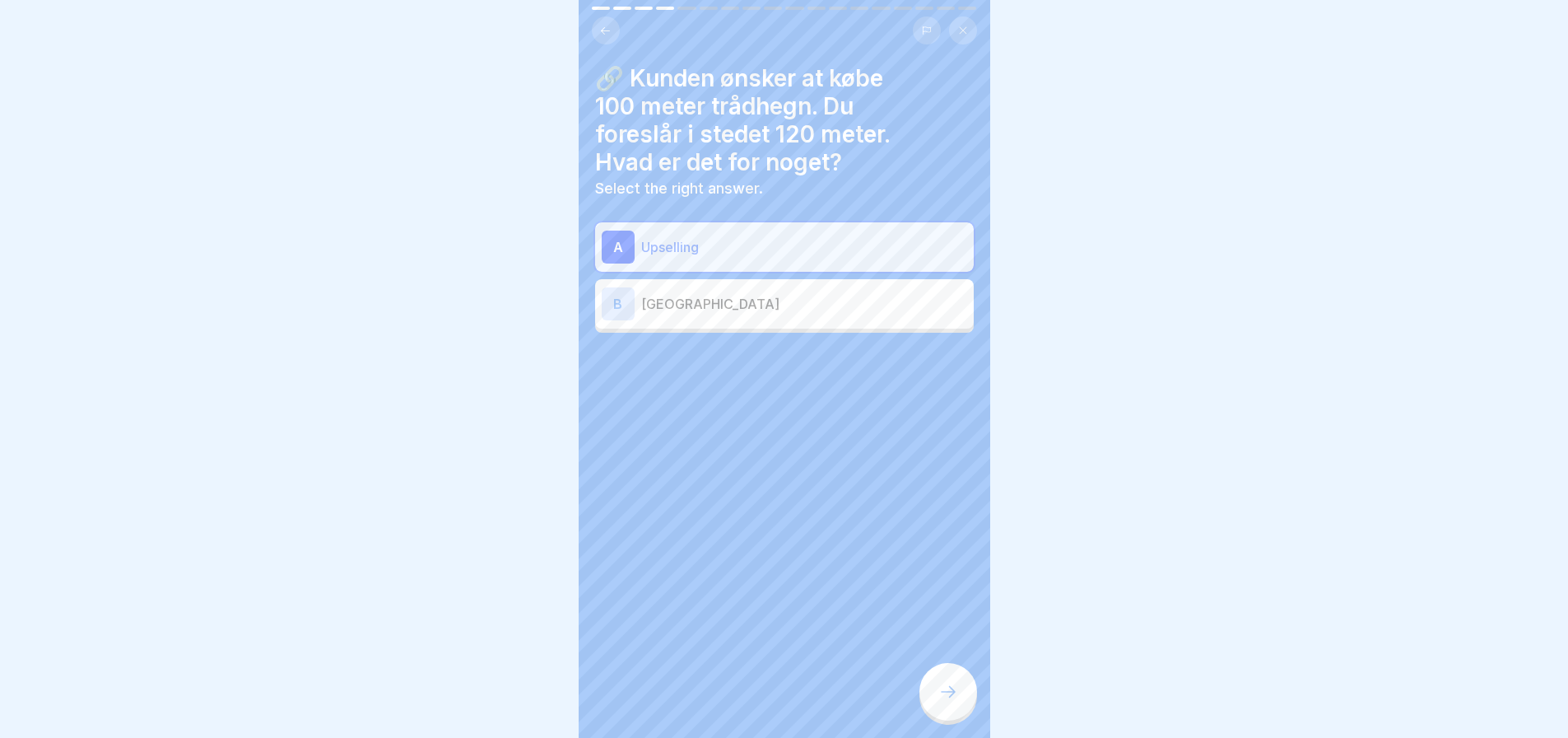
click at [938, 702] on icon at bounding box center [948, 691] width 20 height 20
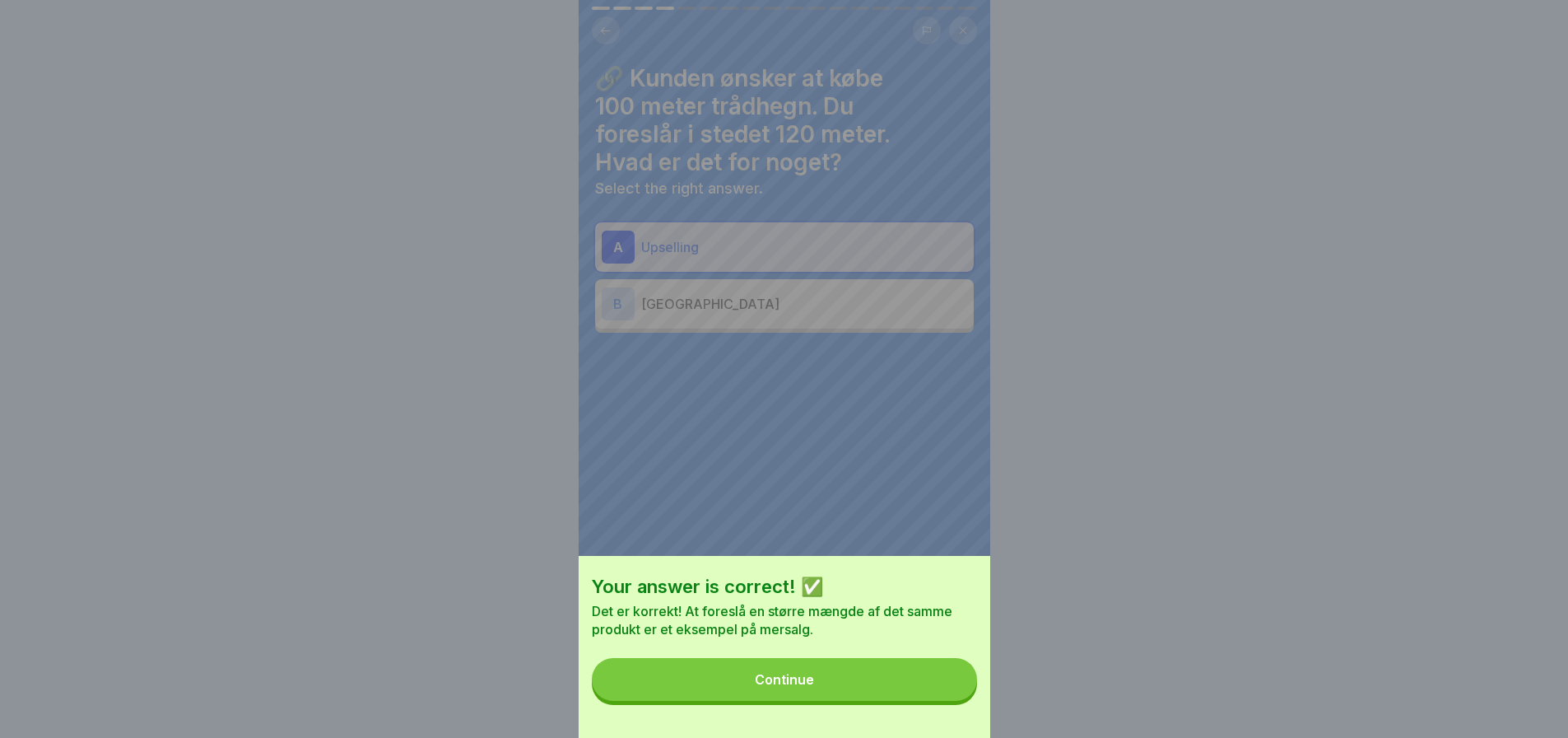
click at [879, 679] on button "Continue" at bounding box center [784, 679] width 385 height 43
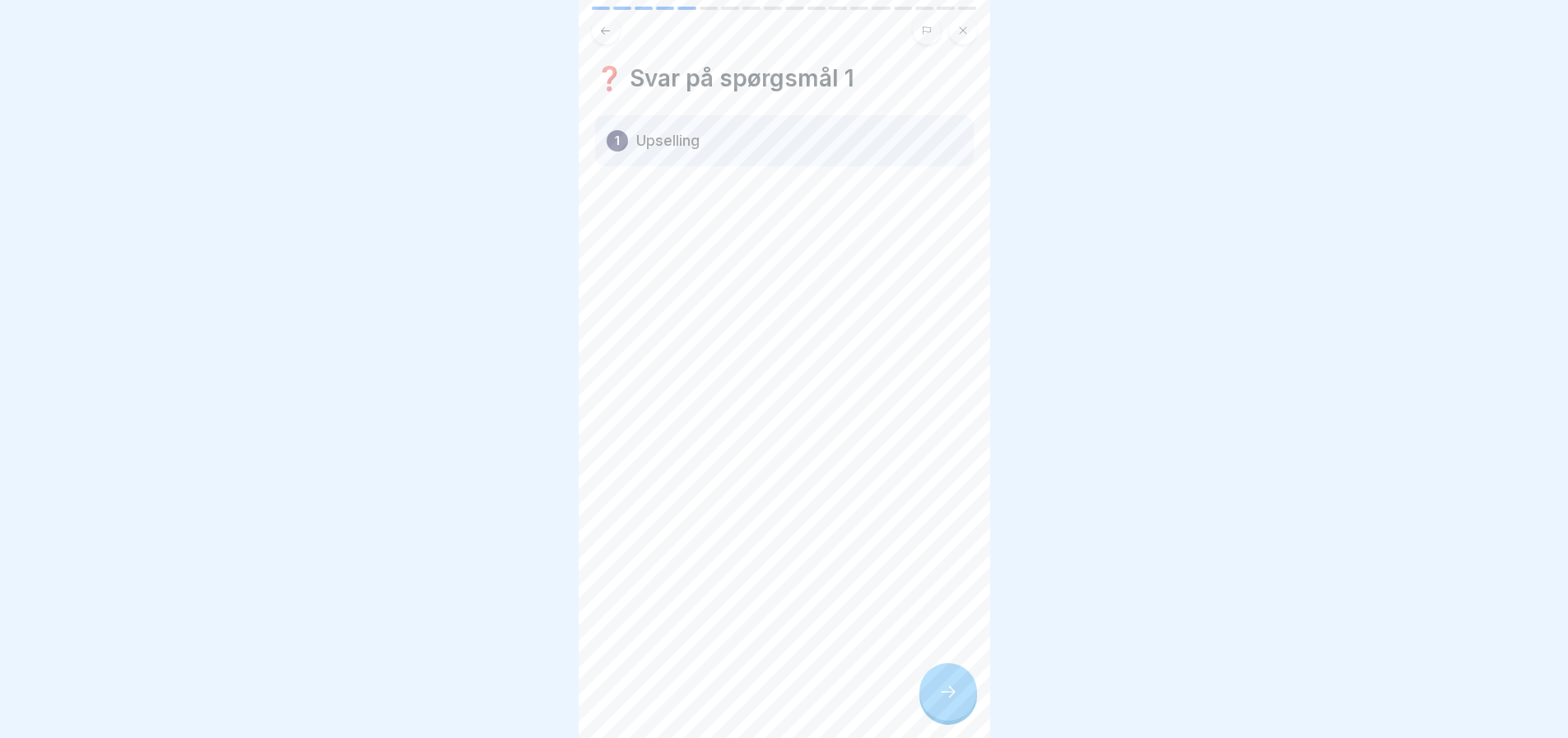
click at [944, 702] on icon at bounding box center [948, 691] width 20 height 20
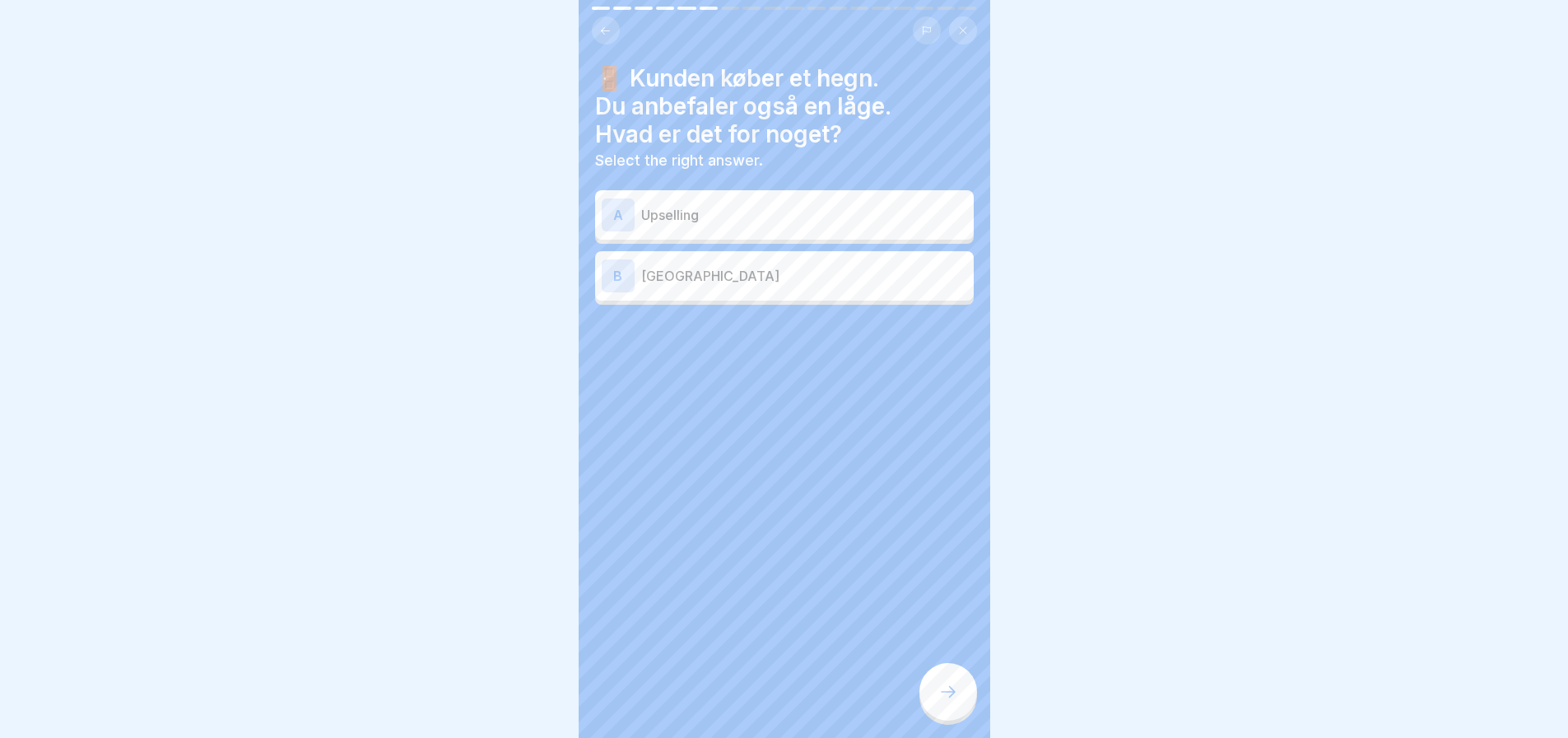
click at [775, 287] on div "B Krydssalg" at bounding box center [784, 276] width 365 height 33
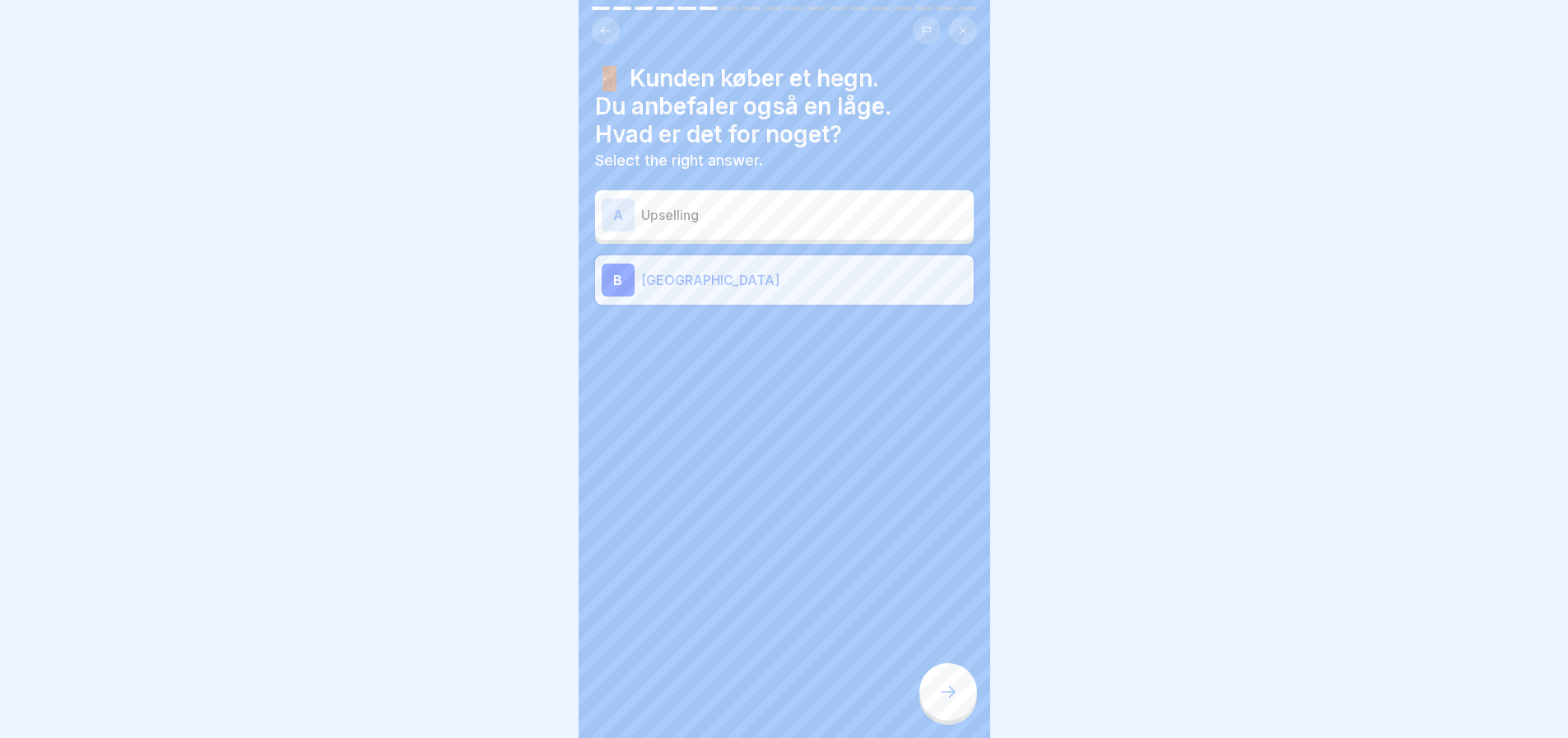
click at [948, 698] on icon at bounding box center [948, 691] width 20 height 20
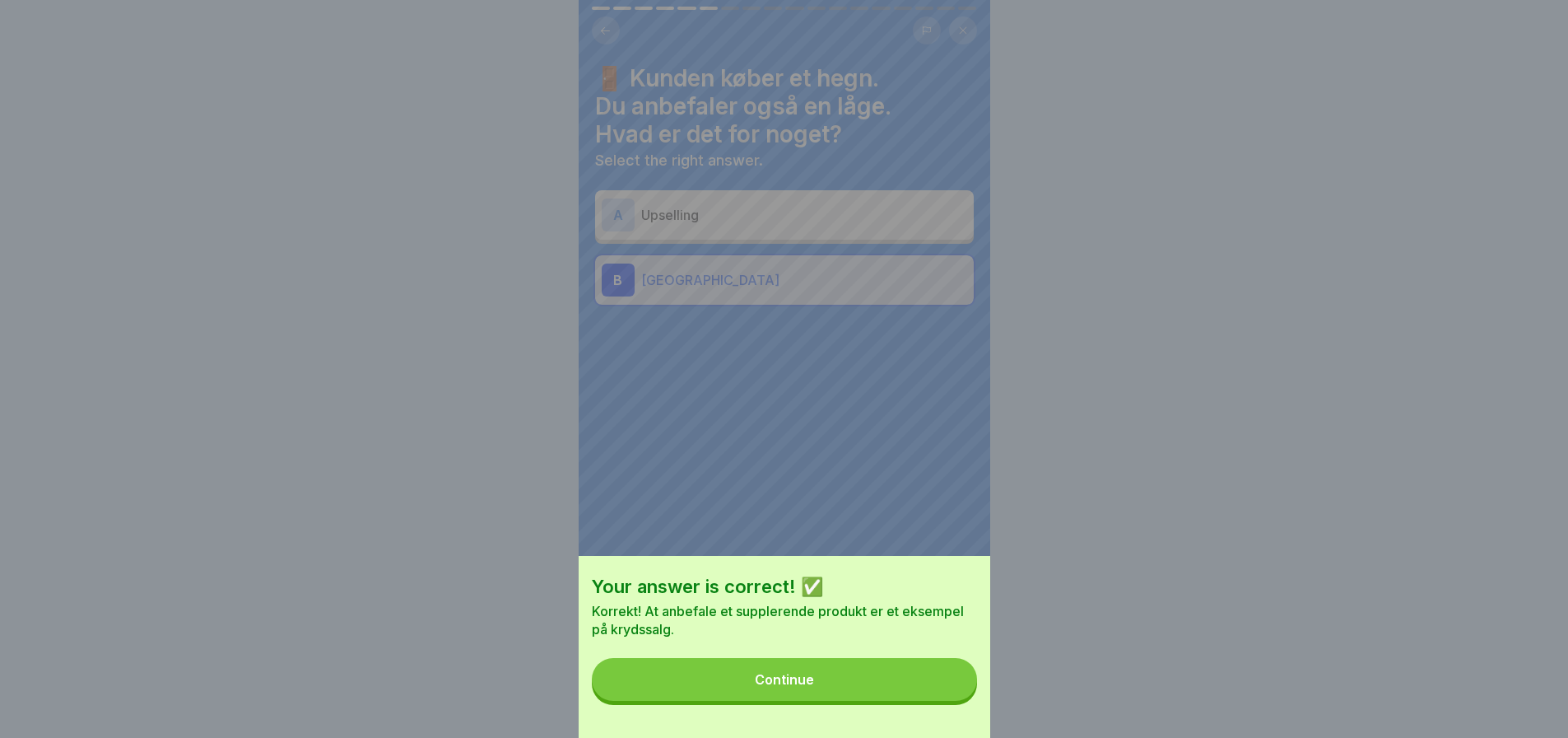
click at [826, 698] on button "Continue" at bounding box center [784, 679] width 385 height 43
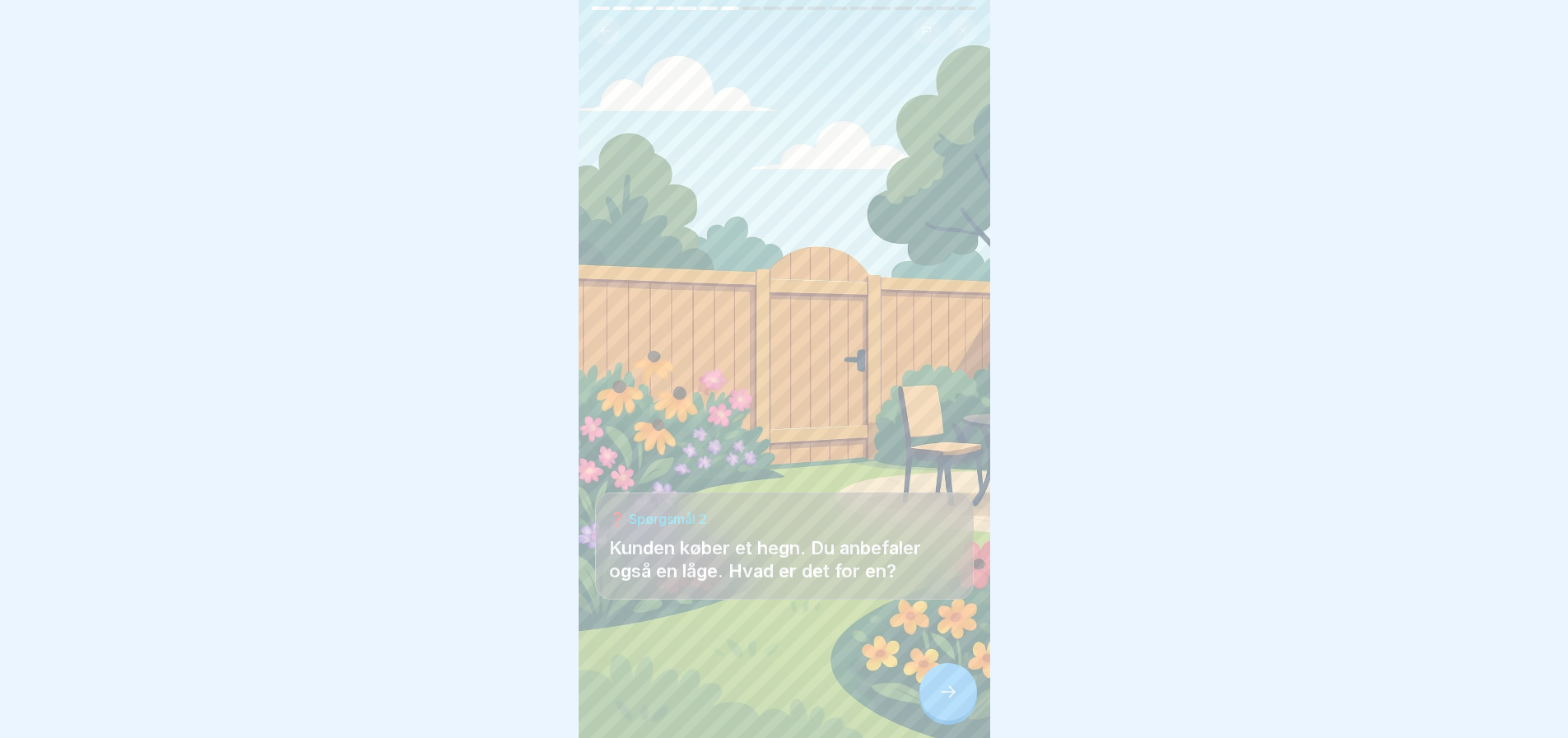
click at [941, 702] on icon at bounding box center [948, 691] width 20 height 20
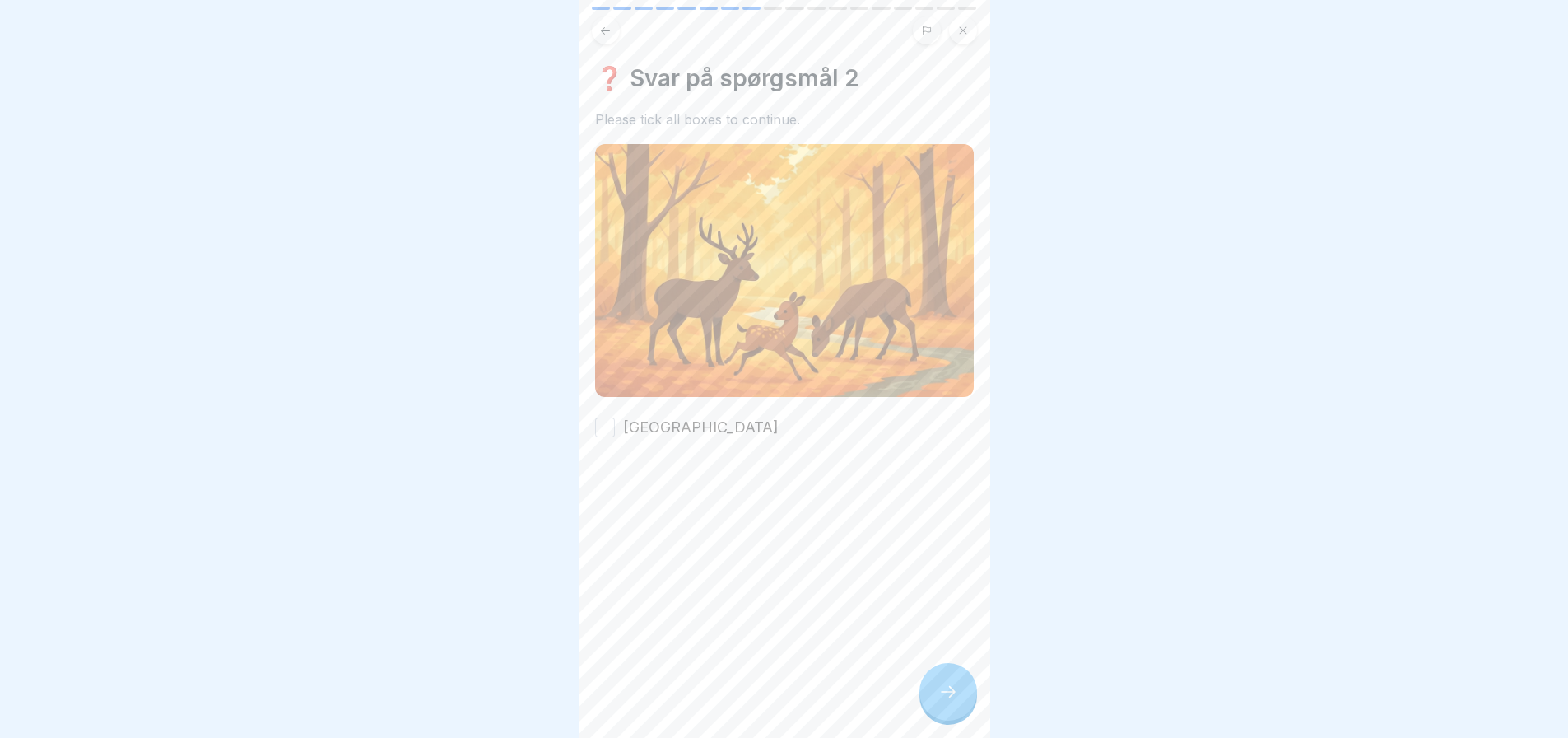
click at [609, 419] on button "Krydssalg" at bounding box center [605, 427] width 20 height 20
click at [962, 706] on div at bounding box center [948, 692] width 57 height 57
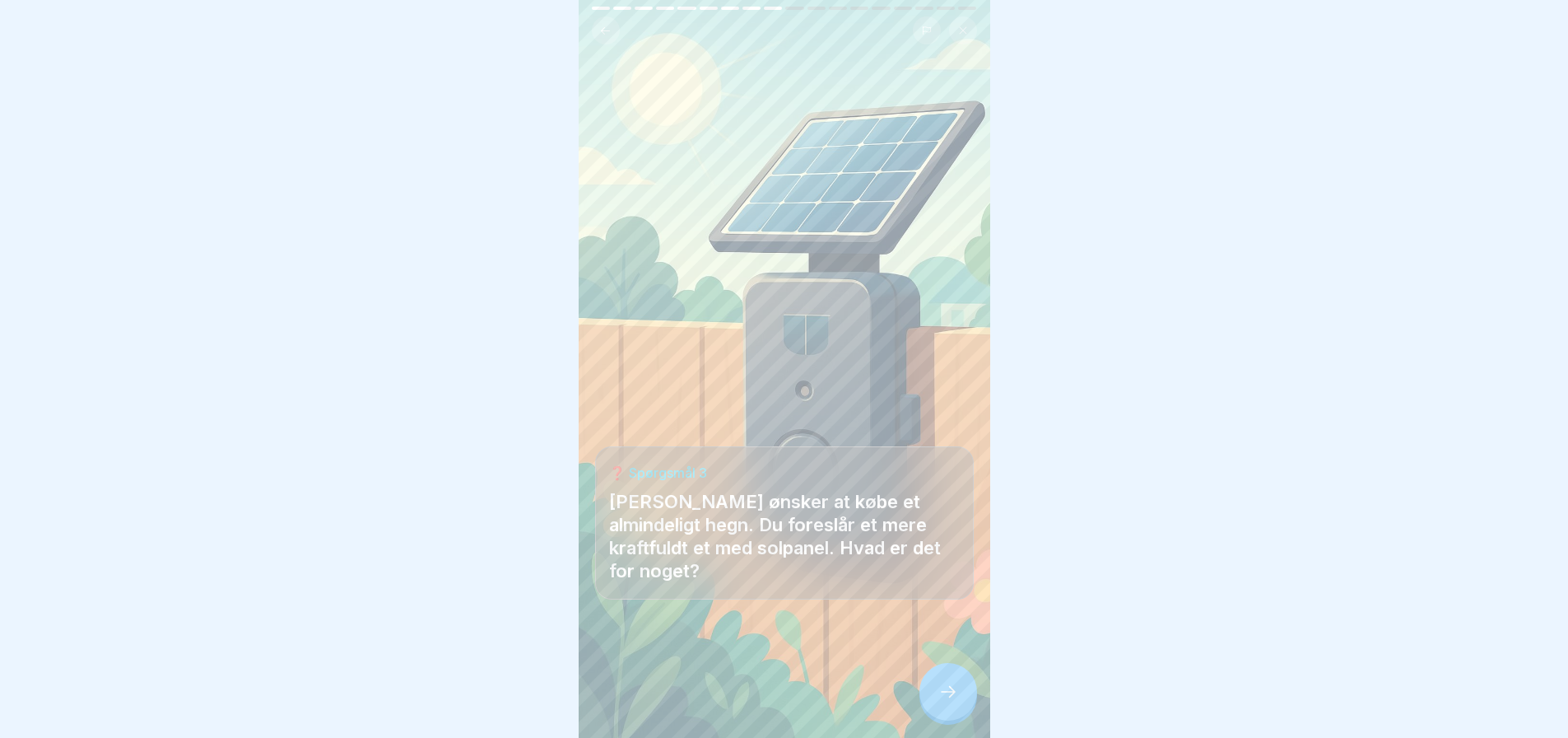
click at [950, 702] on icon at bounding box center [948, 691] width 20 height 20
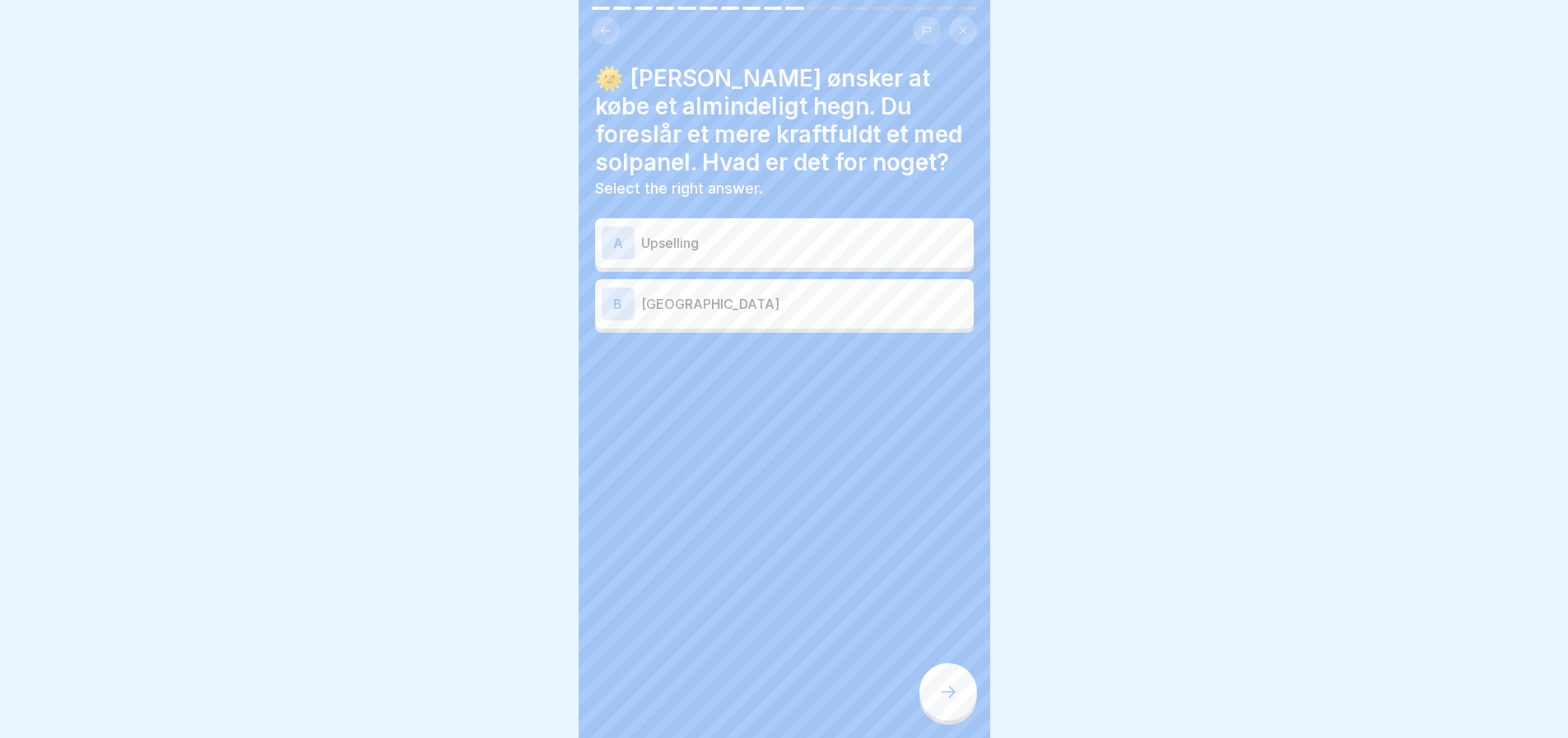
click at [726, 251] on p "Upselling" at bounding box center [804, 242] width 326 height 20
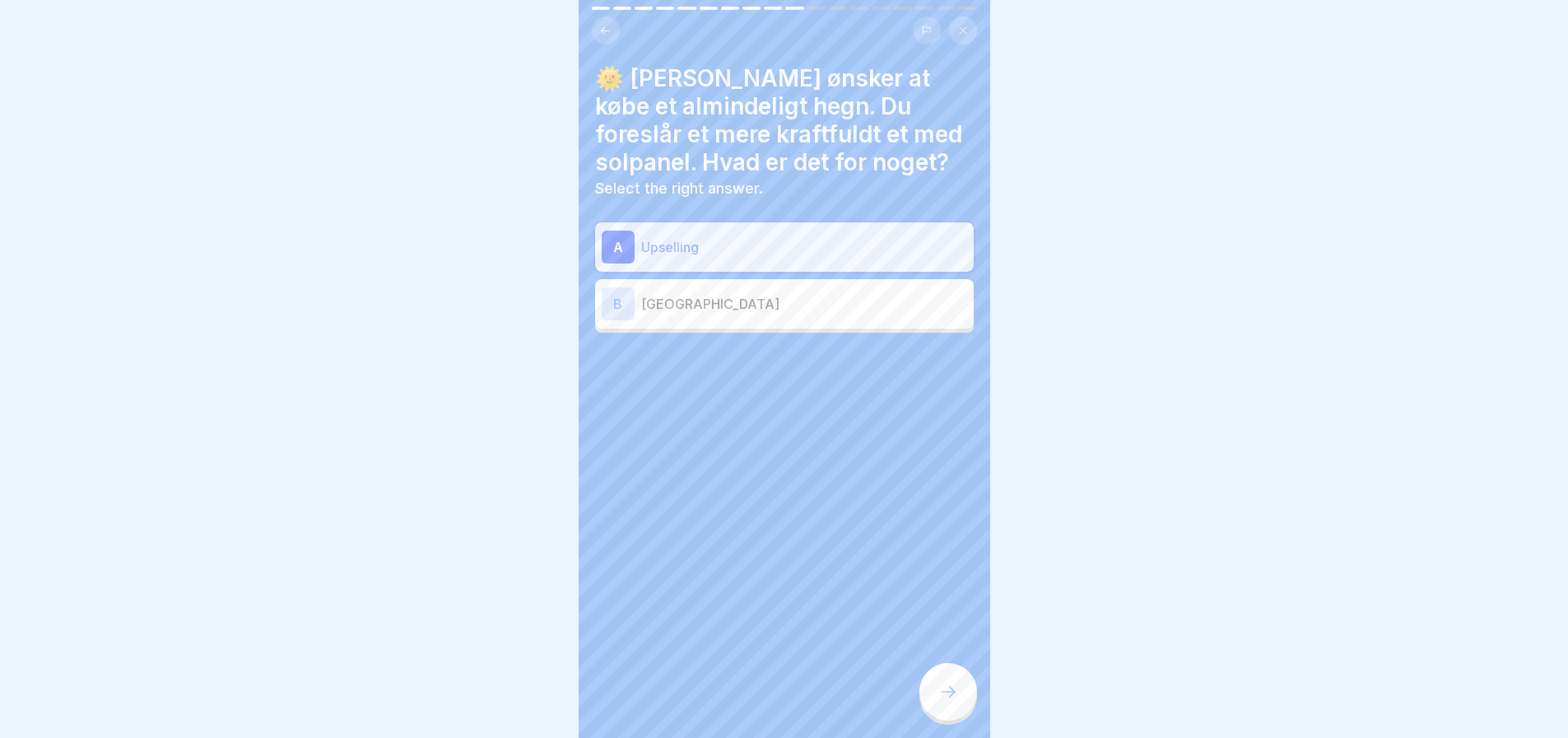
click at [935, 713] on div at bounding box center [948, 692] width 57 height 57
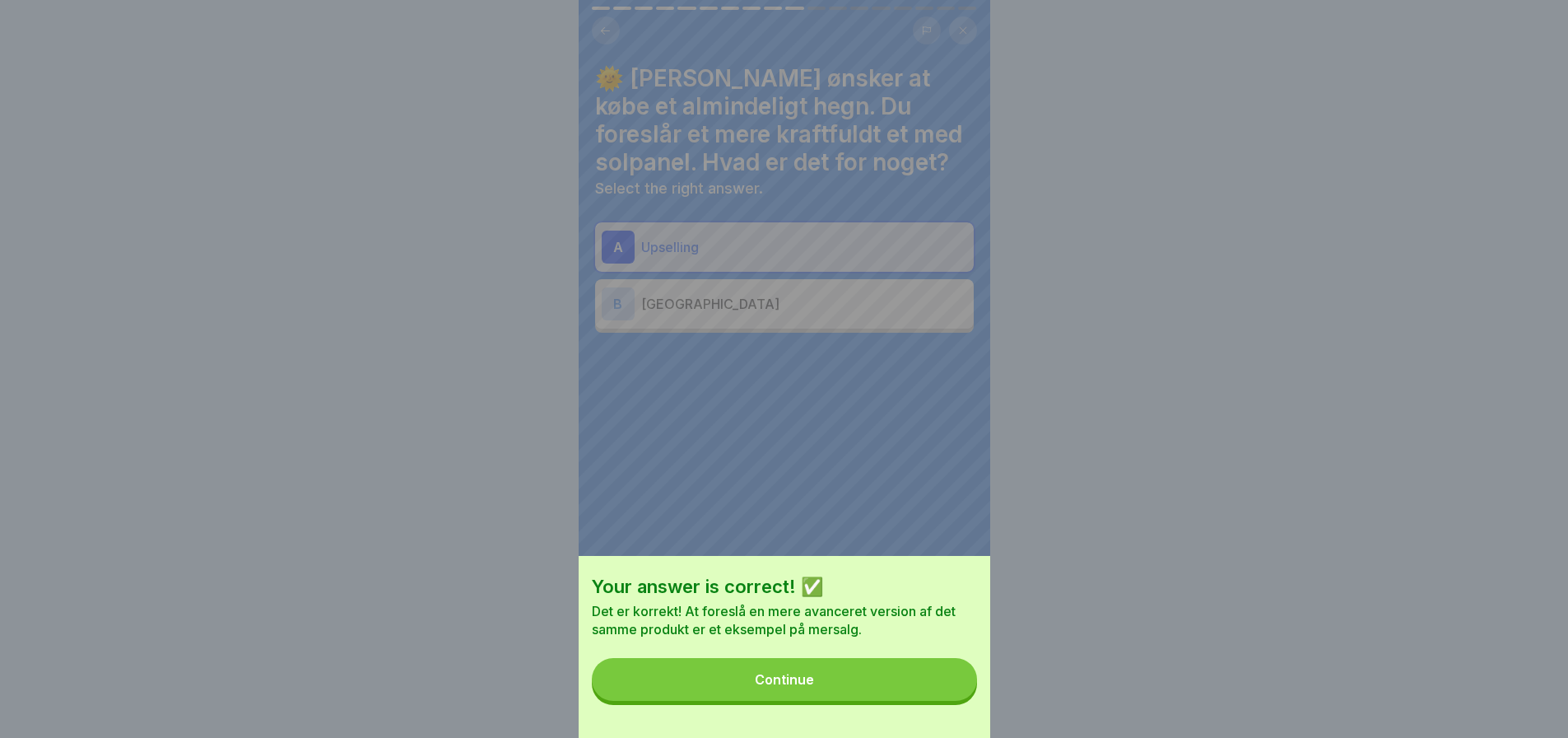
click at [814, 687] on div "Continue" at bounding box center [784, 679] width 59 height 15
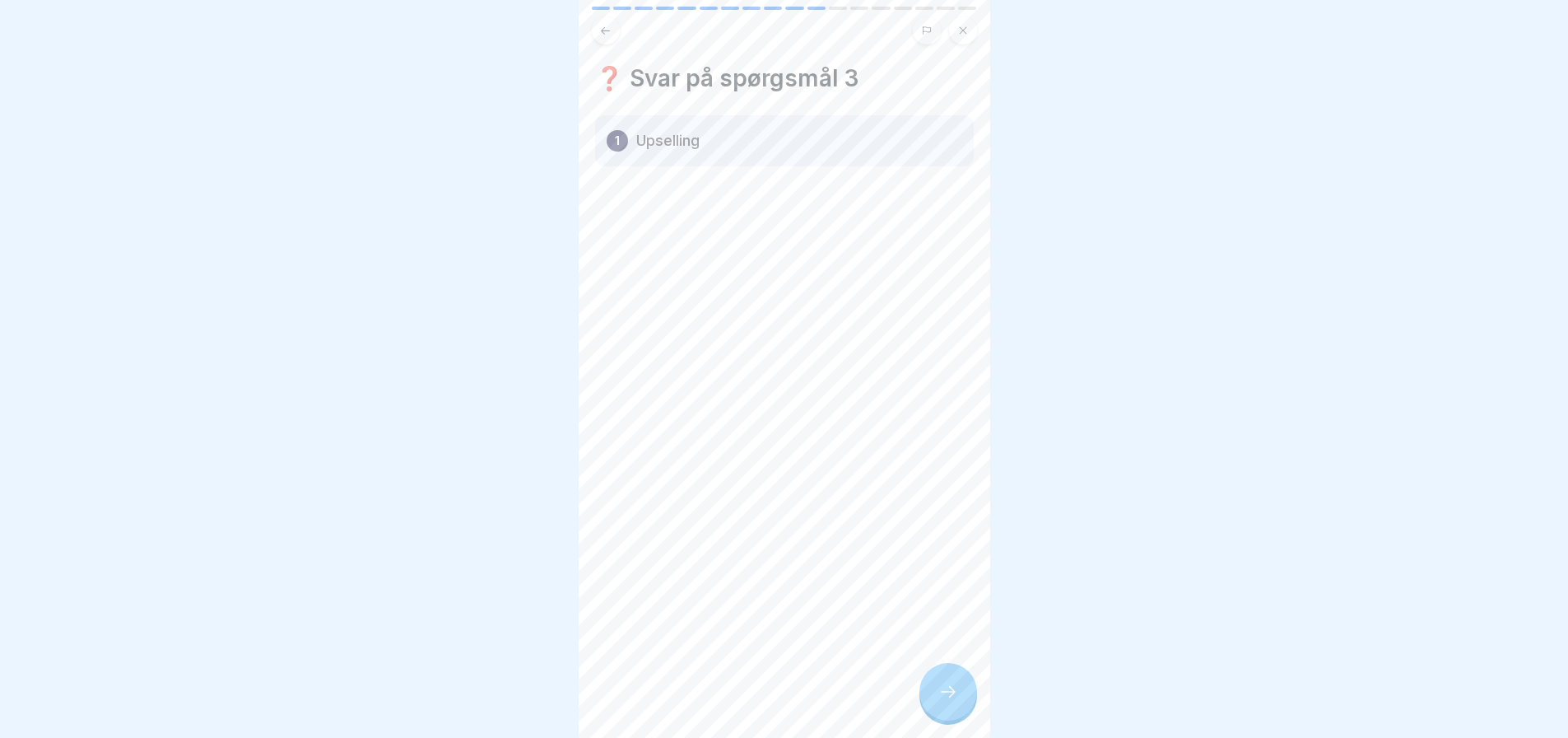
click at [947, 702] on icon at bounding box center [948, 691] width 20 height 20
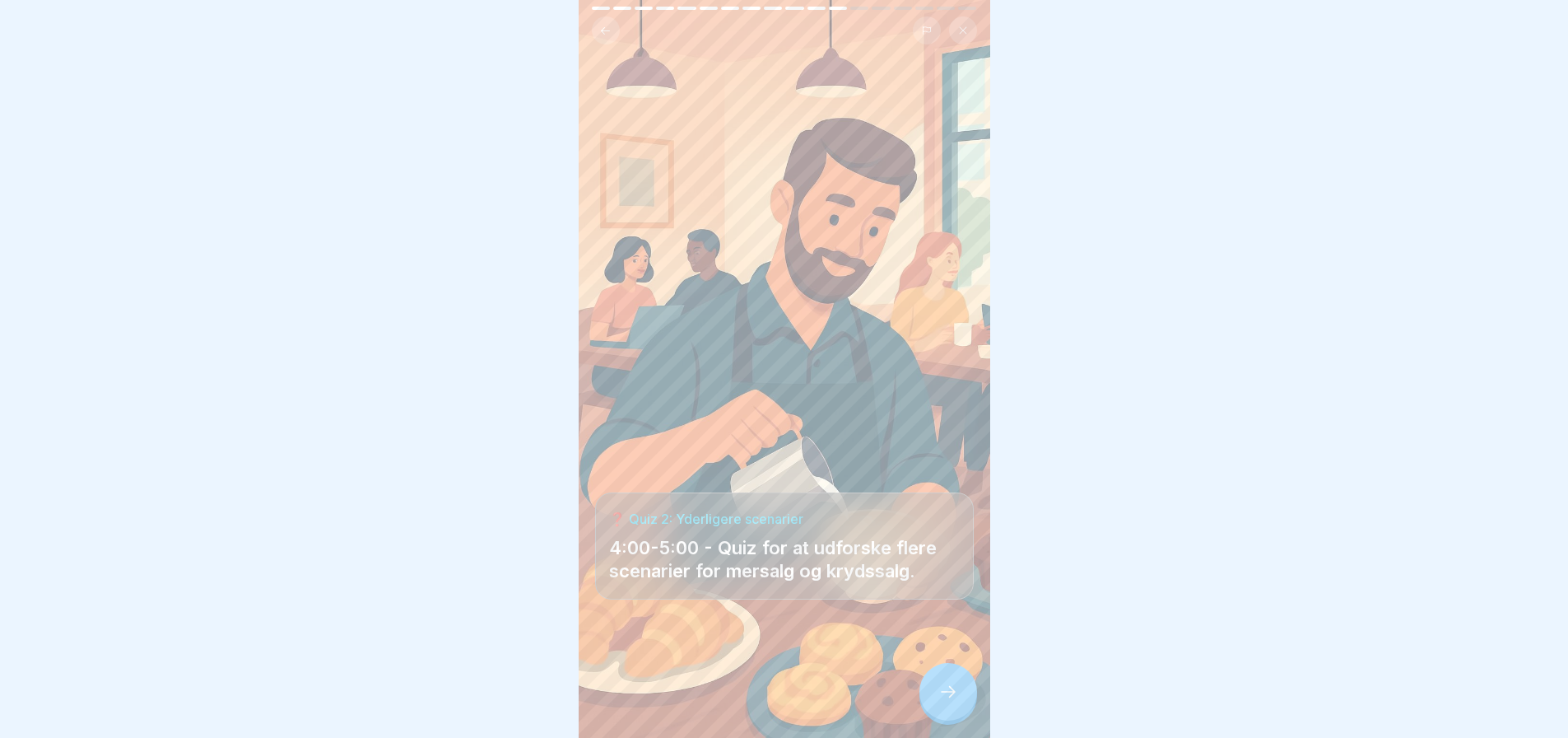
click at [944, 702] on icon at bounding box center [948, 691] width 20 height 20
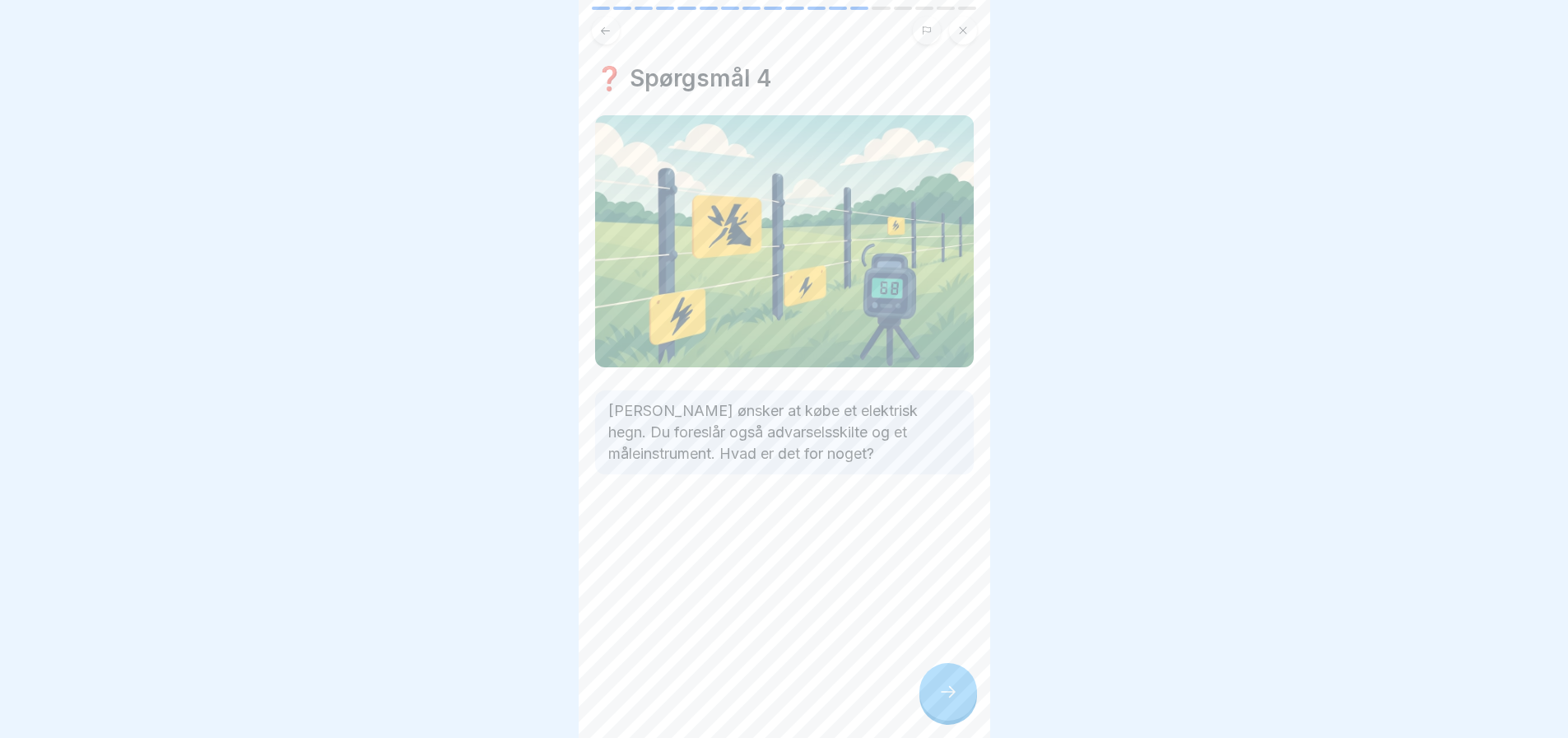
click at [943, 702] on icon at bounding box center [948, 691] width 20 height 20
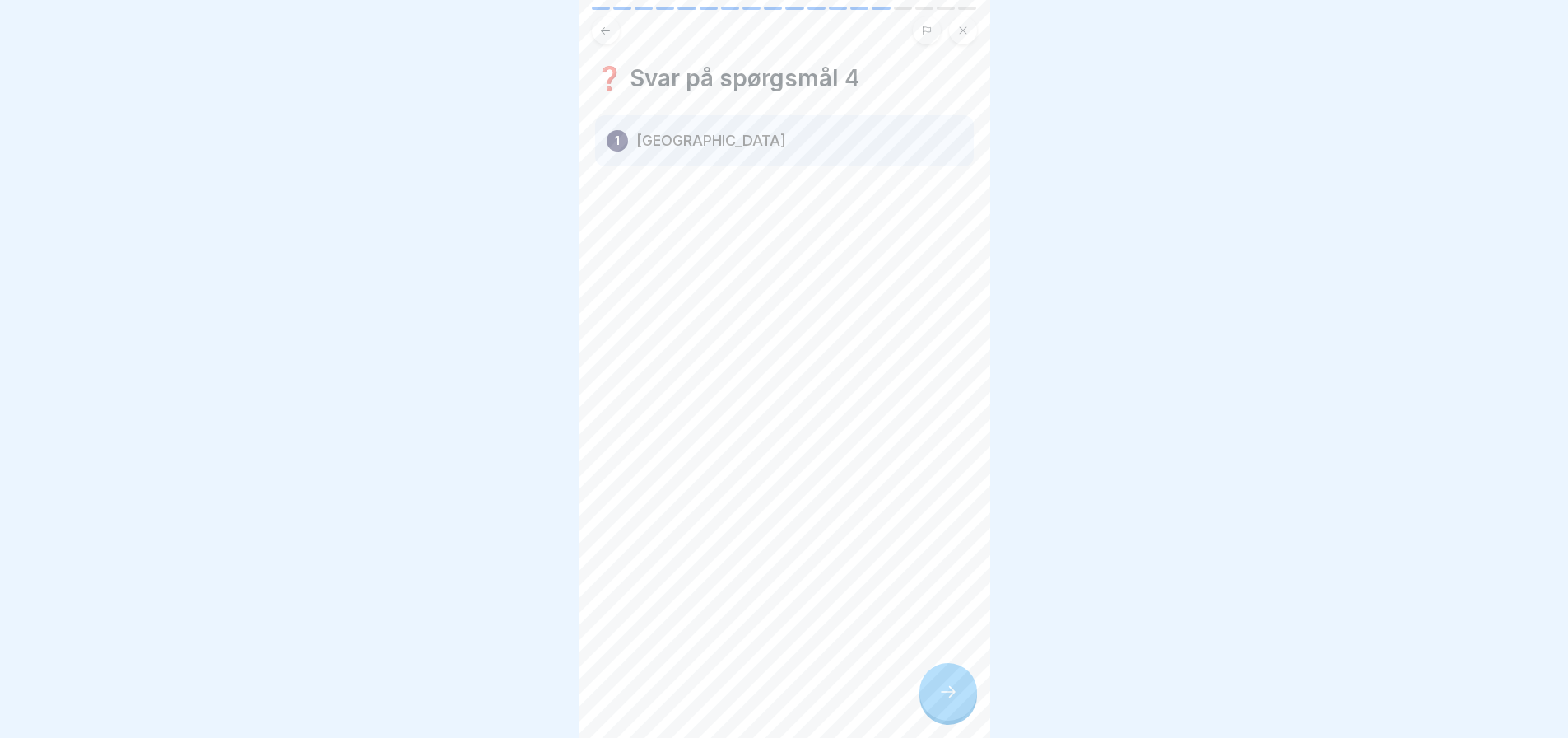
click at [943, 702] on icon at bounding box center [948, 691] width 20 height 20
